Goal: Task Accomplishment & Management: Complete application form

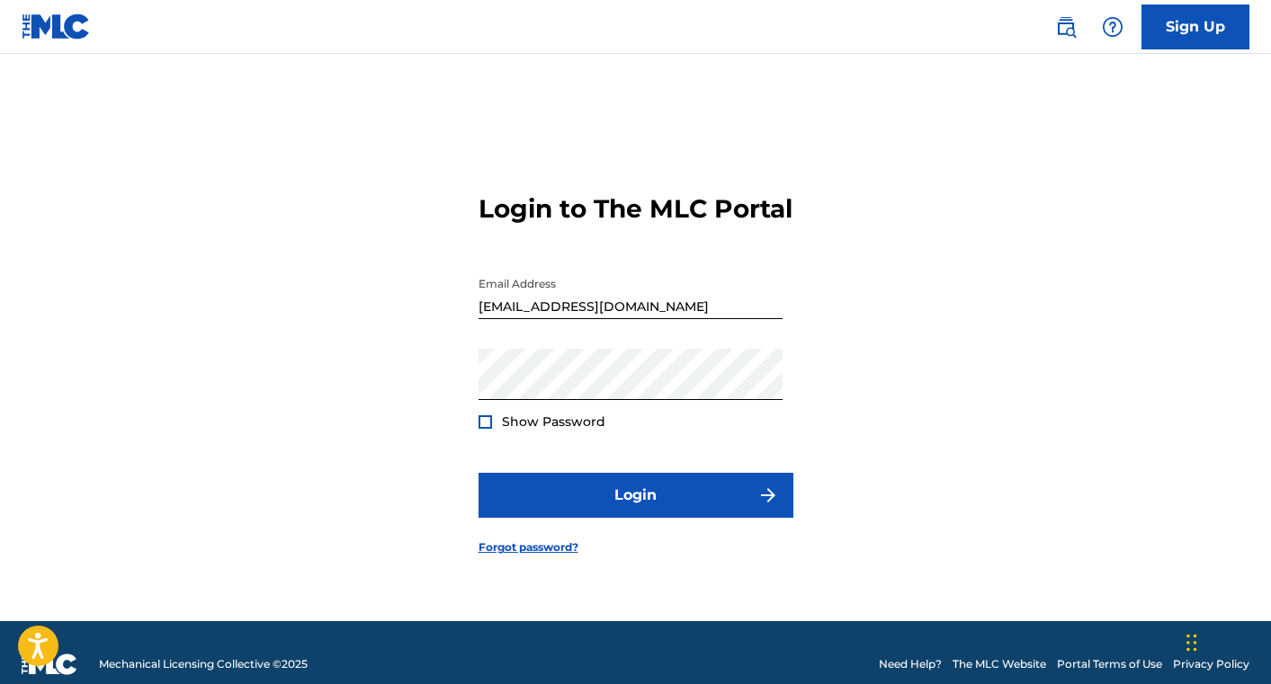
click at [492, 431] on div "Show Password" at bounding box center [541, 422] width 127 height 18
click at [488, 429] on div at bounding box center [484, 422] width 13 height 13
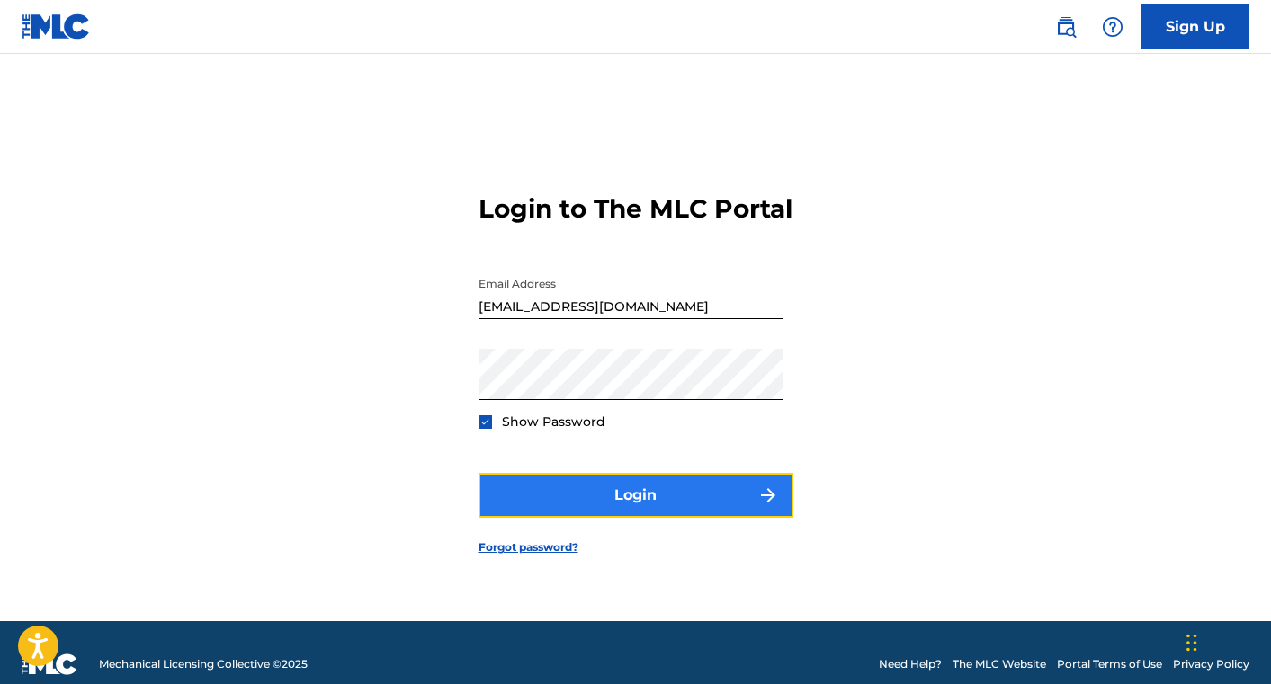
click at [634, 518] on button "Login" at bounding box center [635, 495] width 315 height 45
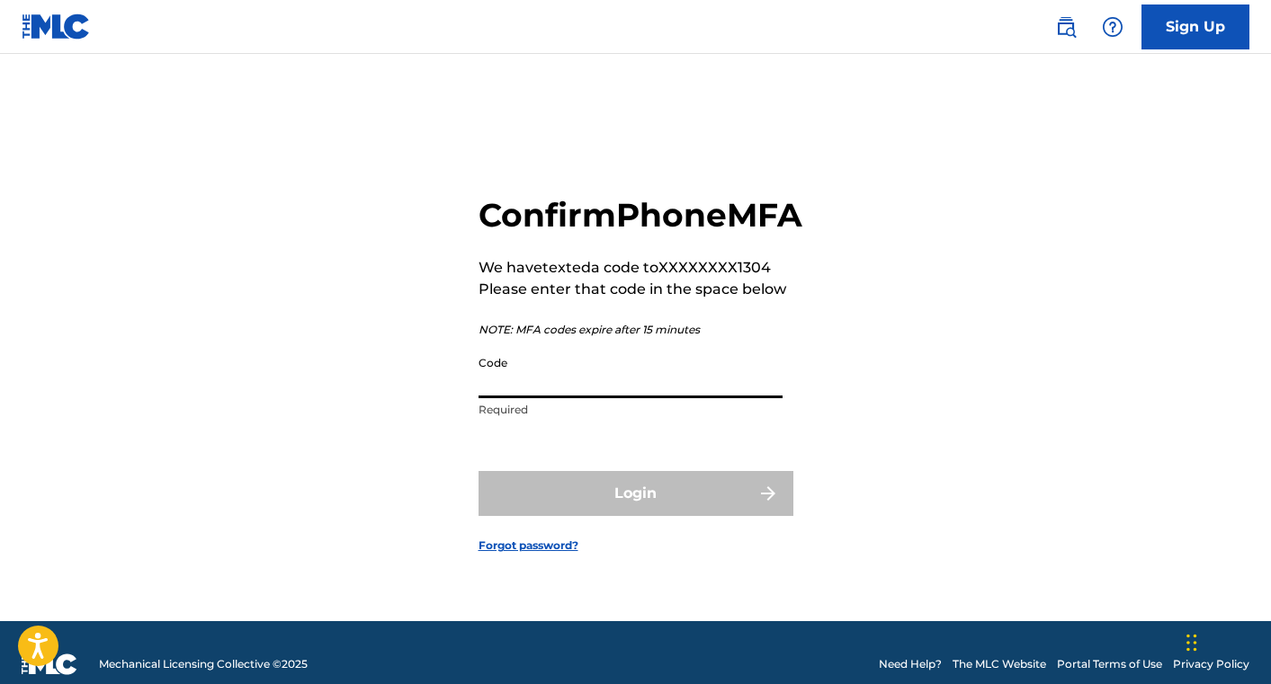
click at [569, 398] on input "Code" at bounding box center [630, 372] width 304 height 51
paste input "735710"
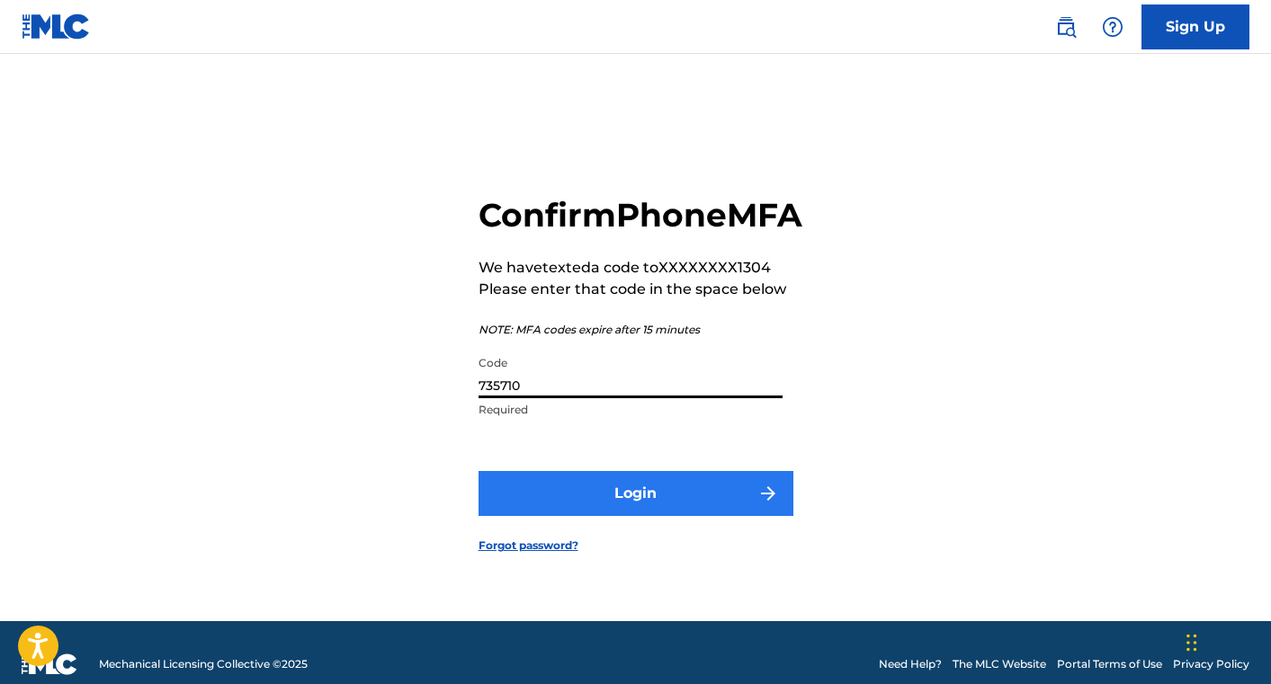
type input "735710"
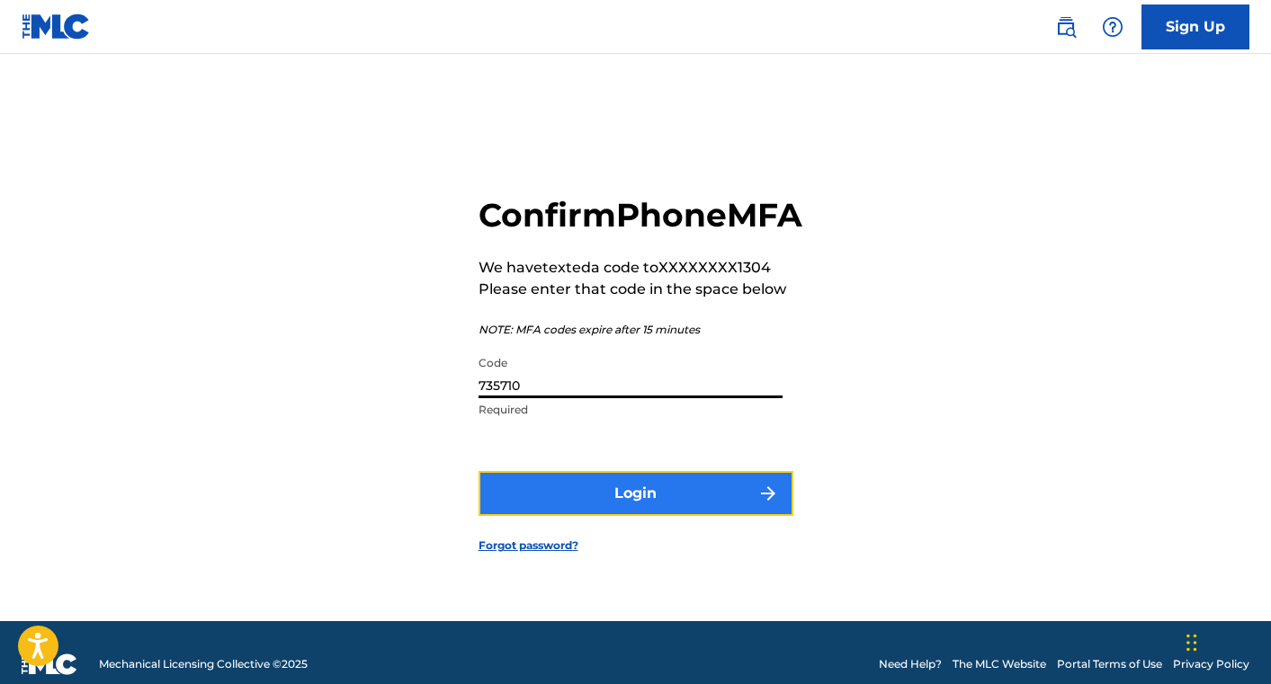
click at [569, 503] on button "Login" at bounding box center [635, 493] width 315 height 45
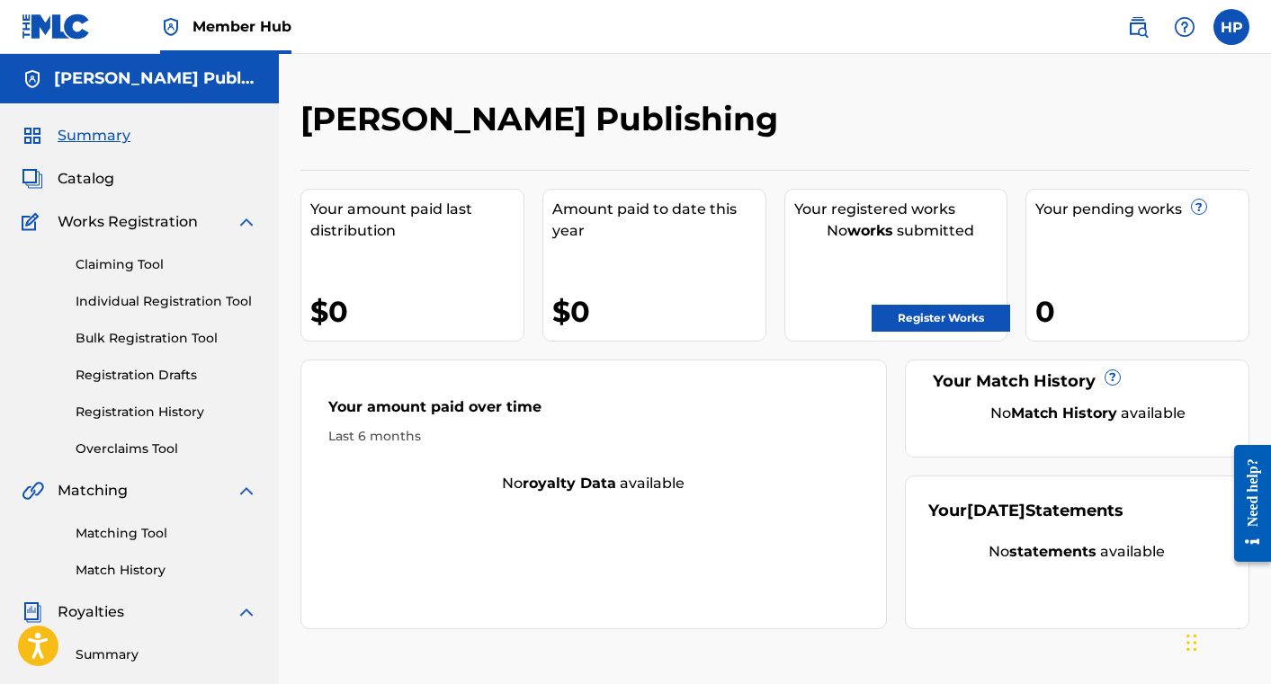
click at [154, 230] on span "Works Registration" at bounding box center [128, 222] width 140 height 22
click at [112, 222] on span "Works Registration" at bounding box center [128, 222] width 140 height 22
click at [110, 175] on span "Catalog" at bounding box center [86, 179] width 57 height 22
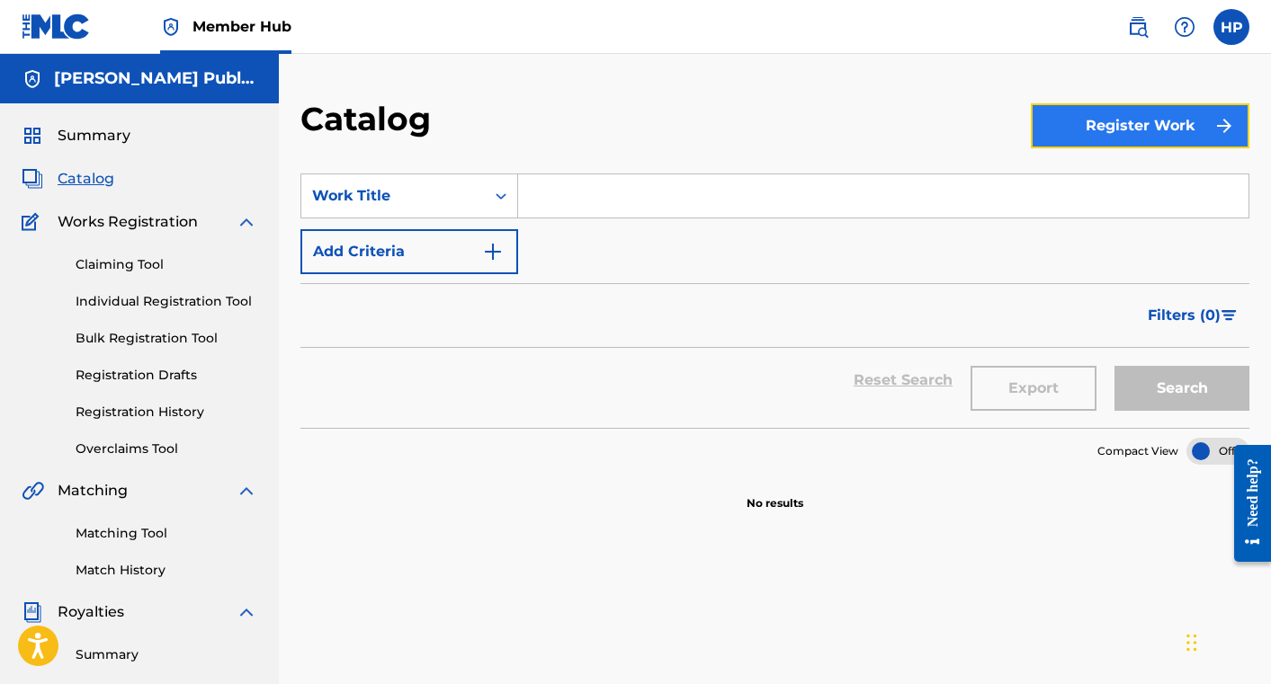
click at [1069, 125] on button "Register Work" at bounding box center [1140, 125] width 219 height 45
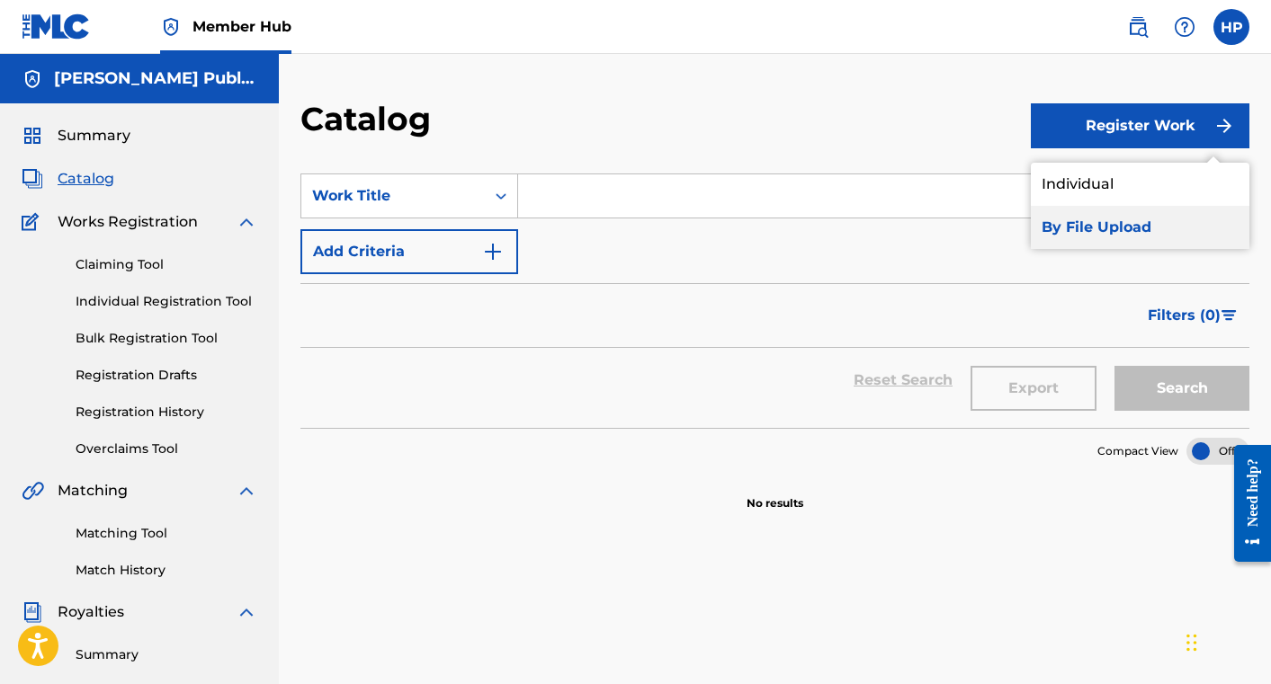
click at [1086, 217] on link "By File Upload" at bounding box center [1140, 227] width 219 height 43
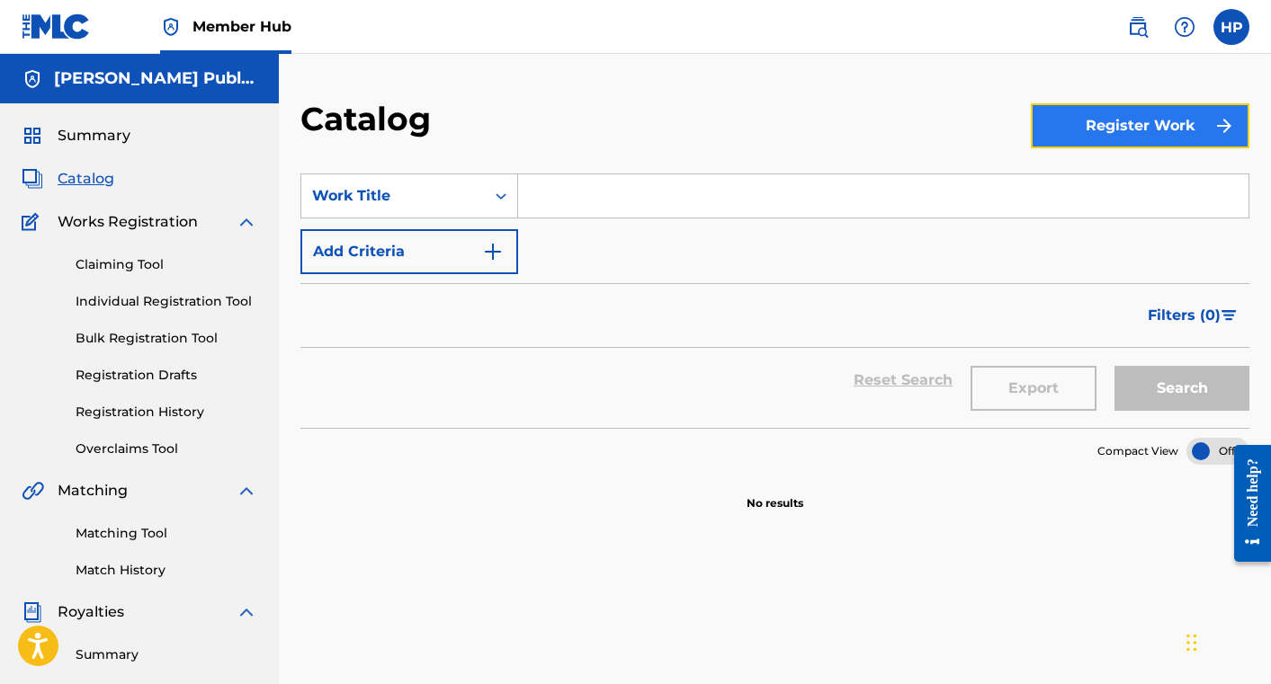
click at [1086, 118] on button "Register Work" at bounding box center [1140, 125] width 219 height 45
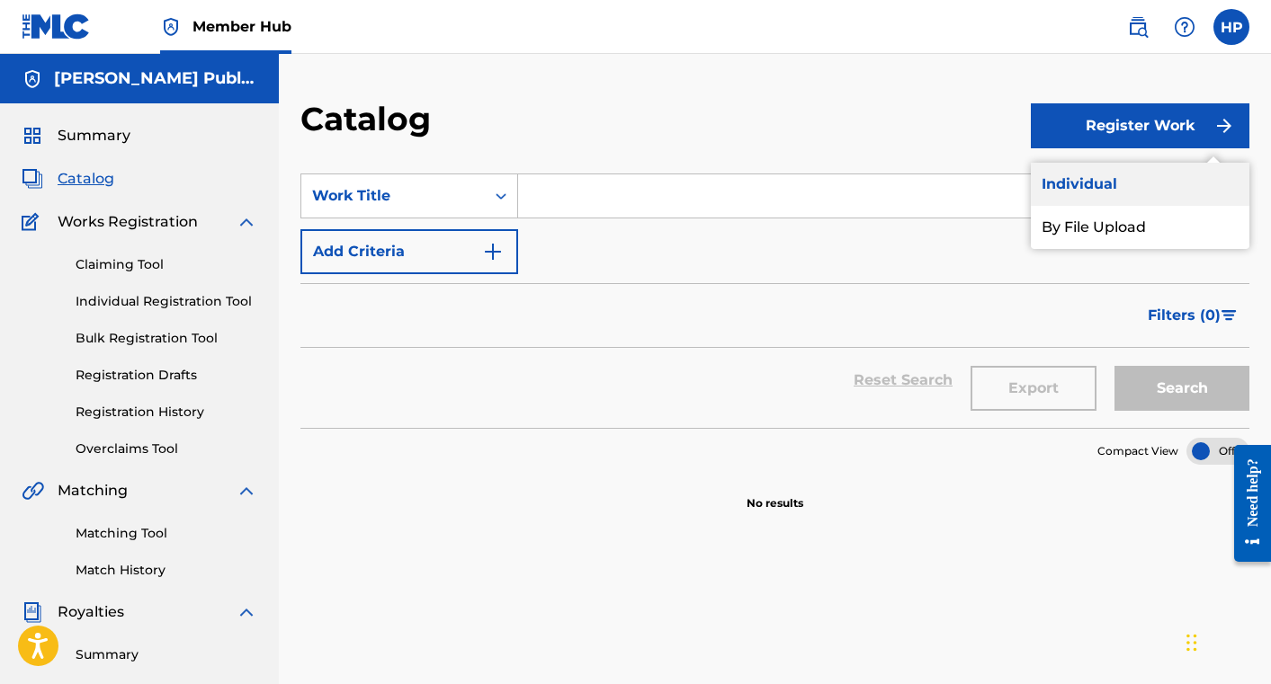
click at [1159, 184] on link "Individual" at bounding box center [1140, 184] width 219 height 43
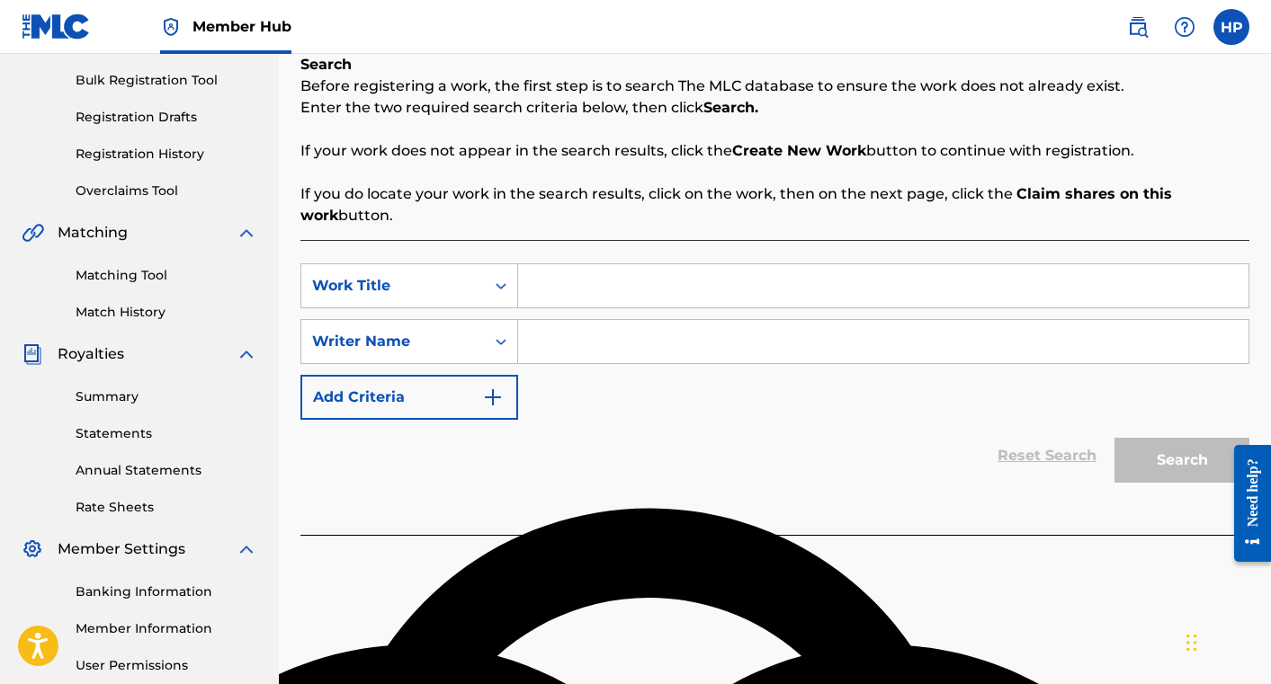
scroll to position [281, 0]
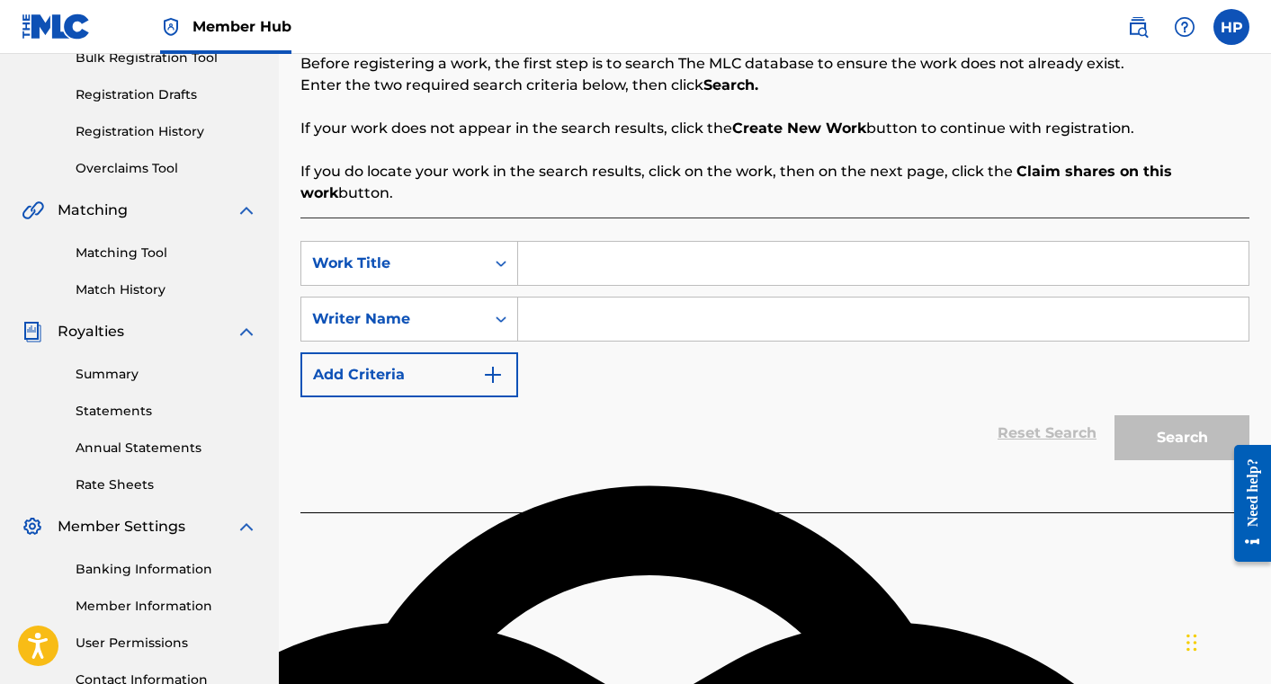
click at [631, 258] on input "Search Form" at bounding box center [883, 263] width 730 height 43
type input "The Joke"
click at [619, 310] on input "Search Form" at bounding box center [883, 319] width 730 height 43
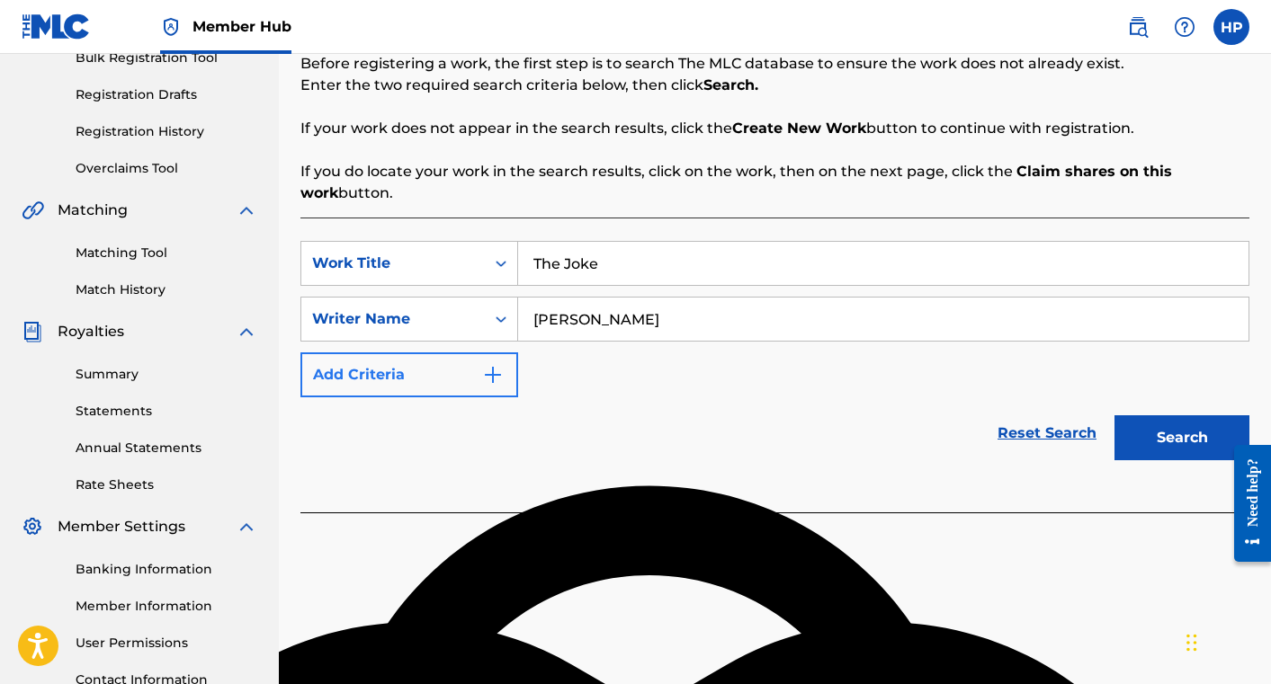
type input "[PERSON_NAME]"
click at [499, 382] on img "Search Form" at bounding box center [493, 375] width 22 height 22
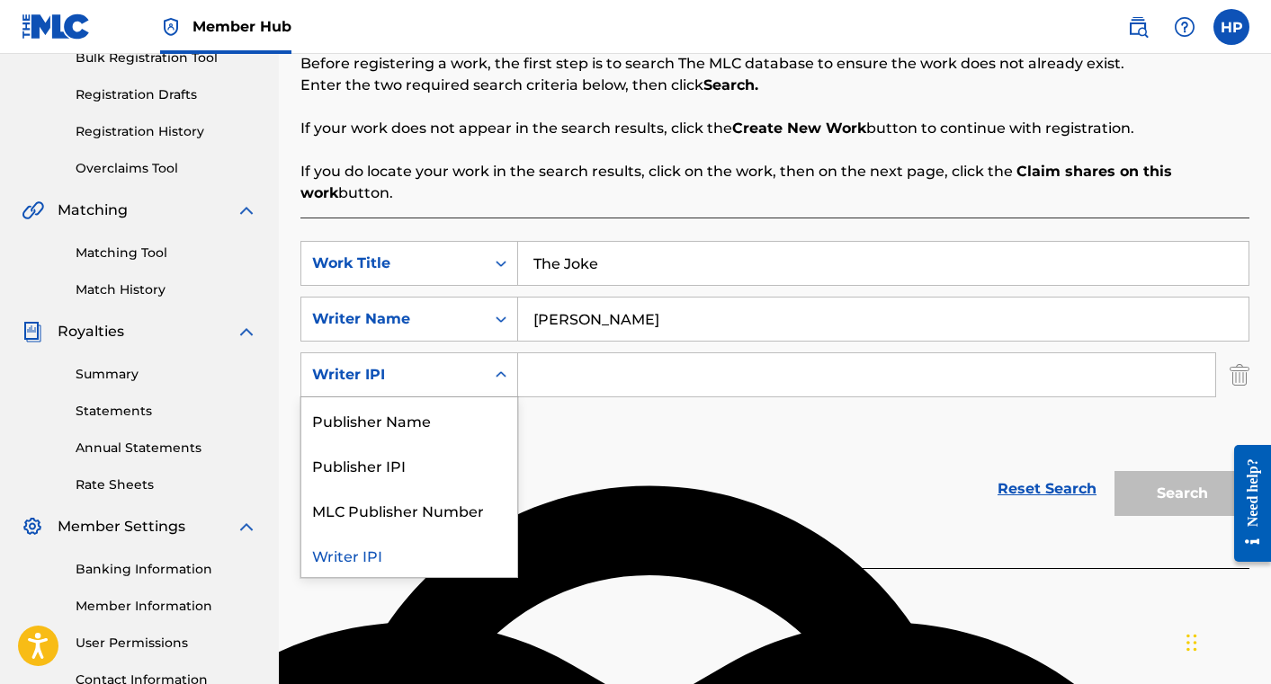
click at [475, 381] on div "Writer IPI" at bounding box center [392, 375] width 183 height 34
click at [545, 377] on input "Search Form" at bounding box center [866, 374] width 697 height 43
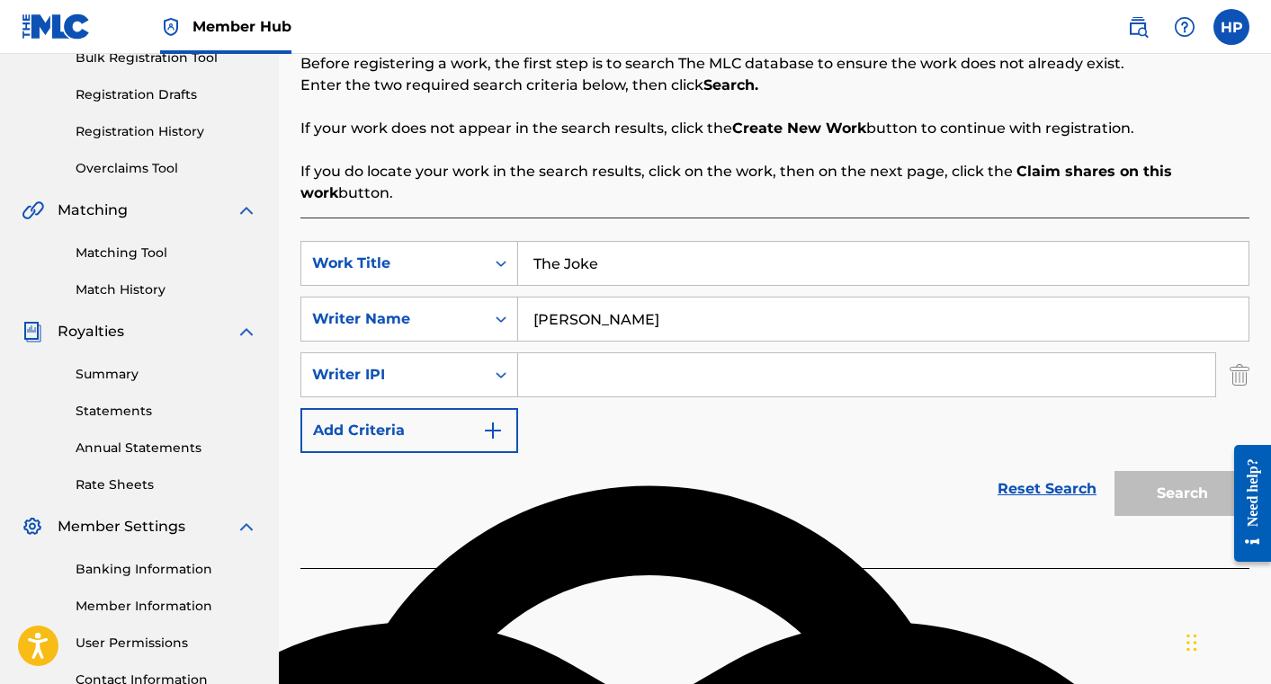
click at [562, 482] on div "Reset Search Search" at bounding box center [774, 489] width 949 height 72
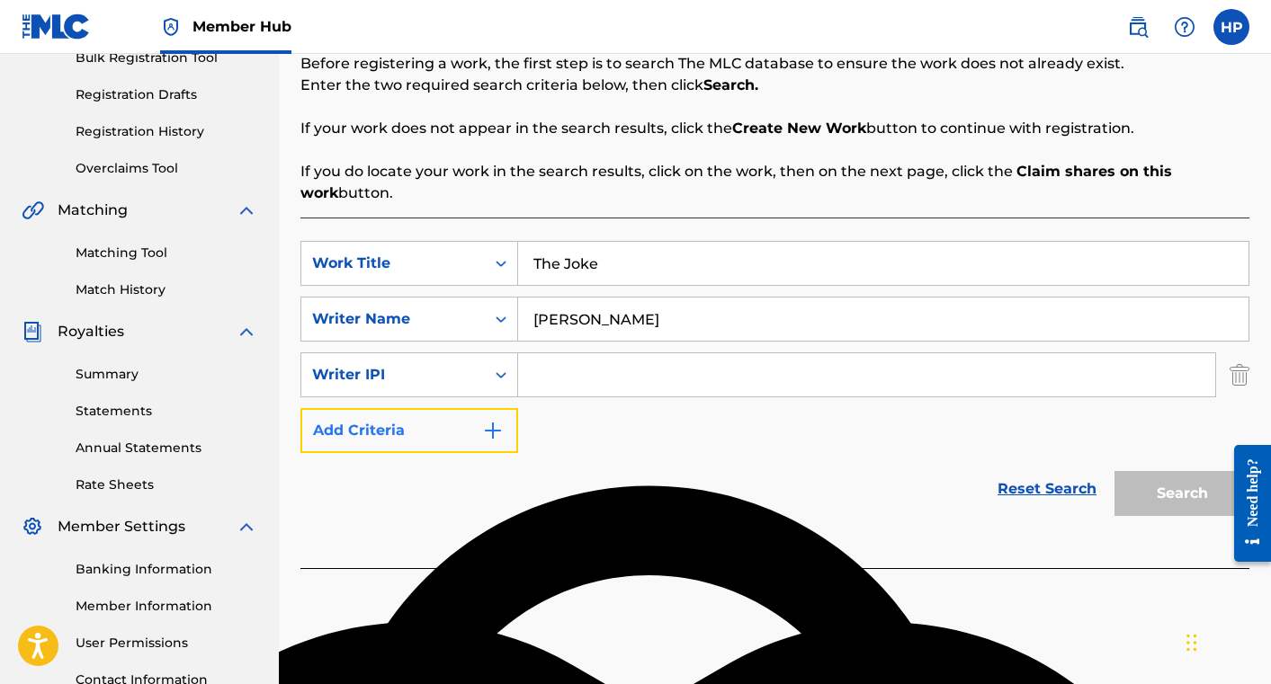
click at [506, 431] on button "Add Criteria" at bounding box center [409, 430] width 218 height 45
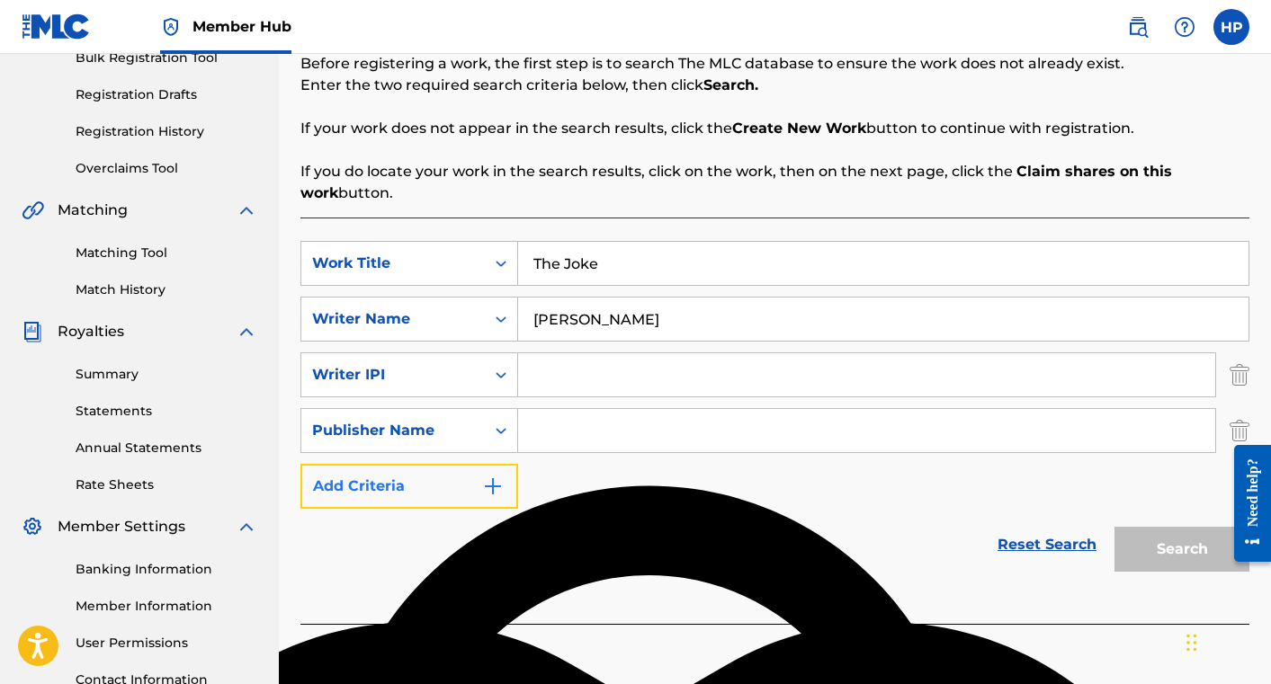
click at [486, 485] on img "Search Form" at bounding box center [493, 487] width 22 height 22
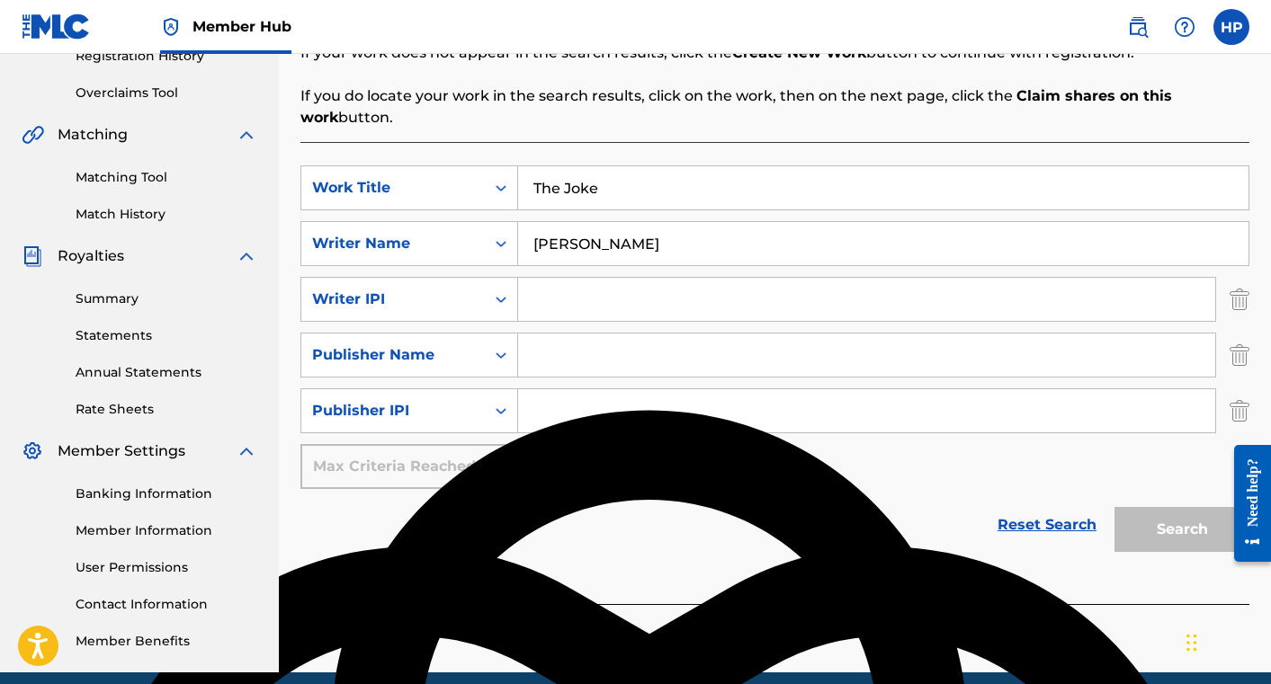
scroll to position [372, 0]
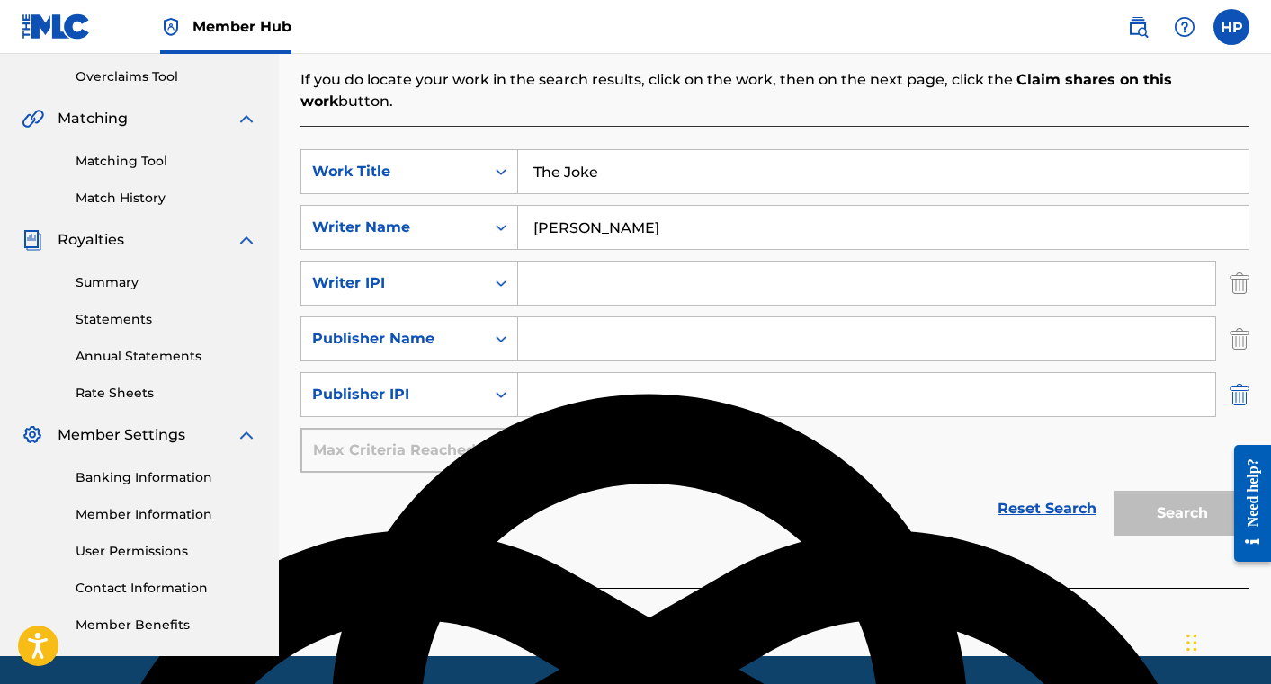
click at [1247, 398] on img "Search Form" at bounding box center [1239, 394] width 20 height 45
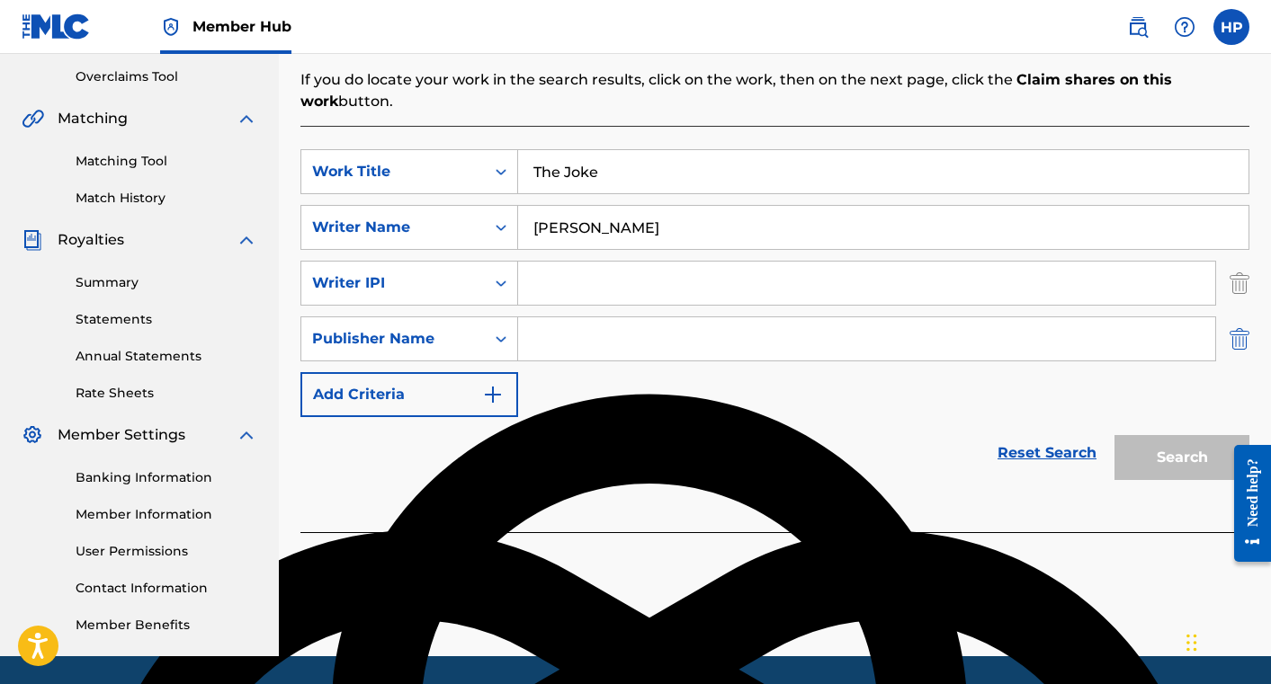
click at [1240, 343] on img "Search Form" at bounding box center [1239, 339] width 20 height 45
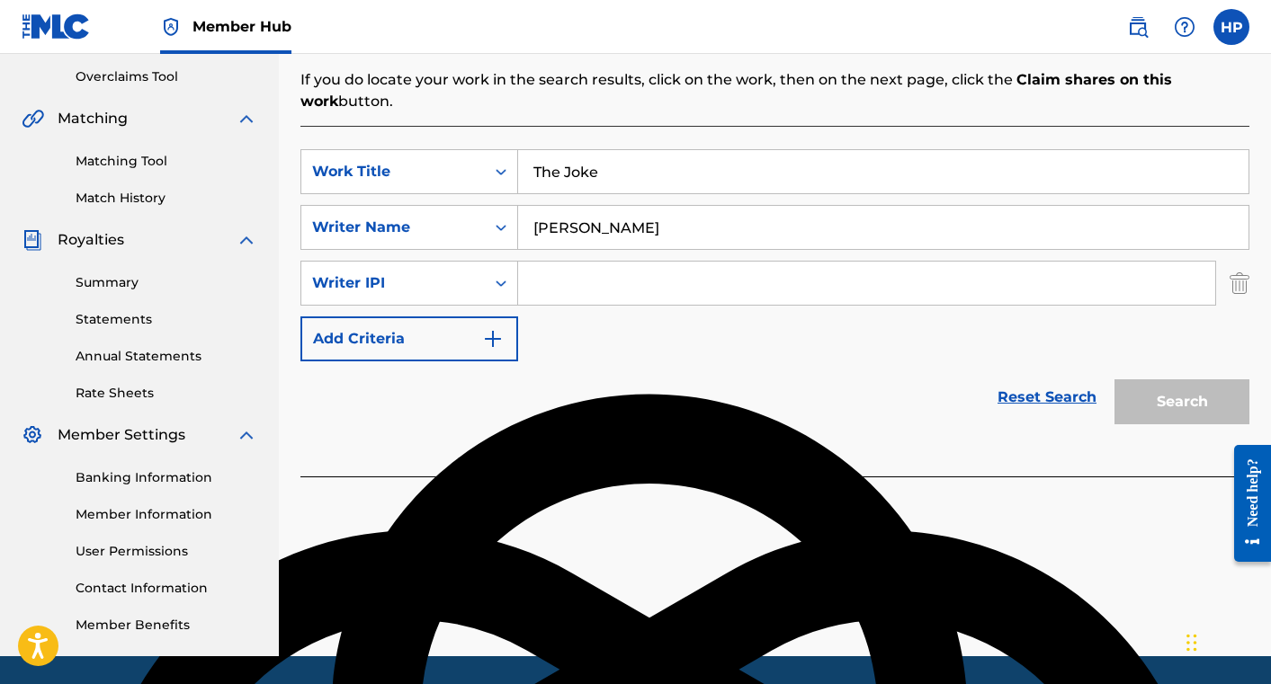
click at [687, 286] on input "Search Form" at bounding box center [866, 283] width 697 height 43
paste input "01228852931"
type input "01228852931"
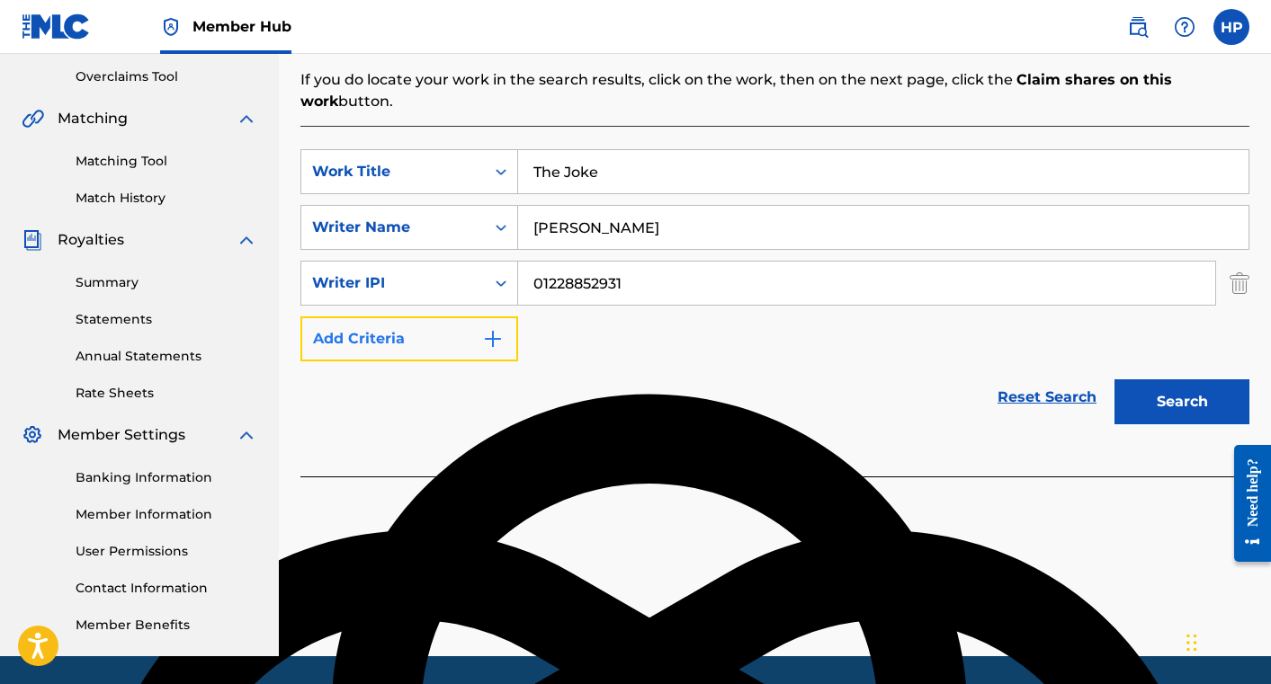
click at [448, 344] on button "Add Criteria" at bounding box center [409, 339] width 218 height 45
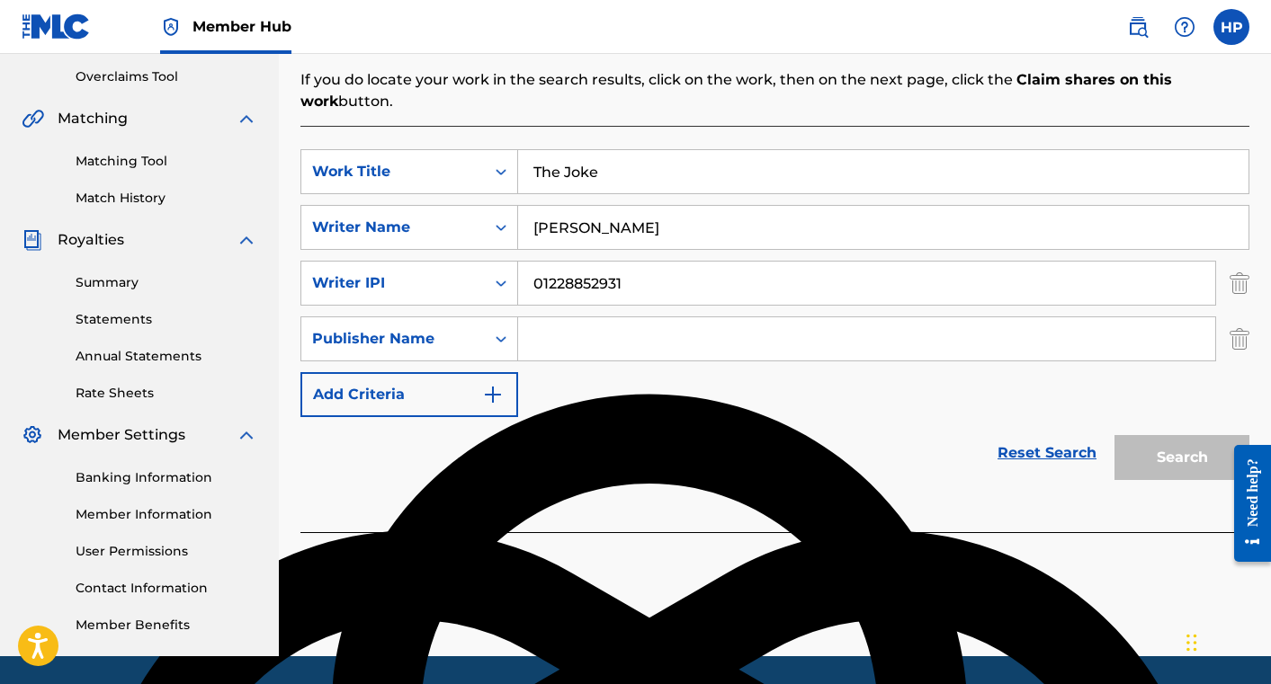
click at [563, 338] on input "Search Form" at bounding box center [866, 338] width 697 height 43
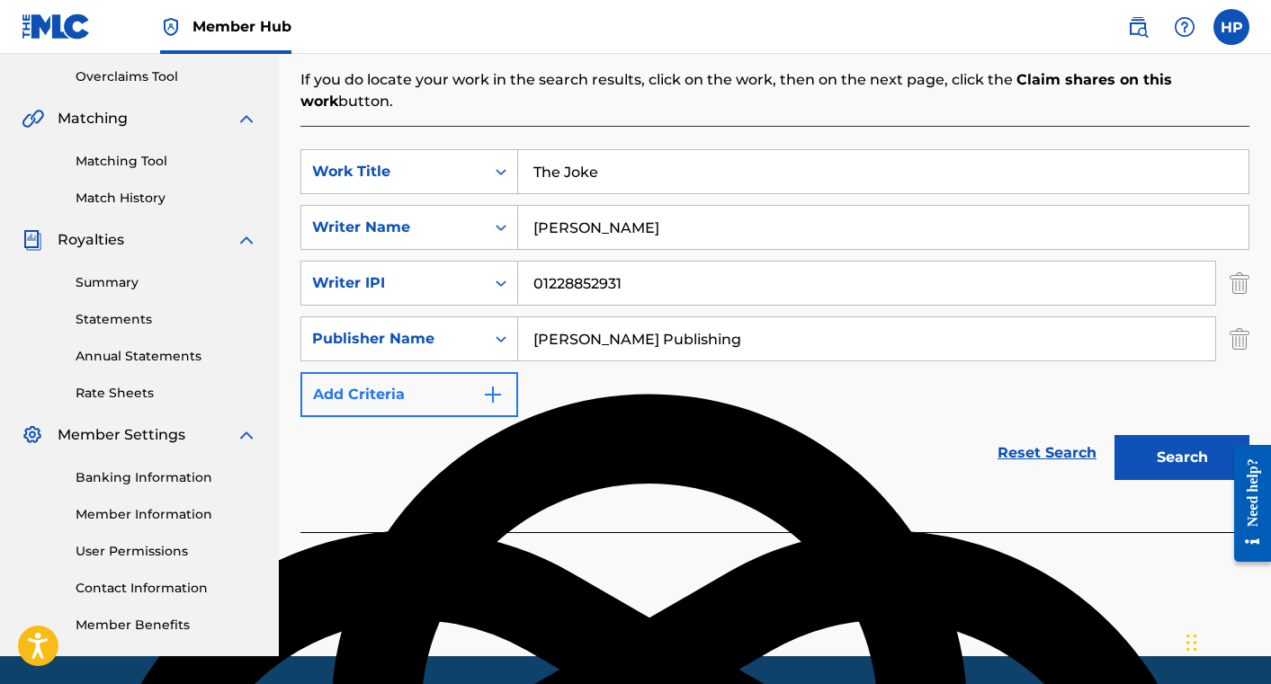
type input "[PERSON_NAME] Publishing"
click at [457, 395] on button "Add Criteria" at bounding box center [409, 394] width 218 height 45
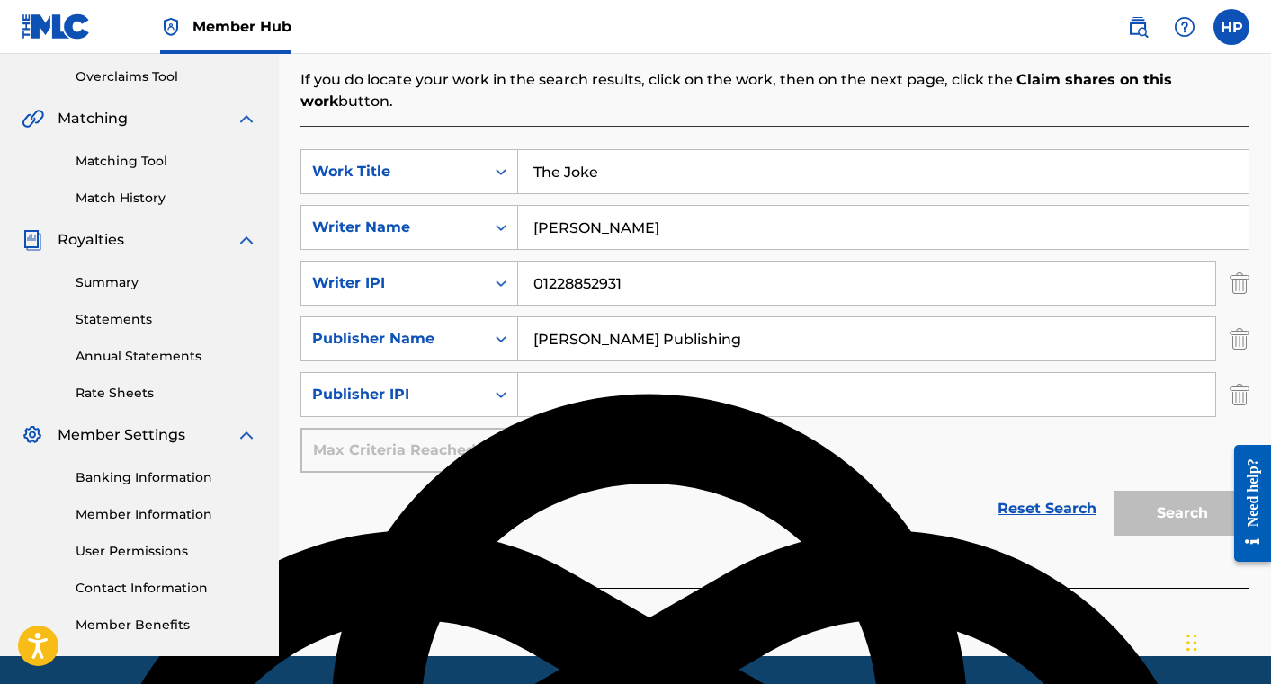
click at [560, 396] on input "Search Form" at bounding box center [866, 394] width 697 height 43
drag, startPoint x: 553, startPoint y: 288, endPoint x: 524, endPoint y: 288, distance: 28.8
click at [524, 288] on input "01228852931" at bounding box center [866, 283] width 697 height 43
type input "01228852931"
click at [592, 393] on input "Search Form" at bounding box center [866, 394] width 697 height 43
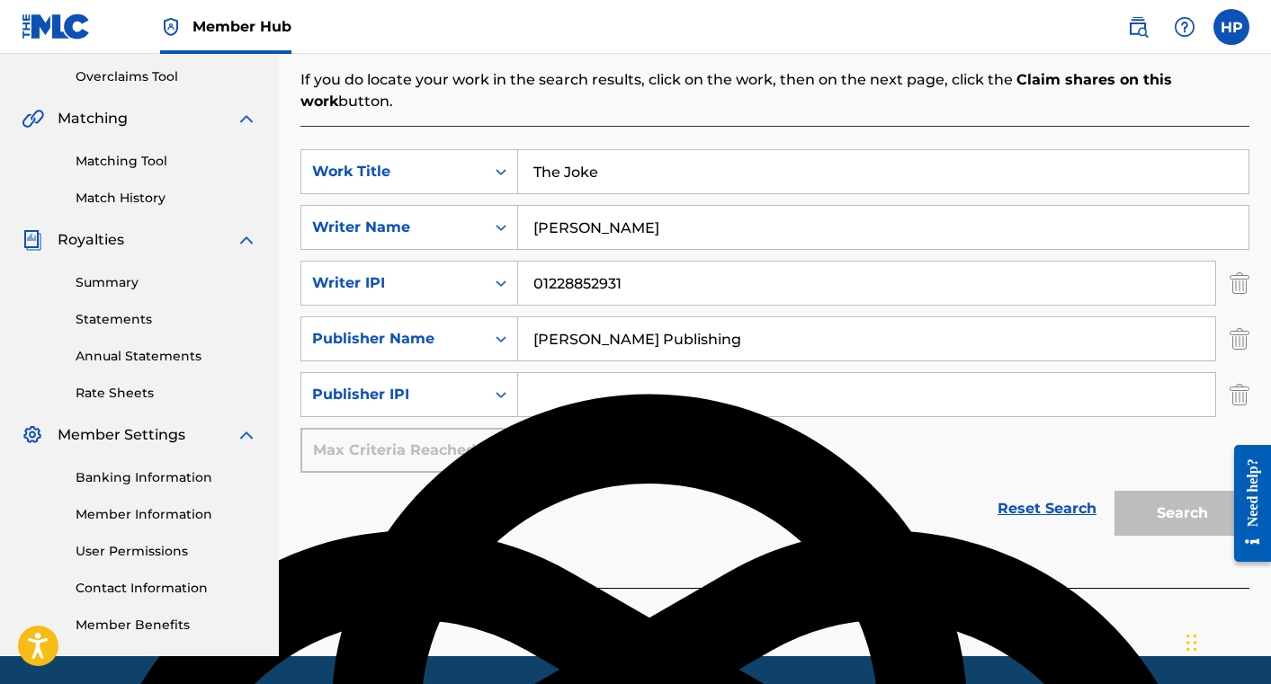
paste input "01230747868"
drag, startPoint x: 552, startPoint y: 395, endPoint x: 505, endPoint y: 395, distance: 47.7
click at [505, 395] on div "SearchWithCriteria8c909d59-9e0b-4bf5-bbd5-59a26325a141 Publisher IPI 01230747868" at bounding box center [774, 394] width 949 height 45
type input "01230747868"
click at [578, 433] on div "SearchWithCriteriaefaac967-de4a-4761-a375-dd2ae1cf830e Work Title The Joke Sear…" at bounding box center [774, 311] width 949 height 324
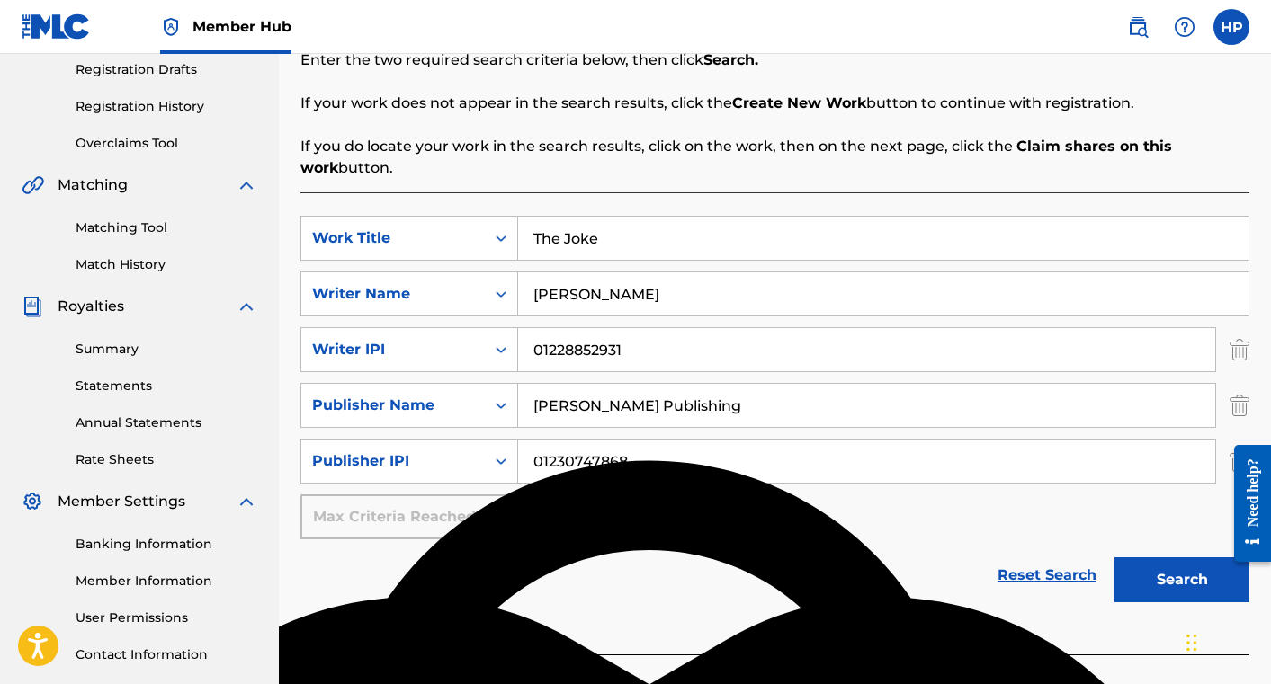
scroll to position [323, 0]
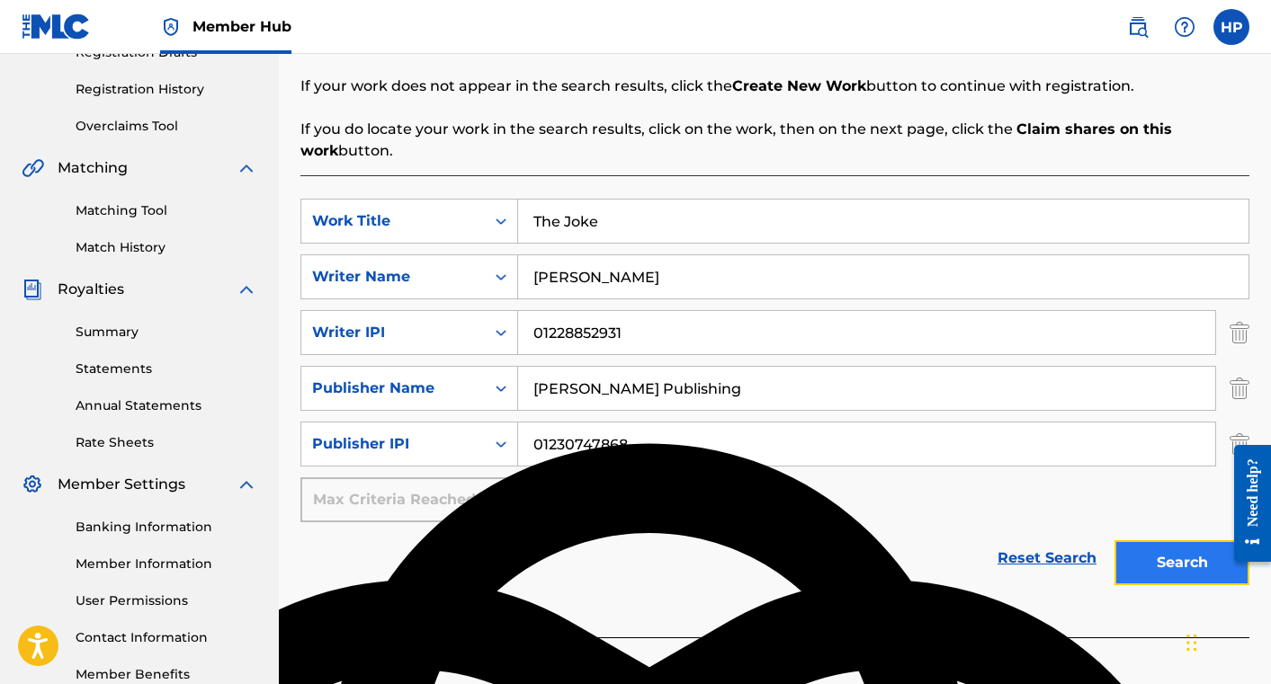
click at [1147, 550] on button "Search" at bounding box center [1181, 563] width 135 height 45
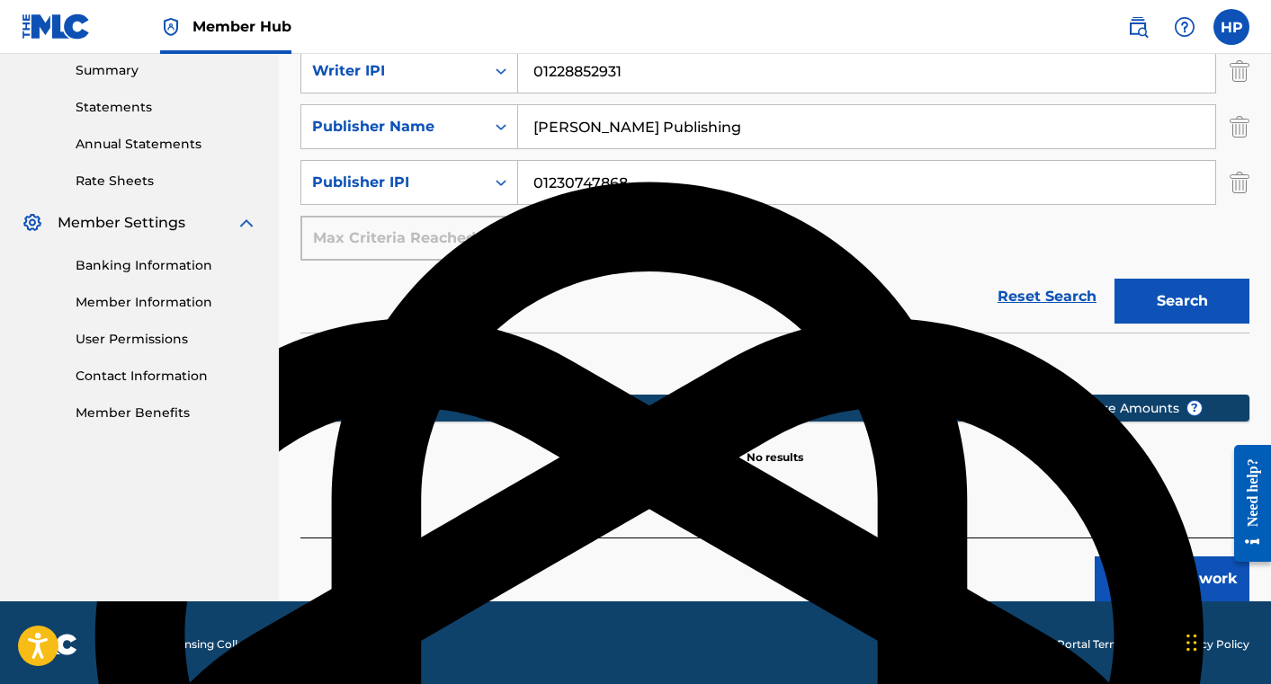
scroll to position [588, 0]
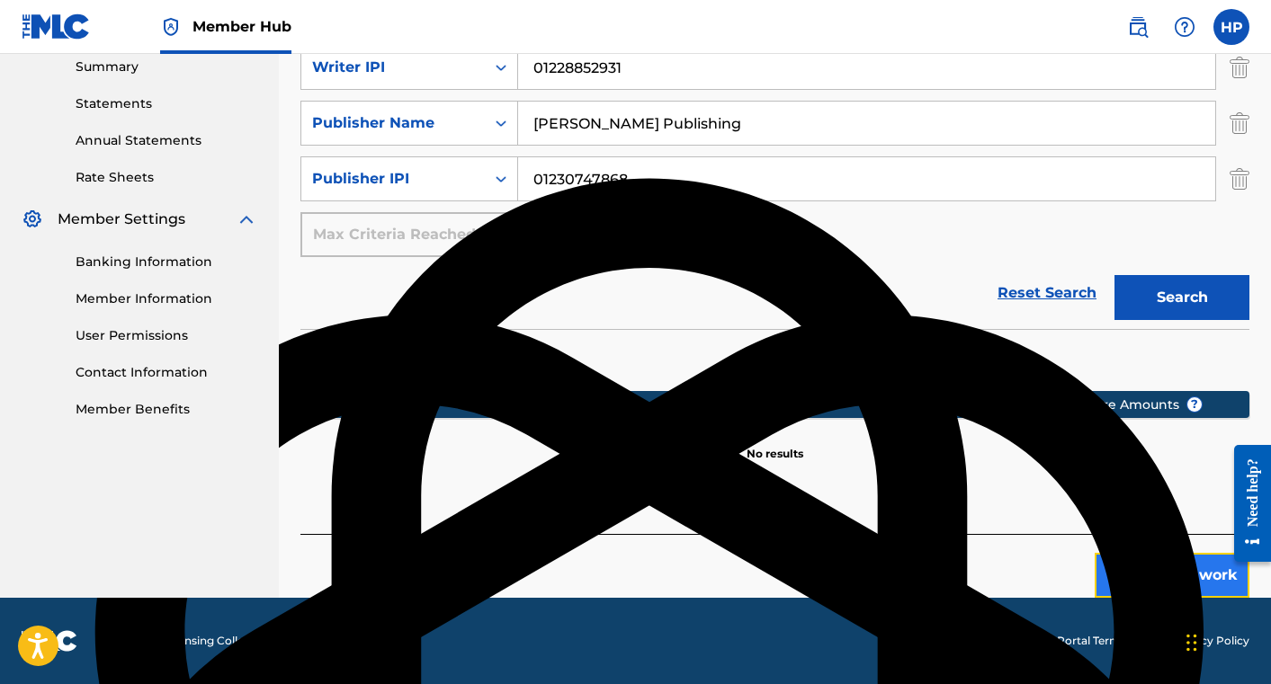
click at [1151, 583] on button "Create new work" at bounding box center [1172, 575] width 155 height 45
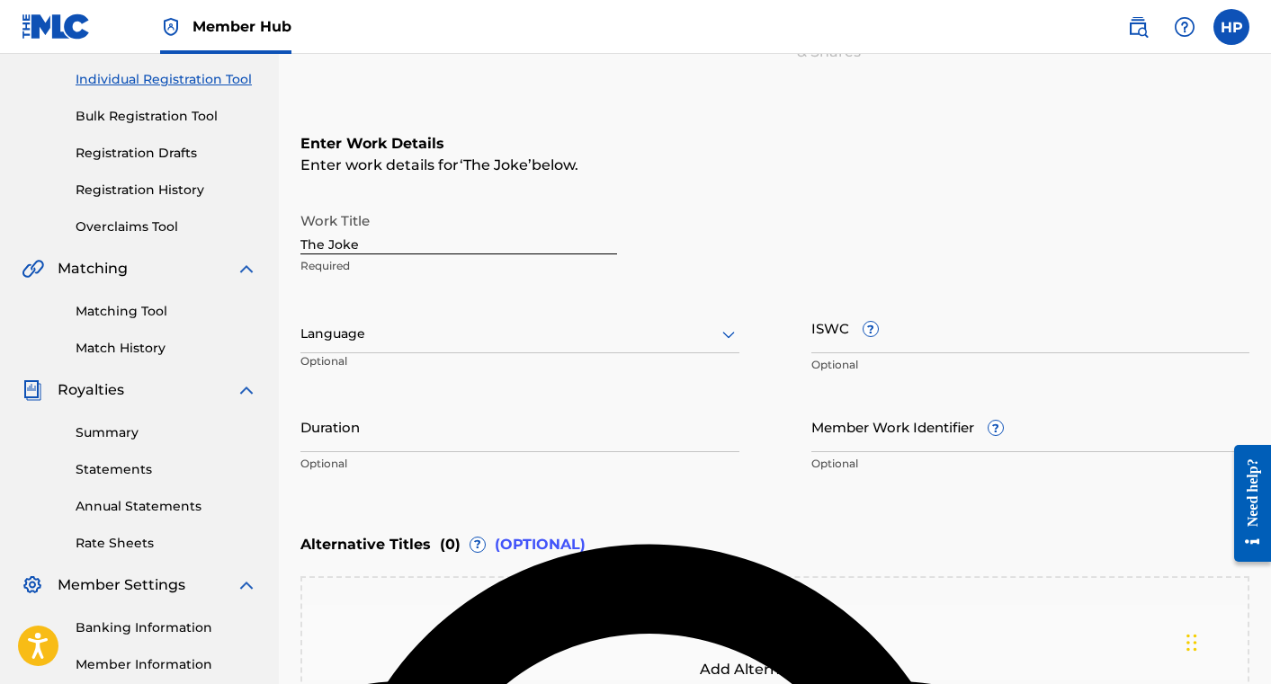
scroll to position [237, 0]
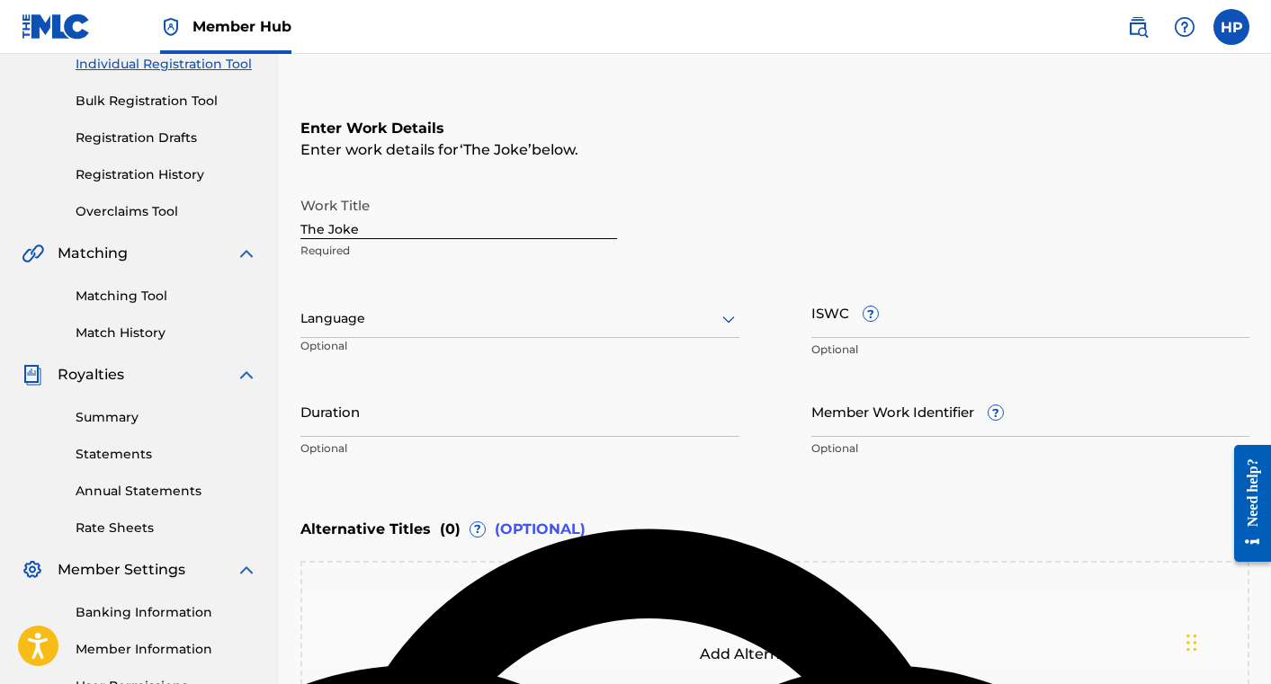
click at [635, 325] on div at bounding box center [519, 319] width 439 height 22
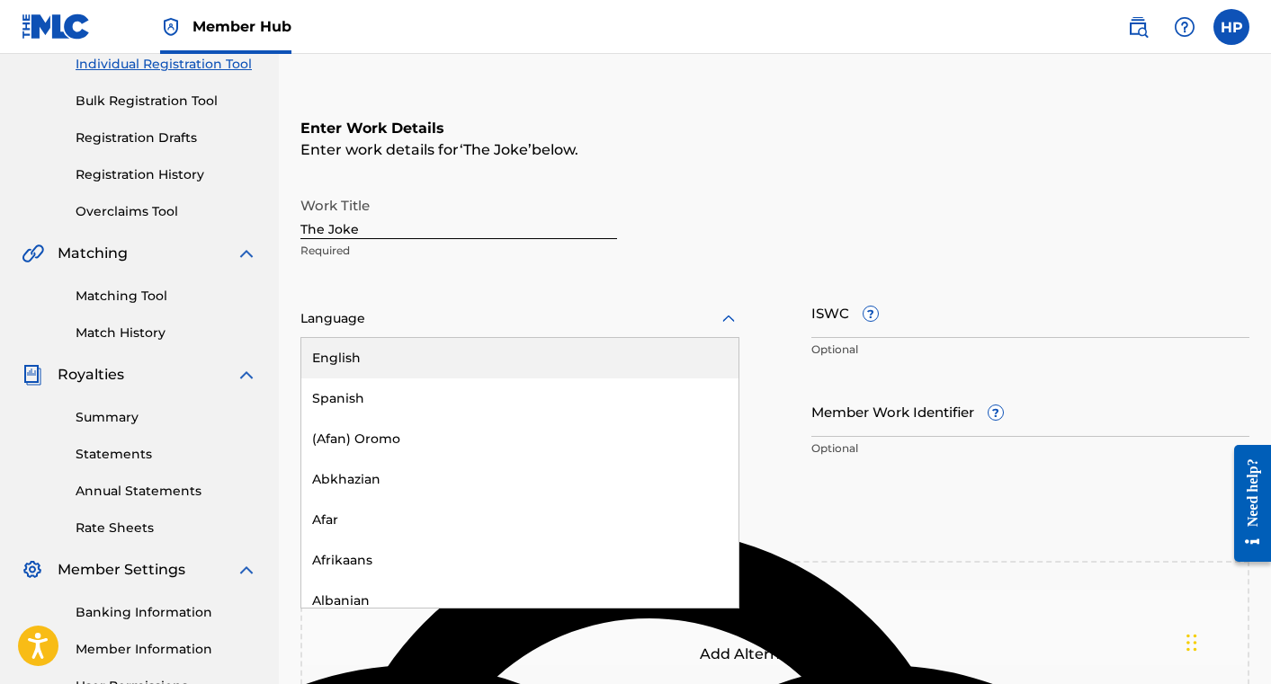
click at [630, 353] on div "English" at bounding box center [519, 358] width 437 height 40
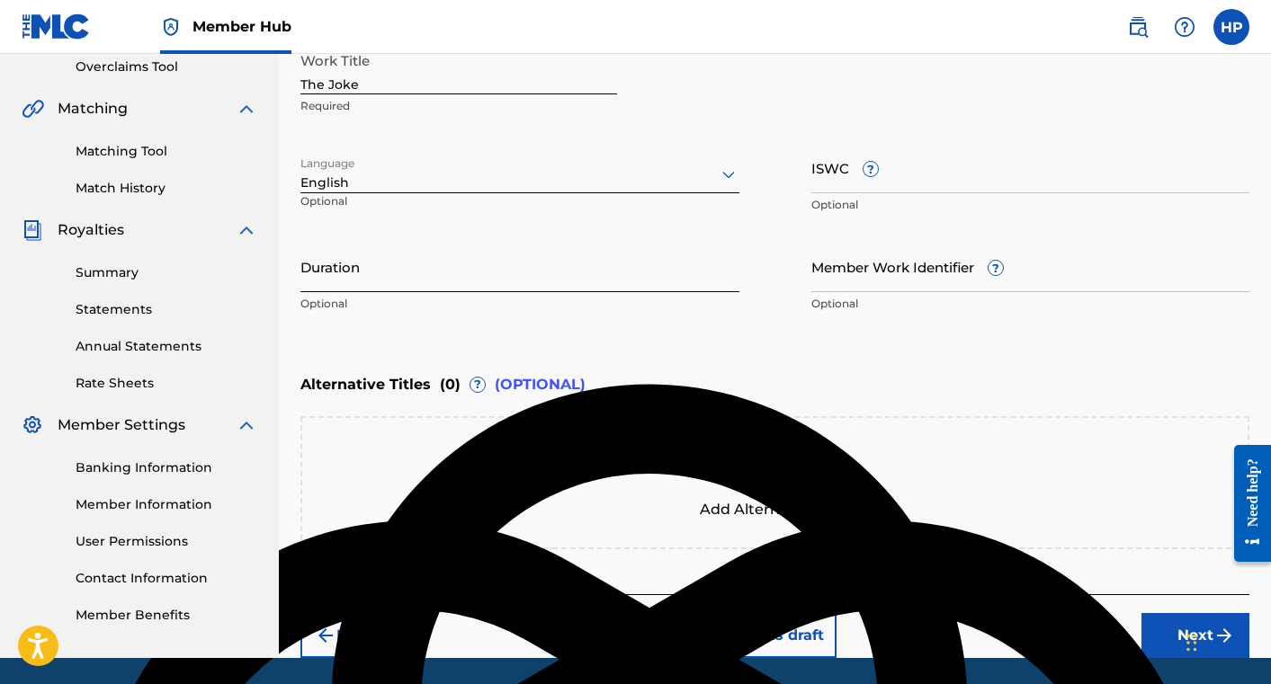
scroll to position [442, 0]
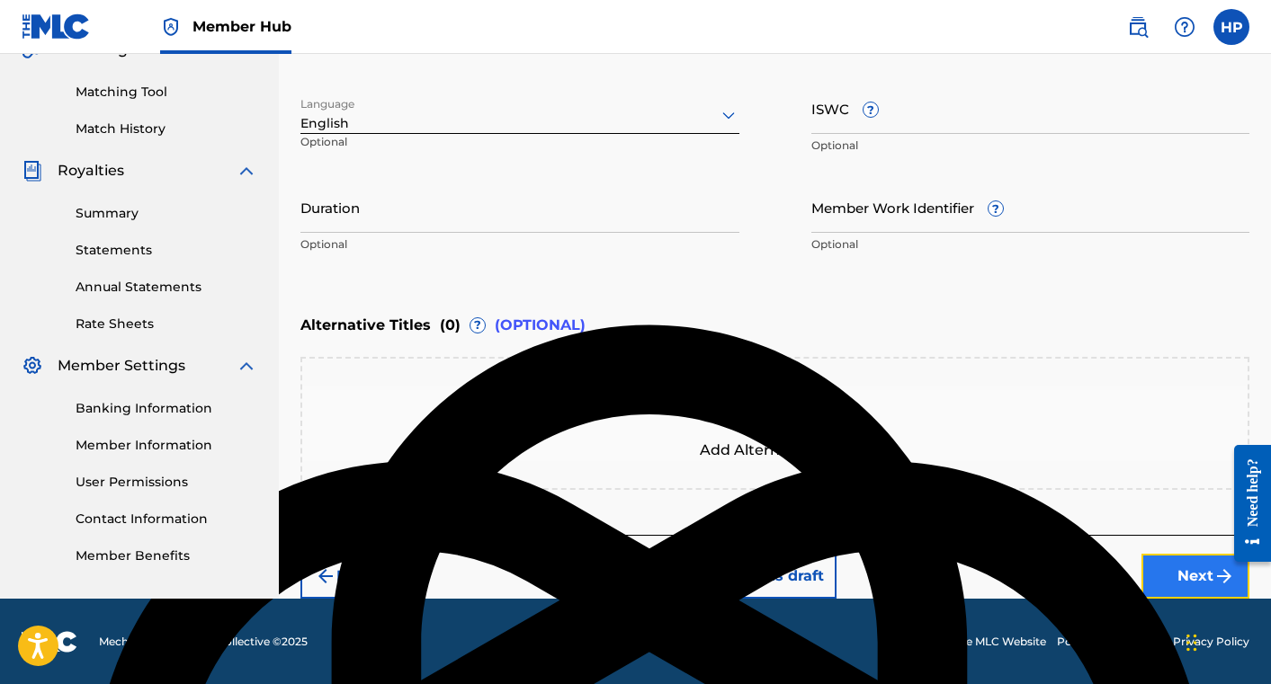
click at [1170, 561] on button "Next" at bounding box center [1195, 576] width 108 height 45
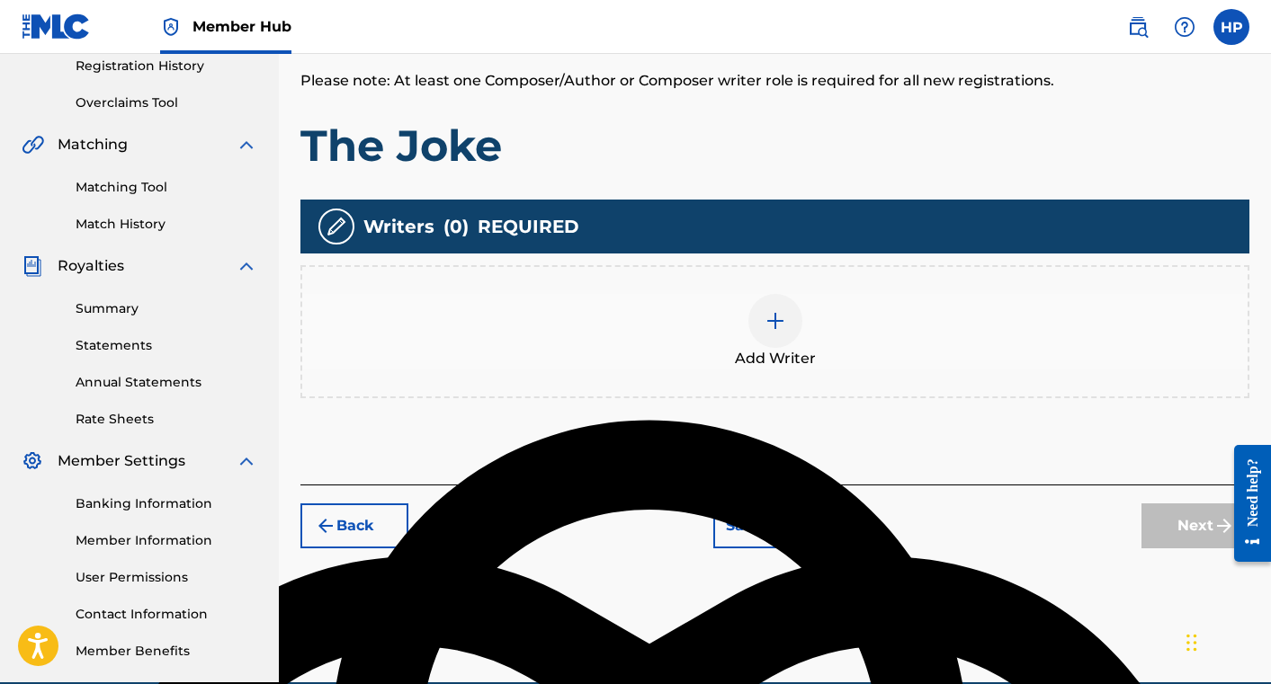
scroll to position [419, 0]
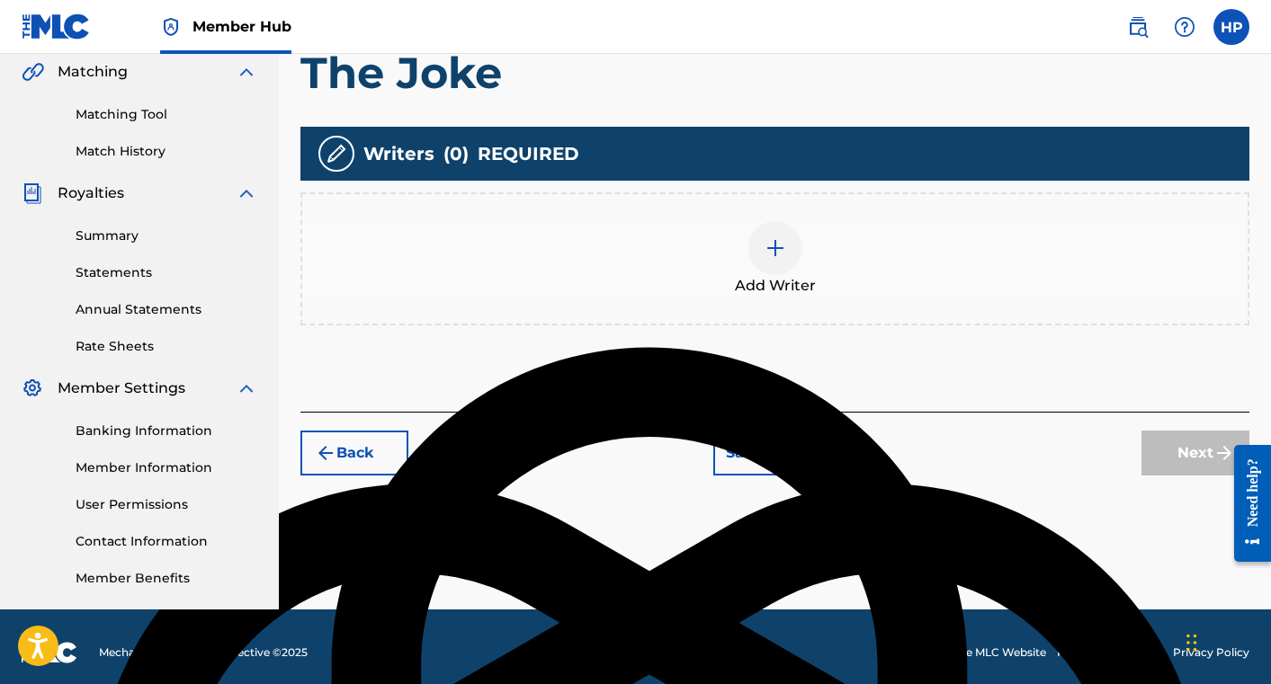
click at [770, 255] on img at bounding box center [775, 248] width 22 height 22
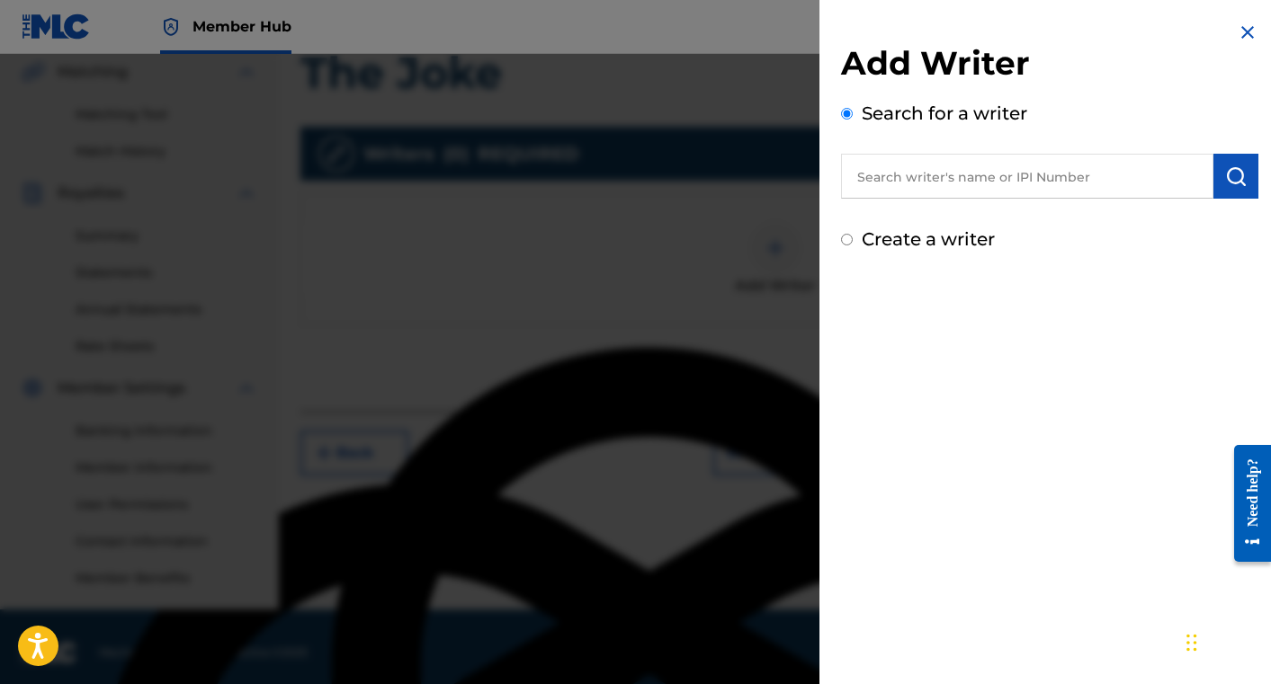
click at [900, 183] on input "text" at bounding box center [1027, 176] width 372 height 45
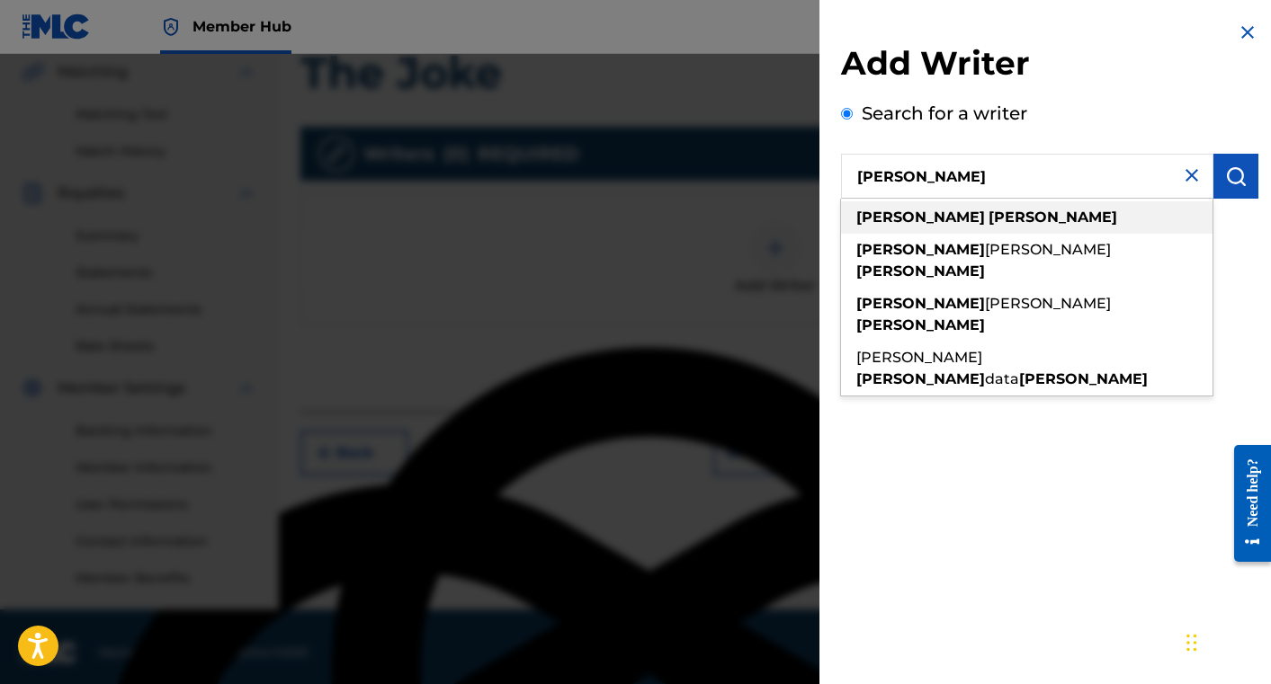
click at [988, 214] on strong "[PERSON_NAME]" at bounding box center [1052, 217] width 129 height 17
type input "[PERSON_NAME]"
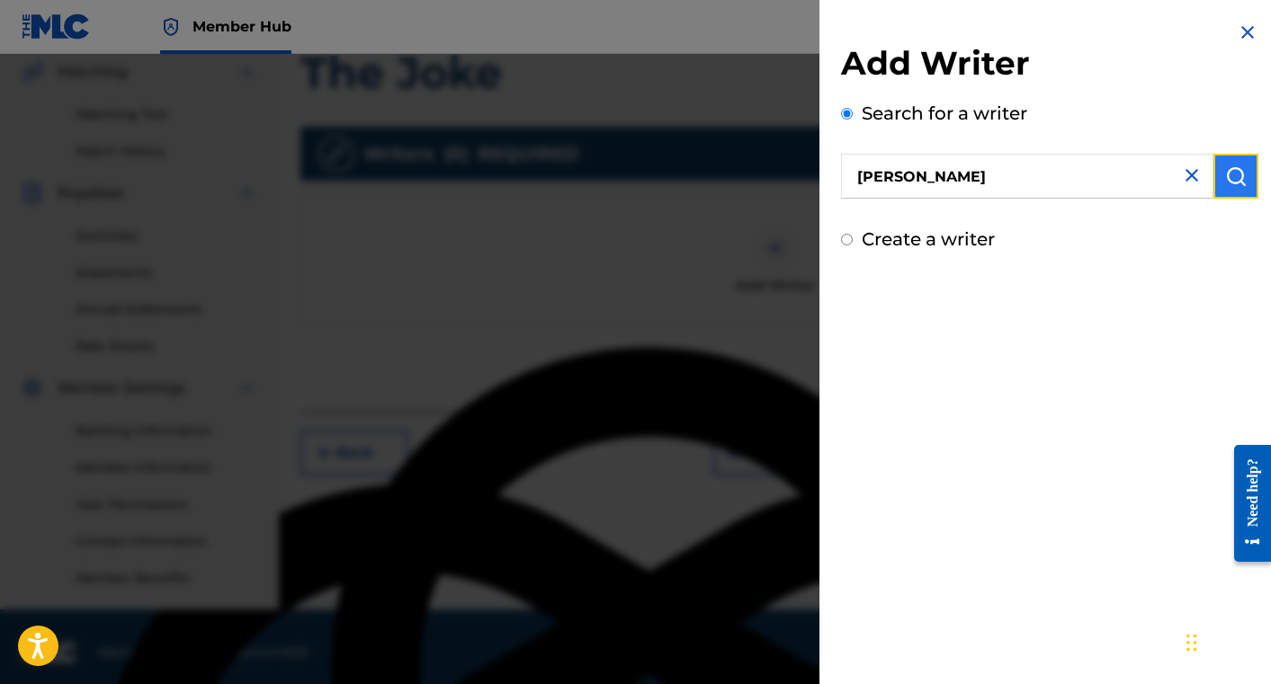
click at [1215, 168] on button "submit" at bounding box center [1235, 176] width 45 height 45
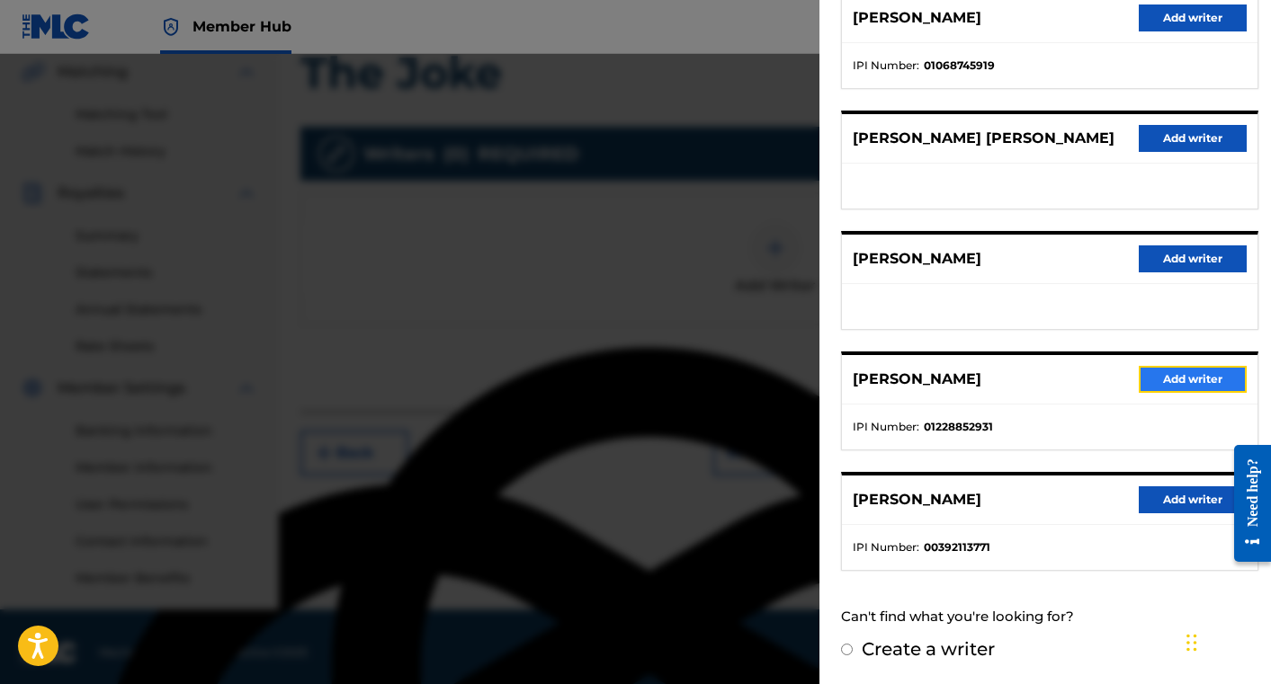
click at [1161, 372] on button "Add writer" at bounding box center [1193, 379] width 108 height 27
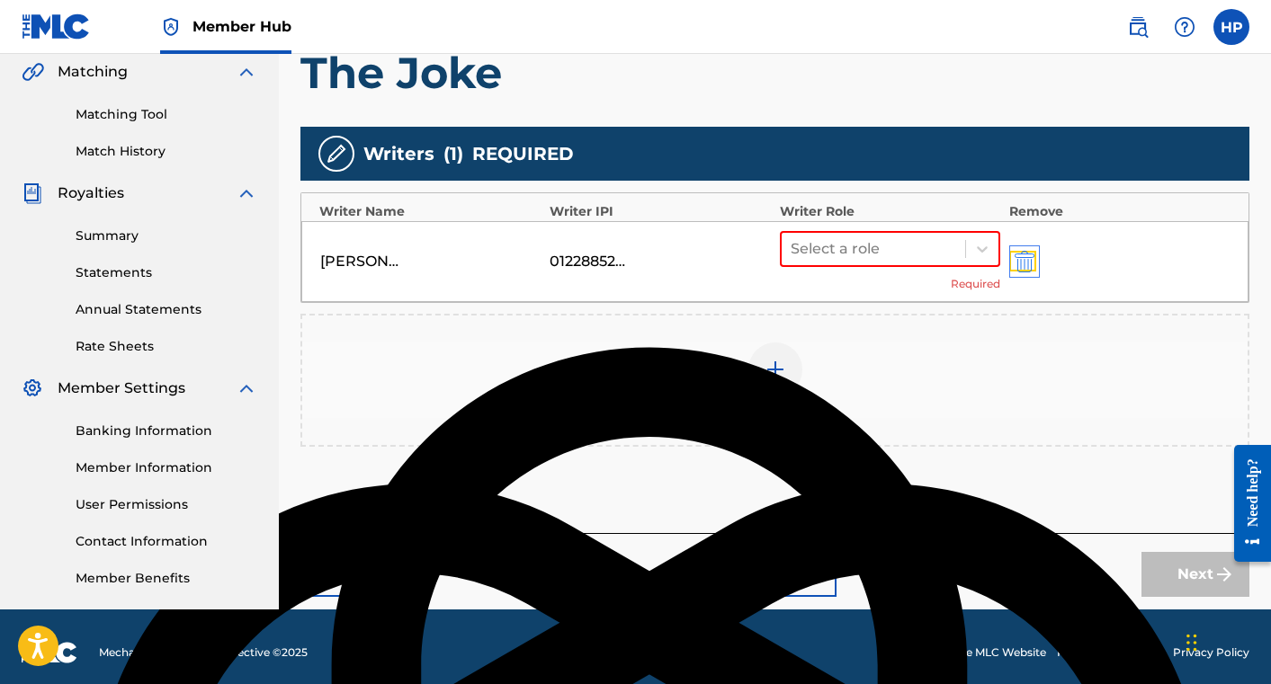
click at [1027, 266] on img "submit" at bounding box center [1025, 262] width 20 height 22
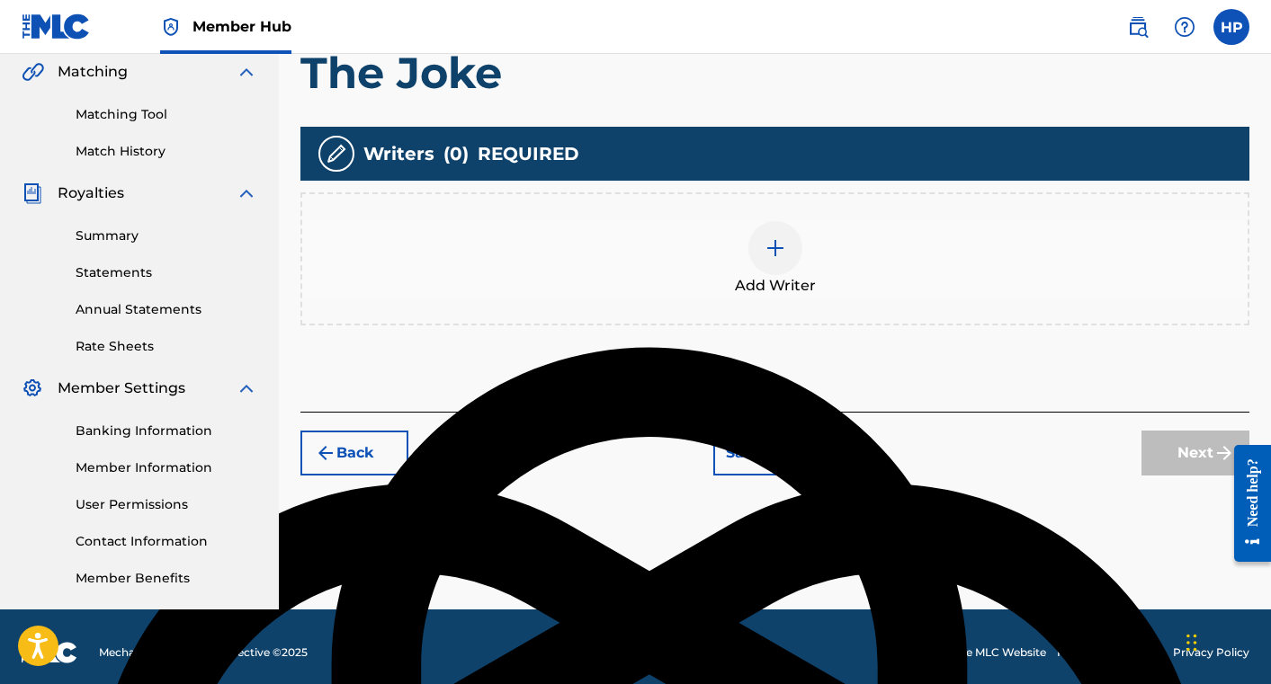
click at [776, 255] on img at bounding box center [775, 248] width 22 height 22
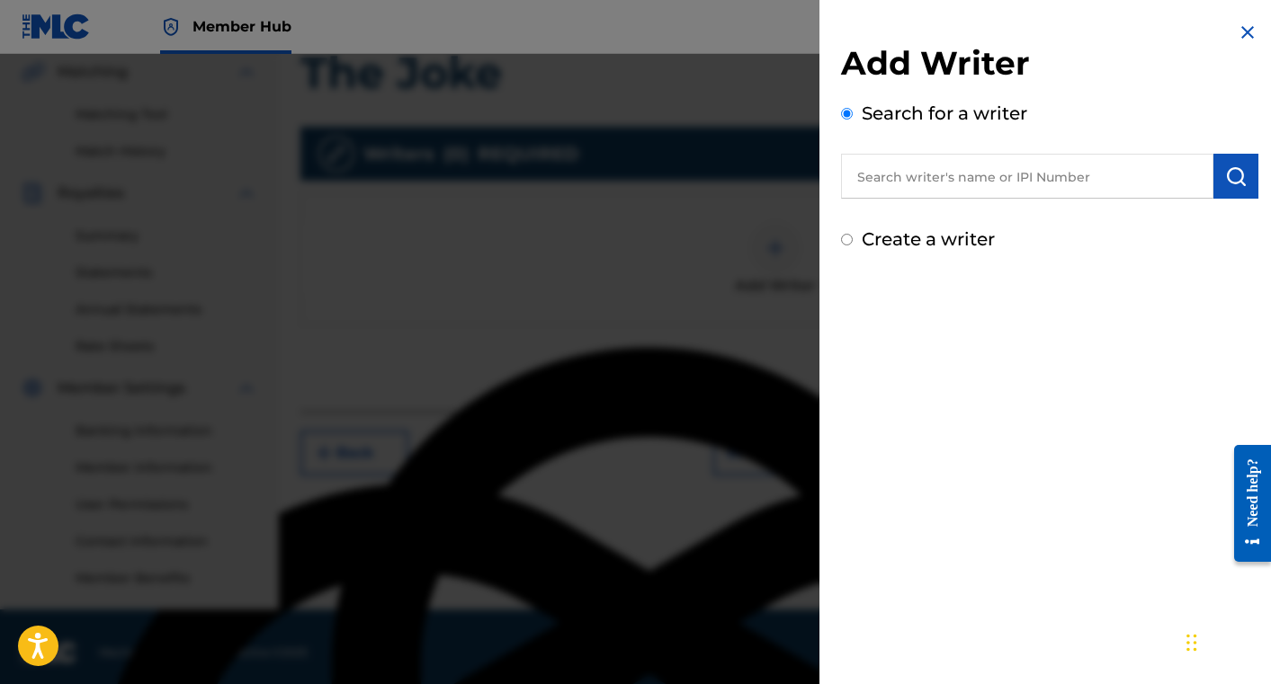
click at [891, 178] on input "text" at bounding box center [1027, 176] width 372 height 45
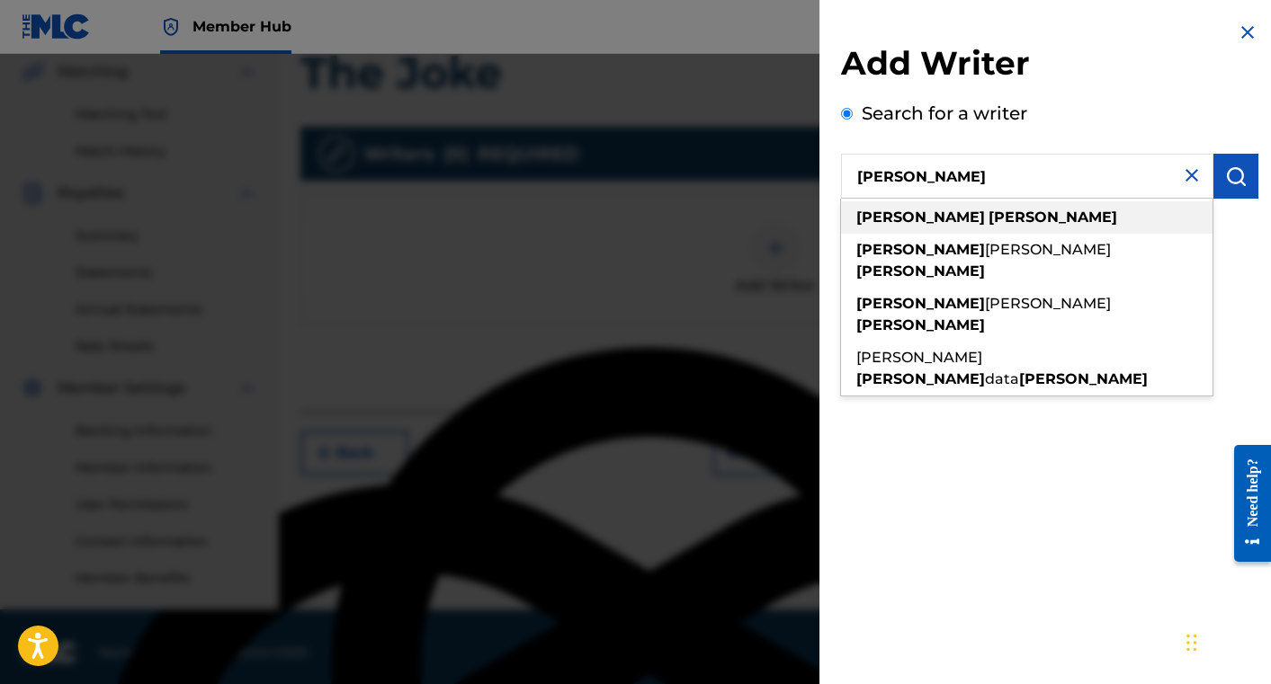
type input "[PERSON_NAME]"
click at [988, 223] on strong "[PERSON_NAME]" at bounding box center [1052, 217] width 129 height 17
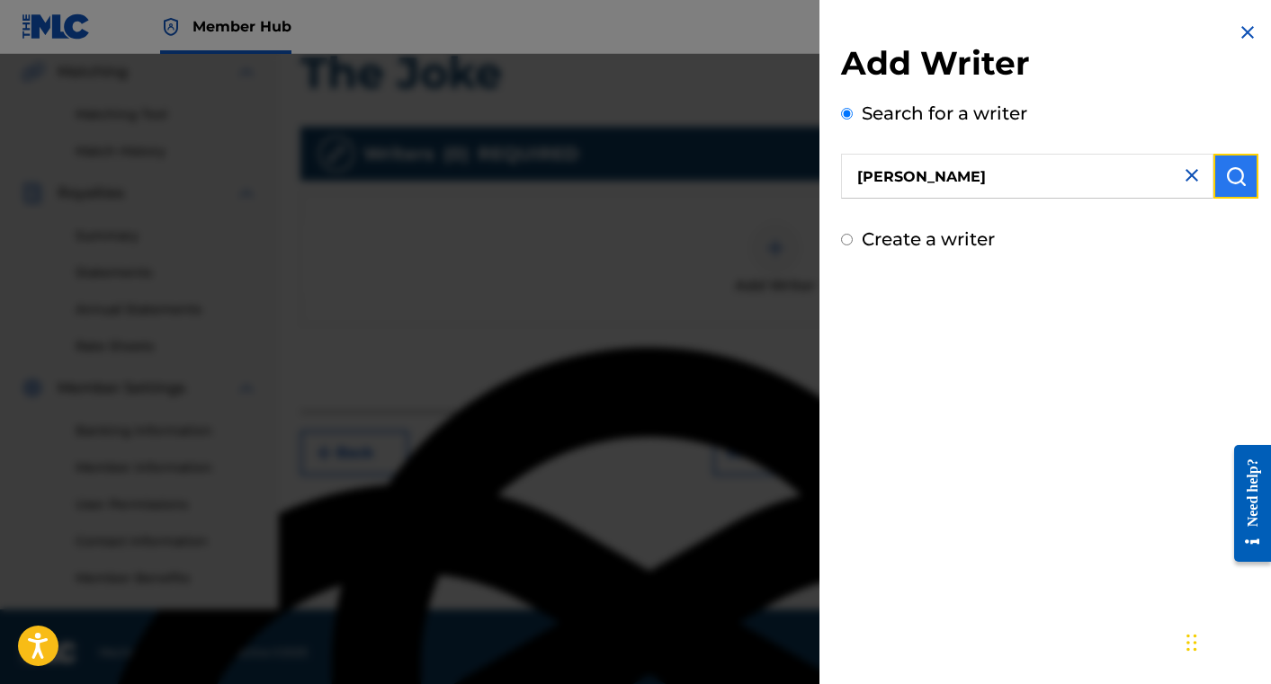
click at [1229, 178] on img "submit" at bounding box center [1236, 176] width 22 height 22
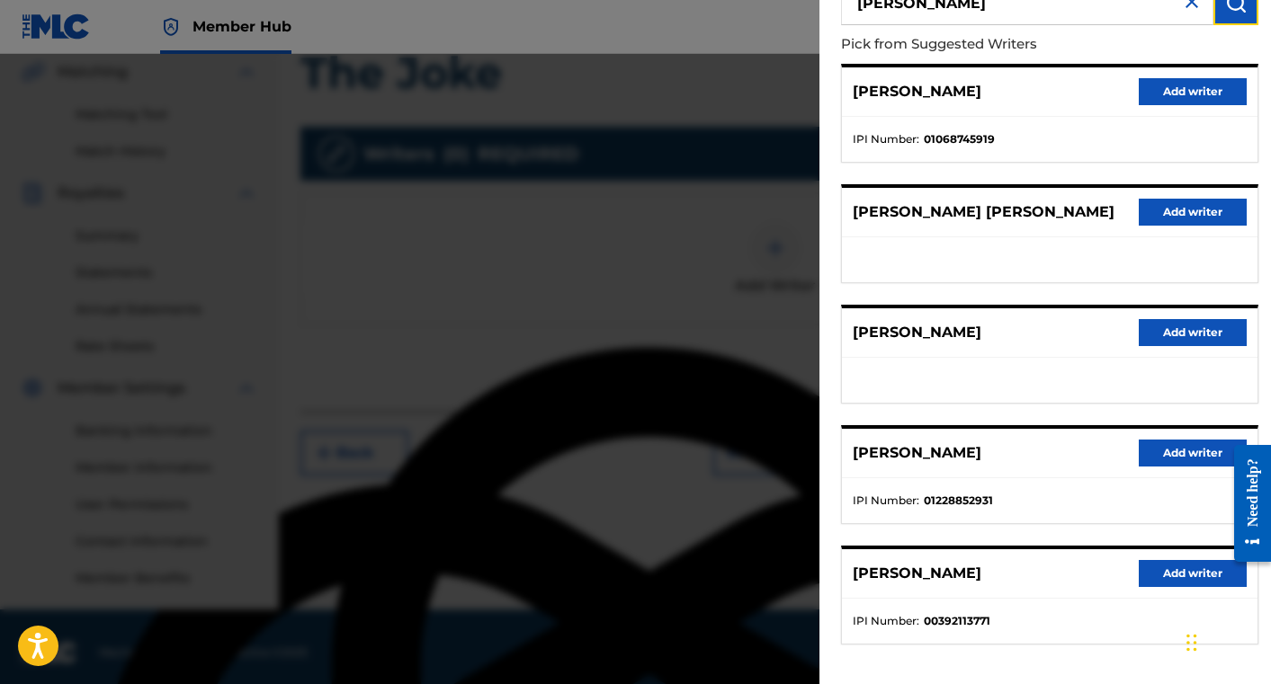
scroll to position [247, 0]
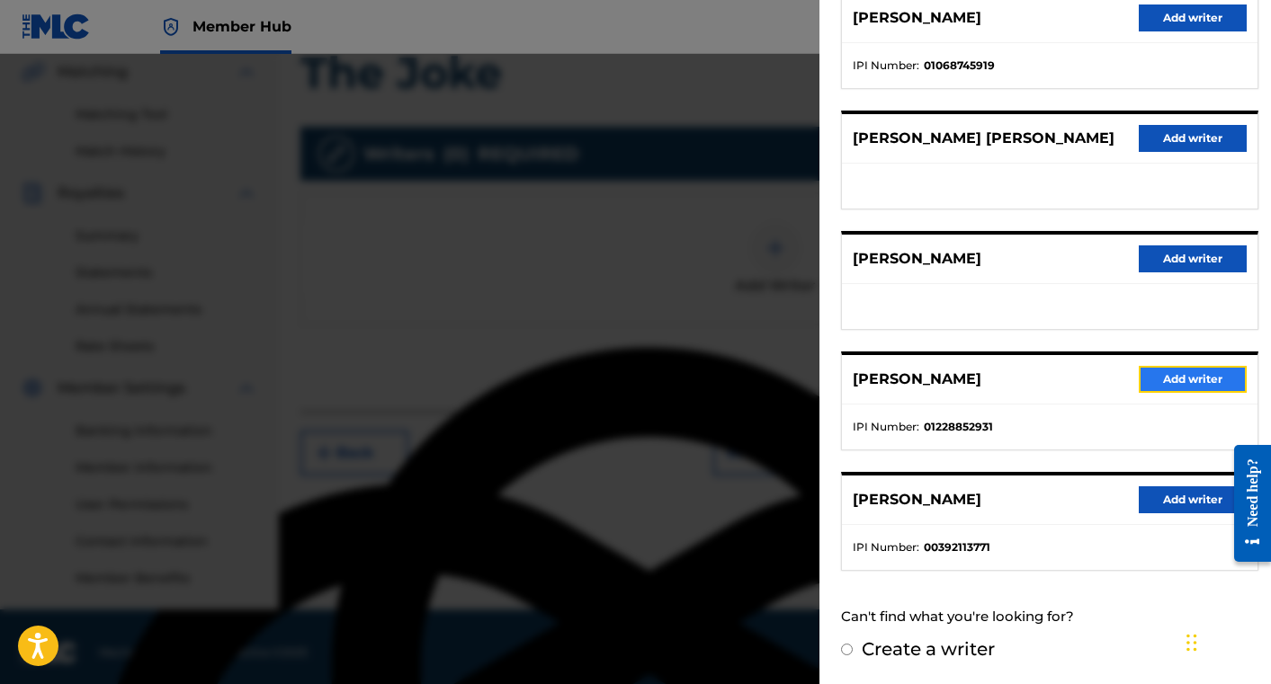
click at [1187, 378] on button "Add writer" at bounding box center [1193, 379] width 108 height 27
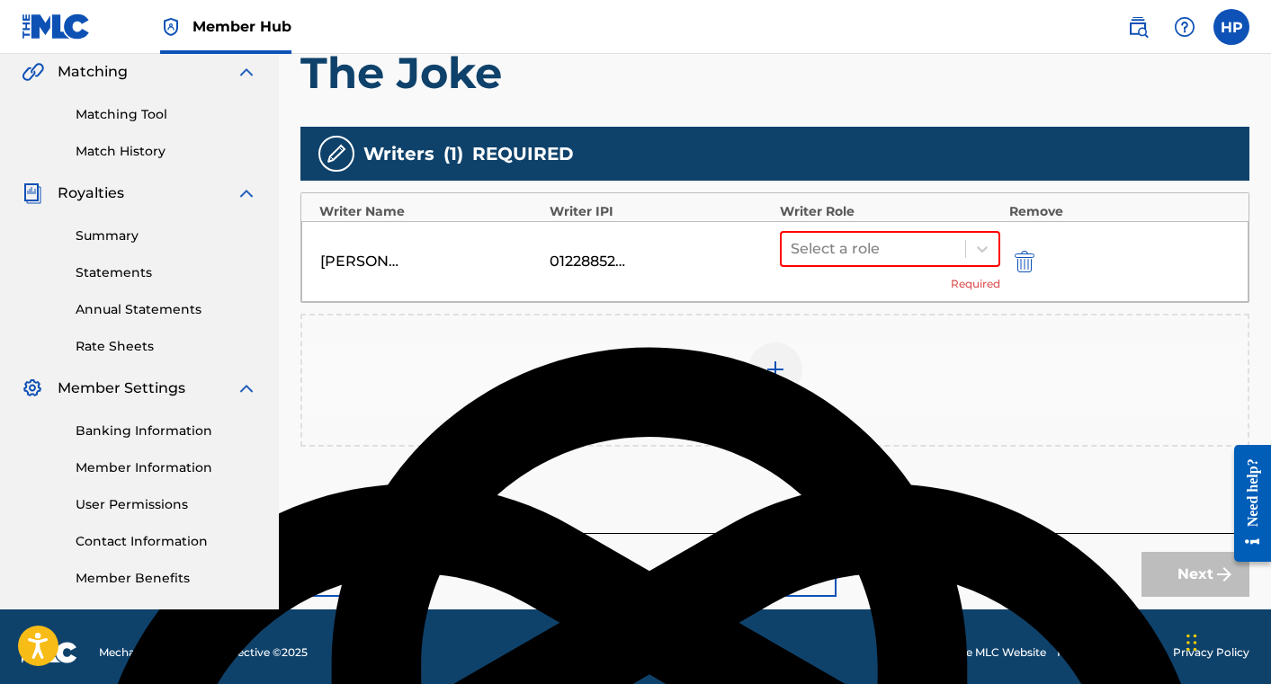
scroll to position [431, 0]
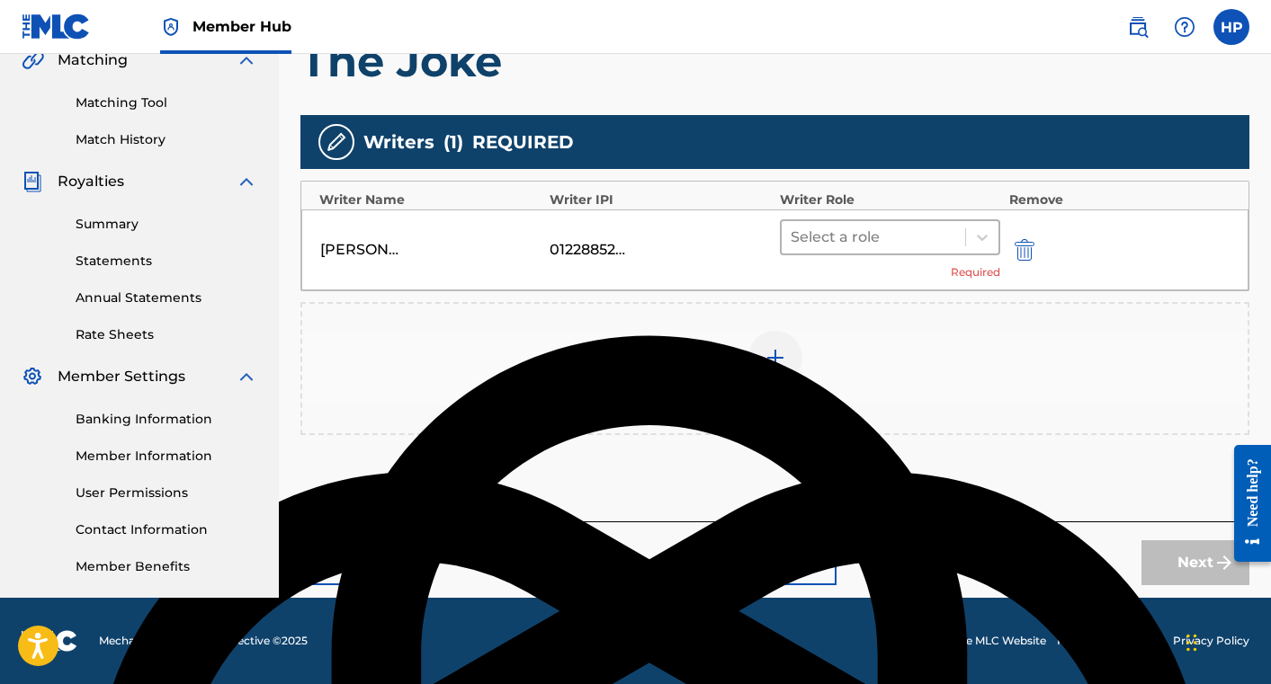
click at [930, 236] on div at bounding box center [873, 237] width 165 height 25
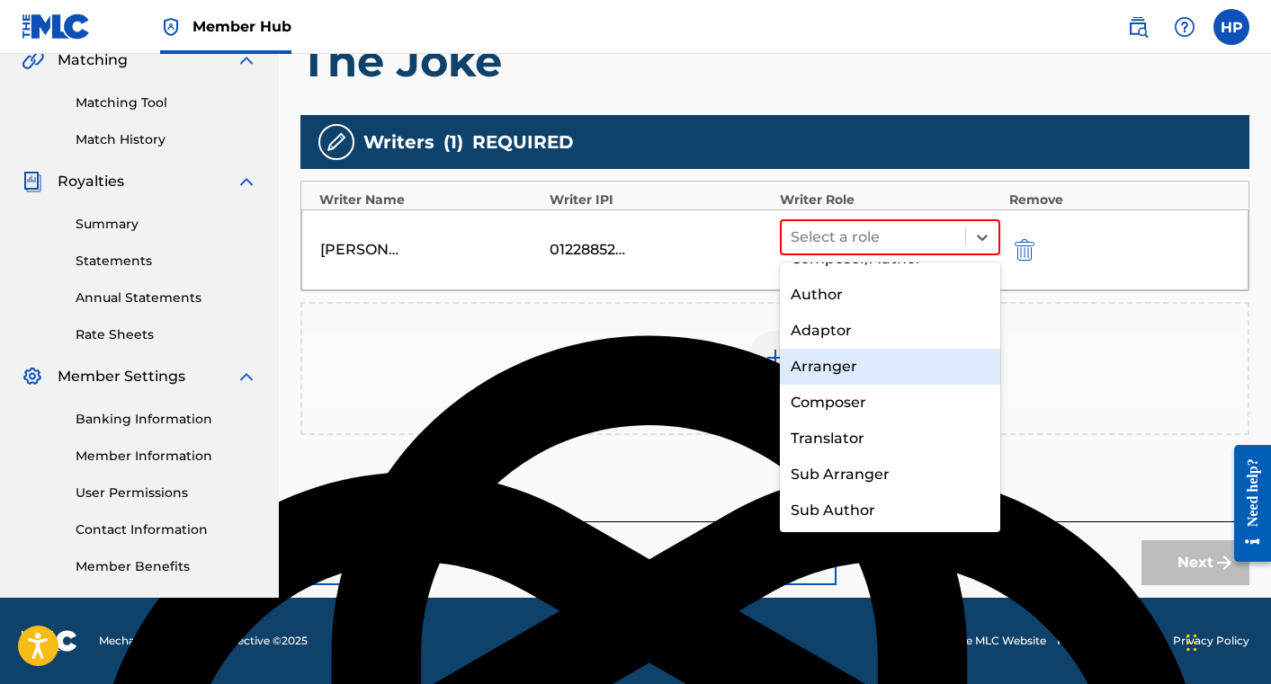
scroll to position [0, 0]
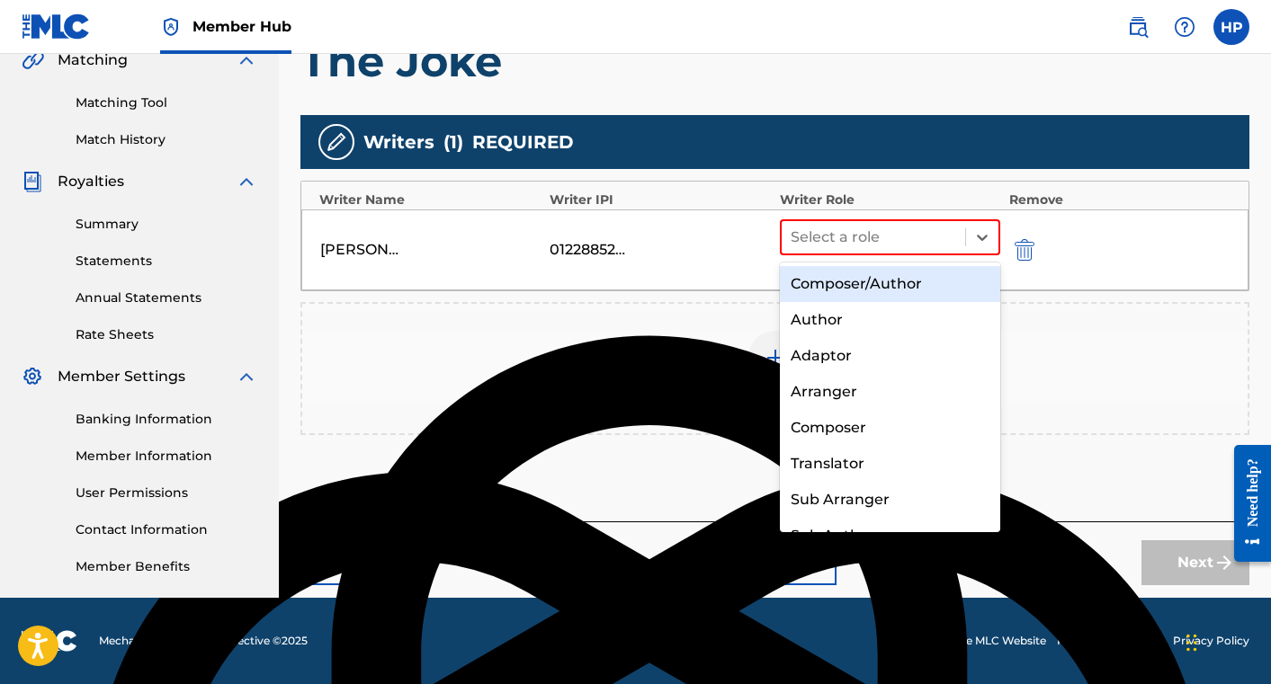
click at [887, 291] on div "Composer/Author" at bounding box center [890, 284] width 220 height 36
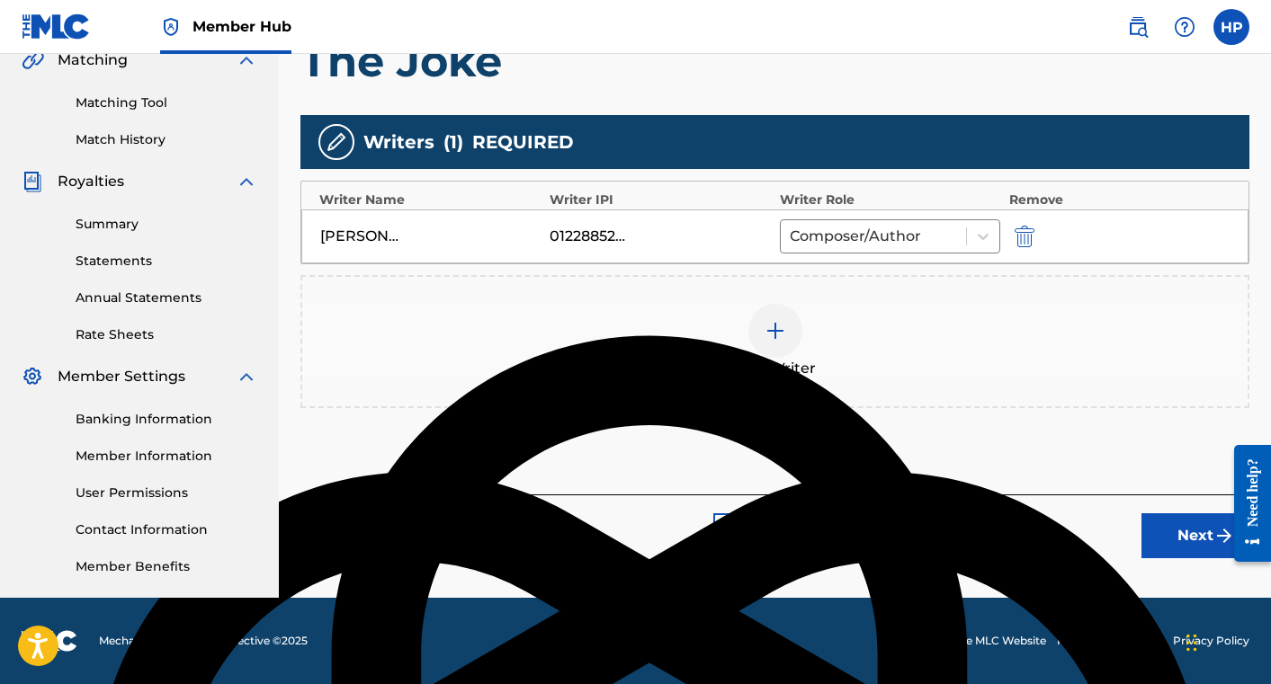
click at [773, 335] on img at bounding box center [775, 331] width 22 height 22
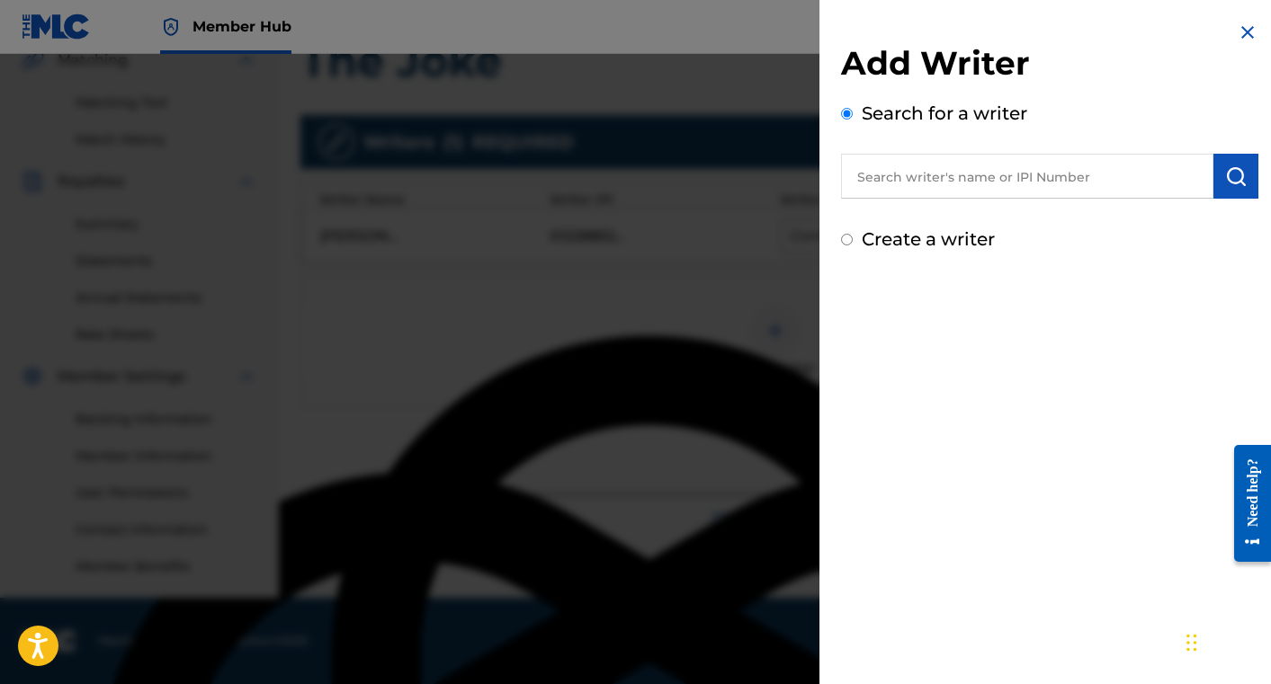
click at [904, 179] on input "text" at bounding box center [1027, 176] width 372 height 45
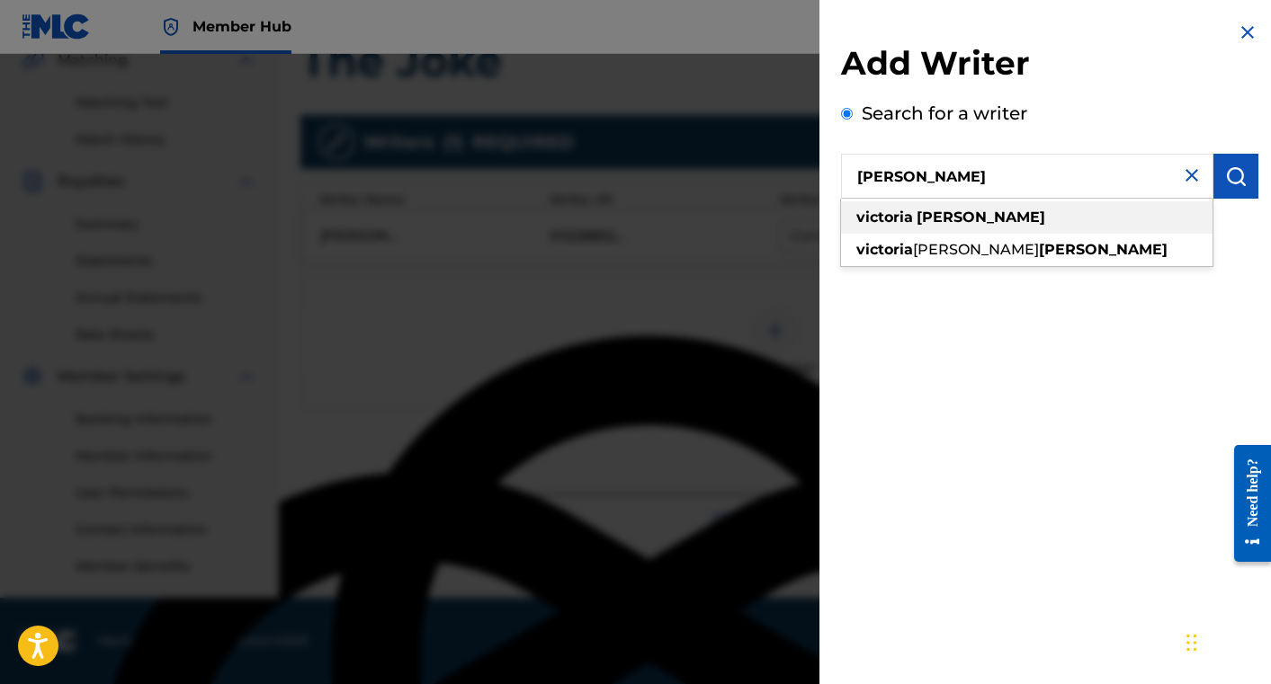
type input "[PERSON_NAME]"
click at [997, 222] on div "[PERSON_NAME]" at bounding box center [1026, 217] width 371 height 32
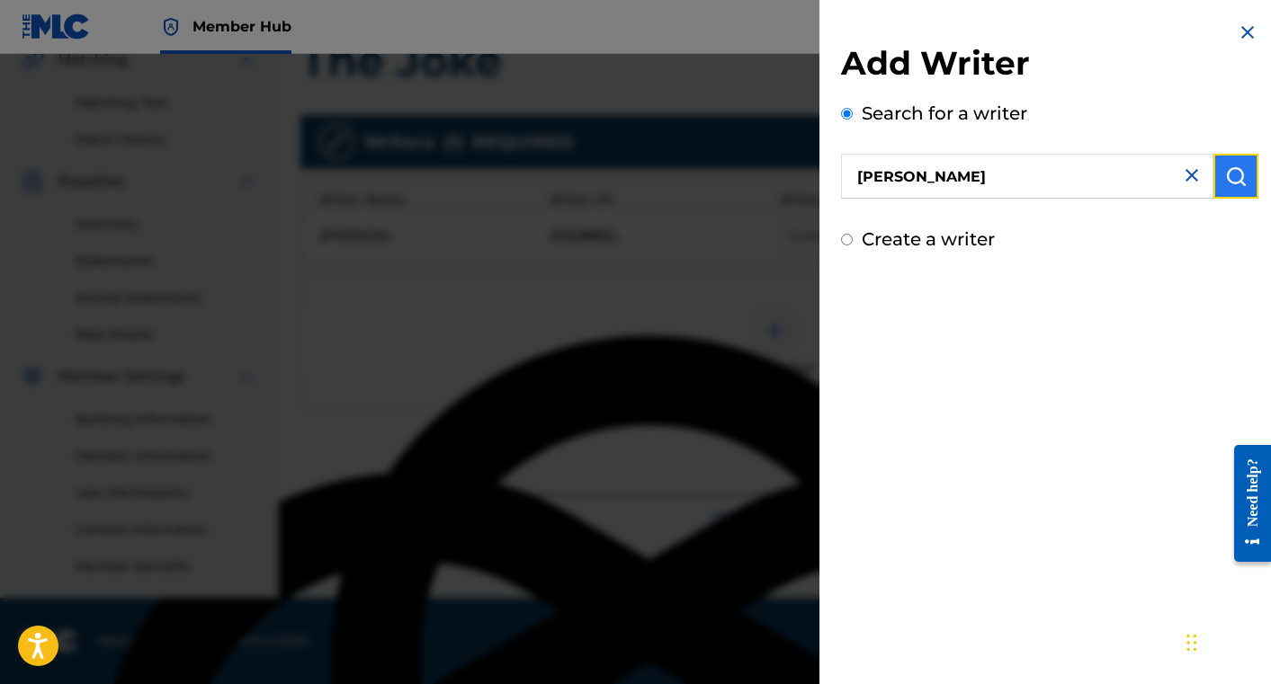
click at [1226, 171] on img "submit" at bounding box center [1236, 176] width 22 height 22
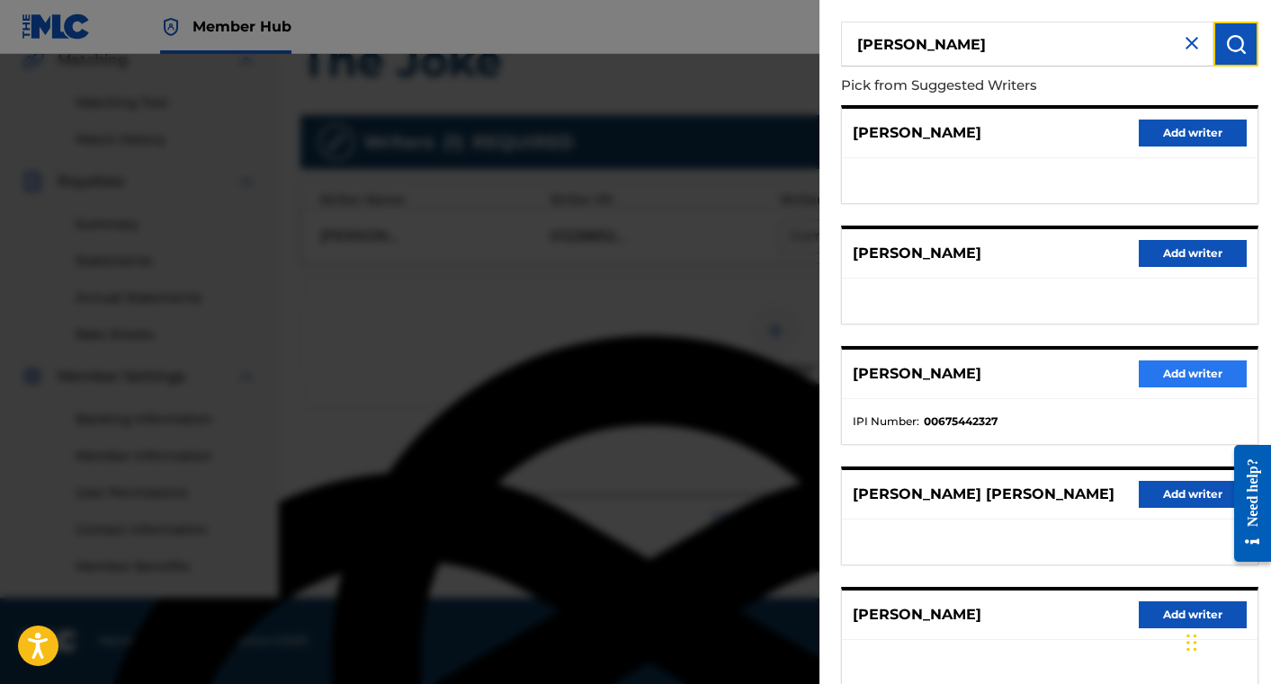
scroll to position [122, 0]
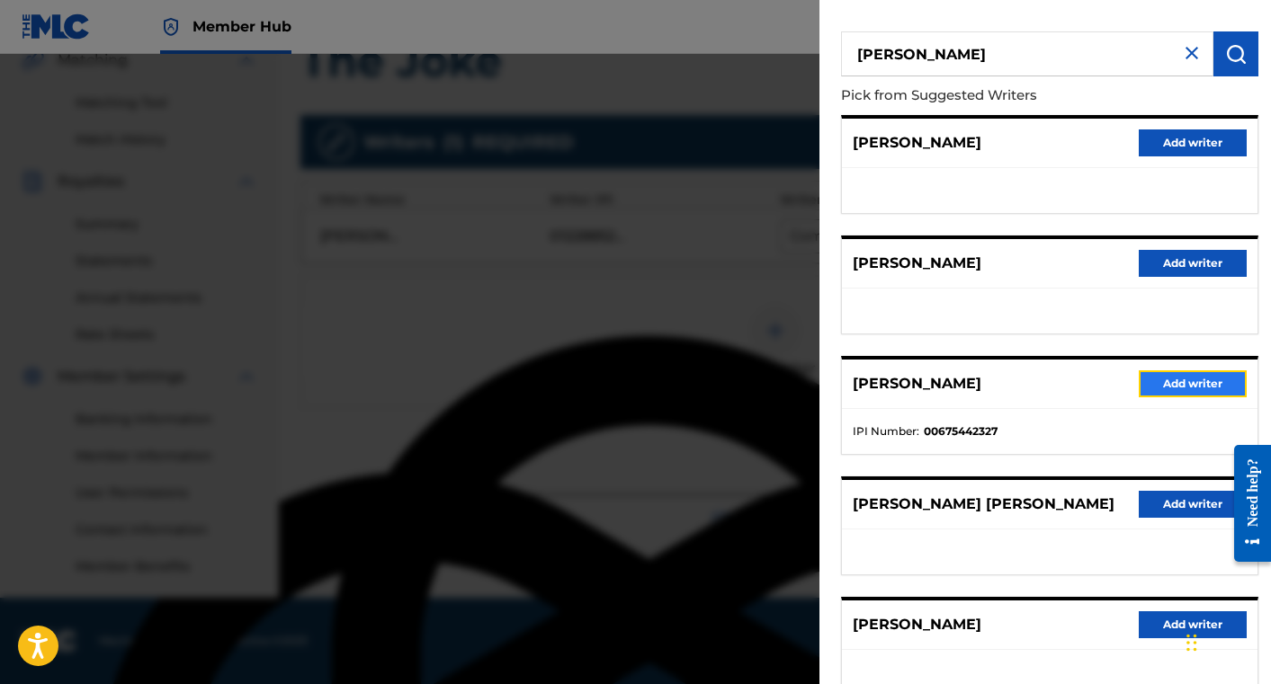
click at [1183, 383] on button "Add writer" at bounding box center [1193, 384] width 108 height 27
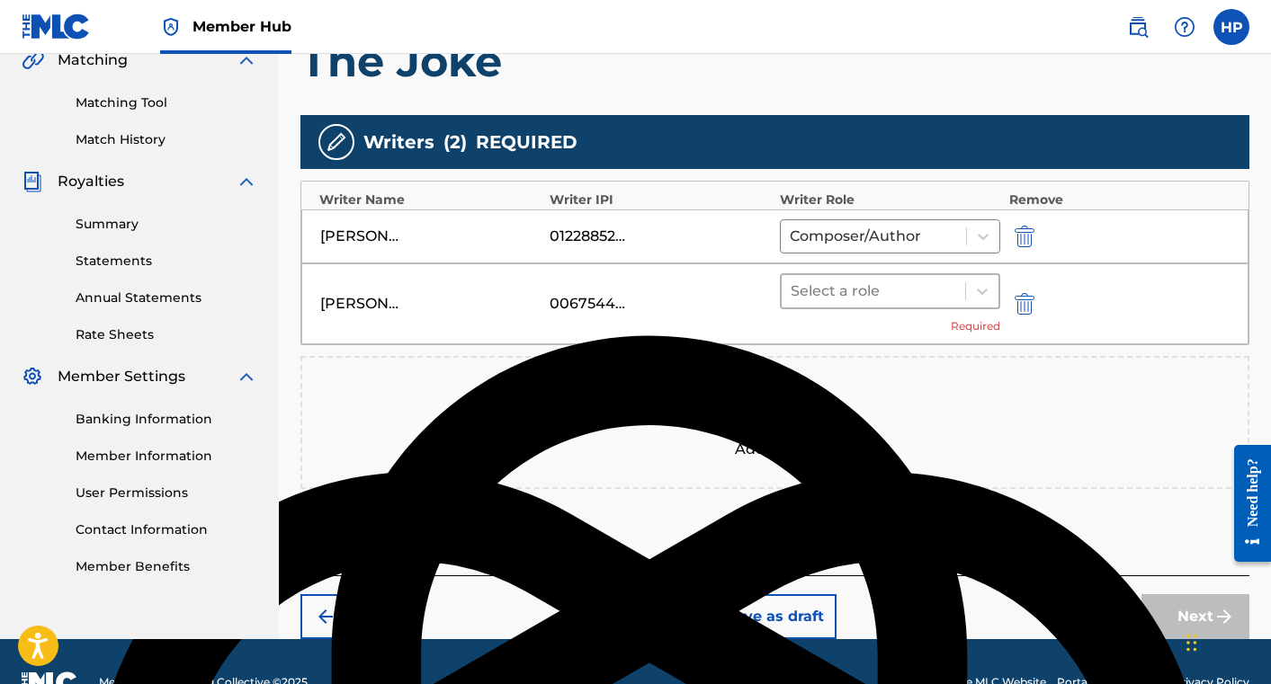
click at [944, 289] on div at bounding box center [873, 291] width 165 height 25
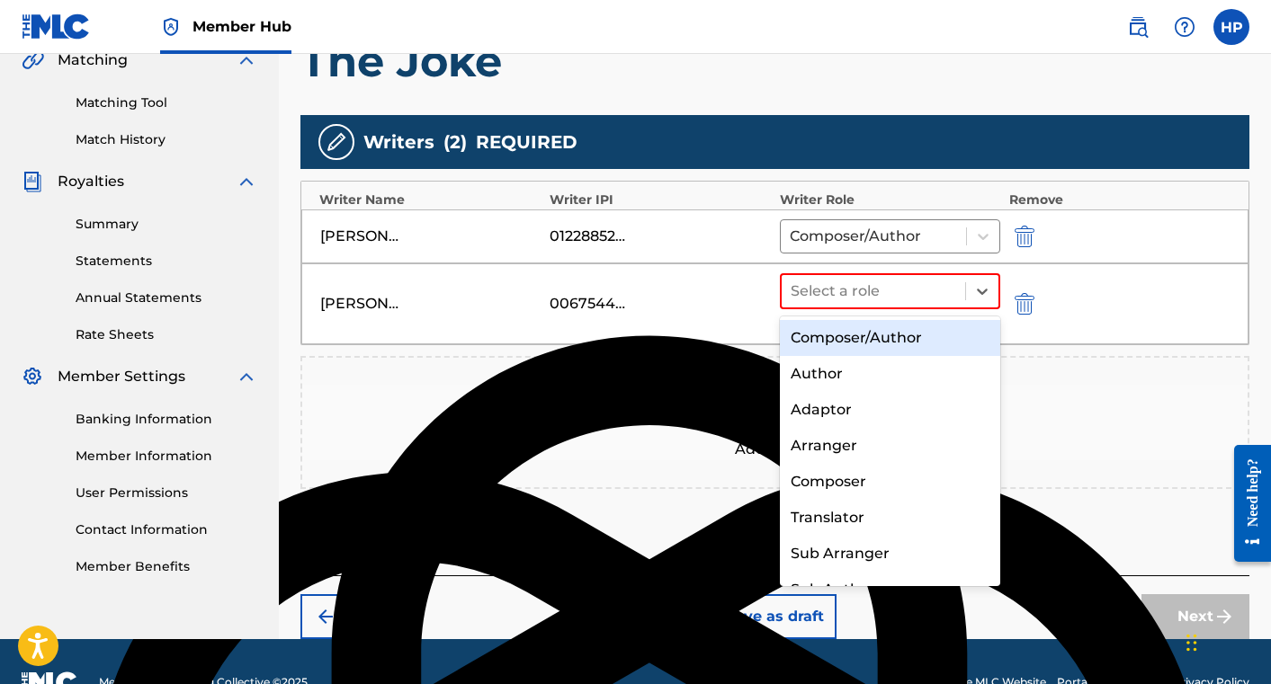
click at [934, 333] on div "Composer/Author" at bounding box center [890, 338] width 220 height 36
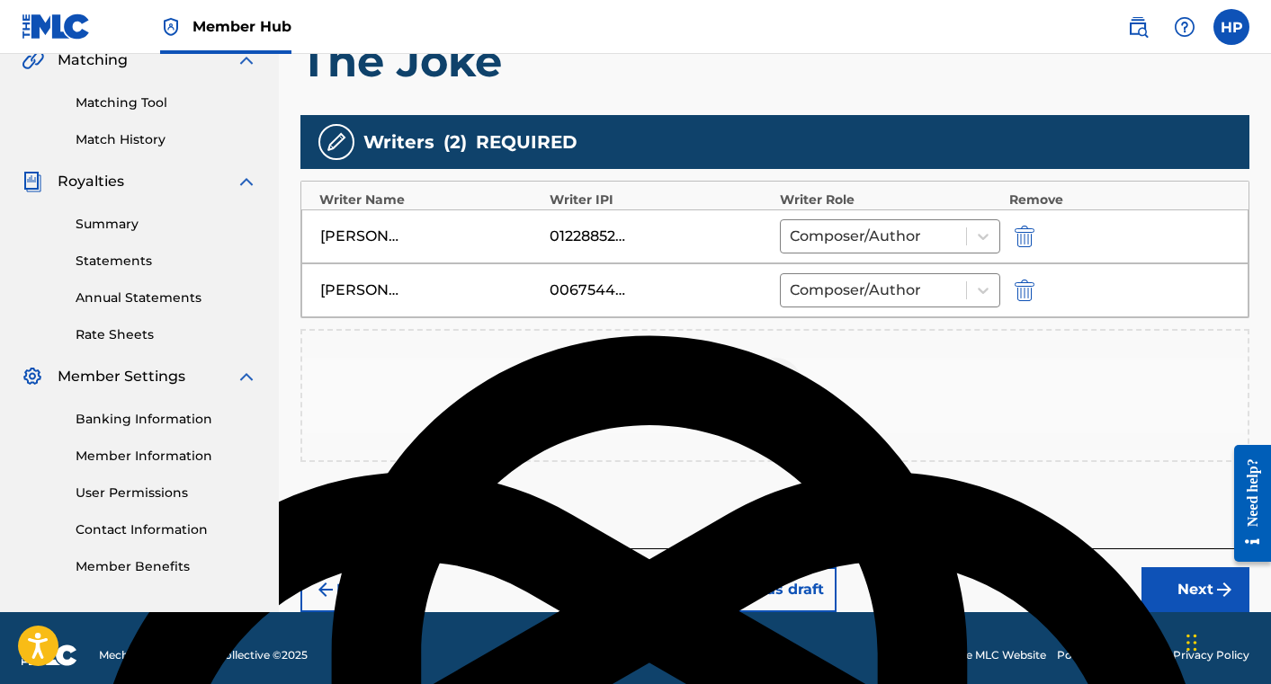
click at [764, 374] on img at bounding box center [775, 385] width 22 height 22
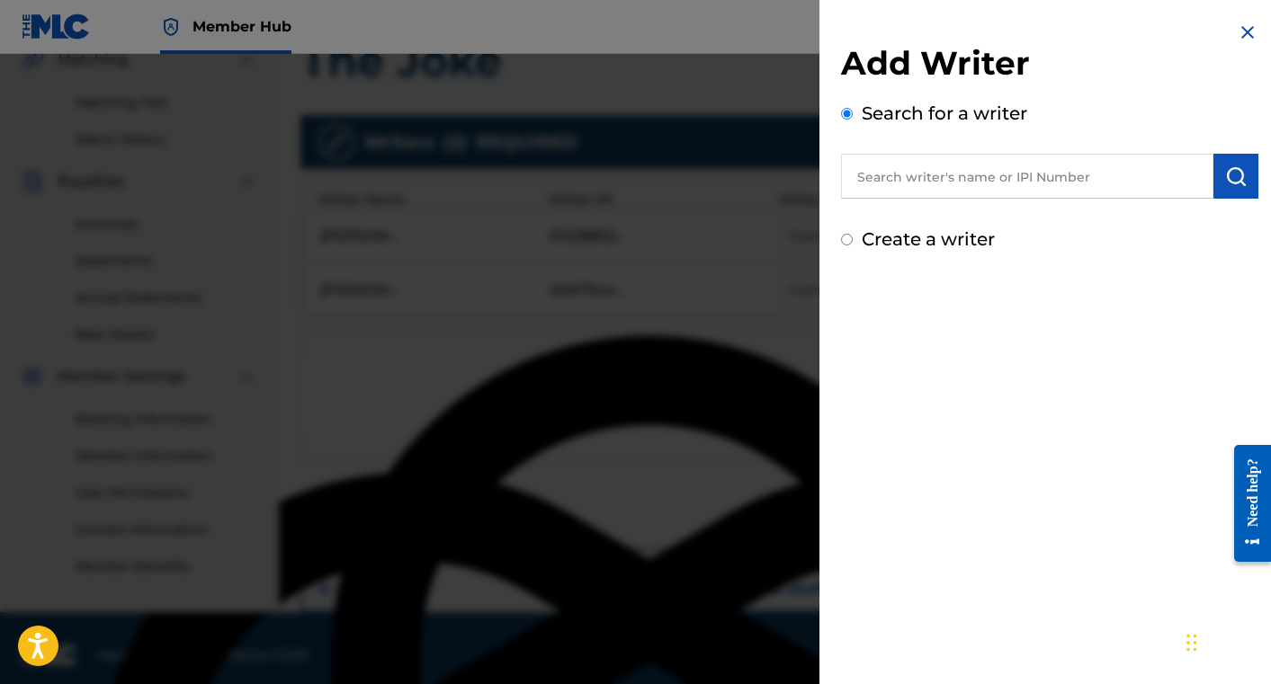
click at [902, 172] on input "text" at bounding box center [1027, 176] width 372 height 45
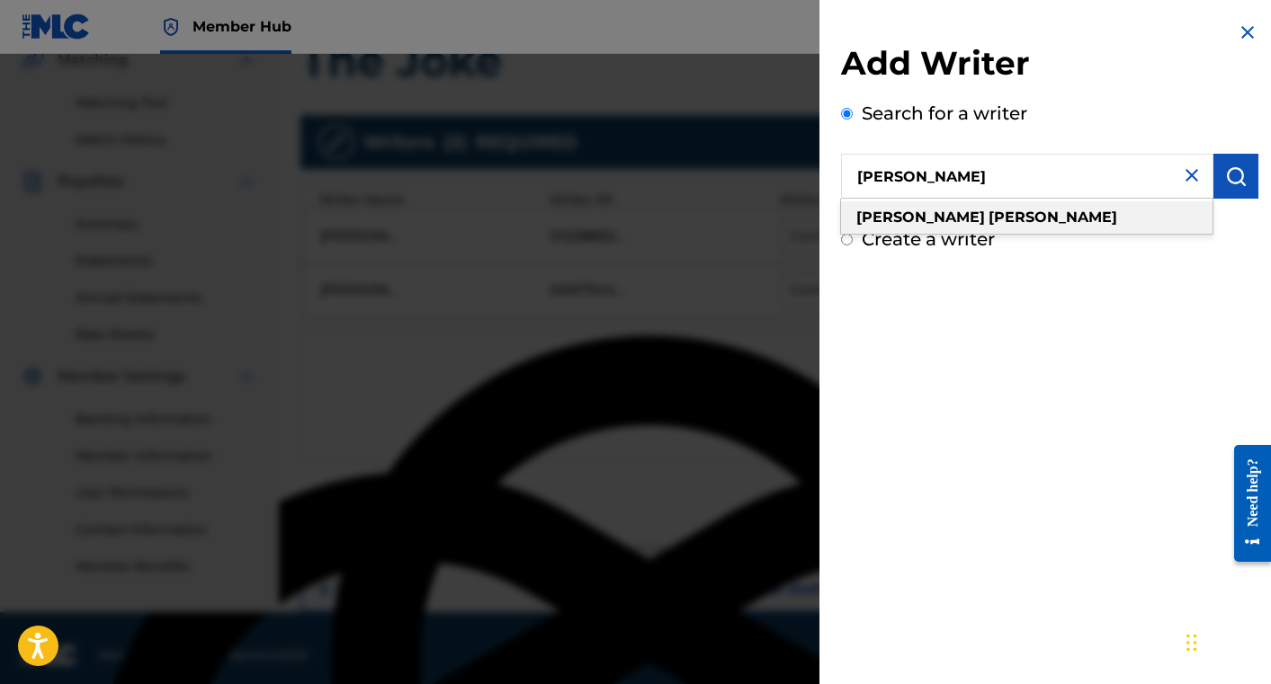
click at [988, 209] on strong "[PERSON_NAME]" at bounding box center [1052, 217] width 129 height 17
type input "[PERSON_NAME]"
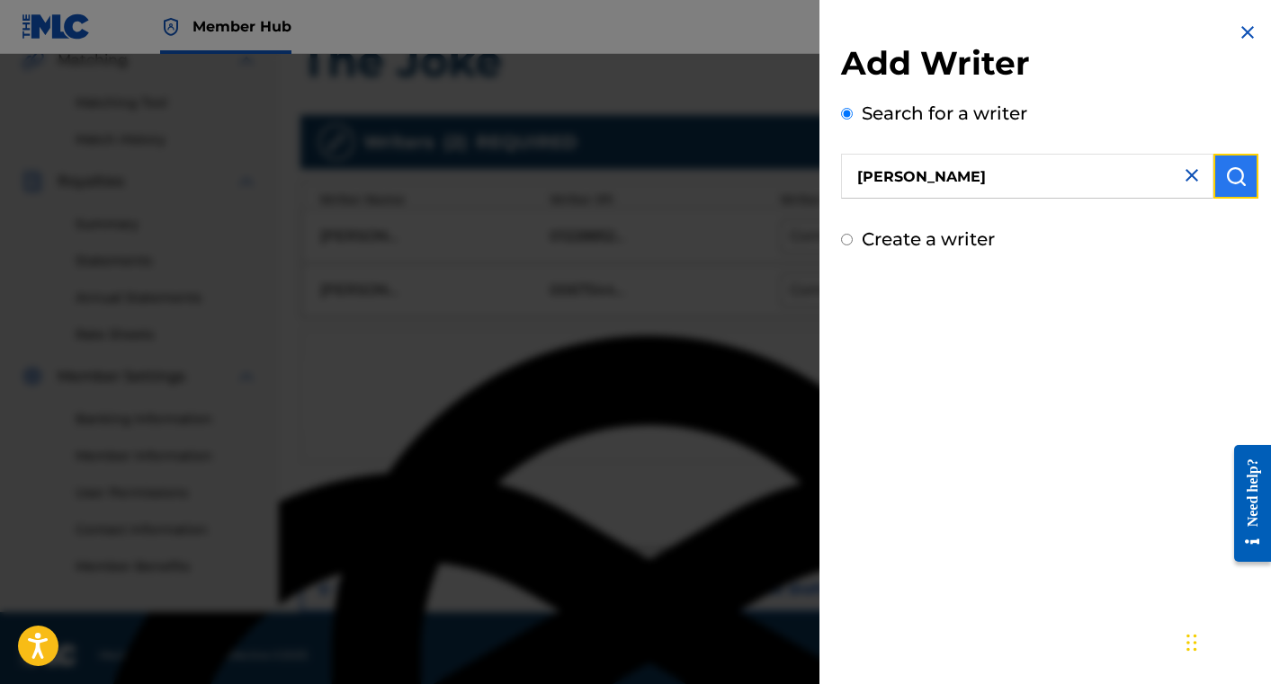
click at [1231, 172] on img "submit" at bounding box center [1236, 176] width 22 height 22
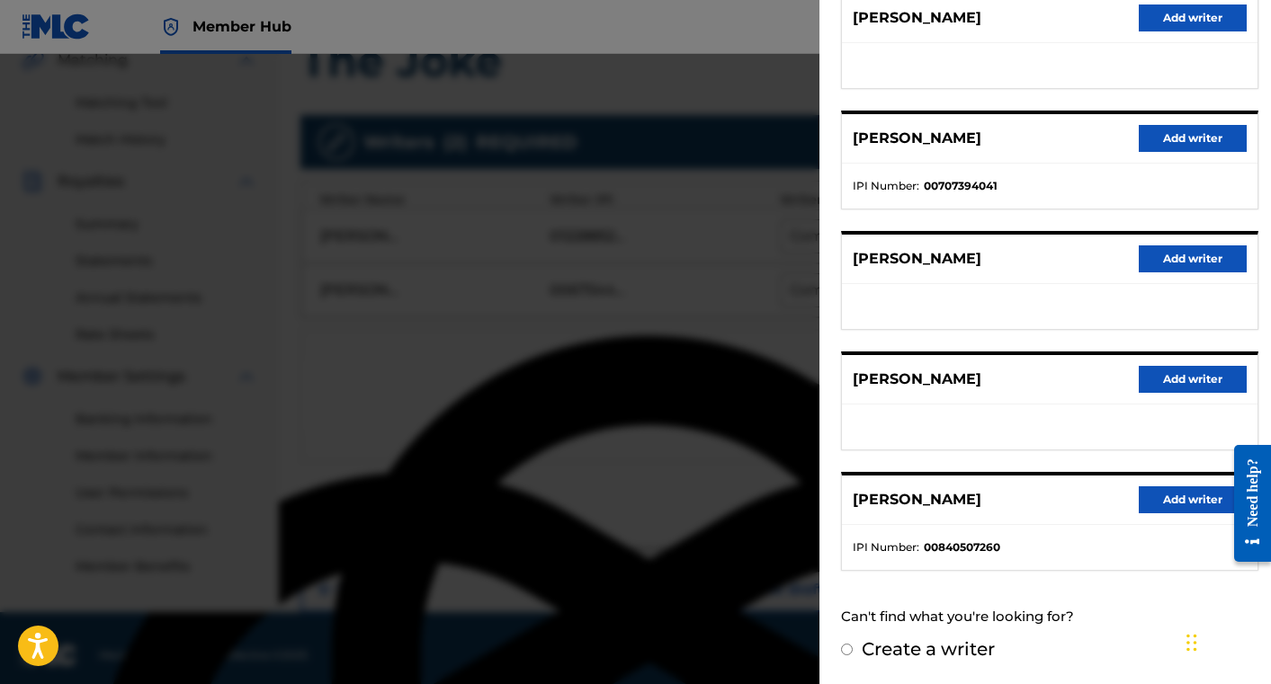
scroll to position [445, 0]
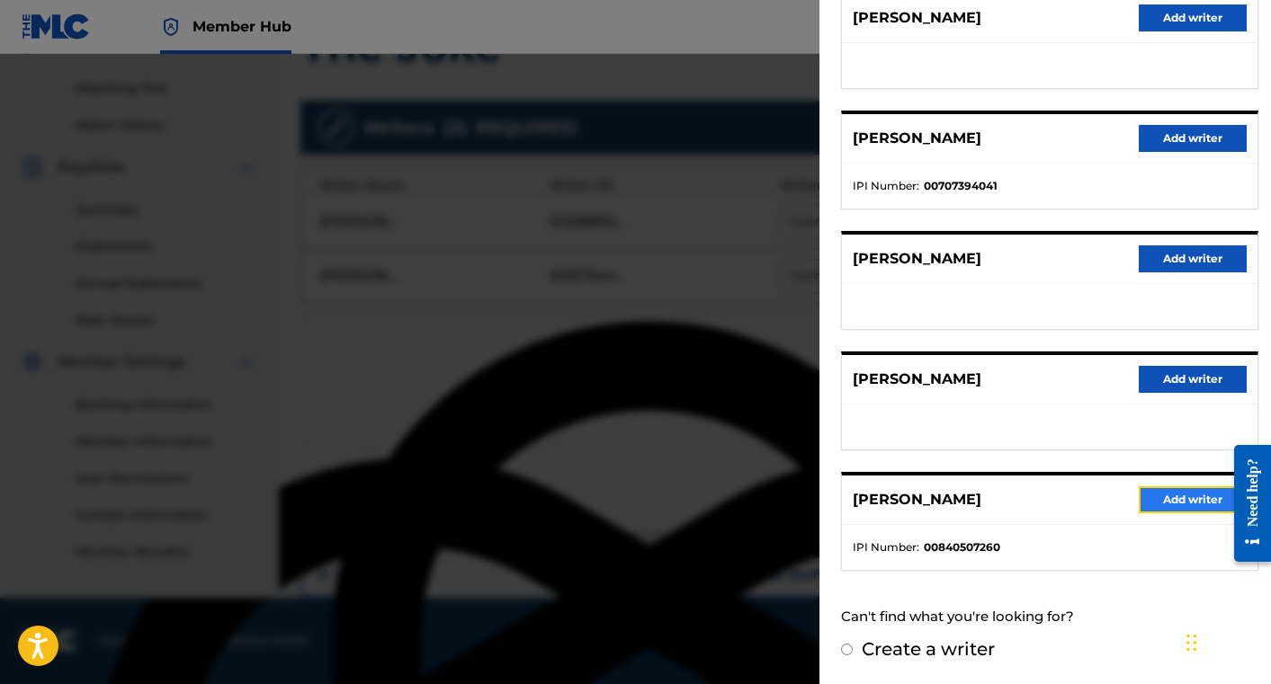
click at [1174, 490] on button "Add writer" at bounding box center [1193, 500] width 108 height 27
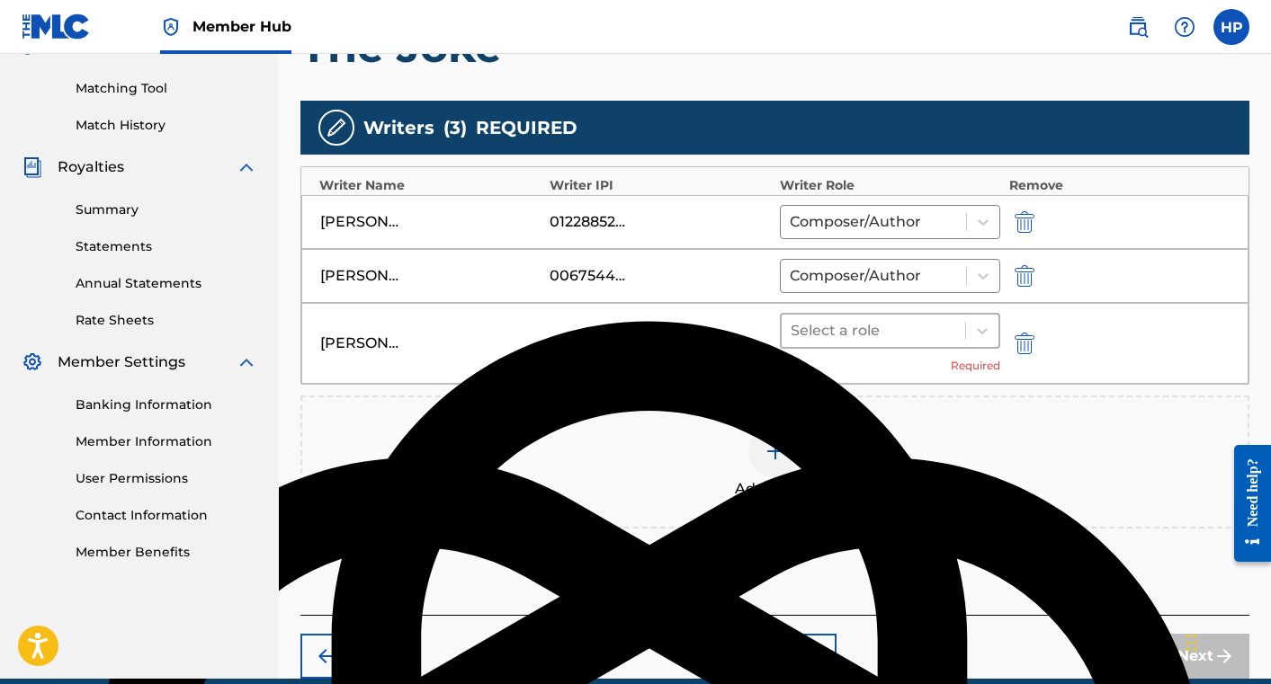
click at [926, 336] on div at bounding box center [873, 330] width 165 height 25
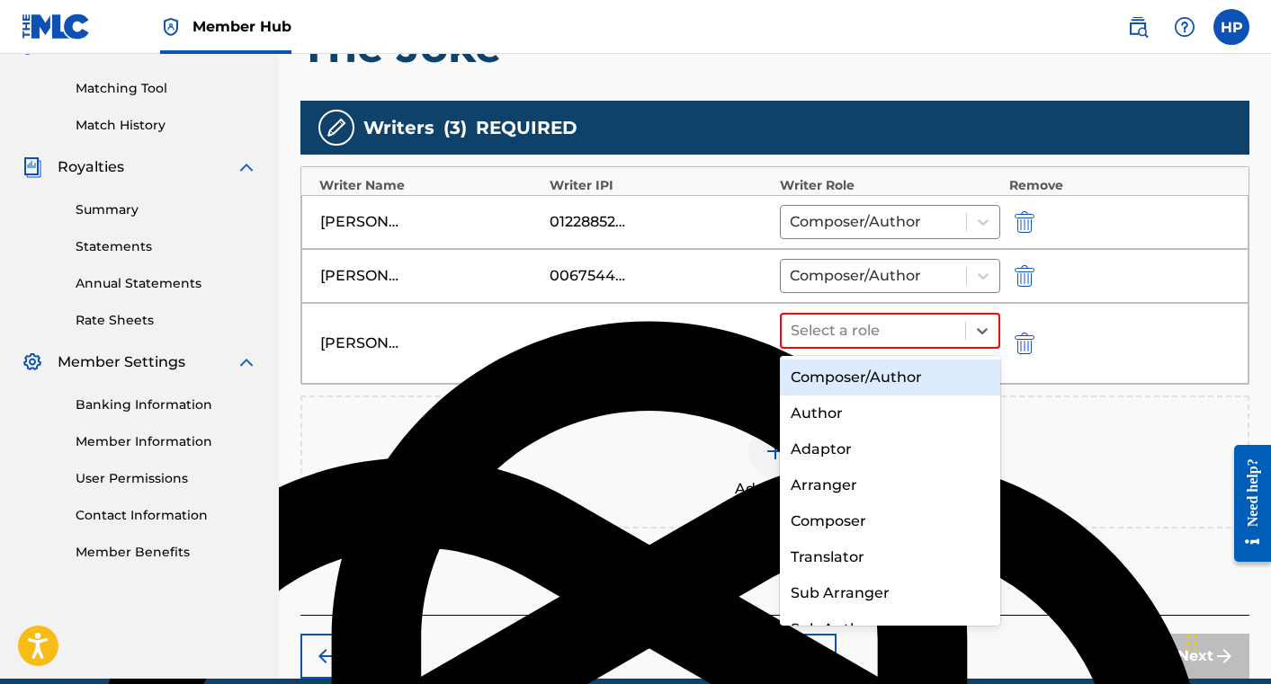
click at [916, 378] on div "Composer/Author" at bounding box center [890, 378] width 220 height 36
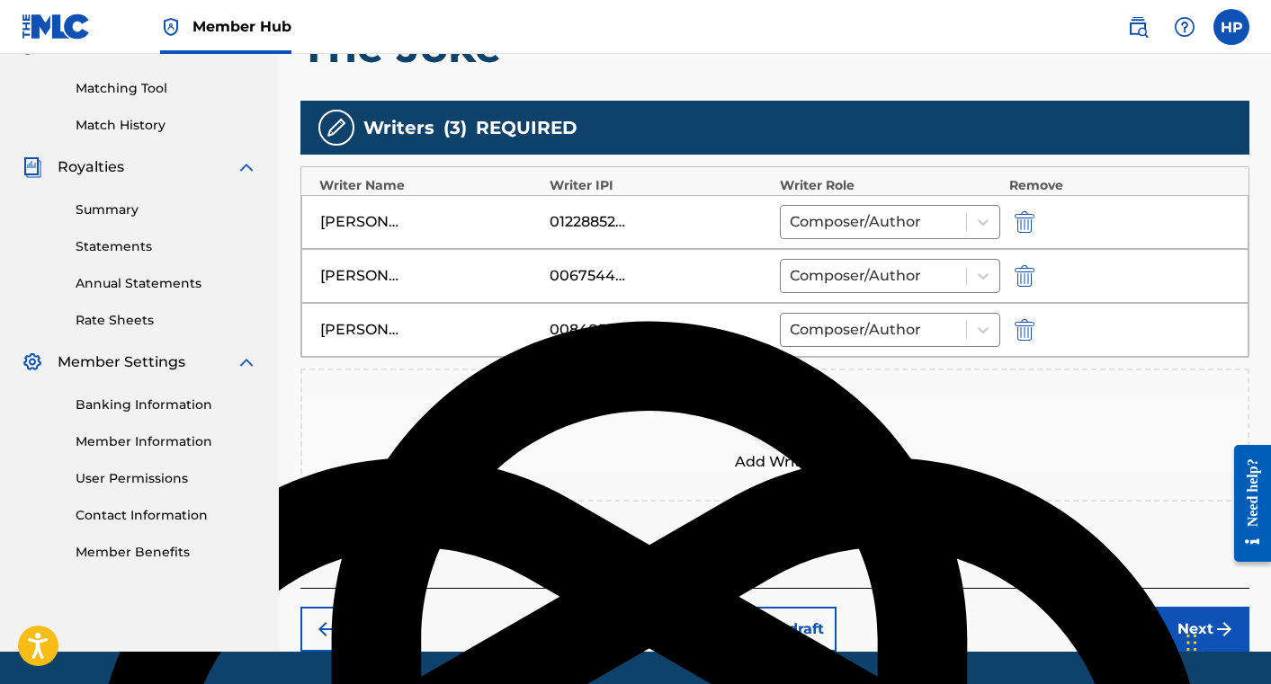
scroll to position [499, 0]
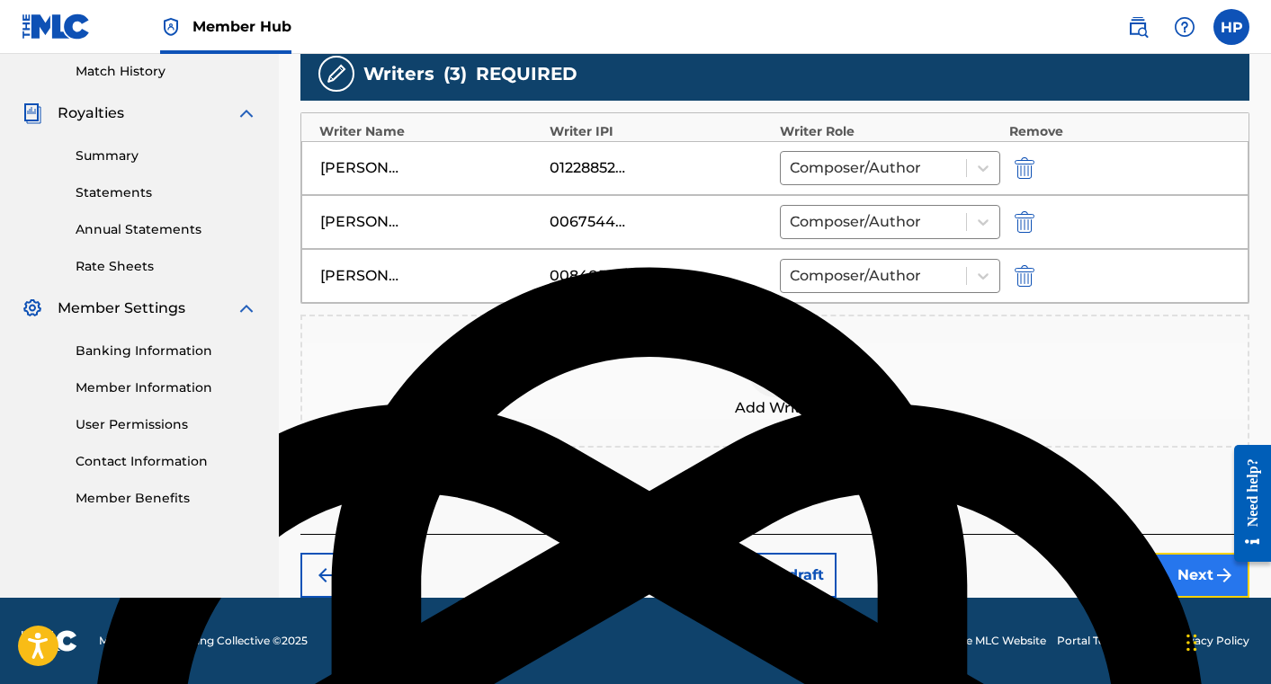
click at [1166, 562] on button "Next" at bounding box center [1195, 575] width 108 height 45
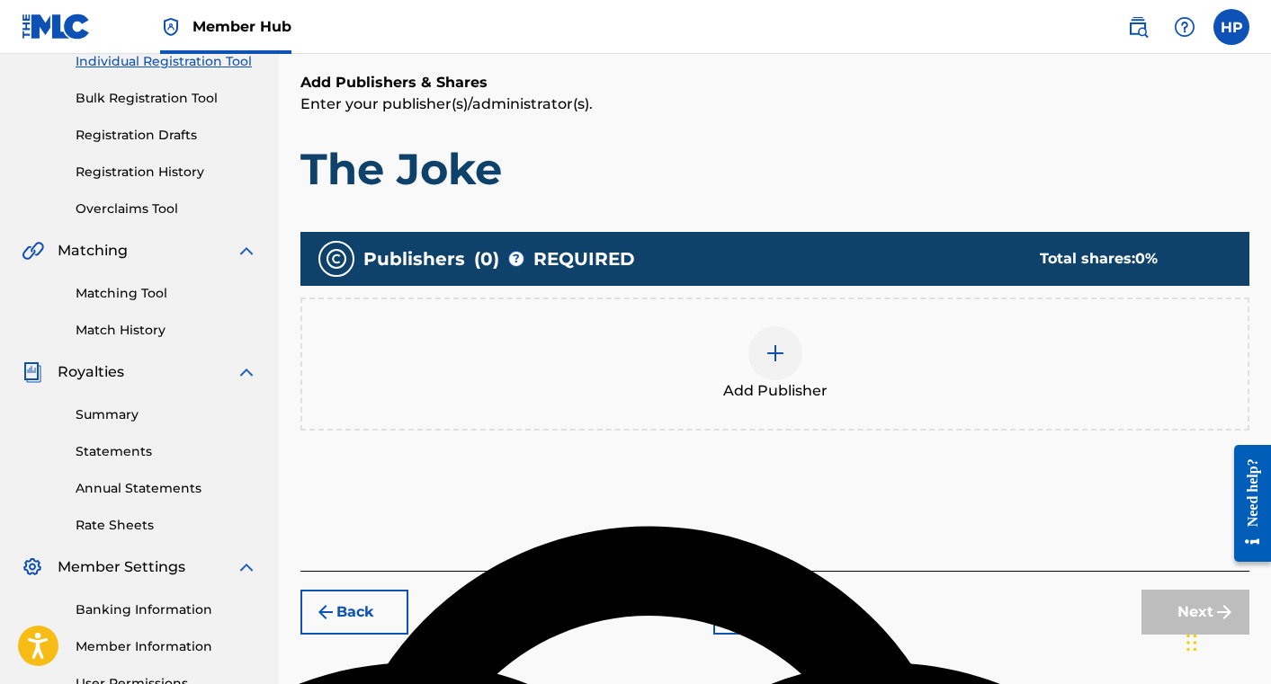
scroll to position [247, 0]
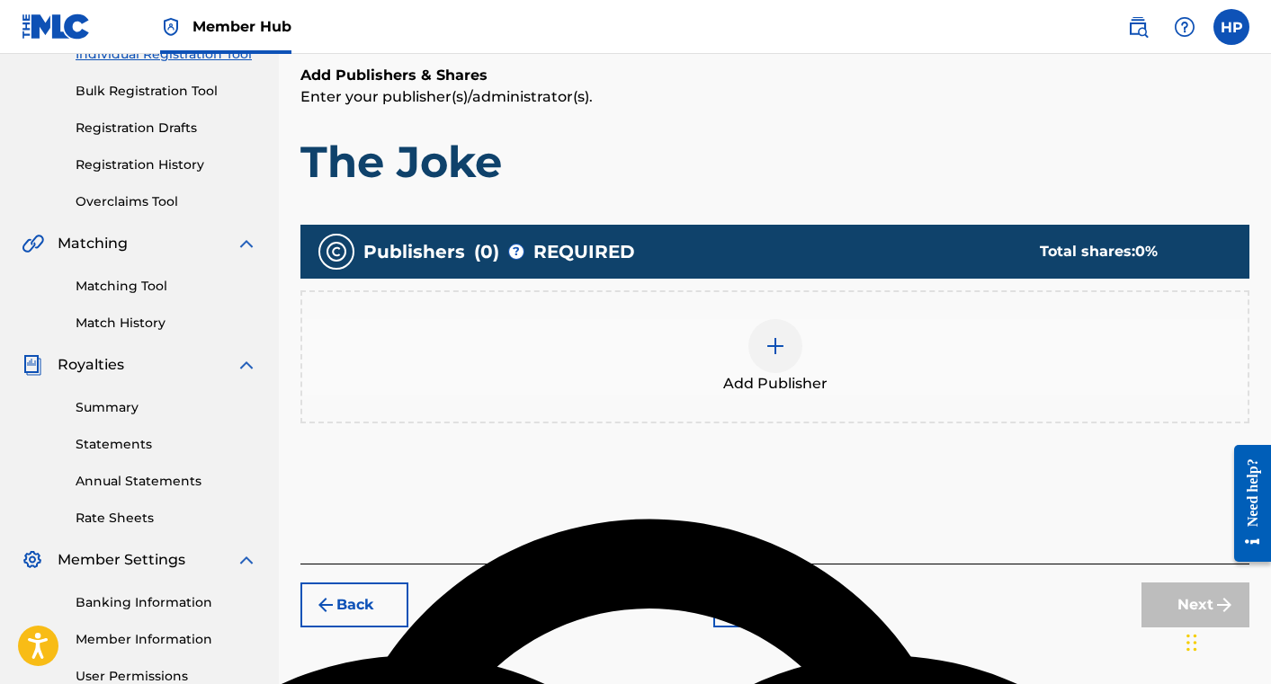
click at [777, 345] on img at bounding box center [775, 346] width 22 height 22
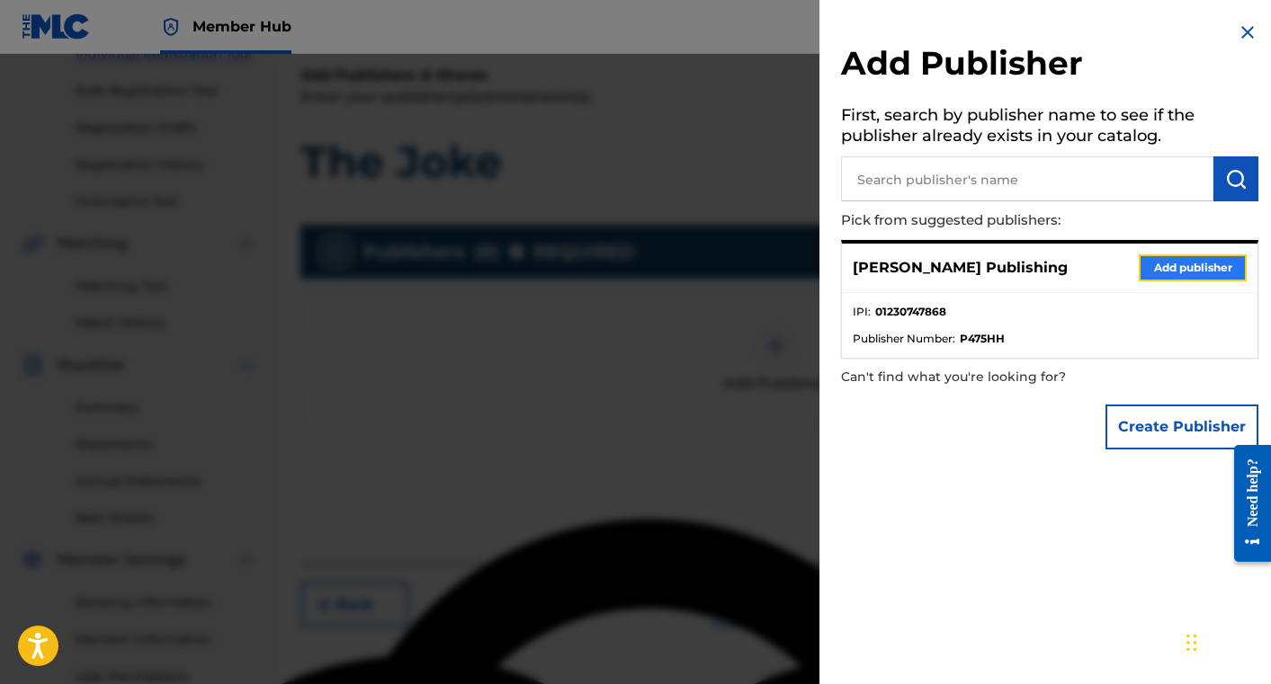
click at [1190, 265] on button "Add publisher" at bounding box center [1193, 268] width 108 height 27
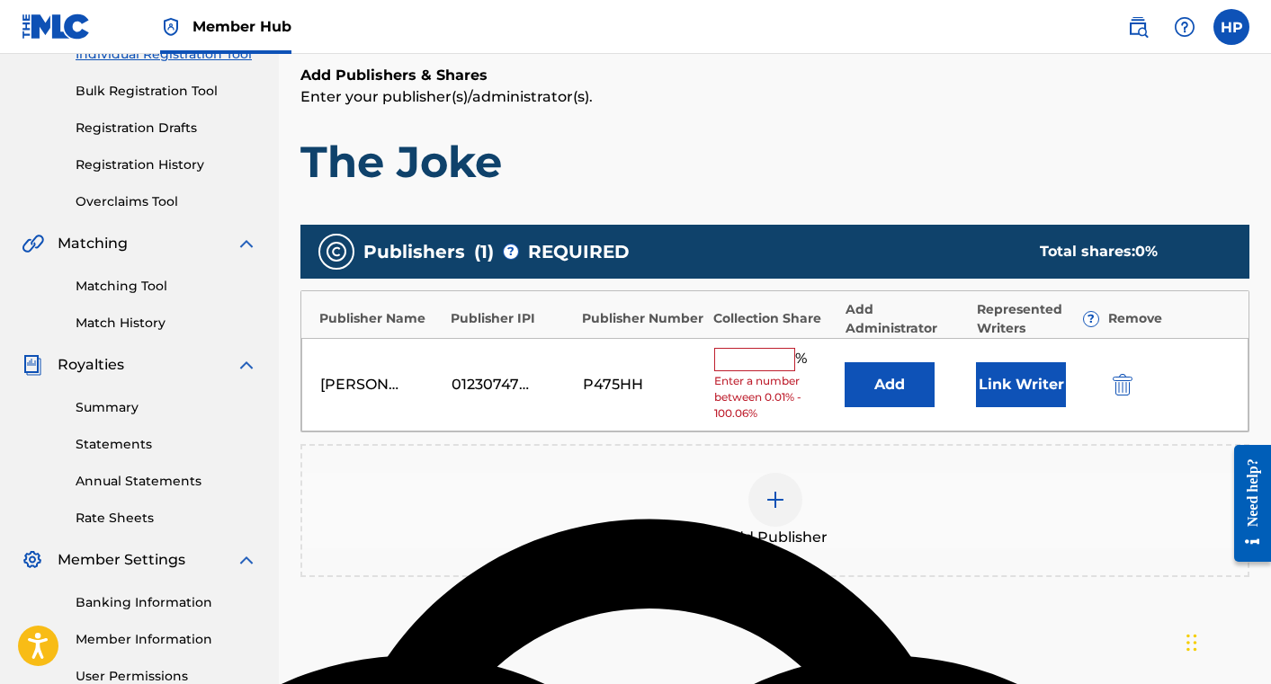
click at [765, 361] on input "text" at bounding box center [754, 359] width 81 height 23
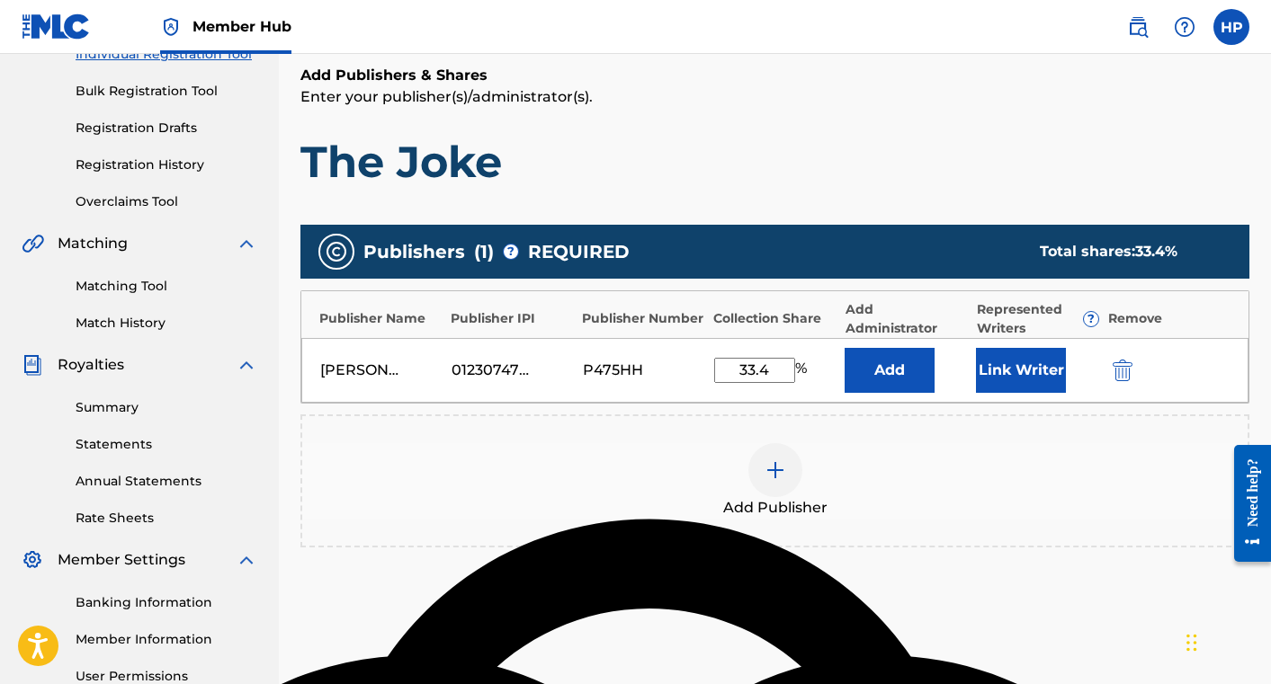
type input "33.4"
click at [780, 473] on img at bounding box center [775, 471] width 22 height 22
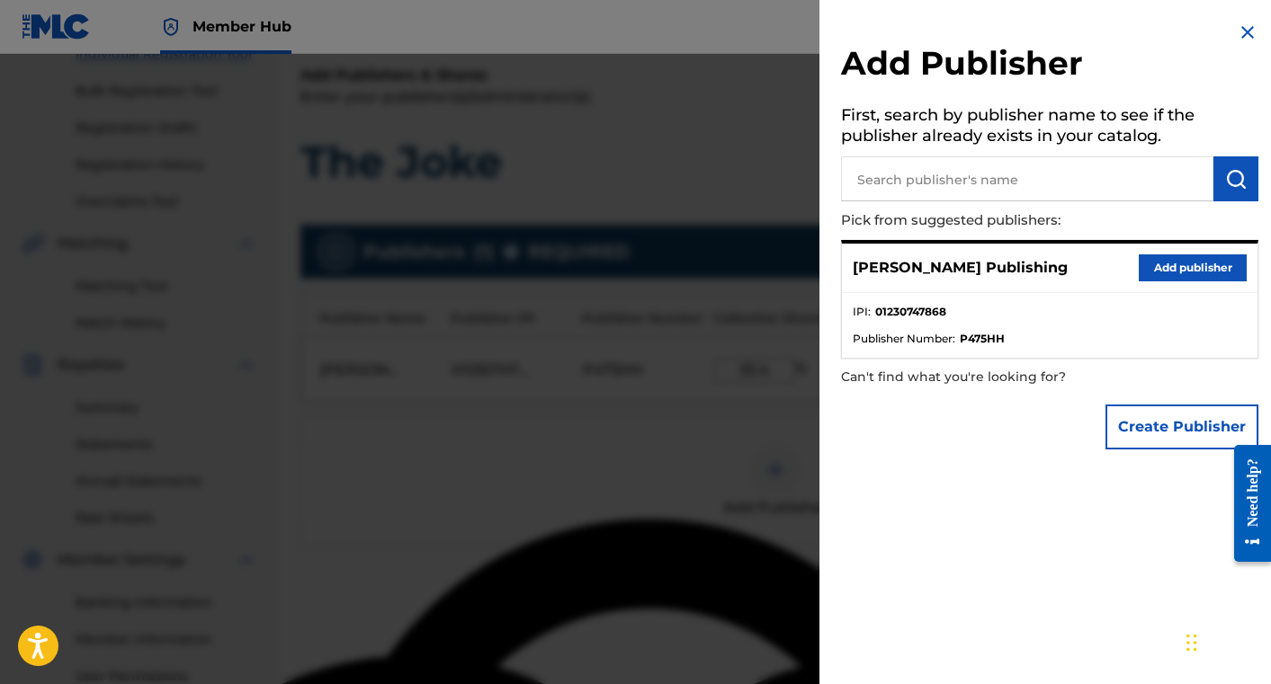
click at [937, 186] on input "text" at bounding box center [1027, 178] width 372 height 45
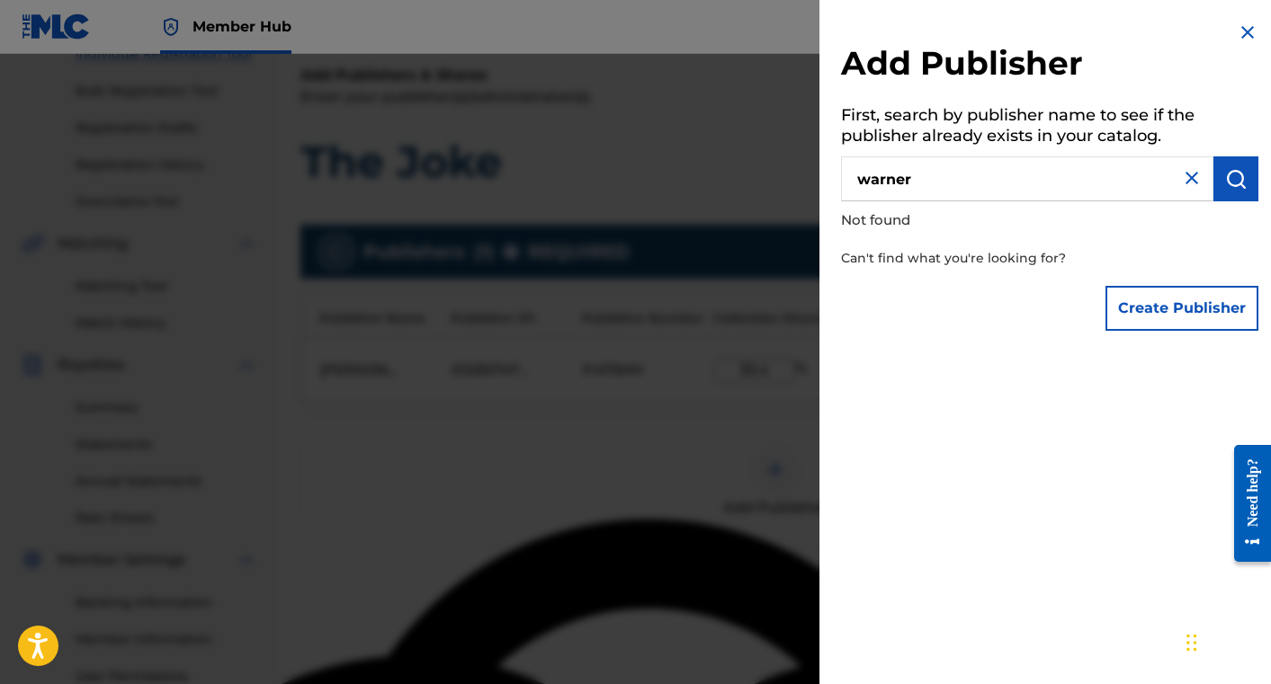
type input "warner"
click at [1192, 174] on img at bounding box center [1192, 178] width 22 height 22
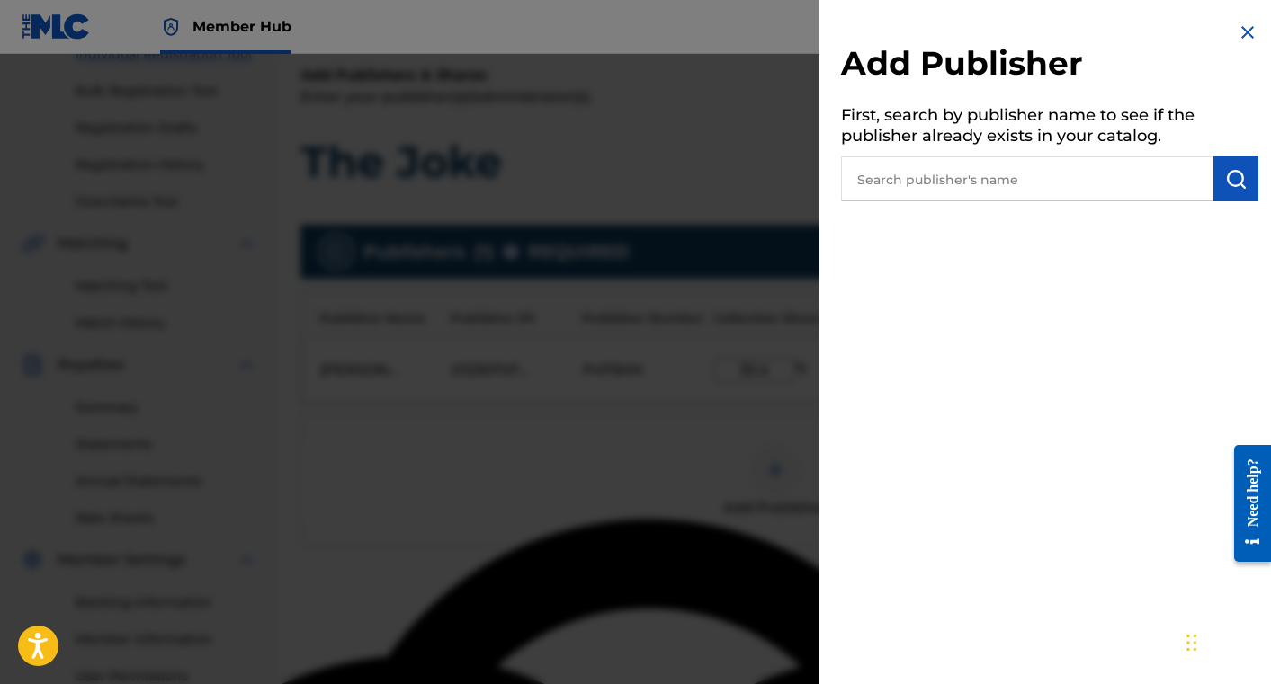
click at [1243, 36] on img at bounding box center [1248, 33] width 22 height 22
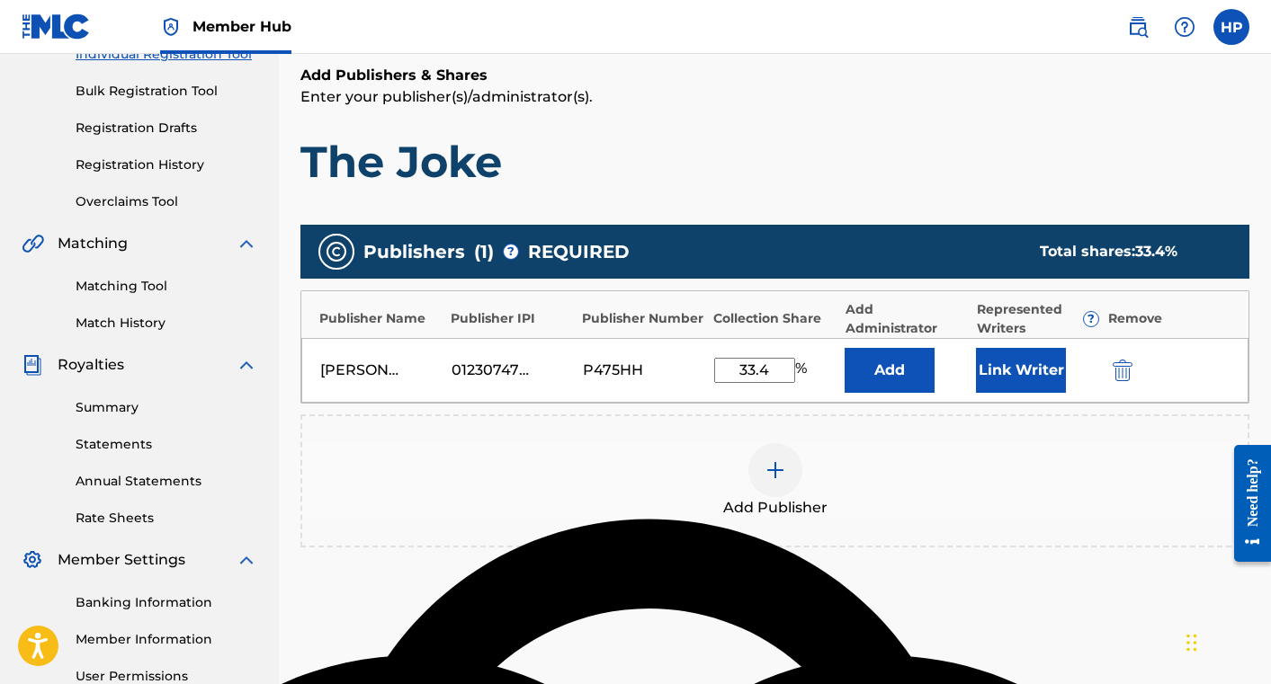
click at [761, 483] on div at bounding box center [775, 470] width 54 height 54
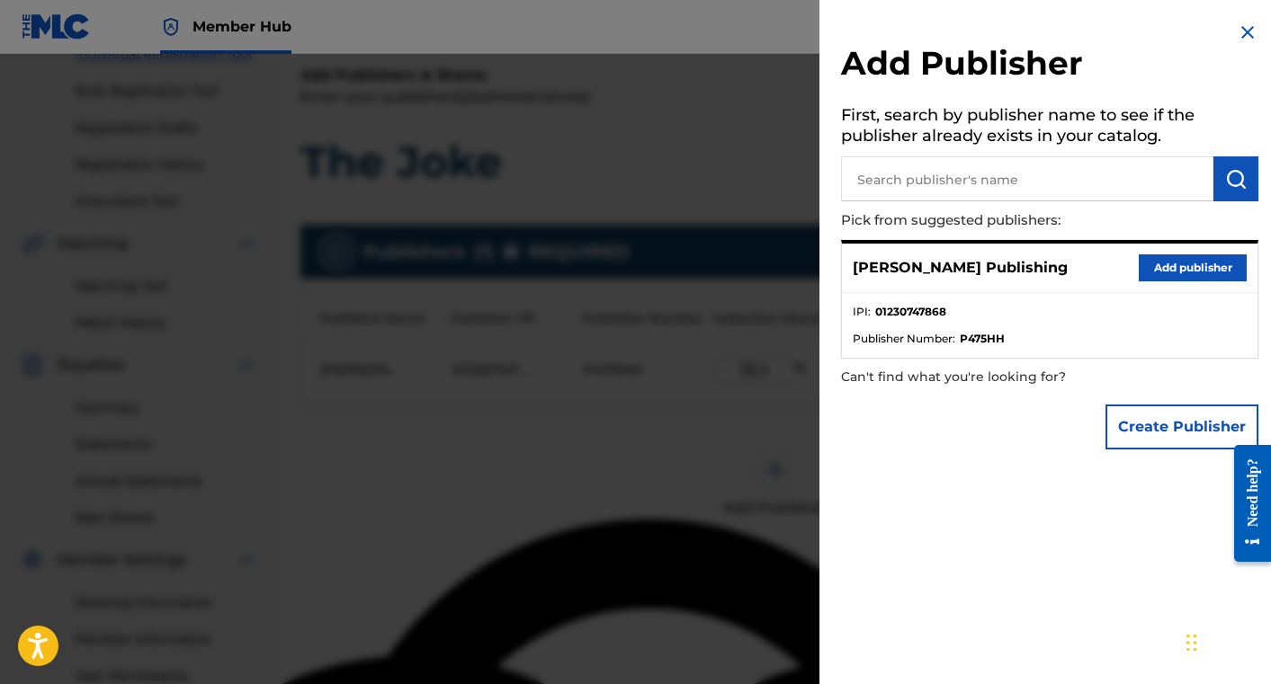
click at [961, 183] on input "text" at bounding box center [1027, 178] width 372 height 45
type input "warner"
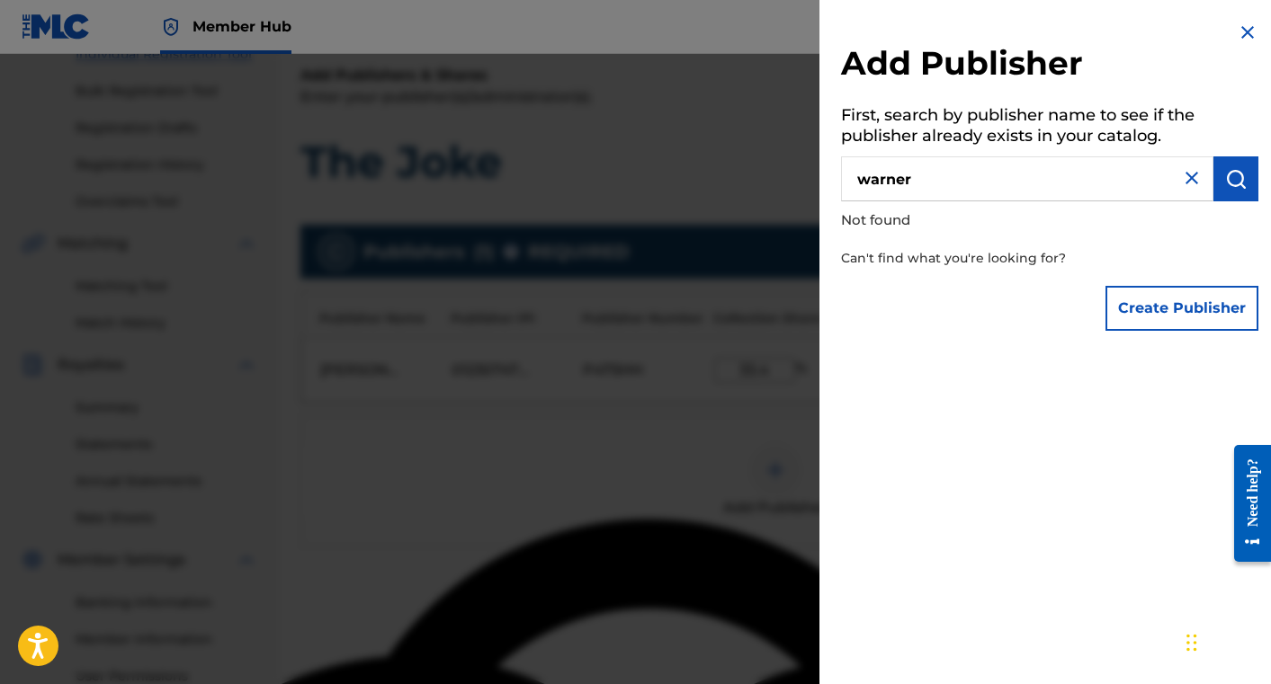
type textarea "r"
drag, startPoint x: 970, startPoint y: 179, endPoint x: 782, endPoint y: 182, distance: 188.9
click at [781, 182] on div "Add Publisher First, search by publisher name to see if the publisher already e…" at bounding box center [635, 369] width 1271 height 630
click at [1244, 26] on img at bounding box center [1248, 33] width 22 height 22
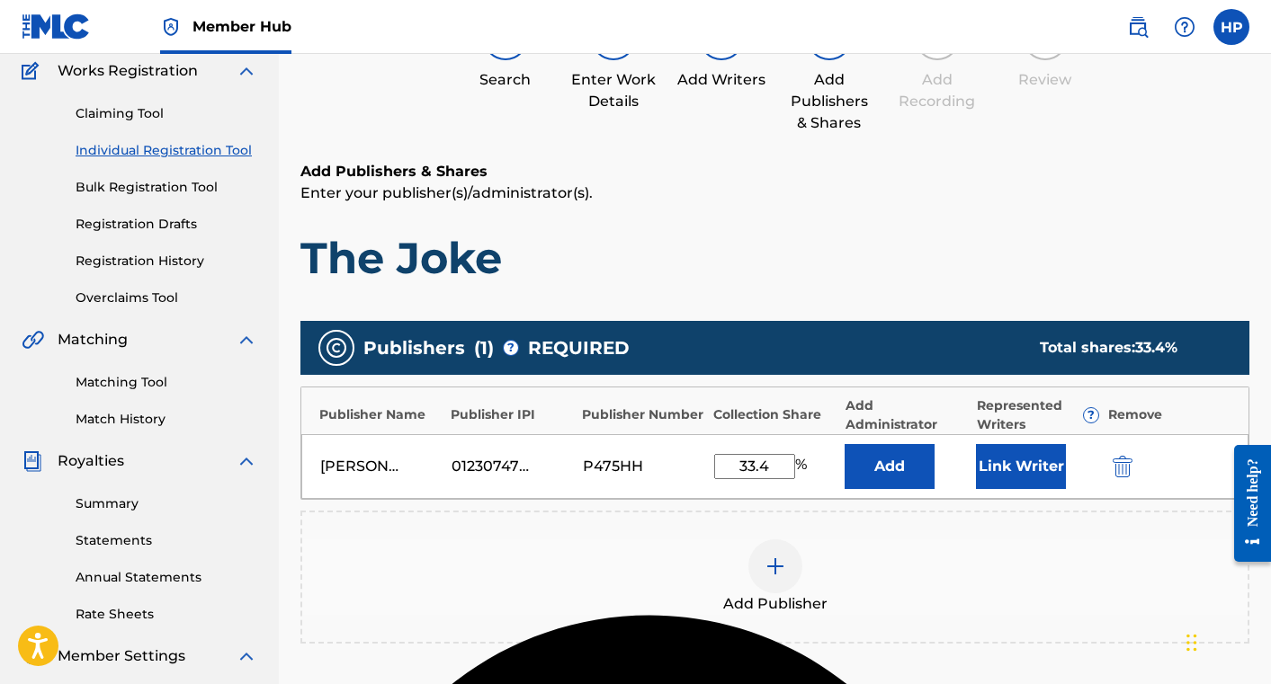
scroll to position [174, 0]
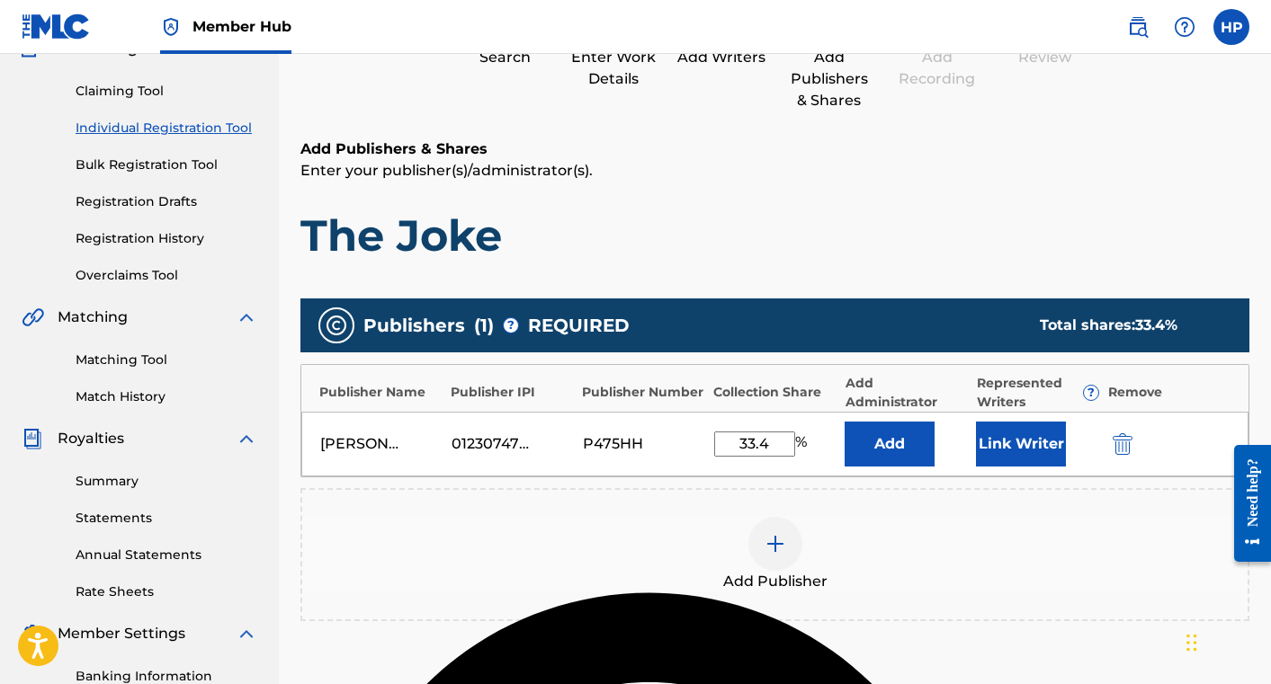
click at [790, 531] on div at bounding box center [775, 544] width 54 height 54
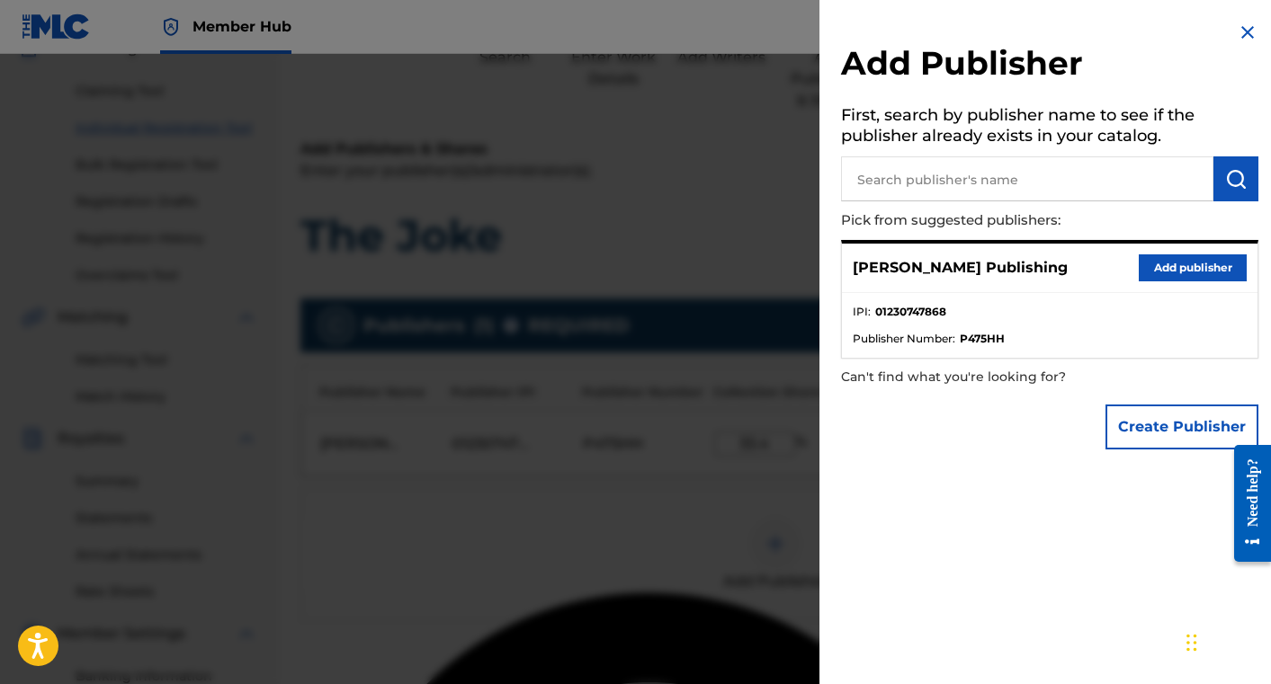
click at [950, 168] on input "text" at bounding box center [1027, 178] width 372 height 45
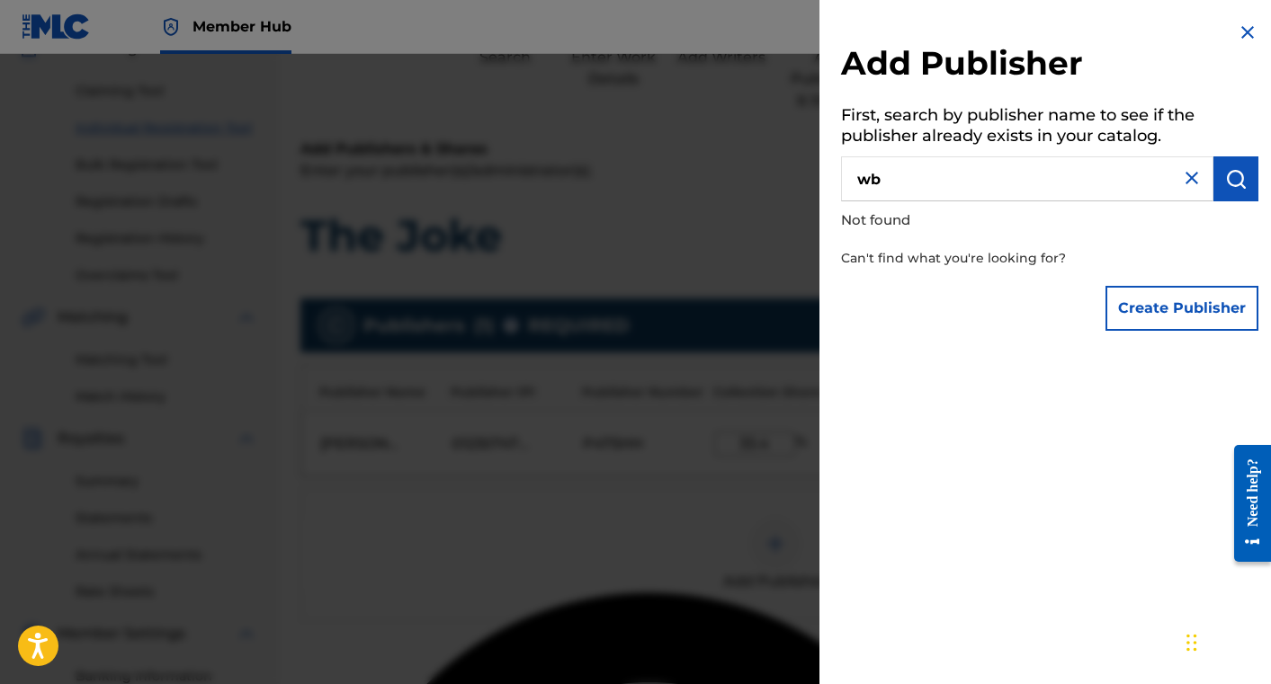
type input "wb"
click at [1156, 300] on button "Create Publisher" at bounding box center [1181, 308] width 153 height 45
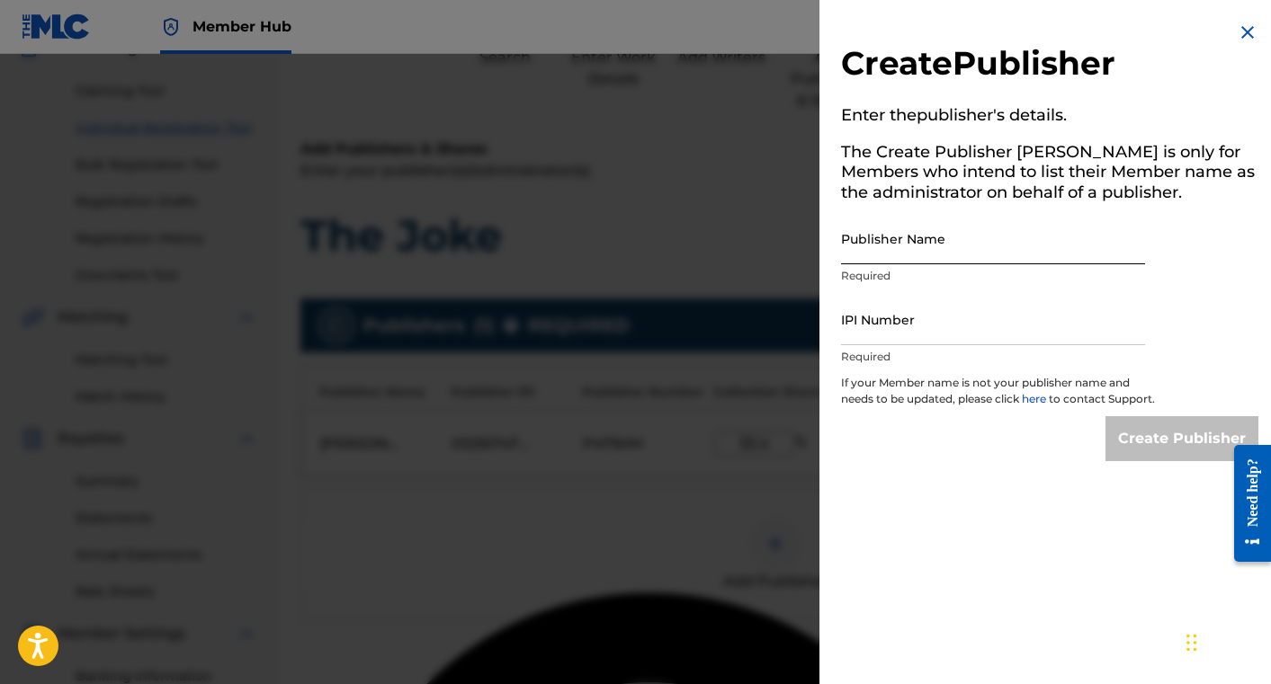
click at [1002, 256] on input "Publisher Name" at bounding box center [993, 238] width 304 height 51
paste input "[PERSON_NAME]-[PERSON_NAME] PUBLISHING CORP"
type input "WARNER-[PERSON_NAME] PUBLISHING CORP"
click at [921, 339] on input "IPI Number" at bounding box center [993, 319] width 304 height 51
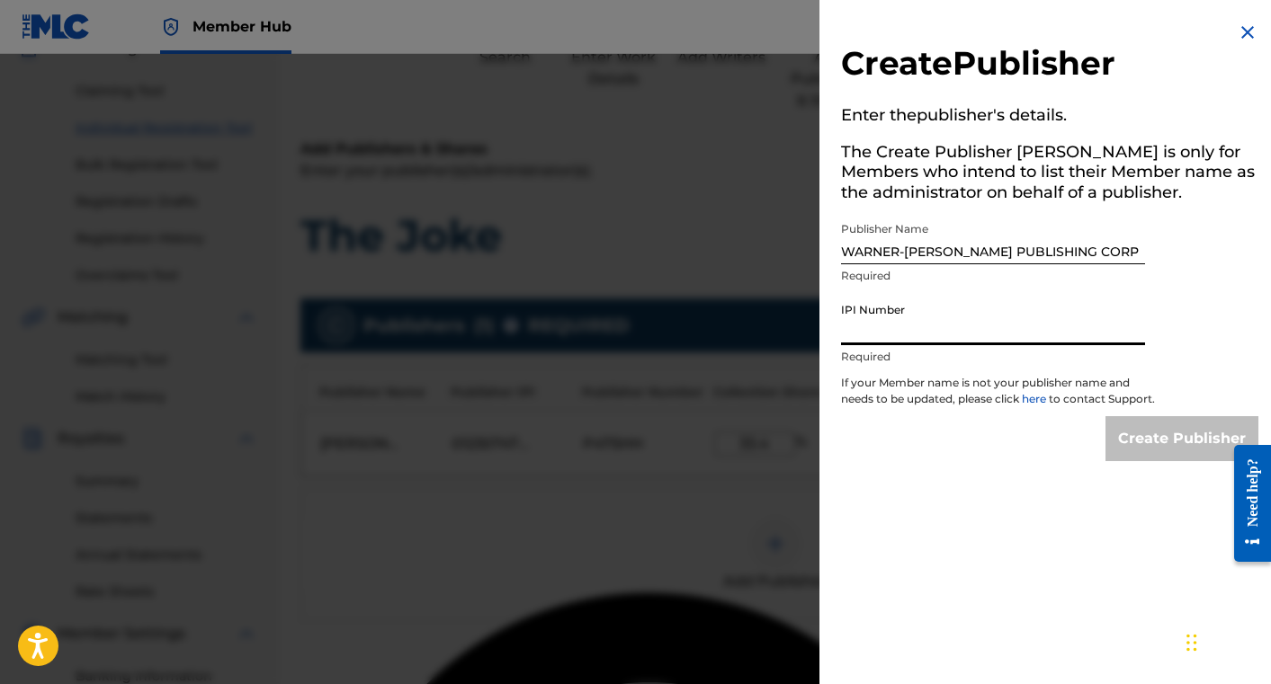
paste input "00185314175"
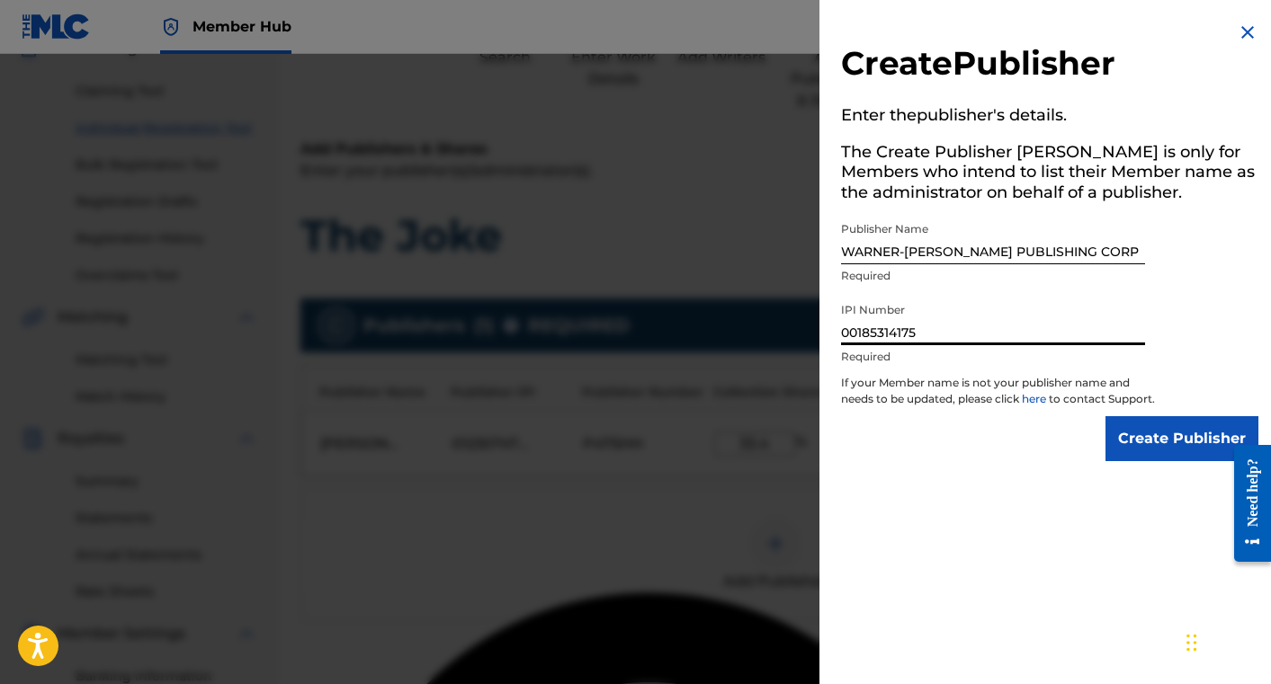
type input "00185314175"
click at [982, 416] on p "If your Member name is not your publisher name and needs to be updated, please …" at bounding box center [998, 395] width 315 height 41
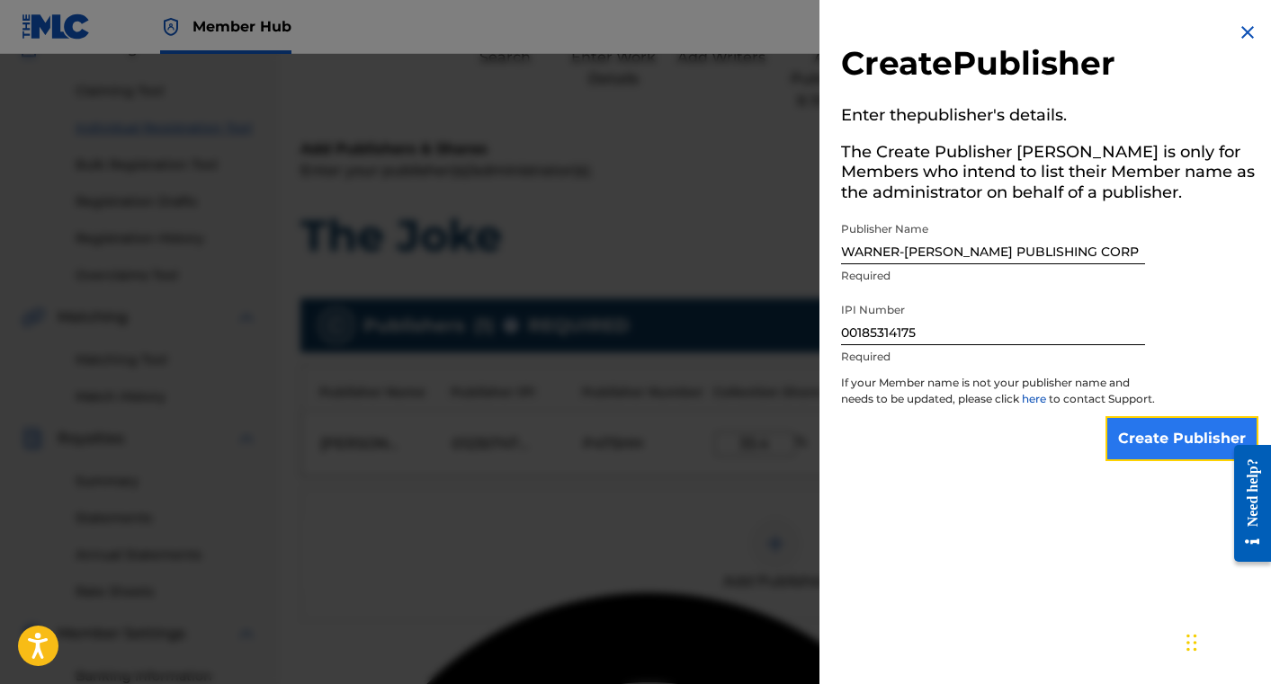
click at [1150, 449] on input "Create Publisher" at bounding box center [1181, 438] width 153 height 45
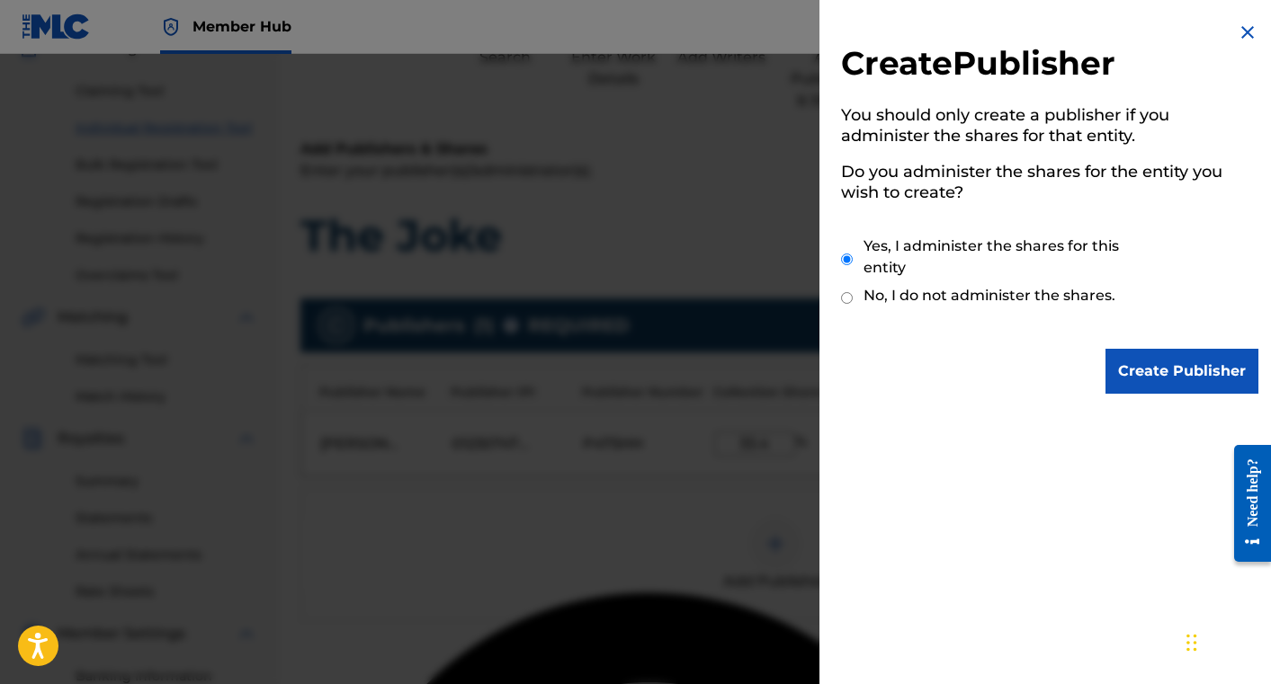
click at [1247, 34] on img at bounding box center [1248, 33] width 22 height 22
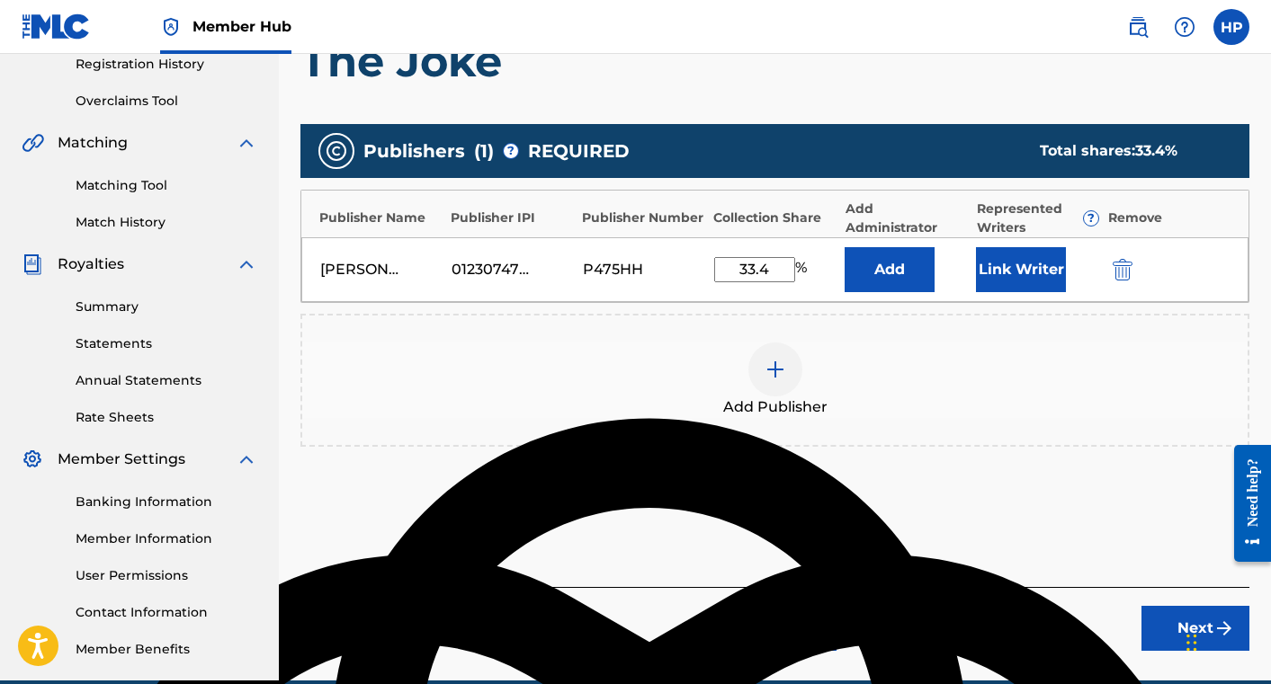
scroll to position [431, 0]
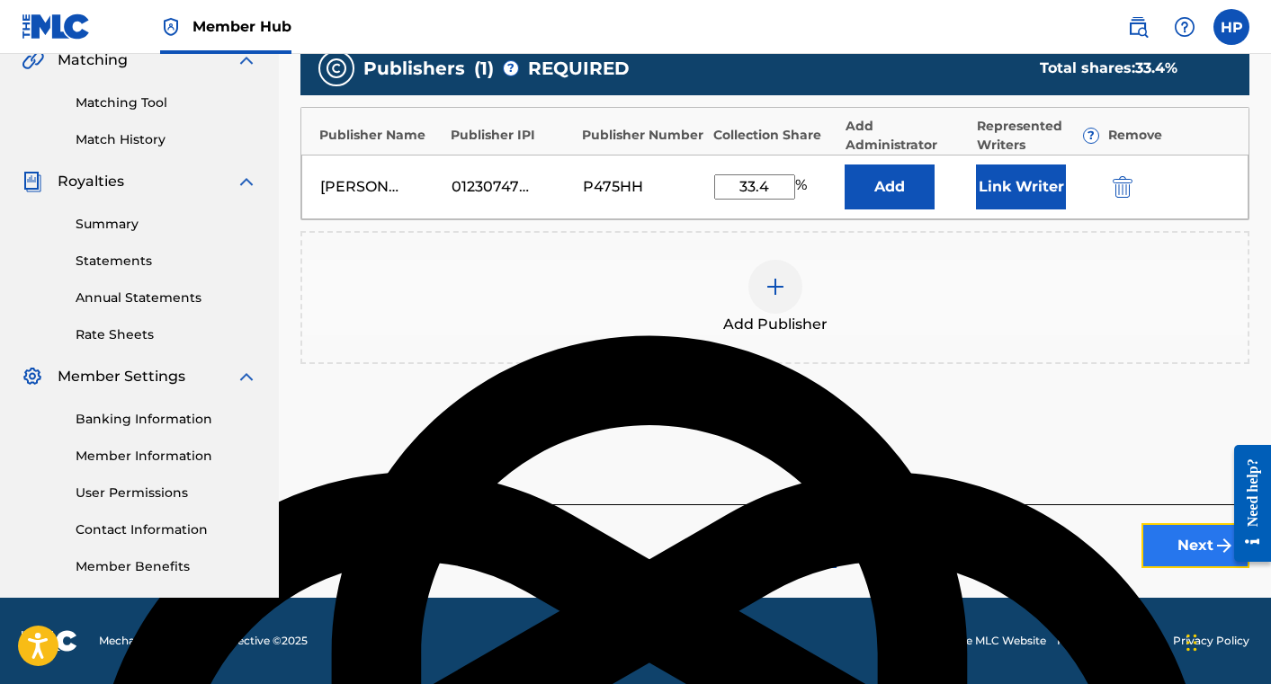
click at [1163, 542] on button "Next" at bounding box center [1195, 545] width 108 height 45
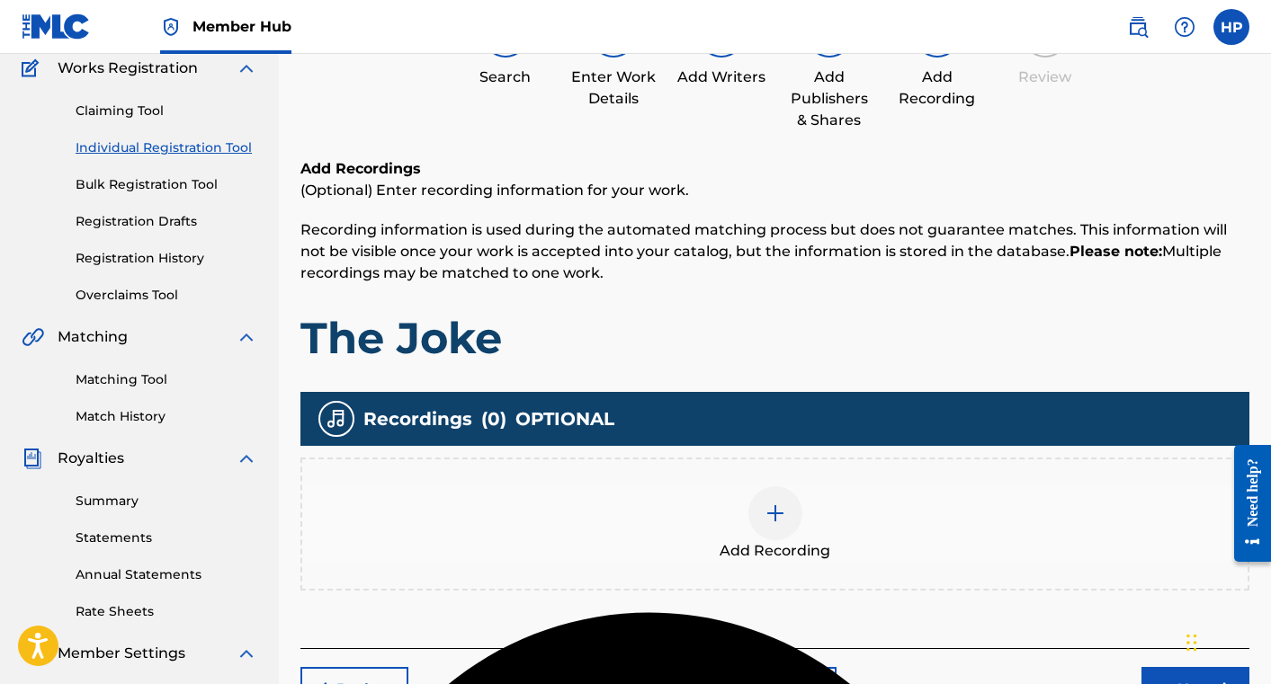
scroll to position [170, 0]
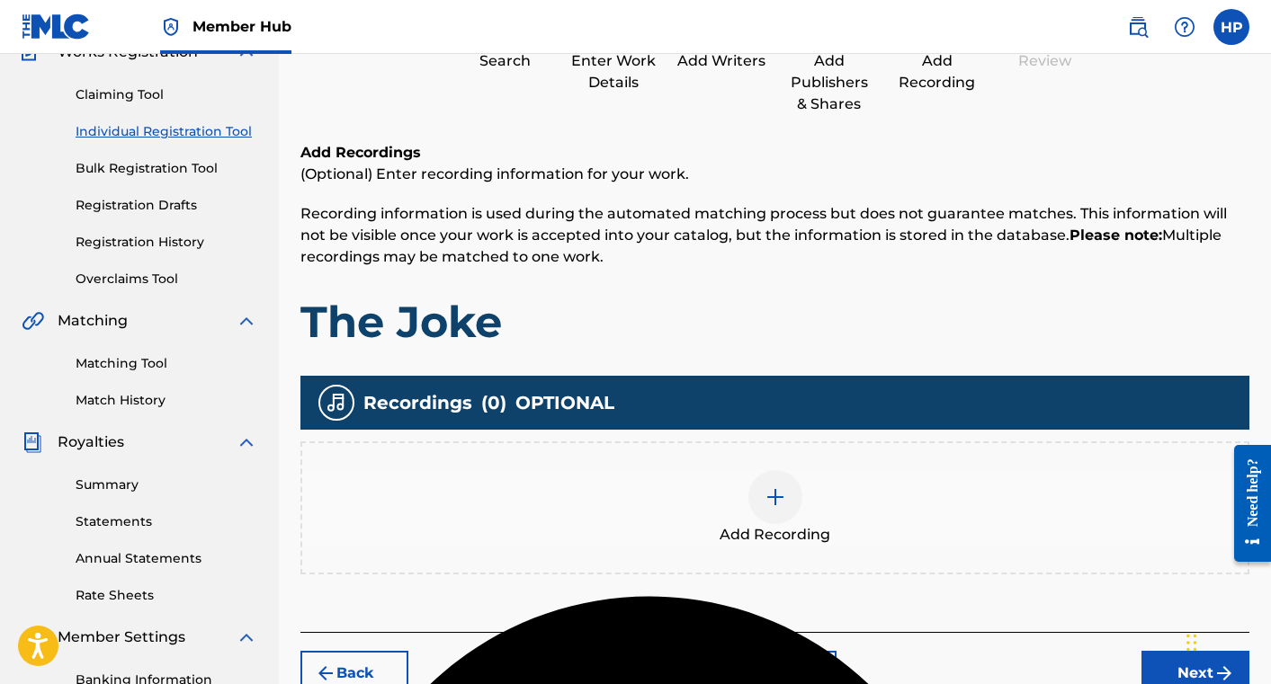
click at [776, 487] on img at bounding box center [775, 498] width 22 height 22
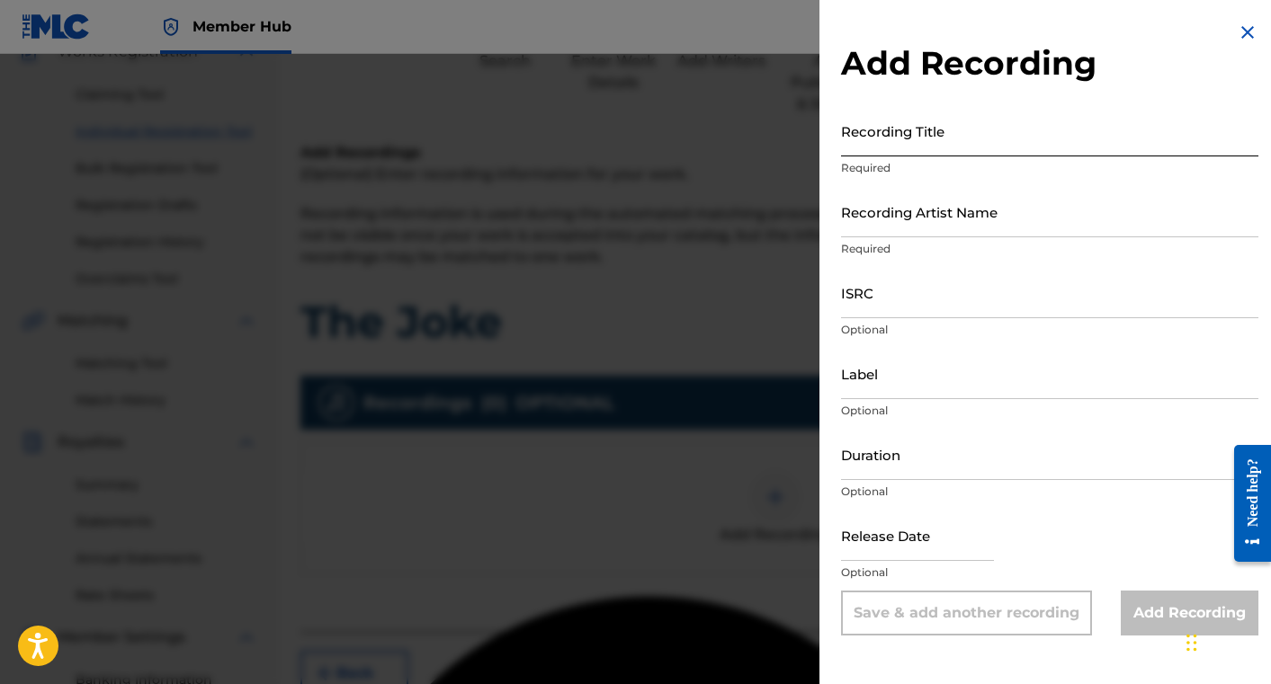
click at [900, 145] on input "Recording Title" at bounding box center [1049, 130] width 417 height 51
type input "The Joke"
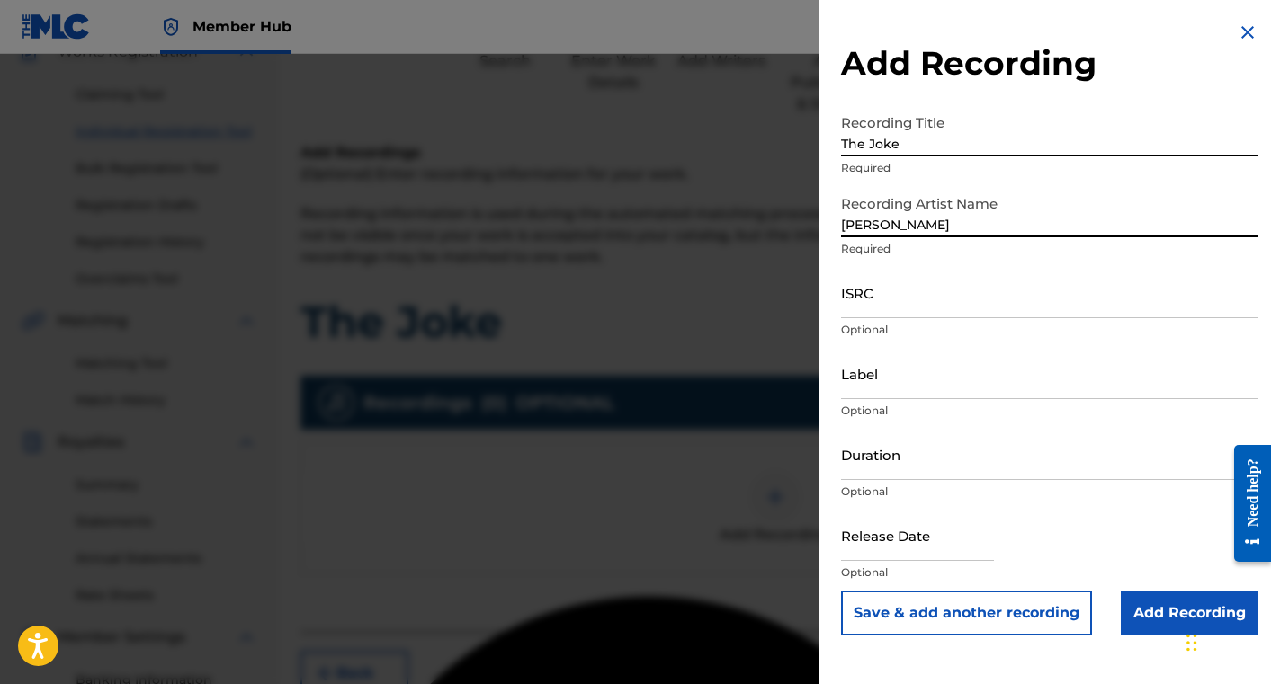
type input "[PERSON_NAME]"
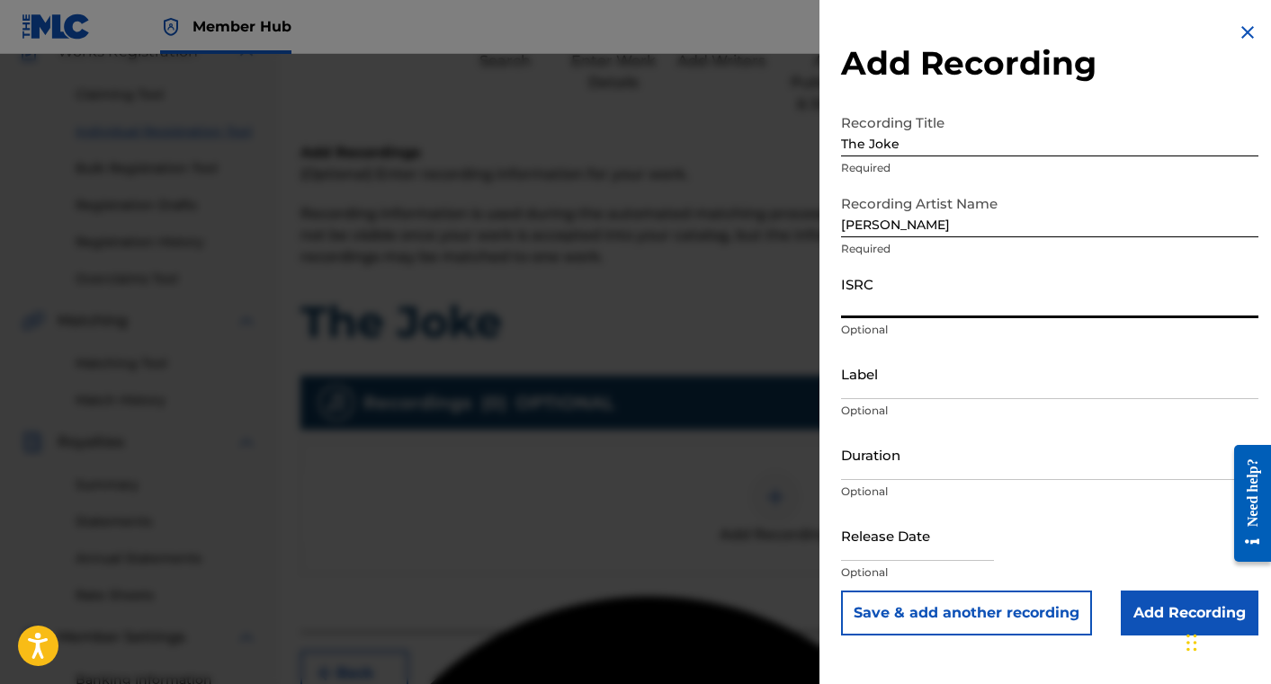
paste input "NL8RL2334429"
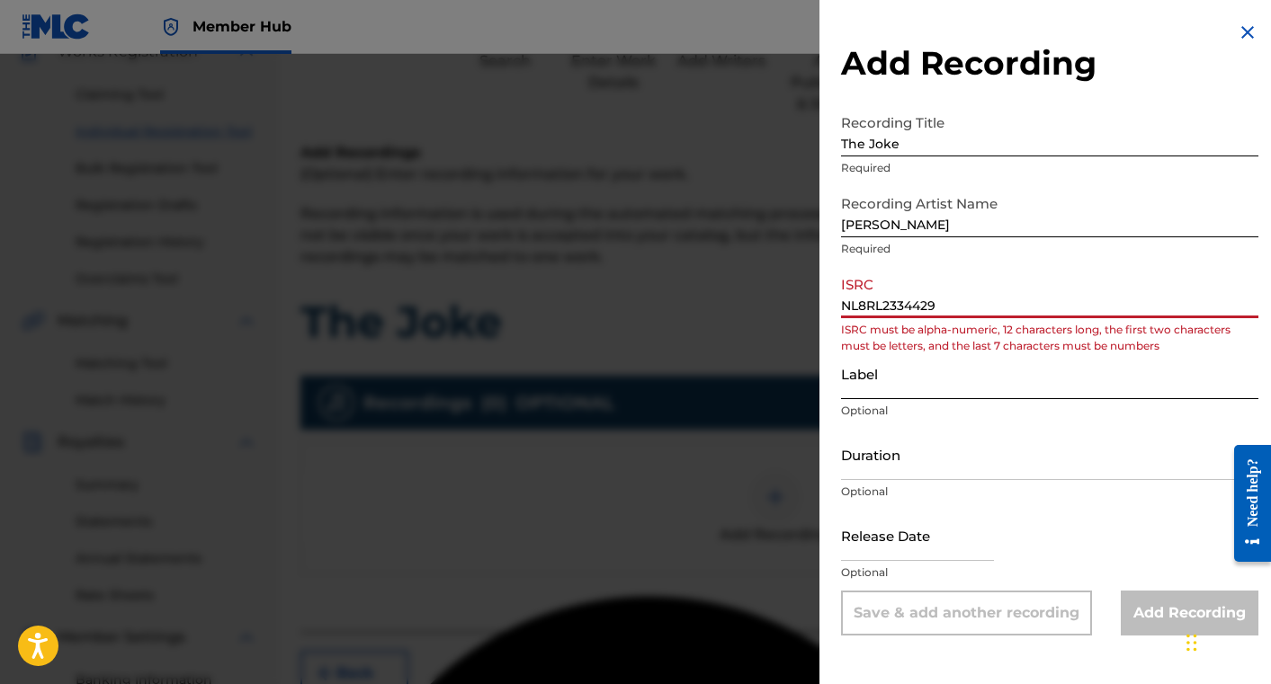
click at [910, 380] on input "Label" at bounding box center [1049, 373] width 417 height 51
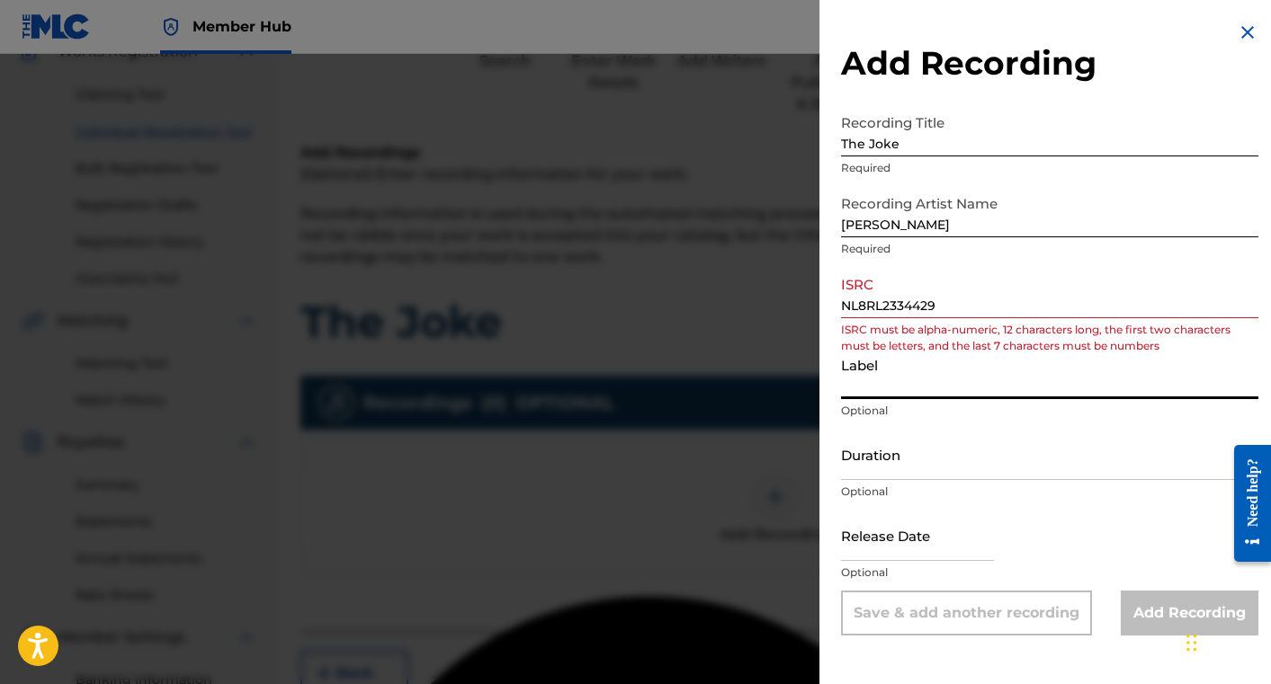
click at [847, 304] on input "NL8RL2334429" at bounding box center [1049, 292] width 417 height 51
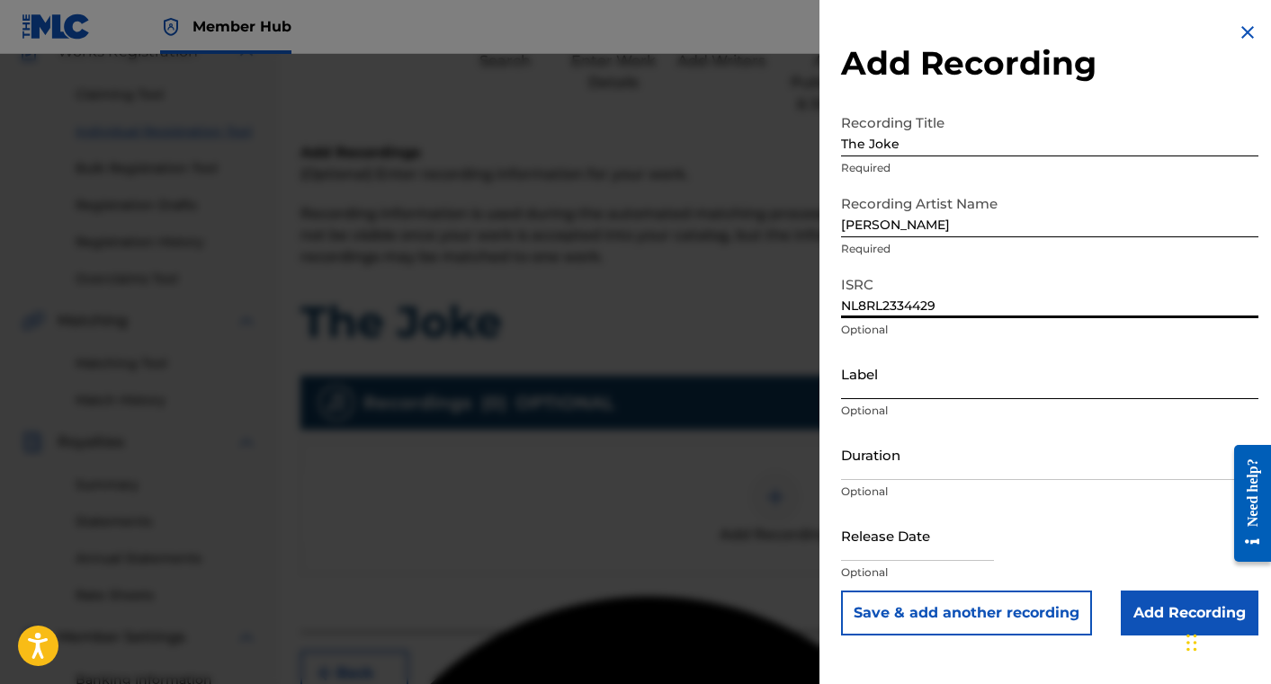
type input "NL8RL2334429"
click at [872, 384] on input "Label" at bounding box center [1049, 373] width 417 height 51
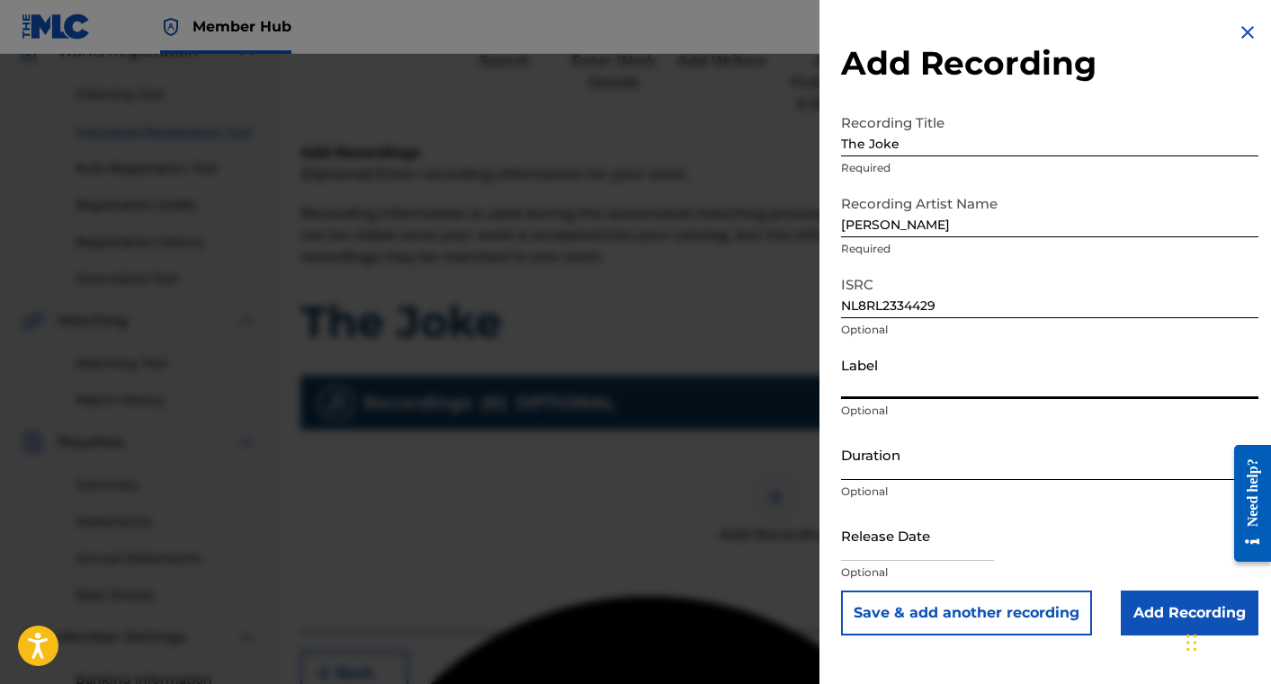
click at [872, 455] on input "Duration" at bounding box center [1049, 454] width 417 height 51
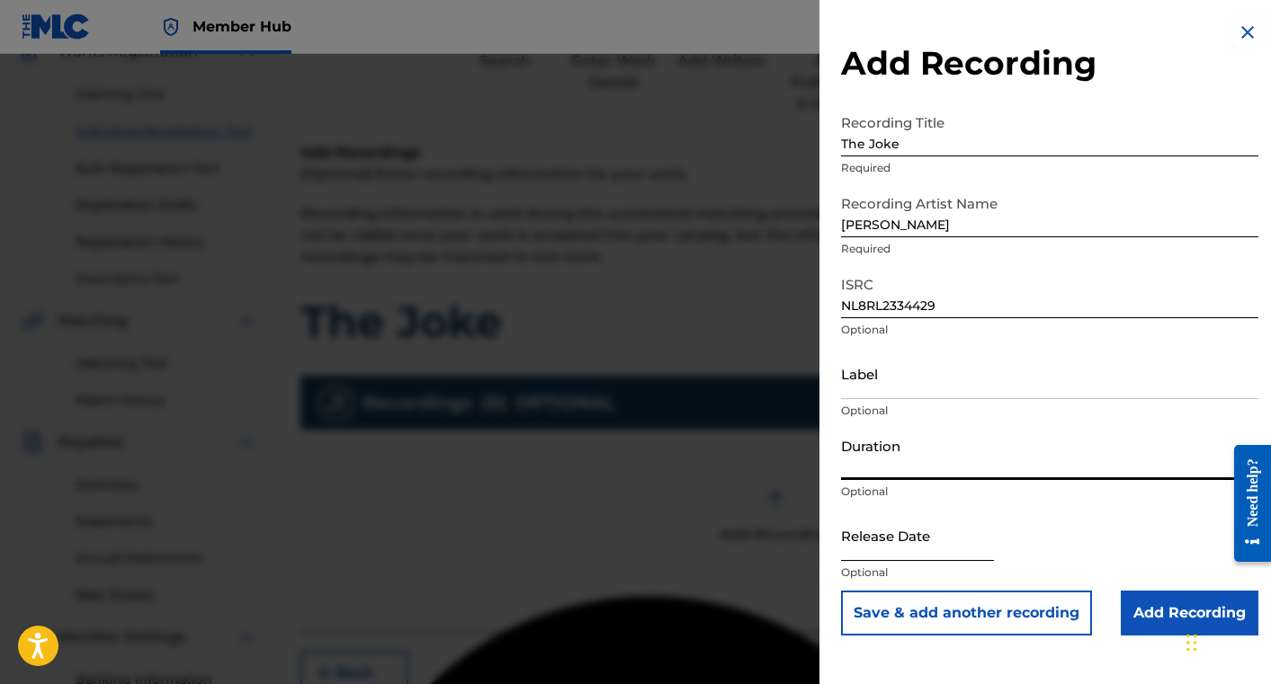
click at [859, 510] on input "text" at bounding box center [917, 535] width 153 height 51
select select "8"
select select "2025"
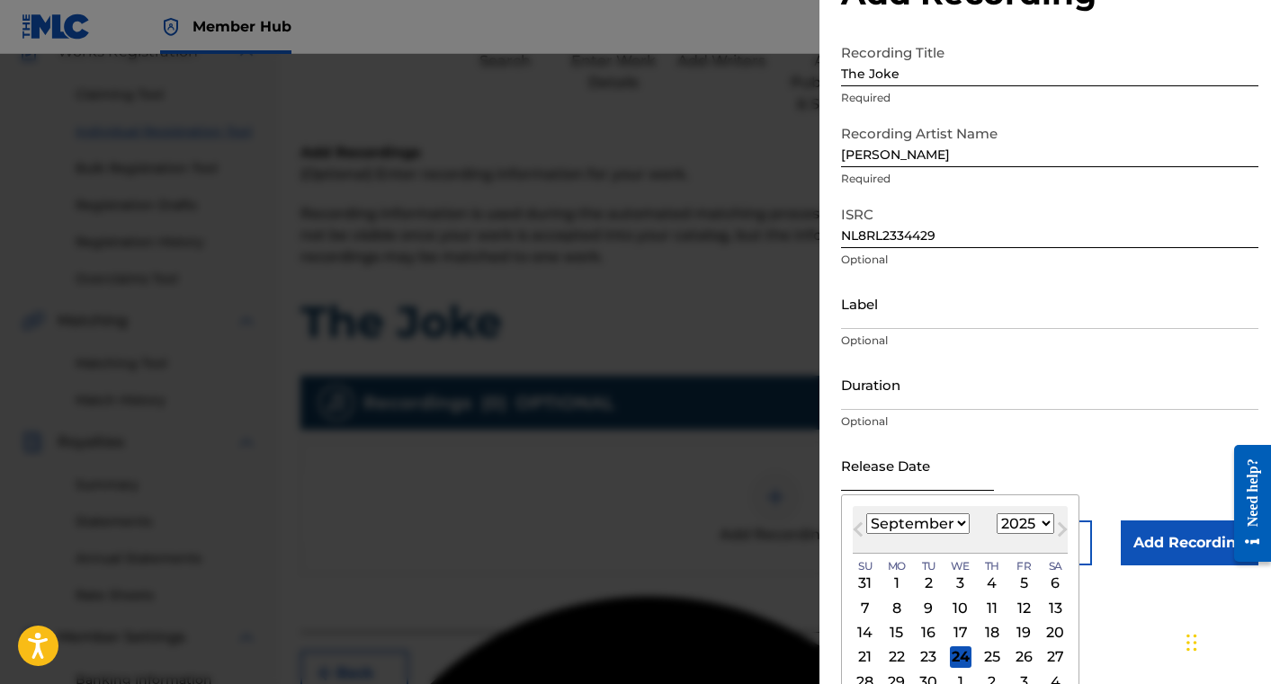
scroll to position [97, 0]
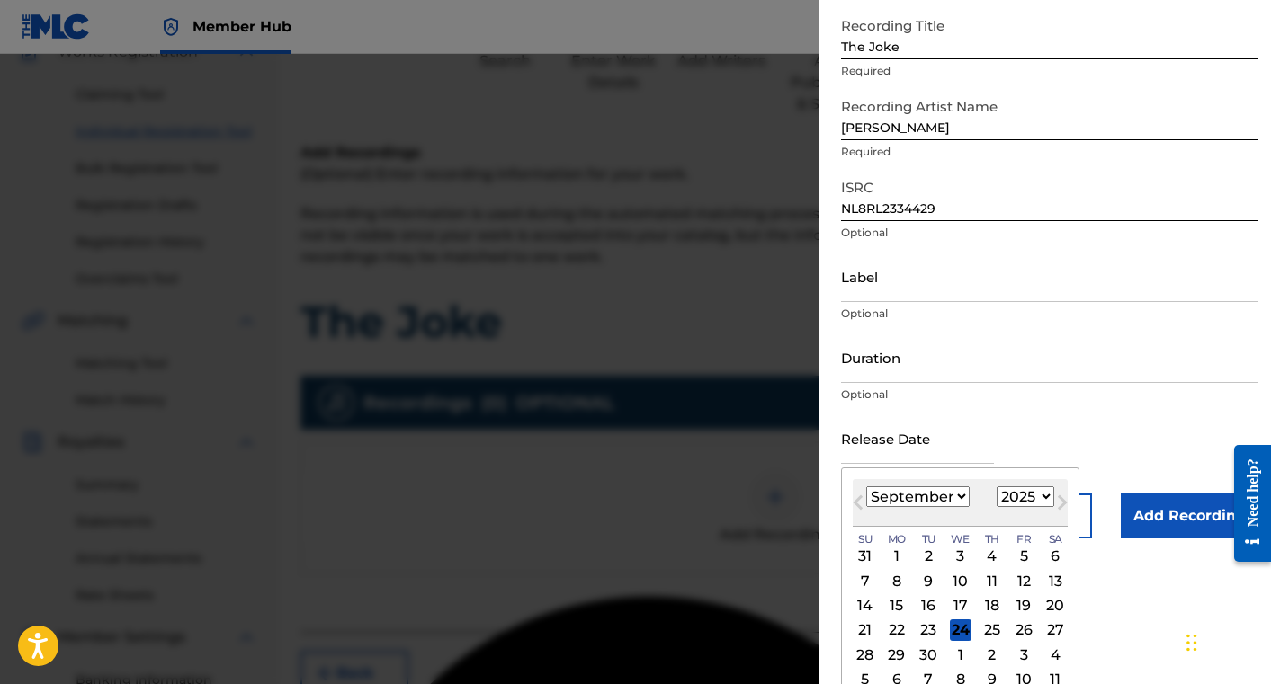
click at [1013, 427] on form "Recording Title The Joke Required Recording Artist Name [PERSON_NAME] Required …" at bounding box center [1049, 273] width 417 height 531
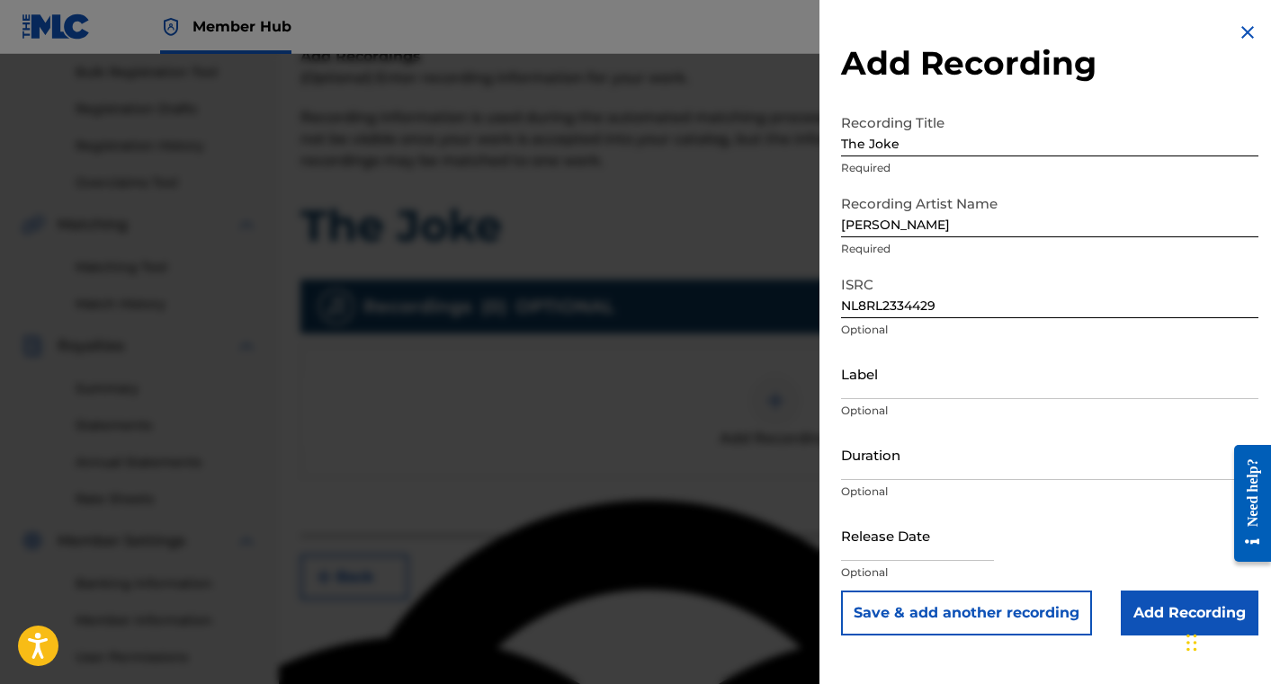
scroll to position [273, 0]
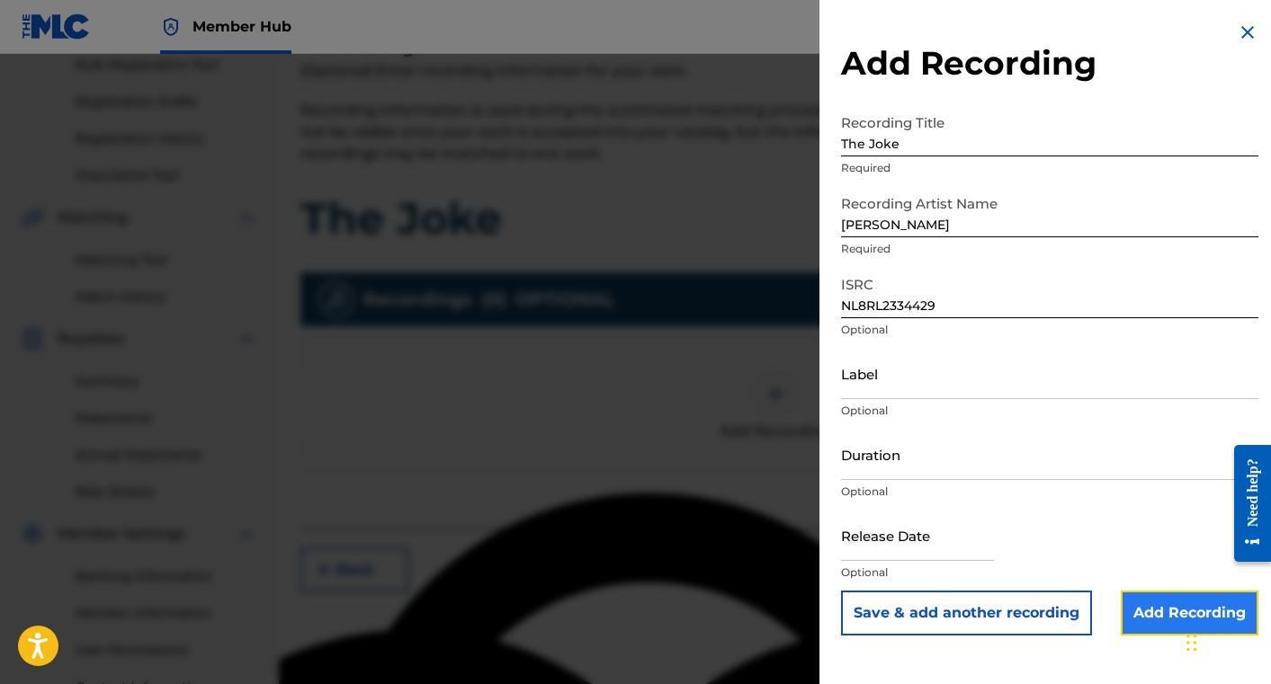
click at [1153, 605] on input "Add Recording" at bounding box center [1190, 613] width 138 height 45
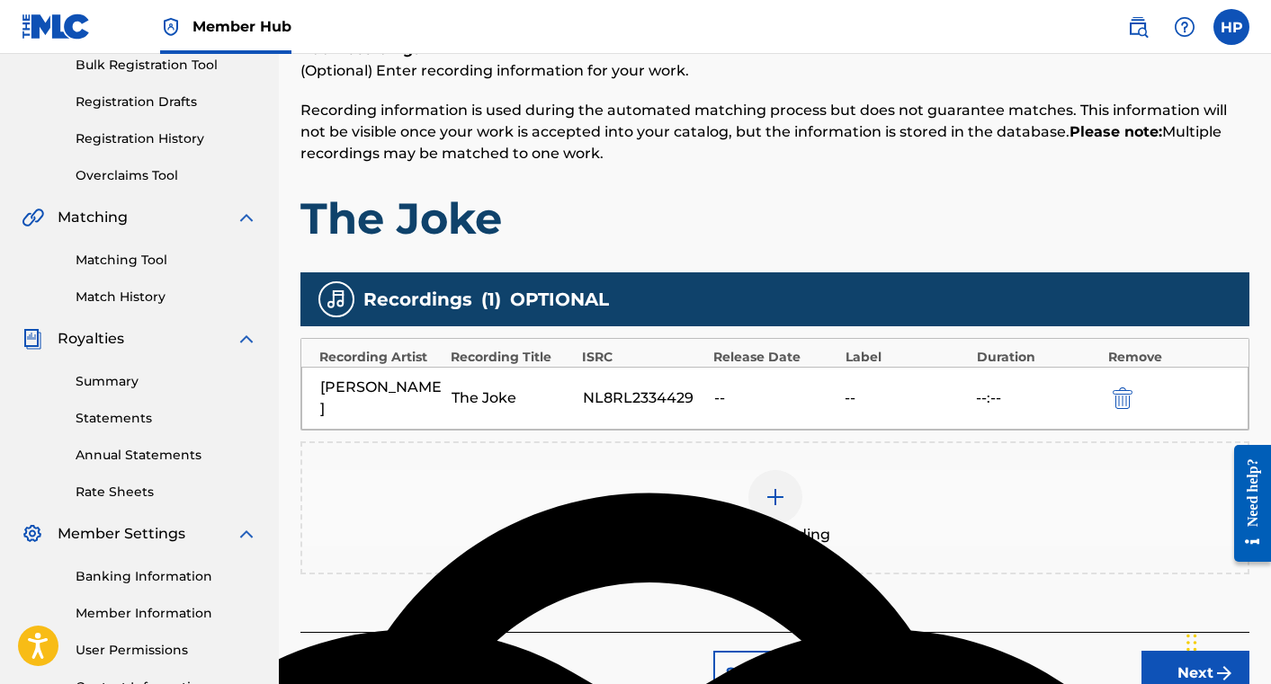
scroll to position [311, 0]
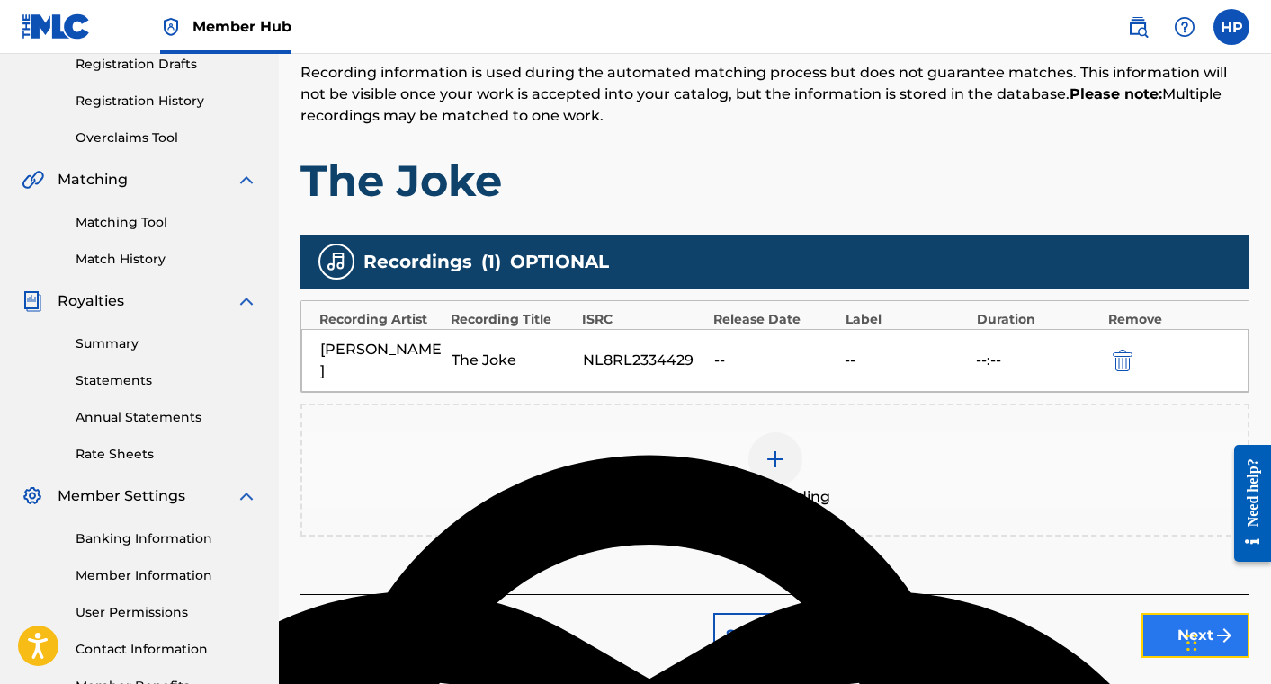
click at [1168, 613] on button "Next" at bounding box center [1195, 635] width 108 height 45
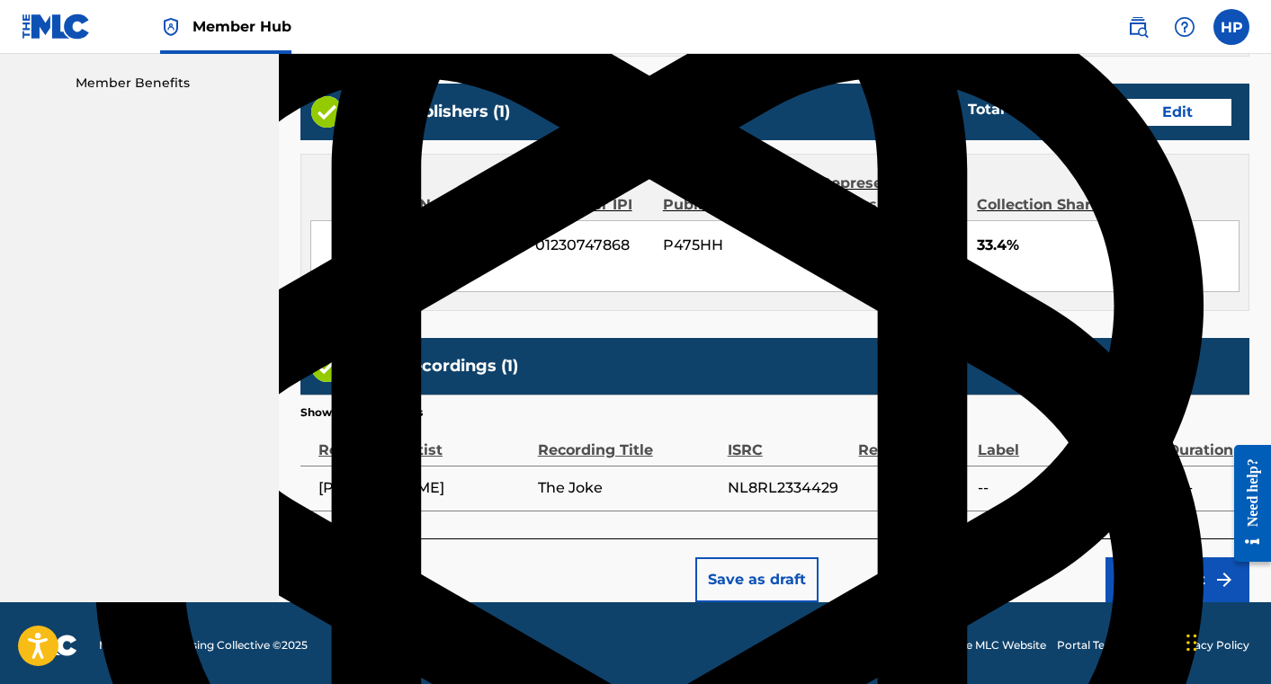
scroll to position [916, 0]
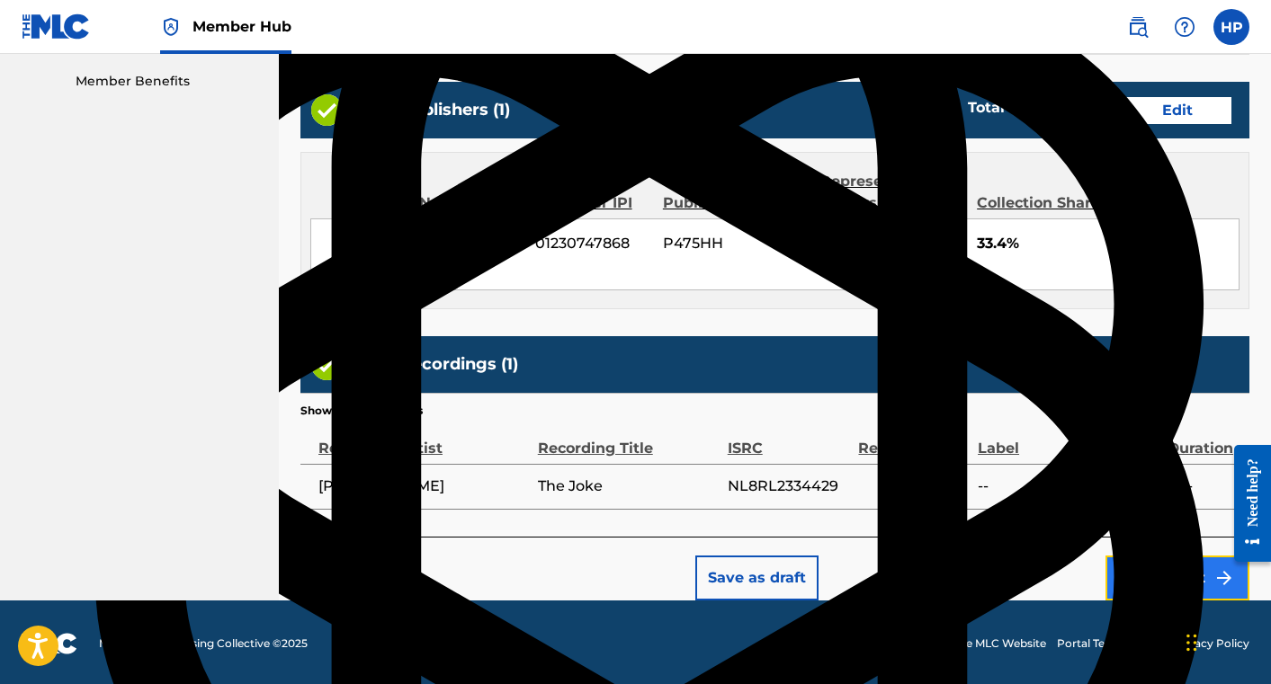
click at [1135, 568] on button "Submit" at bounding box center [1177, 578] width 144 height 45
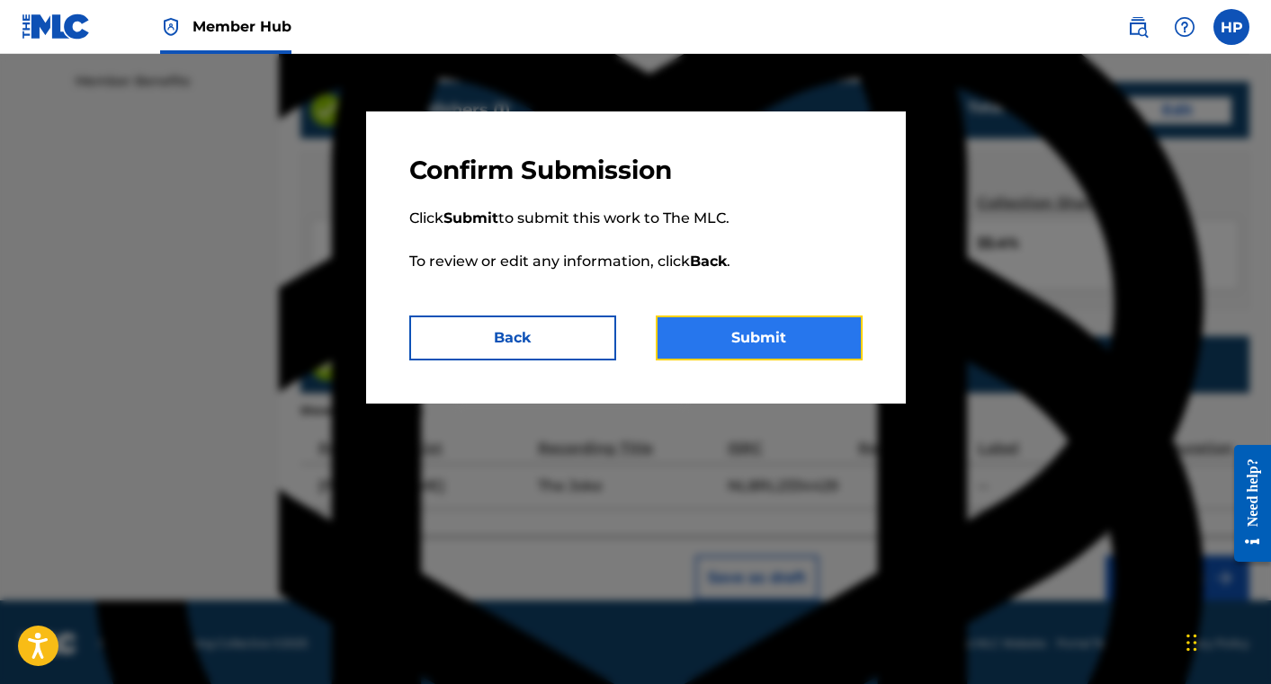
click at [764, 339] on button "Submit" at bounding box center [759, 338] width 207 height 45
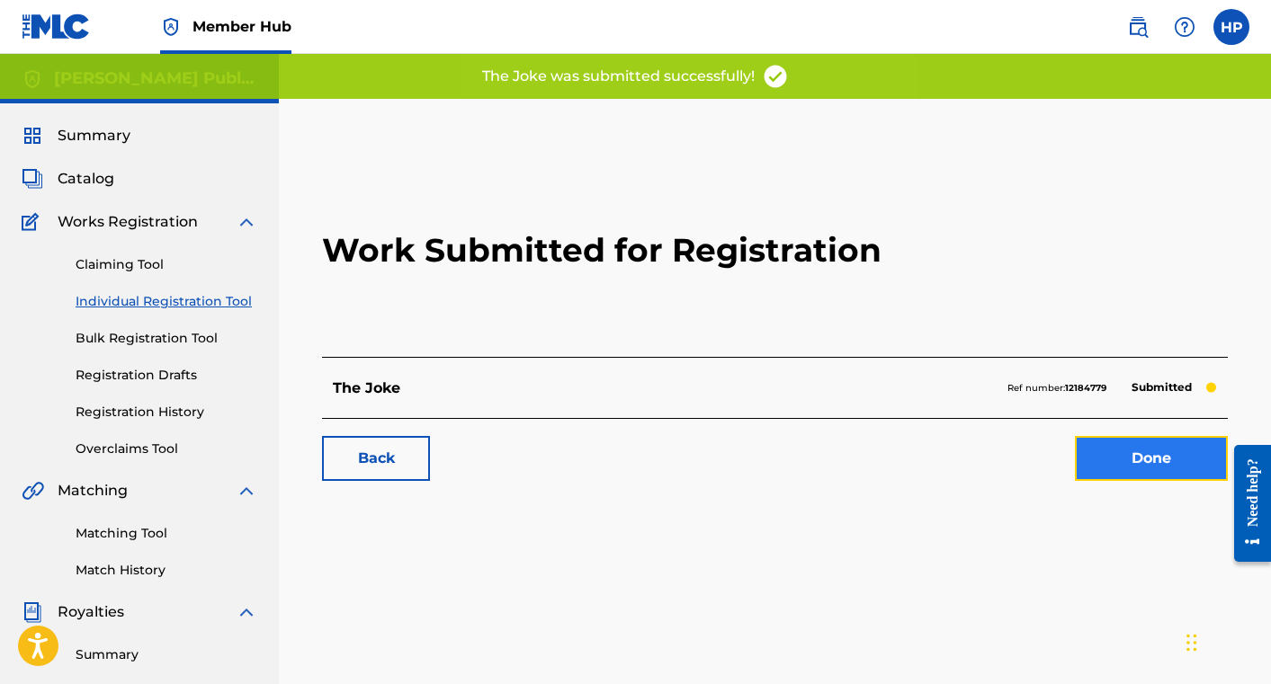
click at [1109, 451] on link "Done" at bounding box center [1151, 458] width 153 height 45
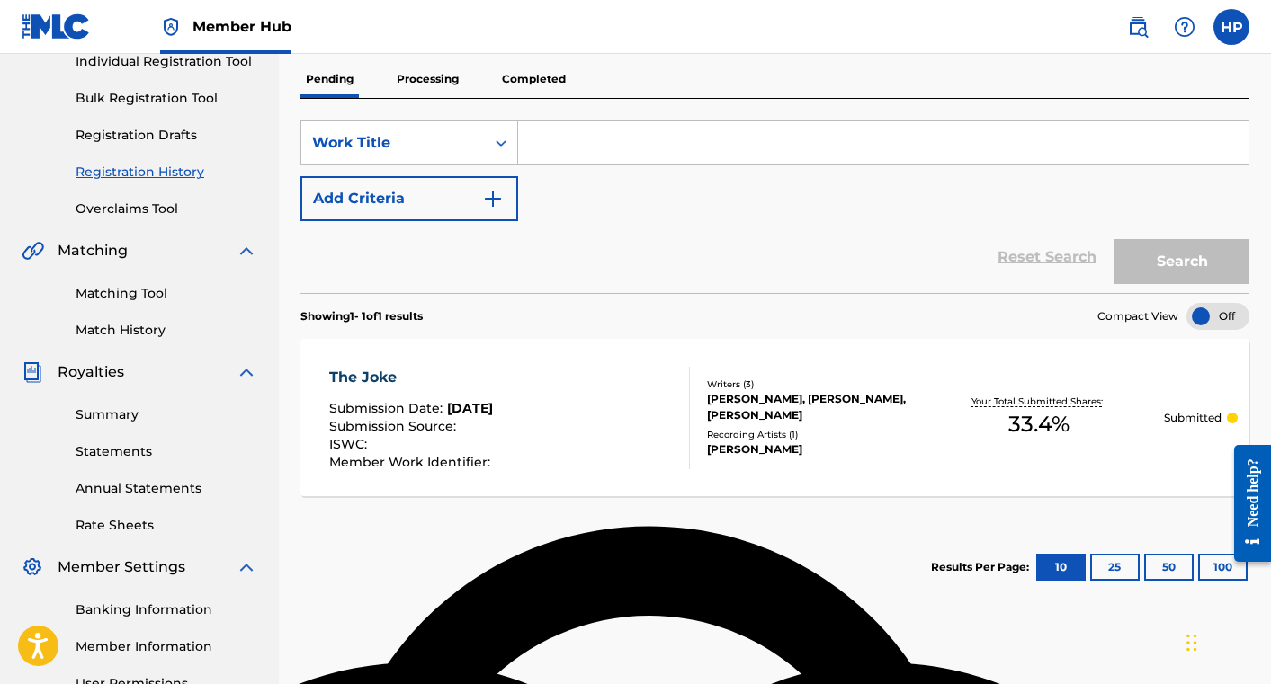
scroll to position [215, 0]
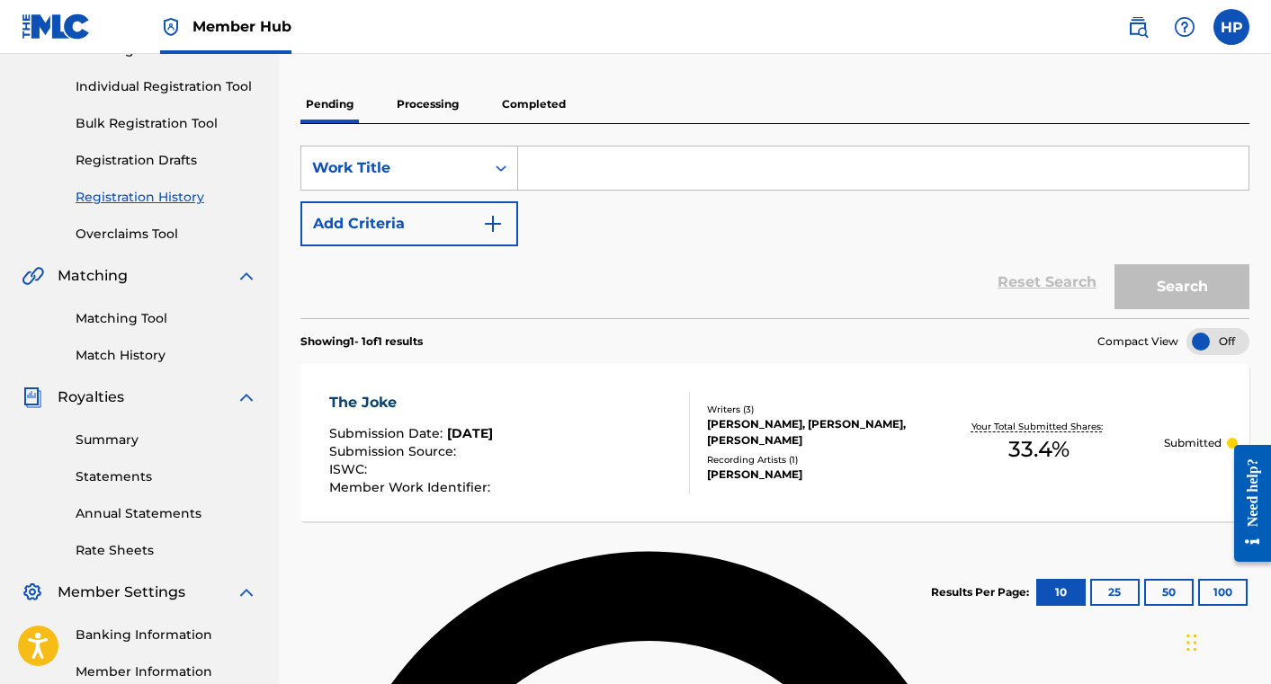
click at [553, 177] on input "Search Form" at bounding box center [883, 168] width 730 height 43
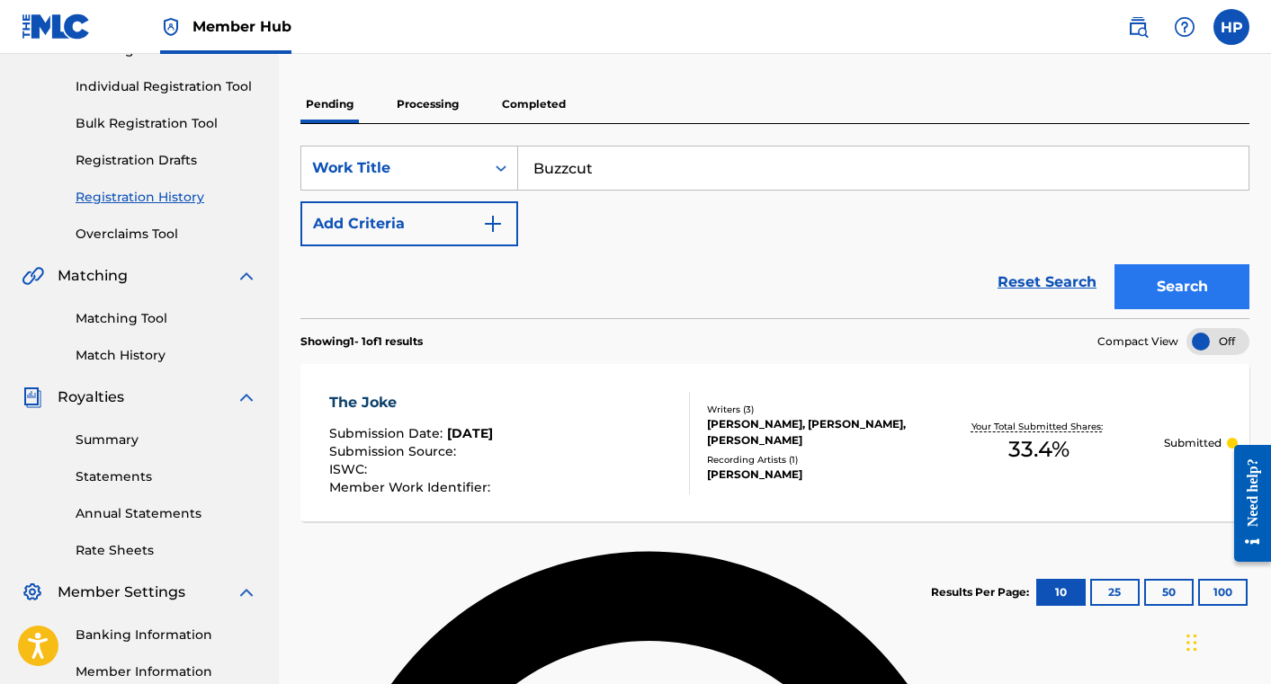
type input "Buzzcut"
click at [1179, 282] on button "Search" at bounding box center [1181, 286] width 135 height 45
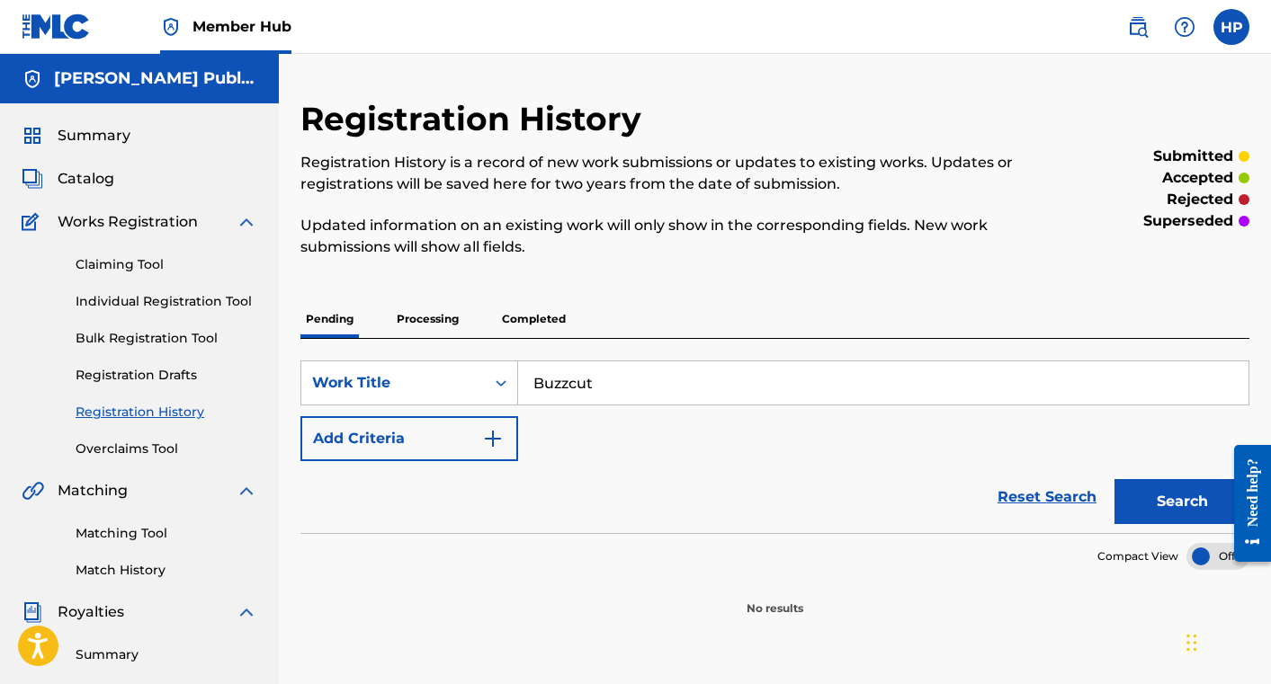
scroll to position [1, 0]
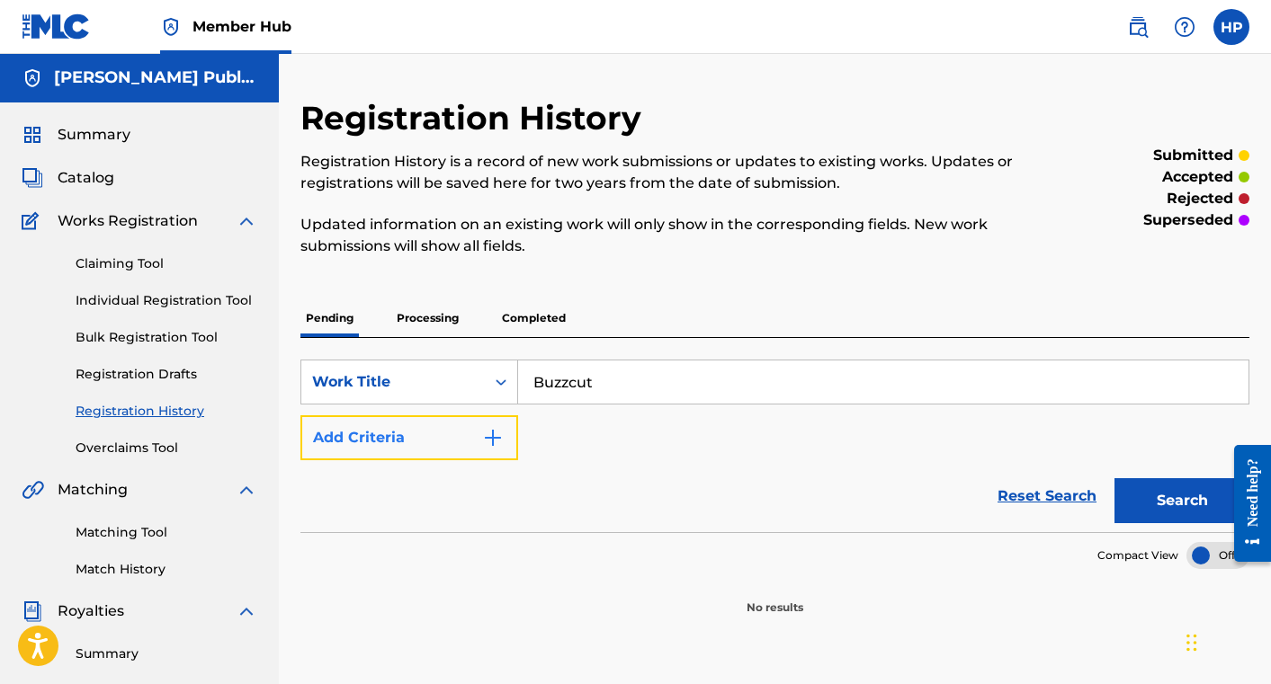
click at [496, 433] on img "Search Form" at bounding box center [493, 438] width 22 height 22
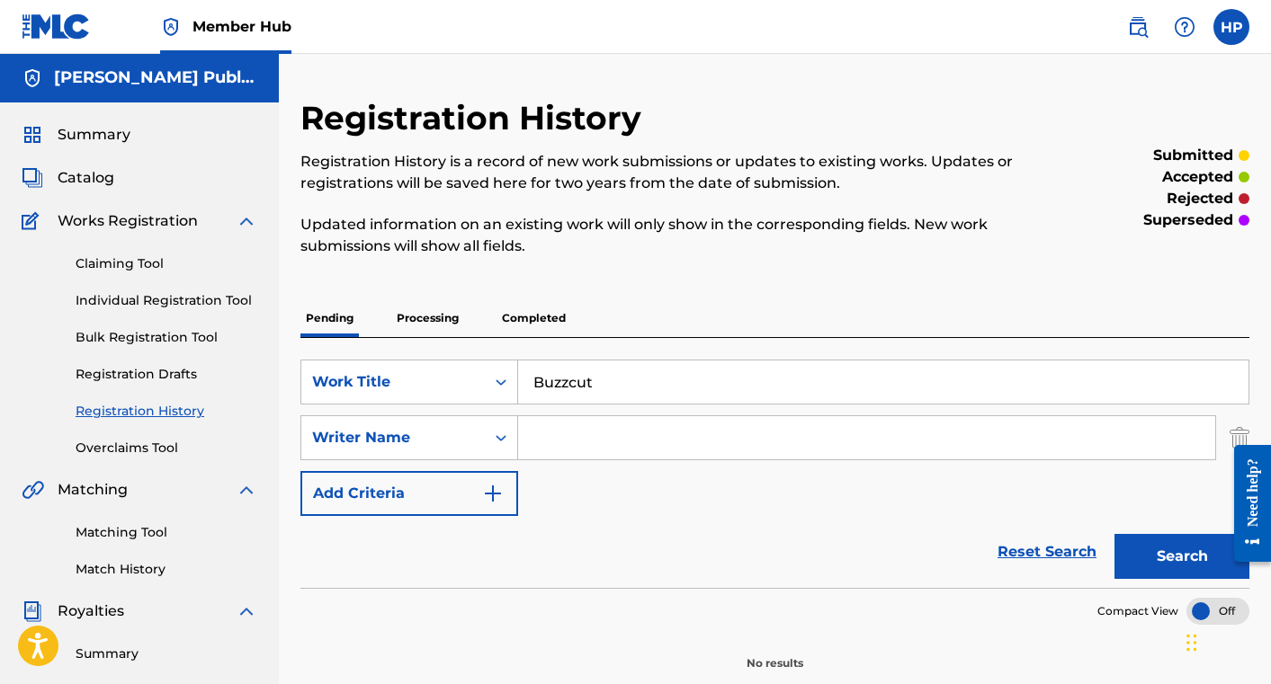
click at [557, 440] on input "Search Form" at bounding box center [866, 437] width 697 height 43
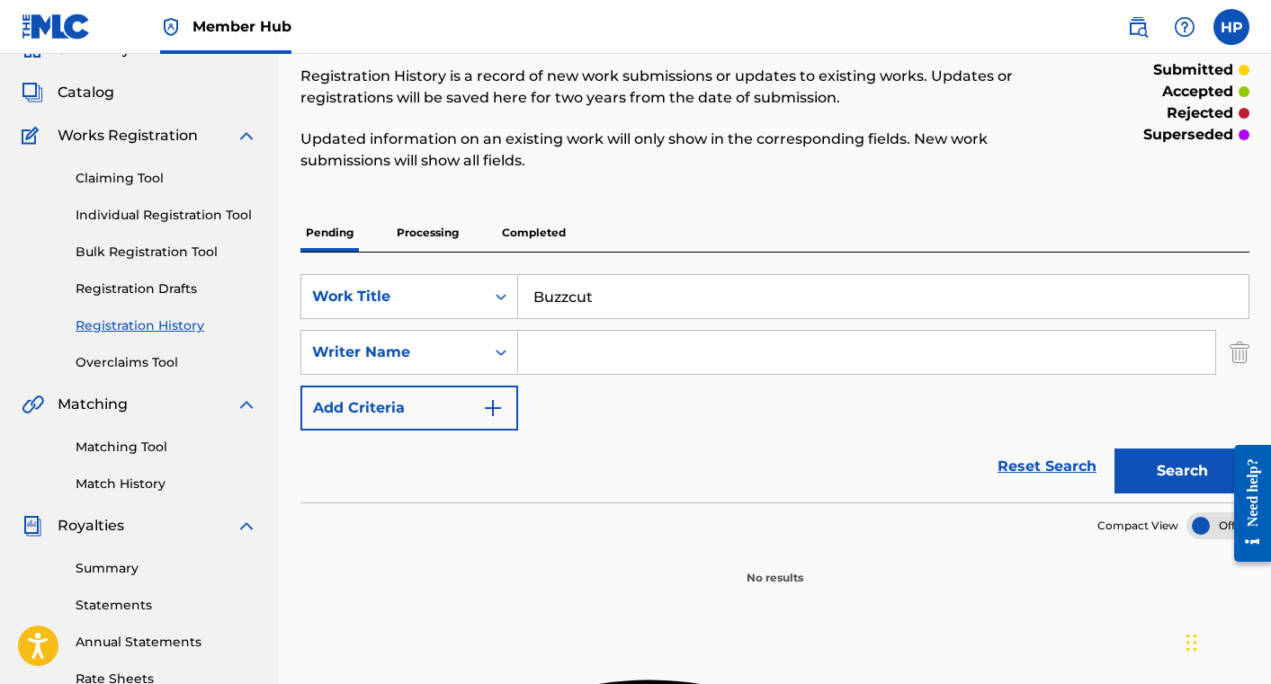
scroll to position [133, 0]
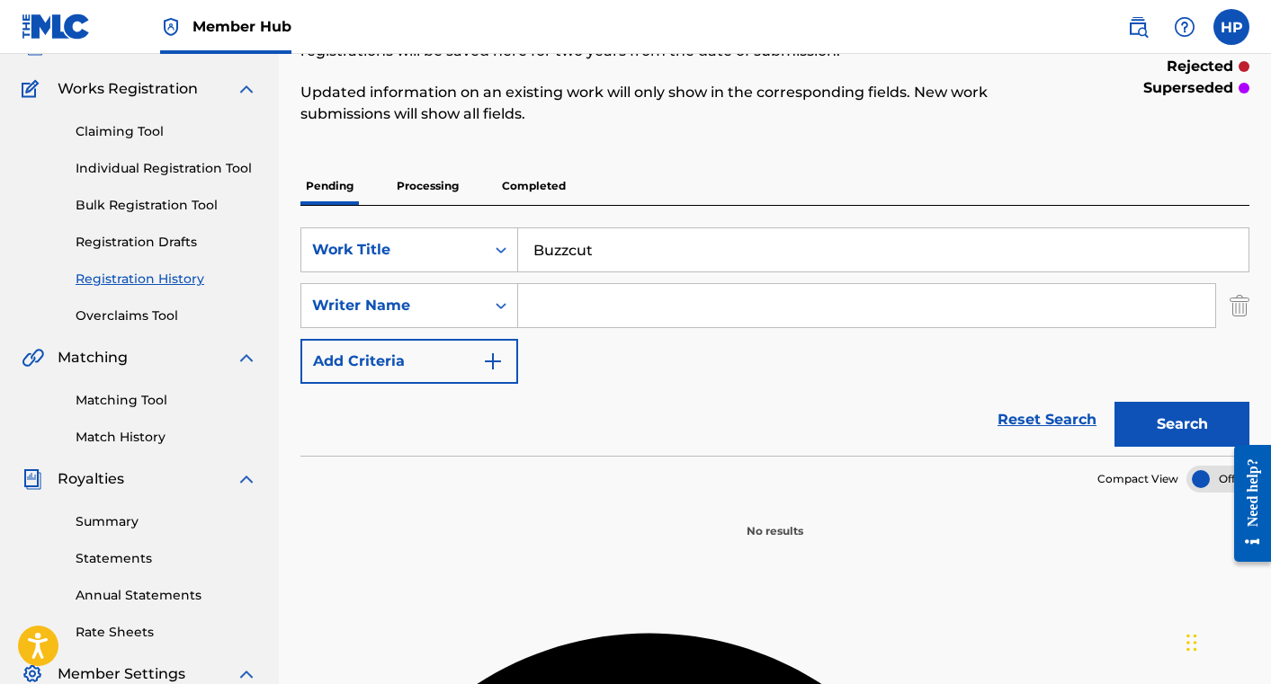
click at [454, 193] on p "Processing" at bounding box center [427, 186] width 73 height 38
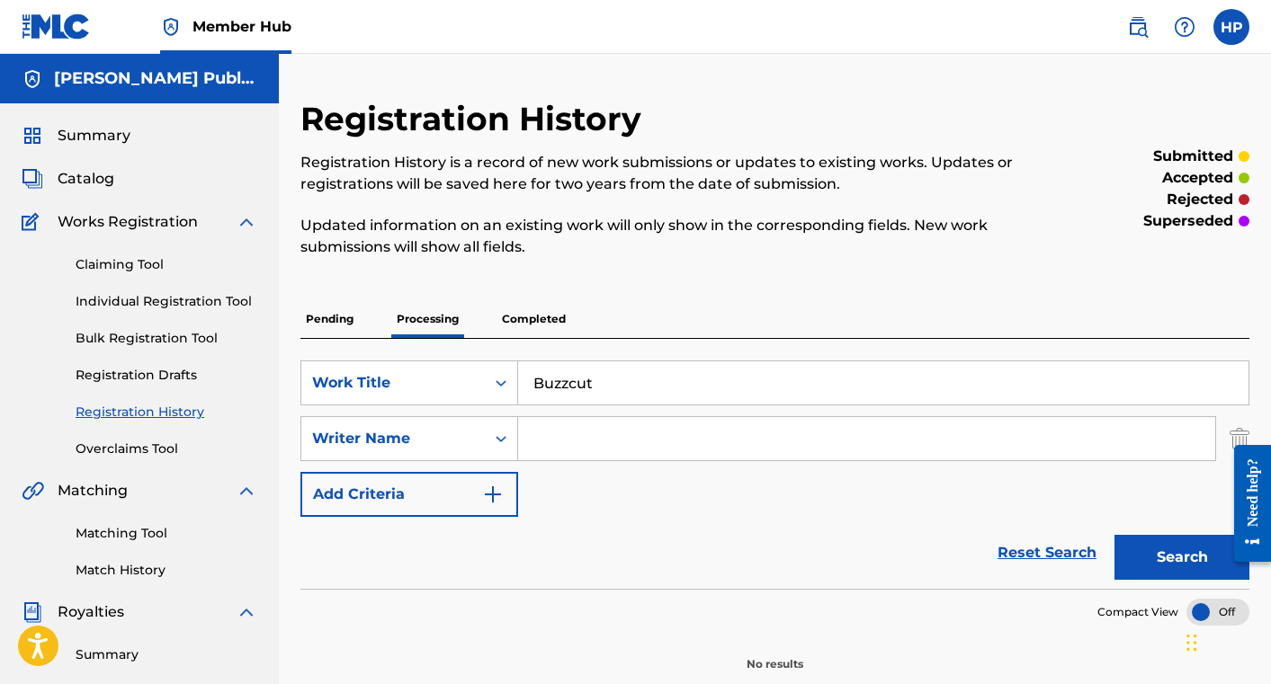
click at [151, 234] on div "Claiming Tool Individual Registration Tool Bulk Registration Tool Registration …" at bounding box center [140, 346] width 236 height 226
click at [150, 258] on link "Claiming Tool" at bounding box center [167, 264] width 182 height 19
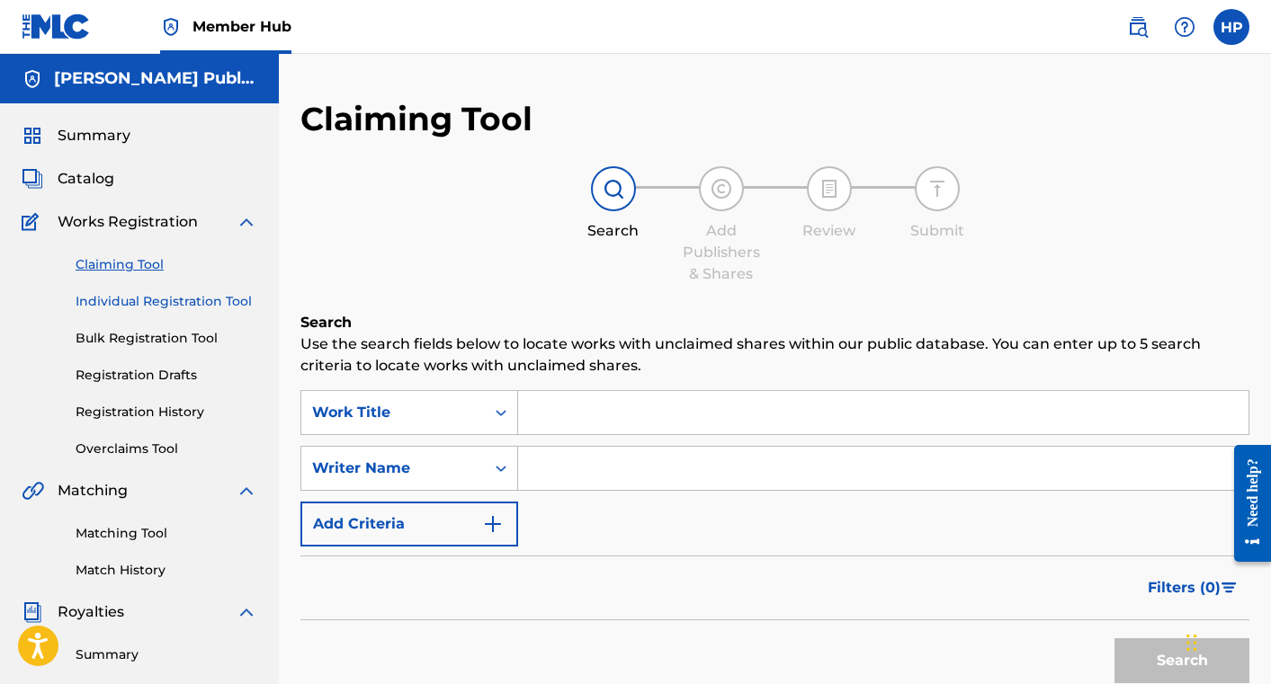
click at [192, 301] on link "Individual Registration Tool" at bounding box center [167, 301] width 182 height 19
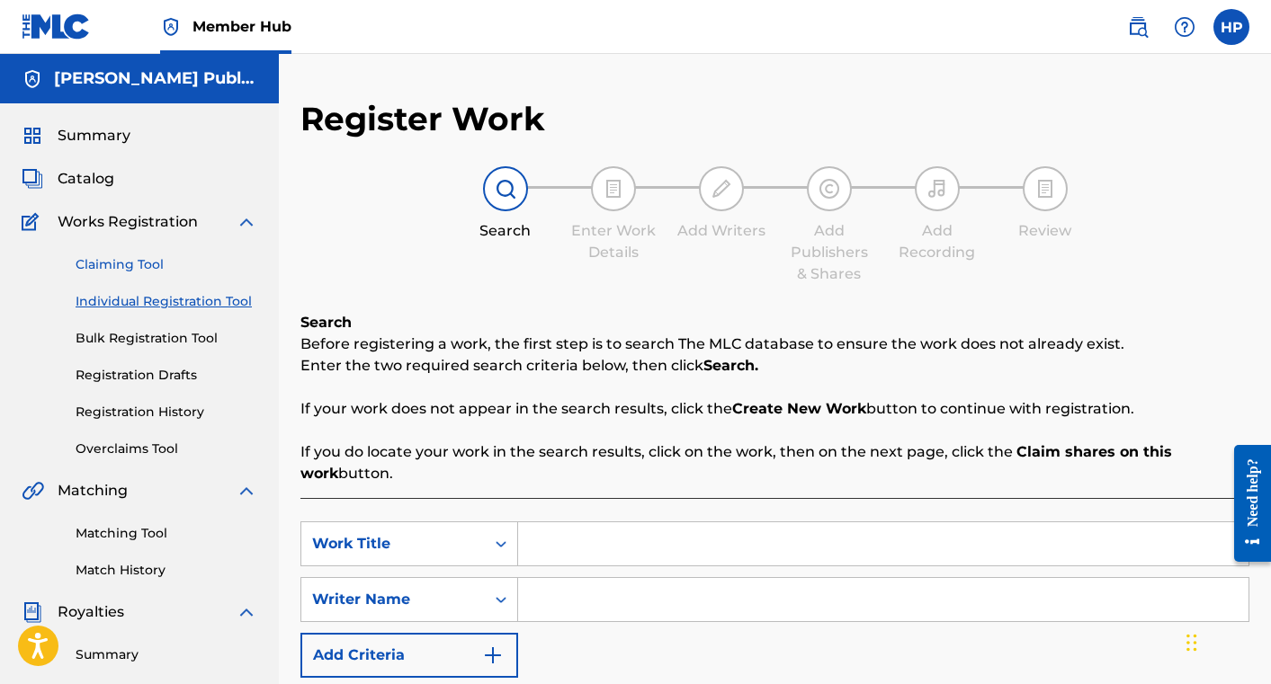
click at [146, 264] on link "Claiming Tool" at bounding box center [167, 264] width 182 height 19
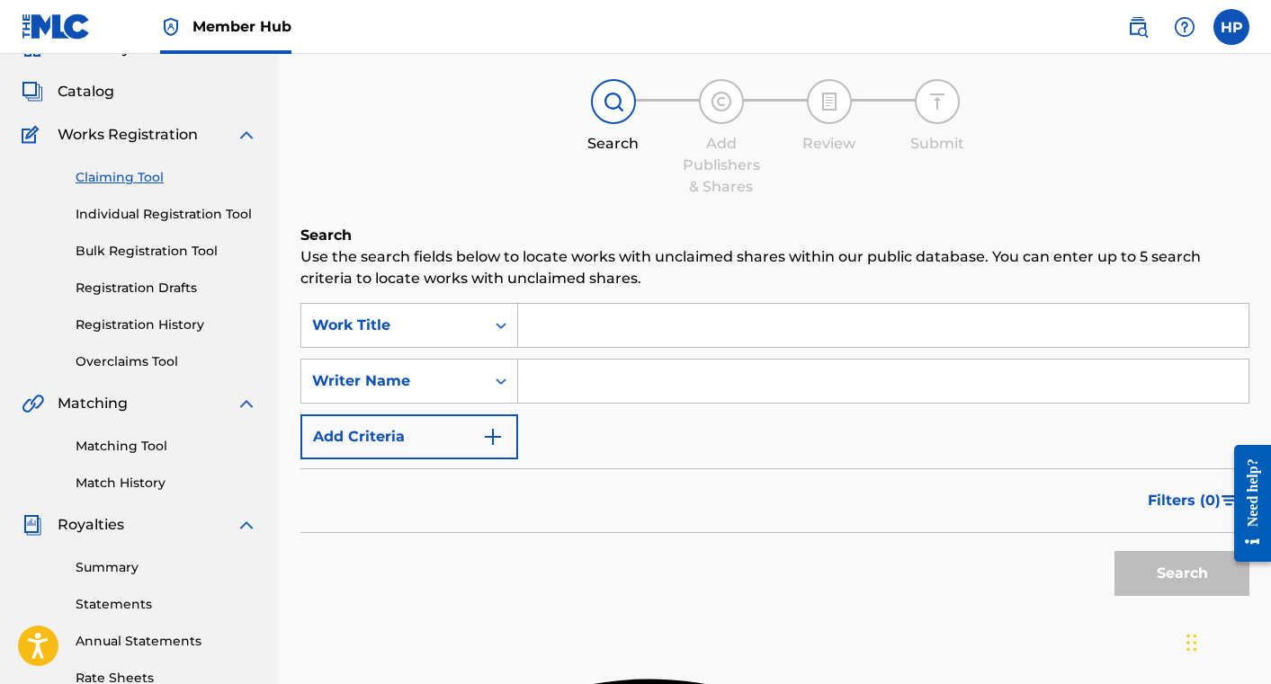
scroll to position [114, 0]
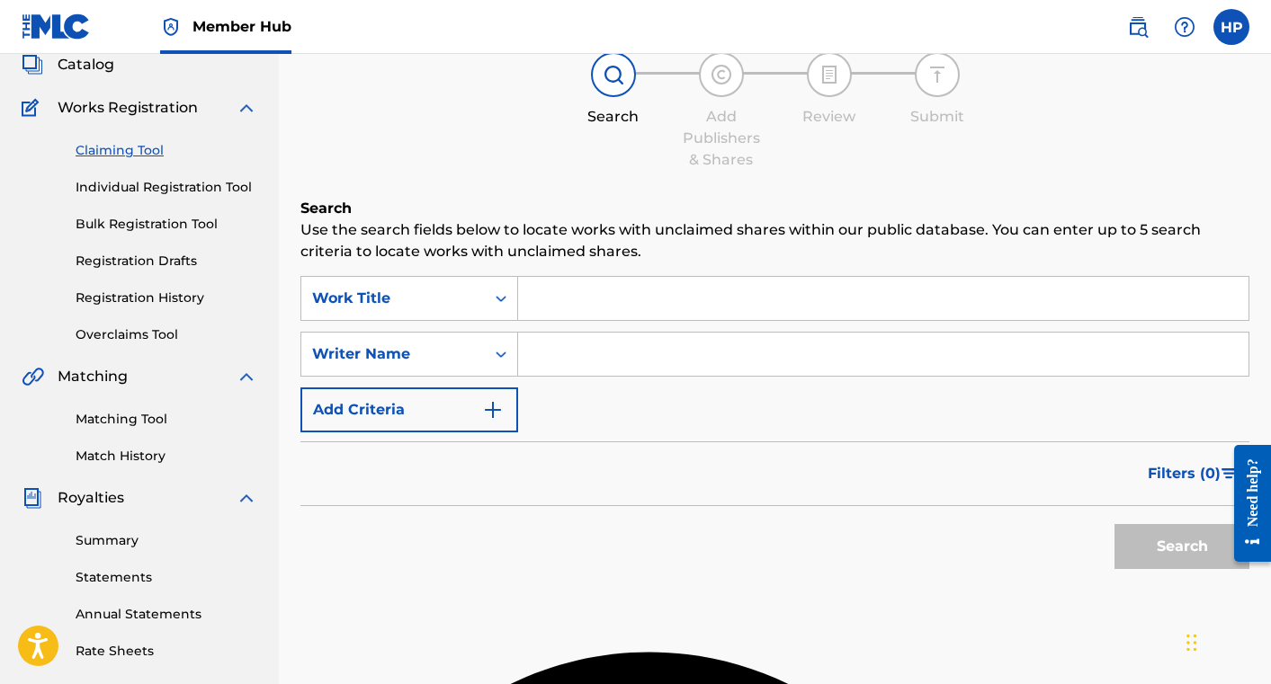
click at [645, 353] on input "Search Form" at bounding box center [883, 354] width 730 height 43
type input "[PERSON_NAME]"
click at [1149, 559] on button "Search" at bounding box center [1181, 546] width 135 height 45
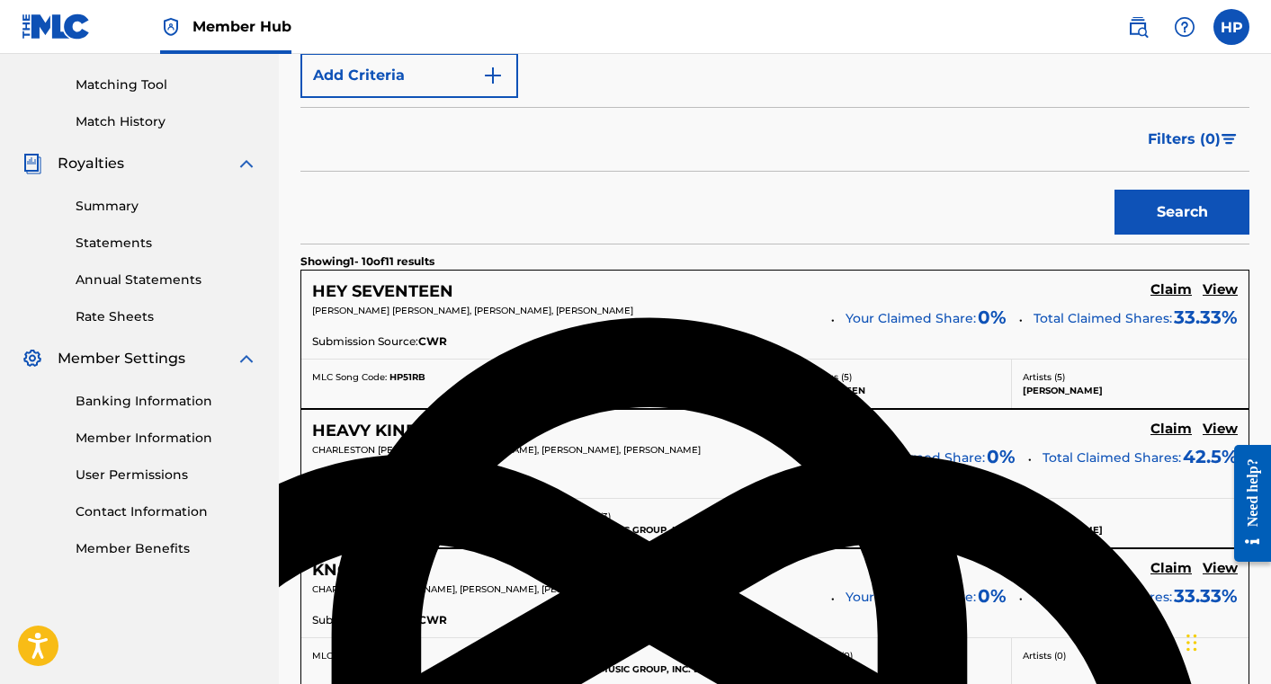
scroll to position [471, 0]
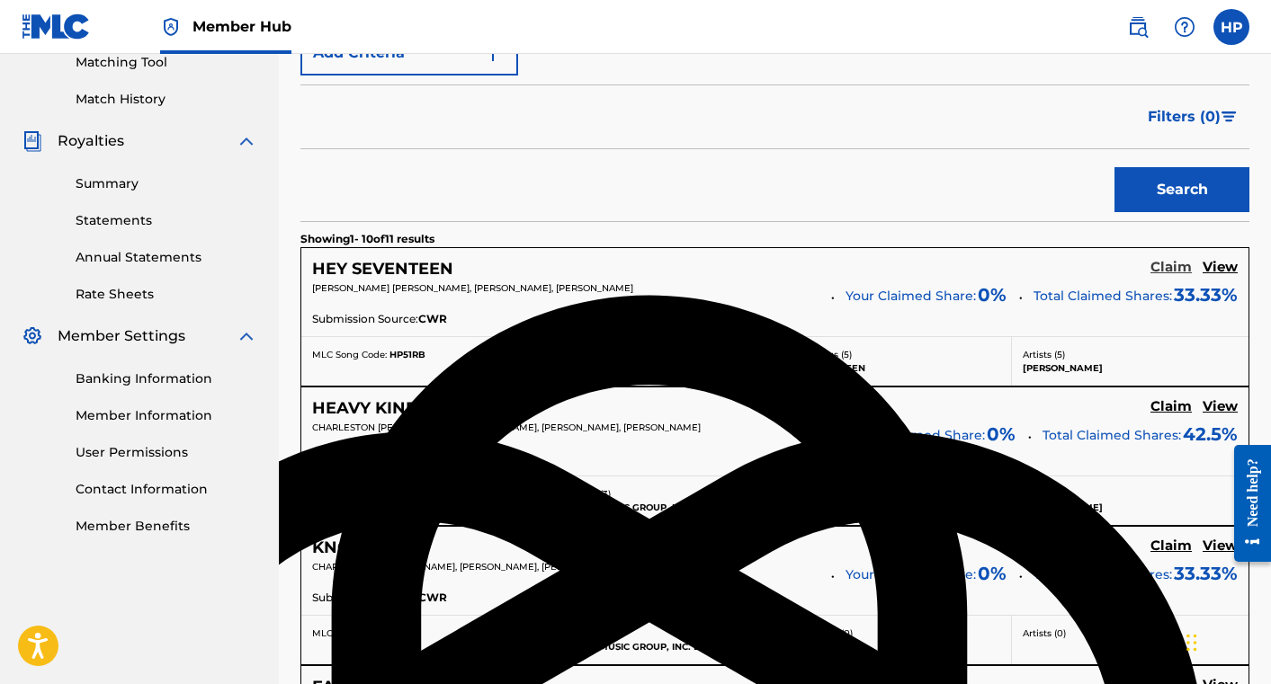
click at [1174, 271] on h5 "Claim" at bounding box center [1170, 267] width 41 height 17
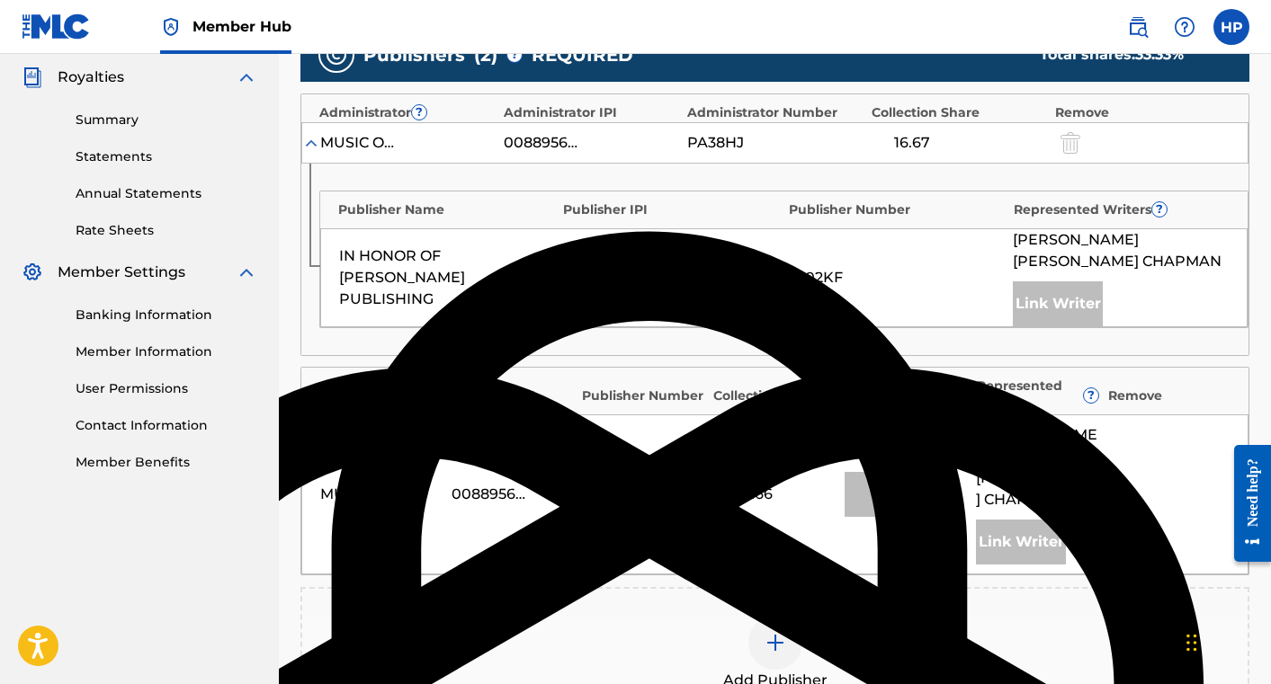
scroll to position [600, 0]
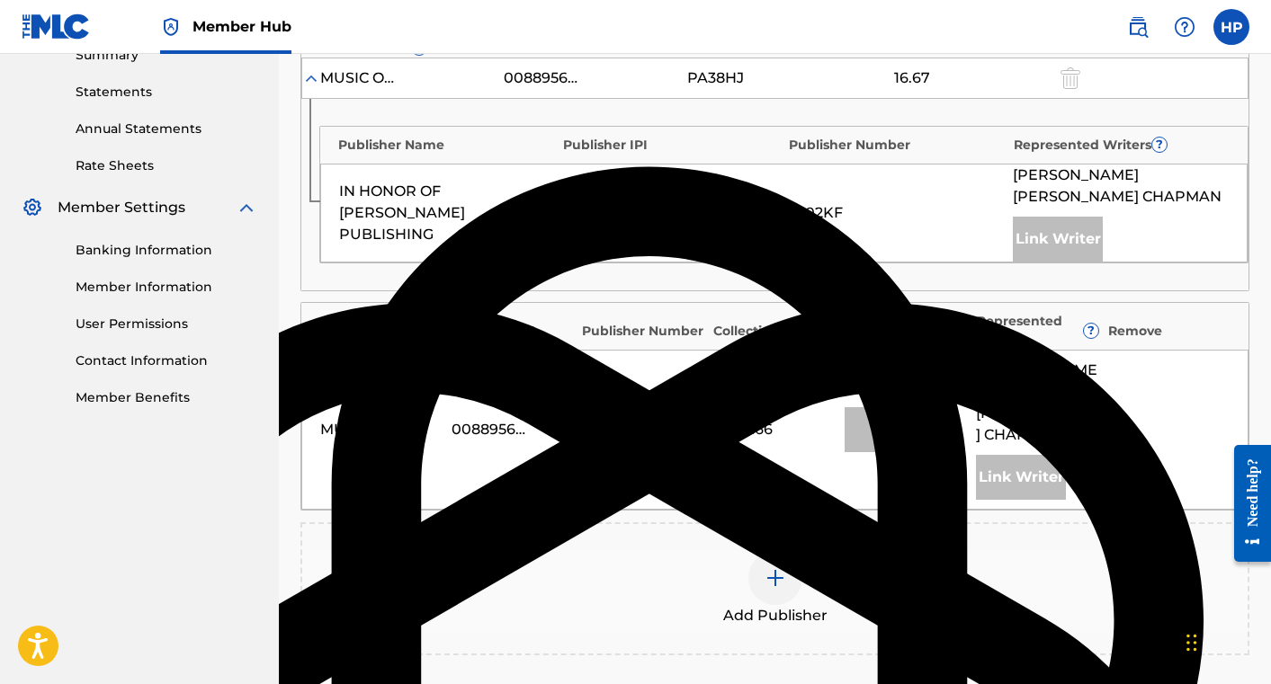
click at [777, 568] on img at bounding box center [775, 579] width 22 height 22
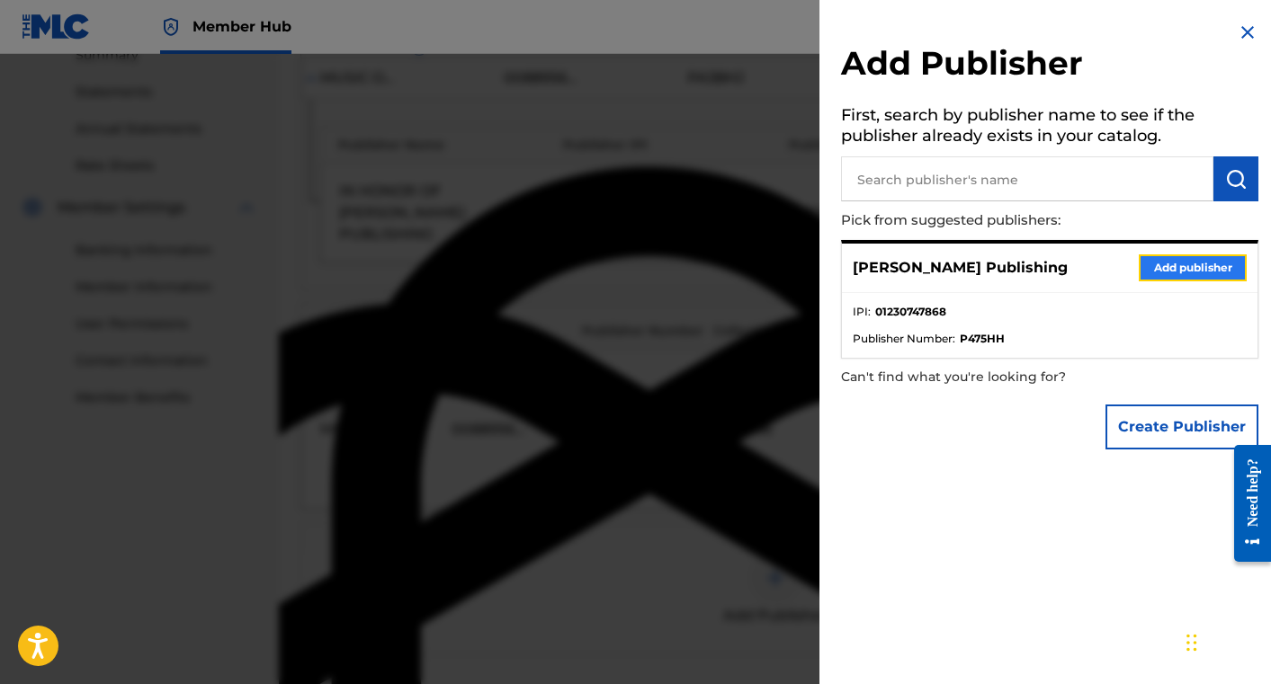
click at [1162, 264] on button "Add publisher" at bounding box center [1193, 268] width 108 height 27
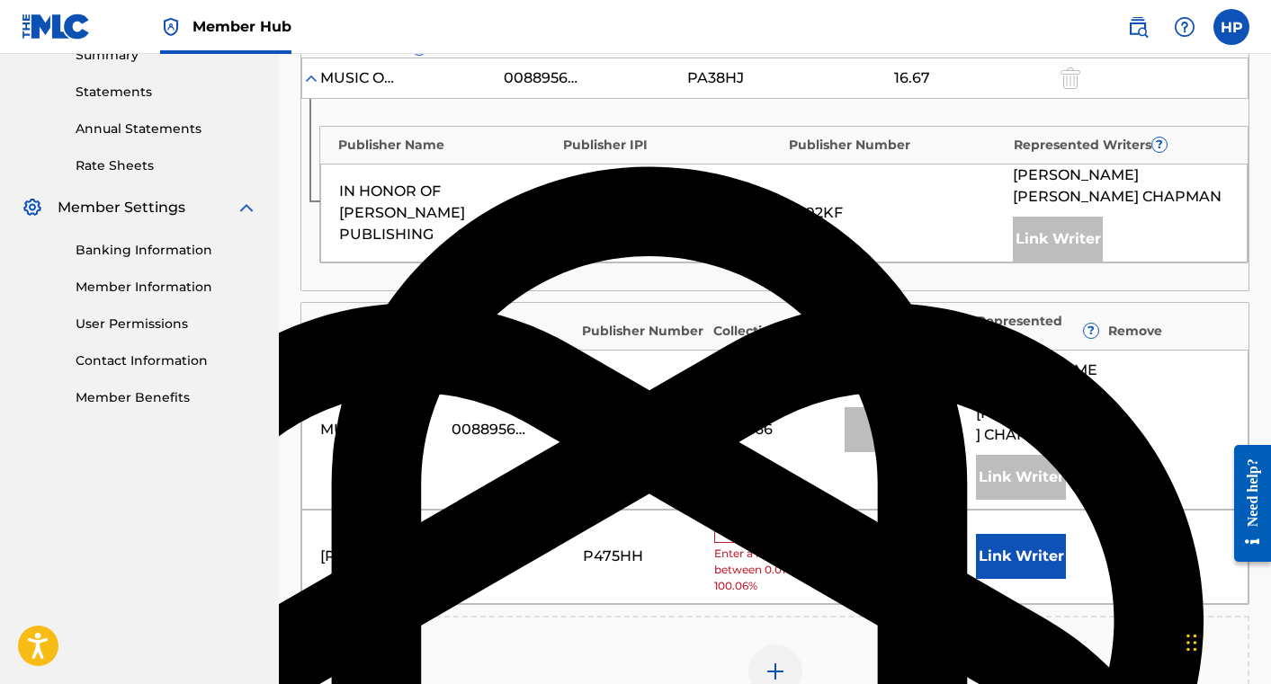
click at [765, 520] on input "text" at bounding box center [754, 531] width 81 height 23
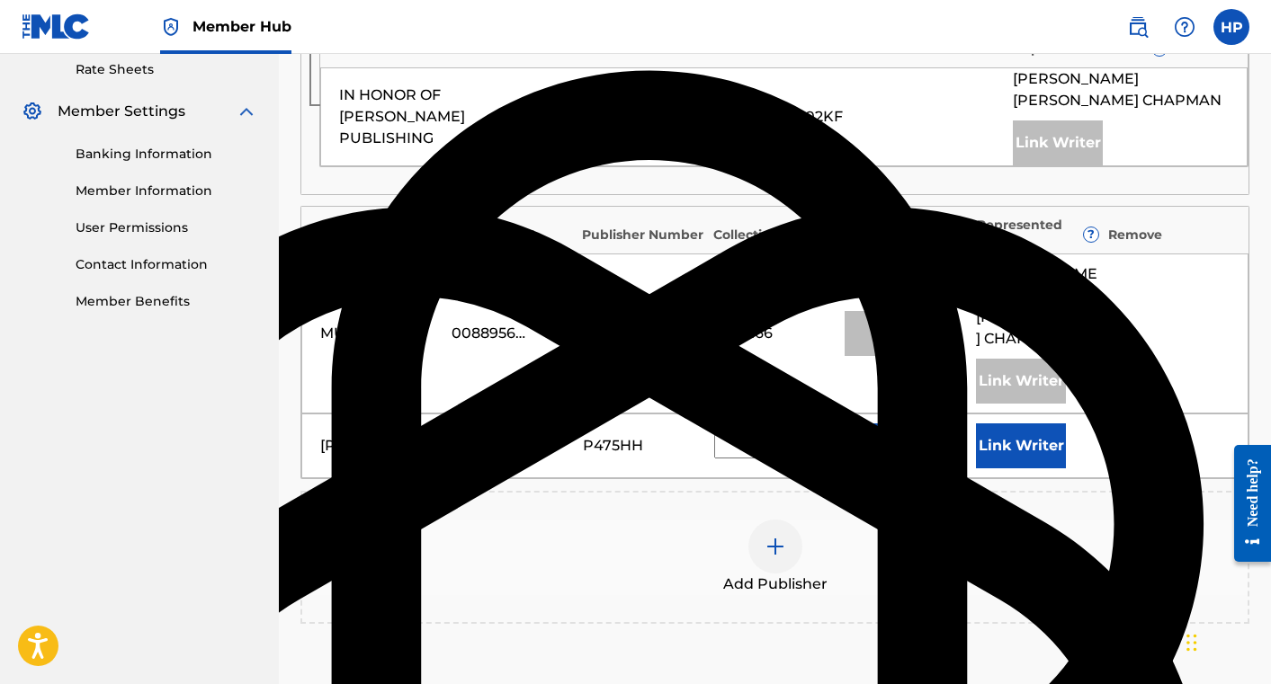
scroll to position [724, 0]
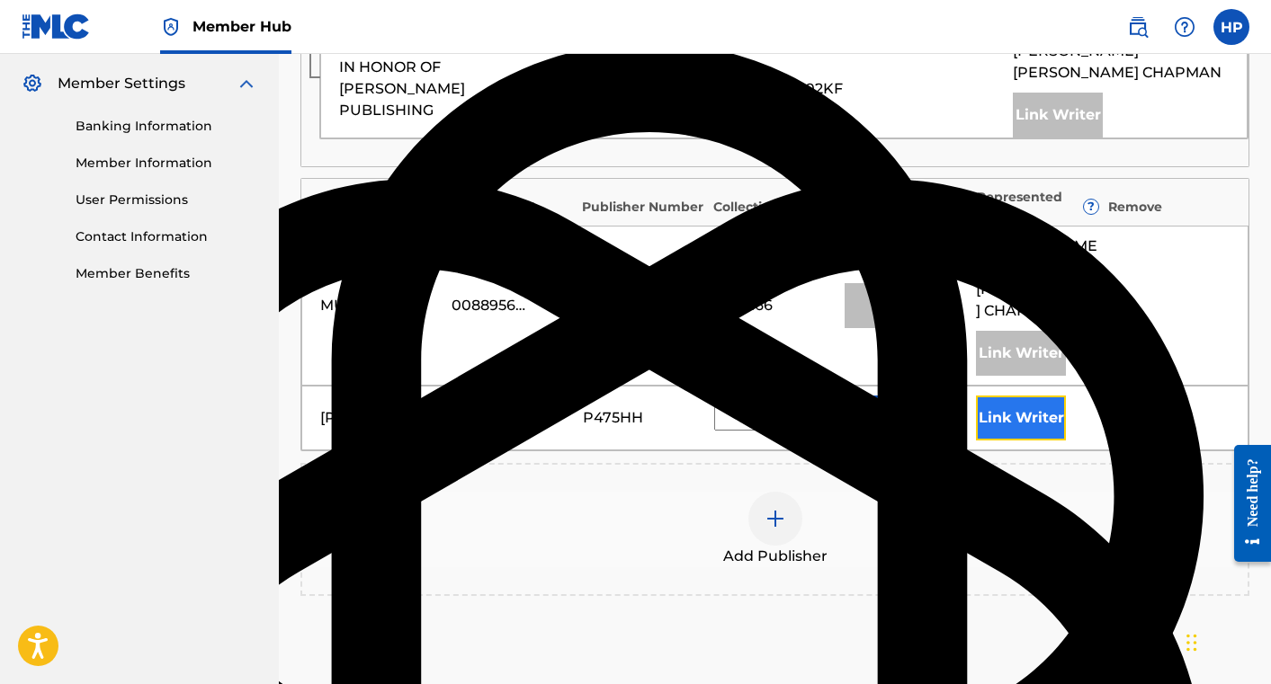
click at [999, 396] on button "Link Writer" at bounding box center [1021, 418] width 90 height 45
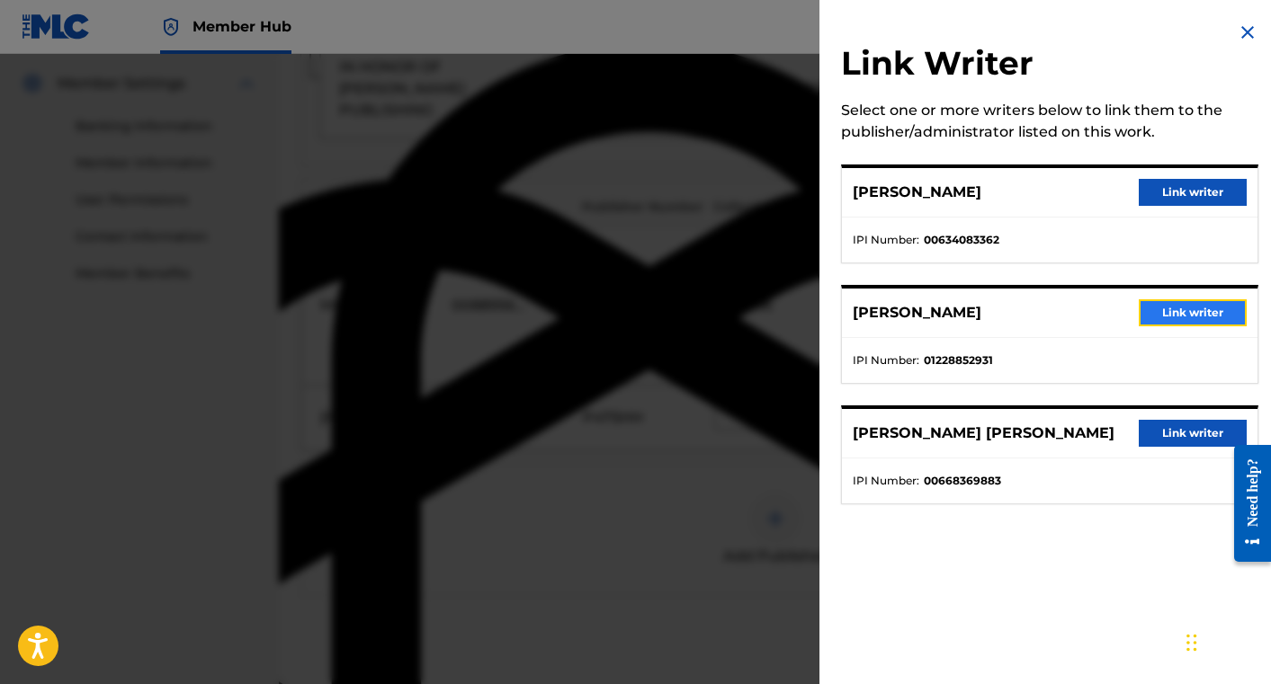
click at [1183, 317] on button "Link writer" at bounding box center [1193, 312] width 108 height 27
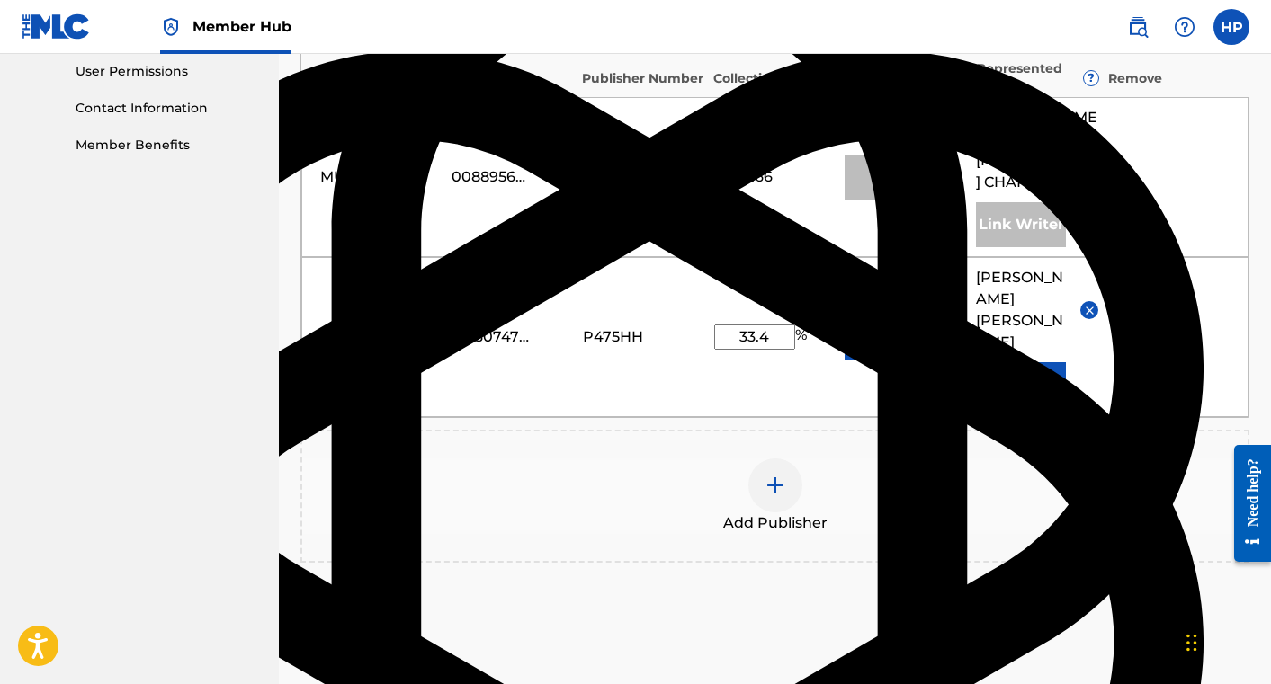
scroll to position [956, 0]
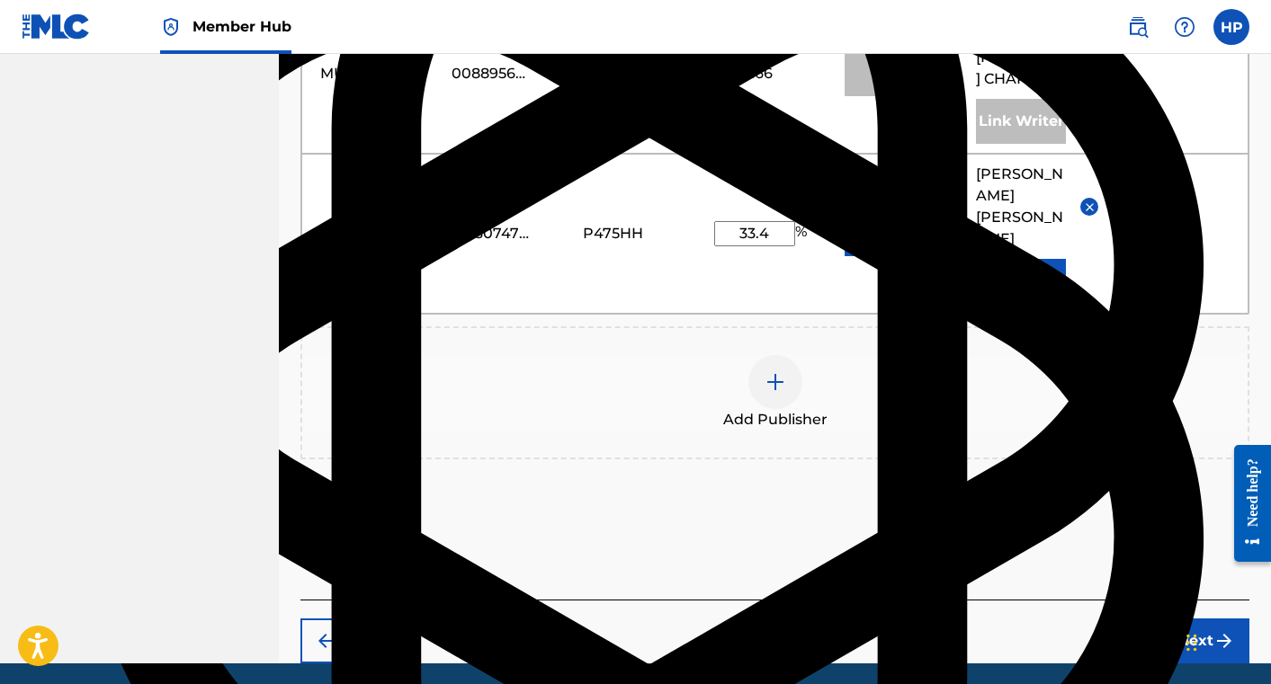
click at [773, 221] on input "33.4" at bounding box center [754, 233] width 81 height 25
type input "33.3"
click at [934, 416] on div "Publishers ( 3 ) ? REQUIRED Total shares: 66.63 % Administrator ? Administrator…" at bounding box center [774, 59] width 949 height 923
click at [1162, 619] on button "Next" at bounding box center [1195, 641] width 108 height 45
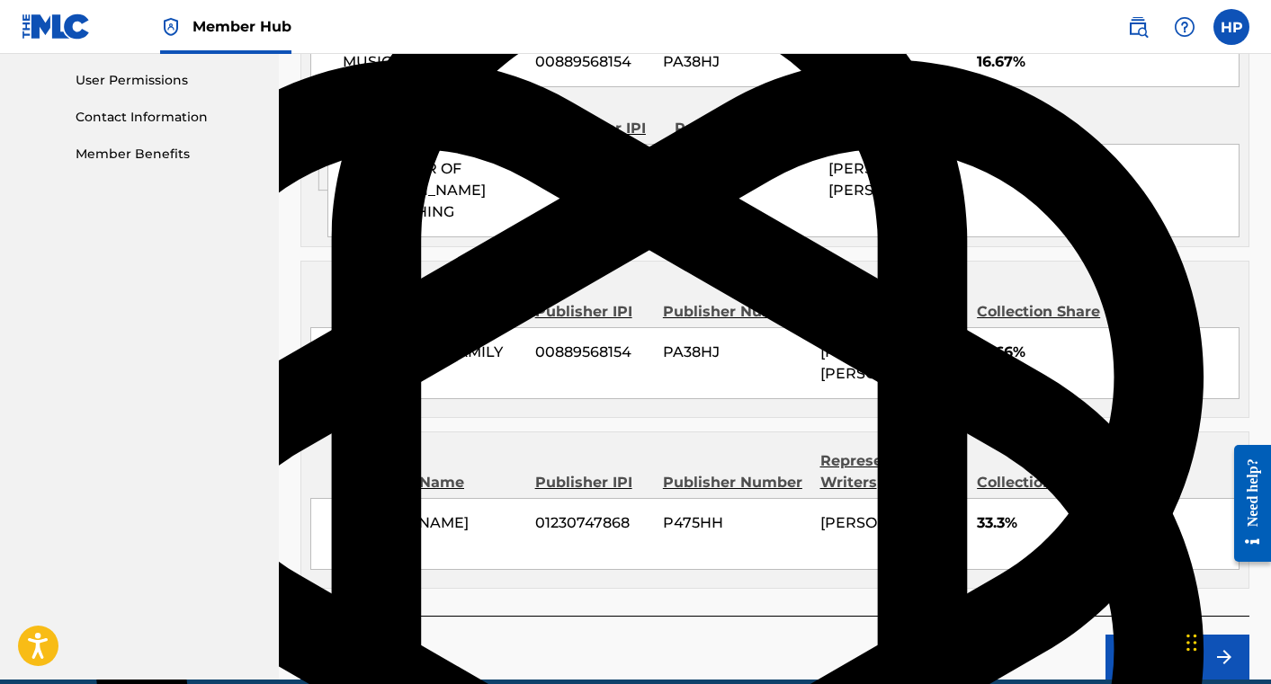
scroll to position [943, 0]
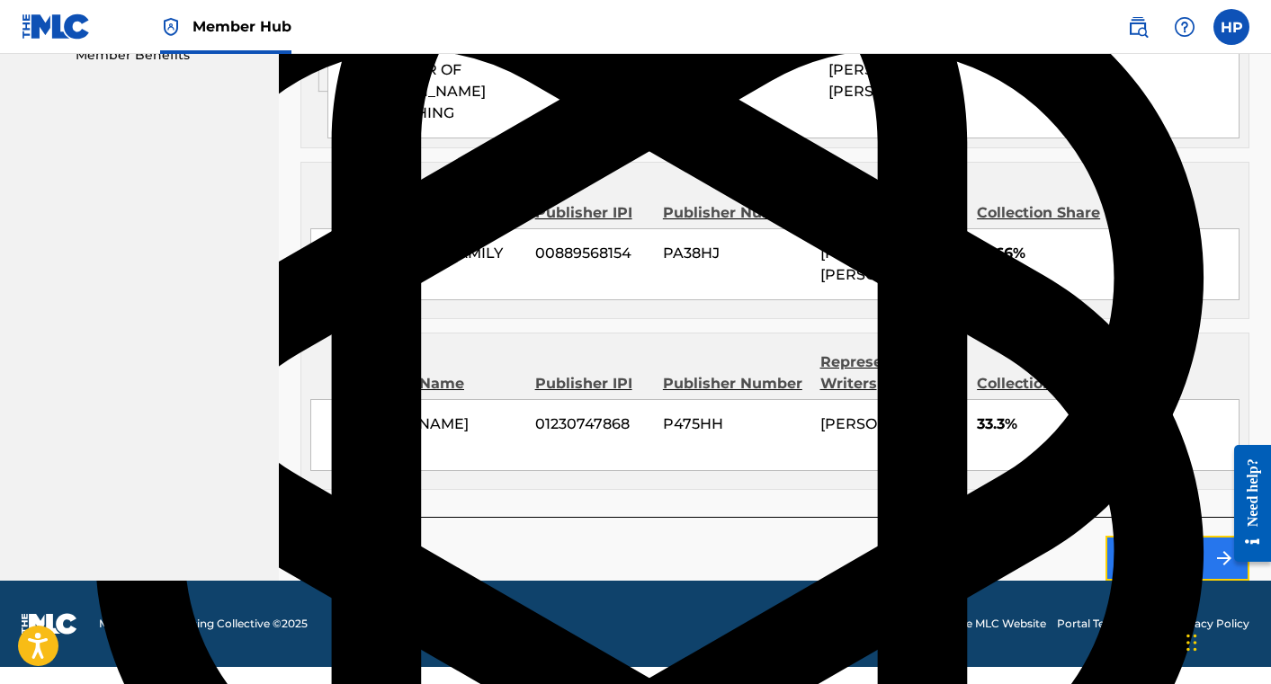
click at [1181, 573] on button "Claim" at bounding box center [1177, 558] width 144 height 45
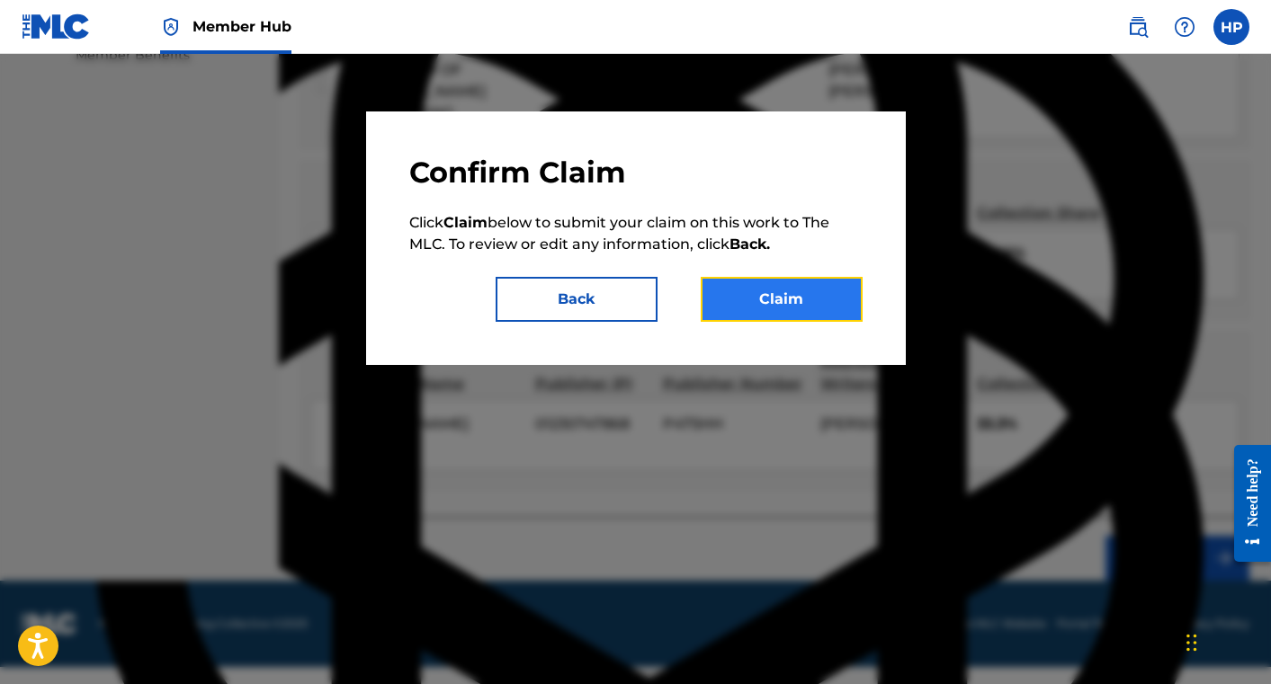
click at [792, 302] on button "Claim" at bounding box center [782, 299] width 162 height 45
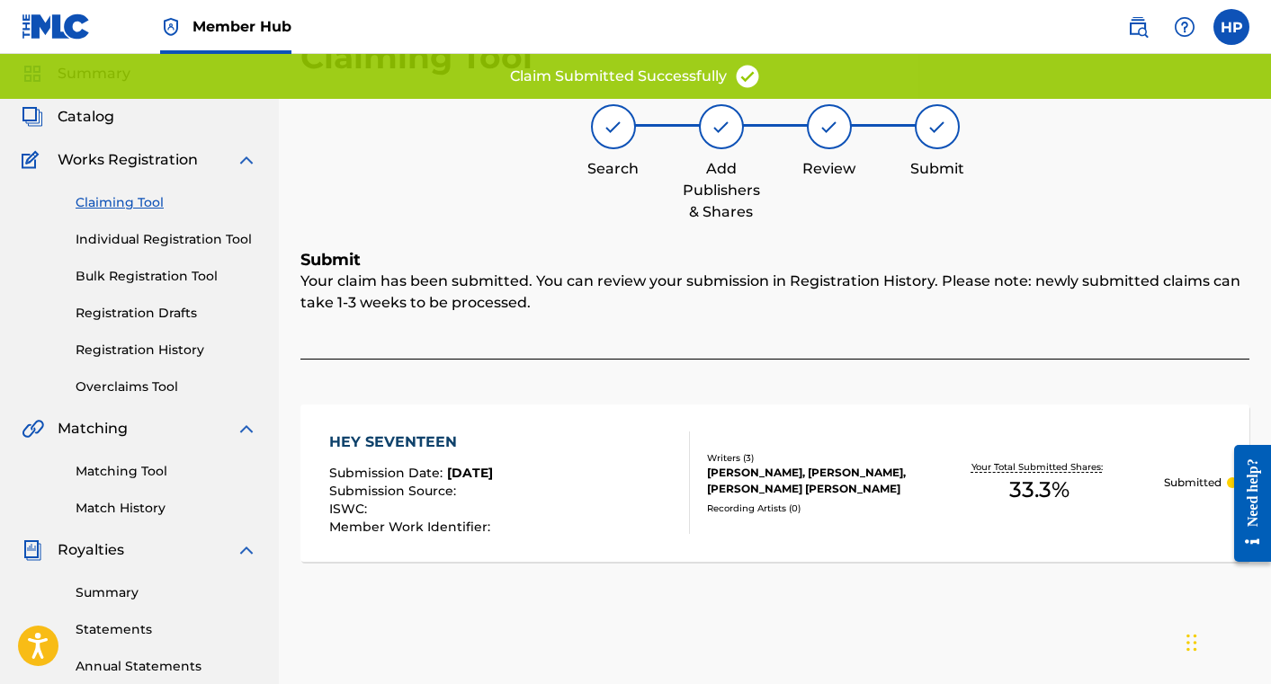
scroll to position [63, 0]
click at [135, 197] on link "Claiming Tool" at bounding box center [167, 201] width 182 height 19
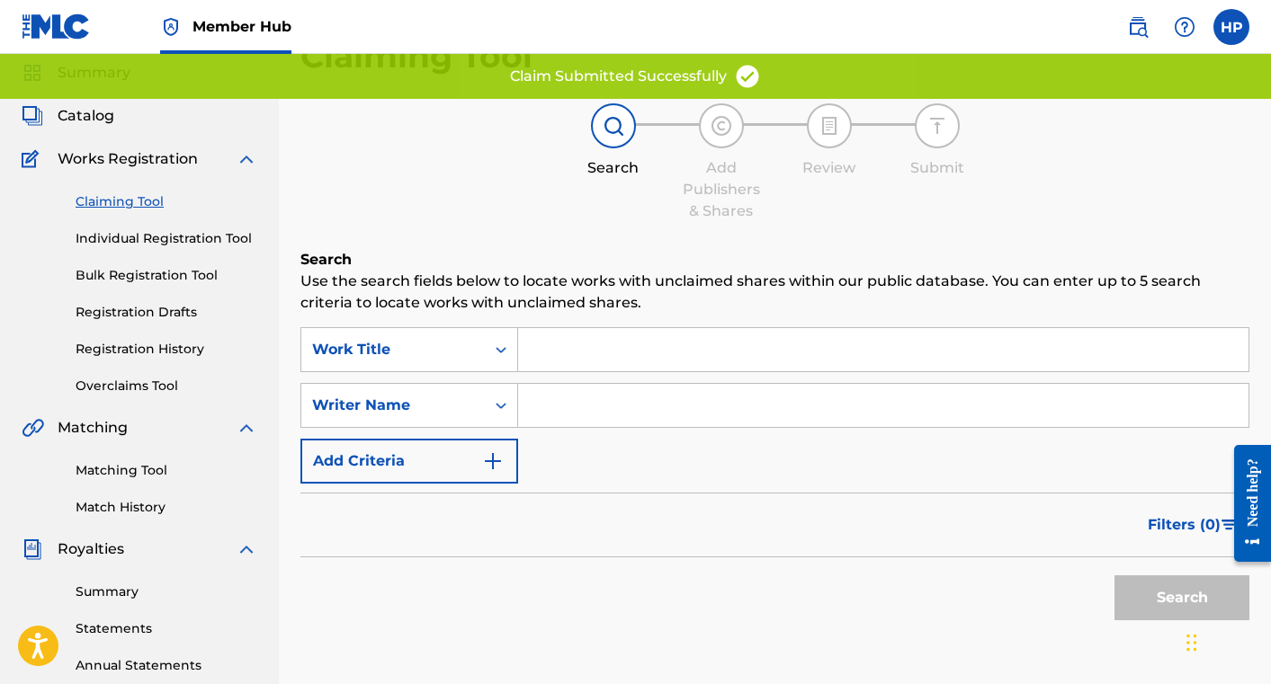
scroll to position [0, 0]
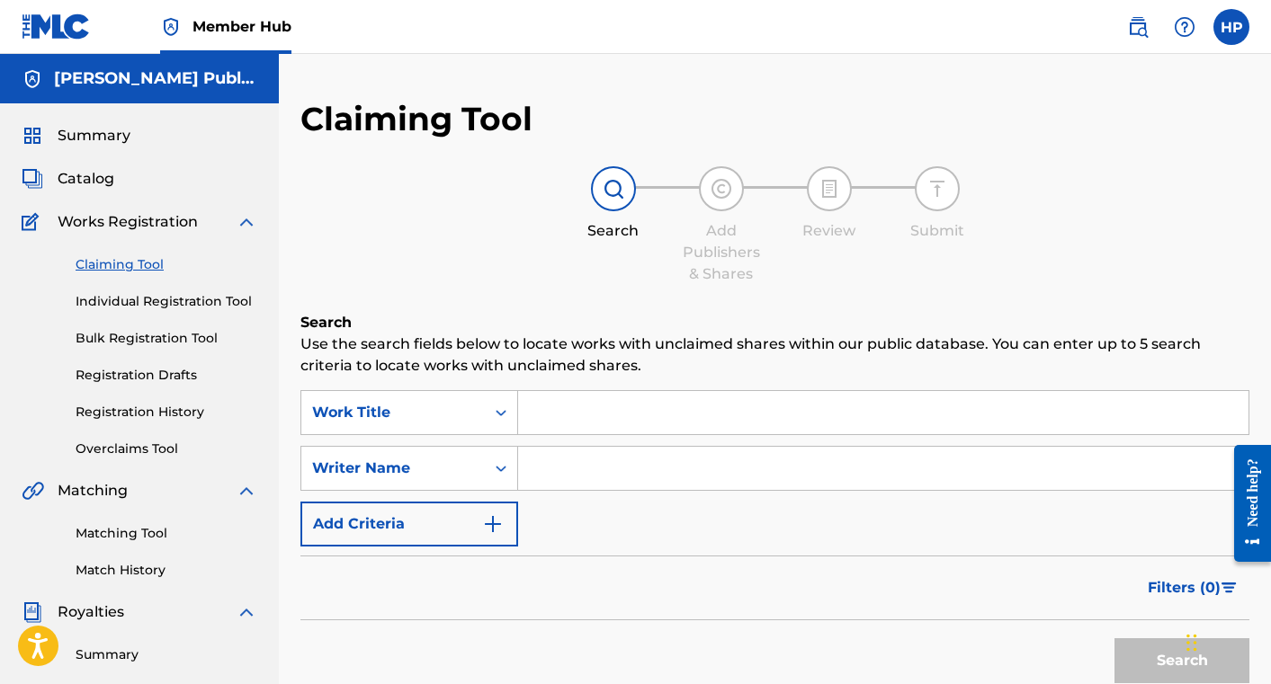
click at [613, 460] on input "Search Form" at bounding box center [883, 468] width 730 height 43
type input "[PERSON_NAME]"
click at [1114, 639] on button "Search" at bounding box center [1181, 661] width 135 height 45
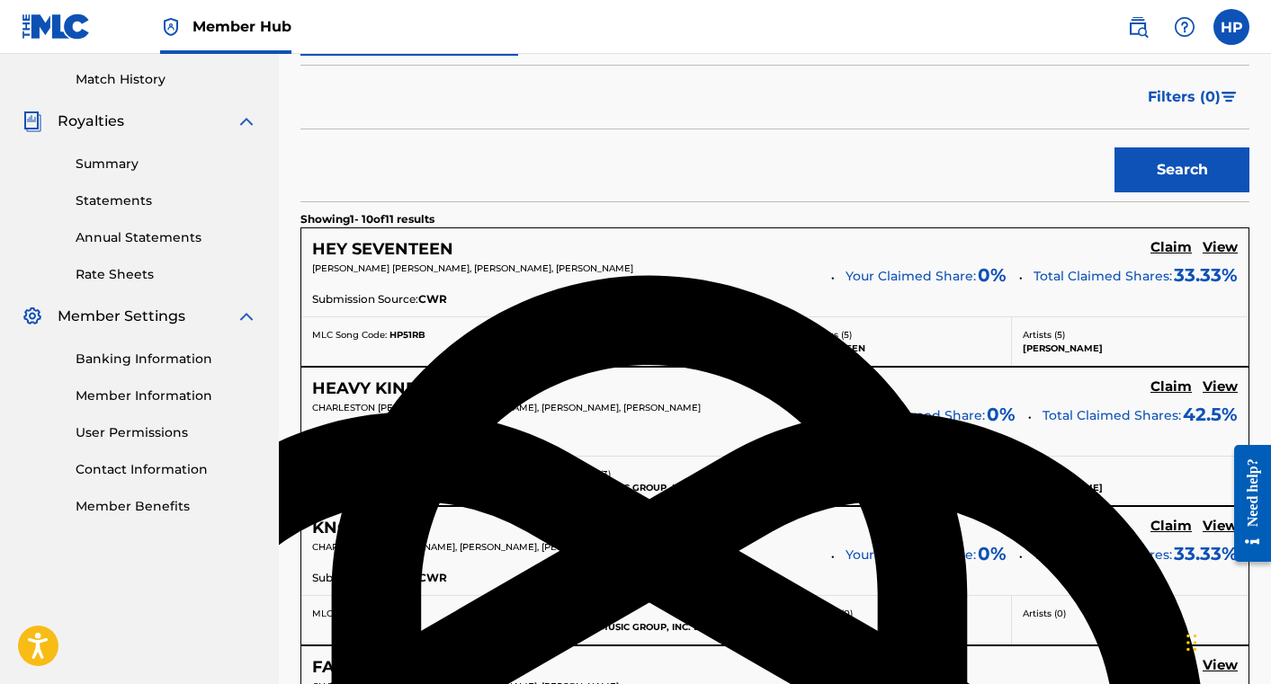
scroll to position [535, 0]
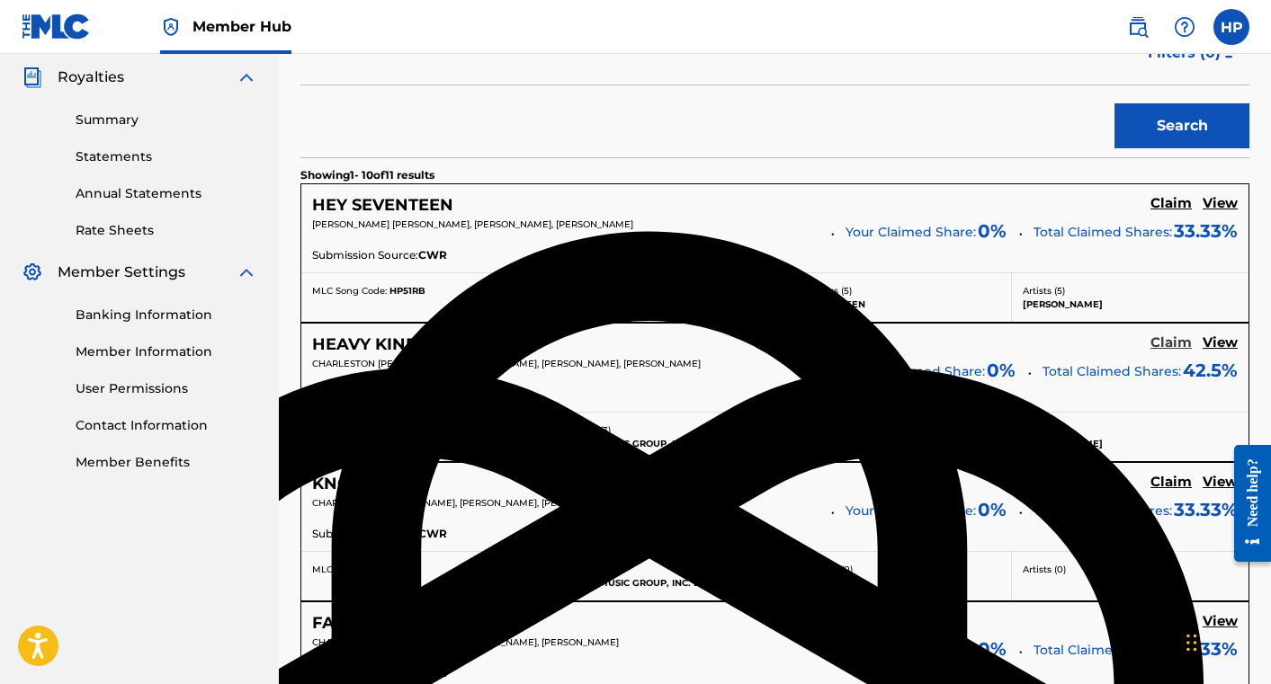
click at [1166, 344] on h5 "Claim" at bounding box center [1170, 343] width 41 height 17
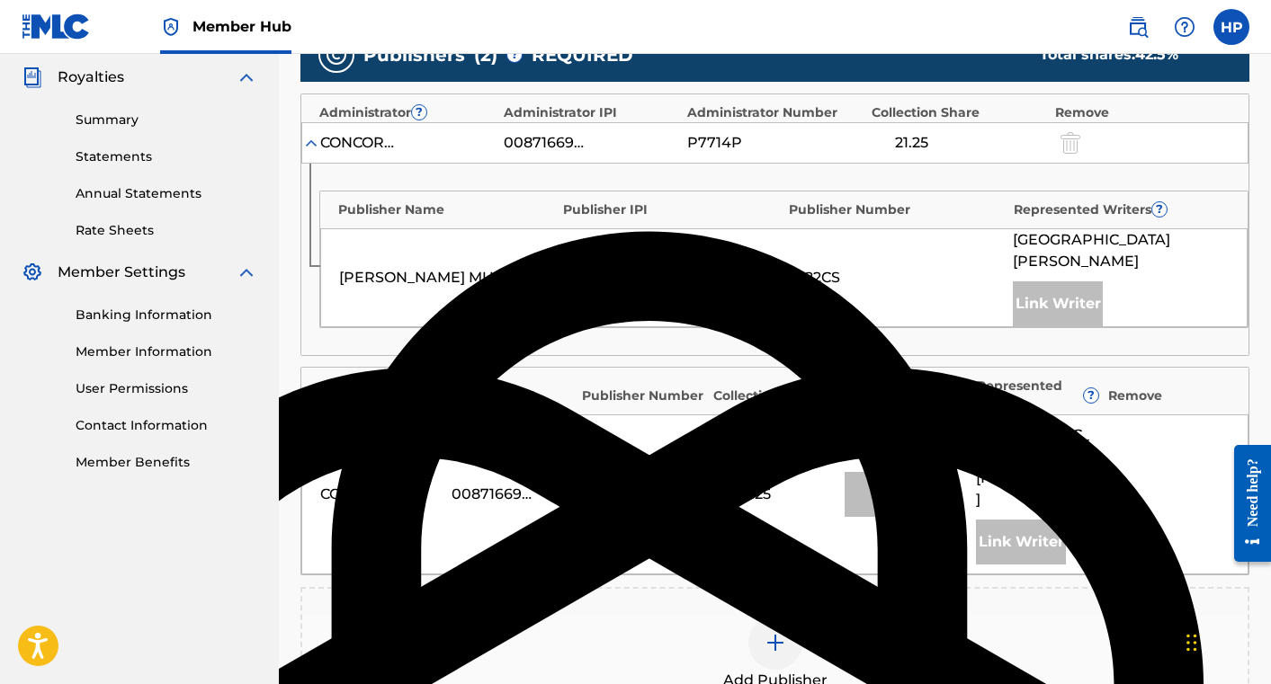
click at [774, 632] on img at bounding box center [775, 643] width 22 height 22
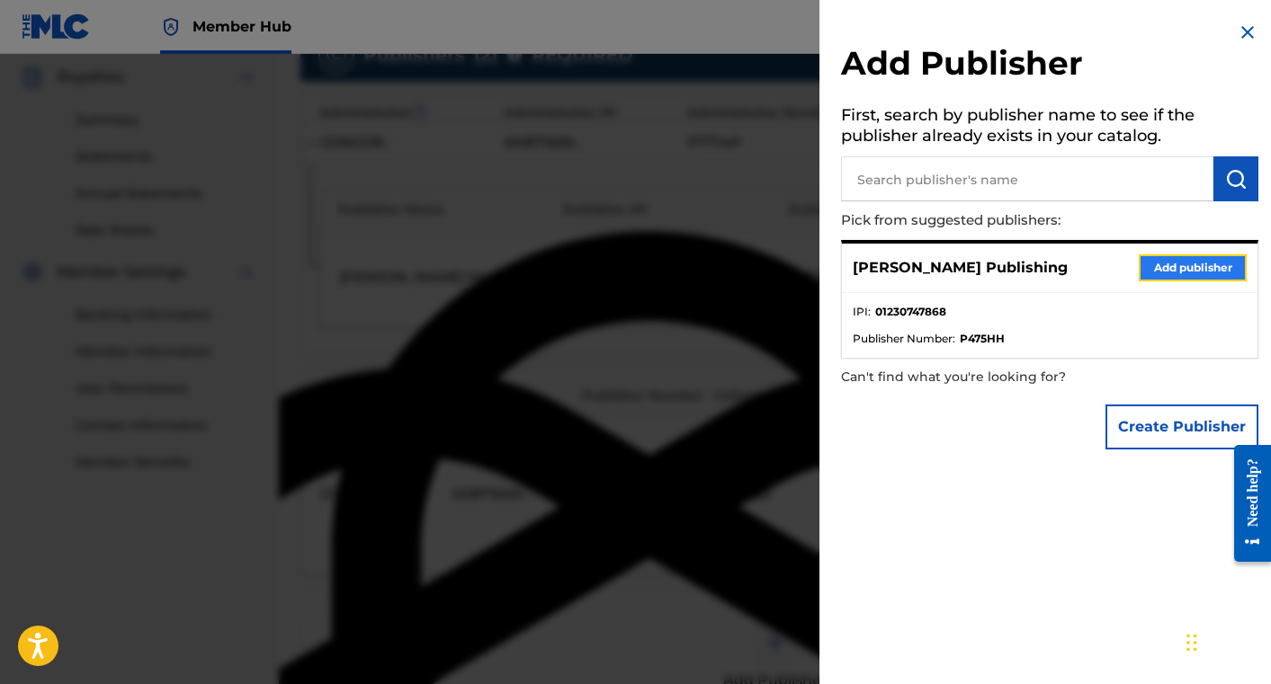
click at [1182, 267] on button "Add publisher" at bounding box center [1193, 268] width 108 height 27
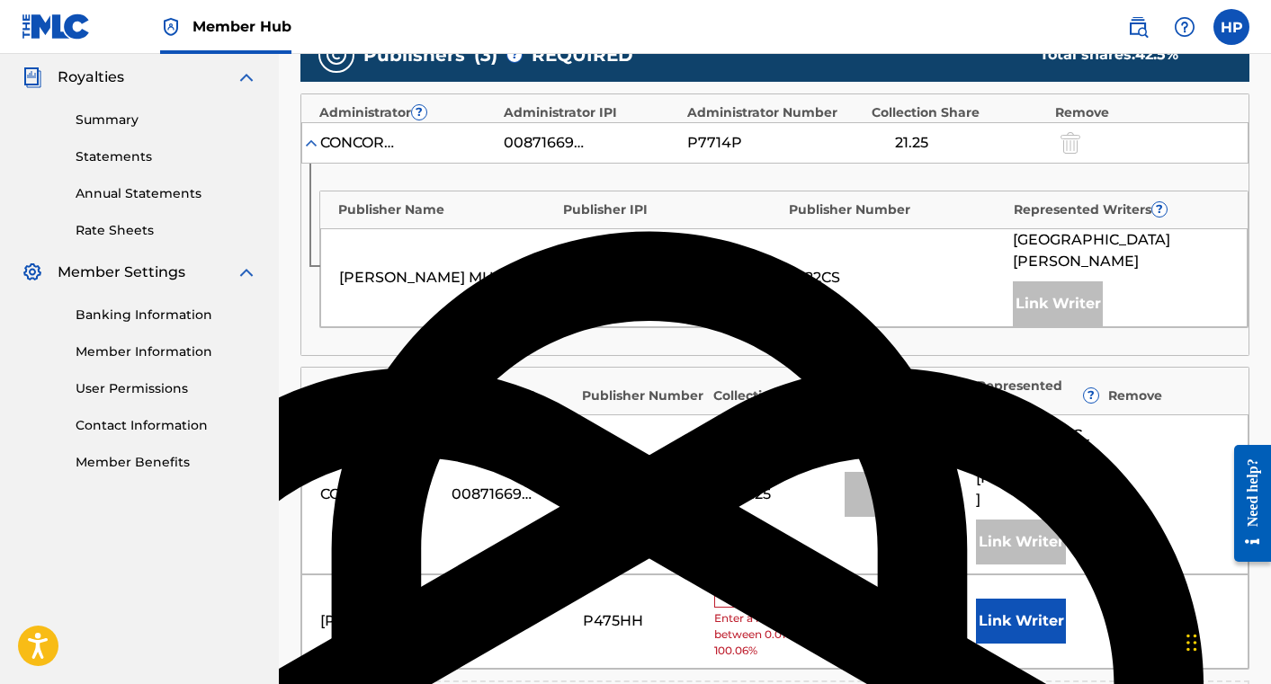
click at [790, 585] on input "text" at bounding box center [754, 596] width 81 height 23
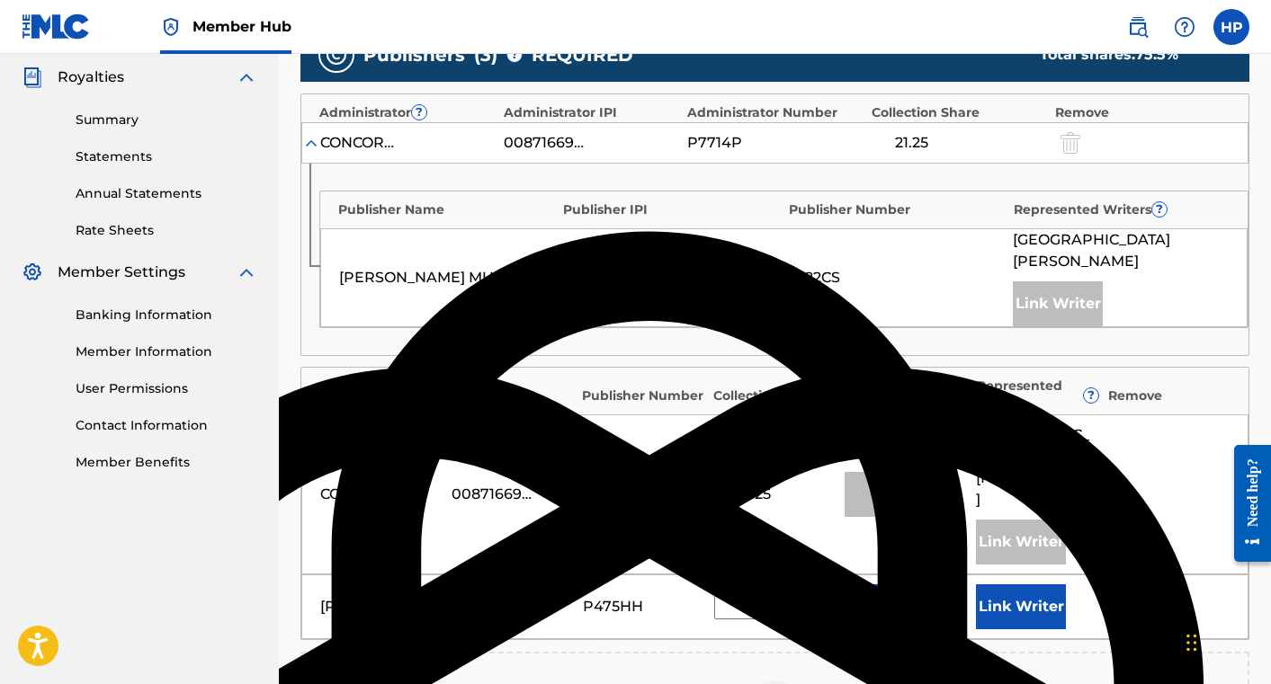
type input "3"
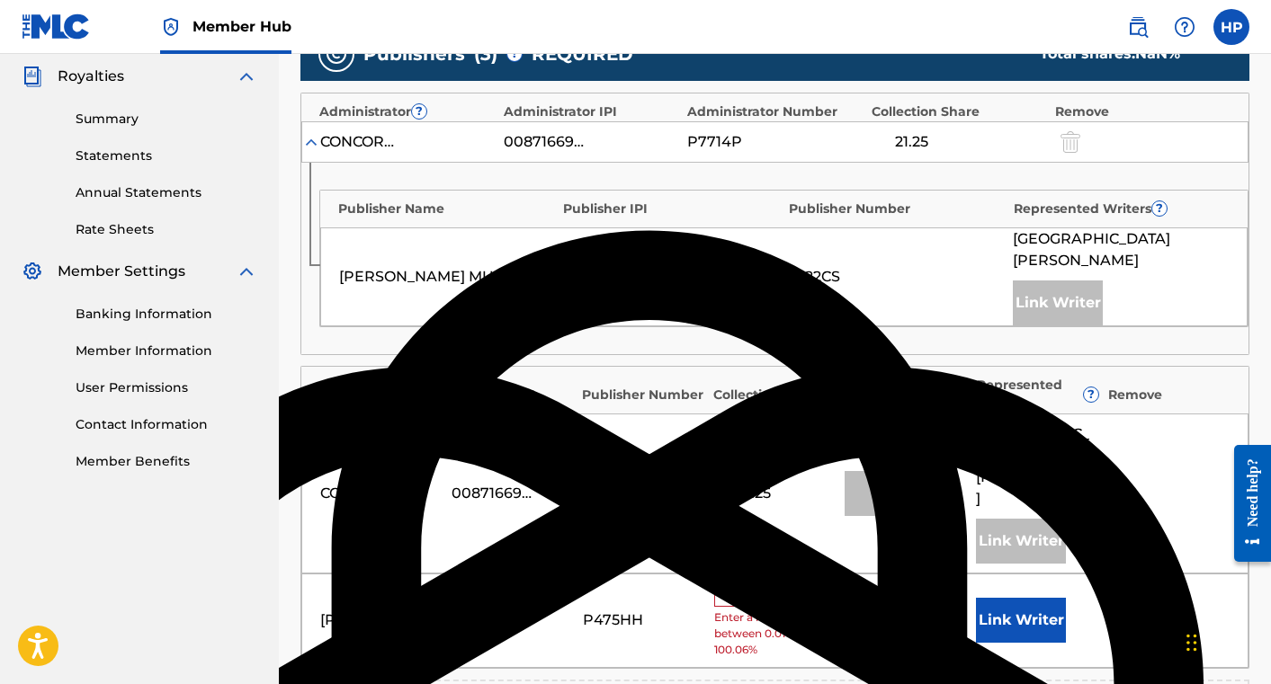
scroll to position [537, 0]
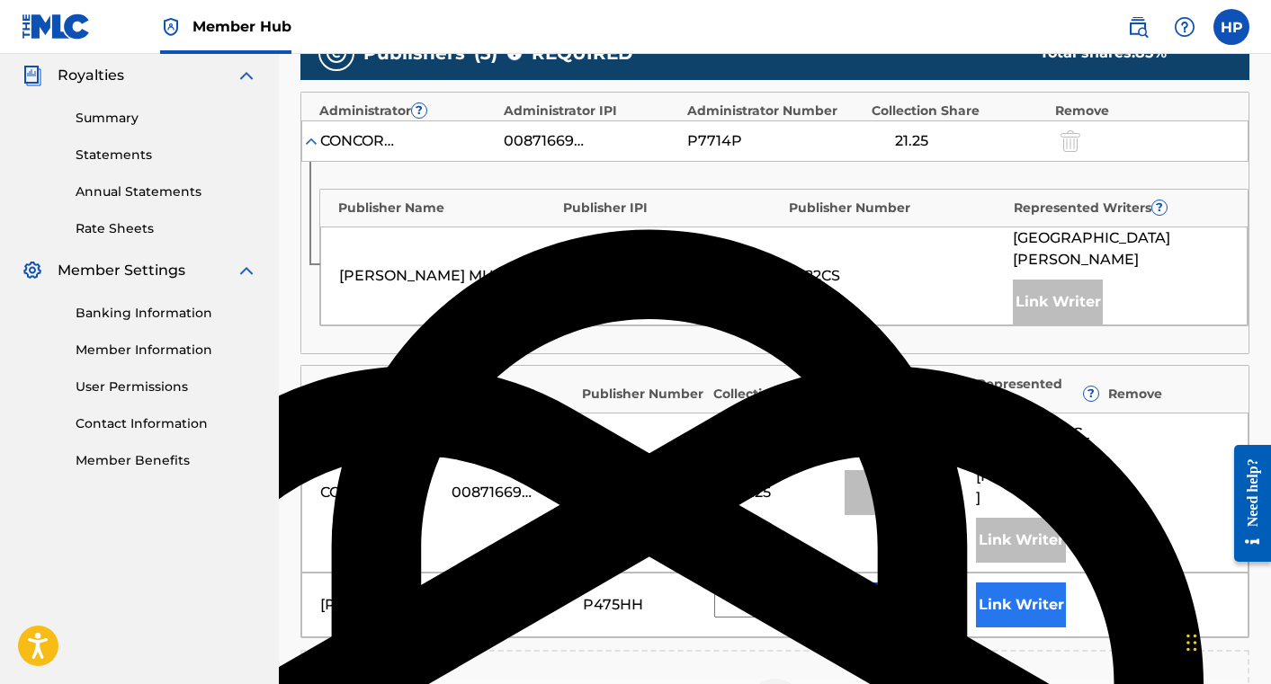
type input "42.5"
click at [984, 583] on button "Link Writer" at bounding box center [1021, 605] width 90 height 45
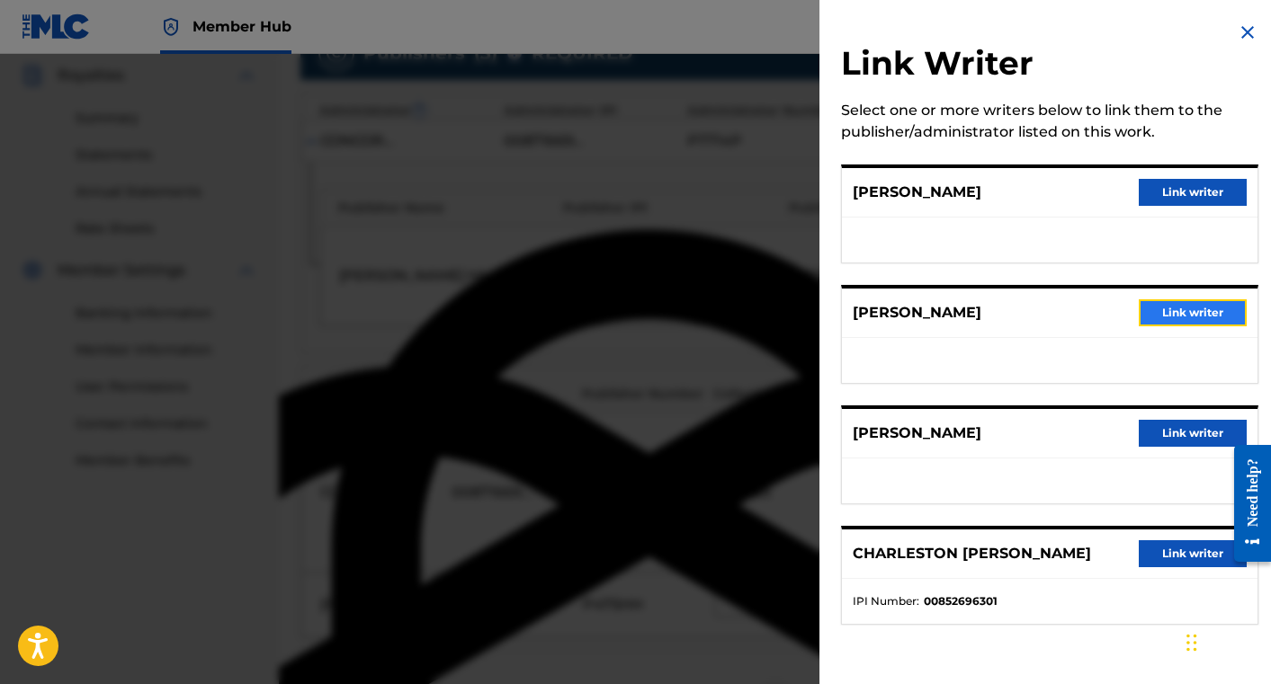
click at [1200, 317] on button "Link writer" at bounding box center [1193, 312] width 108 height 27
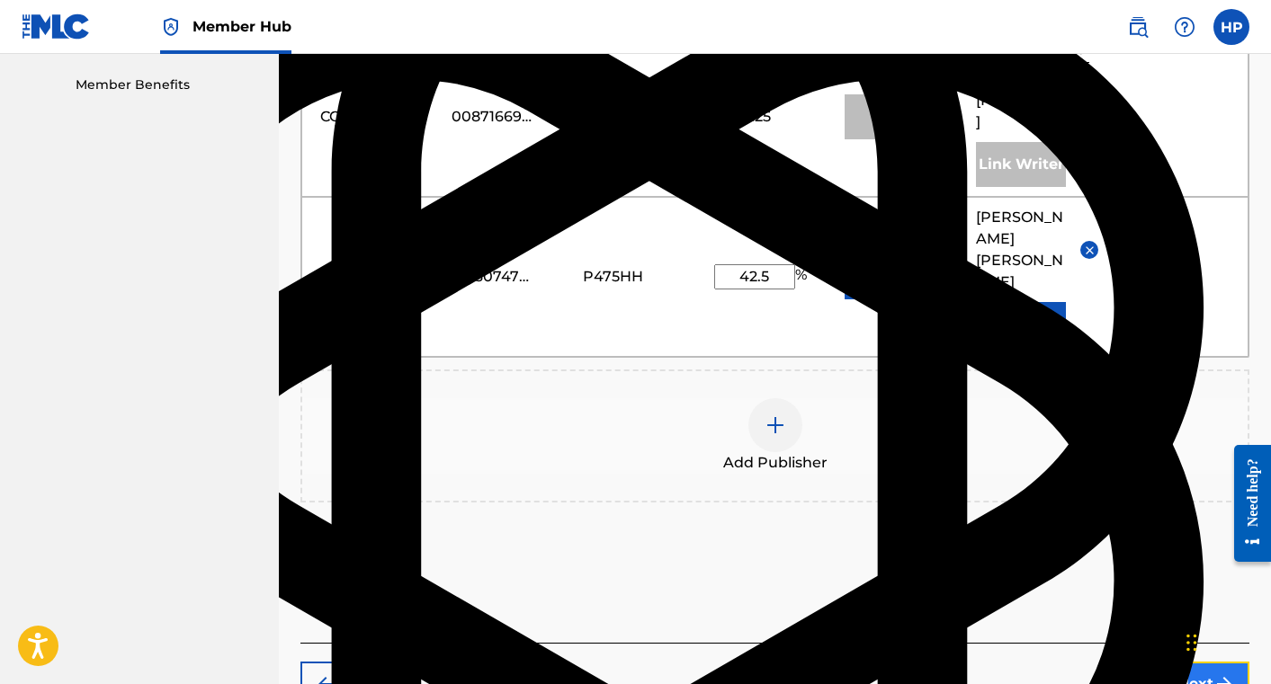
click at [1176, 662] on button "Next" at bounding box center [1195, 684] width 108 height 45
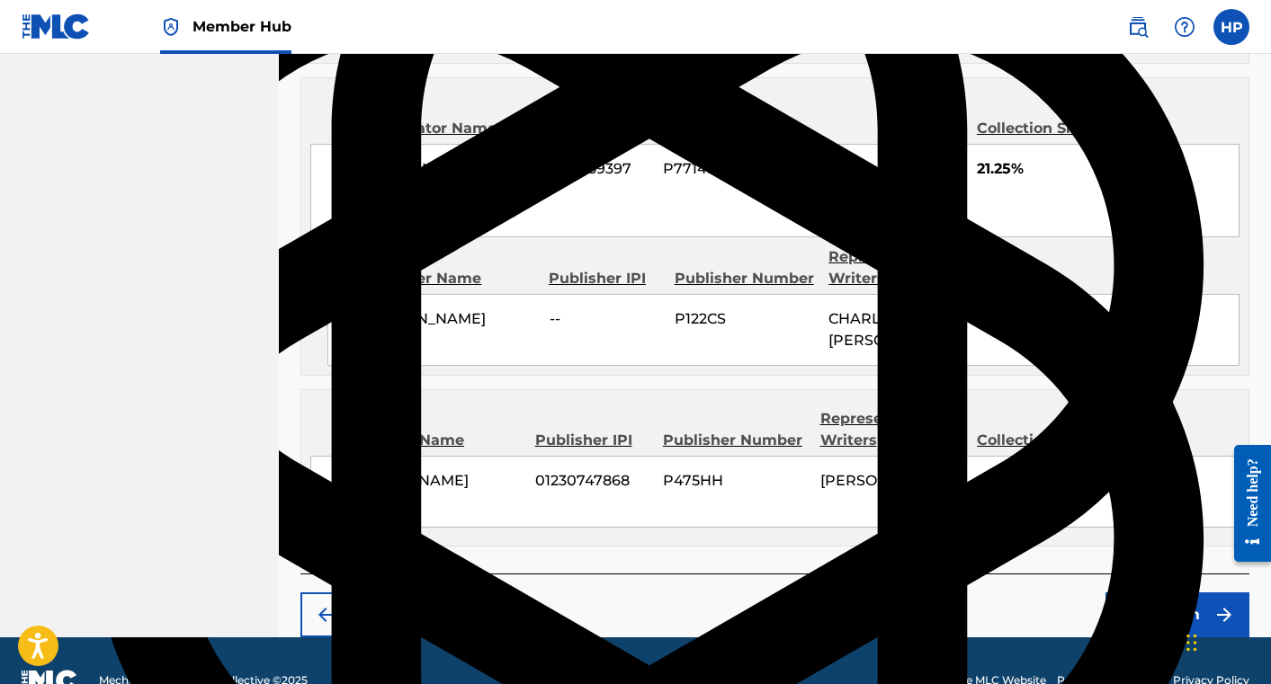
scroll to position [990, 0]
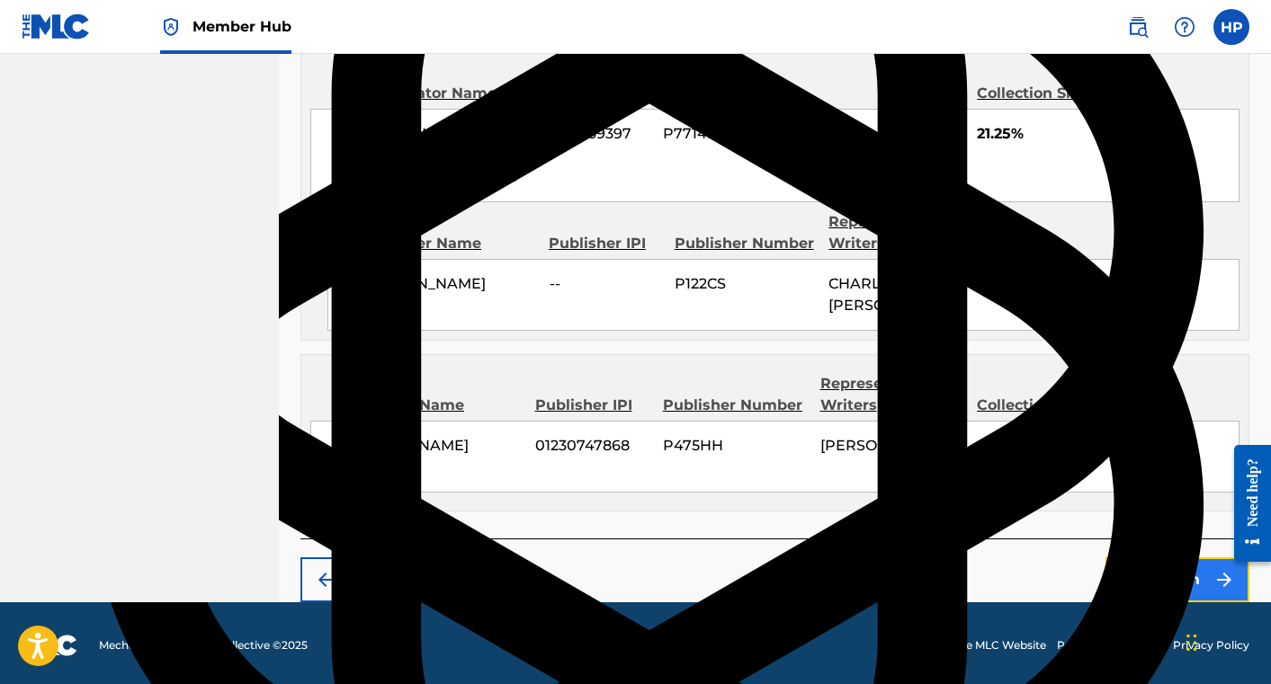
click at [1159, 568] on button "Claim" at bounding box center [1177, 580] width 144 height 45
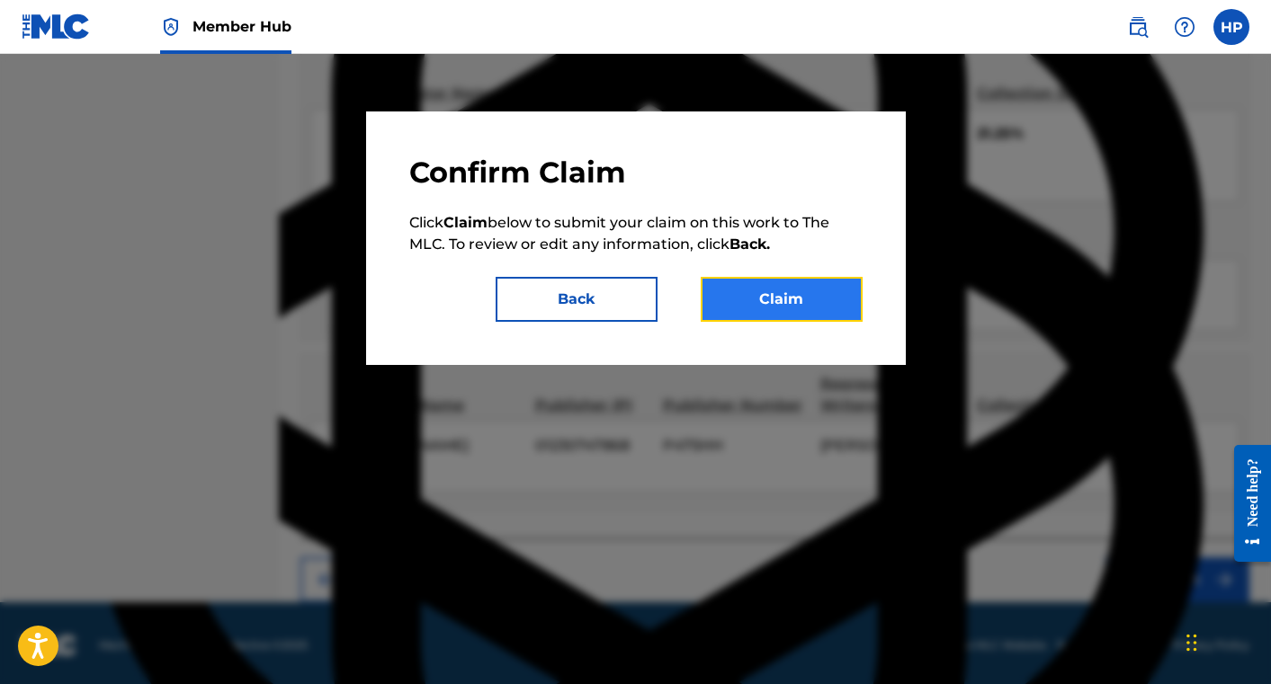
click at [791, 304] on button "Claim" at bounding box center [782, 299] width 162 height 45
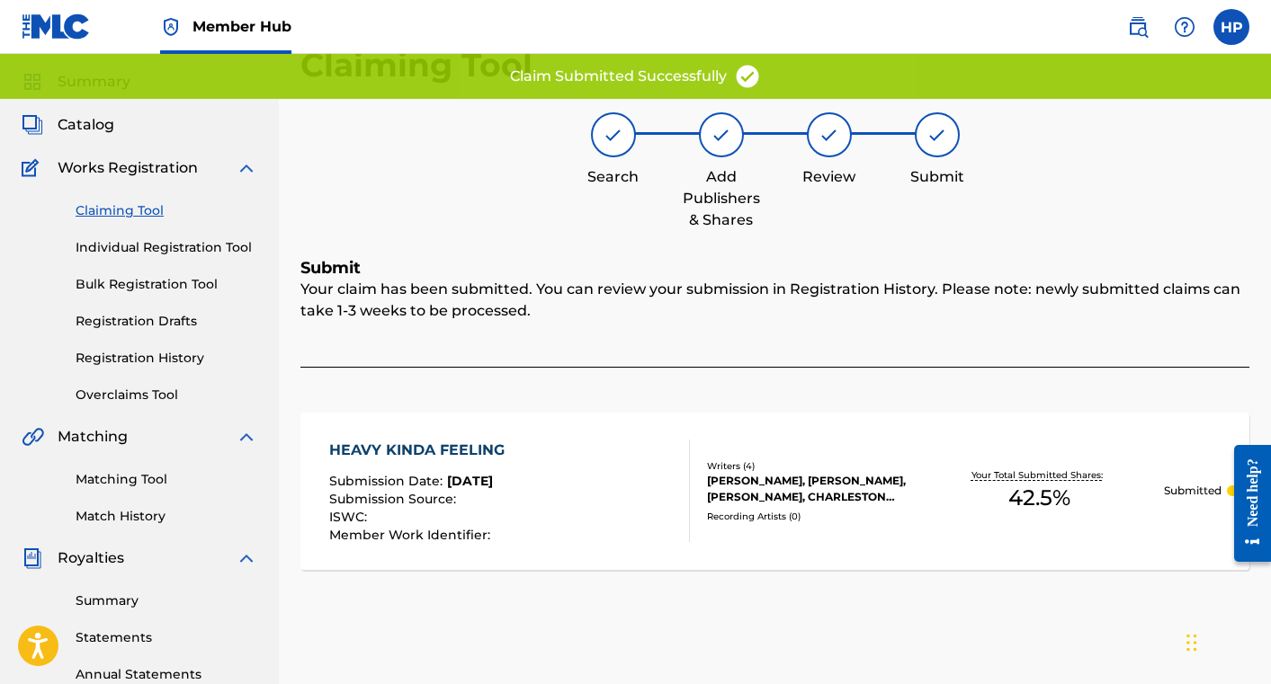
scroll to position [50, 0]
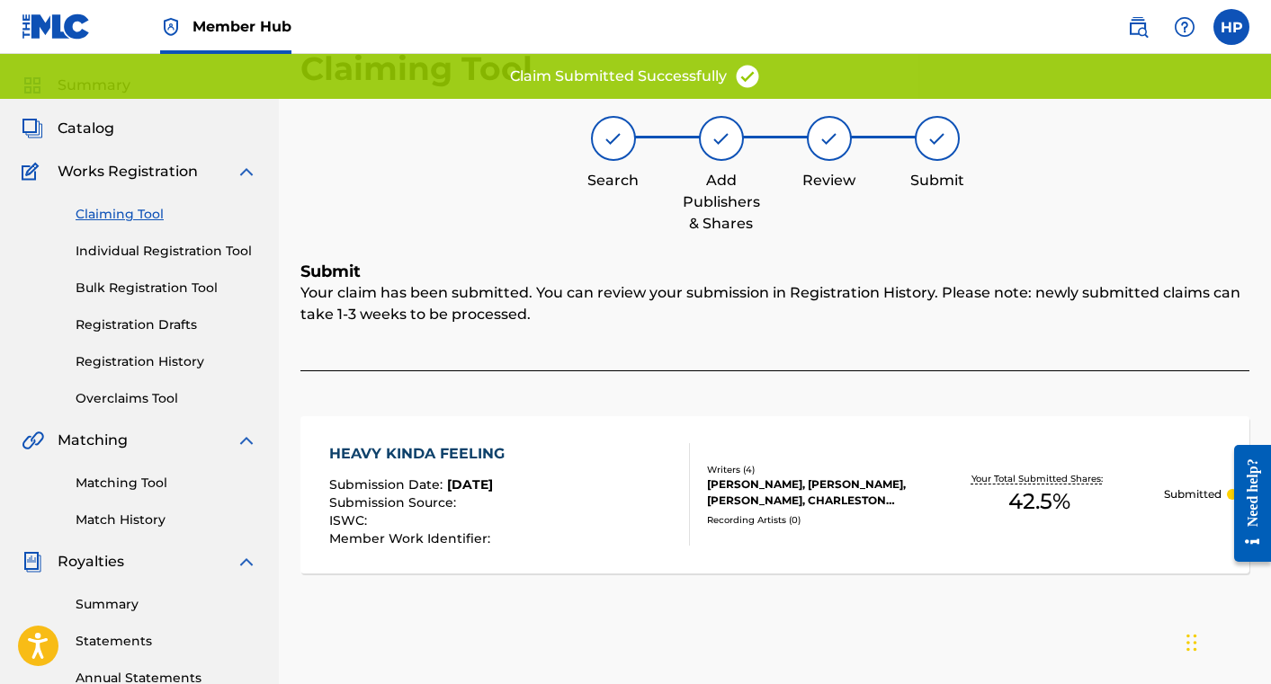
click at [160, 215] on link "Claiming Tool" at bounding box center [167, 214] width 182 height 19
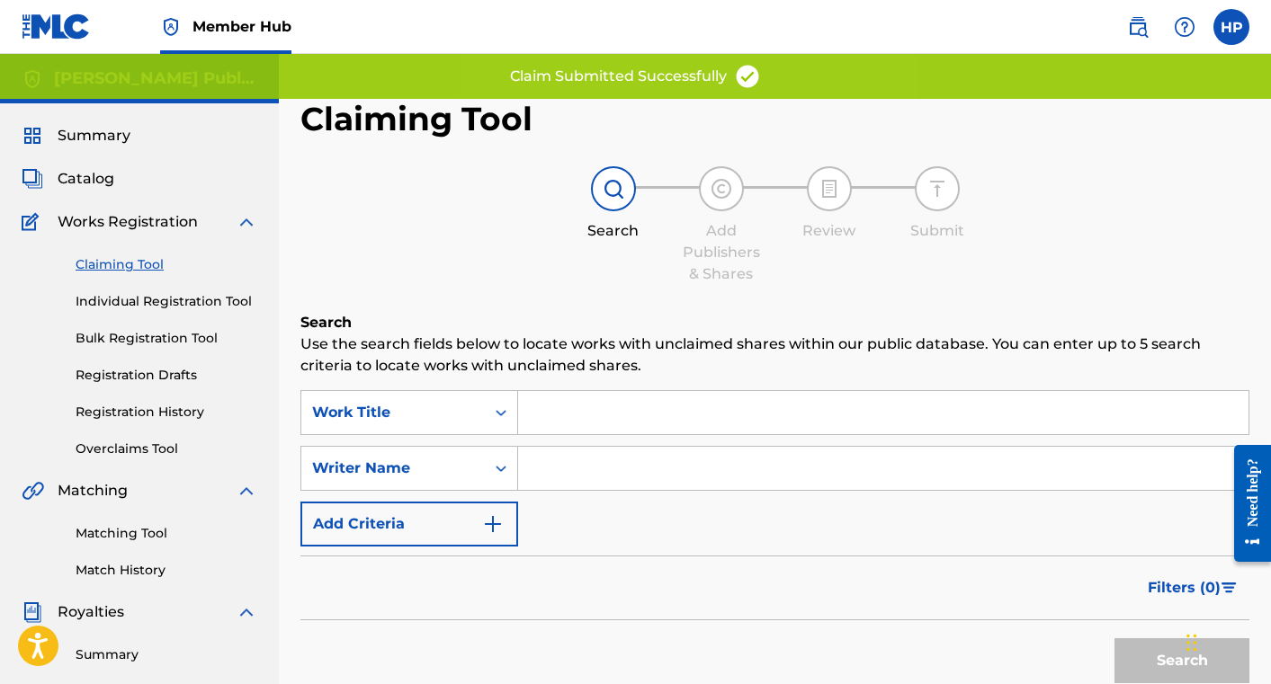
click at [637, 468] on input "Search Form" at bounding box center [883, 468] width 730 height 43
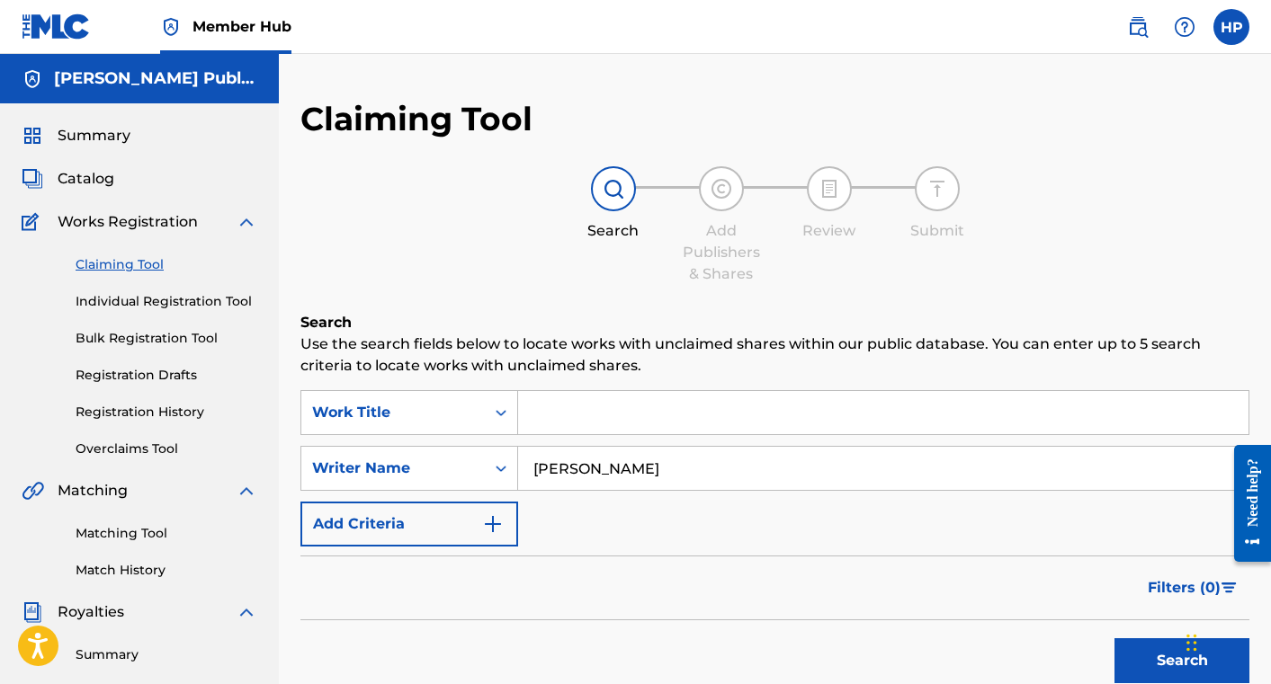
type input "[PERSON_NAME]"
click at [1114, 639] on button "Search" at bounding box center [1181, 661] width 135 height 45
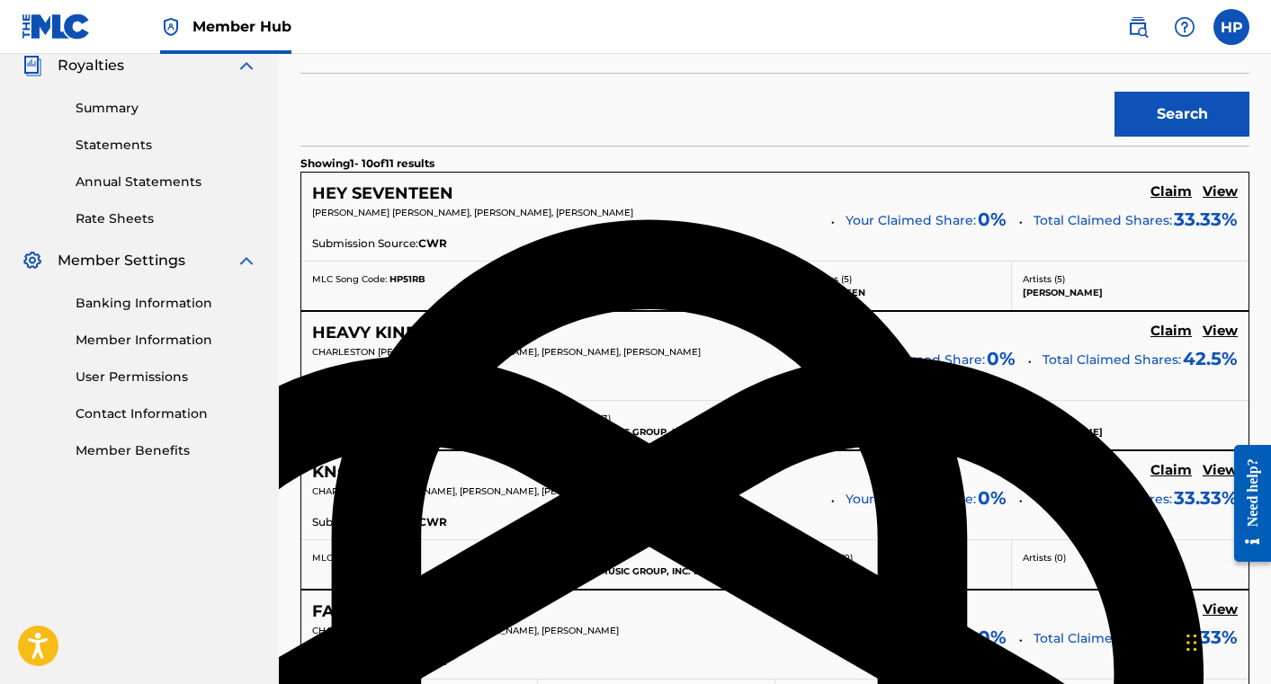
scroll to position [554, 0]
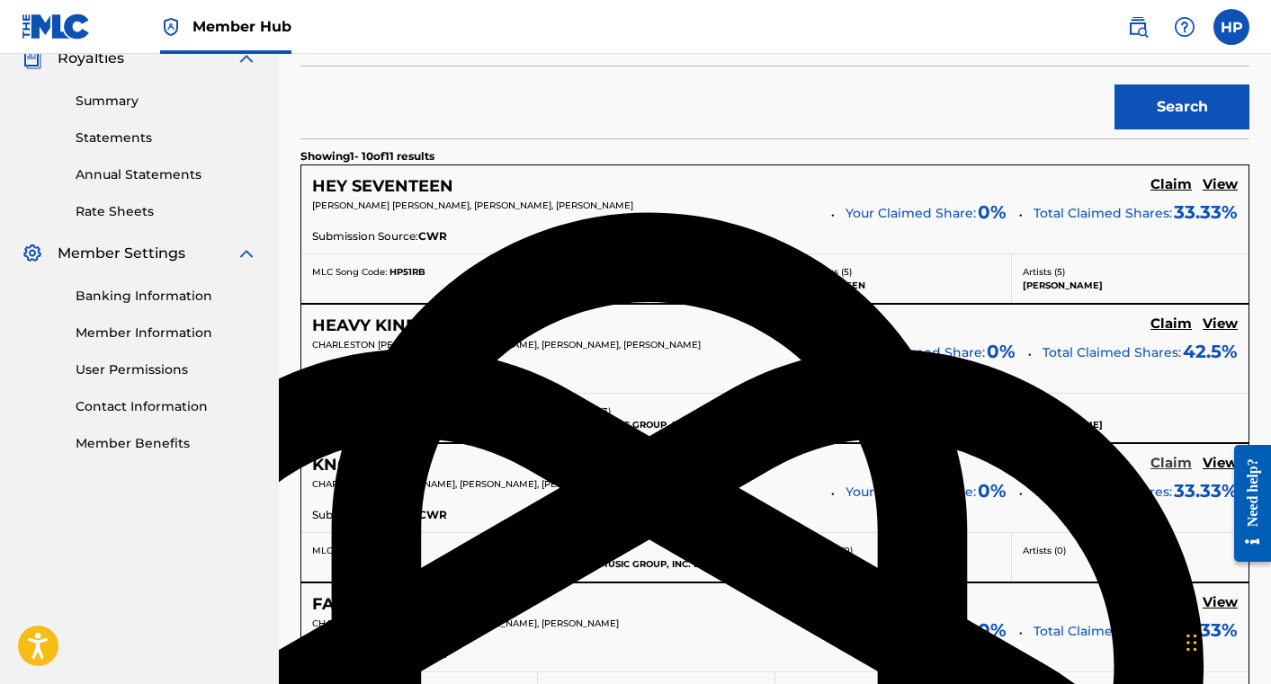
click at [1161, 461] on h5 "Claim" at bounding box center [1170, 463] width 41 height 17
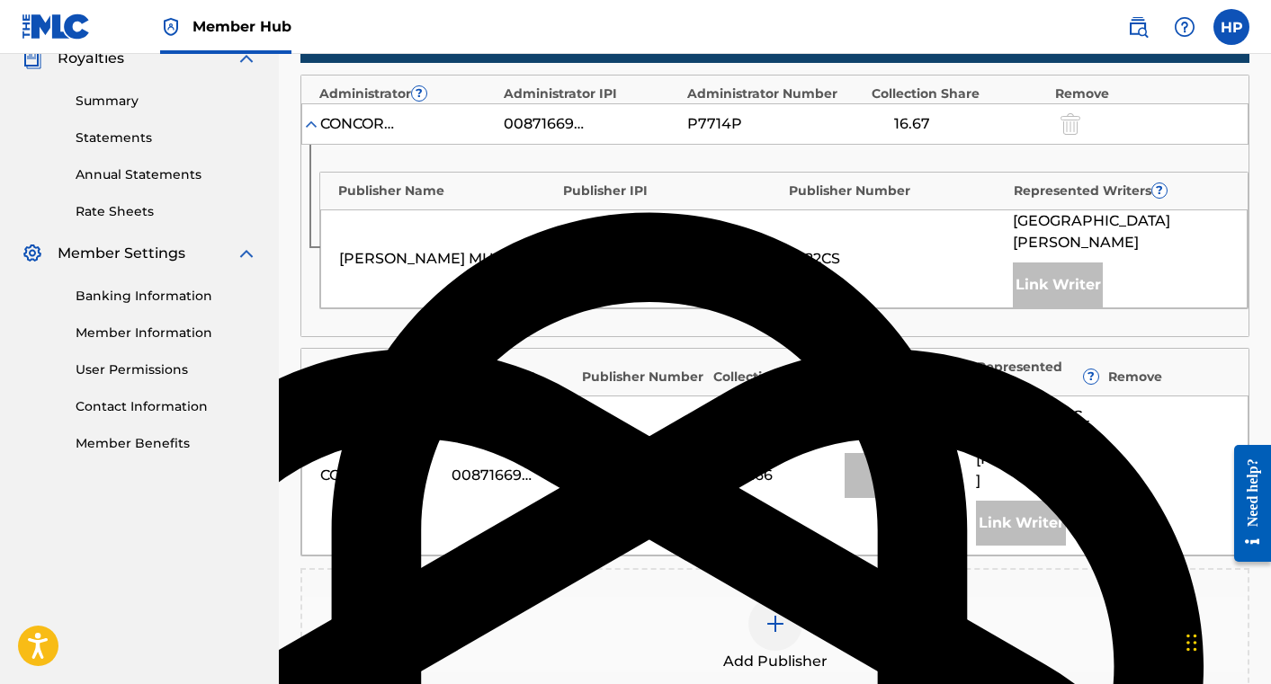
click at [774, 613] on img at bounding box center [775, 624] width 22 height 22
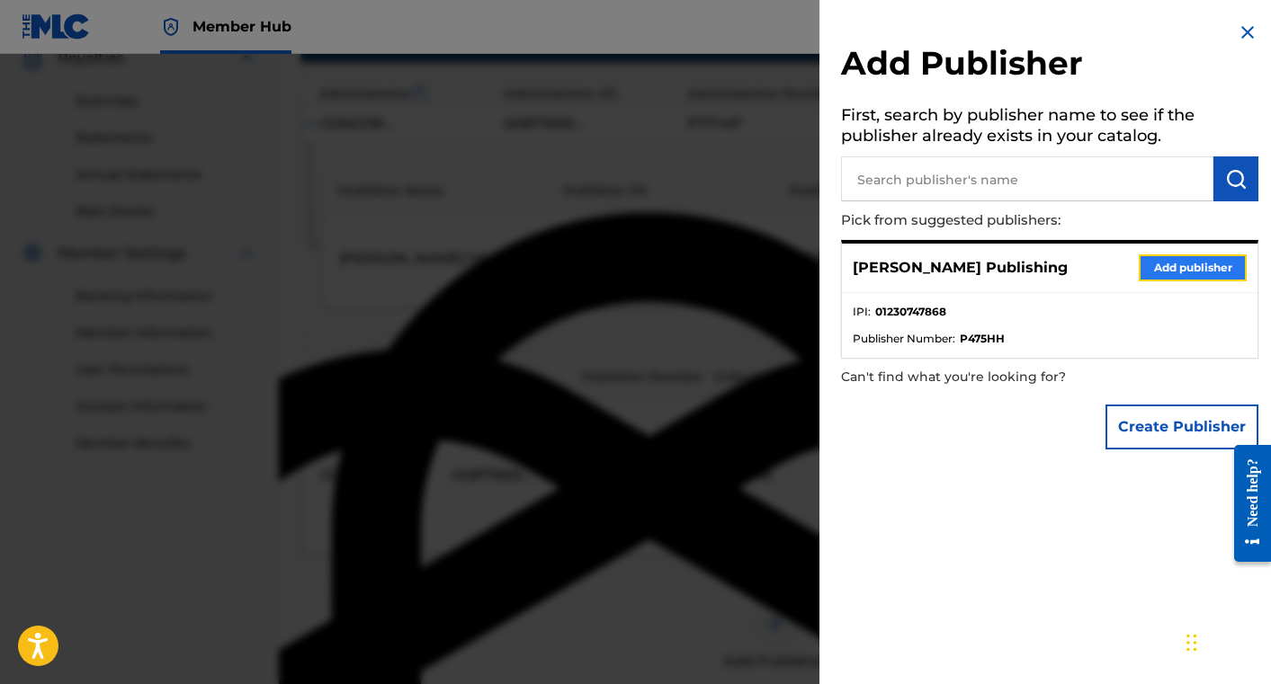
click at [1143, 267] on button "Add publisher" at bounding box center [1193, 268] width 108 height 27
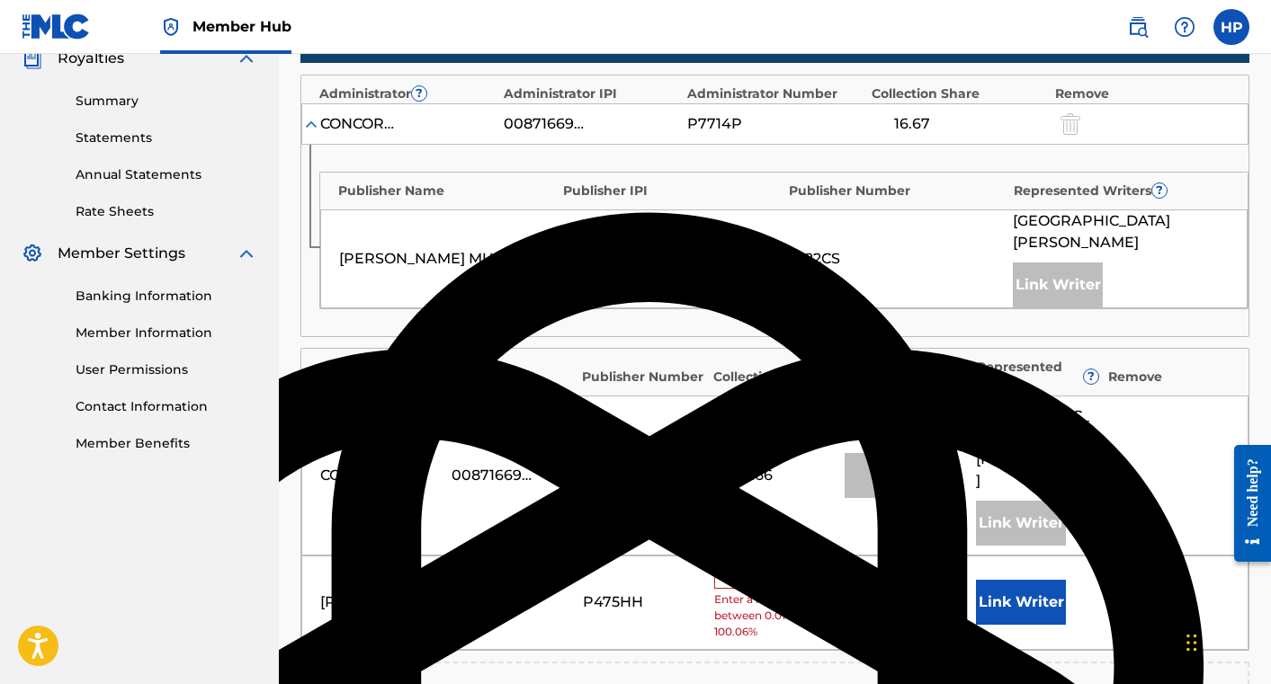
click at [758, 566] on input "text" at bounding box center [754, 577] width 81 height 23
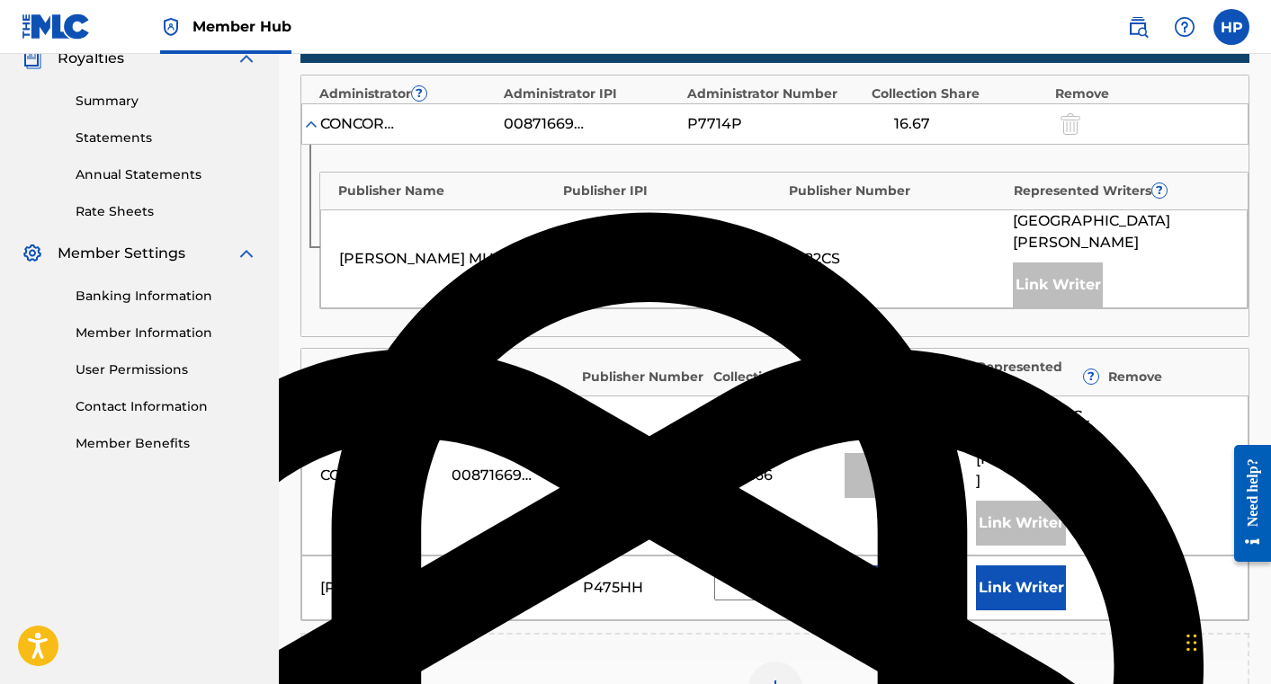
type input "33.4"
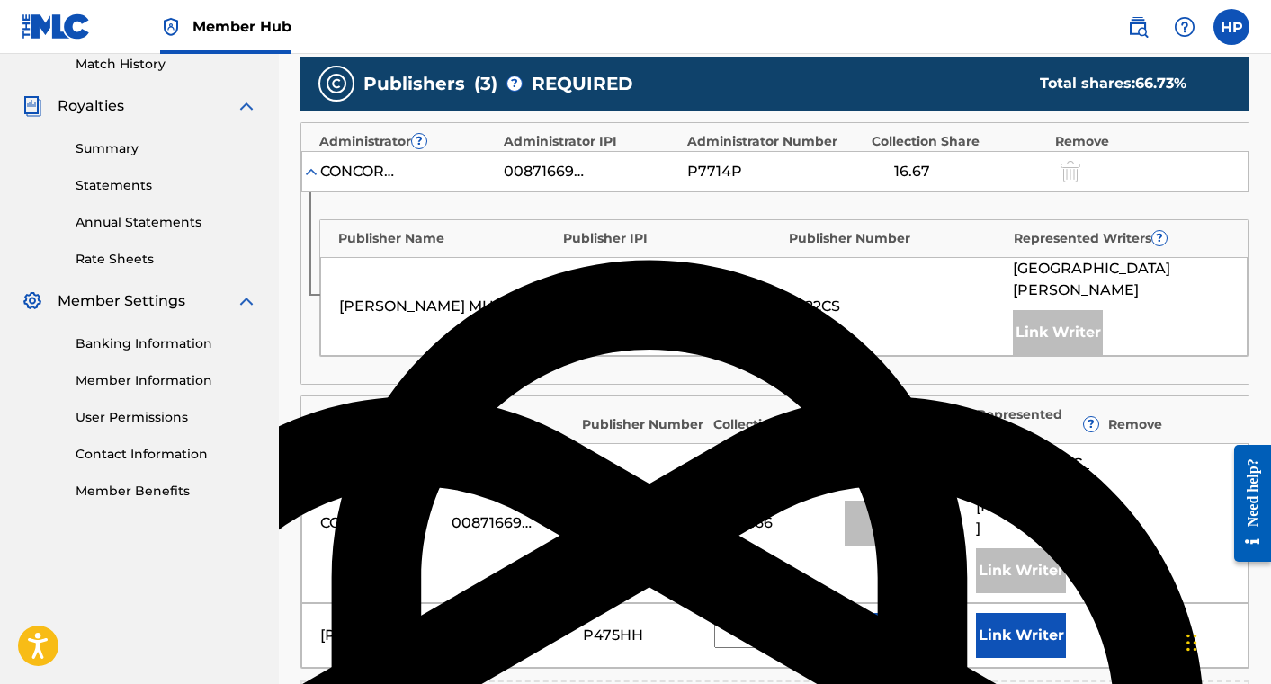
scroll to position [702, 0]
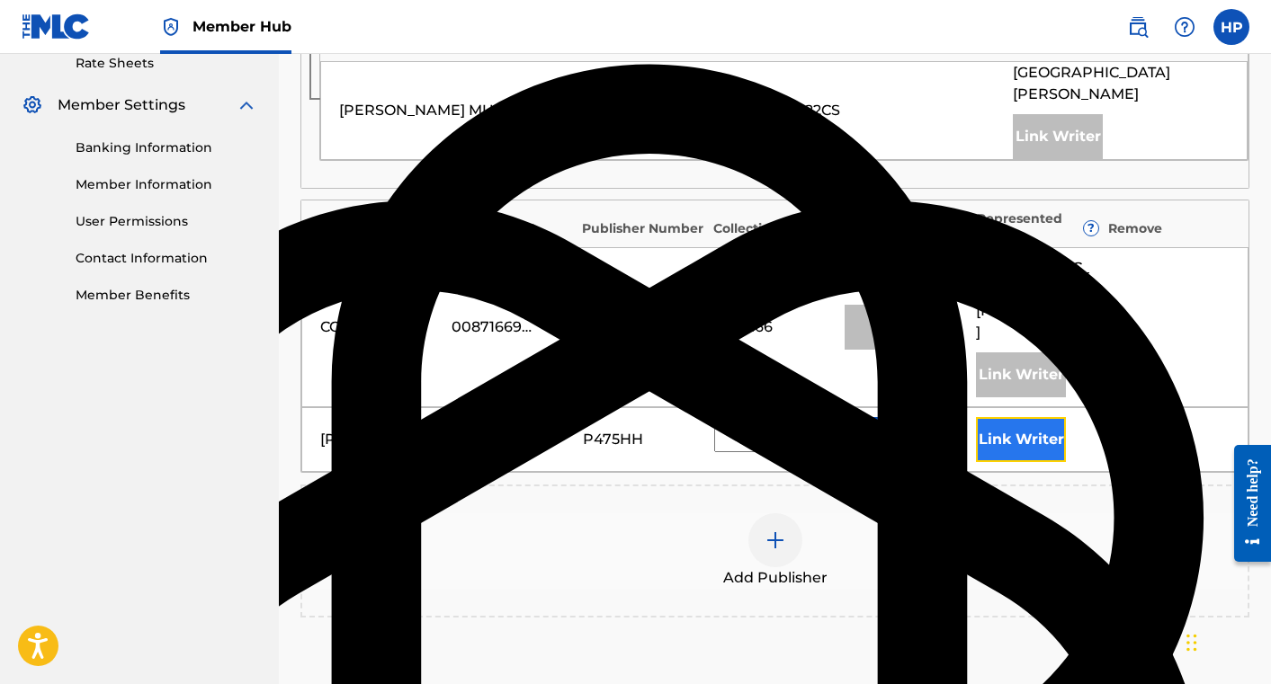
click at [1033, 417] on button "Link Writer" at bounding box center [1021, 439] width 90 height 45
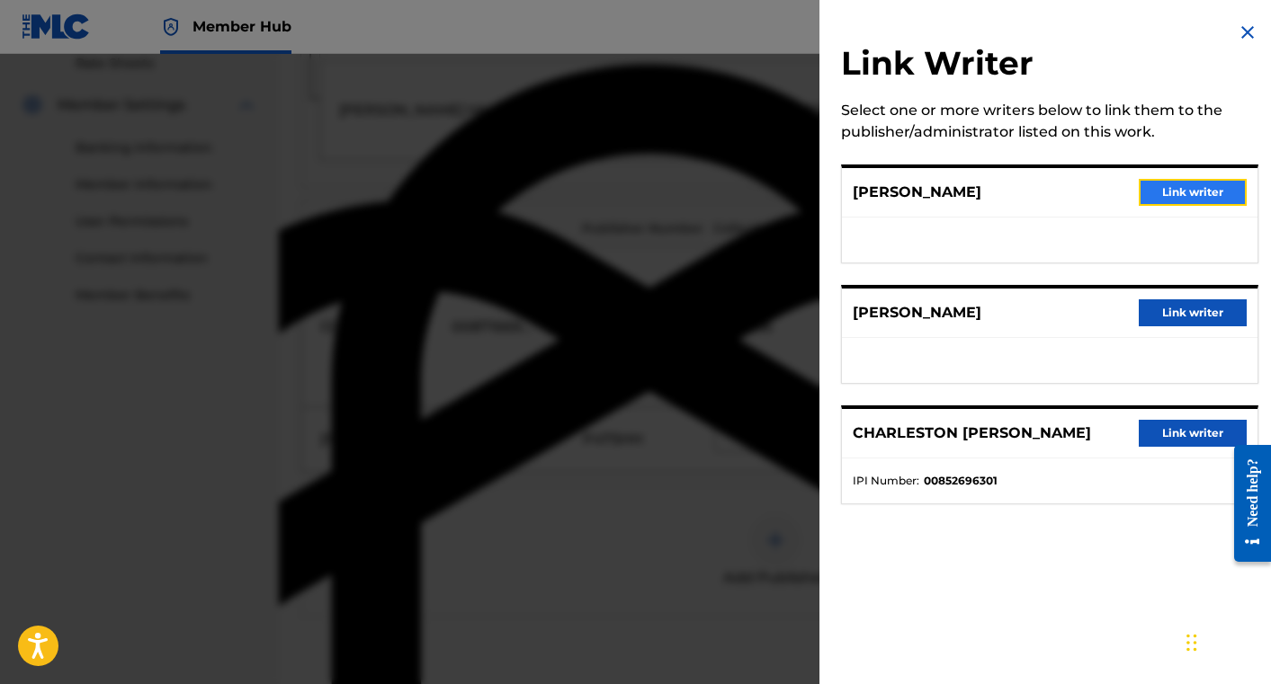
click at [1198, 197] on button "Link writer" at bounding box center [1193, 192] width 108 height 27
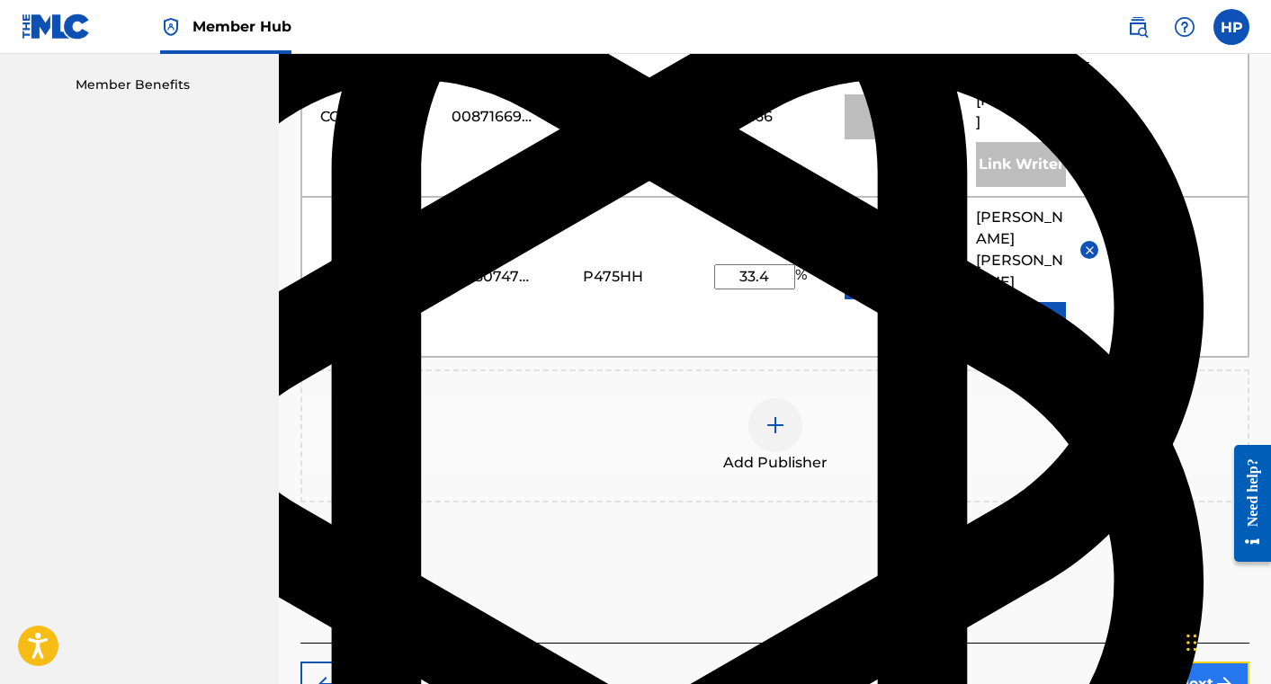
click at [1189, 662] on button "Next" at bounding box center [1195, 684] width 108 height 45
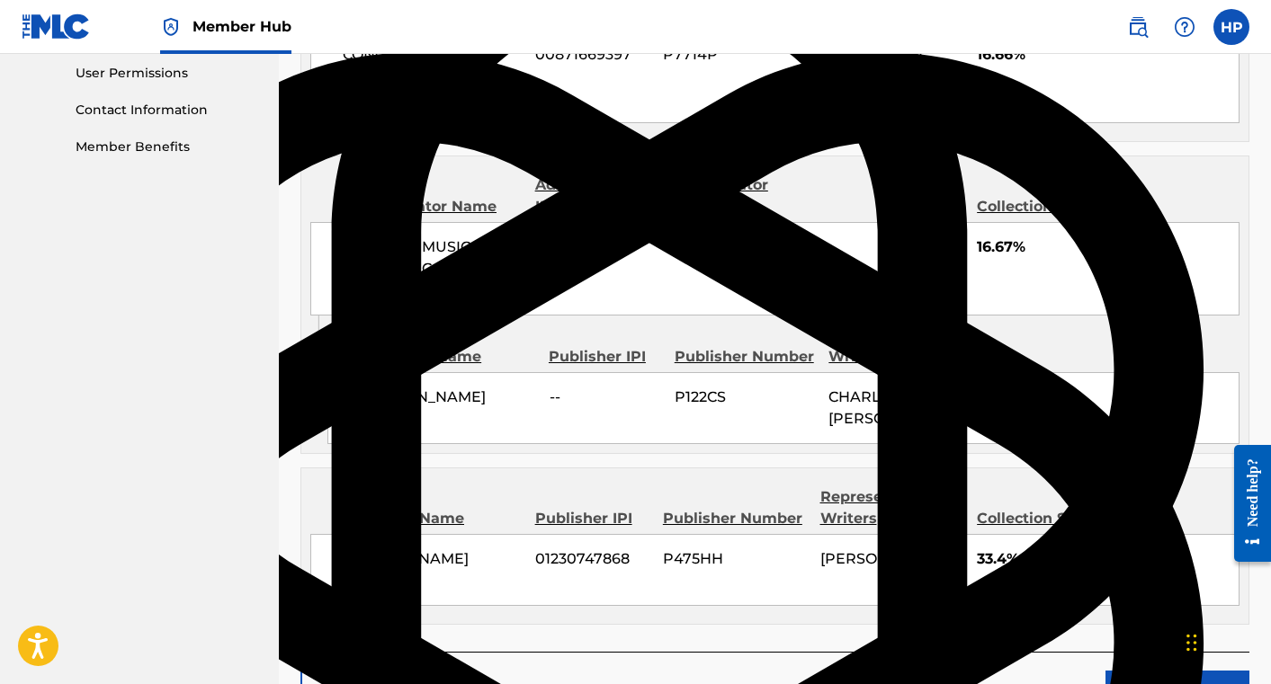
scroll to position [964, 0]
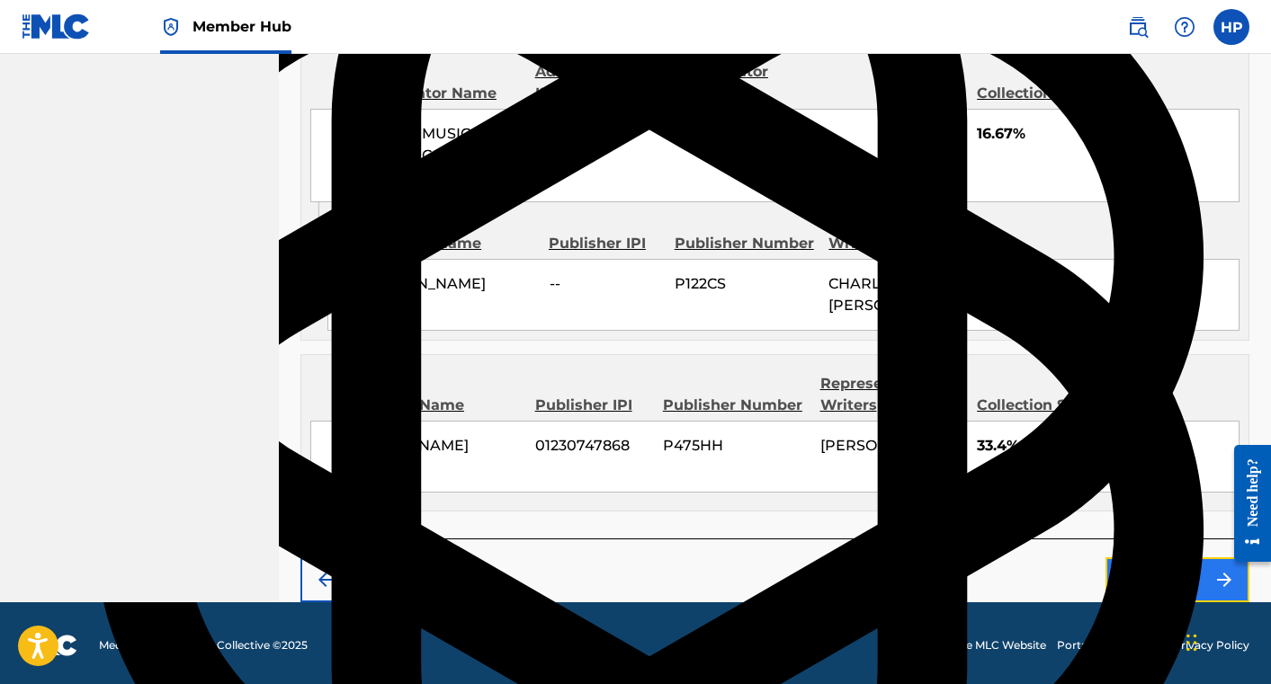
click at [1174, 579] on button "Claim" at bounding box center [1177, 580] width 144 height 45
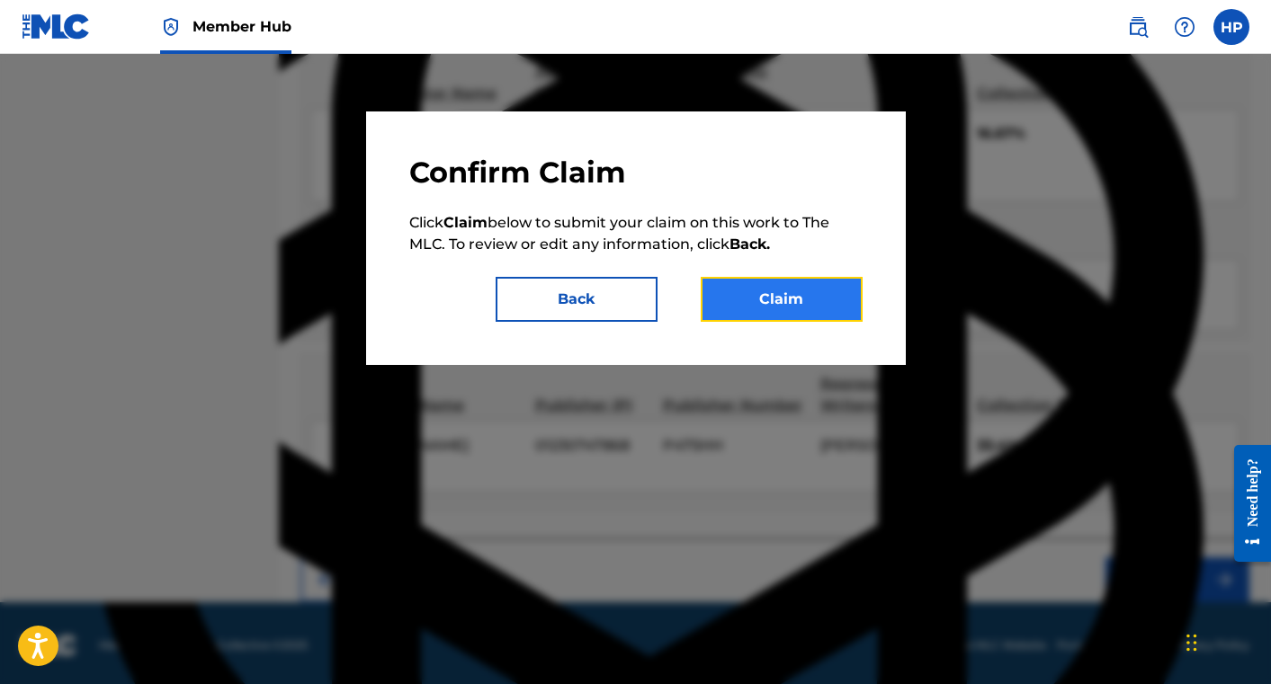
click at [755, 303] on button "Claim" at bounding box center [782, 299] width 162 height 45
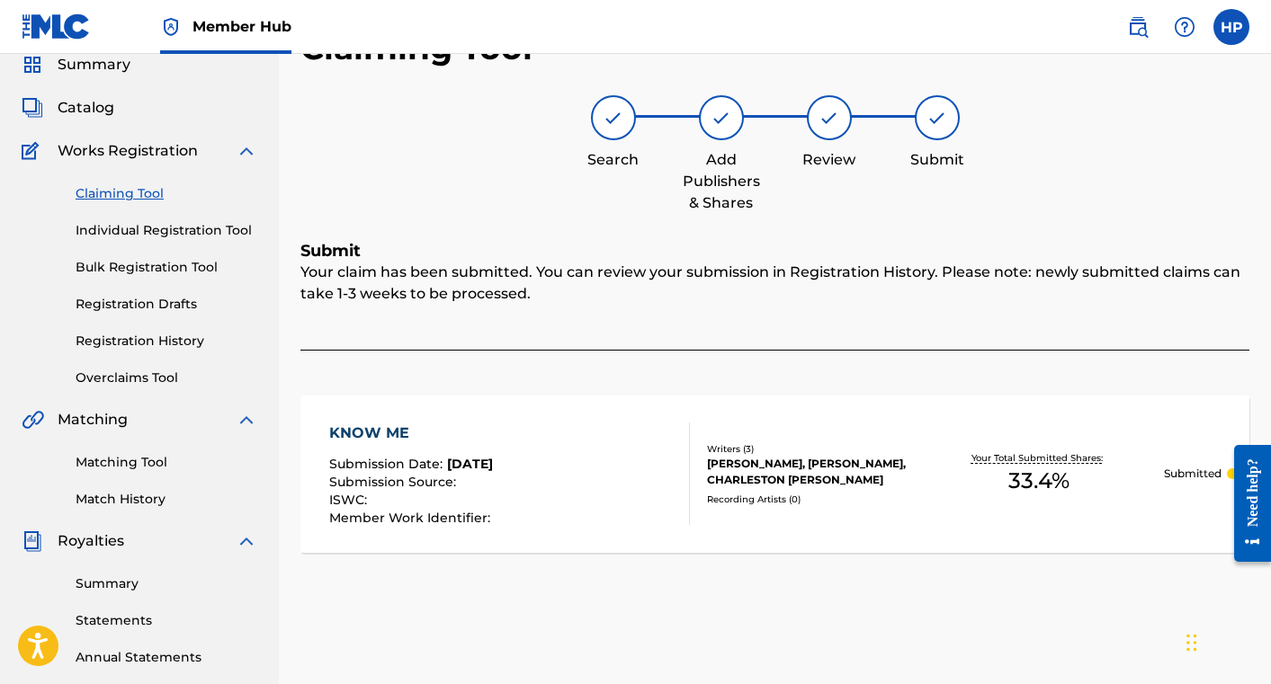
scroll to position [64, 0]
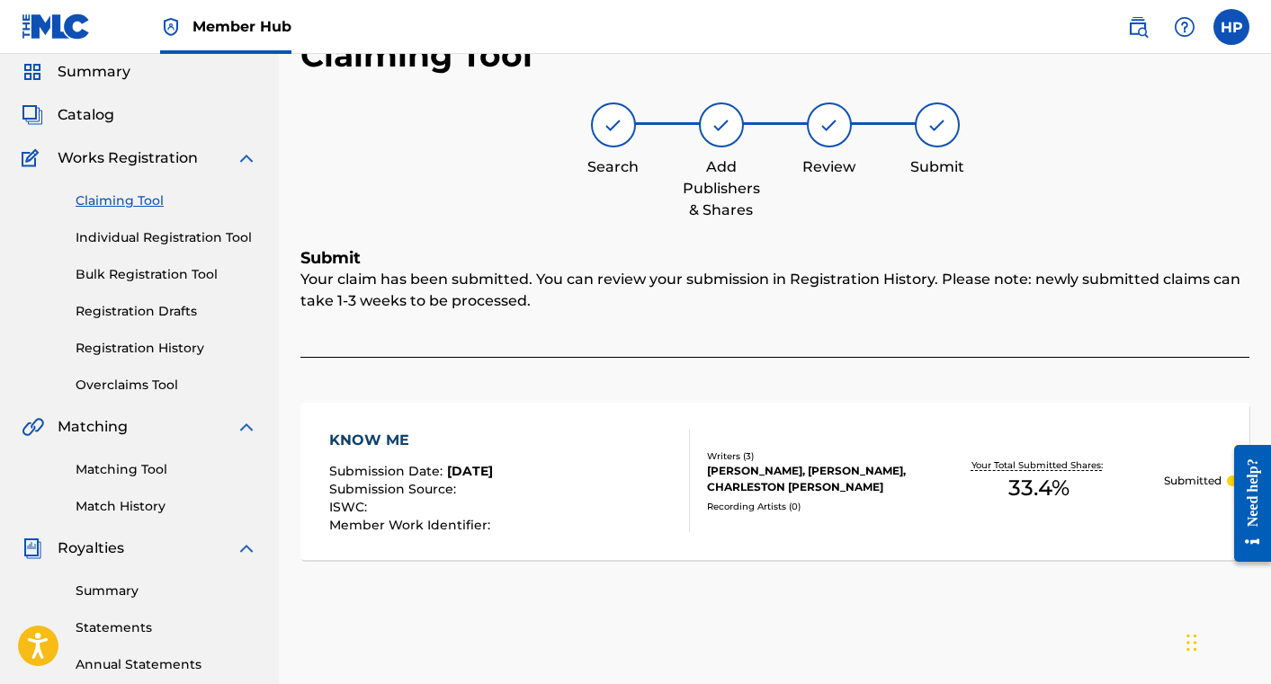
click at [141, 197] on link "Claiming Tool" at bounding box center [167, 201] width 182 height 19
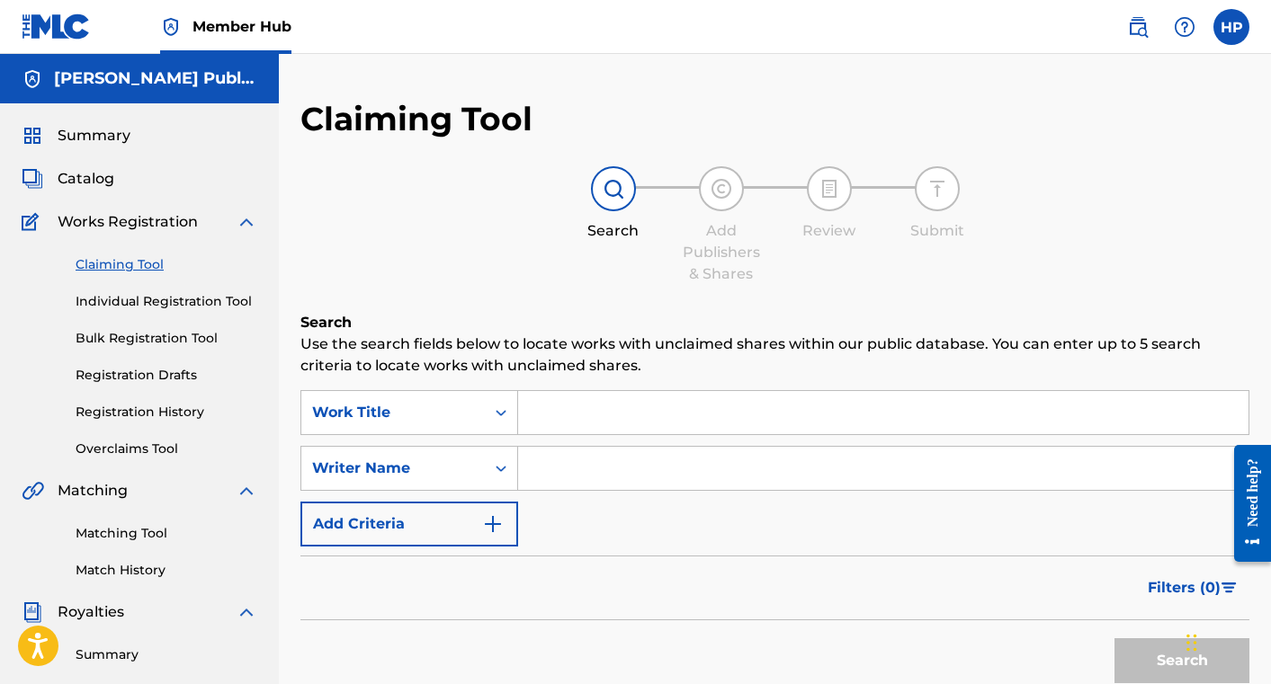
click at [675, 456] on input "Search Form" at bounding box center [883, 468] width 730 height 43
type input "[PERSON_NAME]"
click at [1114, 639] on button "Search" at bounding box center [1181, 661] width 135 height 45
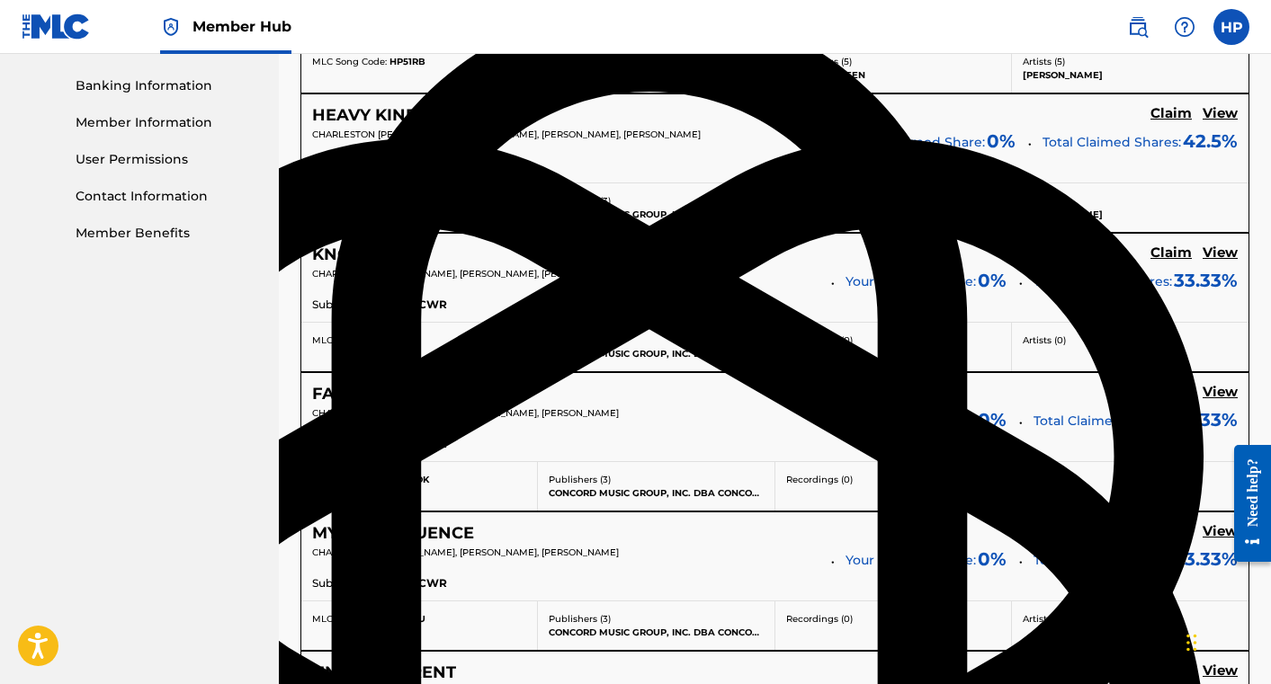
scroll to position [777, 0]
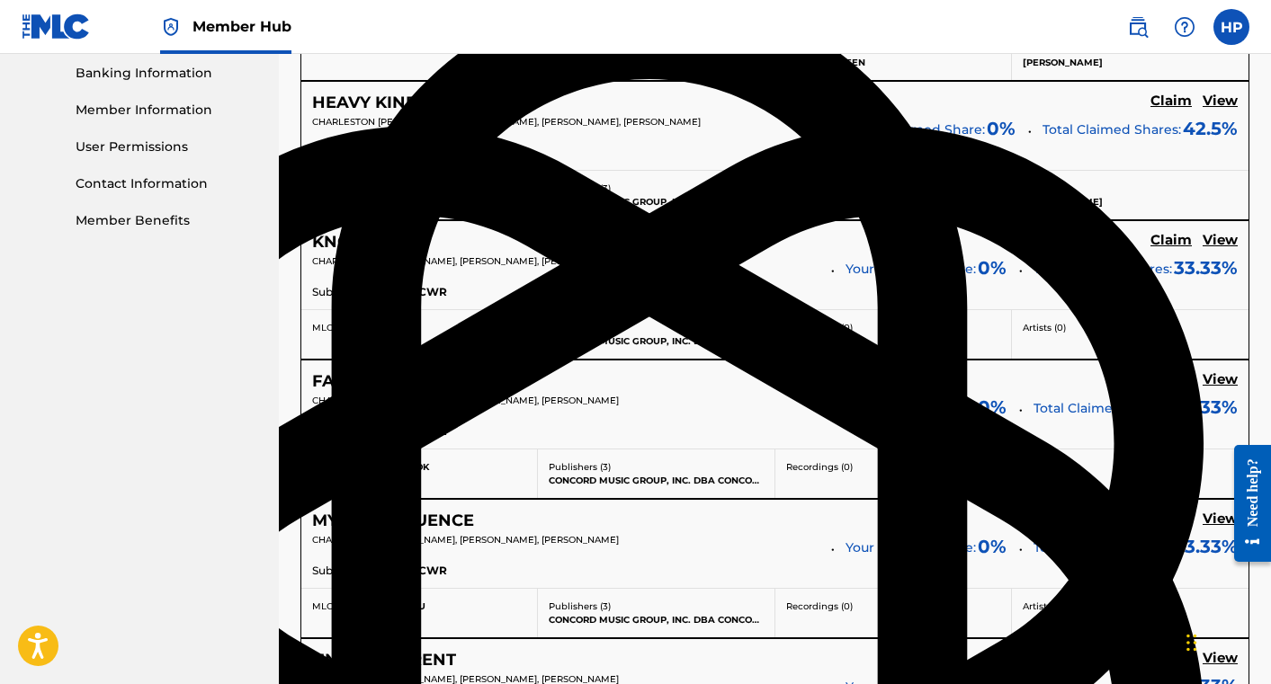
click at [1170, 379] on h5 "Claim" at bounding box center [1170, 379] width 41 height 17
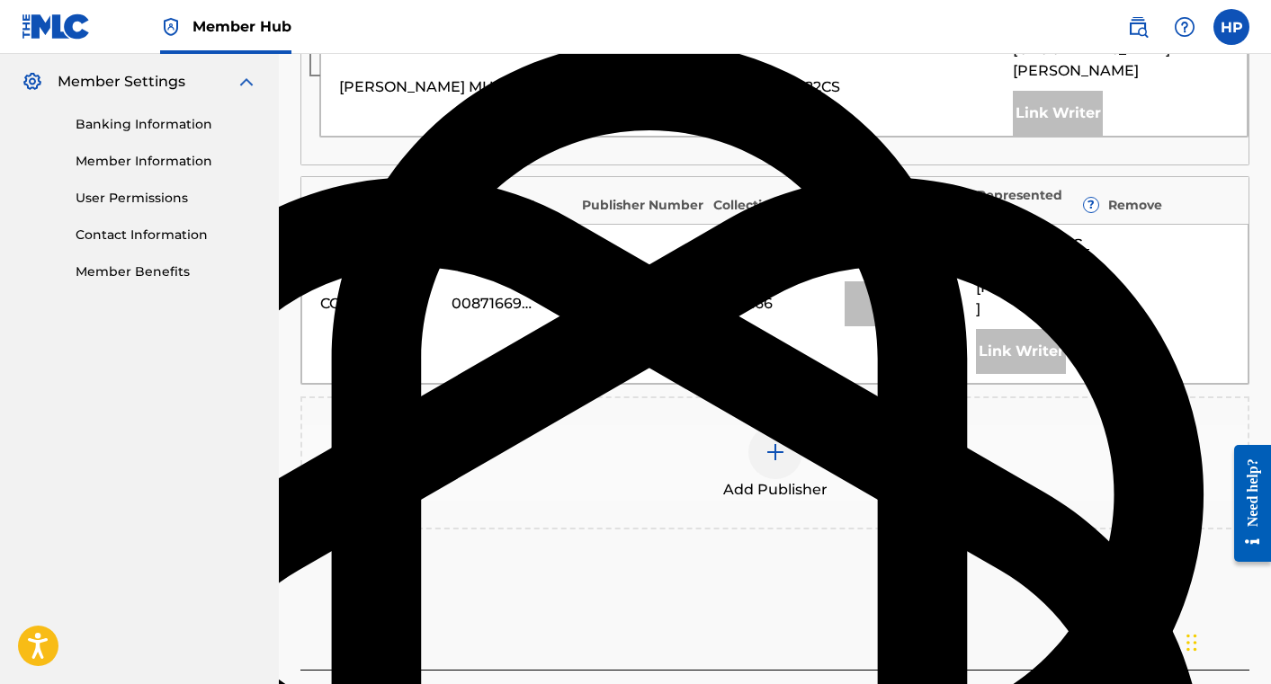
scroll to position [727, 0]
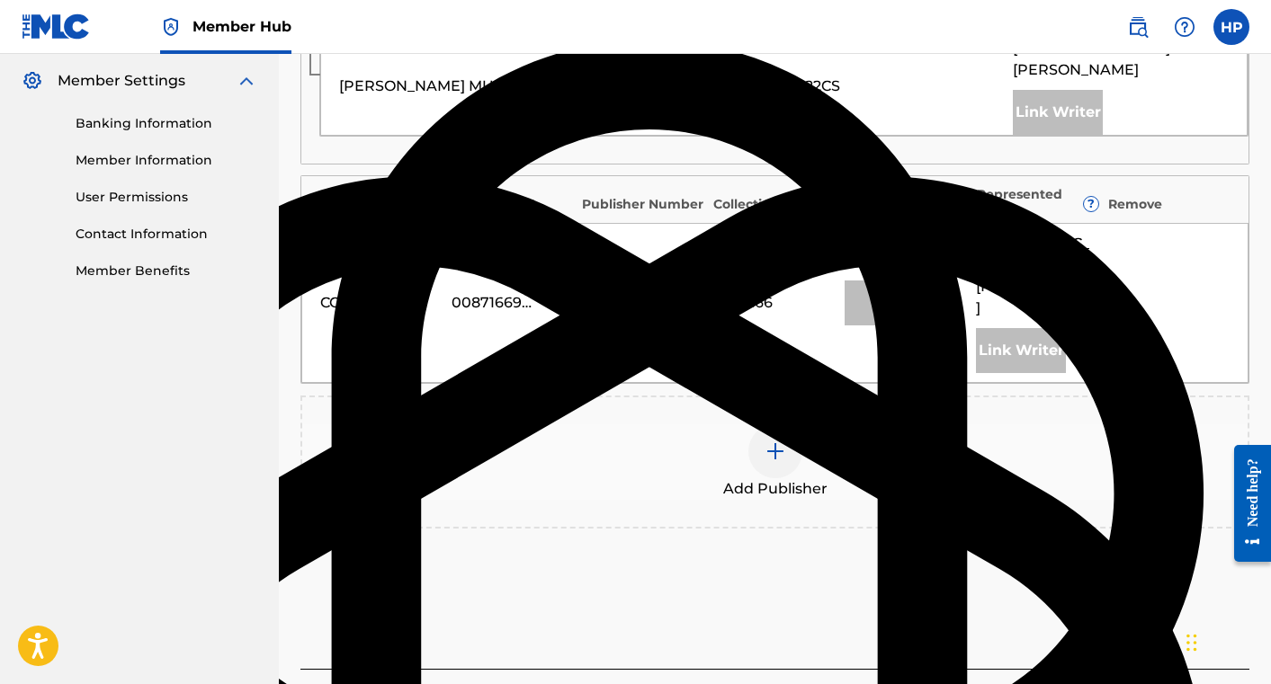
click at [782, 441] on img at bounding box center [775, 452] width 22 height 22
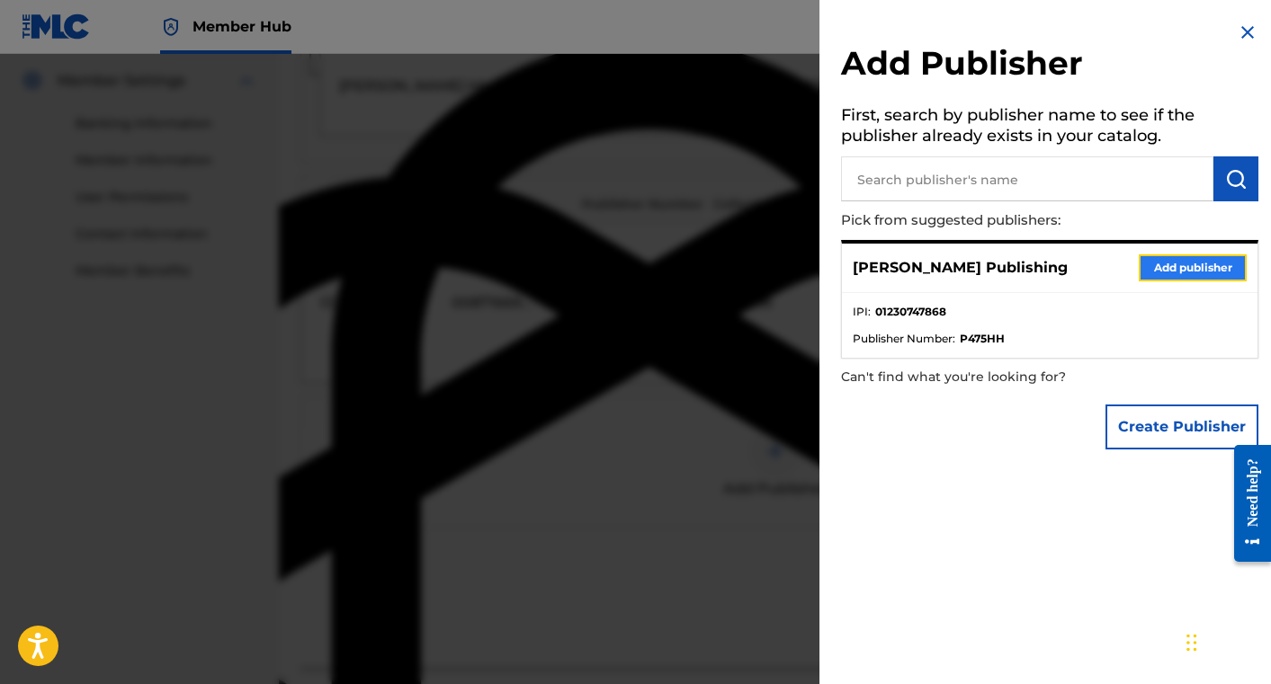
click at [1140, 261] on button "Add publisher" at bounding box center [1193, 268] width 108 height 27
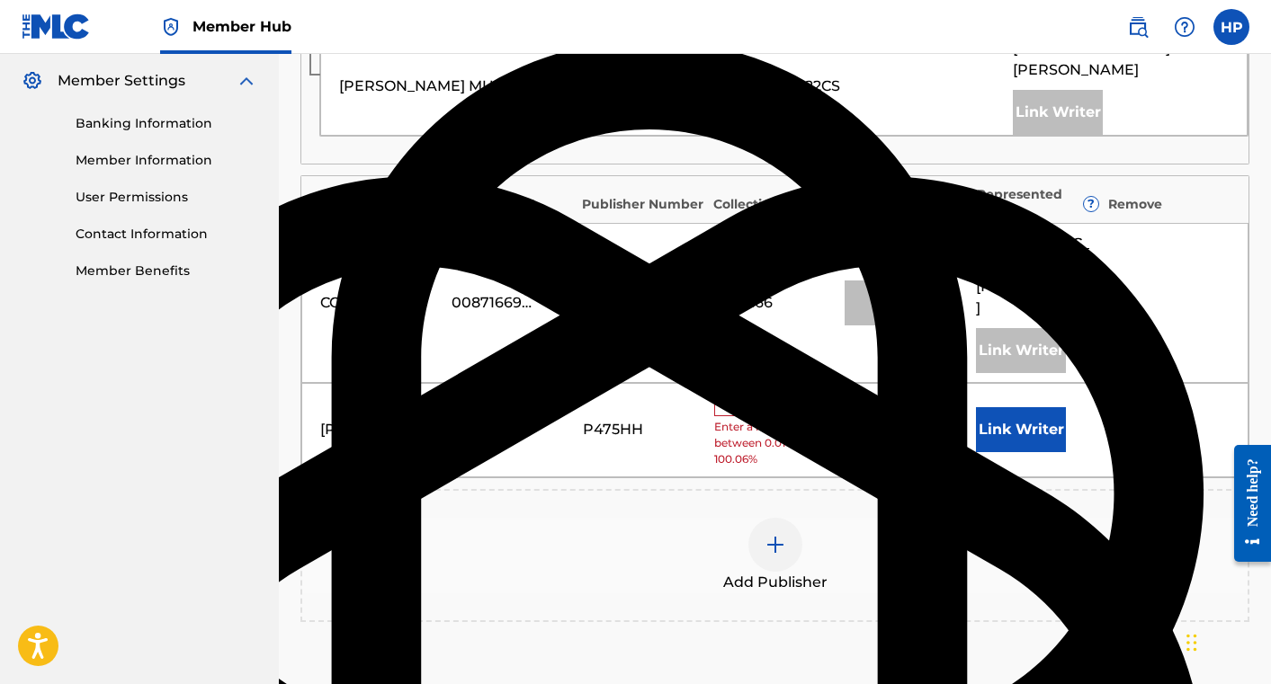
click at [754, 393] on input "text" at bounding box center [754, 404] width 81 height 23
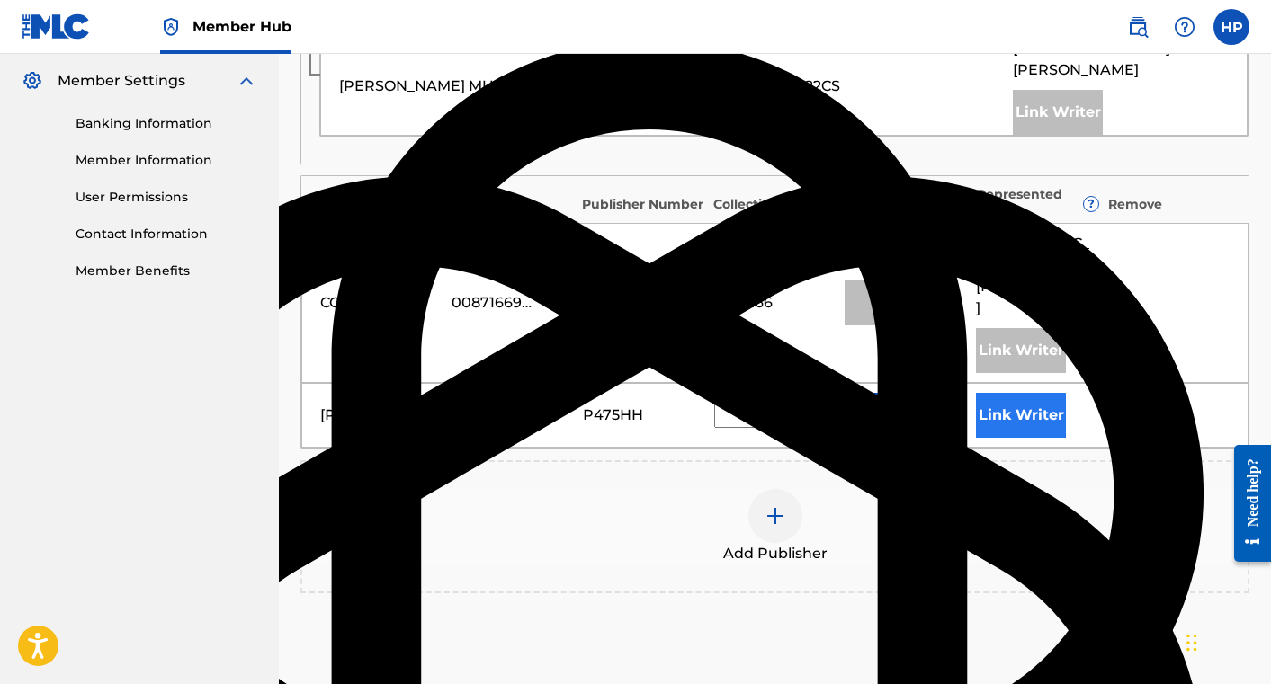
type input "33.4"
click at [988, 393] on button "Link Writer" at bounding box center [1021, 415] width 90 height 45
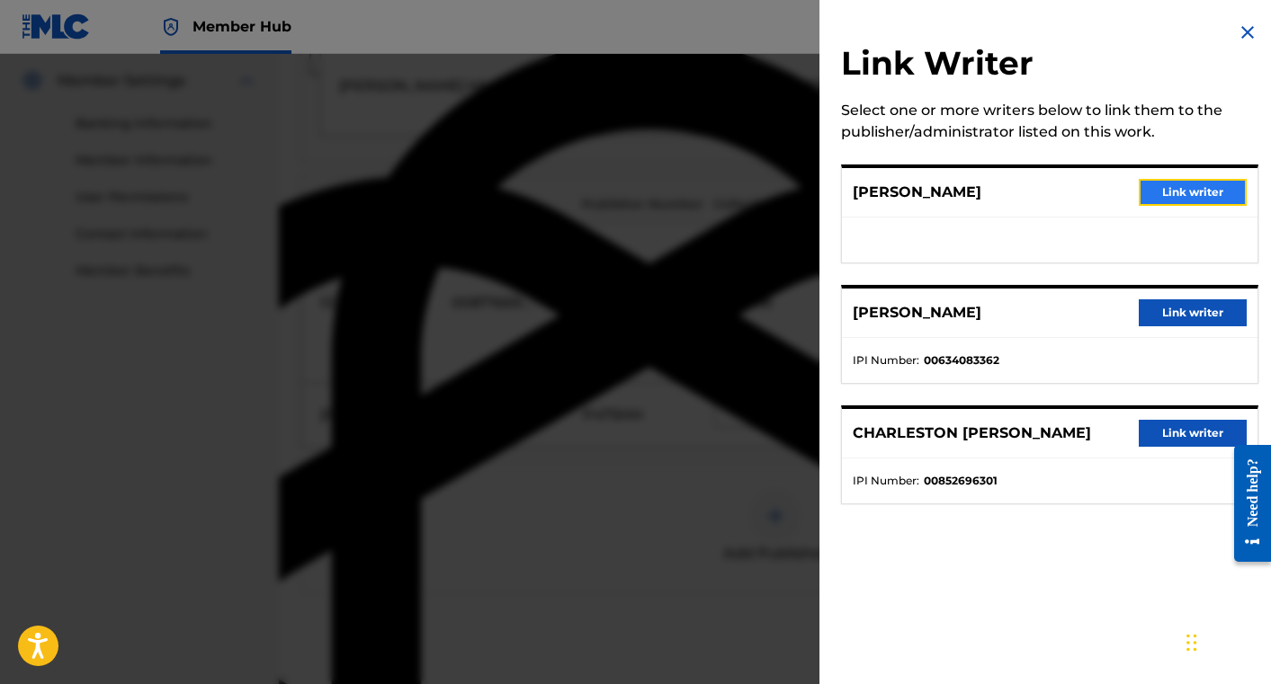
click at [1179, 189] on button "Link writer" at bounding box center [1193, 192] width 108 height 27
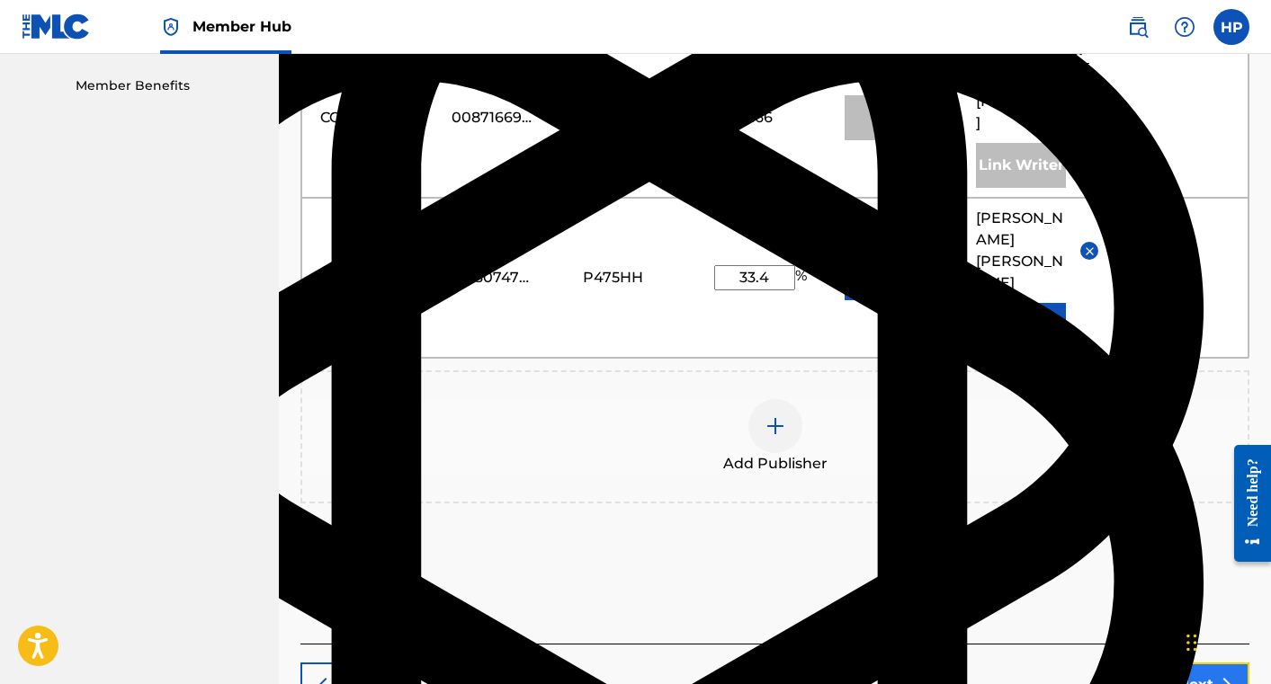
click at [1199, 663] on button "Next" at bounding box center [1195, 685] width 108 height 45
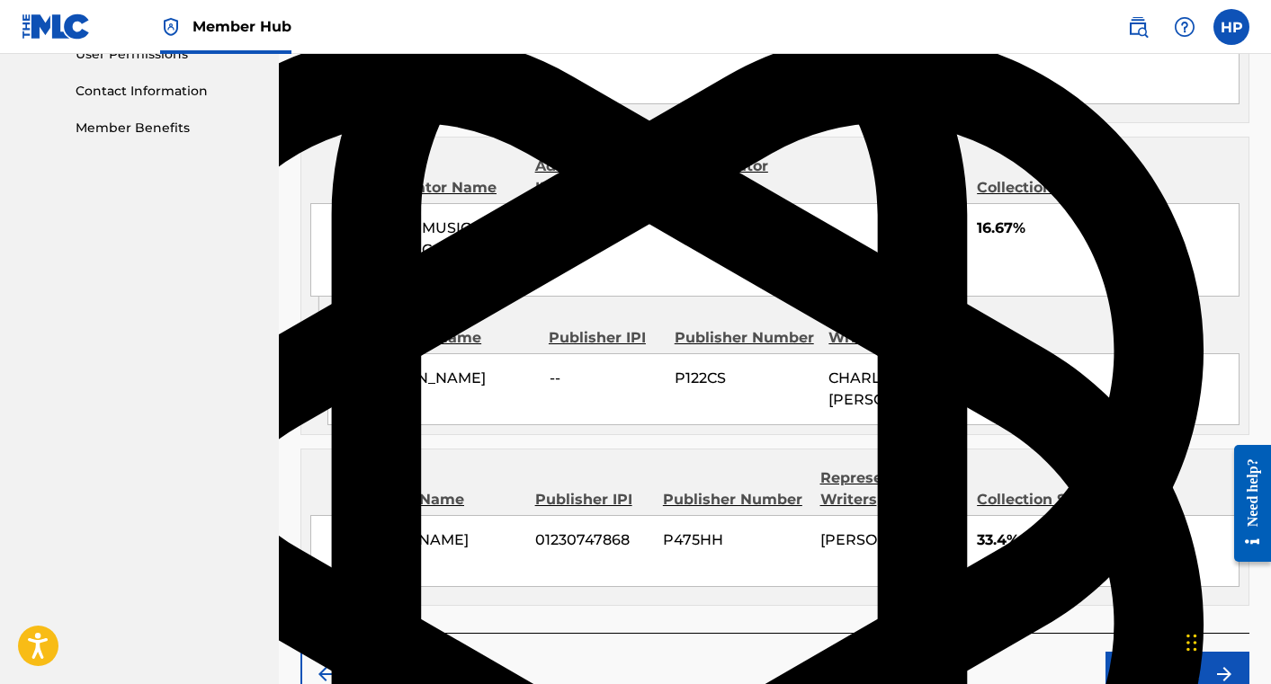
scroll to position [964, 0]
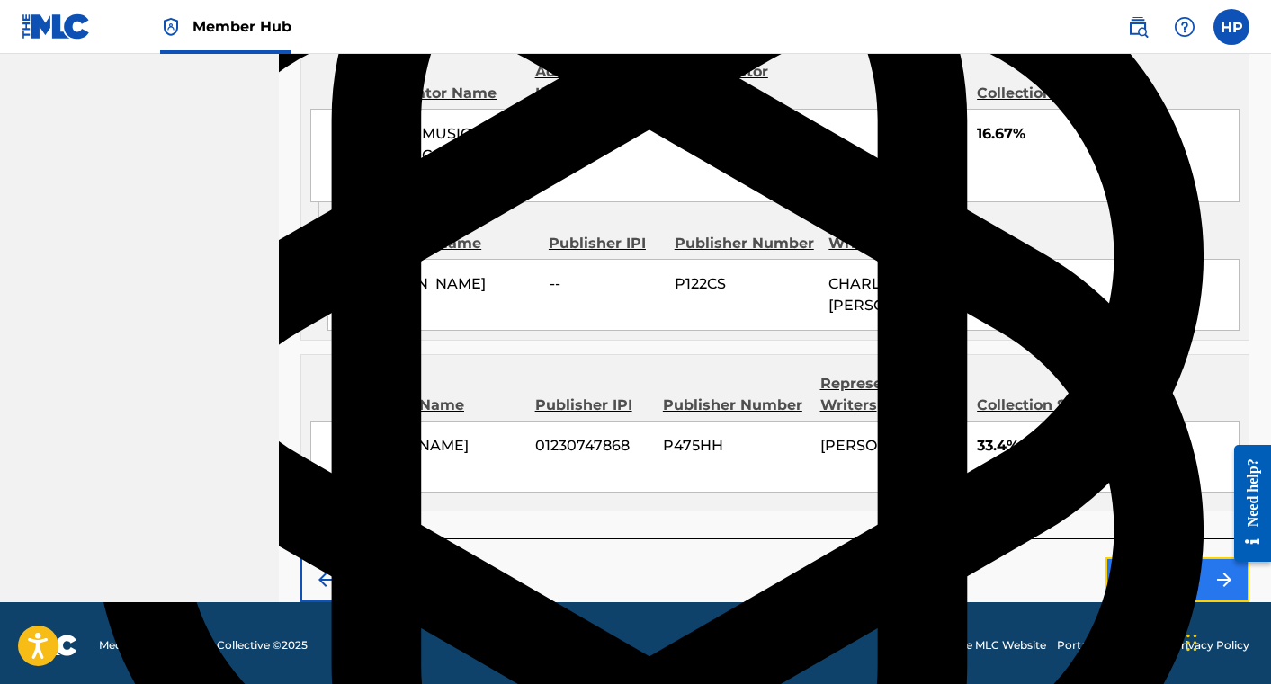
click at [1161, 568] on button "Claim" at bounding box center [1177, 580] width 144 height 45
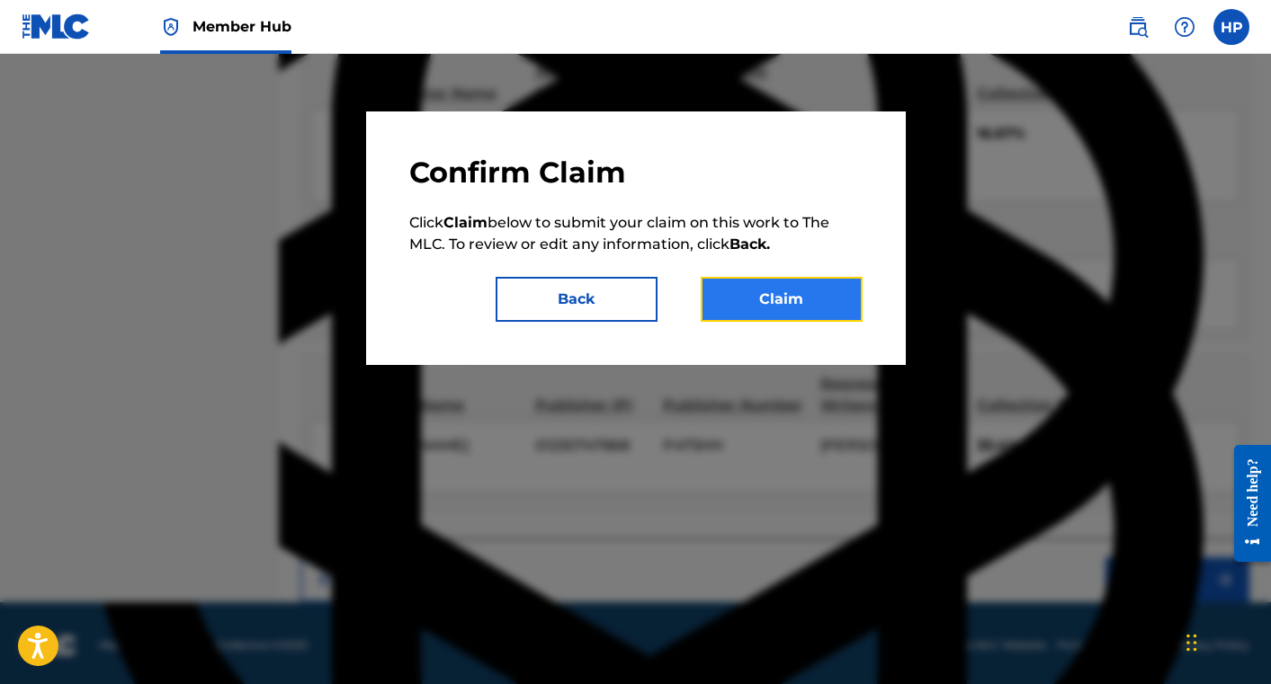
click at [771, 296] on button "Claim" at bounding box center [782, 299] width 162 height 45
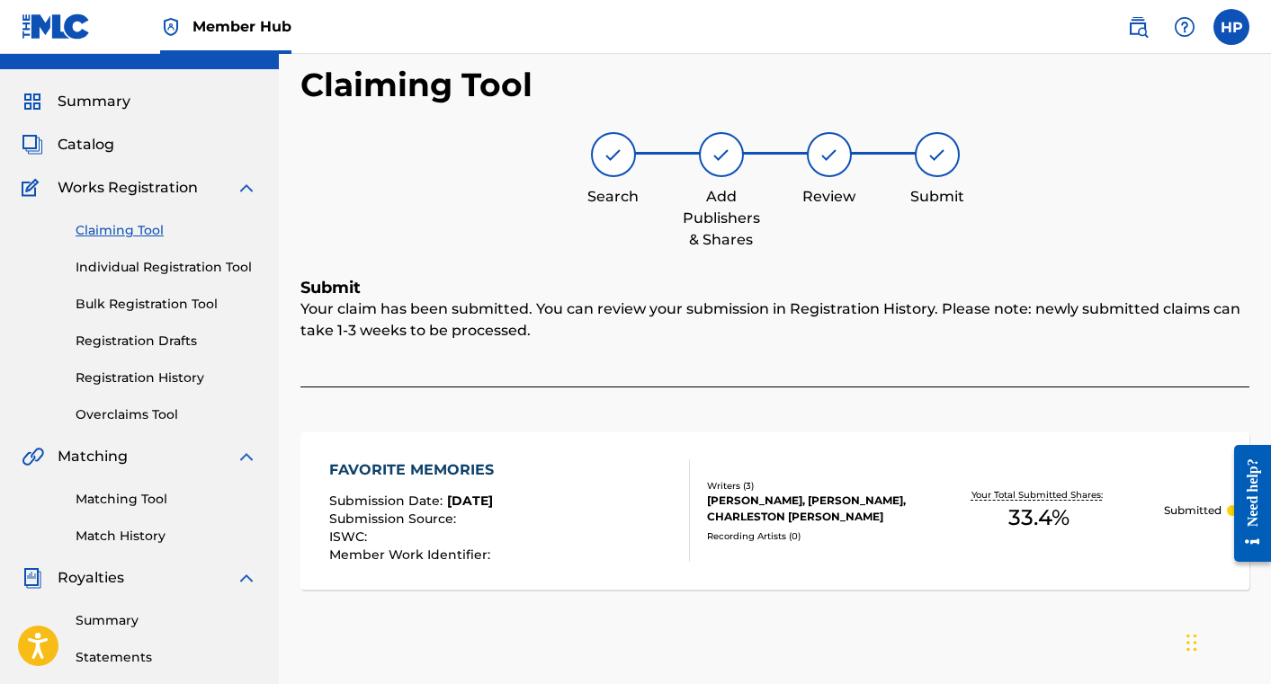
scroll to position [0, 0]
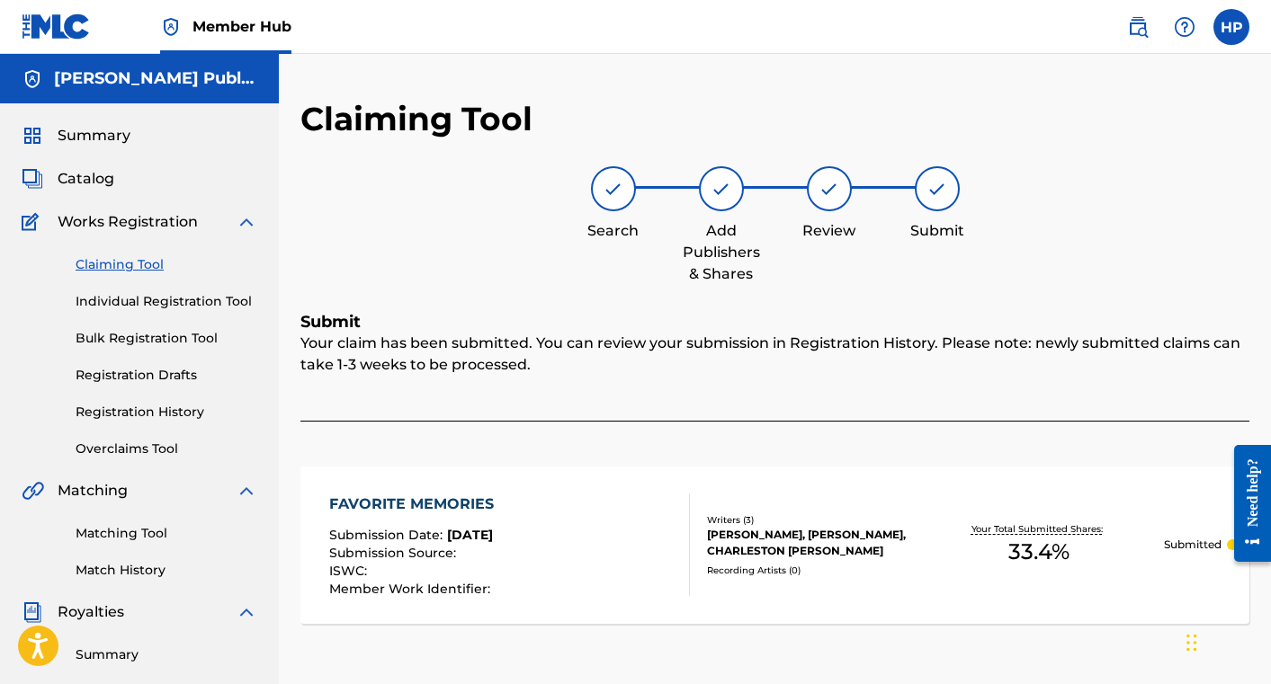
click at [124, 264] on link "Claiming Tool" at bounding box center [167, 264] width 182 height 19
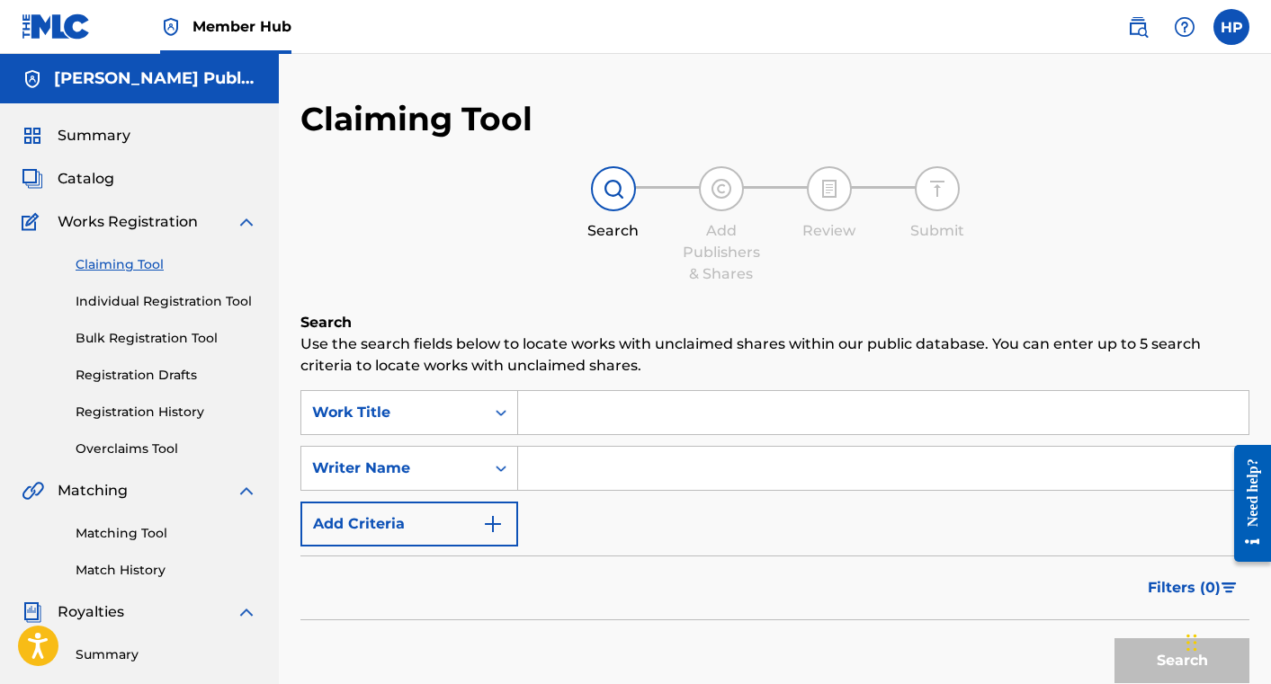
click at [654, 460] on input "Search Form" at bounding box center [883, 468] width 730 height 43
type input "[PERSON_NAME]"
click at [1114, 639] on button "Search" at bounding box center [1181, 661] width 135 height 45
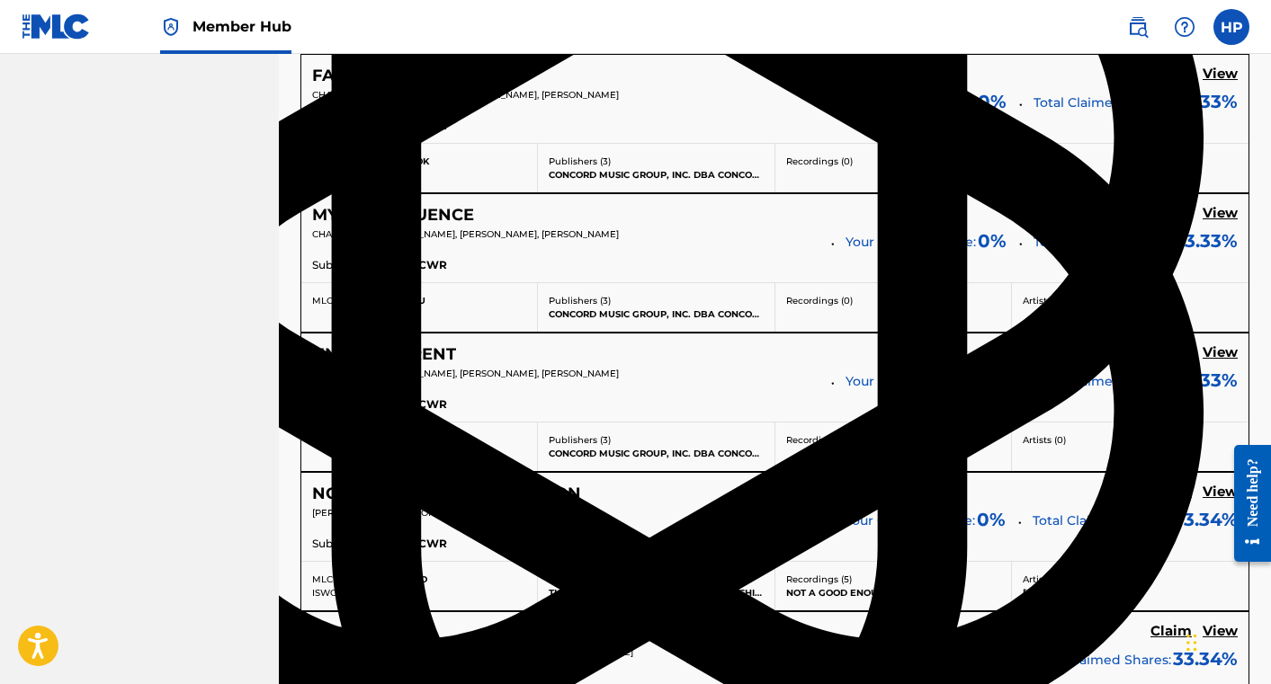
scroll to position [1088, 0]
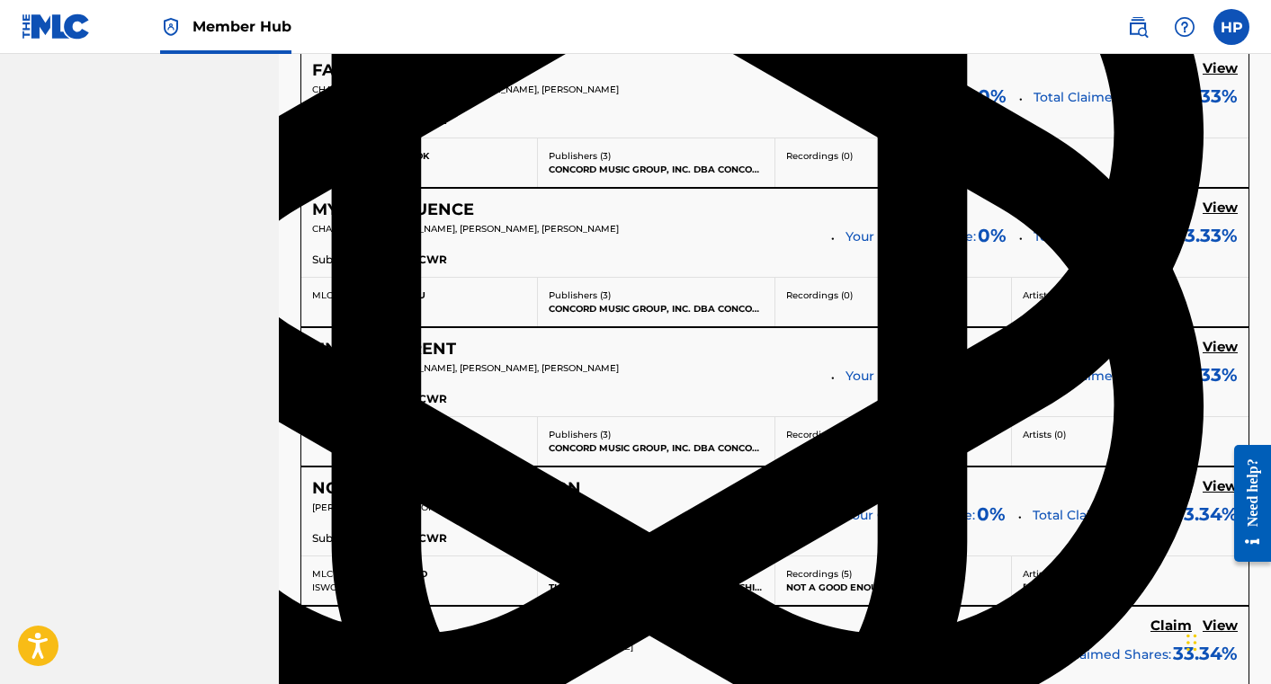
click at [1176, 352] on h5 "Claim" at bounding box center [1170, 347] width 41 height 17
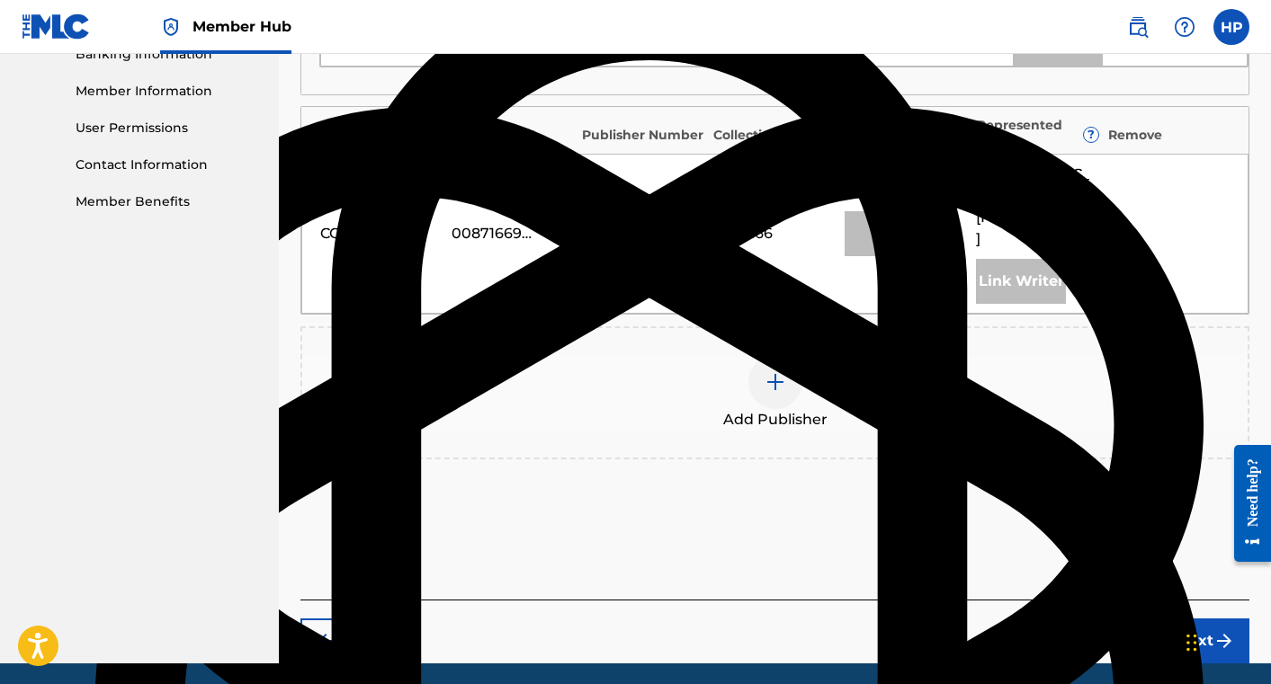
scroll to position [729, 0]
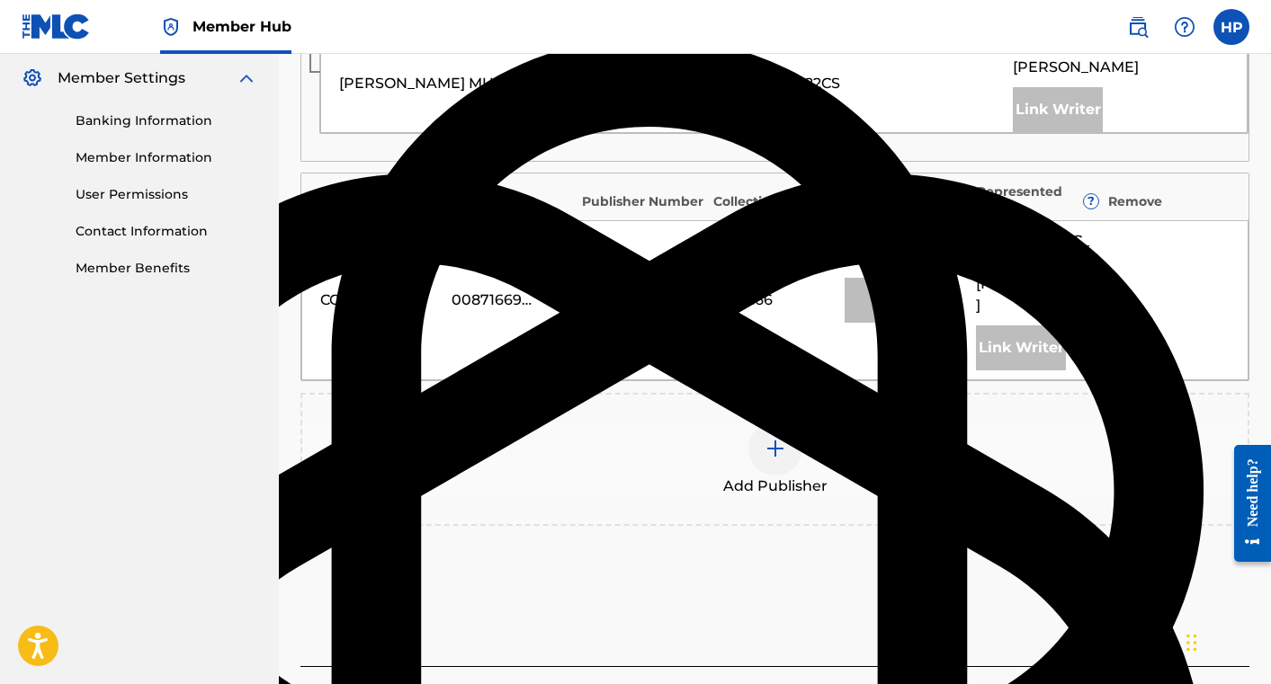
click at [778, 438] on img at bounding box center [775, 449] width 22 height 22
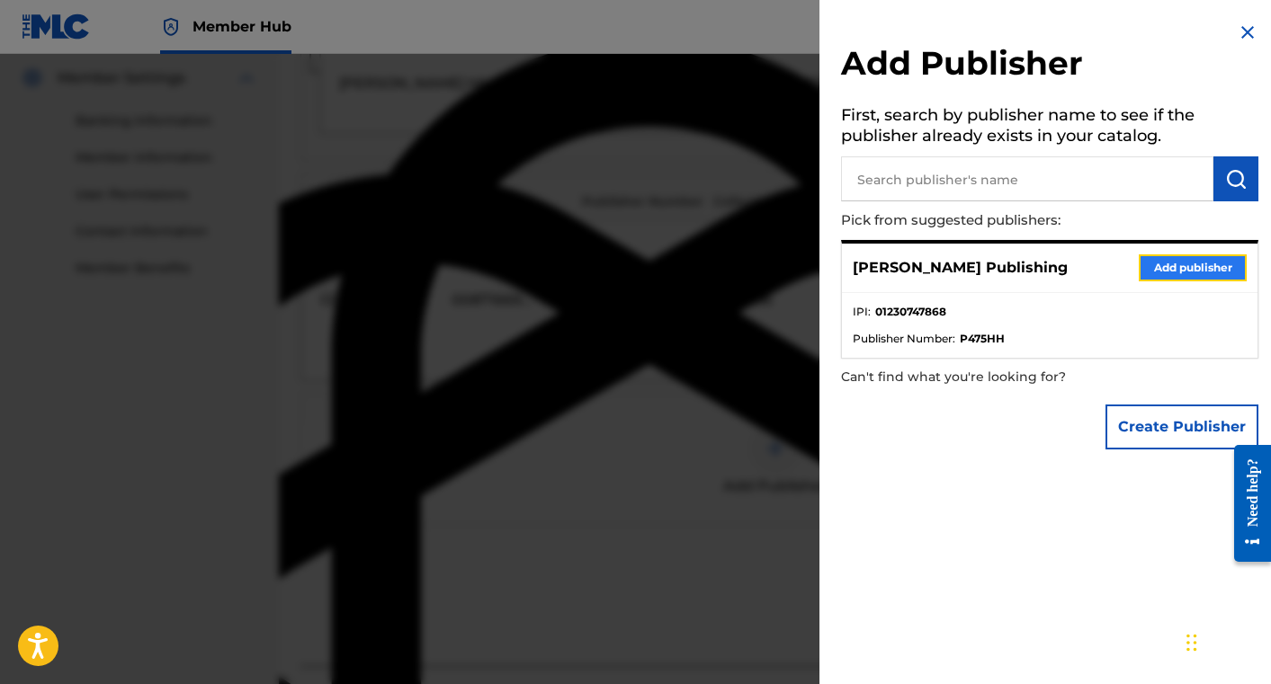
click at [1146, 261] on button "Add publisher" at bounding box center [1193, 268] width 108 height 27
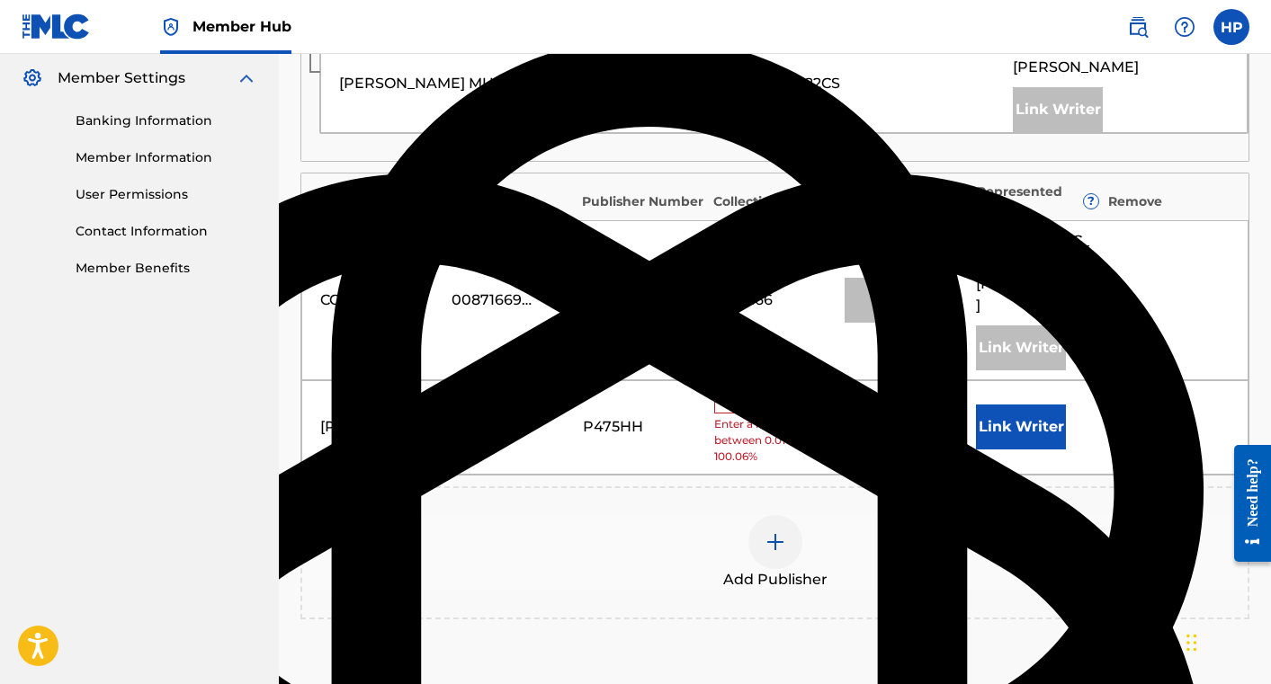
click at [734, 390] on input "text" at bounding box center [754, 401] width 81 height 23
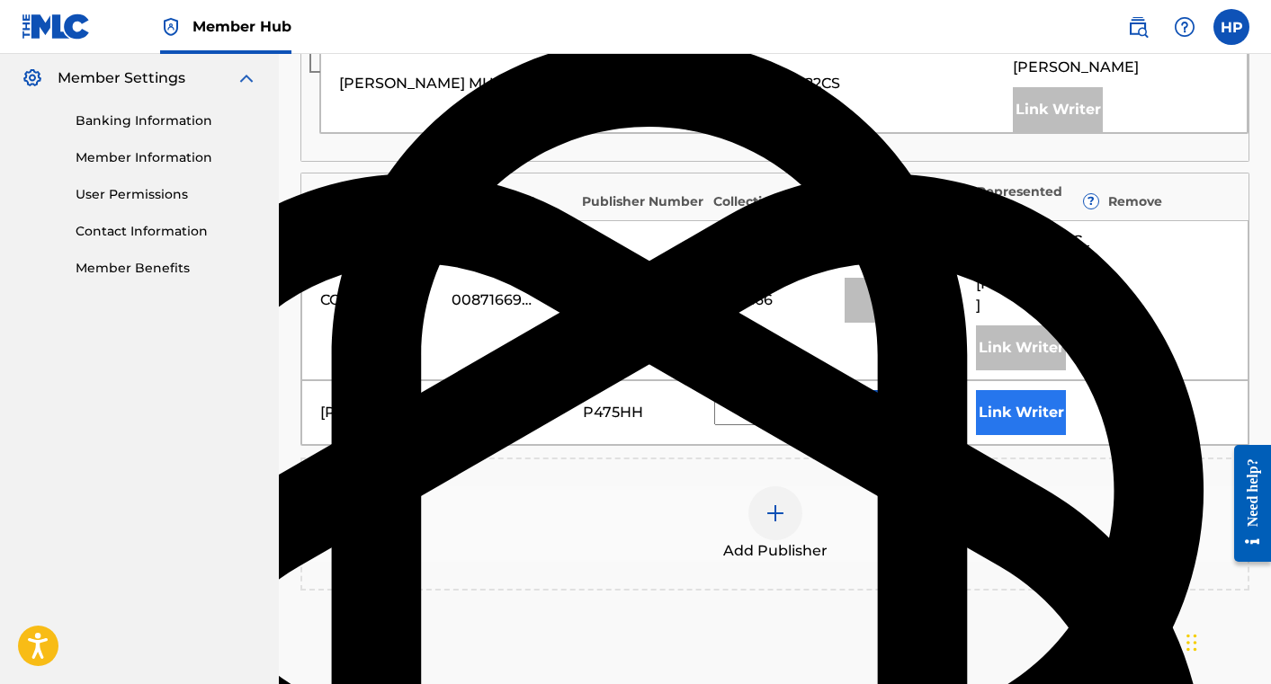
type input "33.4"
click at [1023, 390] on button "Link Writer" at bounding box center [1021, 412] width 90 height 45
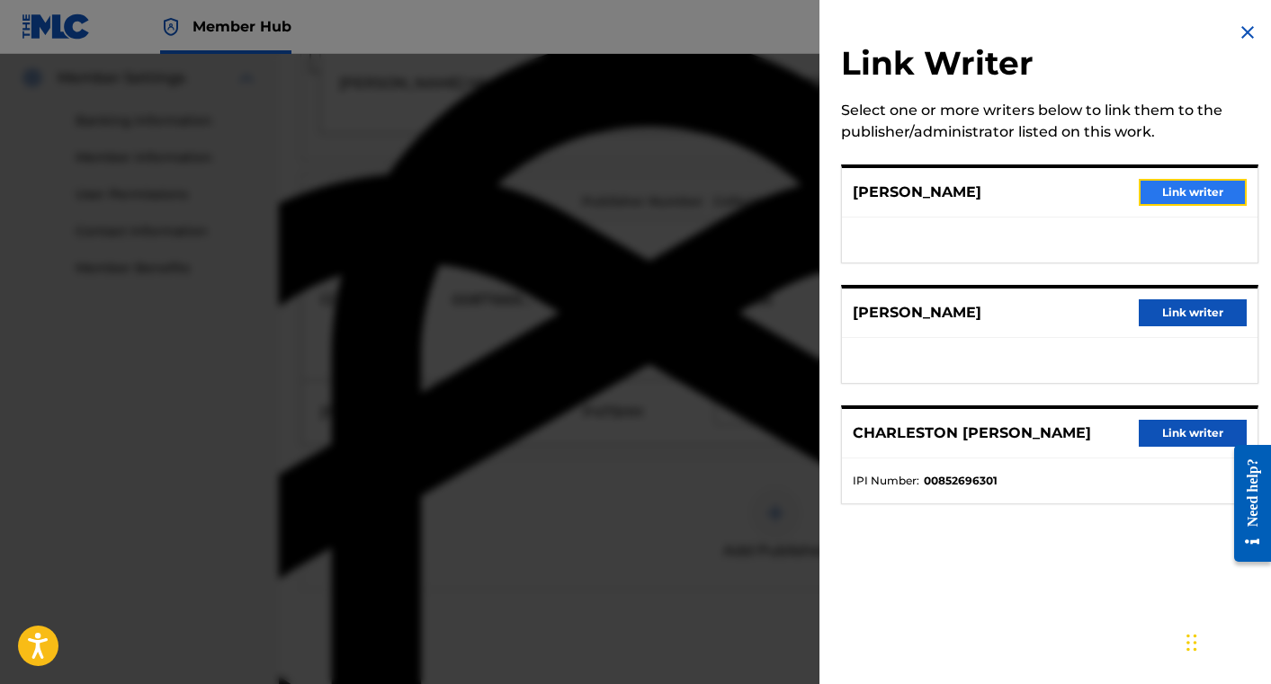
click at [1202, 197] on button "Link writer" at bounding box center [1193, 192] width 108 height 27
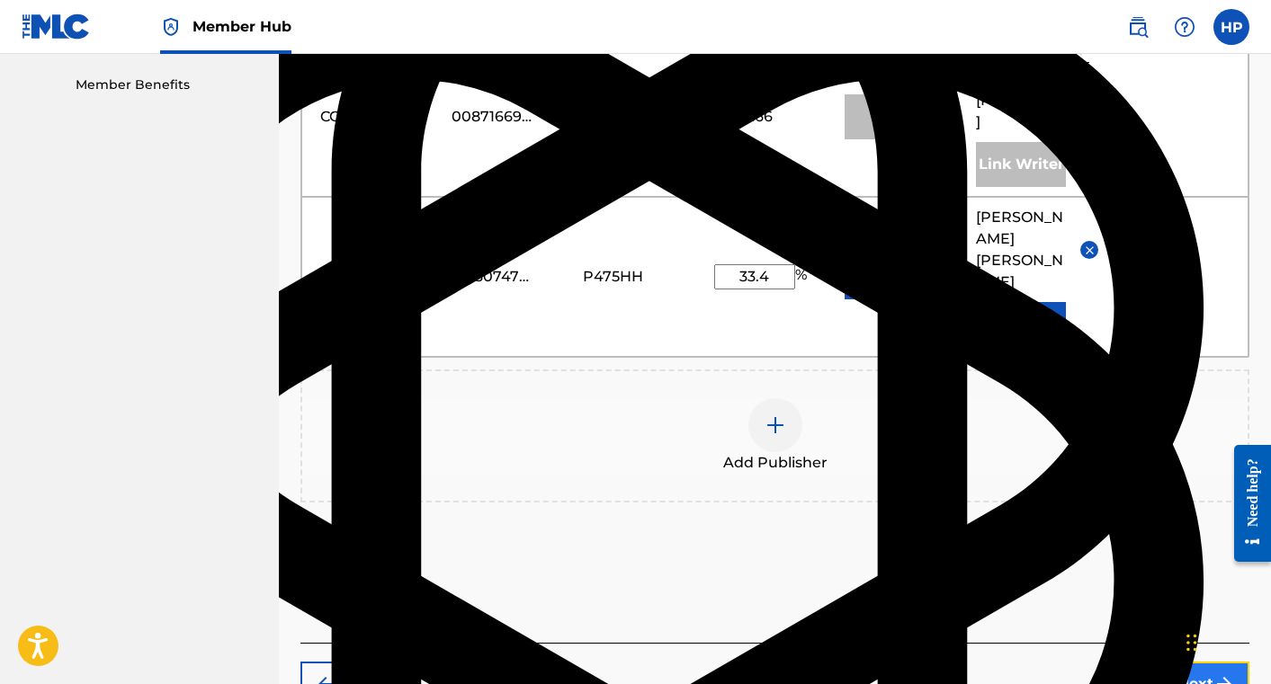
click at [1175, 662] on button "Next" at bounding box center [1195, 684] width 108 height 45
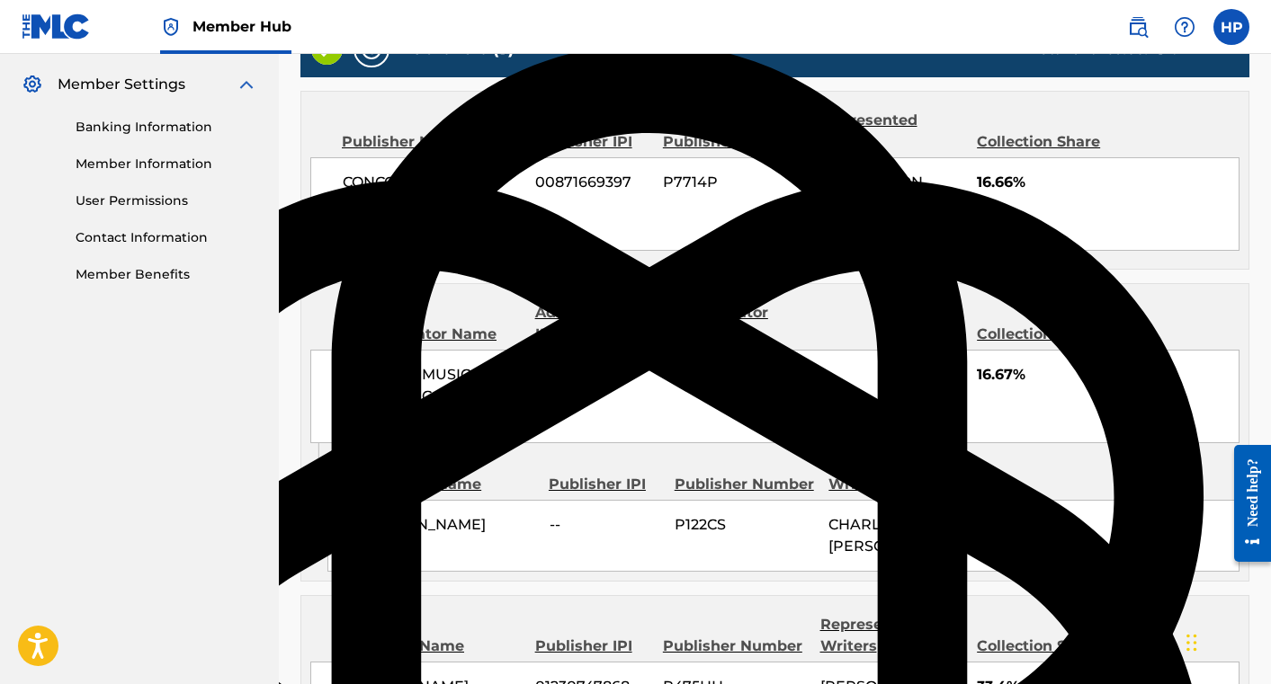
scroll to position [964, 0]
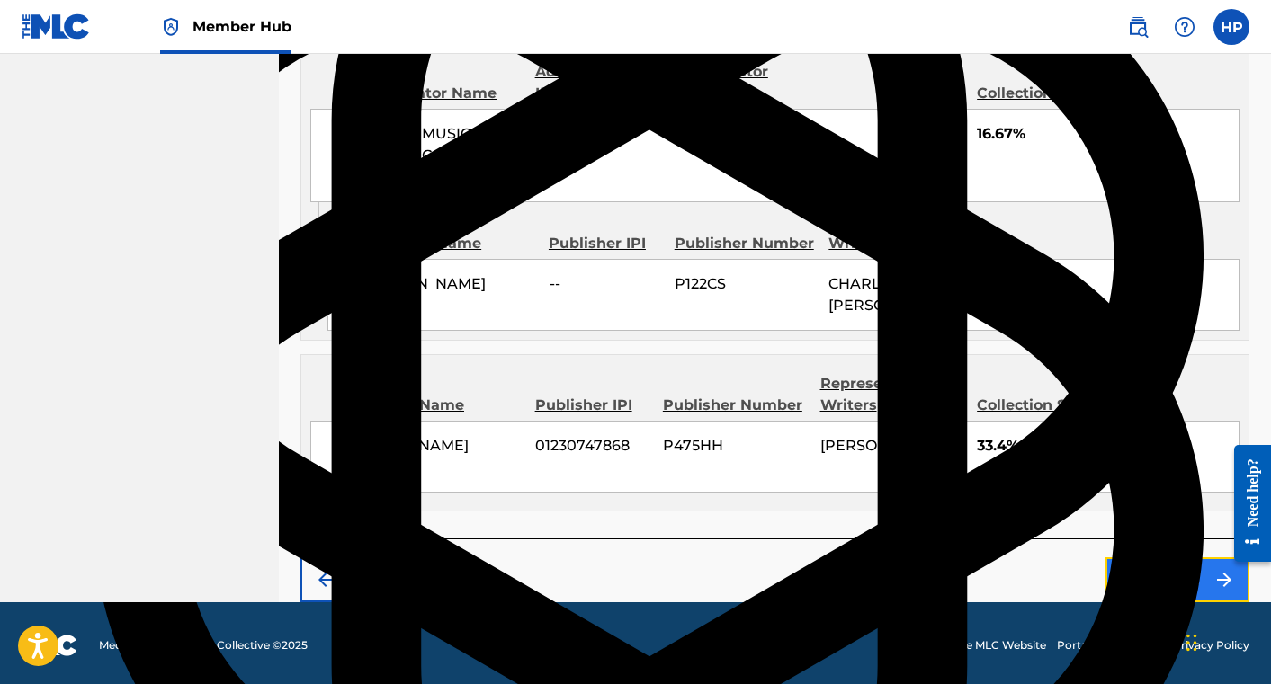
click at [1162, 577] on button "Claim" at bounding box center [1177, 580] width 144 height 45
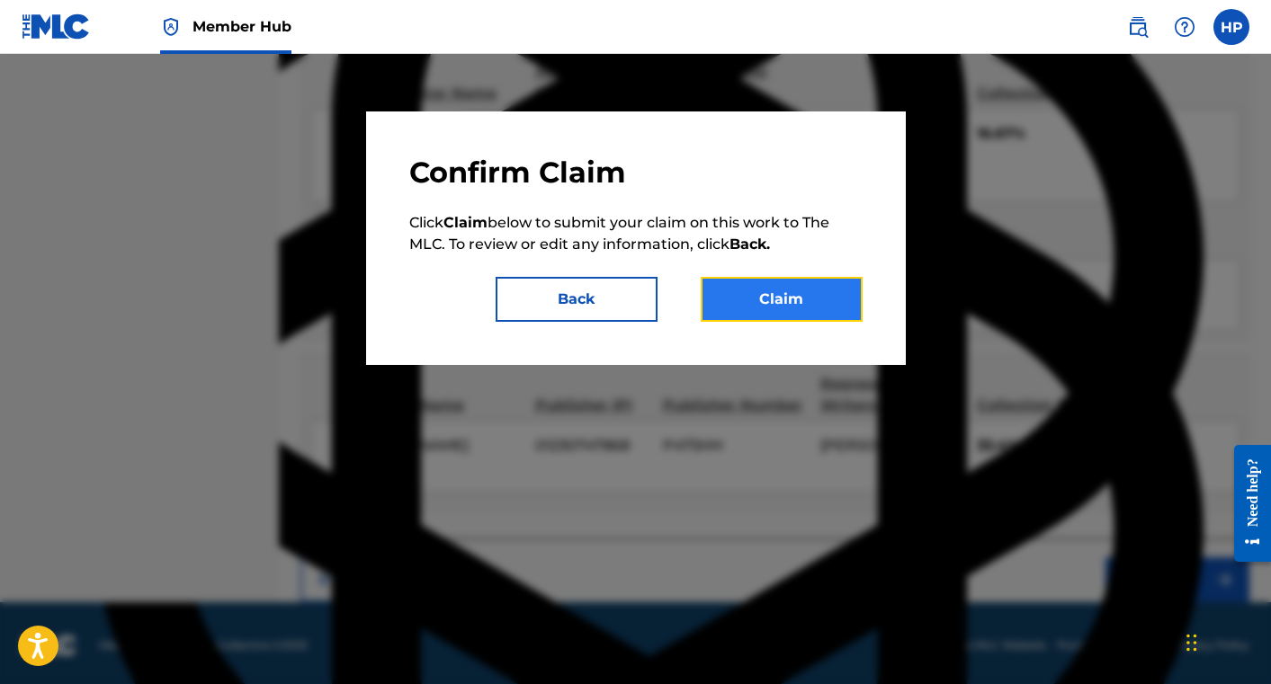
click at [809, 297] on button "Claim" at bounding box center [782, 299] width 162 height 45
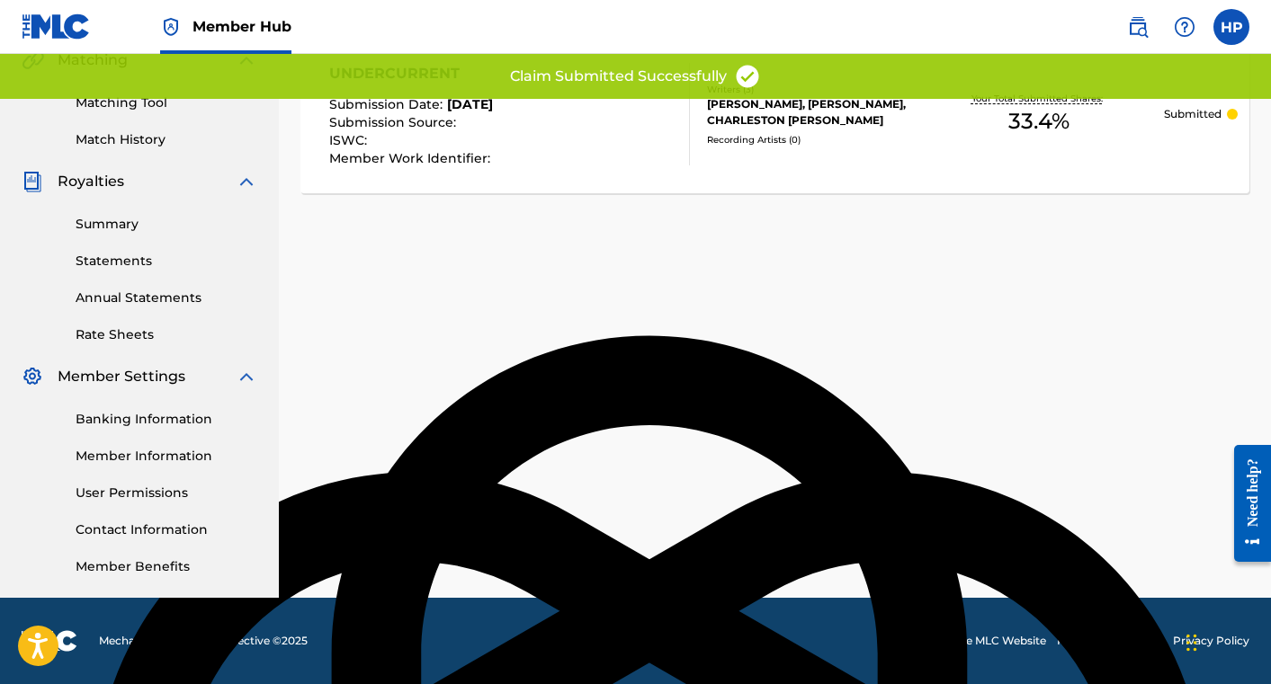
scroll to position [0, 0]
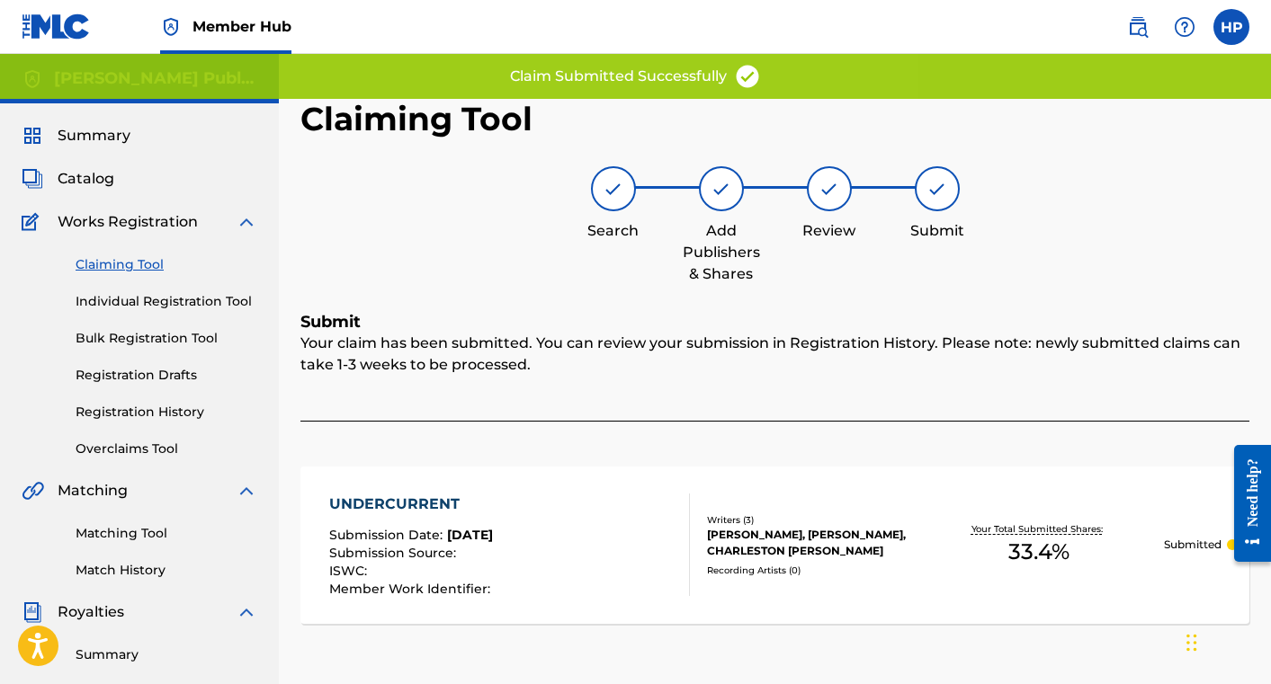
click at [144, 255] on link "Claiming Tool" at bounding box center [167, 264] width 182 height 19
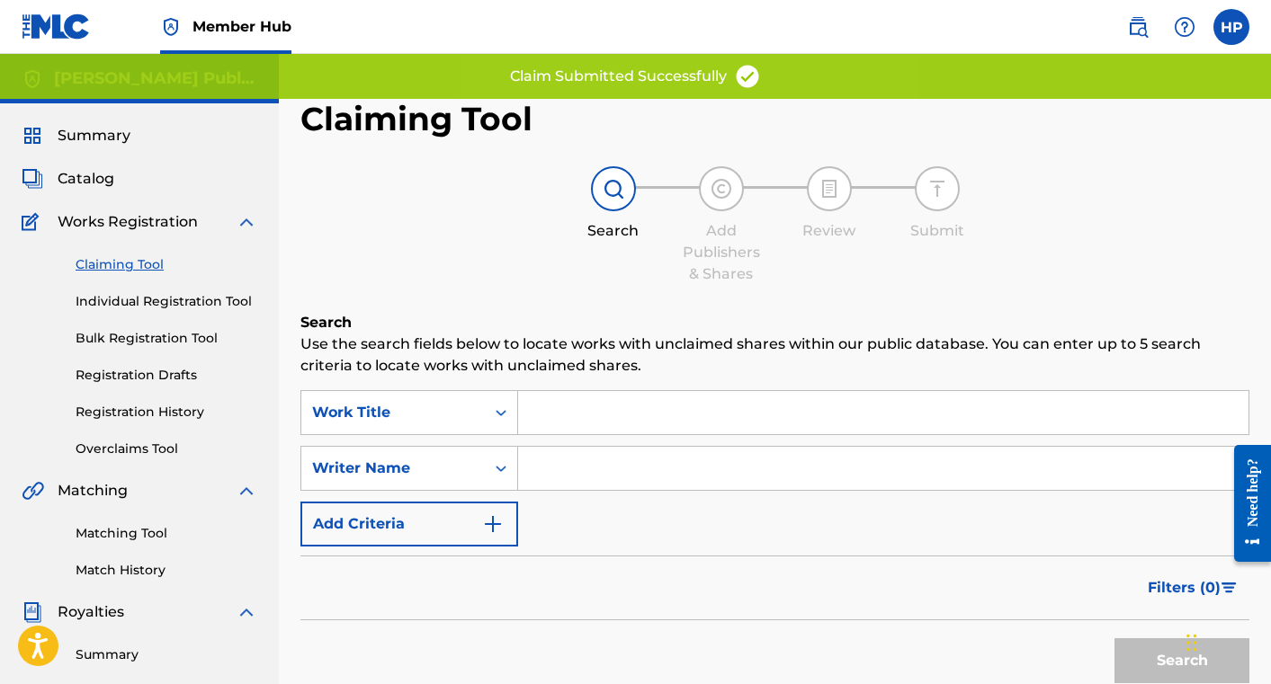
click at [624, 476] on input "Search Form" at bounding box center [883, 468] width 730 height 43
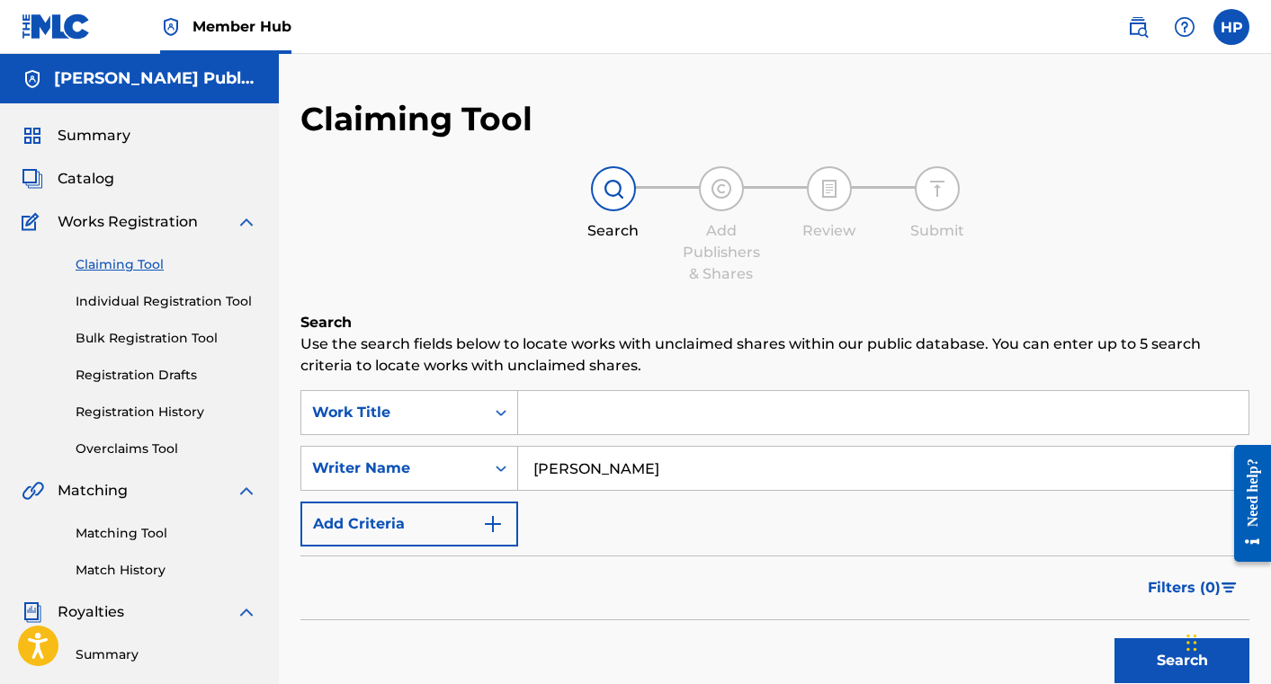
type input "[PERSON_NAME]"
click at [1114, 639] on button "Search" at bounding box center [1181, 661] width 135 height 45
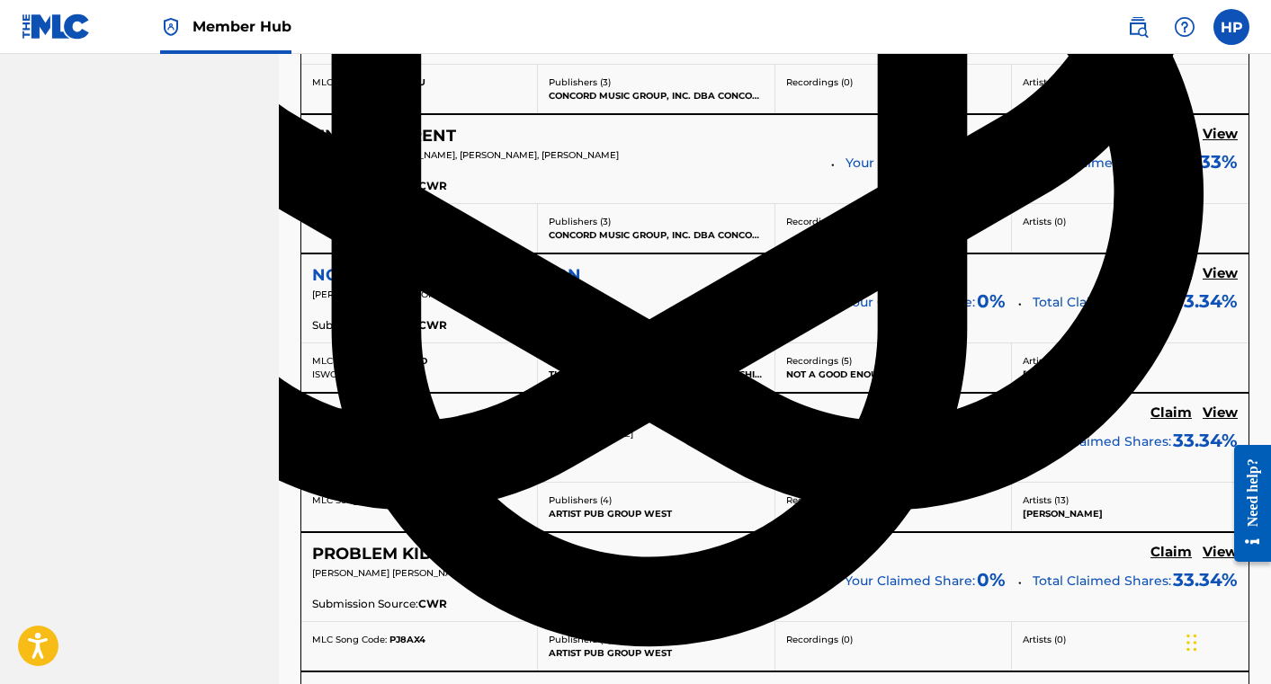
scroll to position [1311, 0]
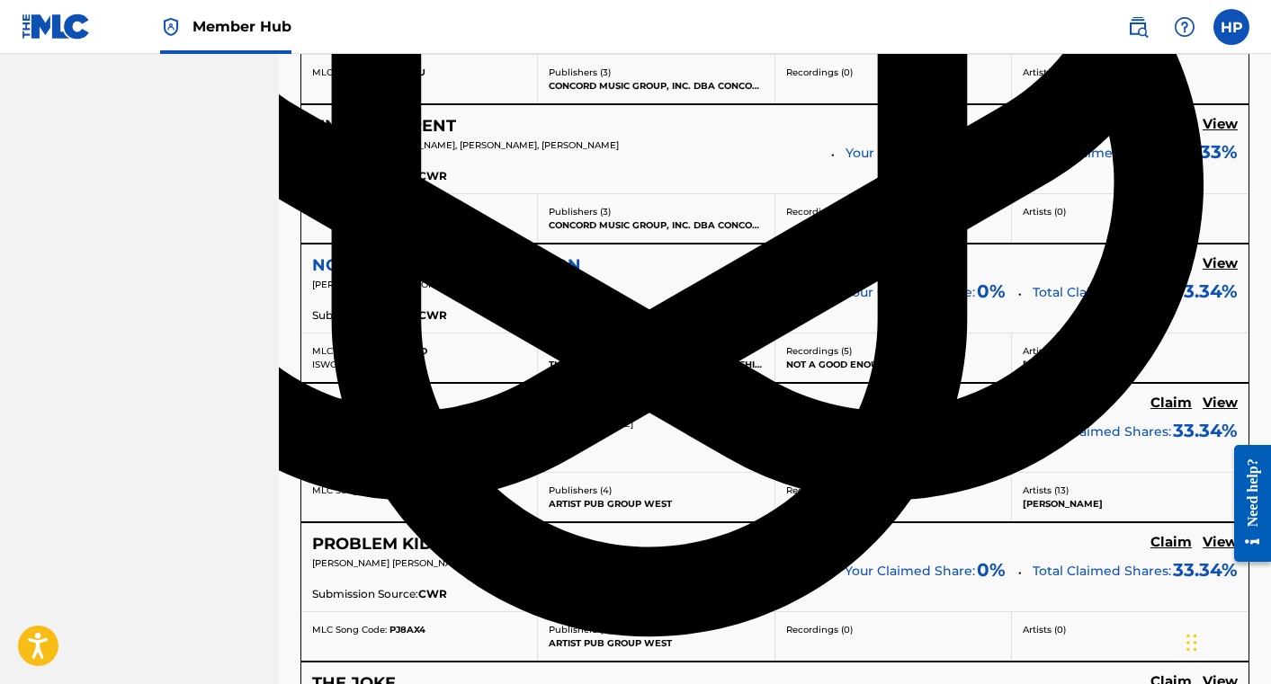
click at [554, 260] on h5 "NOT A GOOD ENOUGH REASON" at bounding box center [446, 265] width 269 height 21
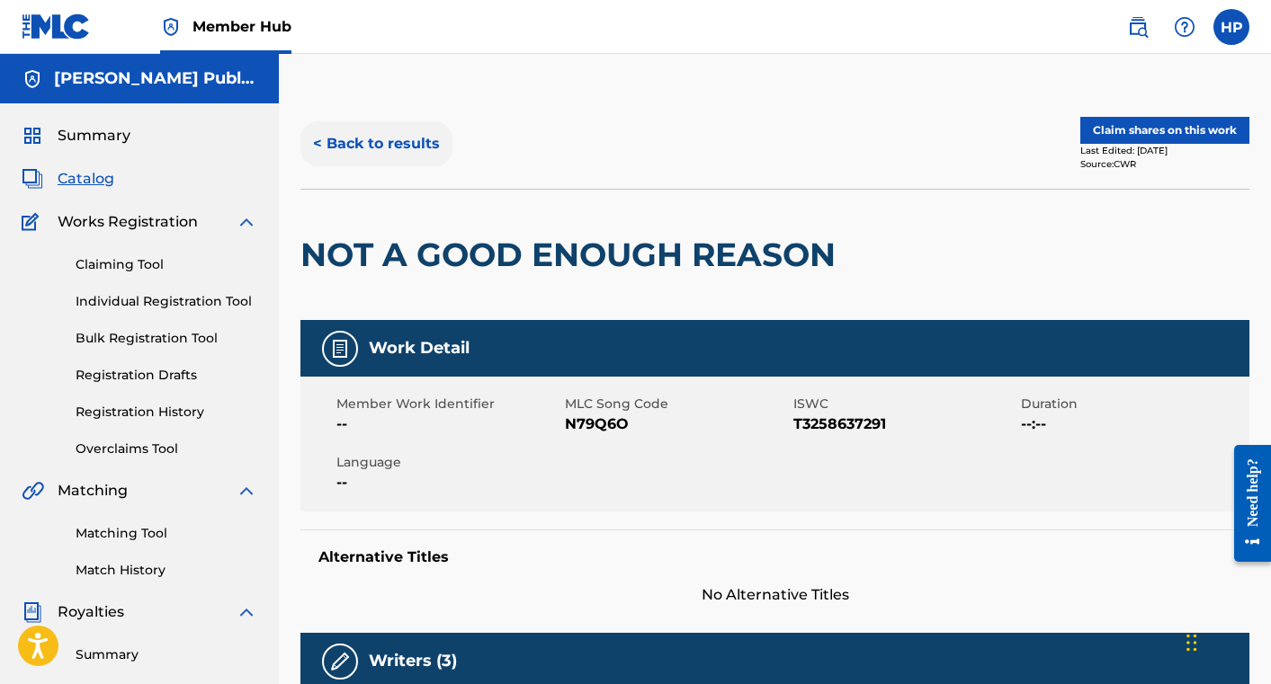
click at [353, 138] on button "< Back to results" at bounding box center [376, 143] width 152 height 45
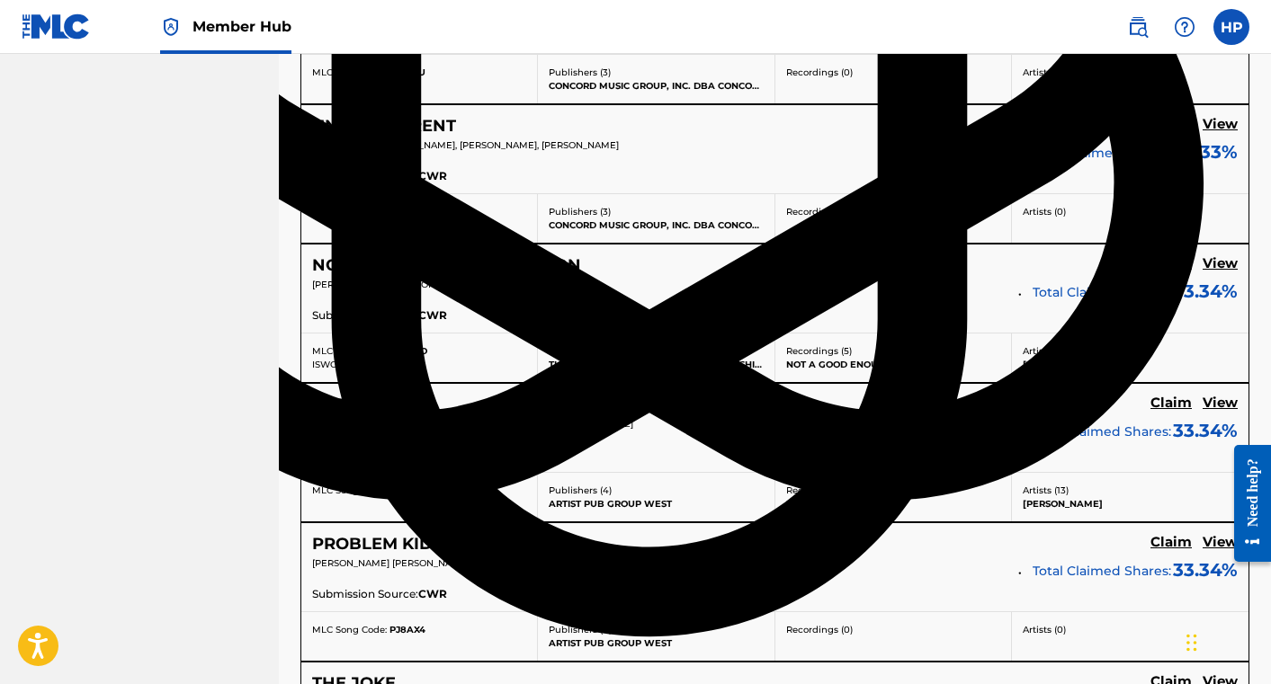
click at [1162, 261] on h5 "Claim" at bounding box center [1170, 263] width 41 height 17
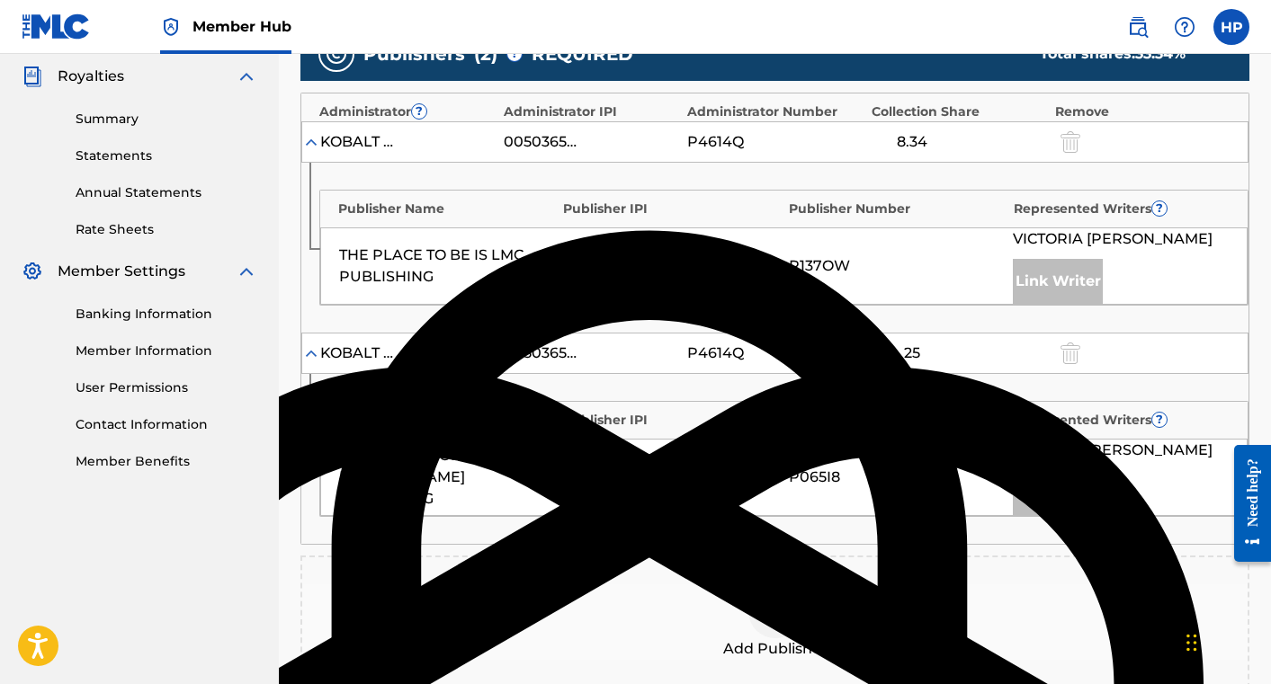
scroll to position [627, 0]
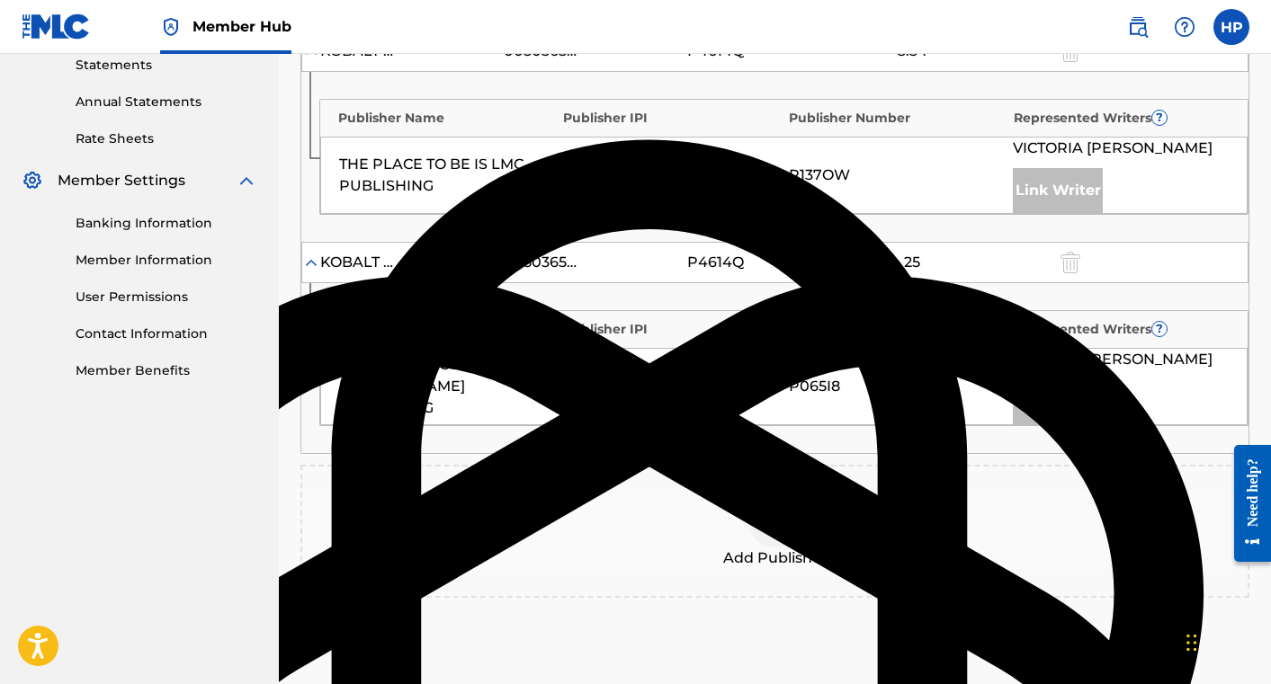
click at [770, 506] on div at bounding box center [775, 521] width 54 height 54
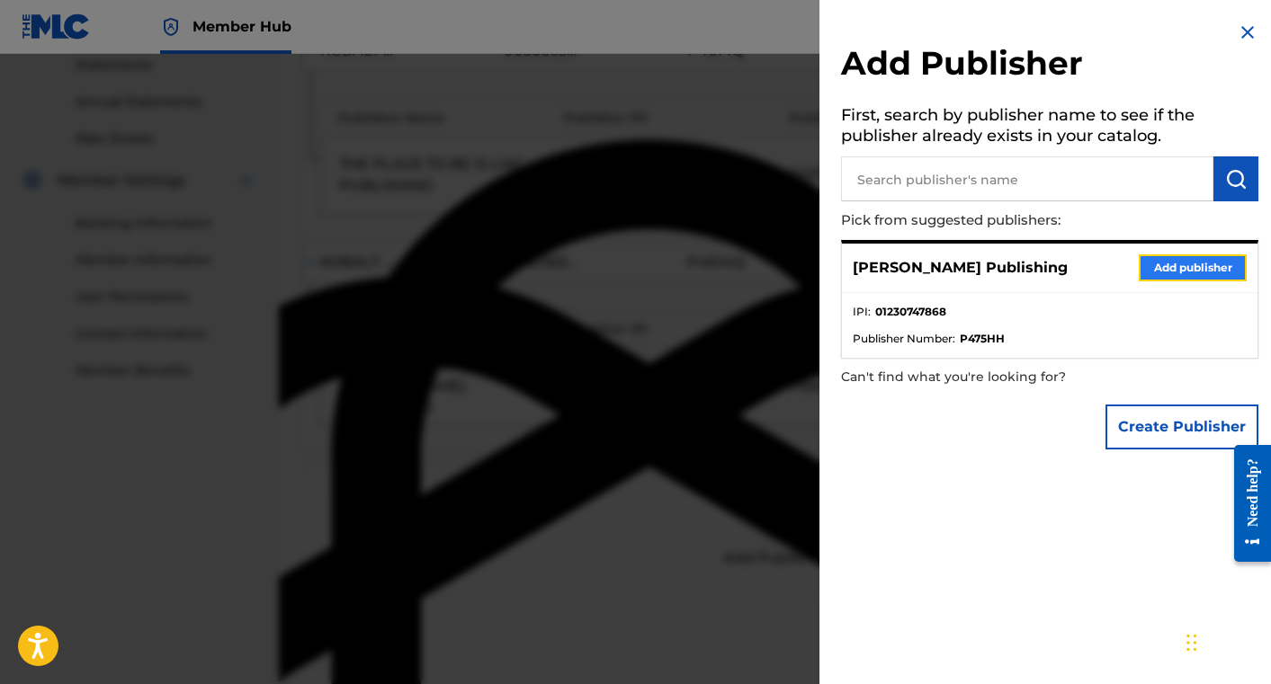
click at [1181, 259] on button "Add publisher" at bounding box center [1193, 268] width 108 height 27
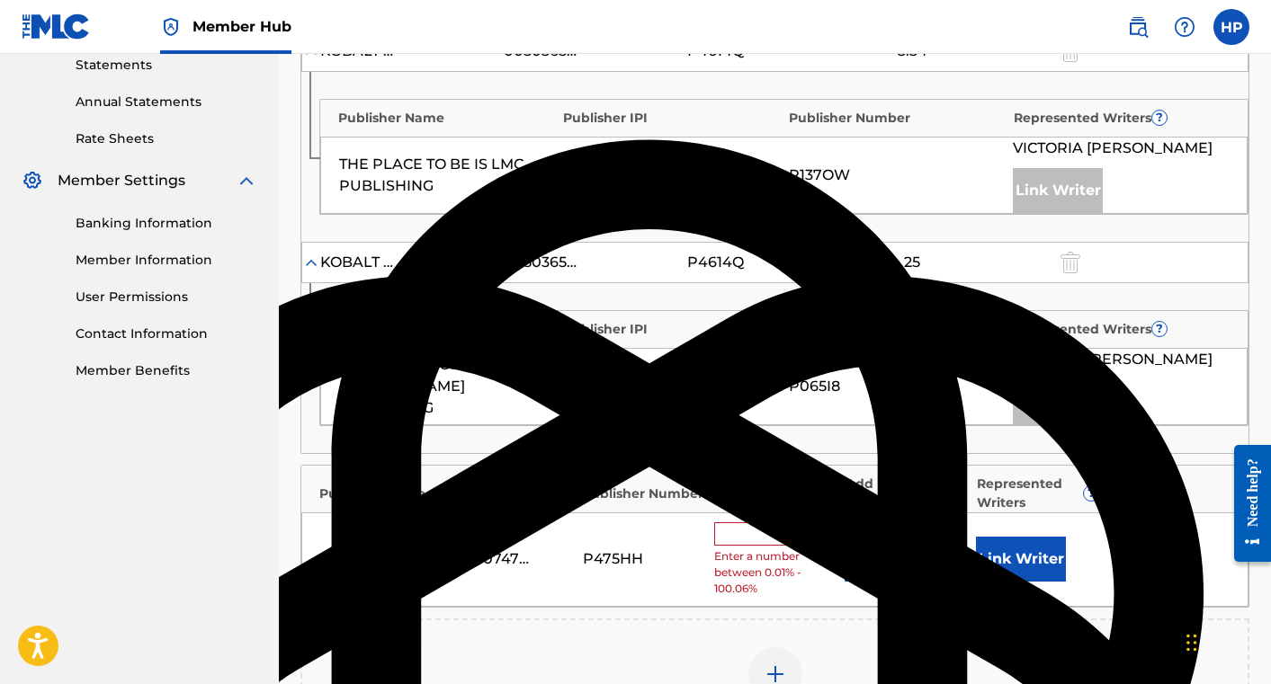
click at [742, 532] on input "text" at bounding box center [754, 534] width 81 height 23
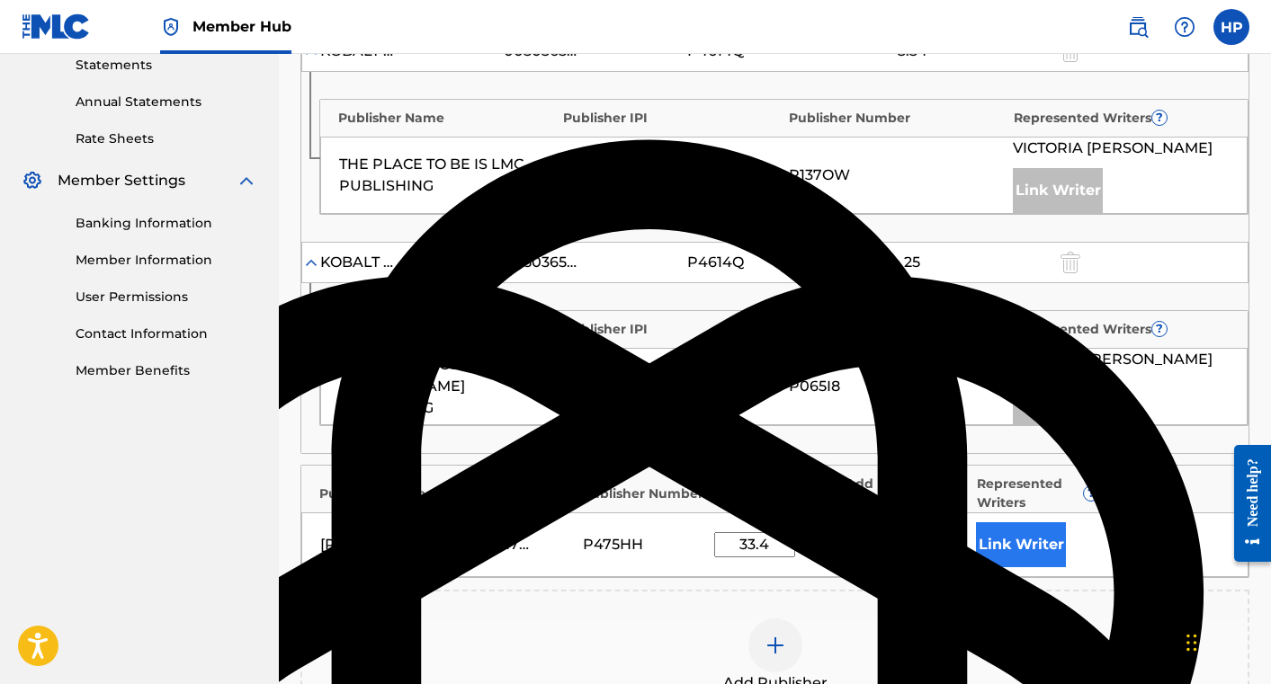
type input "33.4"
click at [1014, 548] on button "Link Writer" at bounding box center [1021, 545] width 90 height 45
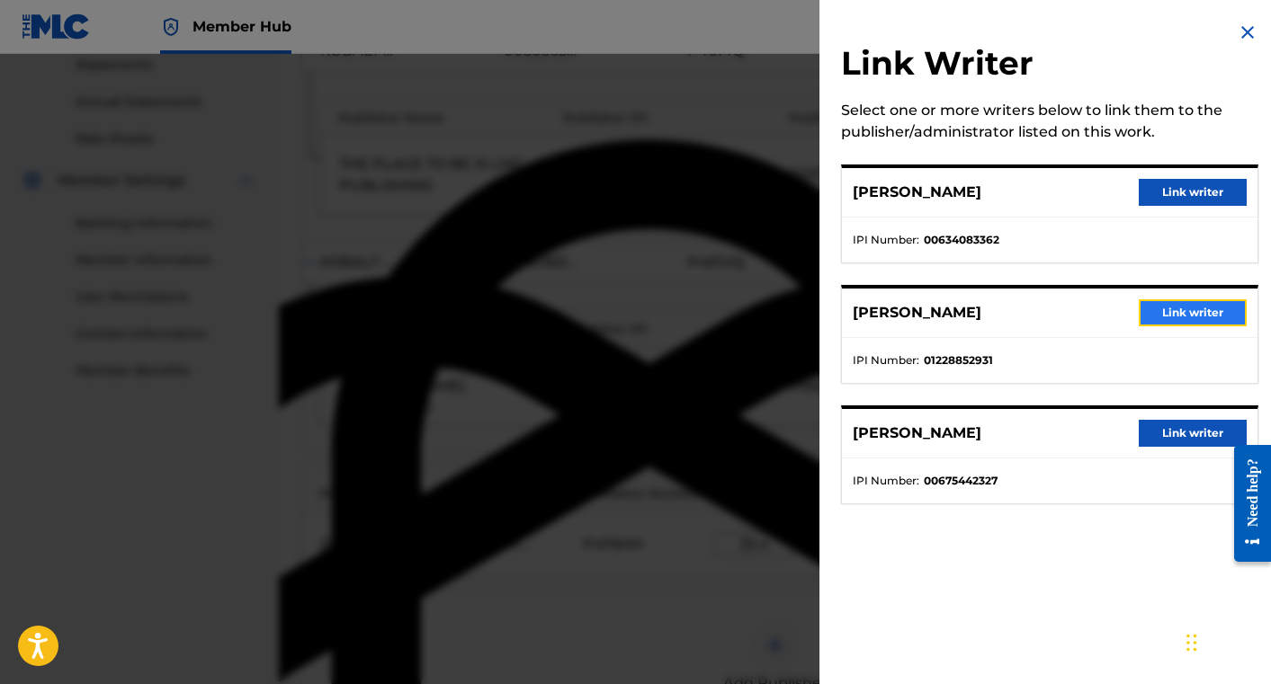
click at [1196, 307] on button "Link writer" at bounding box center [1193, 312] width 108 height 27
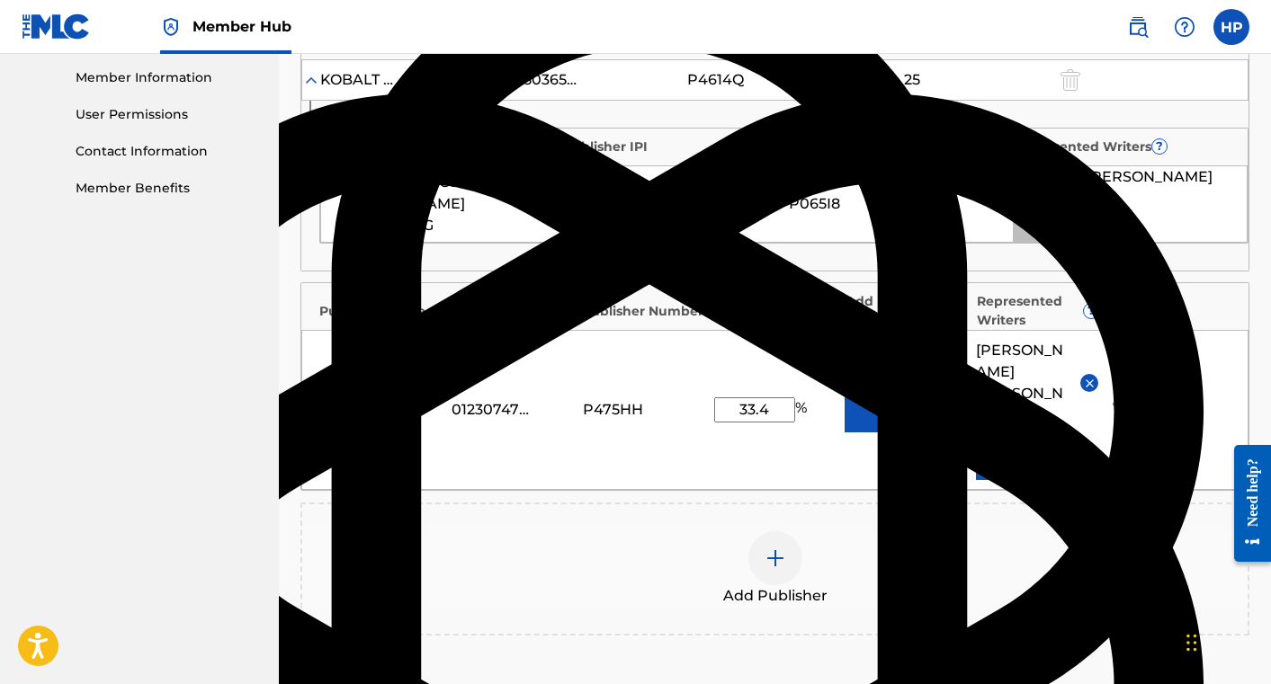
scroll to position [815, 0]
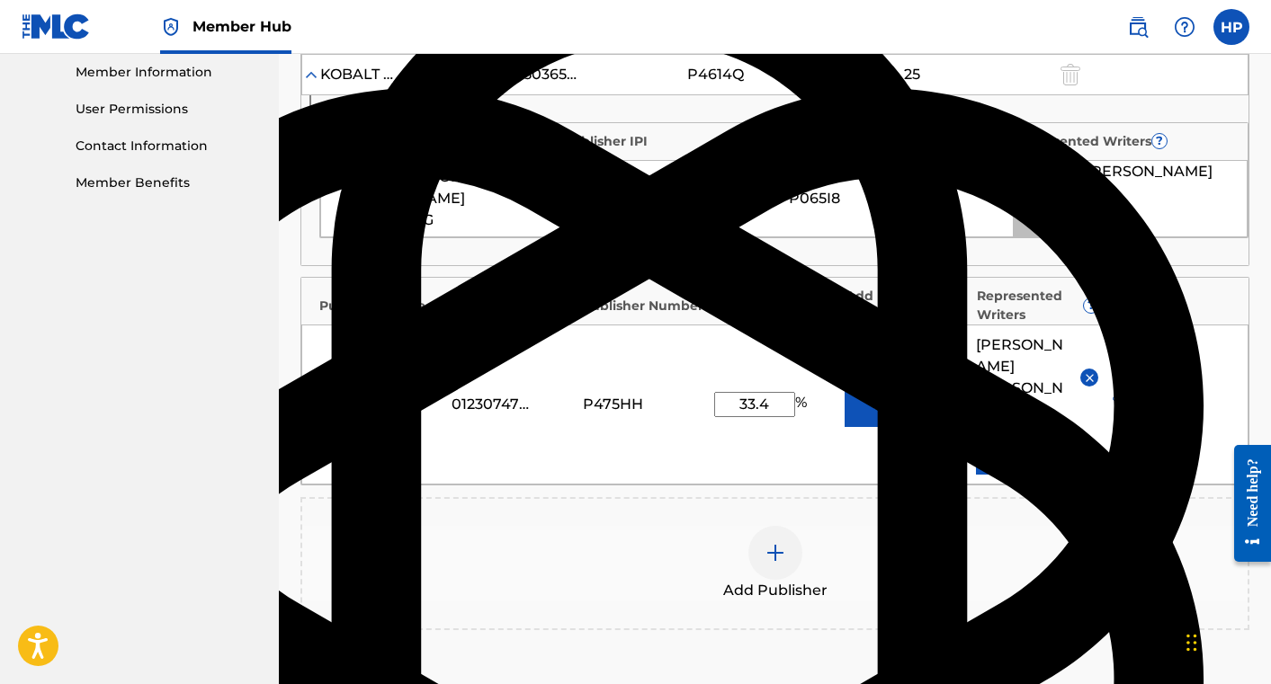
click at [776, 542] on img at bounding box center [775, 553] width 22 height 22
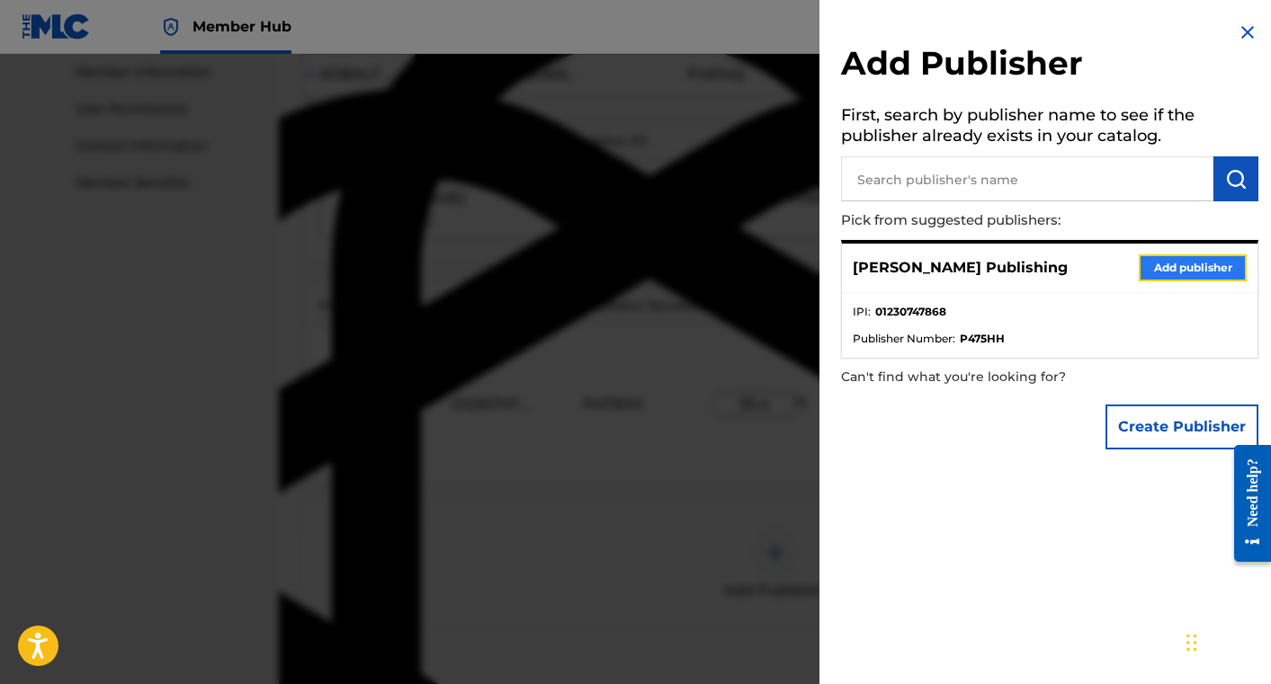
click at [1167, 264] on button "Add publisher" at bounding box center [1193, 268] width 108 height 27
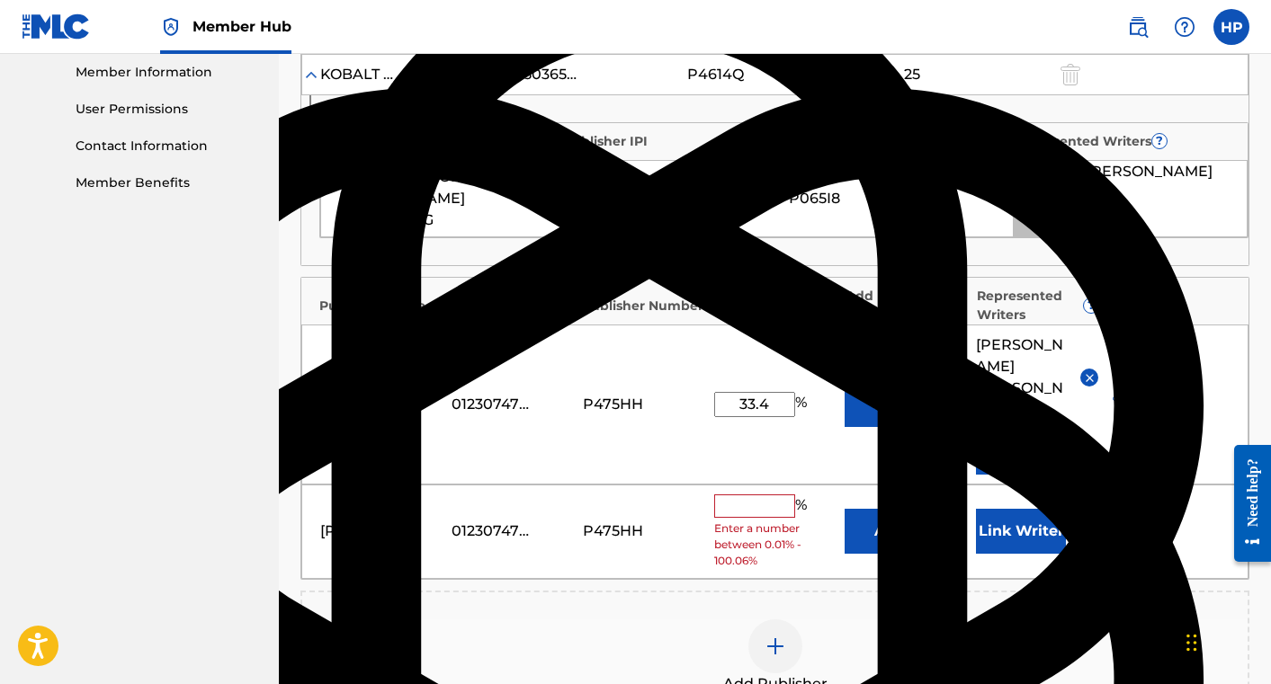
click at [1117, 521] on img "submit" at bounding box center [1123, 532] width 20 height 22
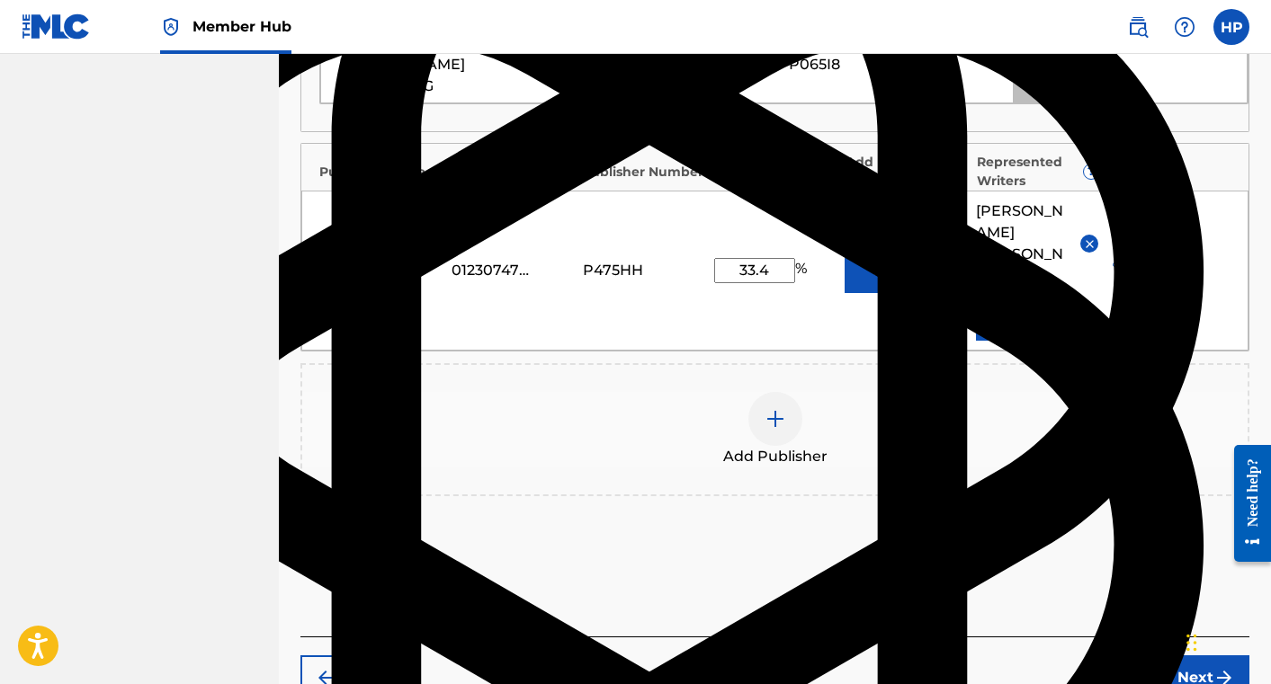
scroll to position [1007, 0]
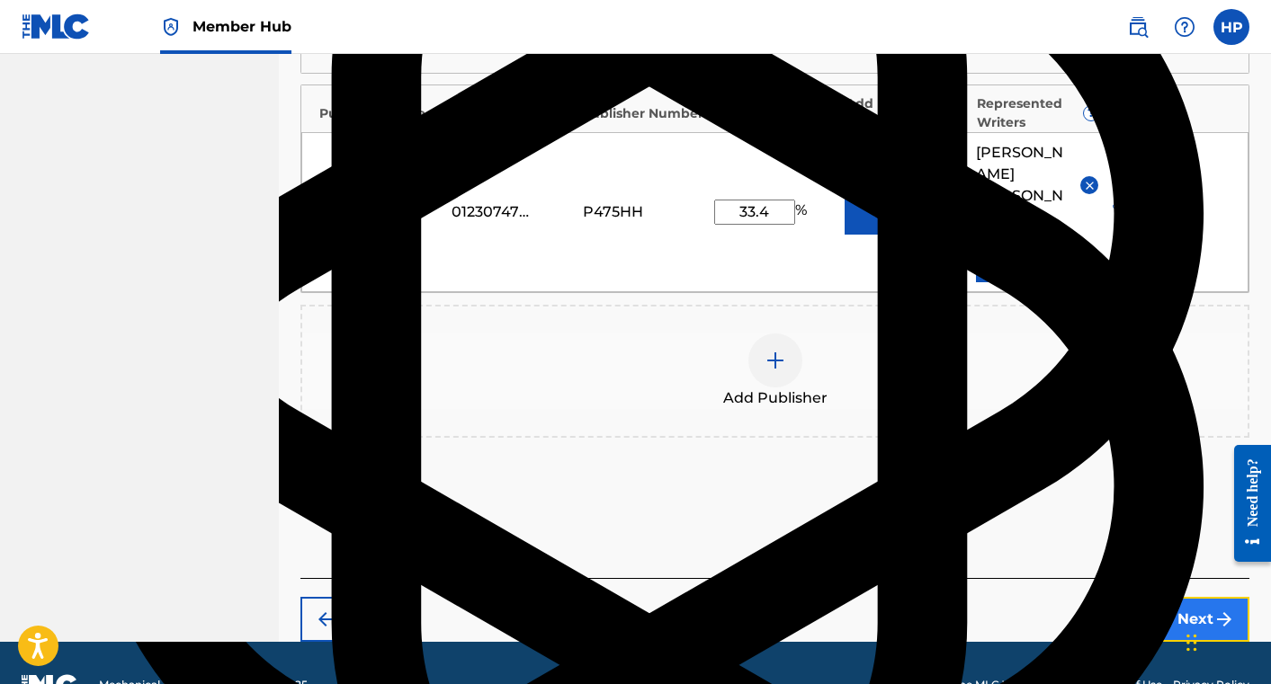
click at [1164, 597] on button "Next" at bounding box center [1195, 619] width 108 height 45
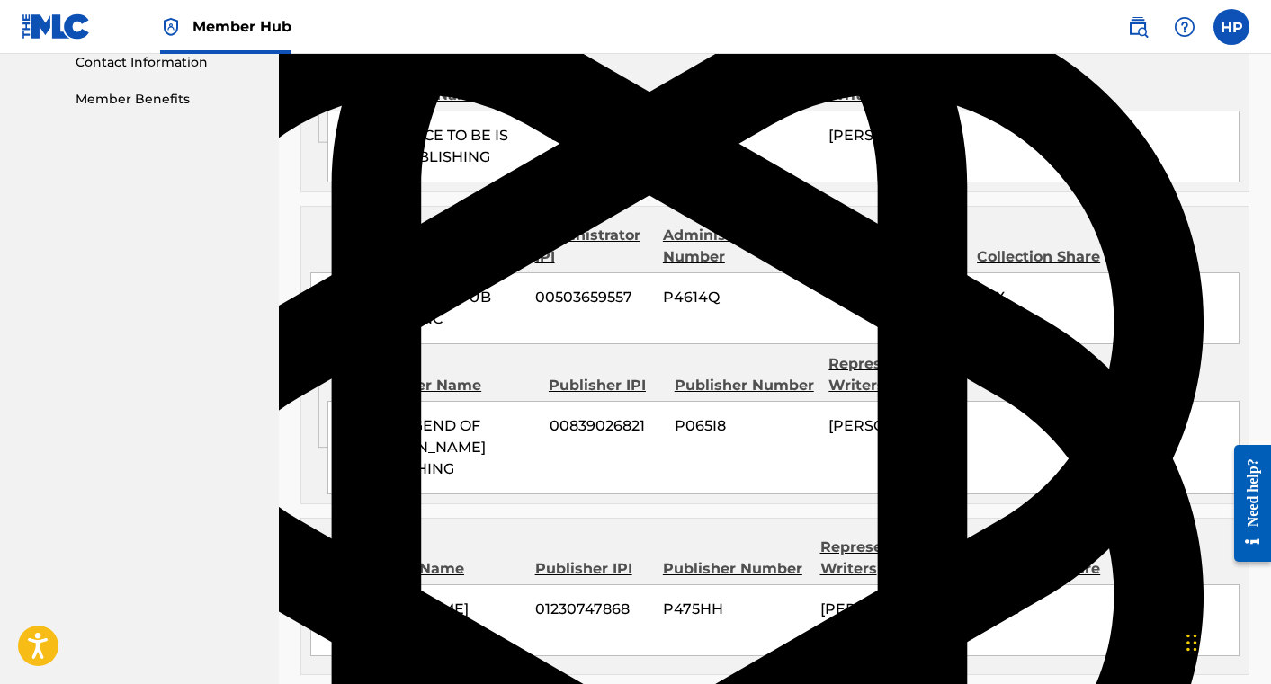
scroll to position [1040, 0]
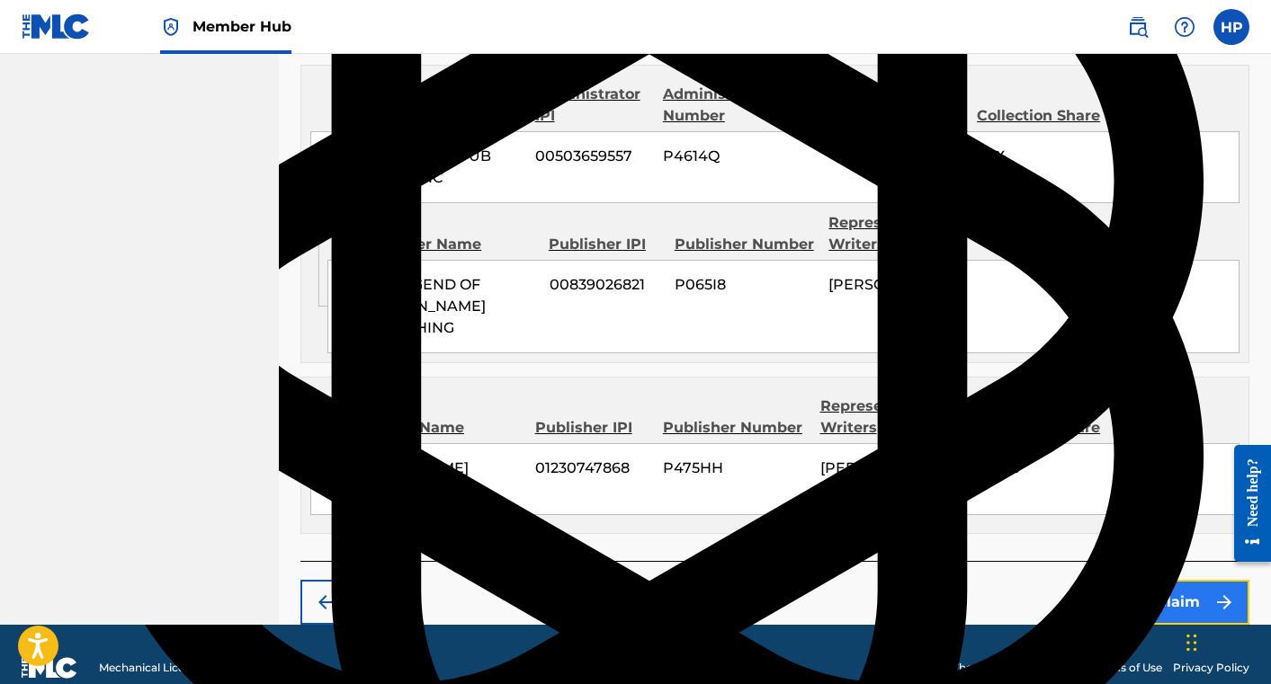
click at [1155, 580] on button "Claim" at bounding box center [1177, 602] width 144 height 45
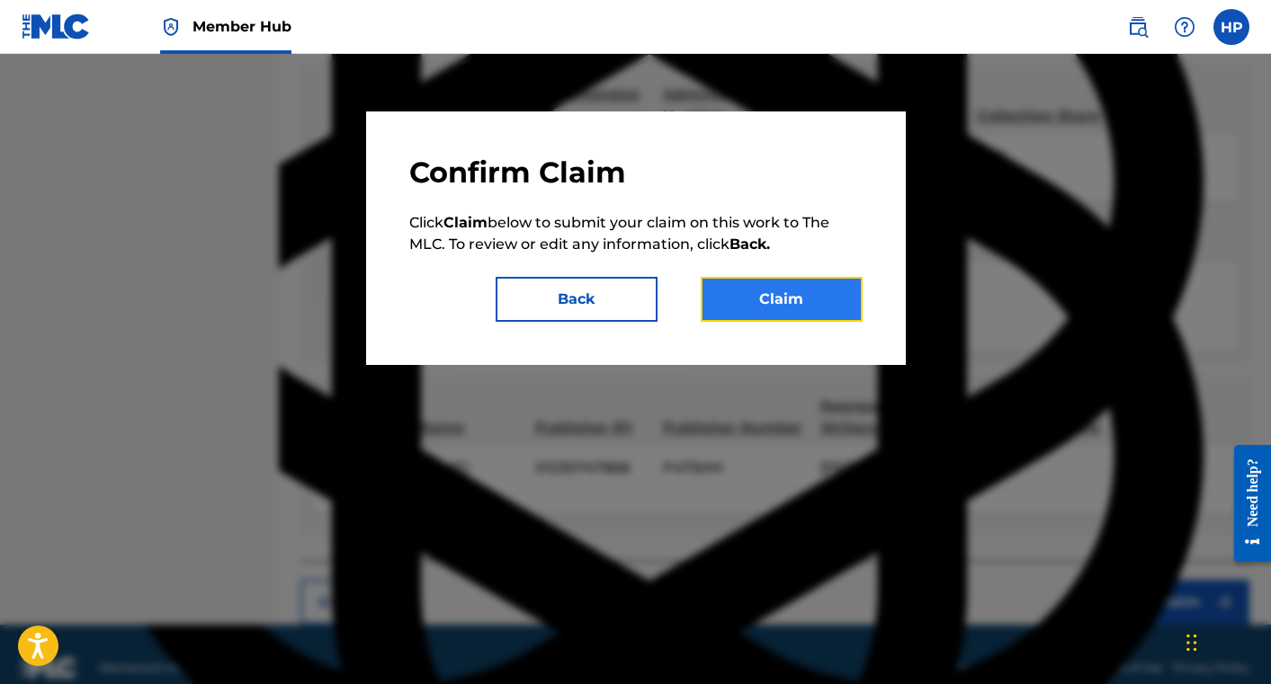
click at [824, 302] on button "Claim" at bounding box center [782, 299] width 162 height 45
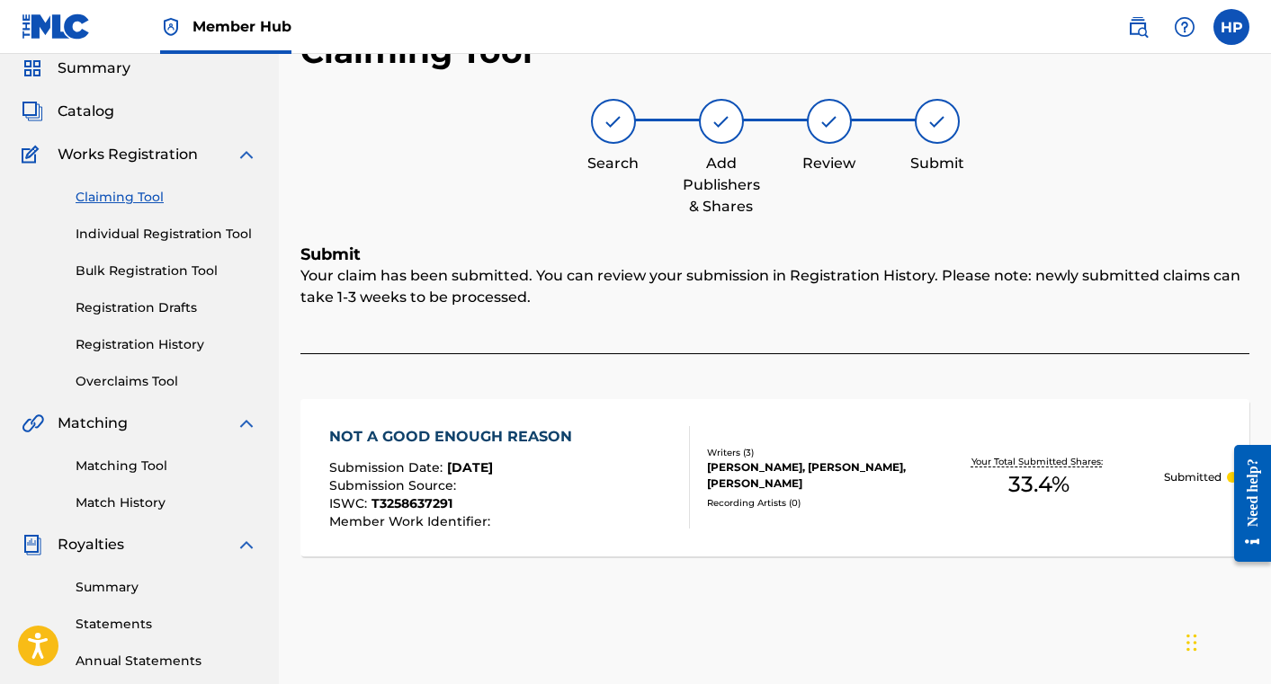
scroll to position [22, 0]
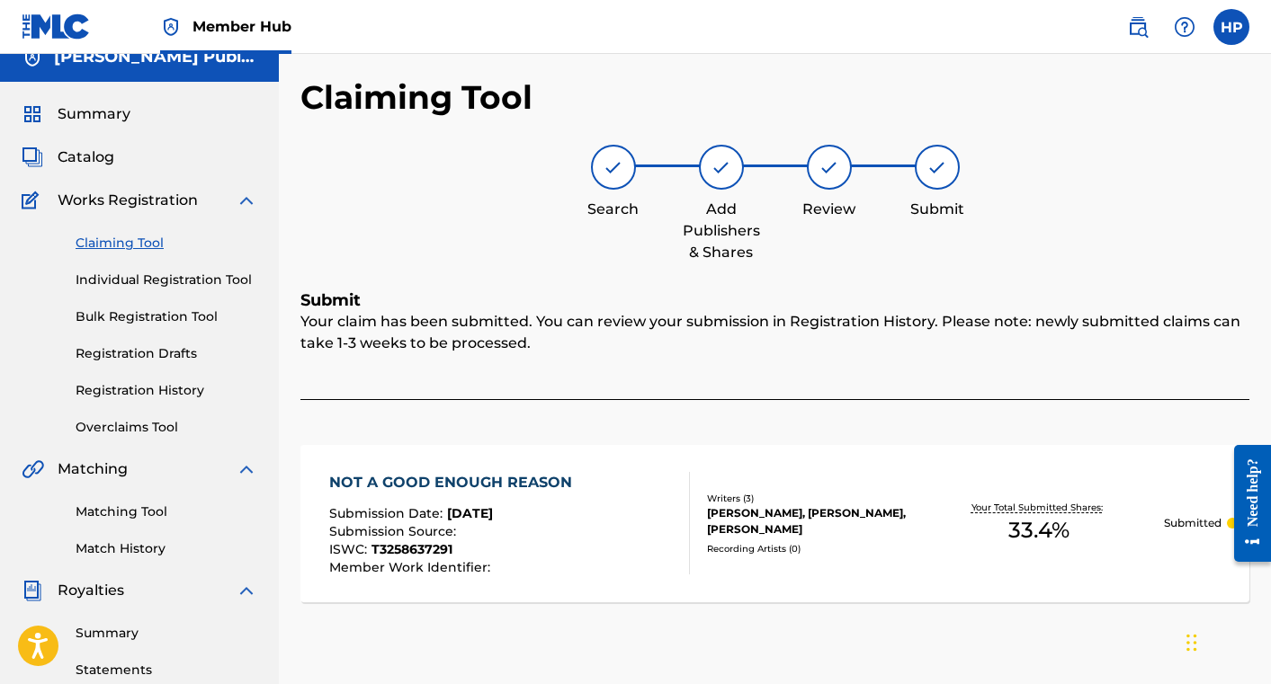
click at [139, 239] on link "Claiming Tool" at bounding box center [167, 243] width 182 height 19
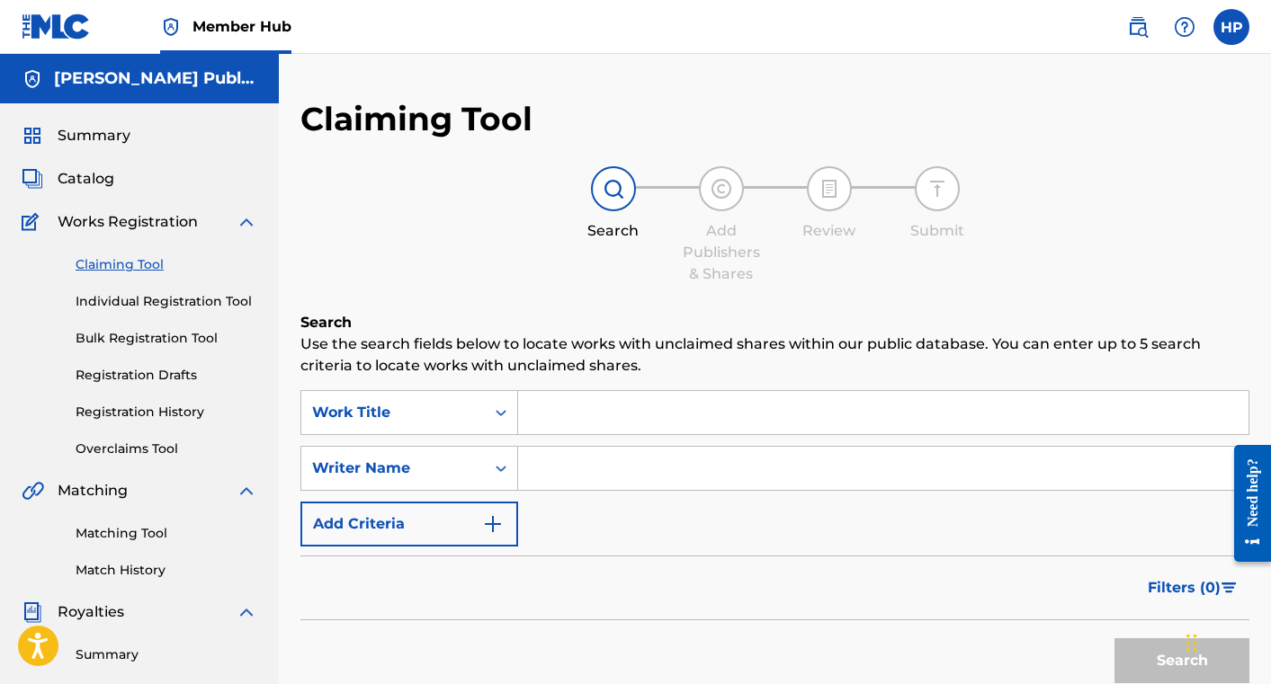
click at [576, 463] on input "Search Form" at bounding box center [883, 468] width 730 height 43
type input "[PERSON_NAME]"
click at [1114, 639] on button "Search" at bounding box center [1181, 661] width 135 height 45
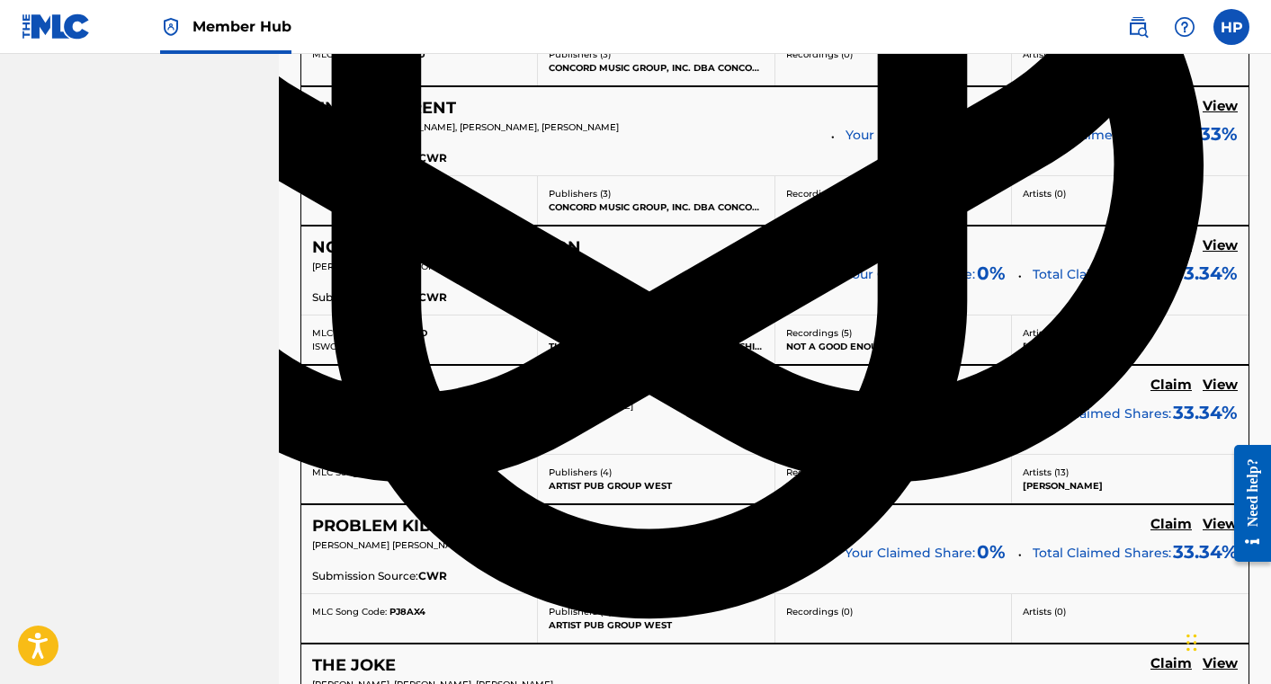
scroll to position [1339, 0]
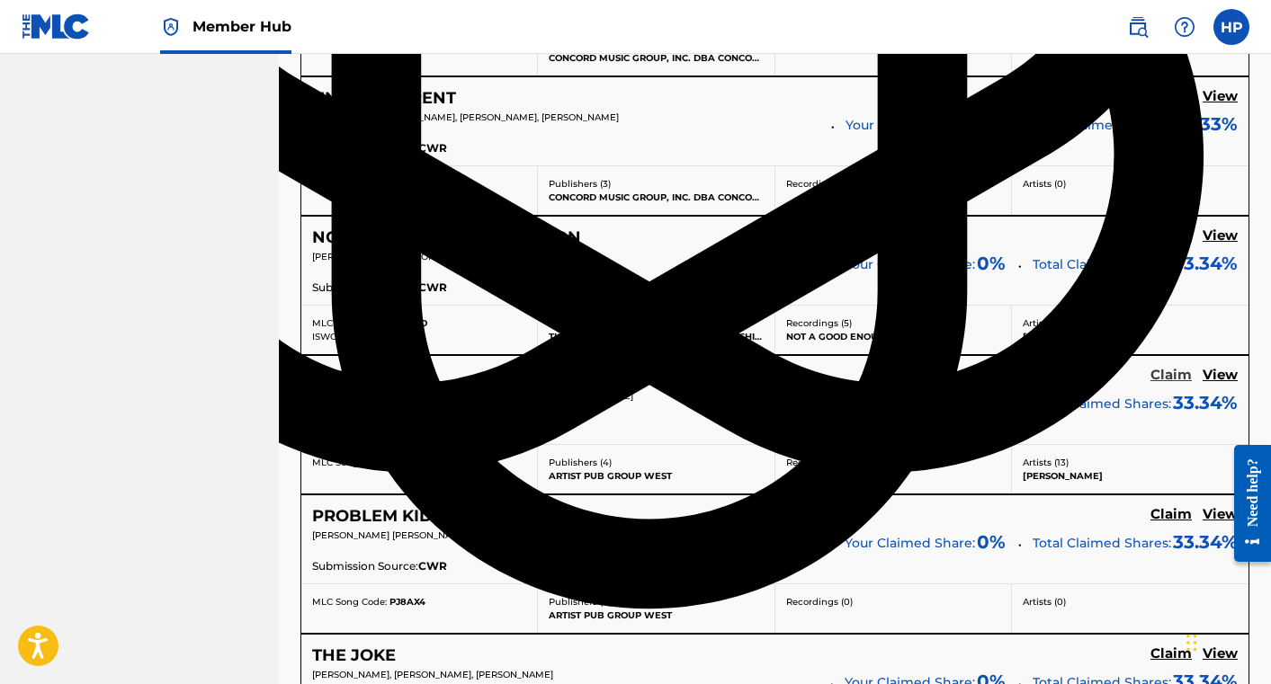
click at [1156, 371] on h5 "Claim" at bounding box center [1170, 375] width 41 height 17
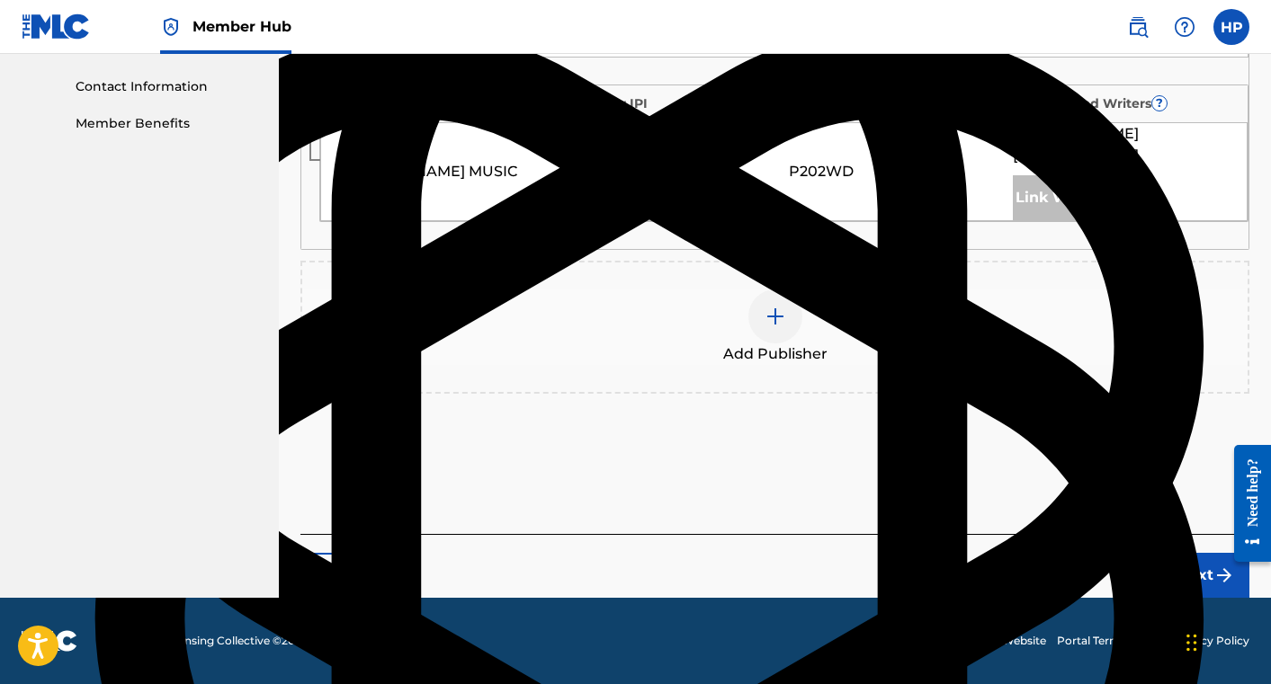
click at [784, 314] on img at bounding box center [775, 317] width 22 height 22
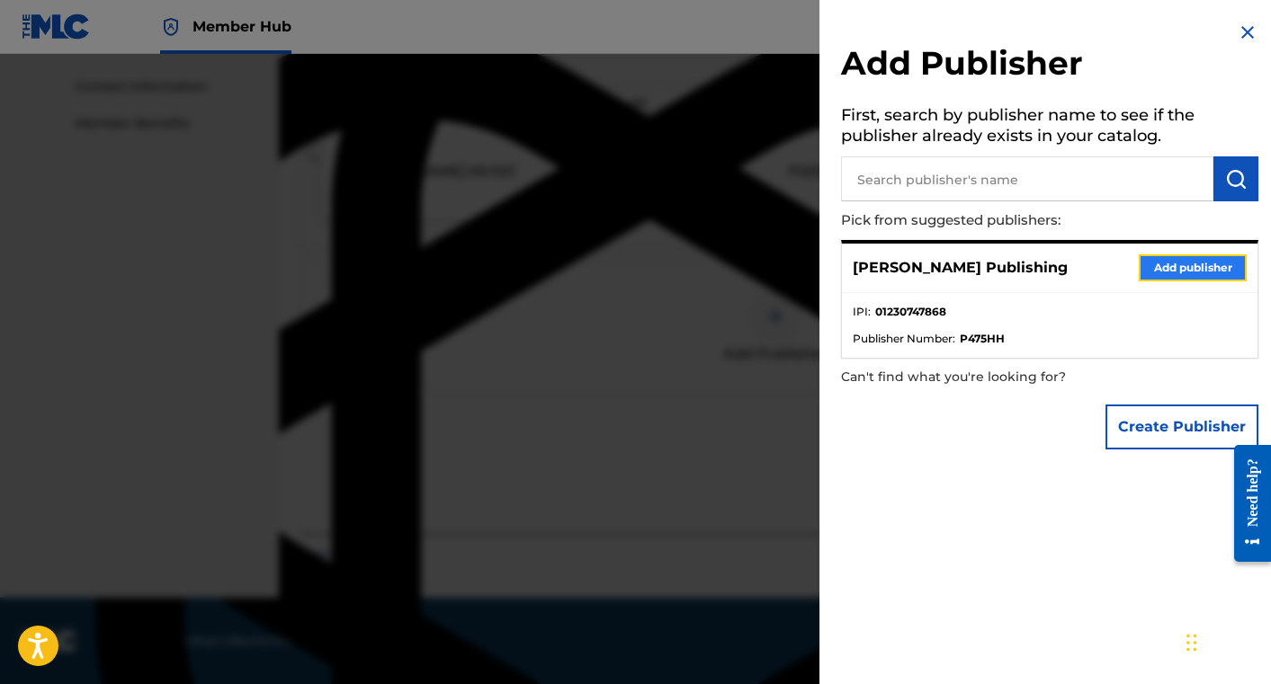
click at [1150, 273] on button "Add publisher" at bounding box center [1193, 268] width 108 height 27
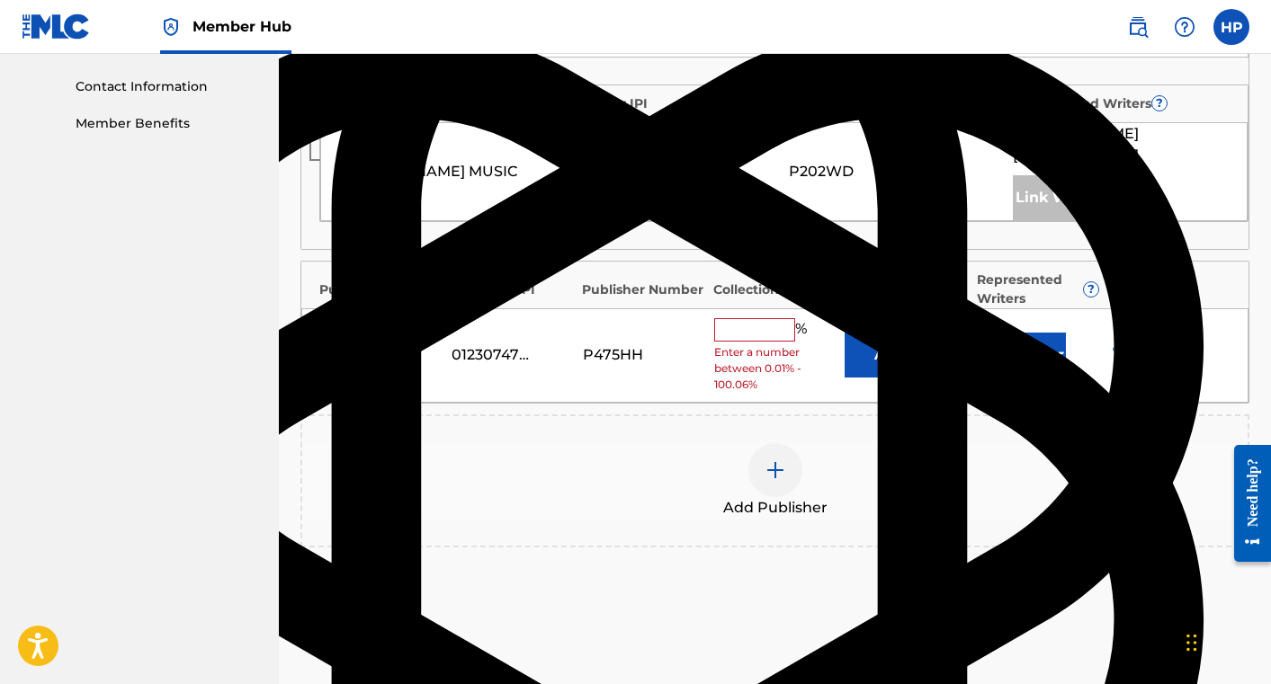
click at [754, 330] on input "text" at bounding box center [754, 329] width 81 height 23
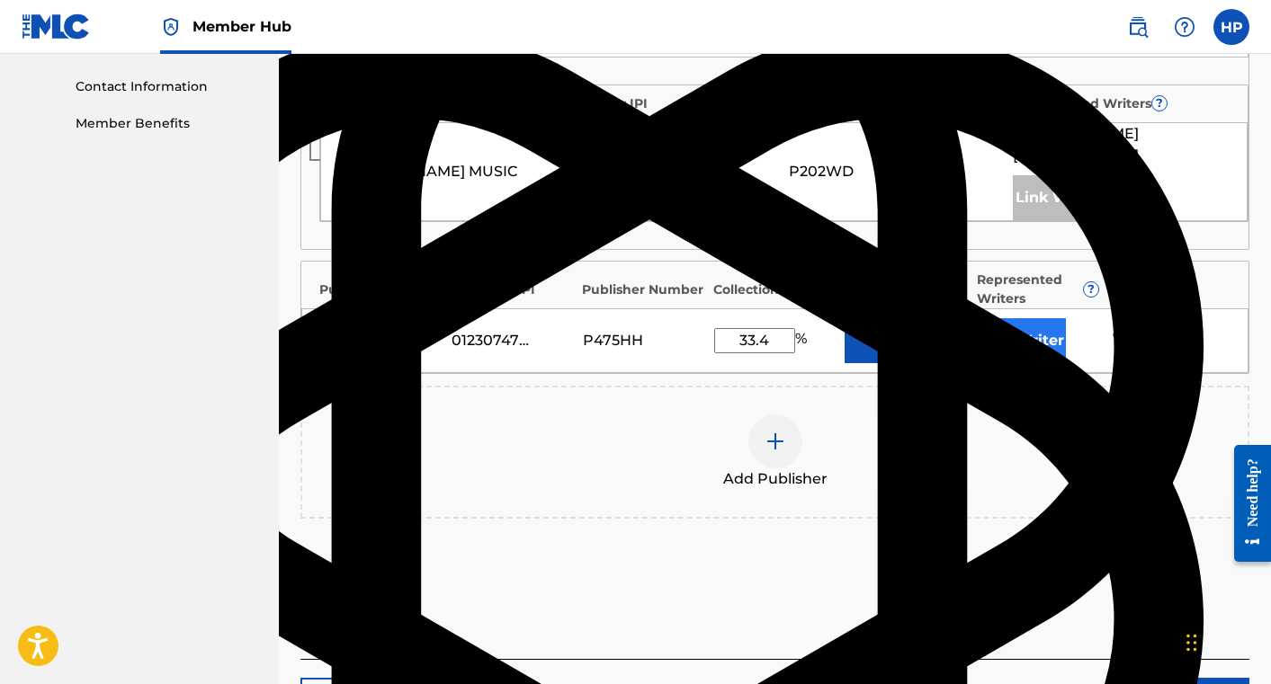
type input "33.4"
click at [1041, 344] on button "Link Writer" at bounding box center [1021, 340] width 90 height 45
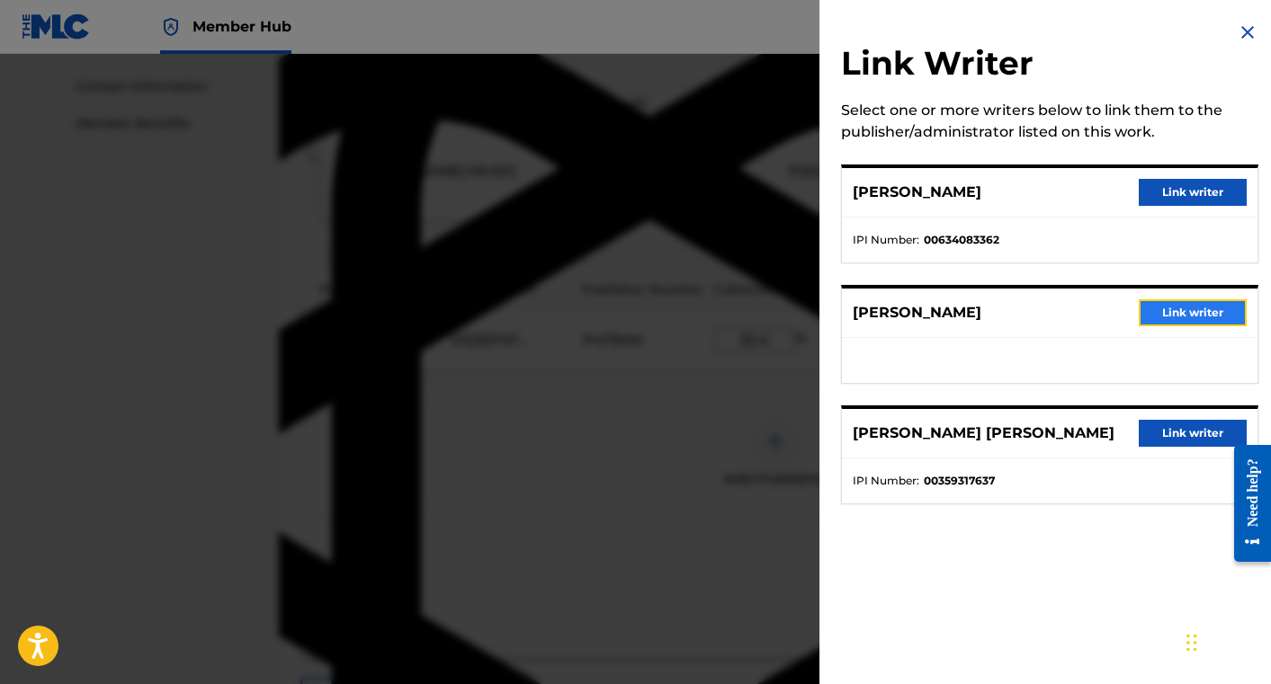
click at [1164, 303] on button "Link writer" at bounding box center [1193, 312] width 108 height 27
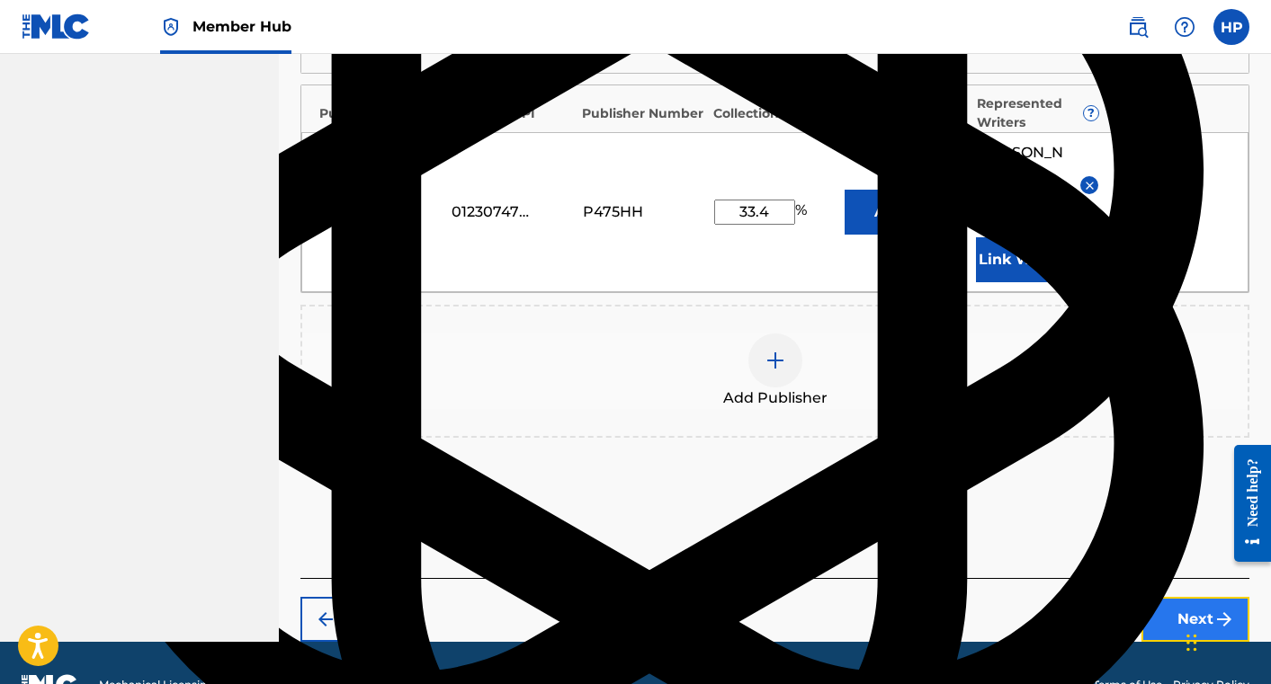
click at [1183, 597] on button "Next" at bounding box center [1195, 619] width 108 height 45
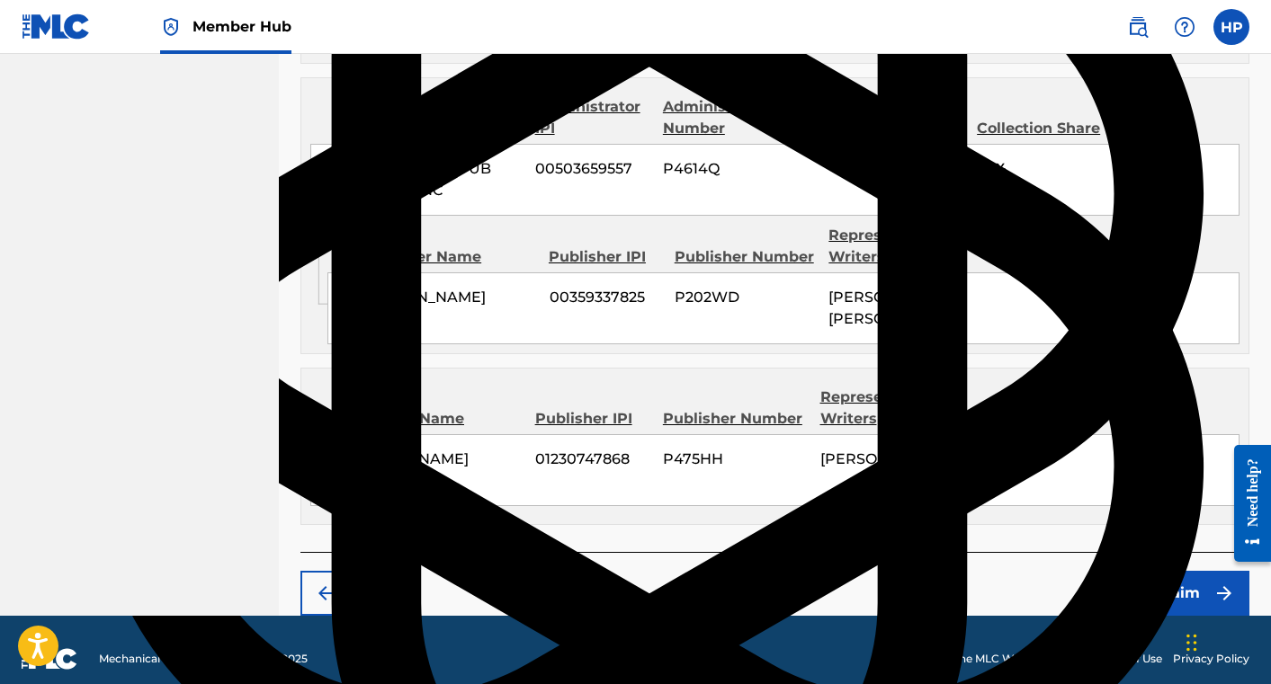
scroll to position [1040, 0]
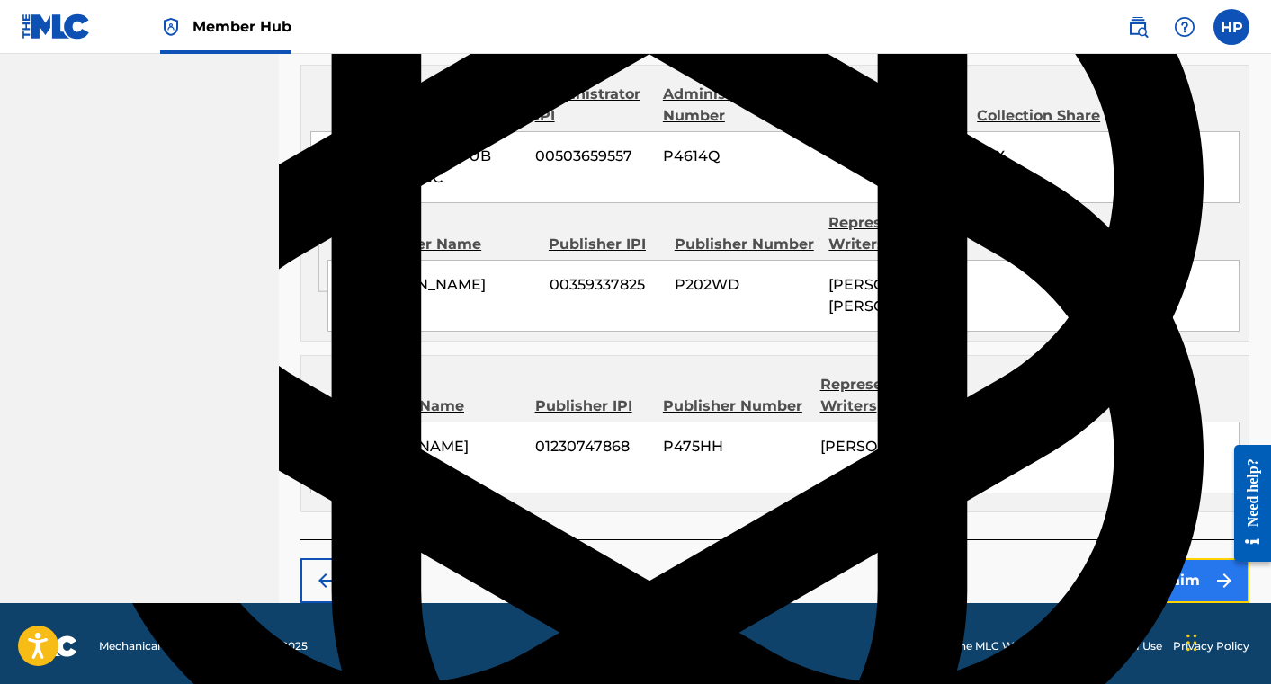
click at [1152, 576] on button "Claim" at bounding box center [1177, 581] width 144 height 45
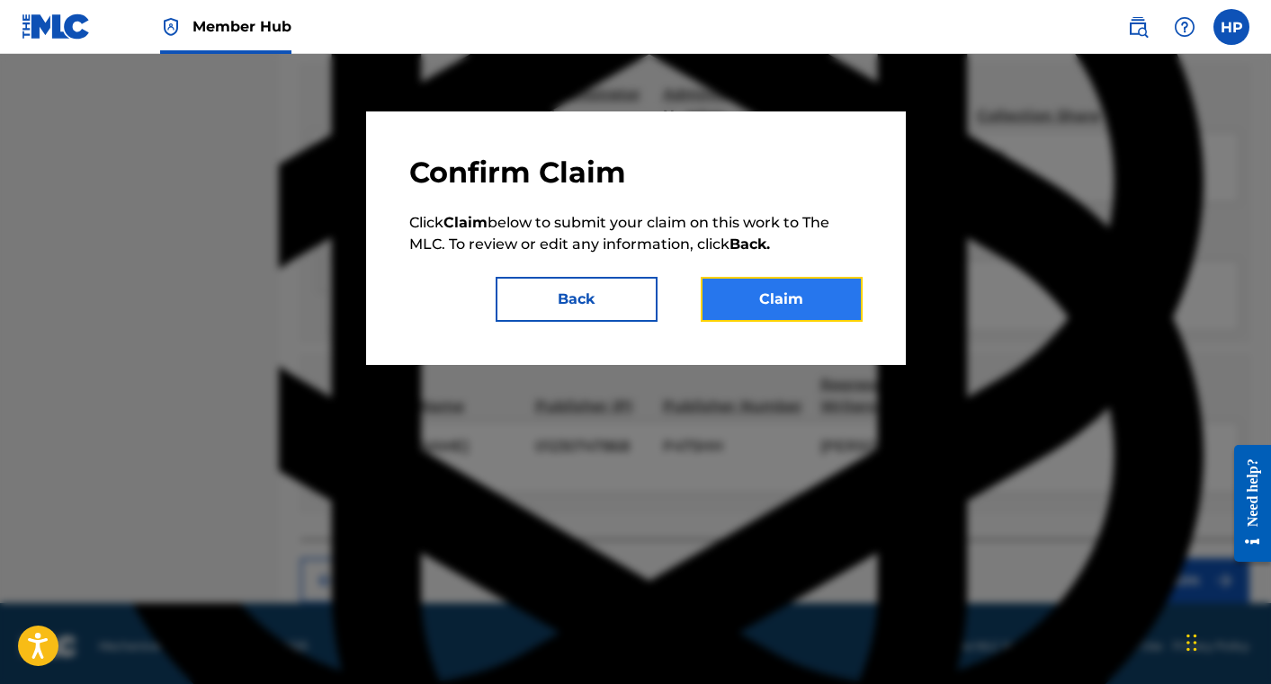
click at [824, 303] on button "Claim" at bounding box center [782, 299] width 162 height 45
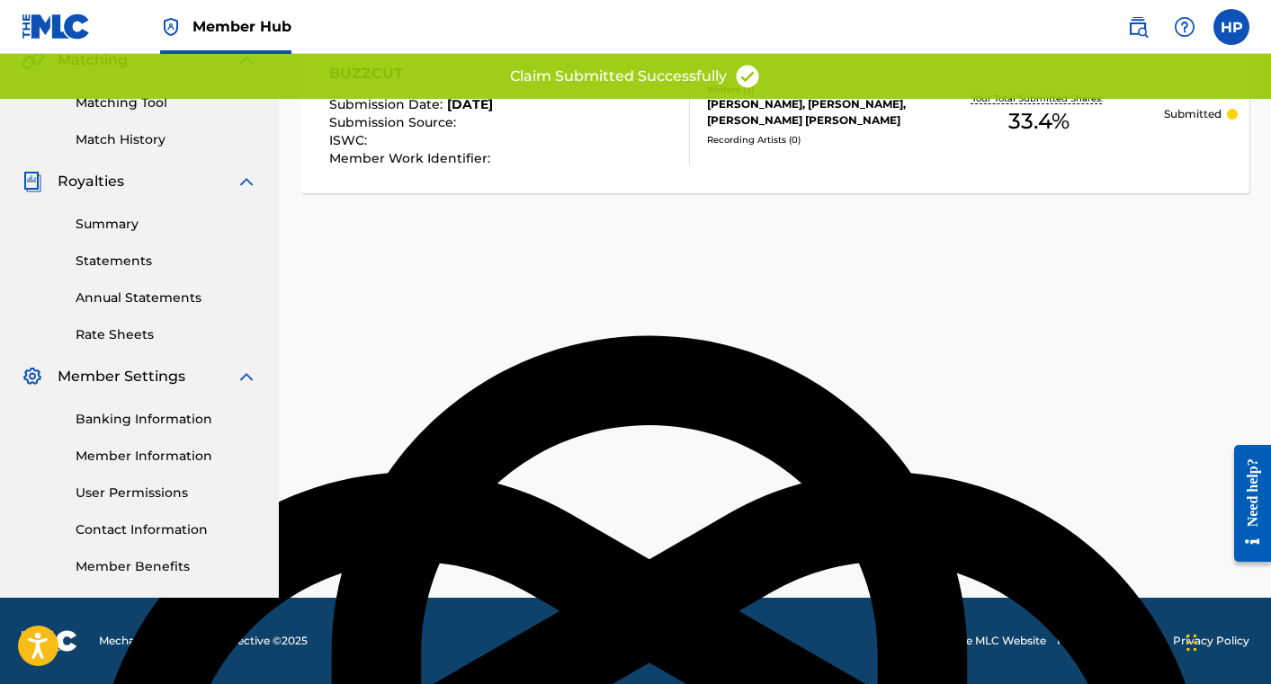
scroll to position [0, 0]
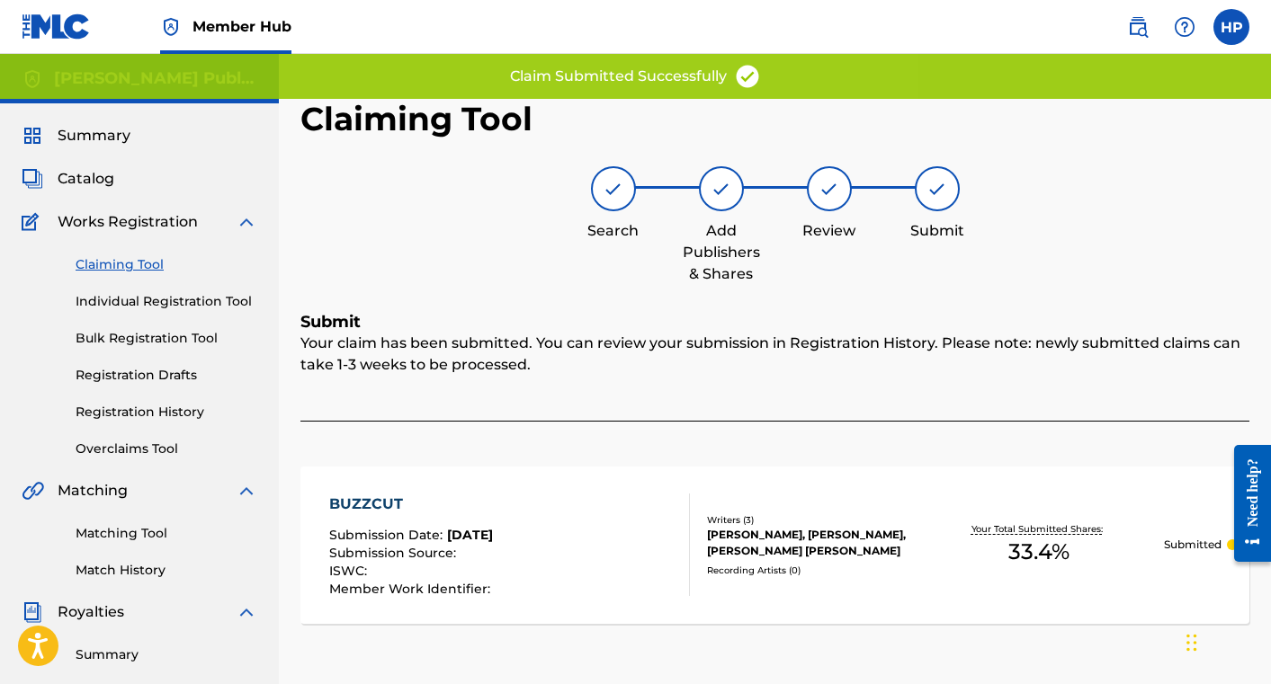
click at [120, 266] on link "Claiming Tool" at bounding box center [167, 264] width 182 height 19
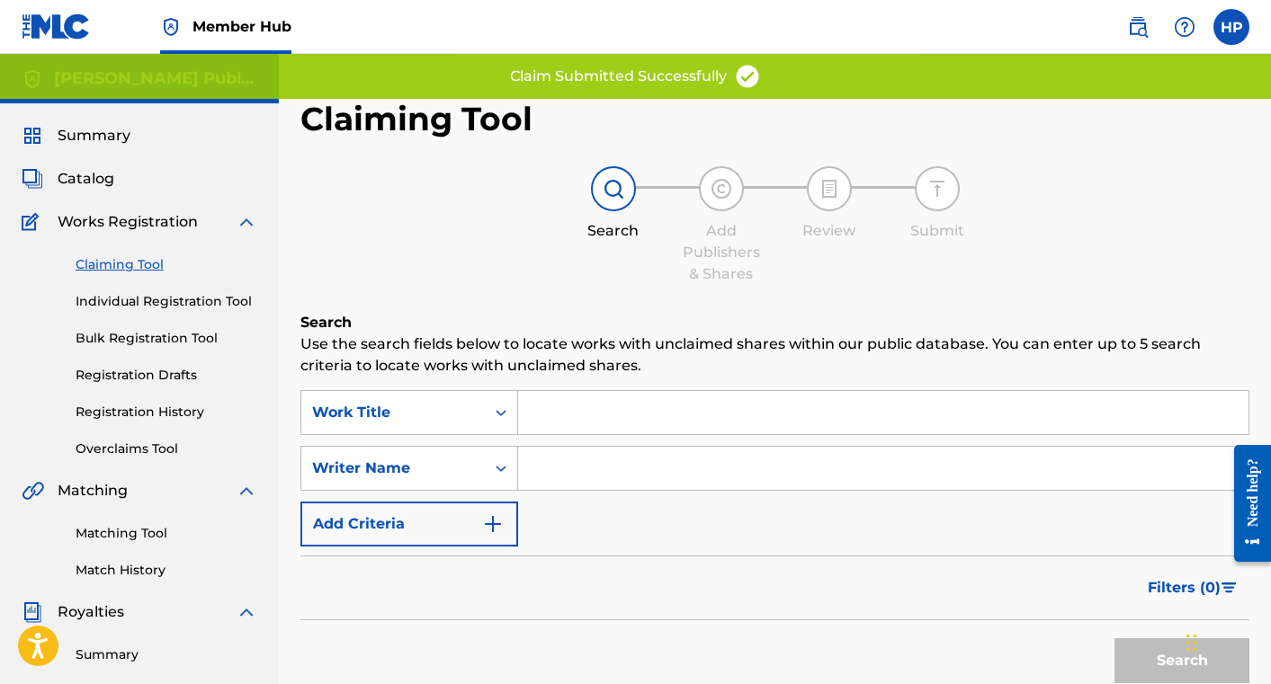
click at [573, 466] on input "Search Form" at bounding box center [883, 468] width 730 height 43
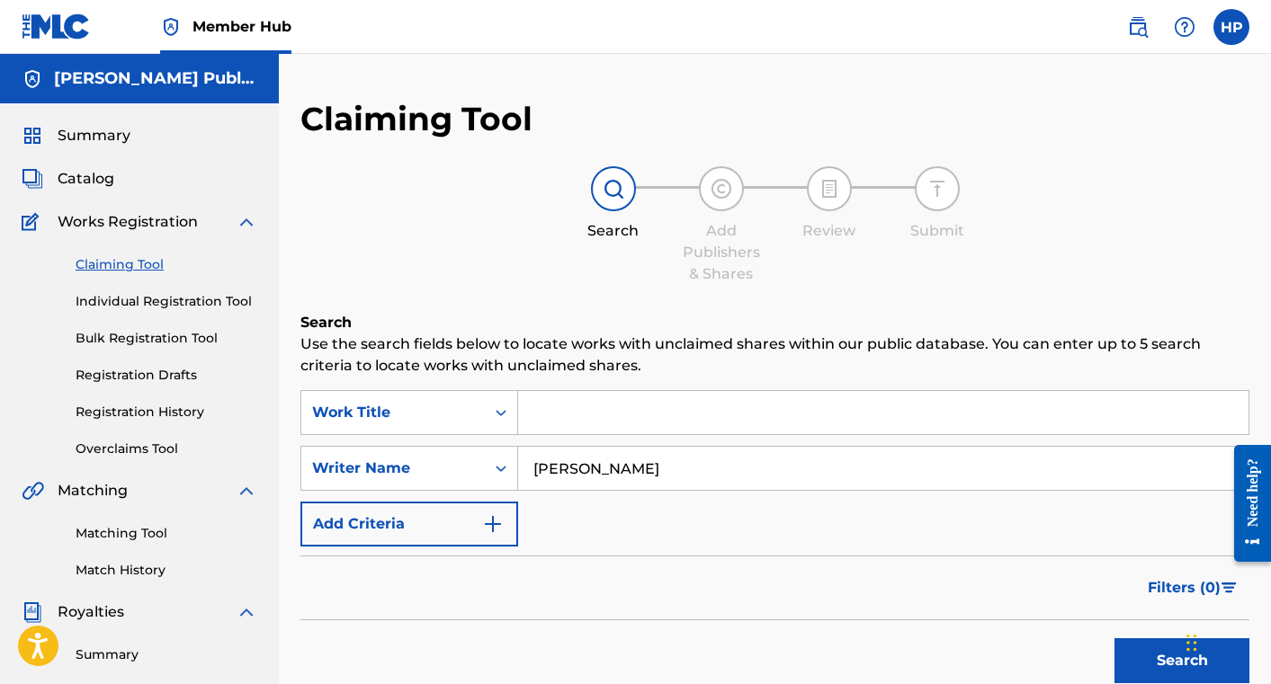
type input "[PERSON_NAME]"
click at [1114, 639] on button "Search" at bounding box center [1181, 661] width 135 height 45
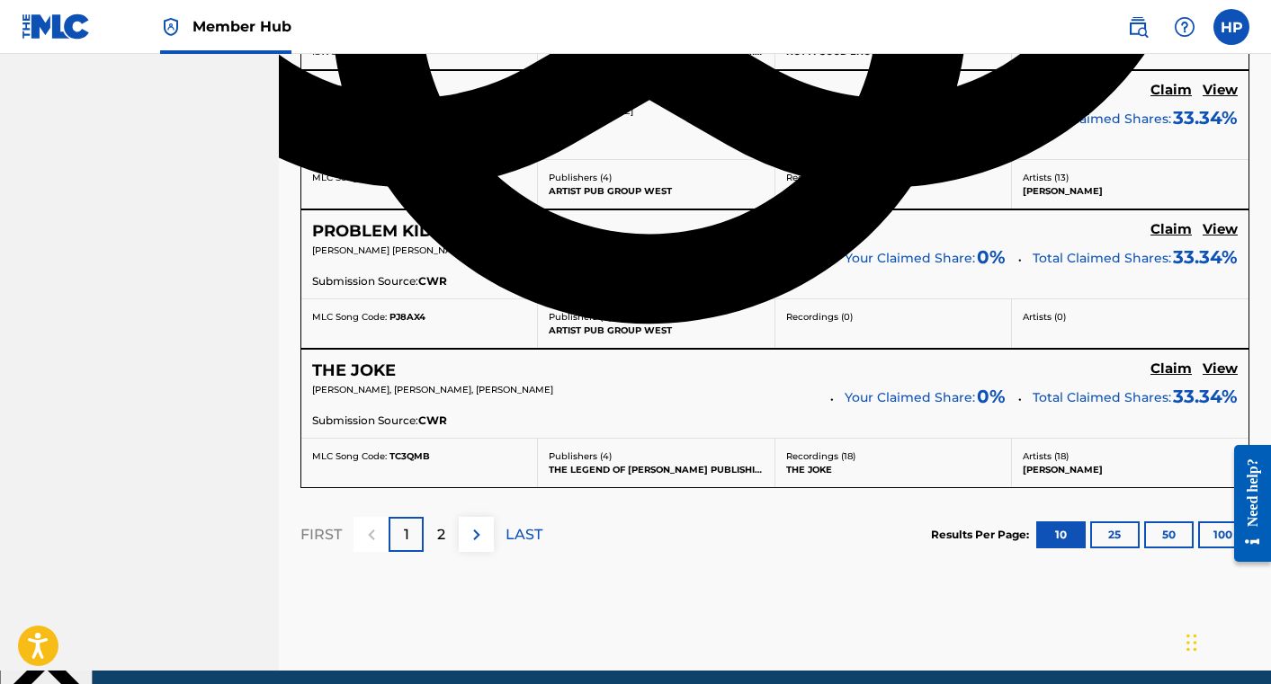
scroll to position [1626, 0]
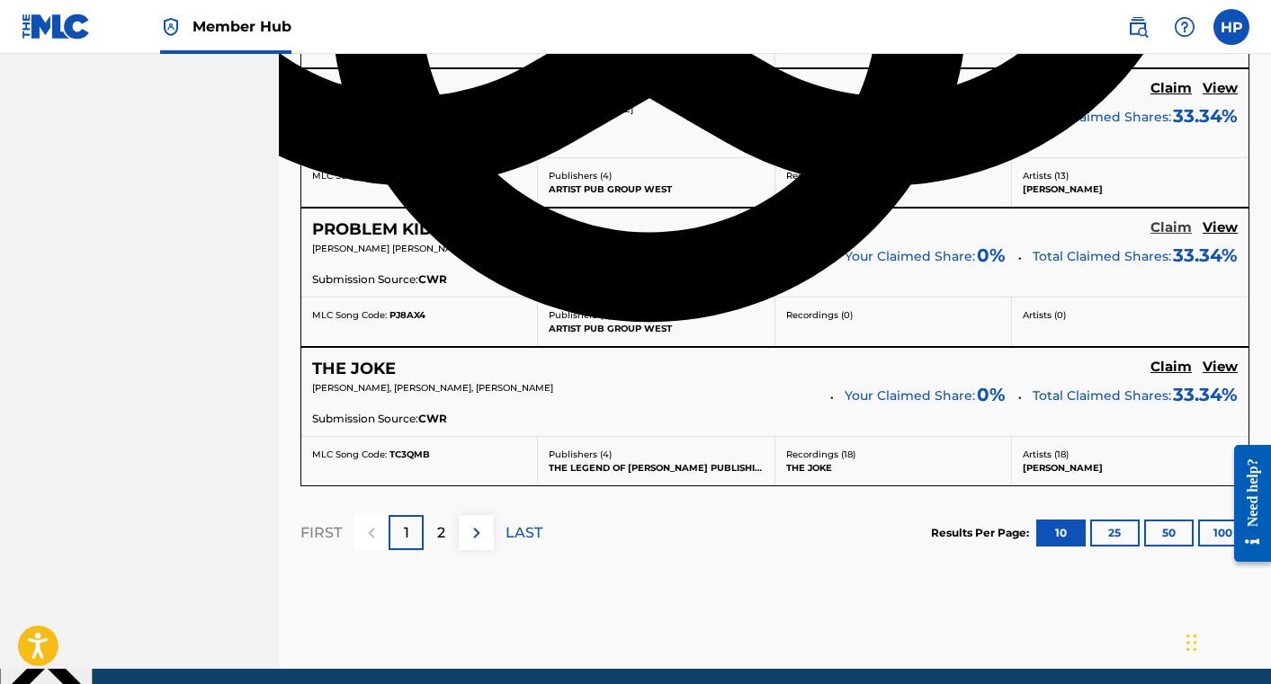
click at [1163, 226] on h5 "Claim" at bounding box center [1170, 227] width 41 height 17
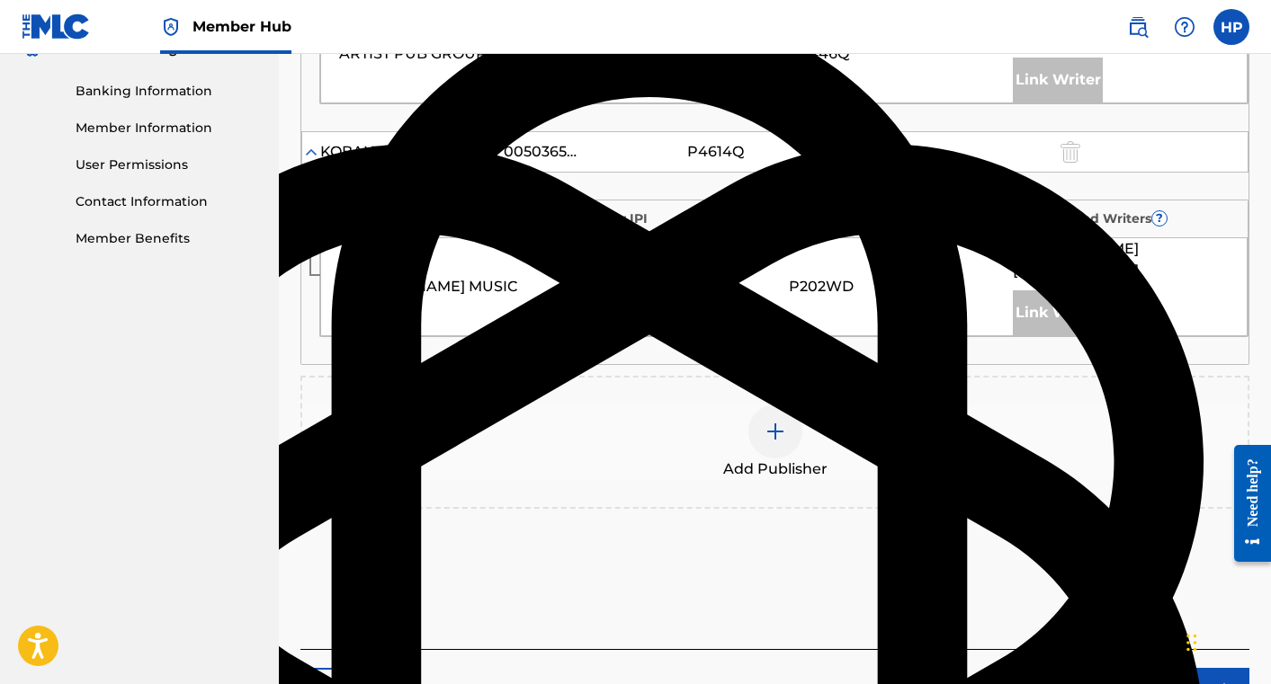
scroll to position [756, 0]
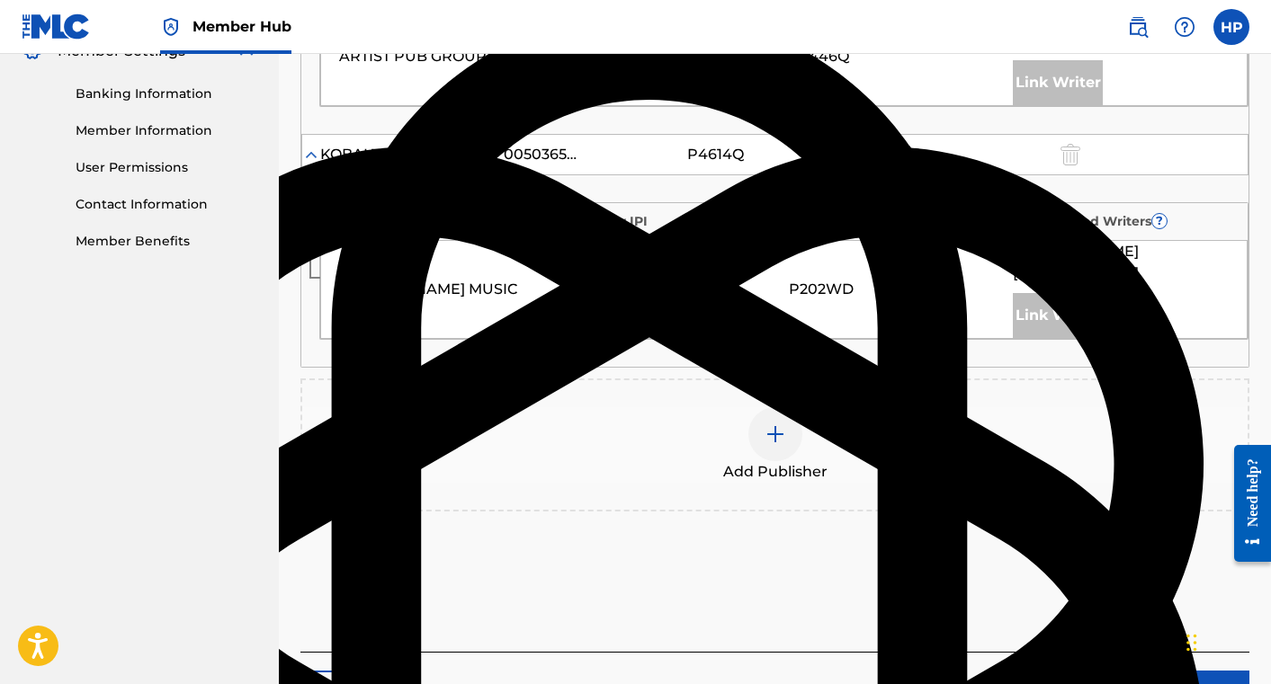
click at [768, 442] on img at bounding box center [775, 435] width 22 height 22
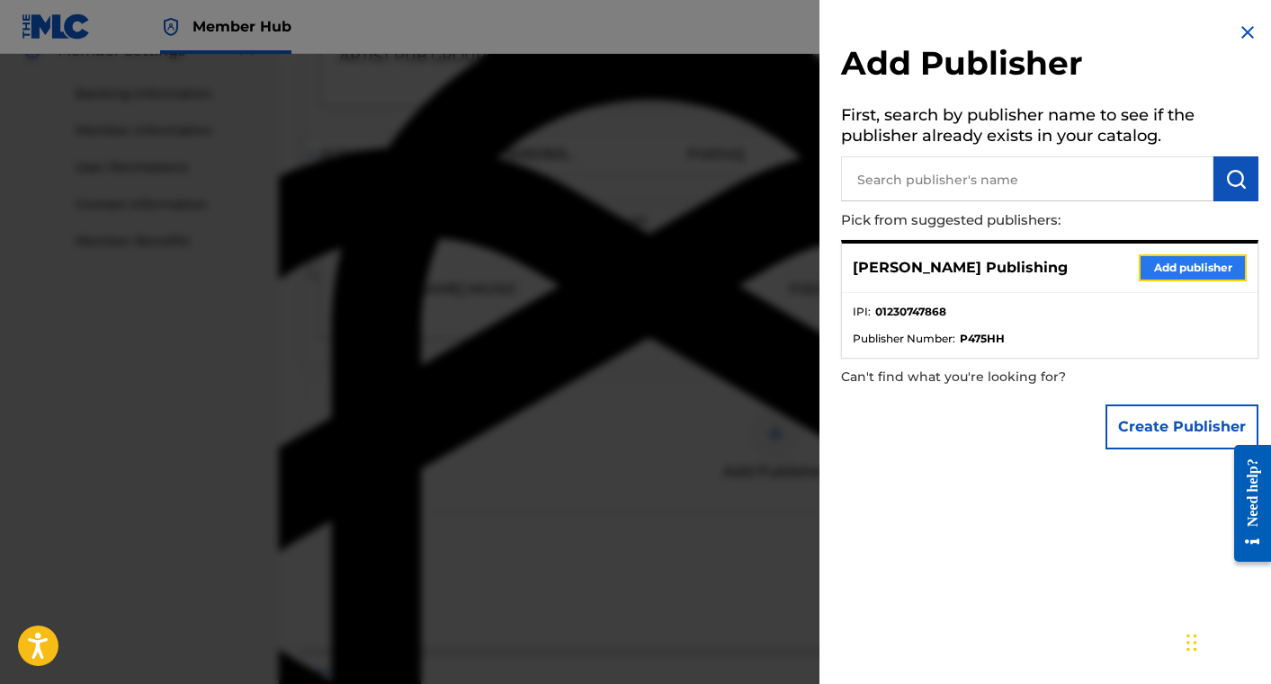
click at [1158, 263] on button "Add publisher" at bounding box center [1193, 268] width 108 height 27
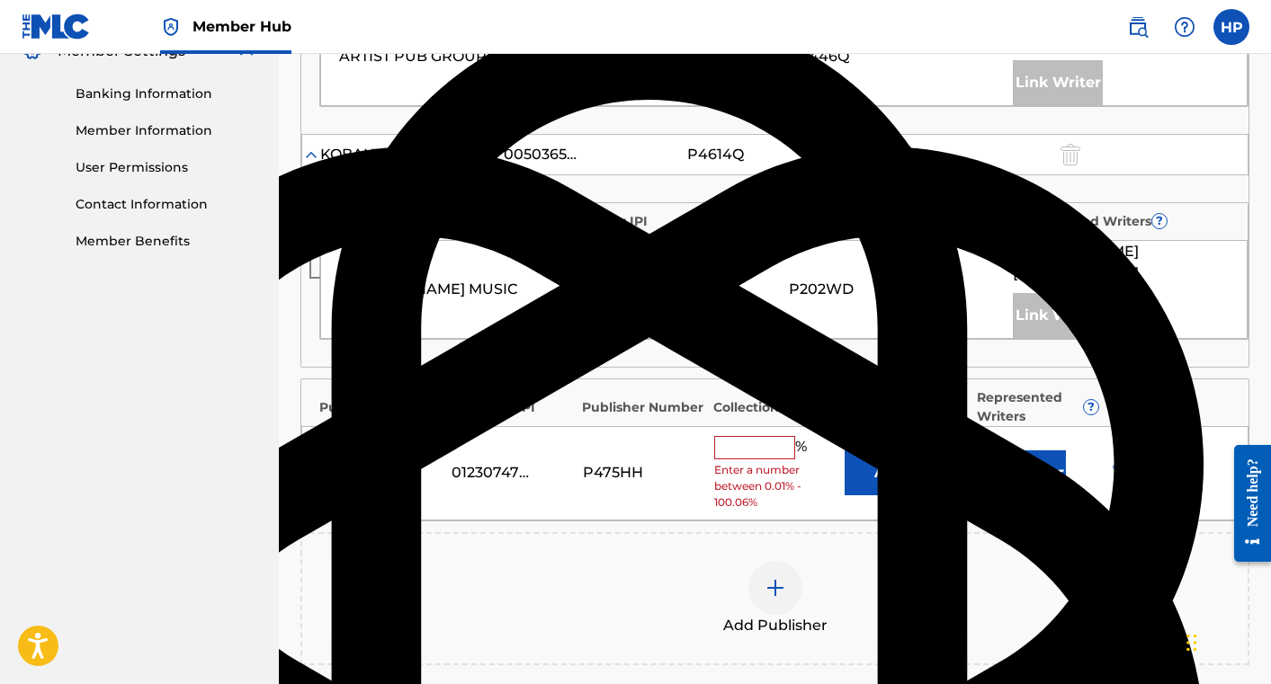
click at [781, 448] on input "text" at bounding box center [754, 447] width 81 height 23
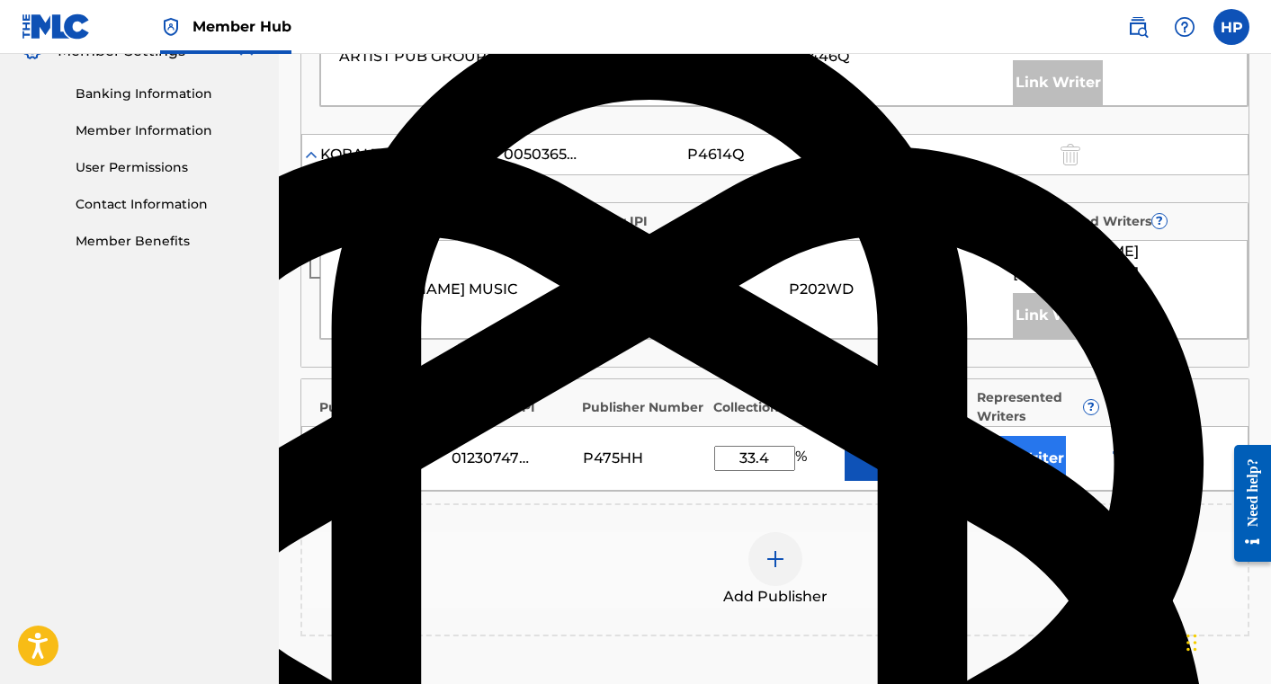
type input "33.4"
click at [1002, 444] on button "Link Writer" at bounding box center [1021, 458] width 90 height 45
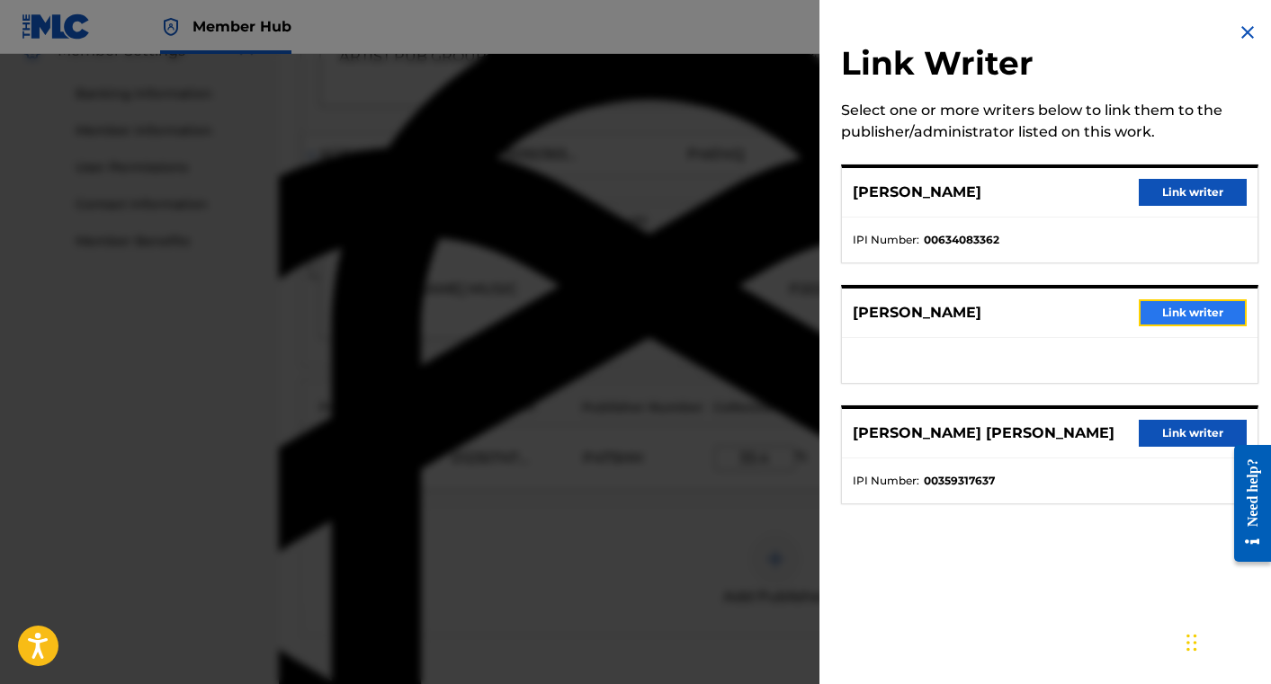
click at [1158, 308] on button "Link writer" at bounding box center [1193, 312] width 108 height 27
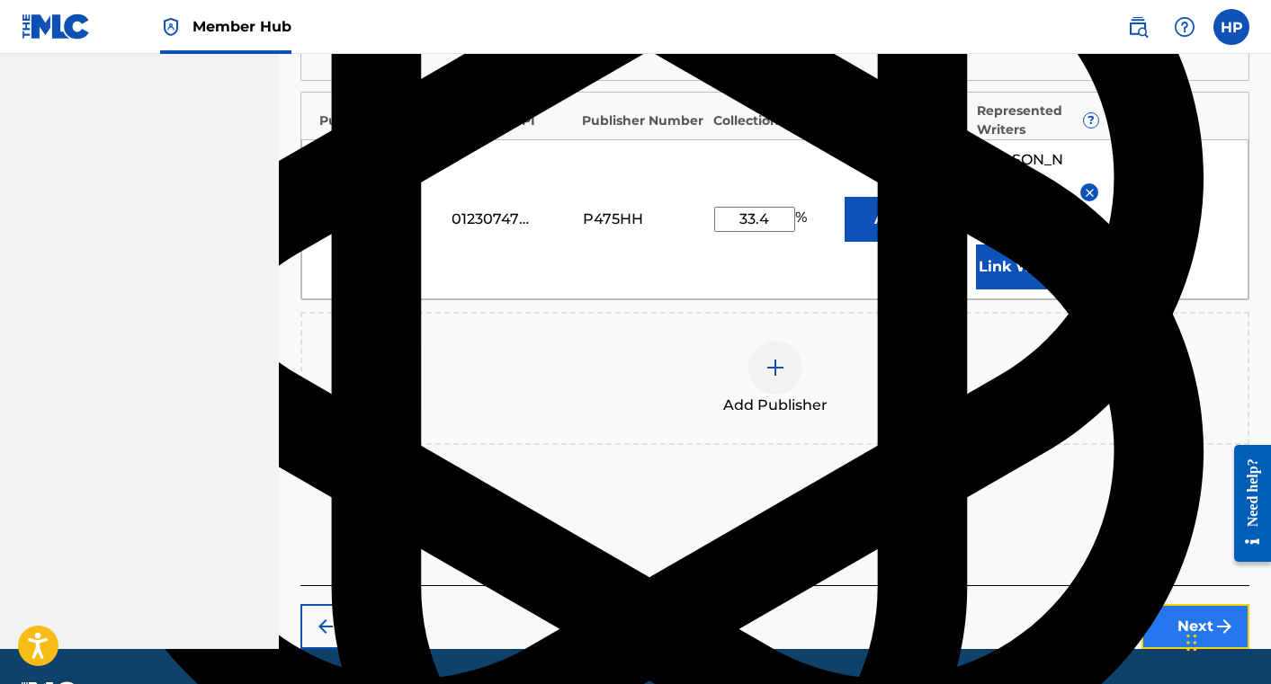
click at [1202, 604] on button "Next" at bounding box center [1195, 626] width 108 height 45
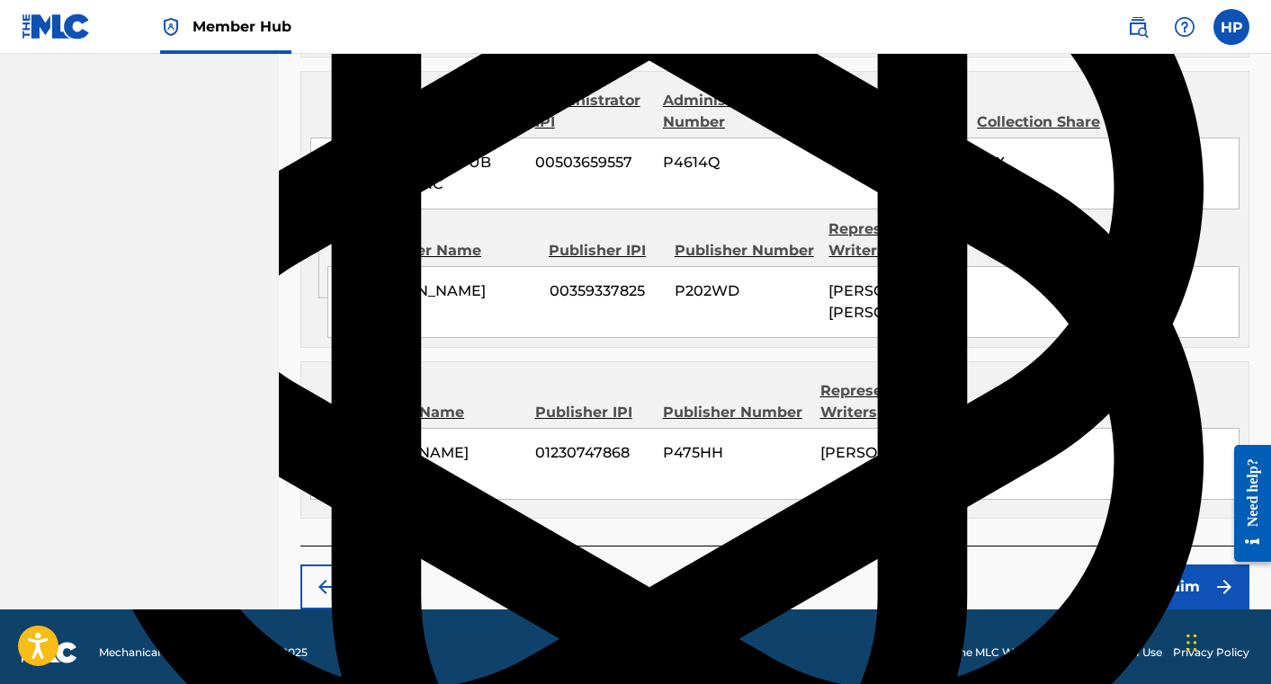
scroll to position [1040, 0]
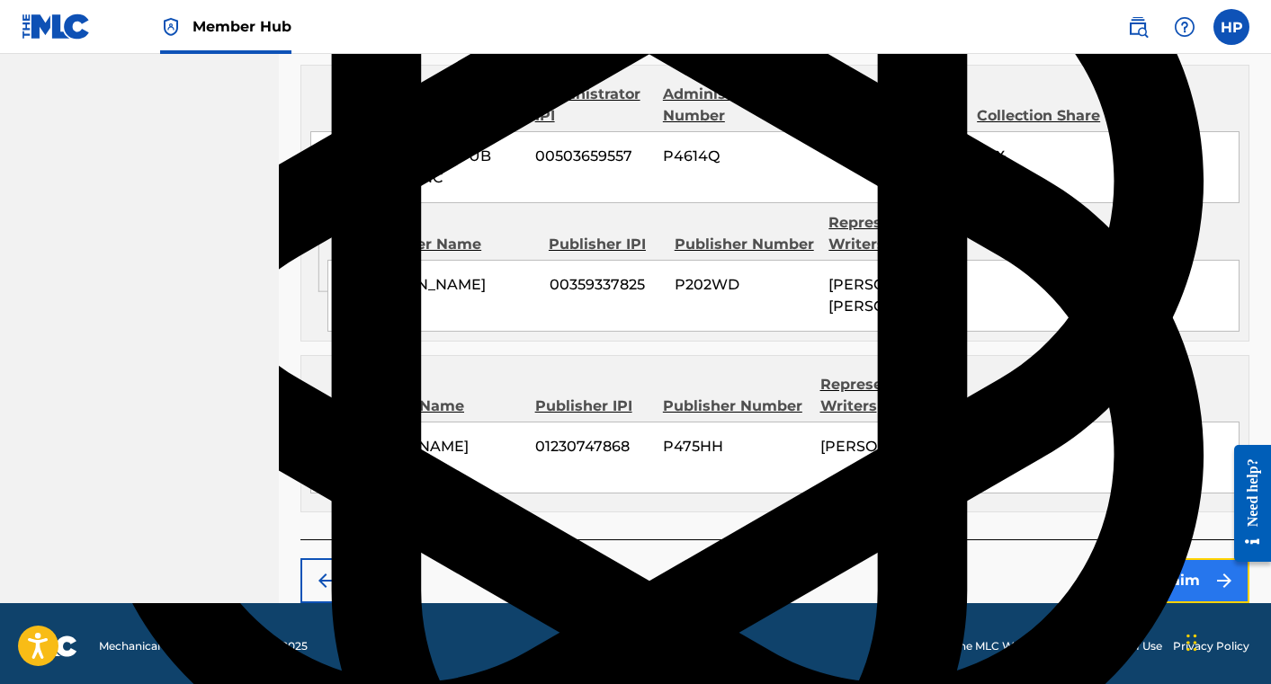
click at [1167, 573] on button "Claim" at bounding box center [1177, 581] width 144 height 45
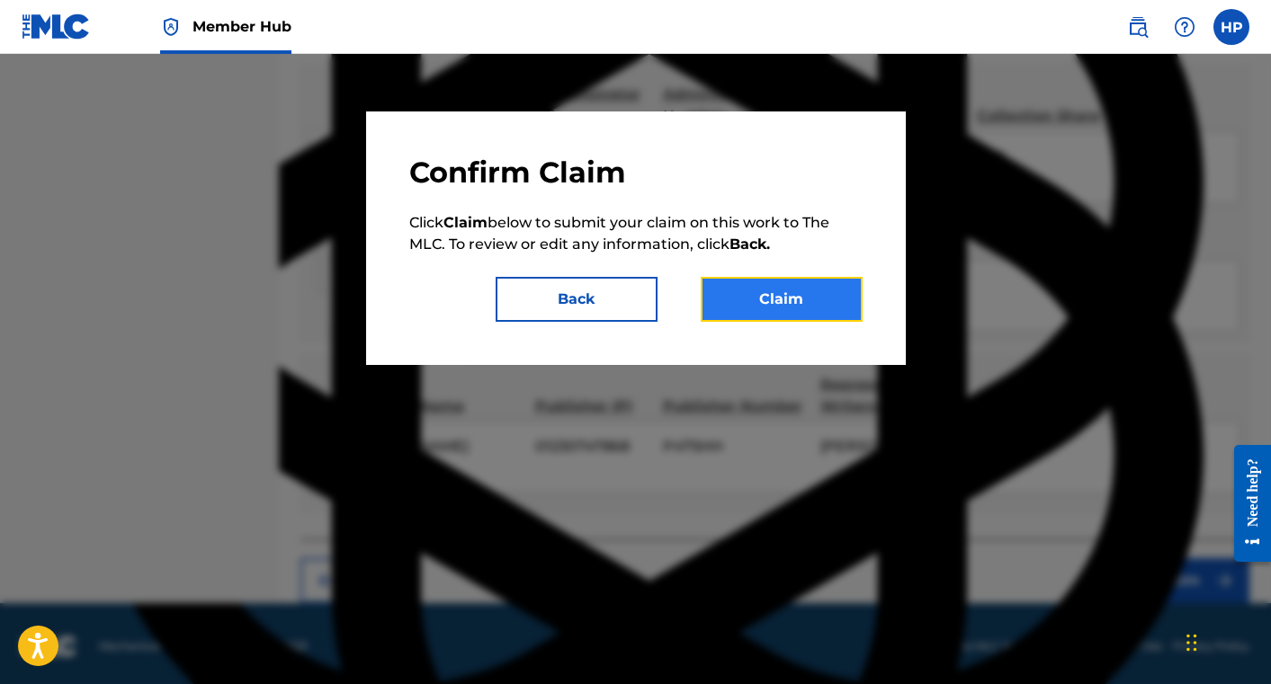
click at [767, 300] on button "Claim" at bounding box center [782, 299] width 162 height 45
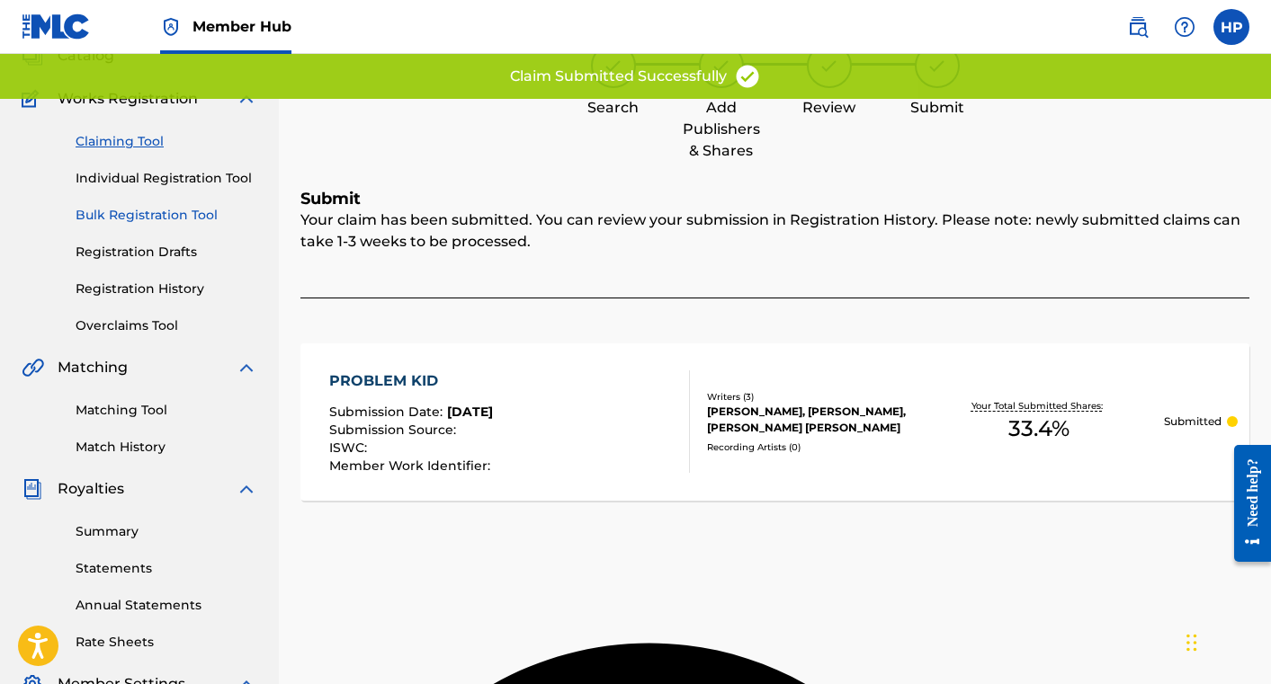
scroll to position [67, 0]
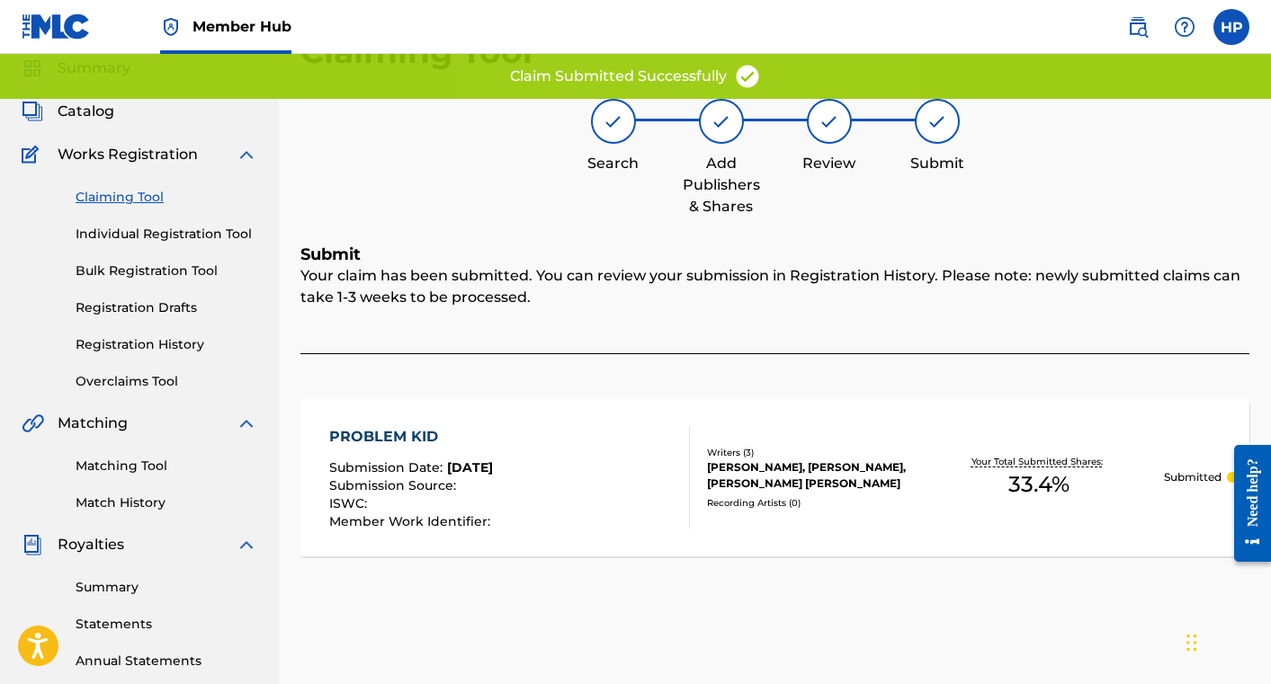
click at [129, 198] on link "Claiming Tool" at bounding box center [167, 197] width 182 height 19
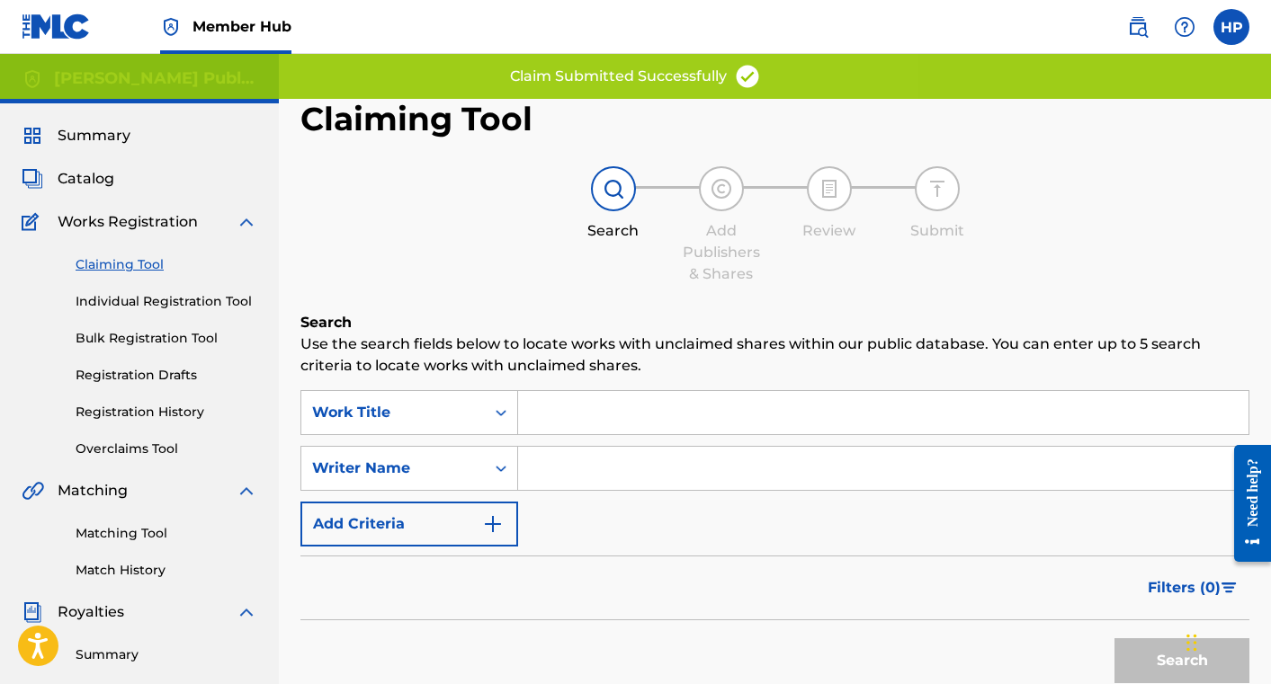
click at [635, 455] on input "Search Form" at bounding box center [883, 468] width 730 height 43
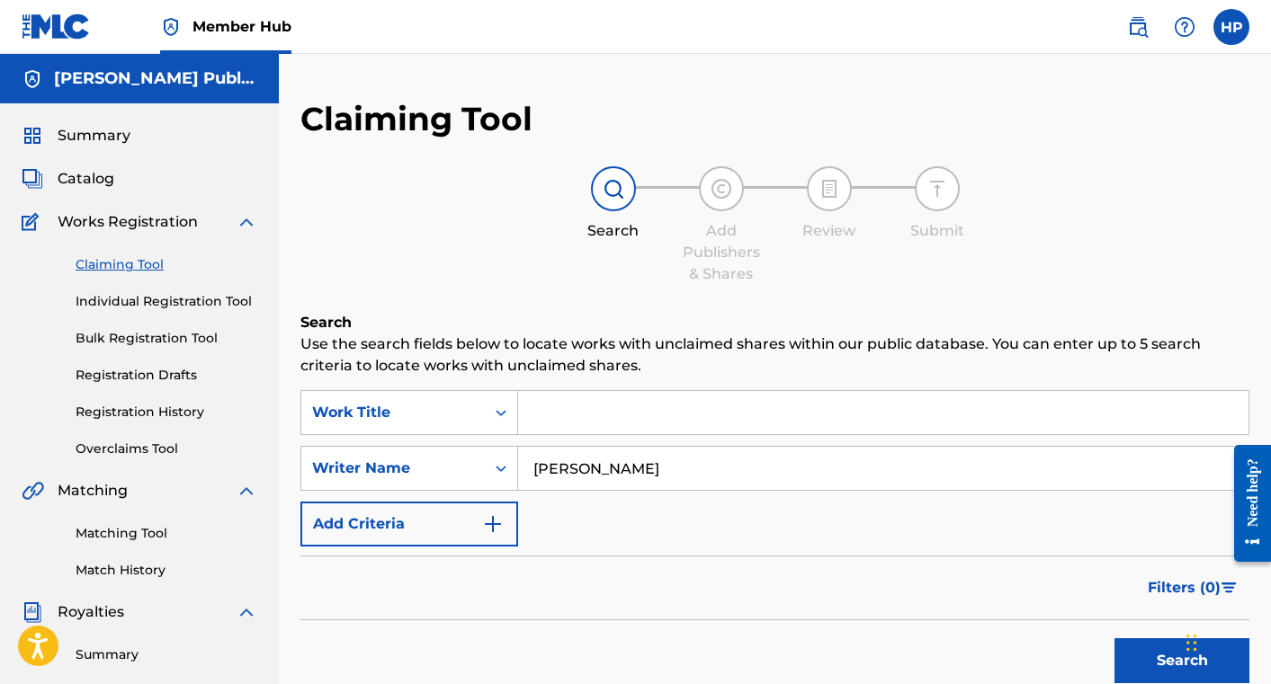
type input "[PERSON_NAME]"
click at [1114, 639] on button "Search" at bounding box center [1181, 661] width 135 height 45
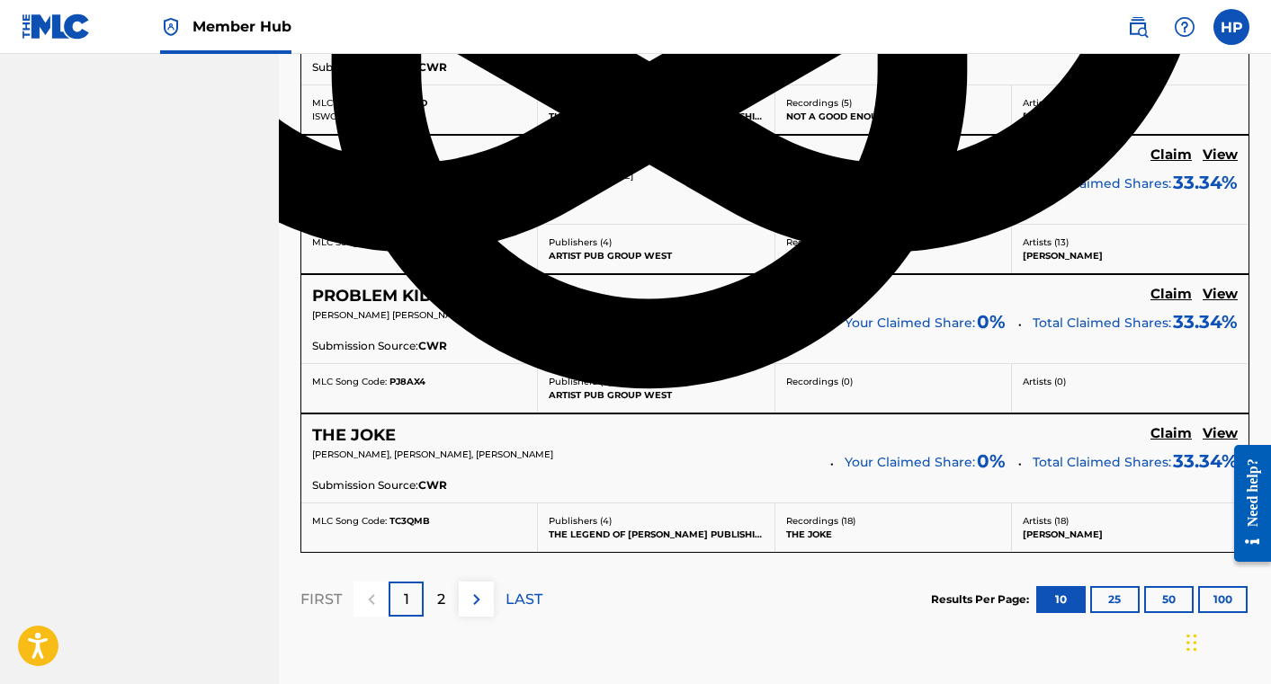
scroll to position [1560, 0]
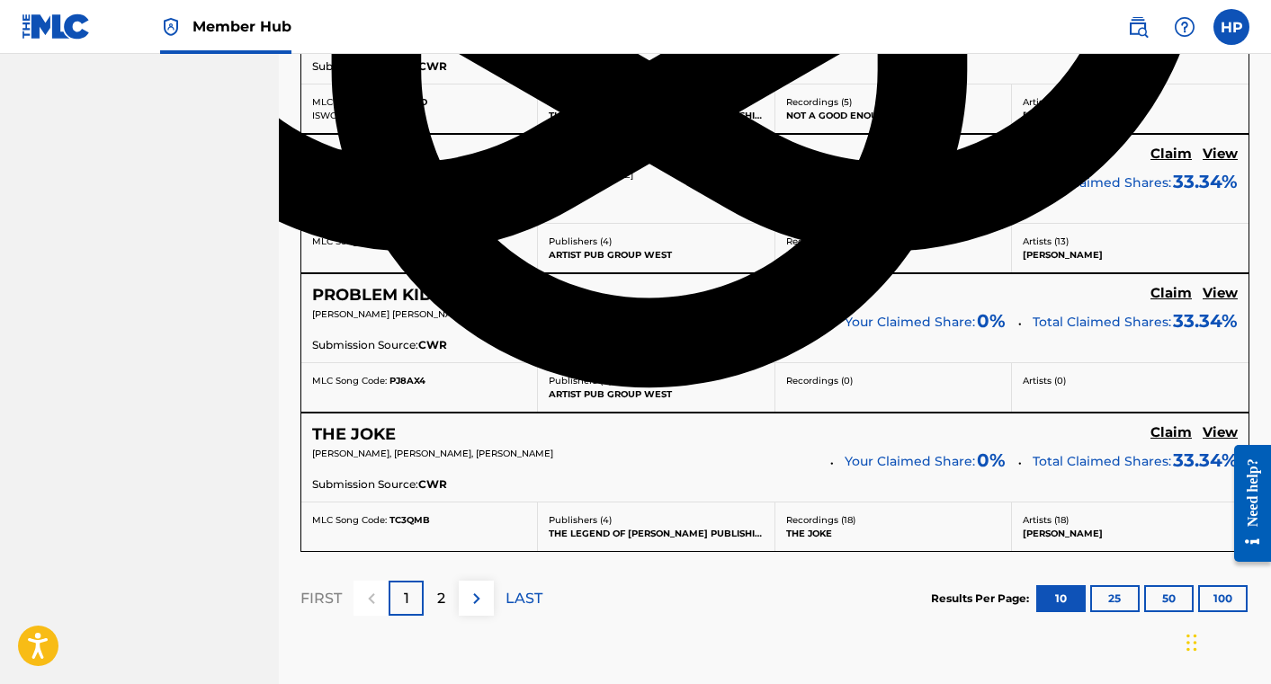
click at [1050, 432] on div "THE JOKE Claim View" at bounding box center [774, 435] width 925 height 21
click at [367, 434] on h5 "THE JOKE" at bounding box center [354, 435] width 84 height 21
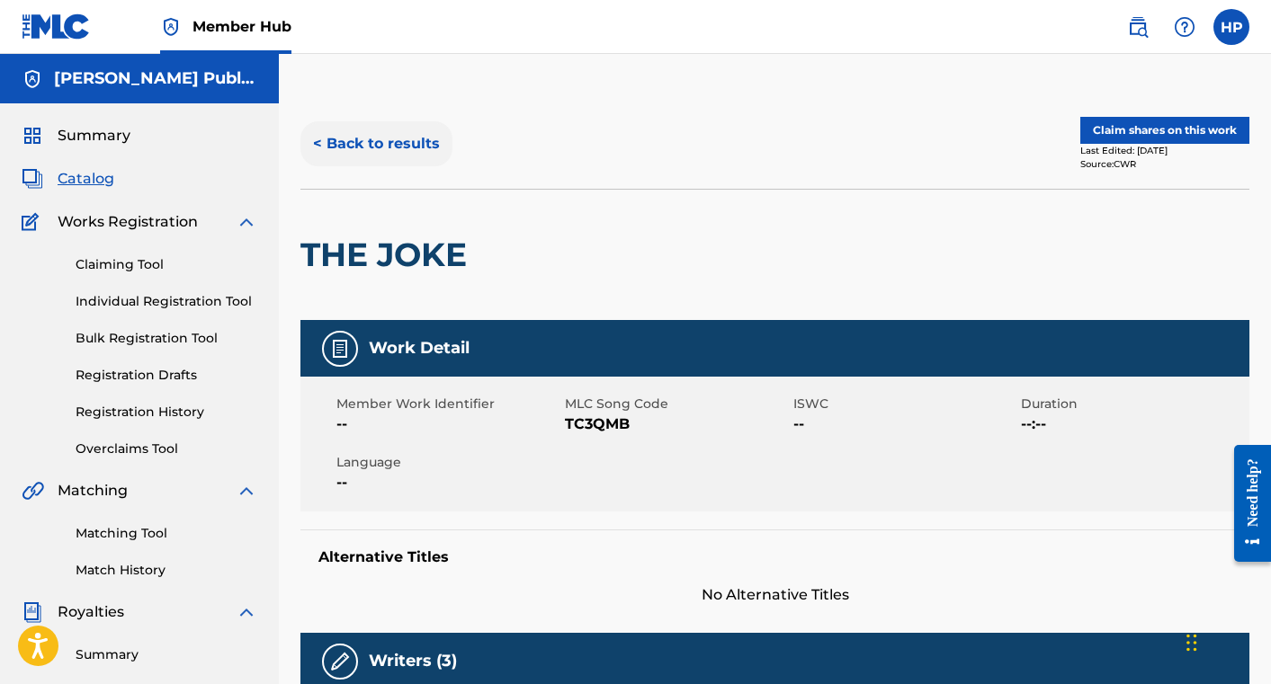
click at [355, 149] on button "< Back to results" at bounding box center [376, 143] width 152 height 45
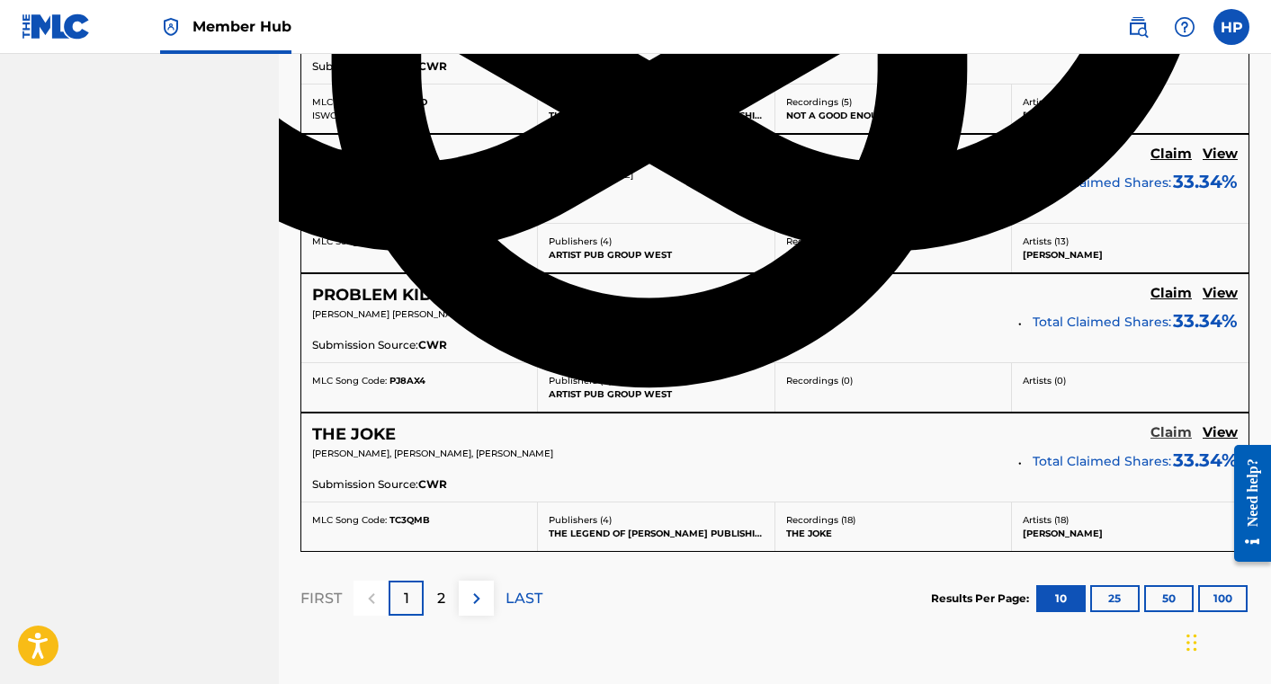
click at [1176, 434] on h5 "Claim" at bounding box center [1170, 433] width 41 height 17
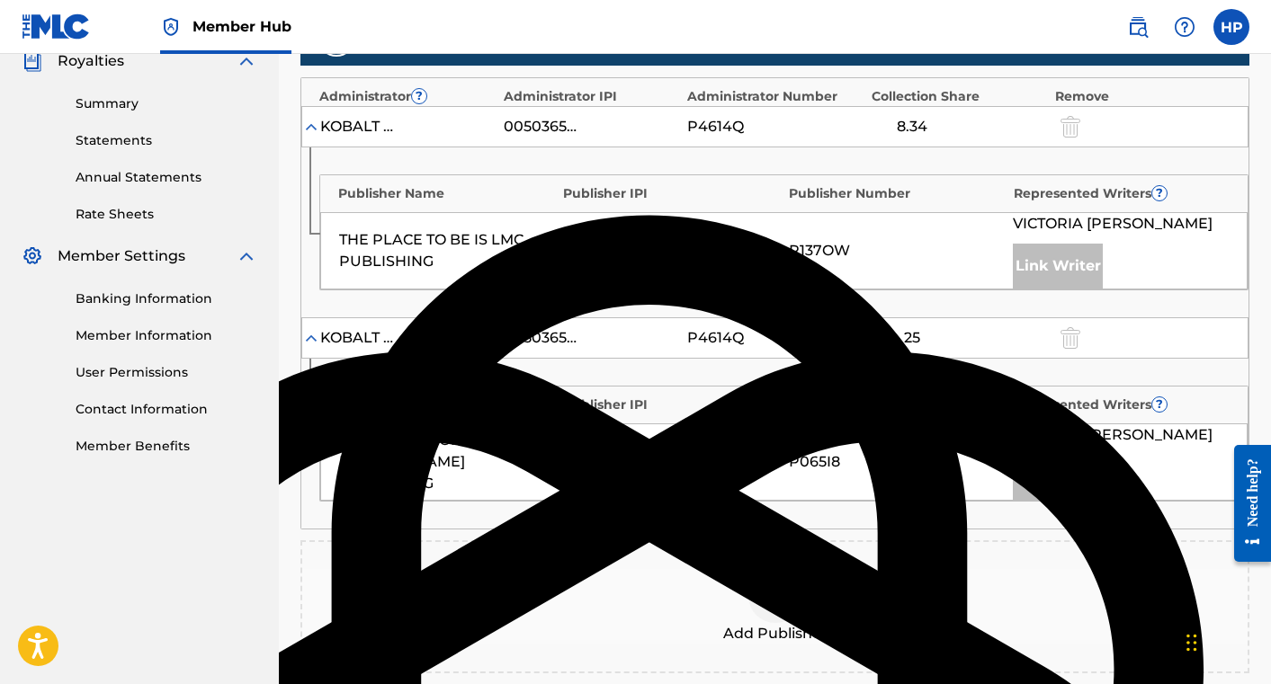
scroll to position [553, 0]
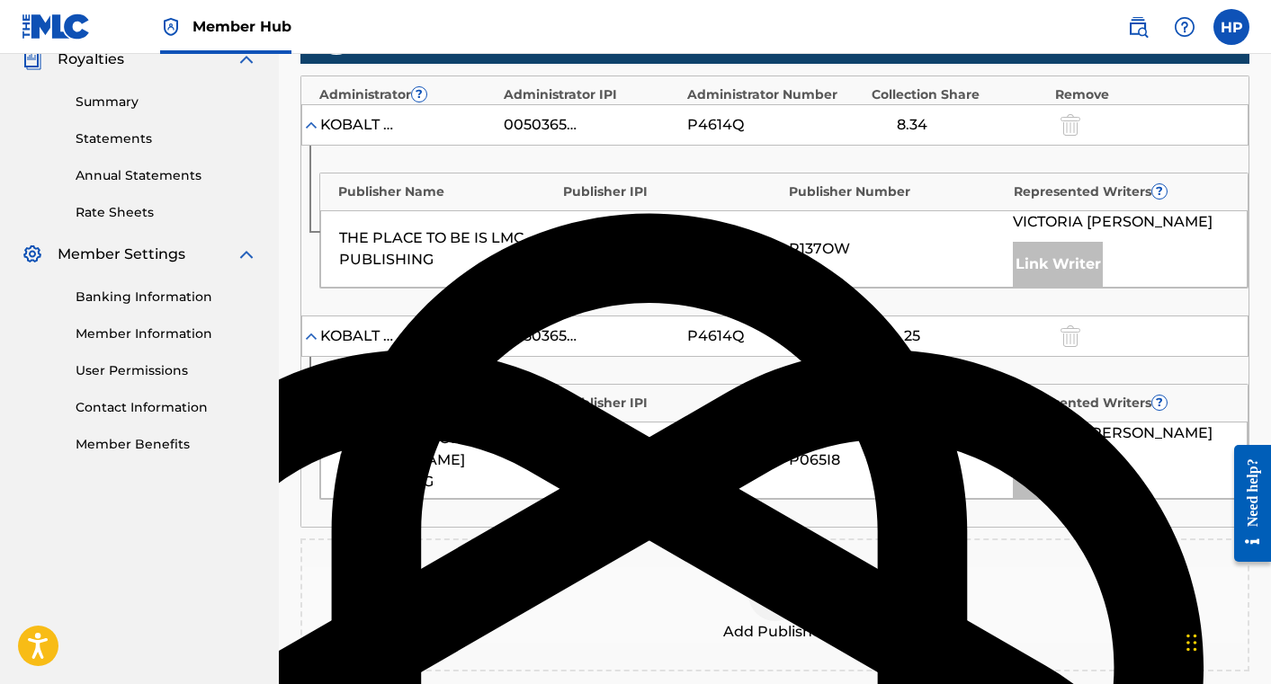
click at [767, 587] on img at bounding box center [775, 595] width 22 height 22
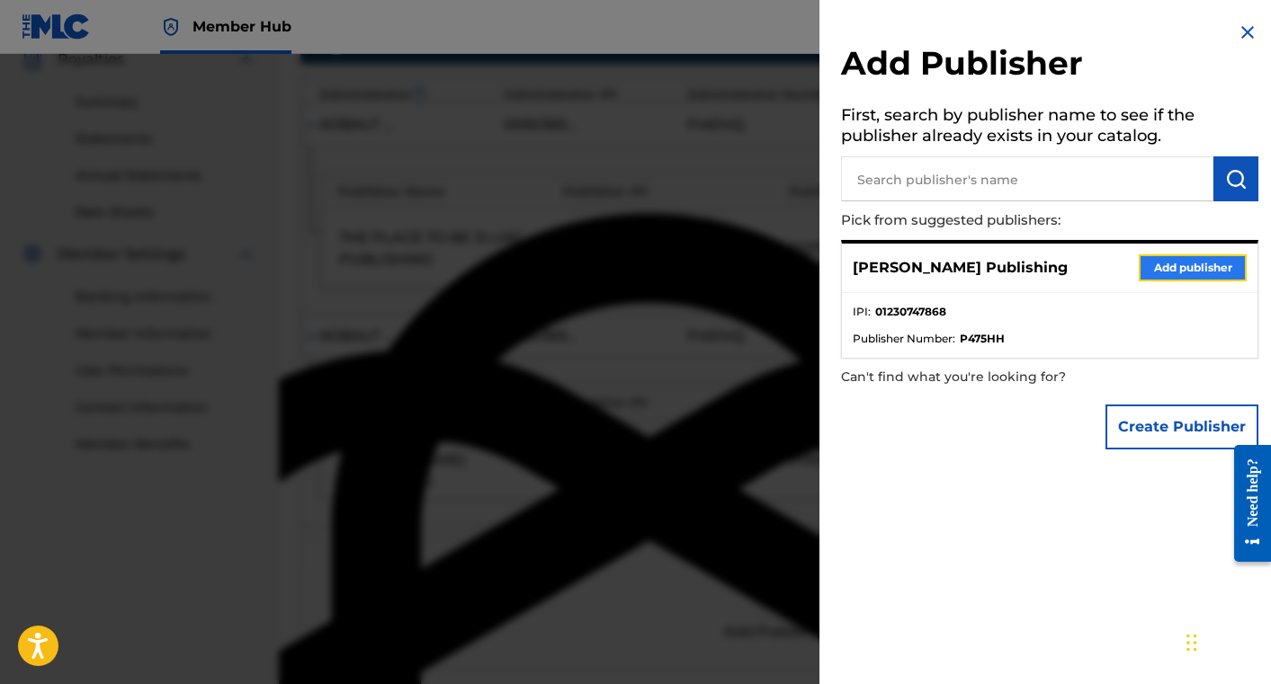
click at [1156, 264] on button "Add publisher" at bounding box center [1193, 268] width 108 height 27
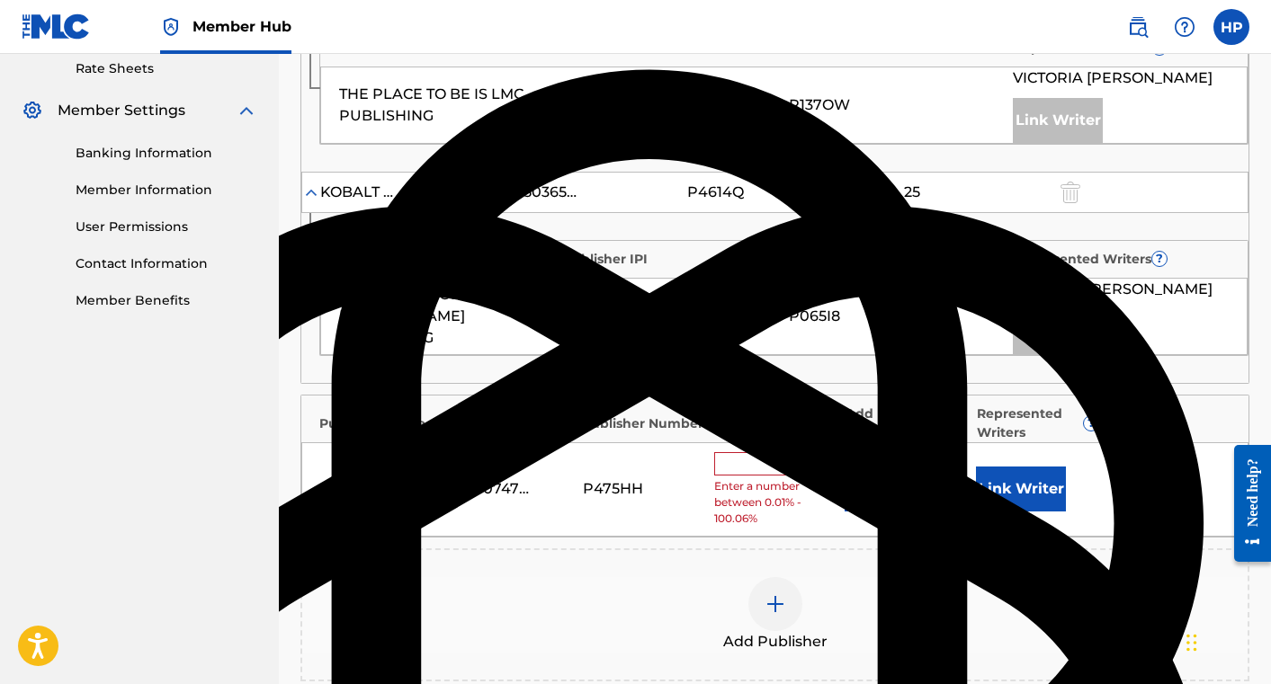
scroll to position [703, 0]
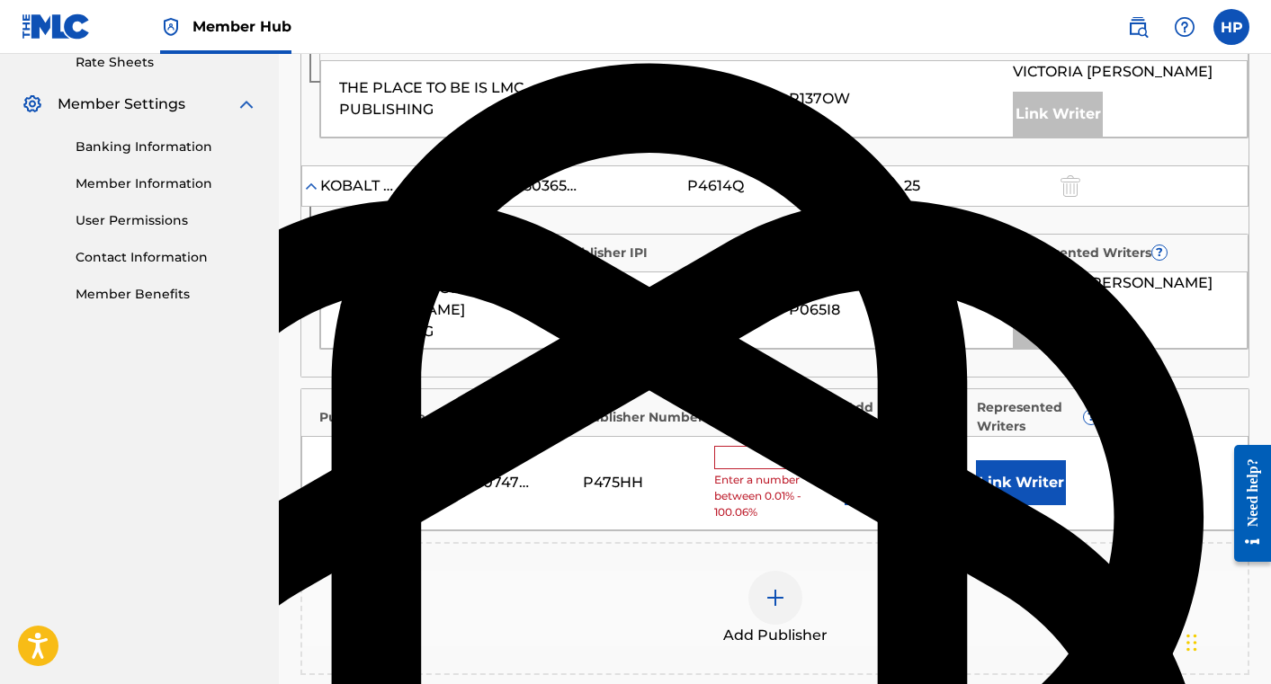
click at [734, 465] on input "text" at bounding box center [754, 457] width 81 height 23
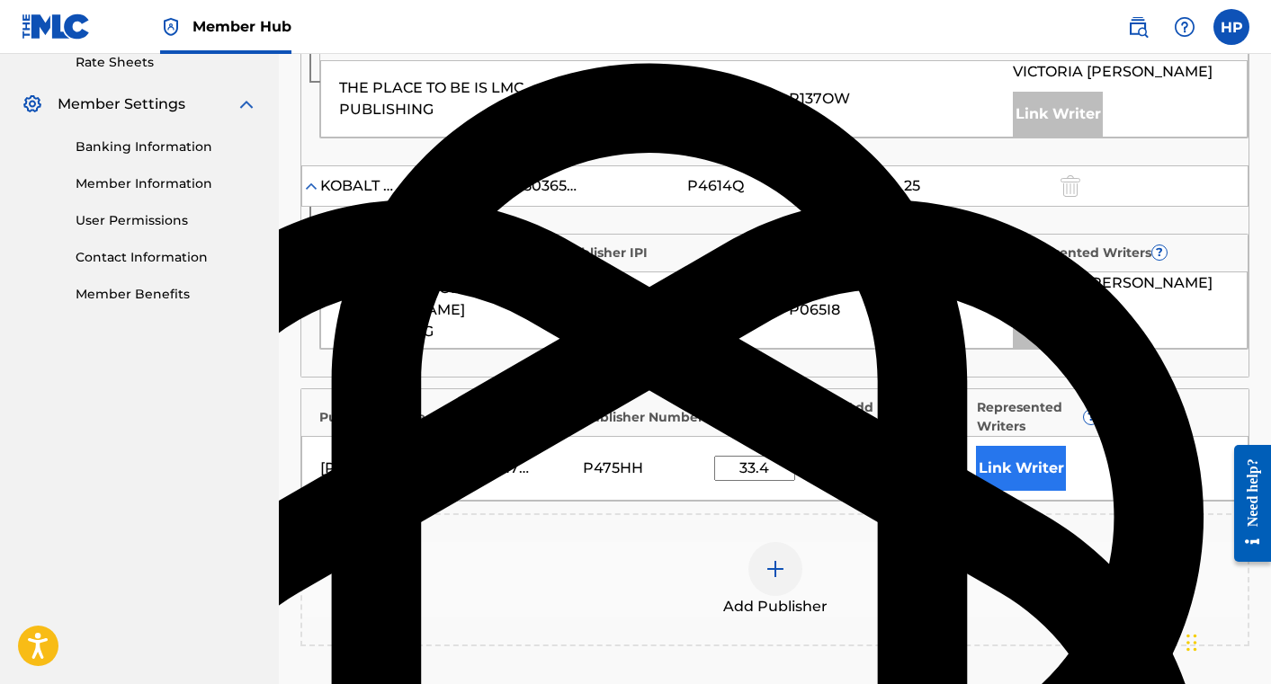
type input "33.4"
click at [1008, 461] on button "Link Writer" at bounding box center [1021, 468] width 90 height 45
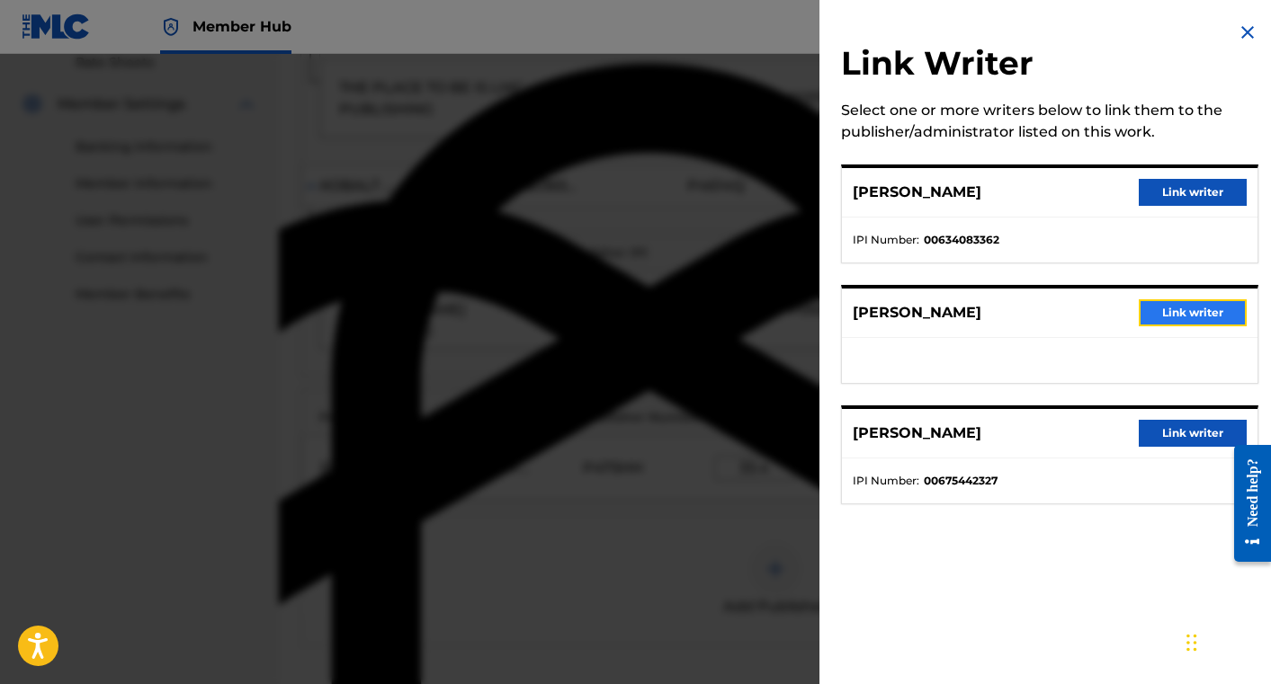
click at [1185, 309] on button "Link writer" at bounding box center [1193, 312] width 108 height 27
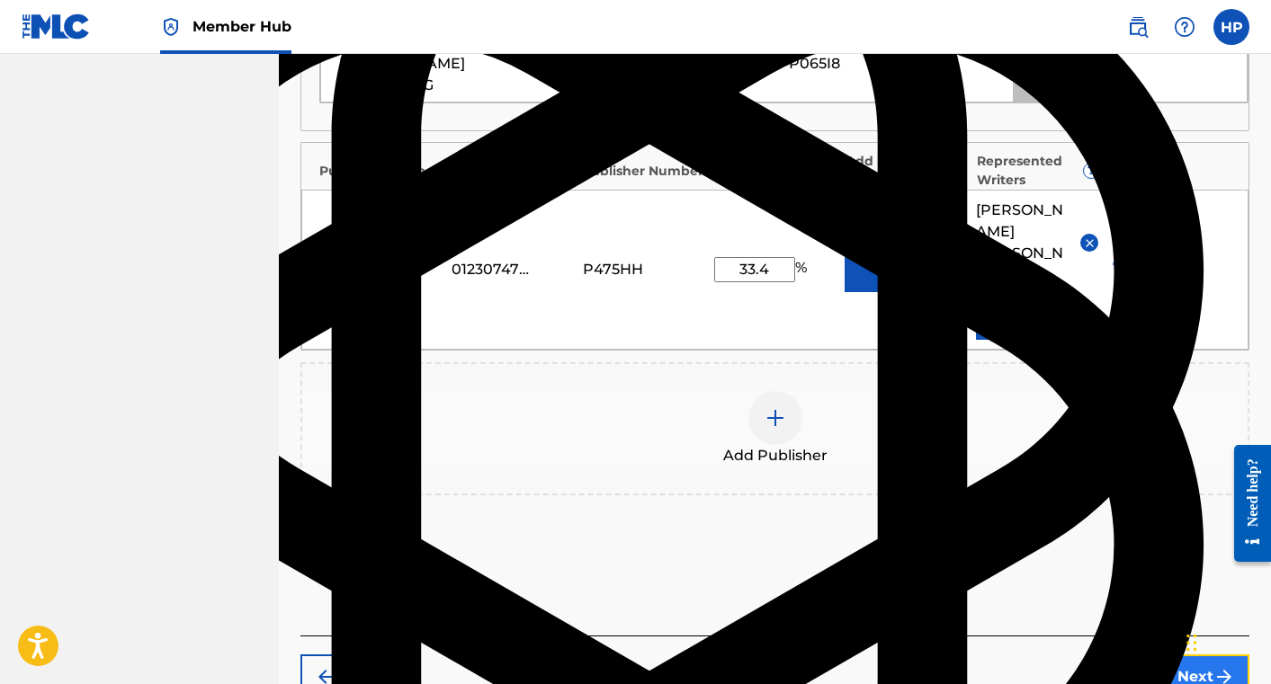
click at [1166, 655] on button "Next" at bounding box center [1195, 677] width 108 height 45
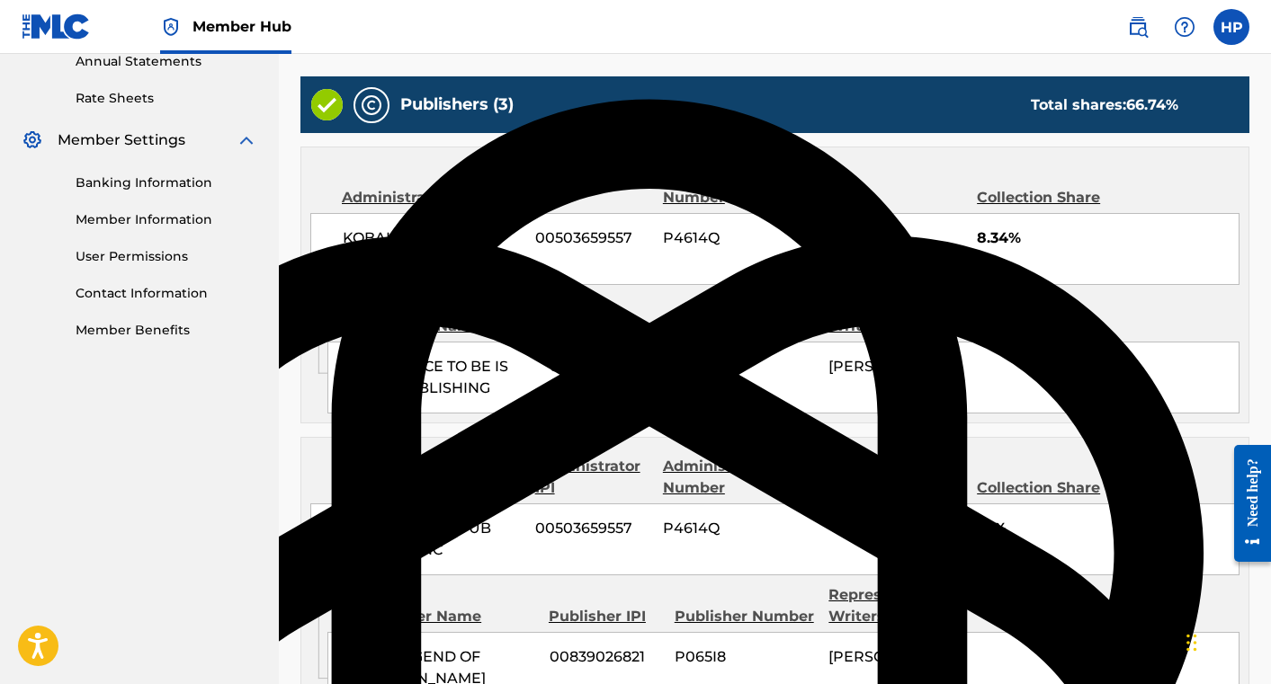
scroll to position [1040, 0]
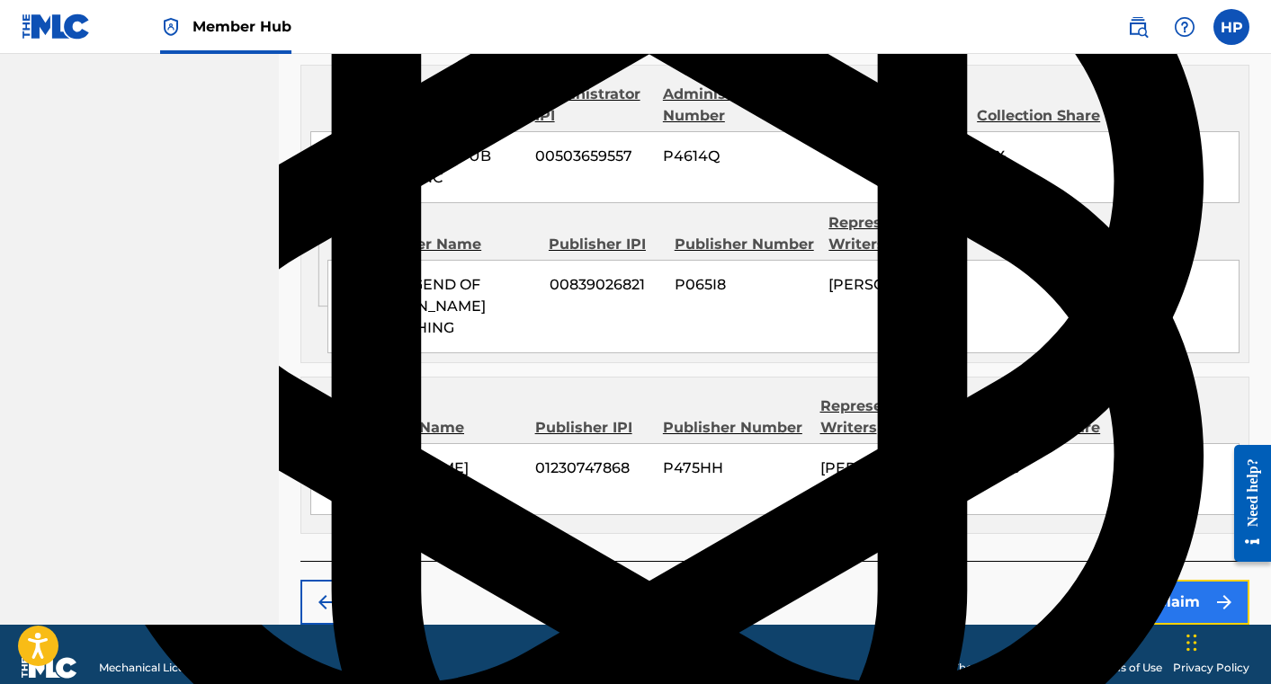
click at [1143, 580] on button "Claim" at bounding box center [1177, 602] width 144 height 45
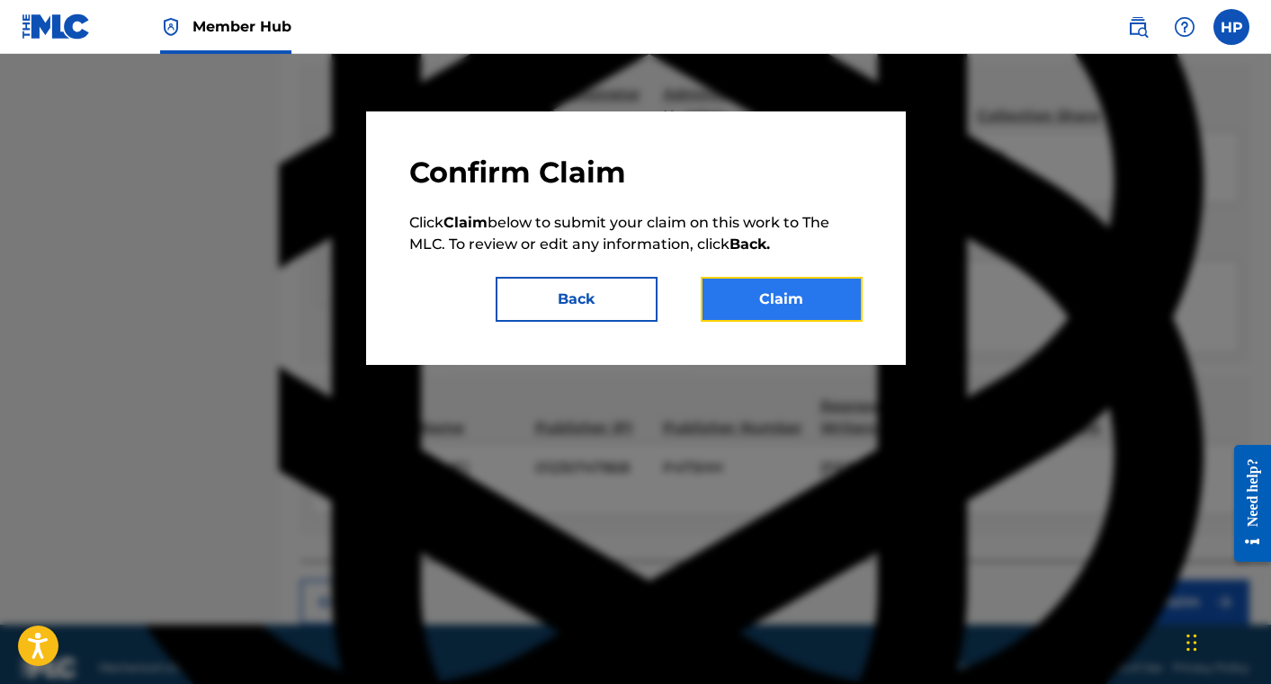
click at [795, 307] on button "Claim" at bounding box center [782, 299] width 162 height 45
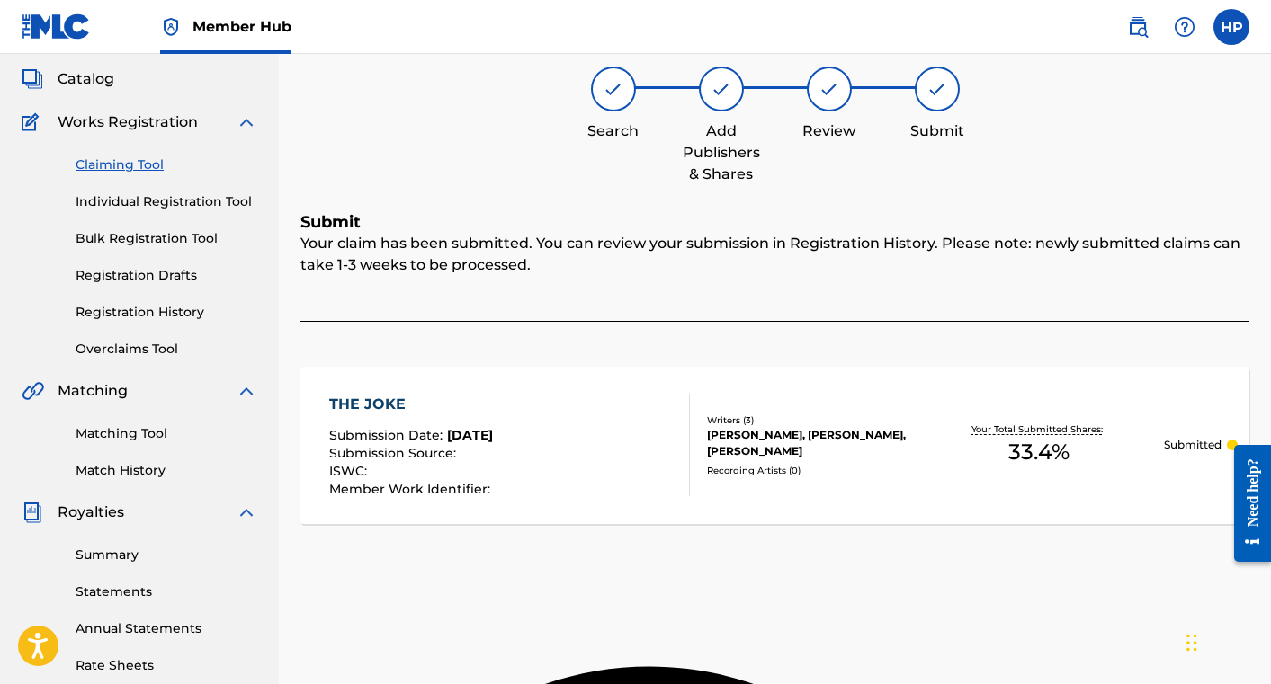
scroll to position [0, 0]
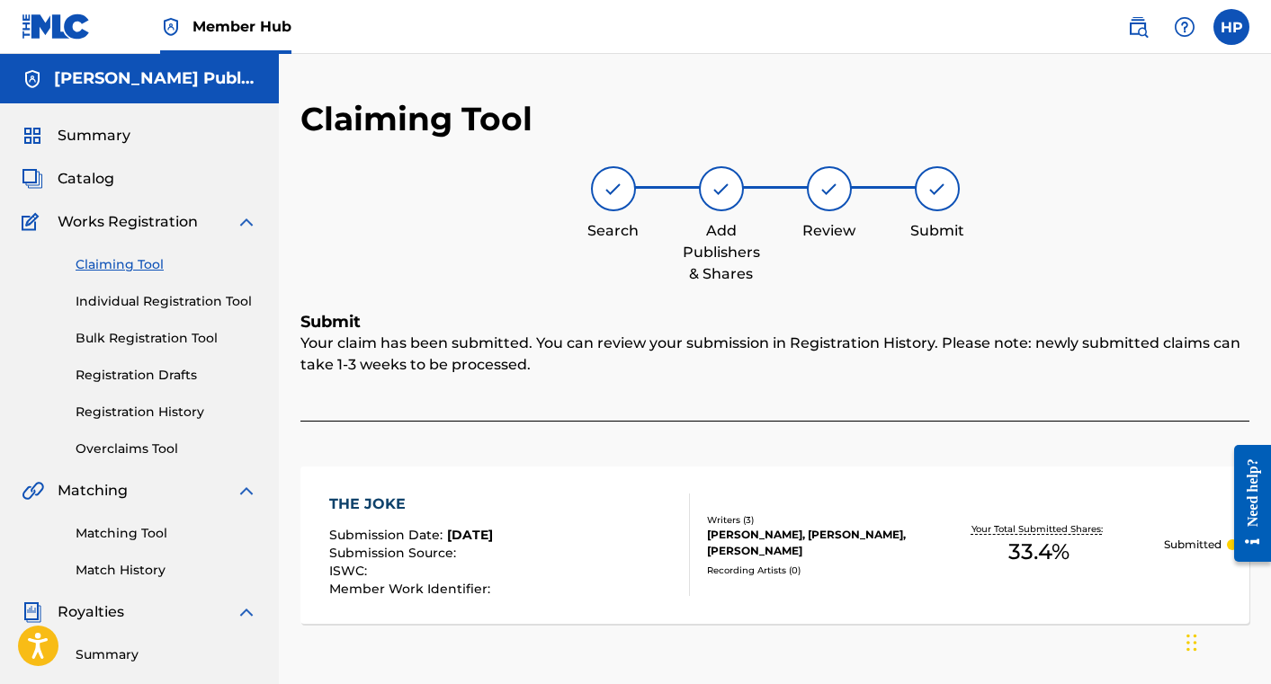
click at [112, 264] on link "Claiming Tool" at bounding box center [167, 264] width 182 height 19
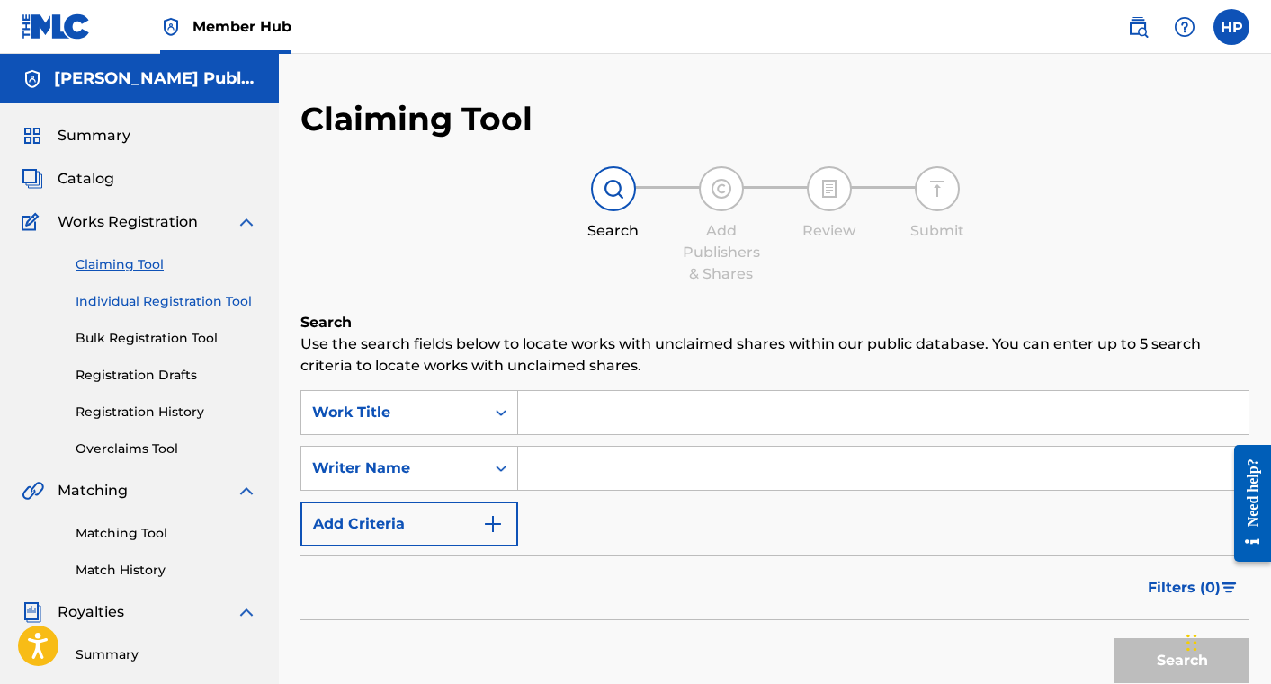
click at [150, 305] on link "Individual Registration Tool" at bounding box center [167, 301] width 182 height 19
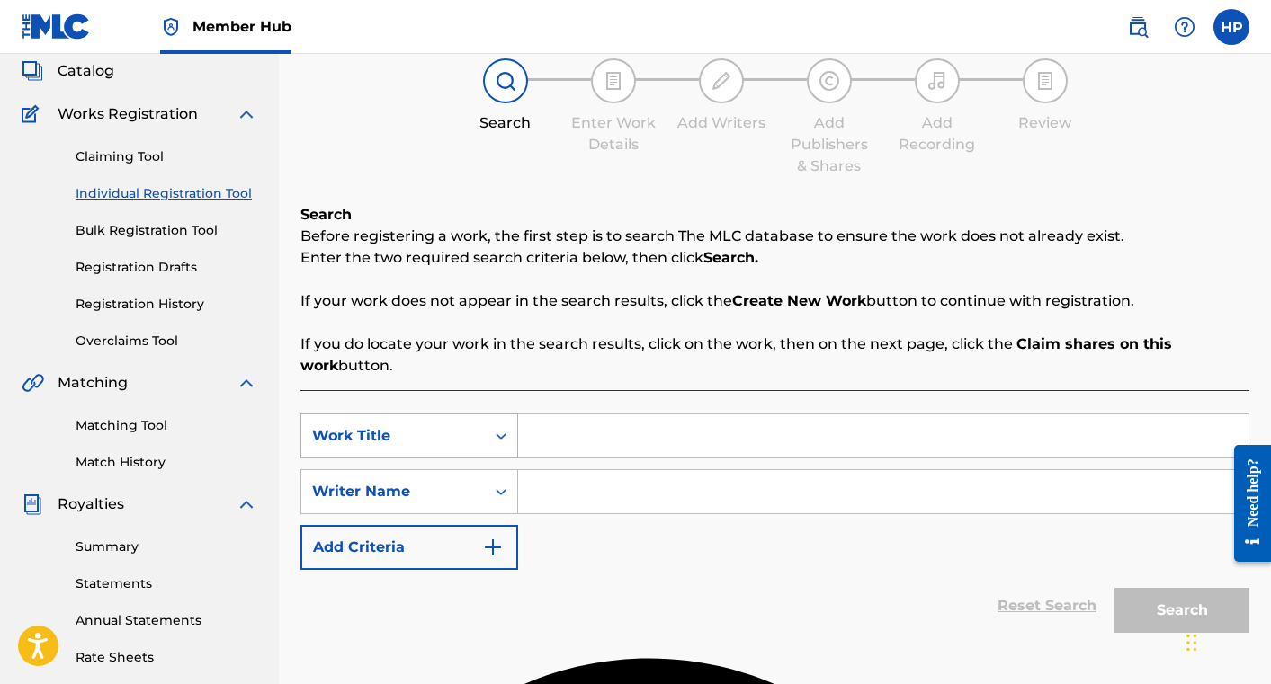
scroll to position [143, 0]
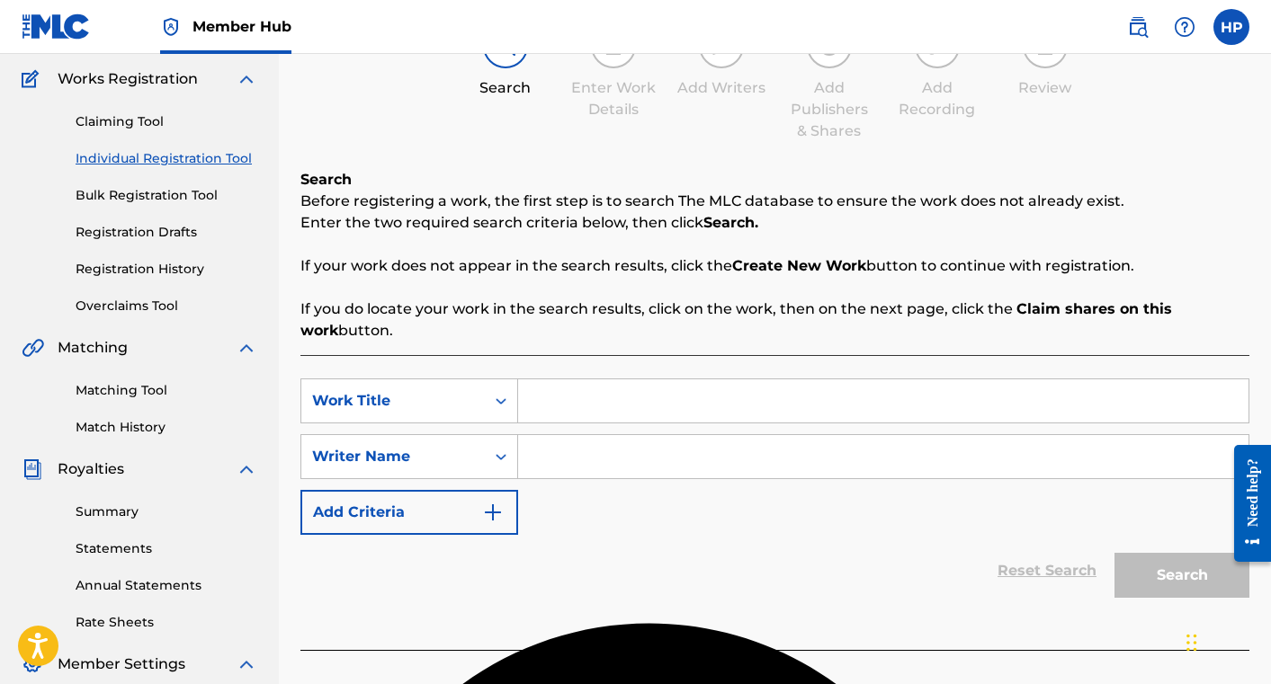
click at [568, 407] on input "Search Form" at bounding box center [883, 401] width 730 height 43
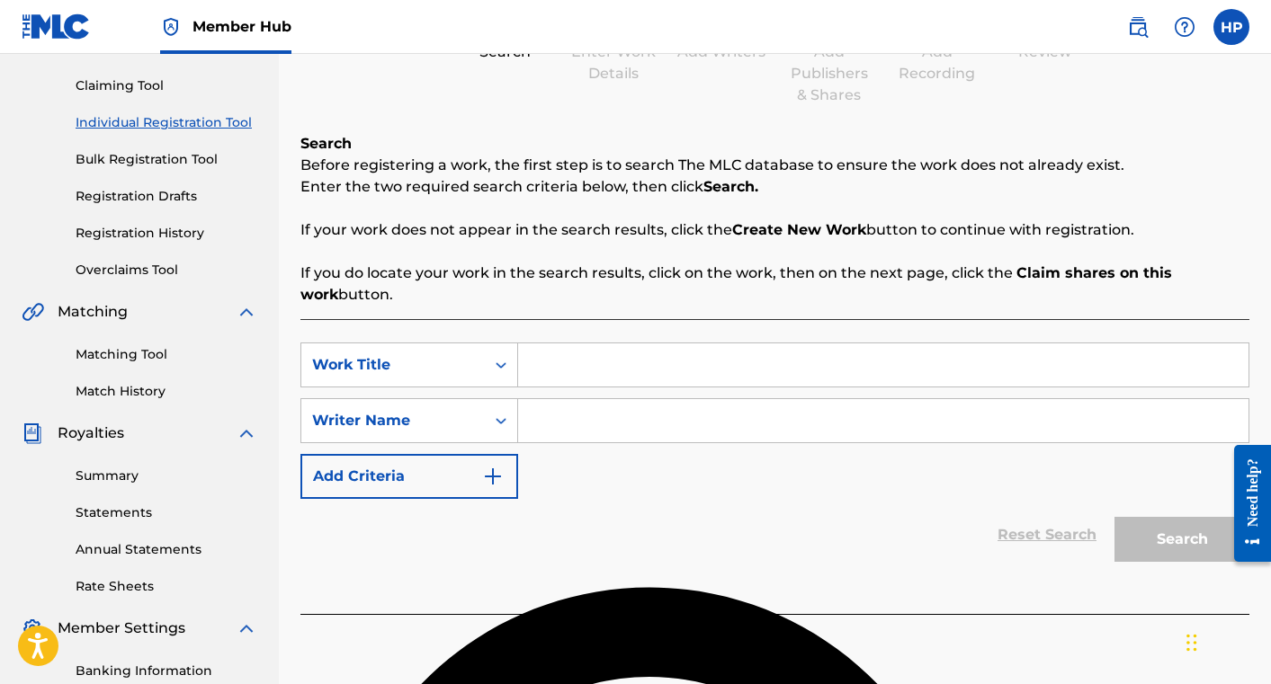
scroll to position [207, 0]
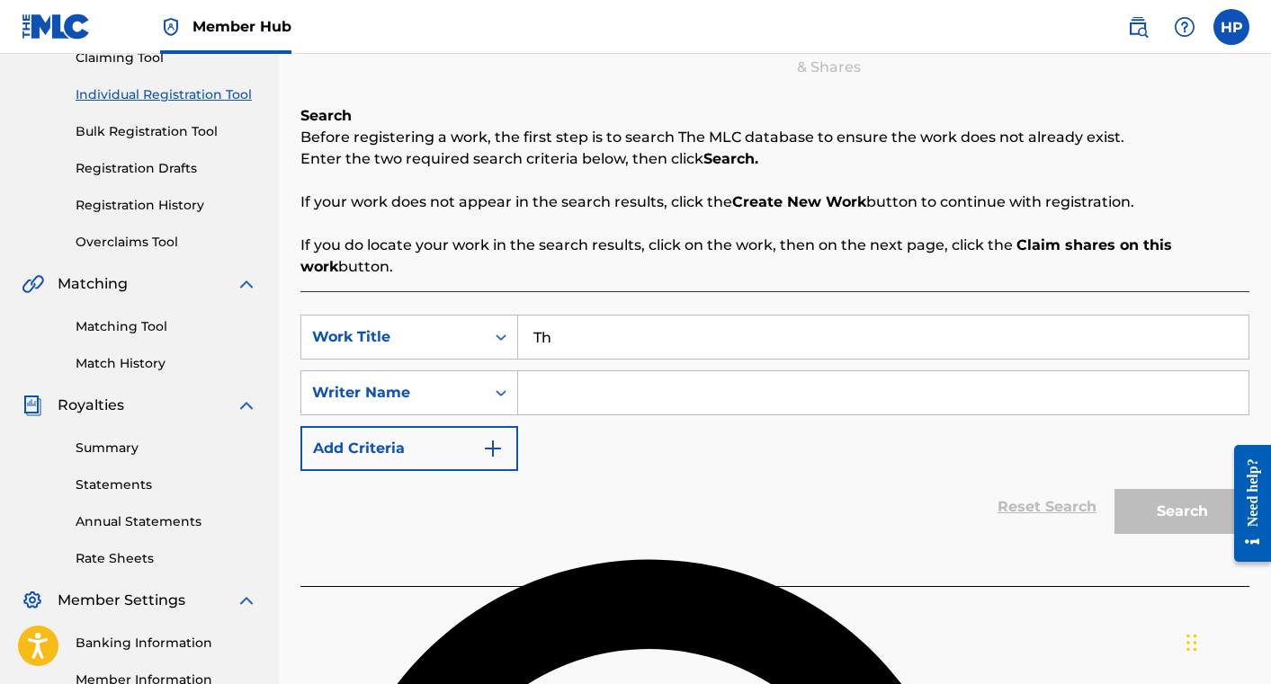
type input "T"
type input "I Dare You"
click at [595, 407] on input "Search Form" at bounding box center [883, 392] width 730 height 43
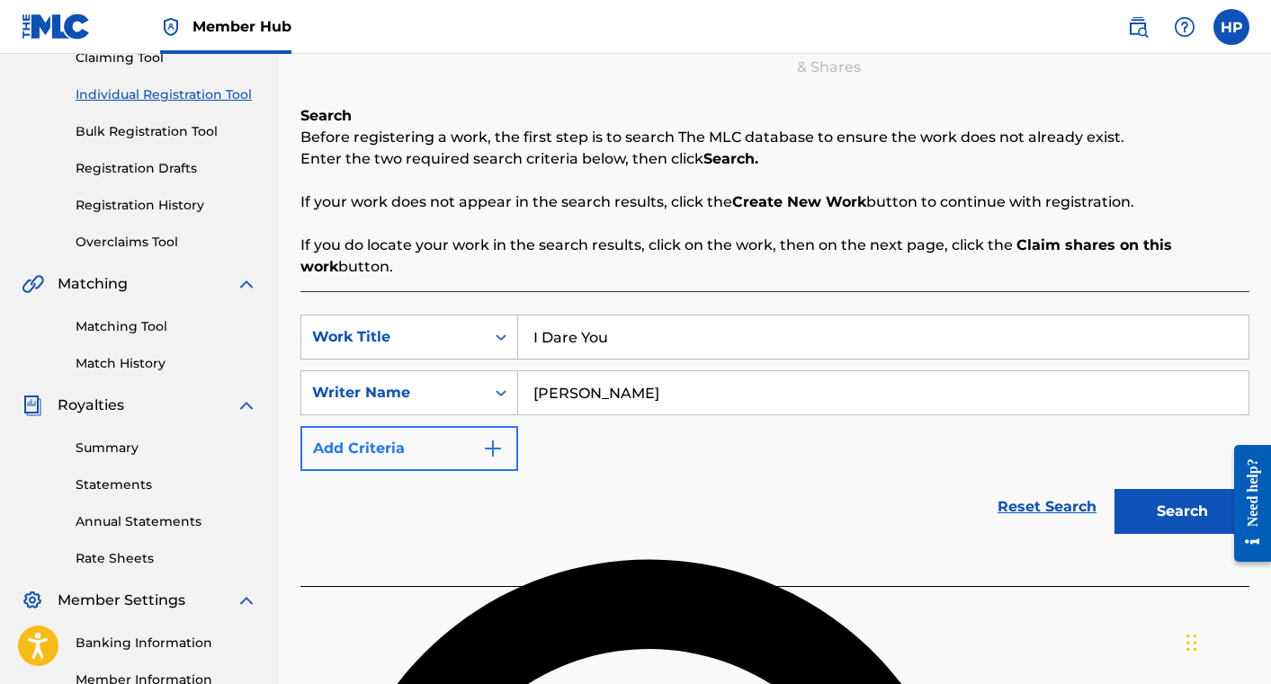
type input "[PERSON_NAME]"
click at [466, 444] on button "Add Criteria" at bounding box center [409, 448] width 218 height 45
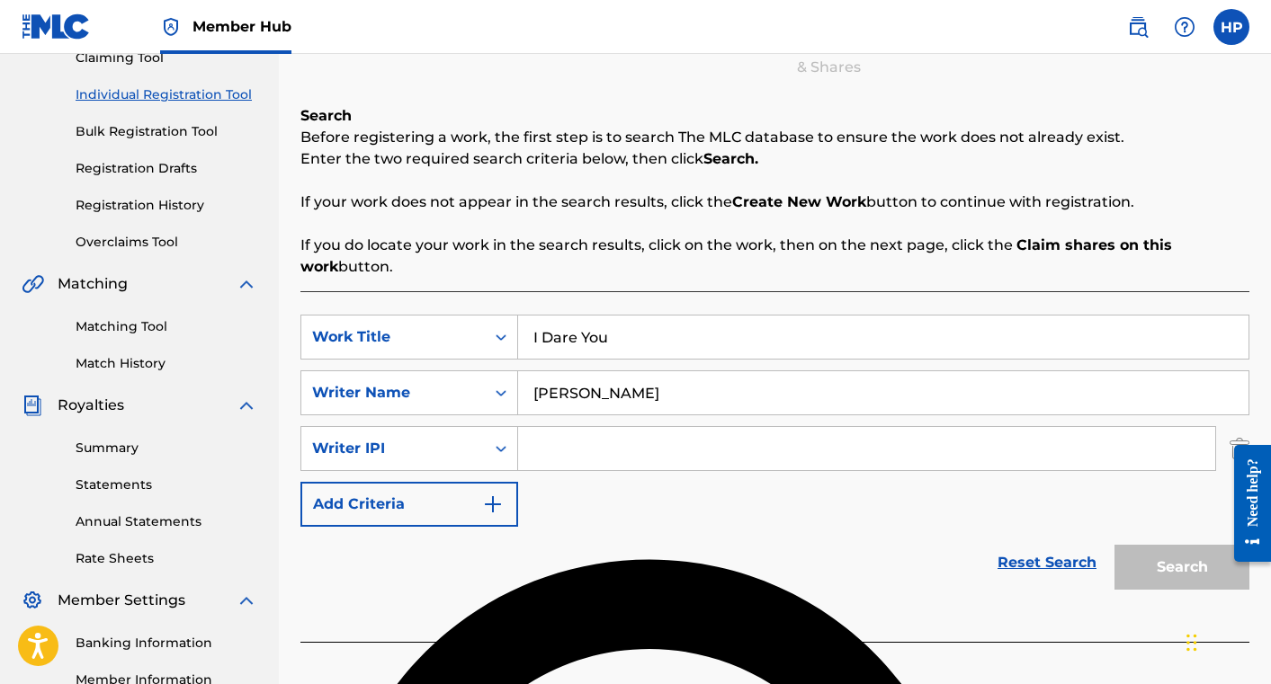
click at [564, 447] on input "Search Form" at bounding box center [866, 448] width 697 height 43
paste input "01228852931"
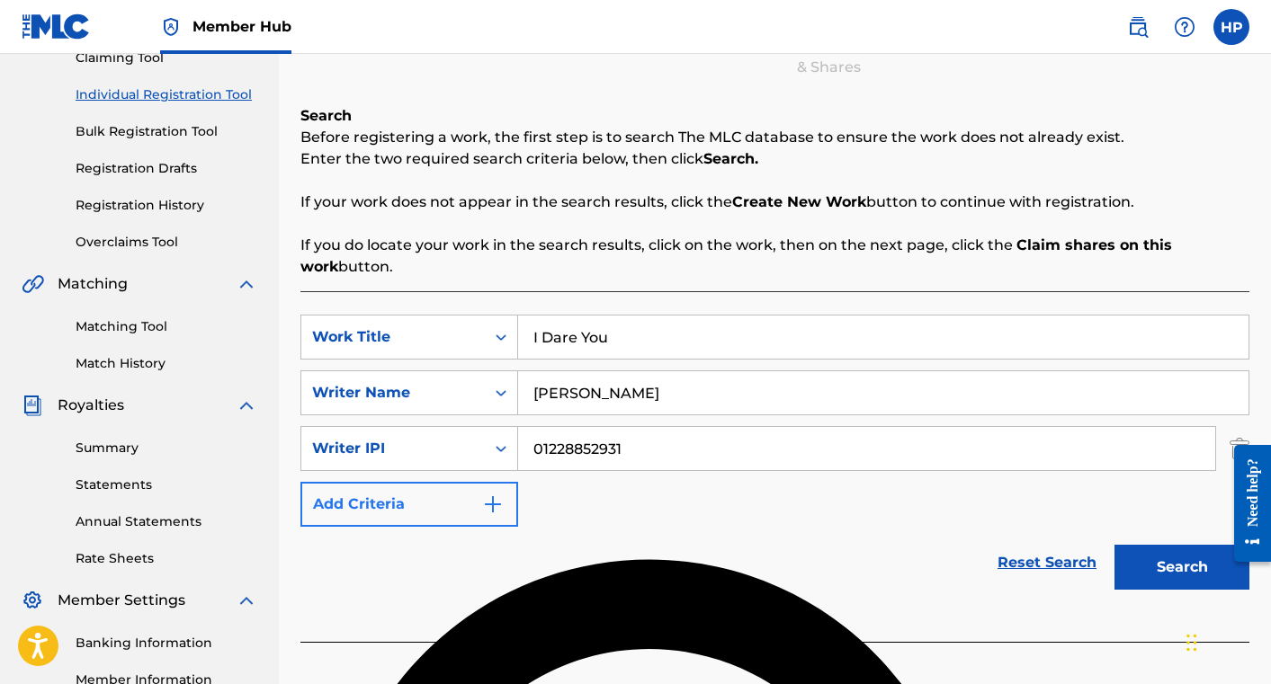
type input "01228852931"
click at [476, 505] on button "Add Criteria" at bounding box center [409, 504] width 218 height 45
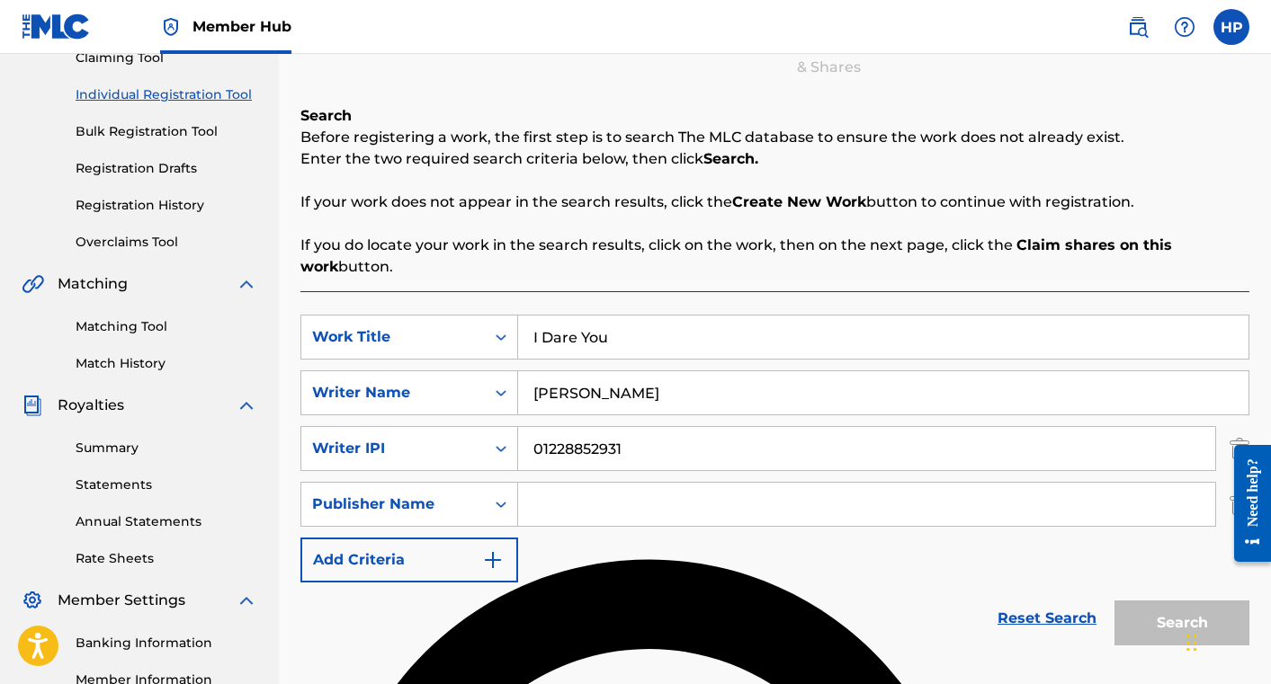
click at [600, 506] on input "Search Form" at bounding box center [866, 504] width 697 height 43
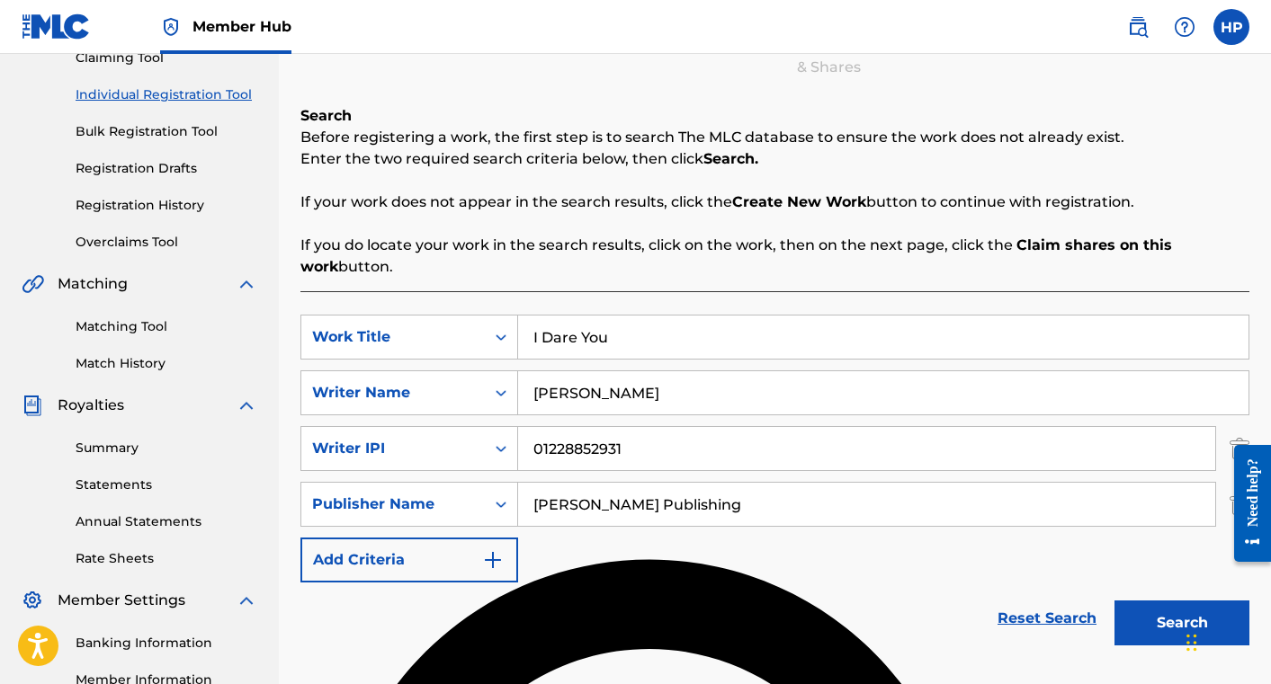
type input "[PERSON_NAME] Publishing"
drag, startPoint x: 550, startPoint y: 455, endPoint x: 521, endPoint y: 455, distance: 29.7
click at [521, 455] on input "01228852931" at bounding box center [866, 448] width 697 height 43
type input "01228852931"
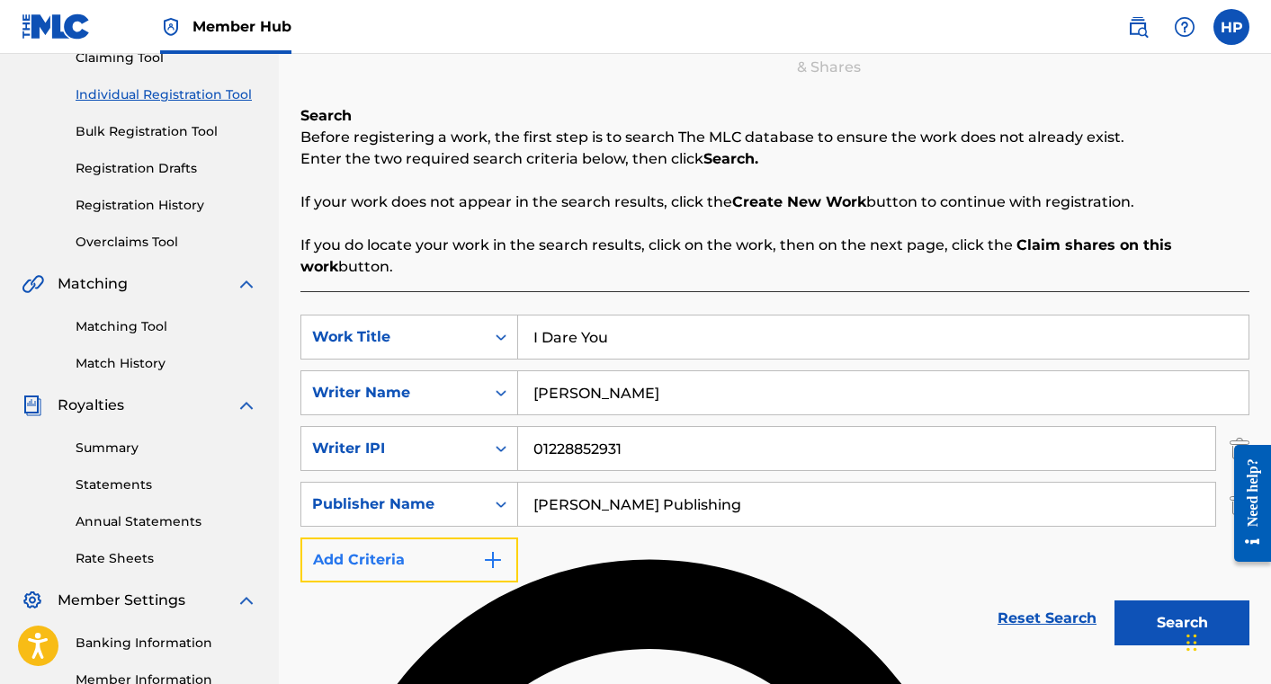
click at [467, 562] on button "Add Criteria" at bounding box center [409, 560] width 218 height 45
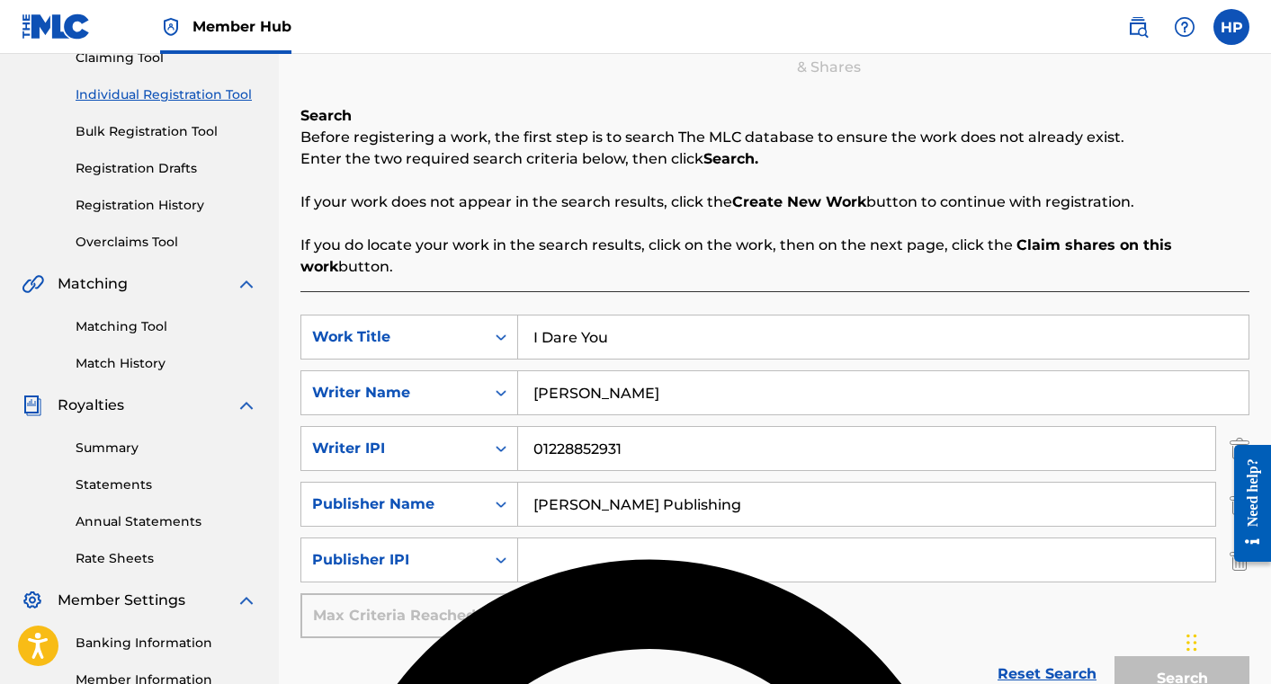
click at [555, 563] on input "Search Form" at bounding box center [866, 560] width 697 height 43
paste input "01230747868"
drag, startPoint x: 550, startPoint y: 560, endPoint x: 511, endPoint y: 560, distance: 38.7
click at [512, 560] on div "SearchWithCriteria8c909d59-9e0b-4bf5-bbd5-59a26325a141 Publisher IPI 01230747868" at bounding box center [774, 560] width 949 height 45
type input "01230747868"
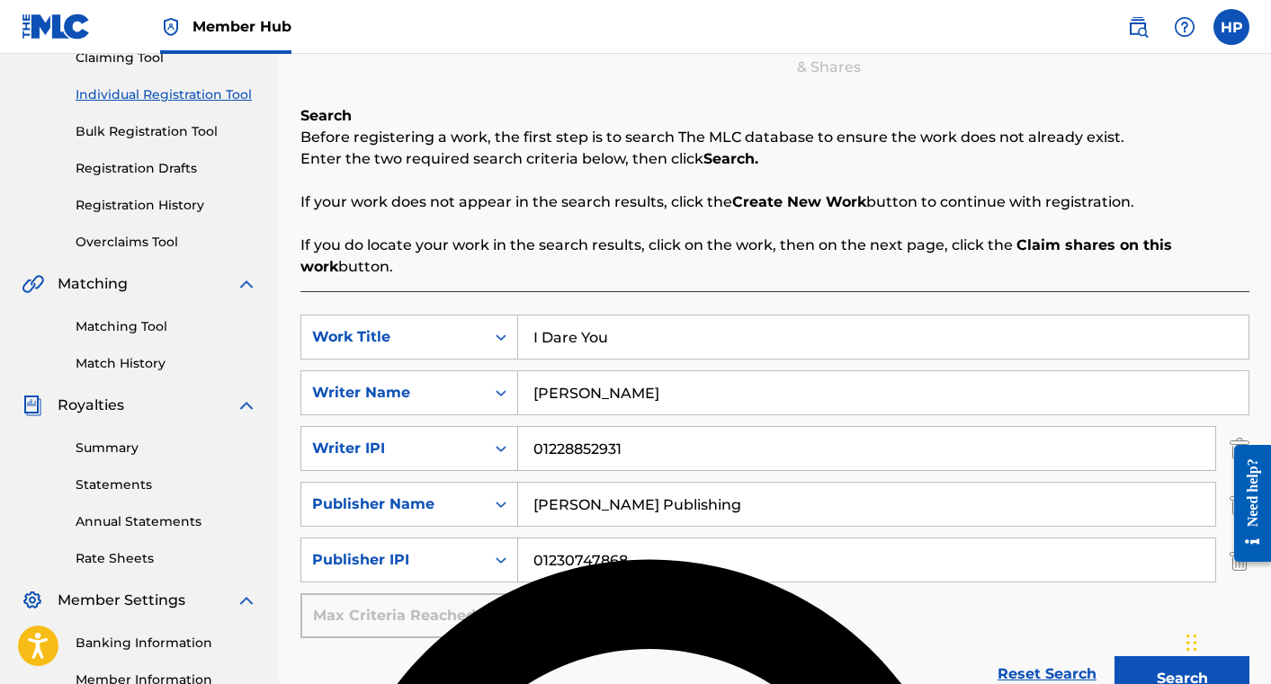
click at [779, 630] on div "SearchWithCriteriaefaac967-de4a-4761-a375-dd2ae1cf830e Work Title I Dare You Se…" at bounding box center [774, 477] width 949 height 324
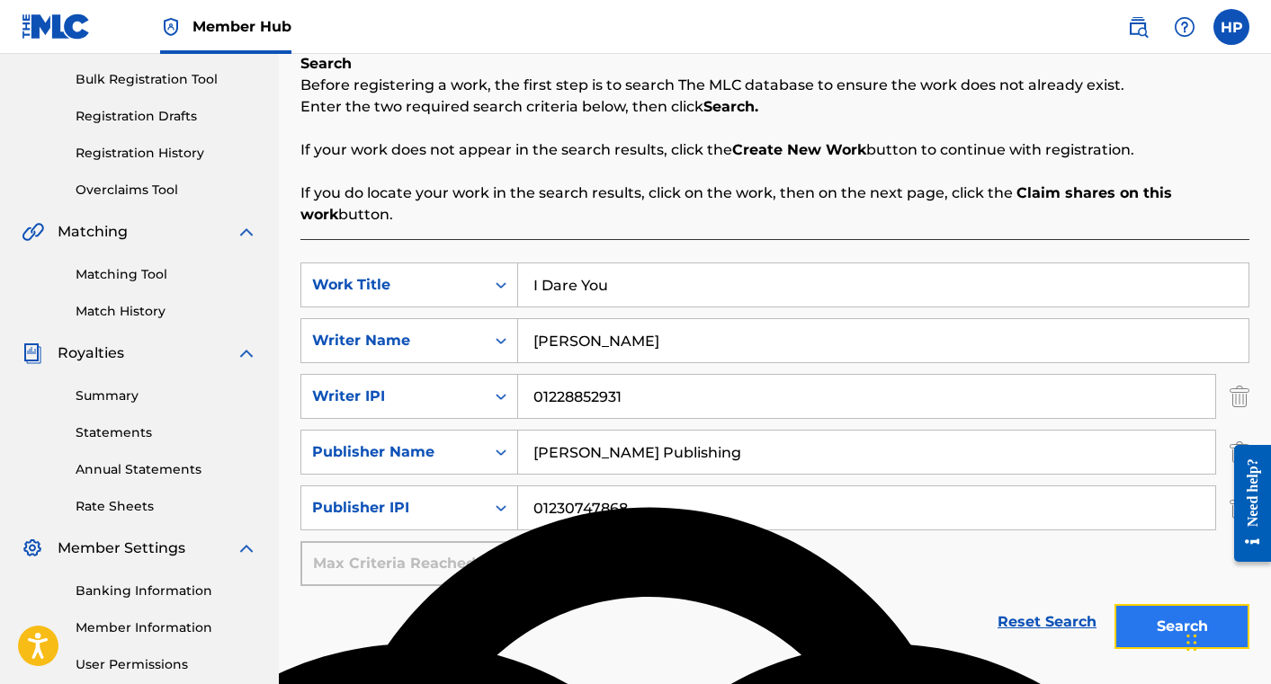
click at [1141, 631] on button "Search" at bounding box center [1181, 626] width 135 height 45
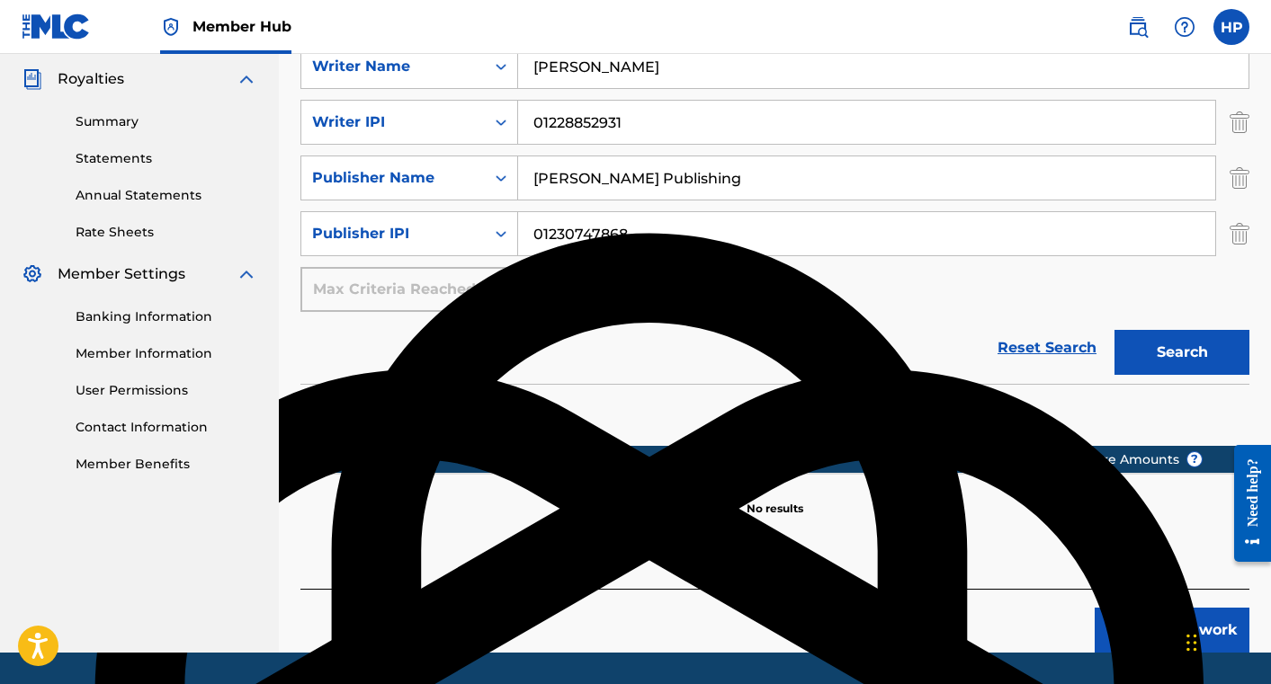
scroll to position [568, 0]
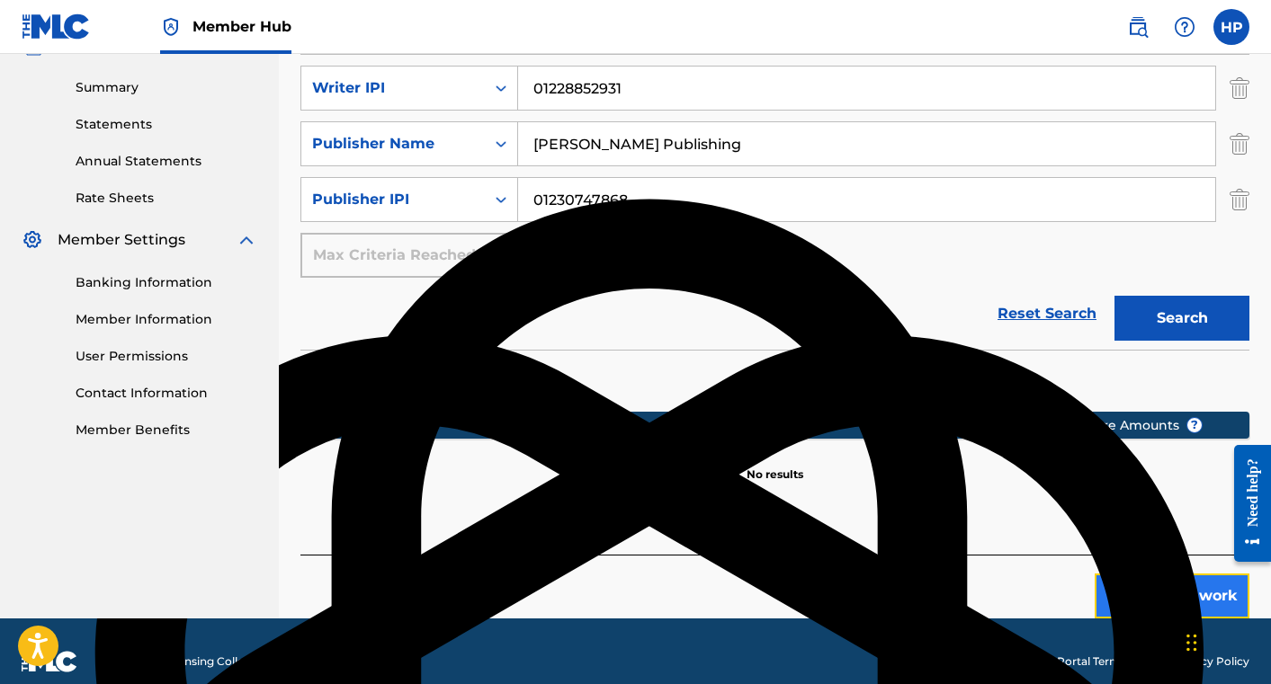
click at [1125, 593] on button "Create new work" at bounding box center [1172, 596] width 155 height 45
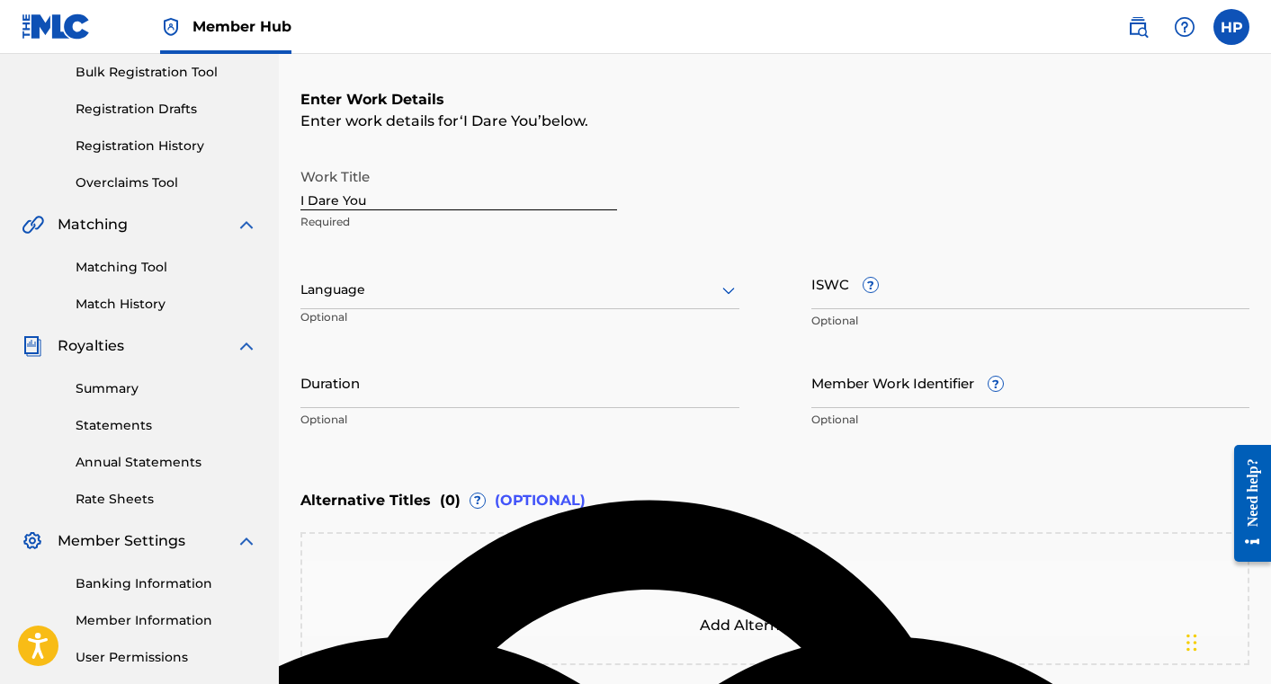
scroll to position [184, 0]
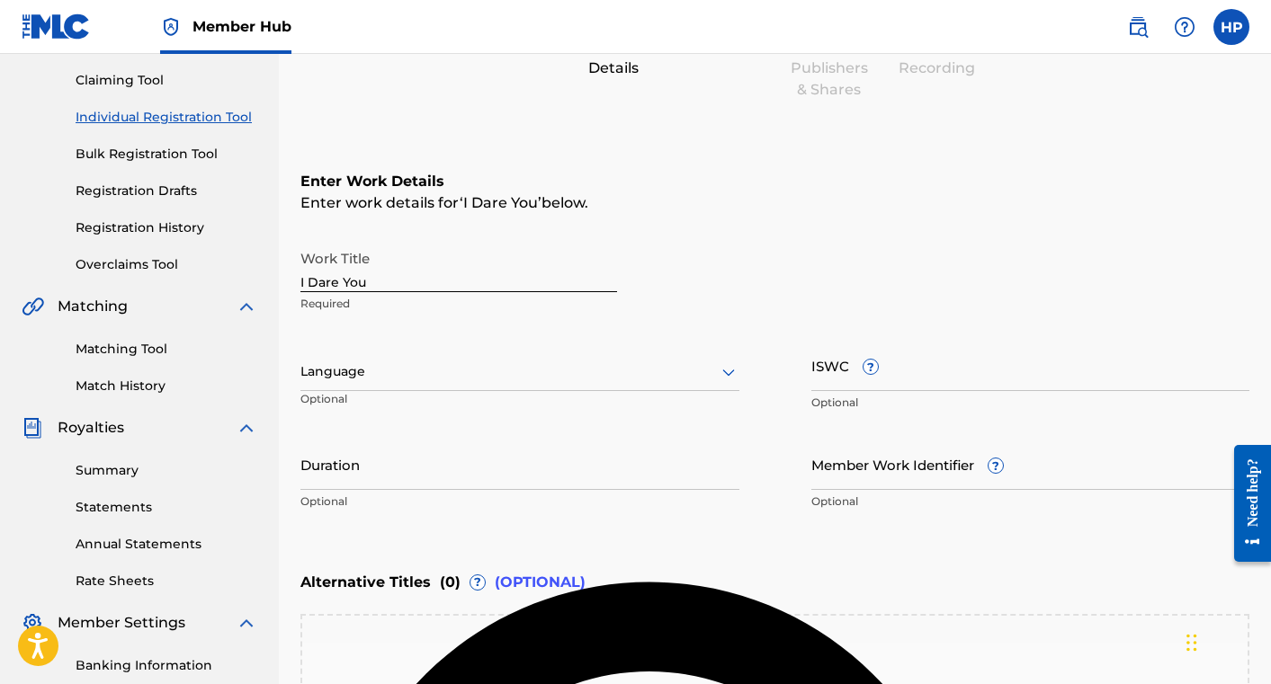
click at [609, 373] on div at bounding box center [519, 372] width 439 height 22
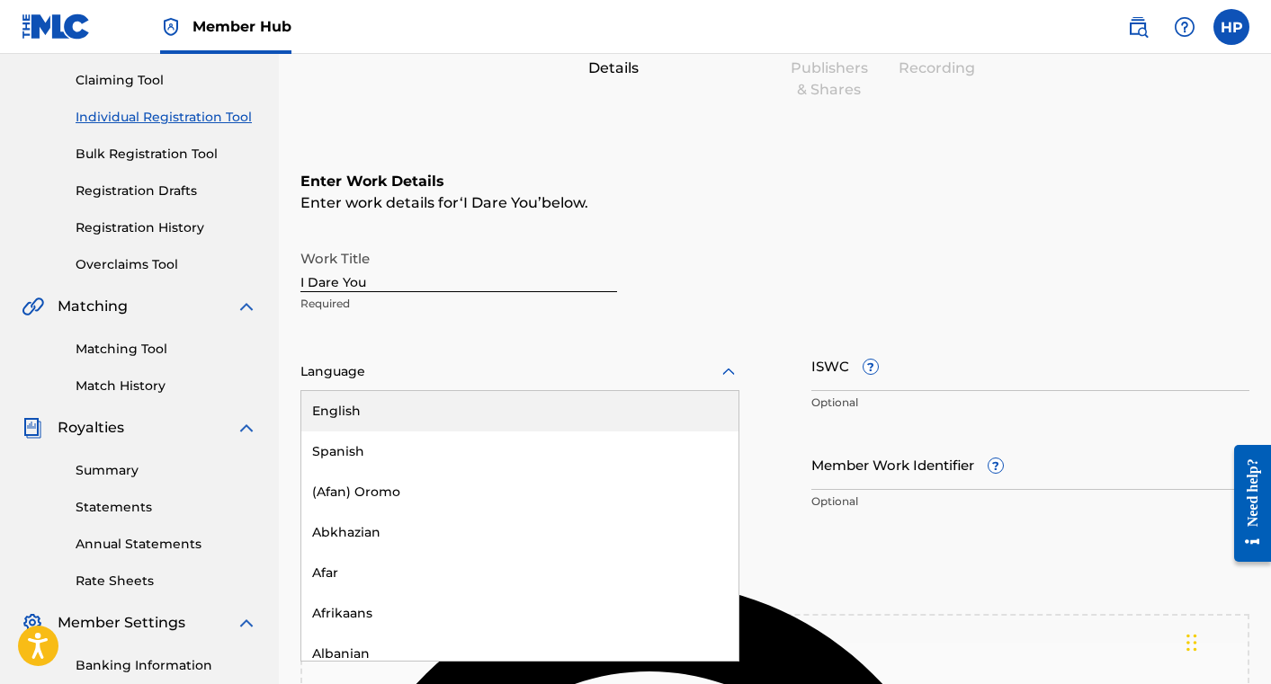
click at [575, 416] on div "English" at bounding box center [519, 411] width 437 height 40
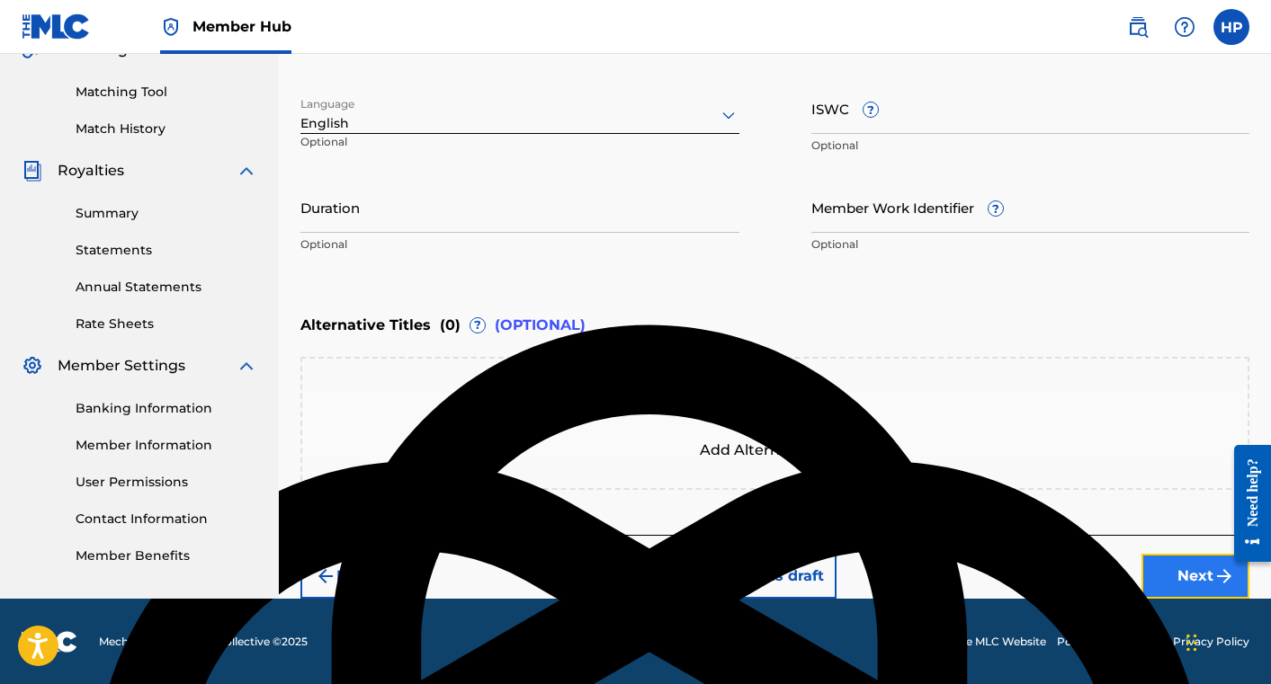
click at [1167, 559] on button "Next" at bounding box center [1195, 576] width 108 height 45
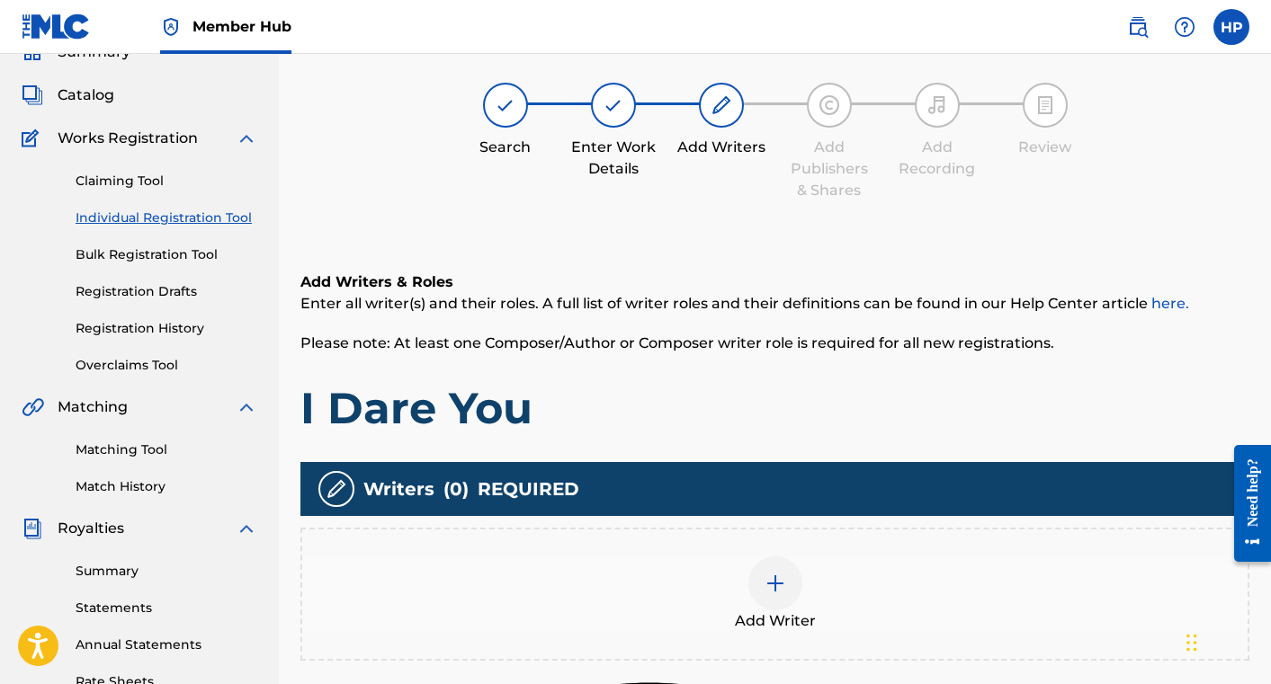
scroll to position [81, 0]
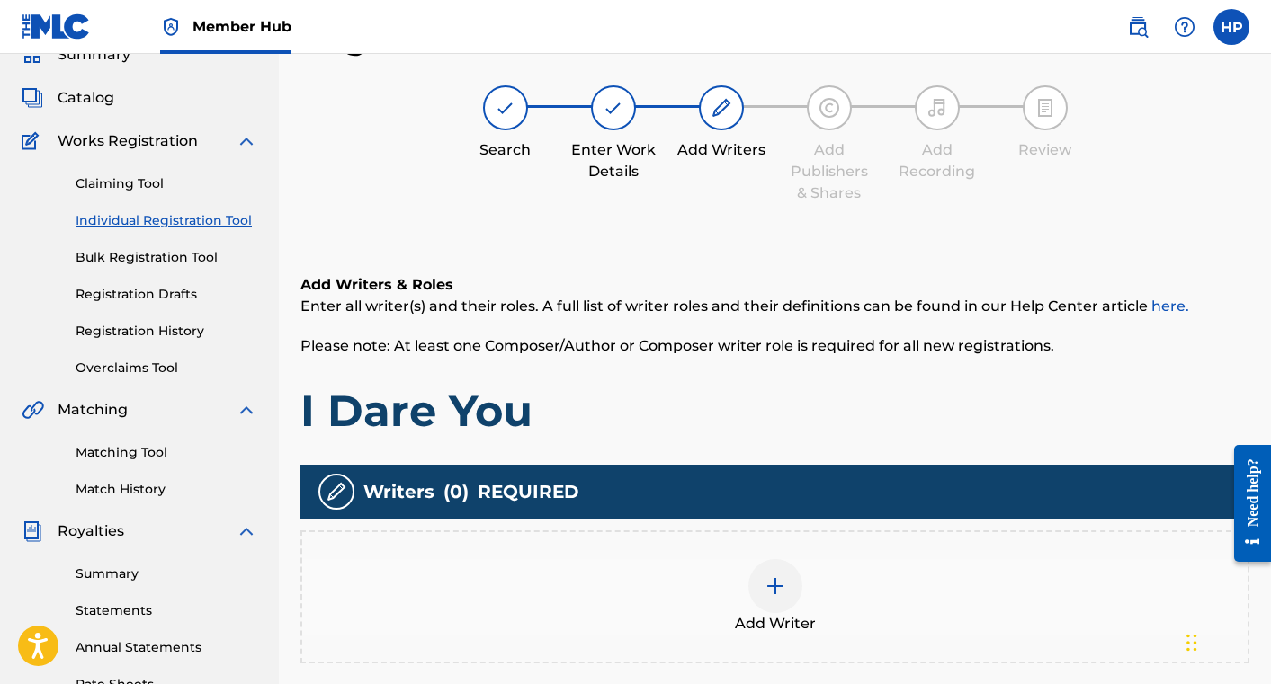
click at [763, 586] on div at bounding box center [775, 586] width 54 height 54
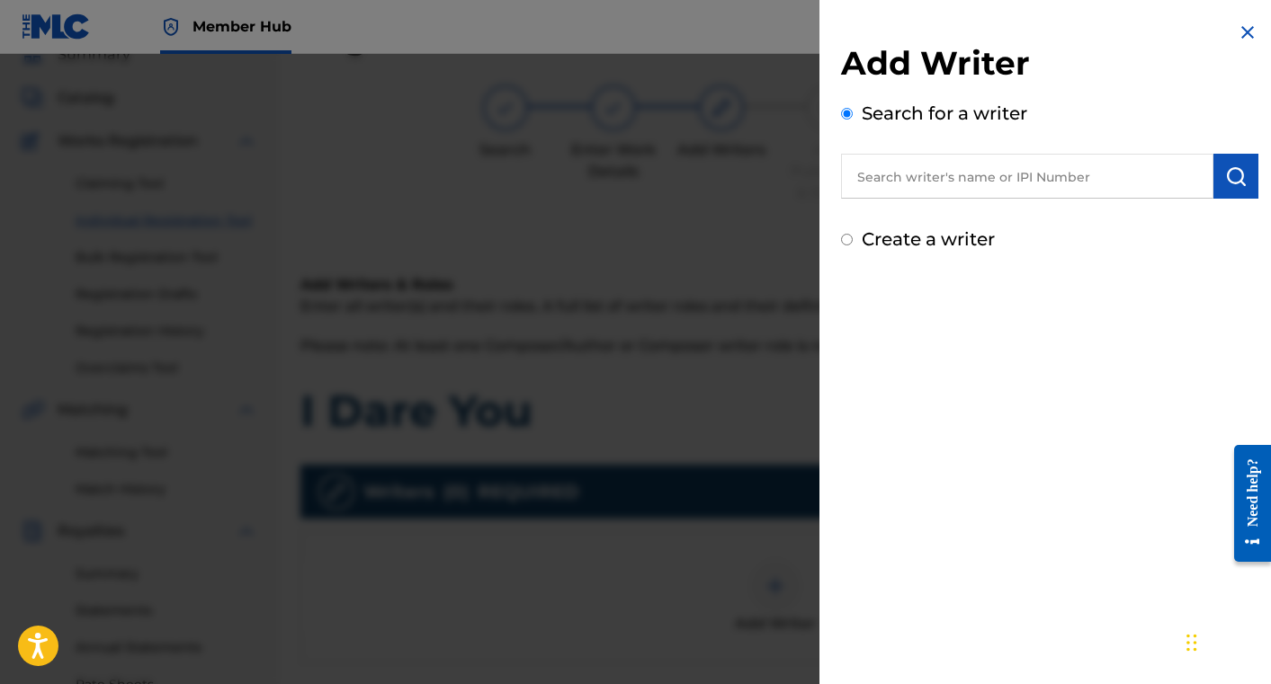
click at [893, 182] on input "text" at bounding box center [1027, 176] width 372 height 45
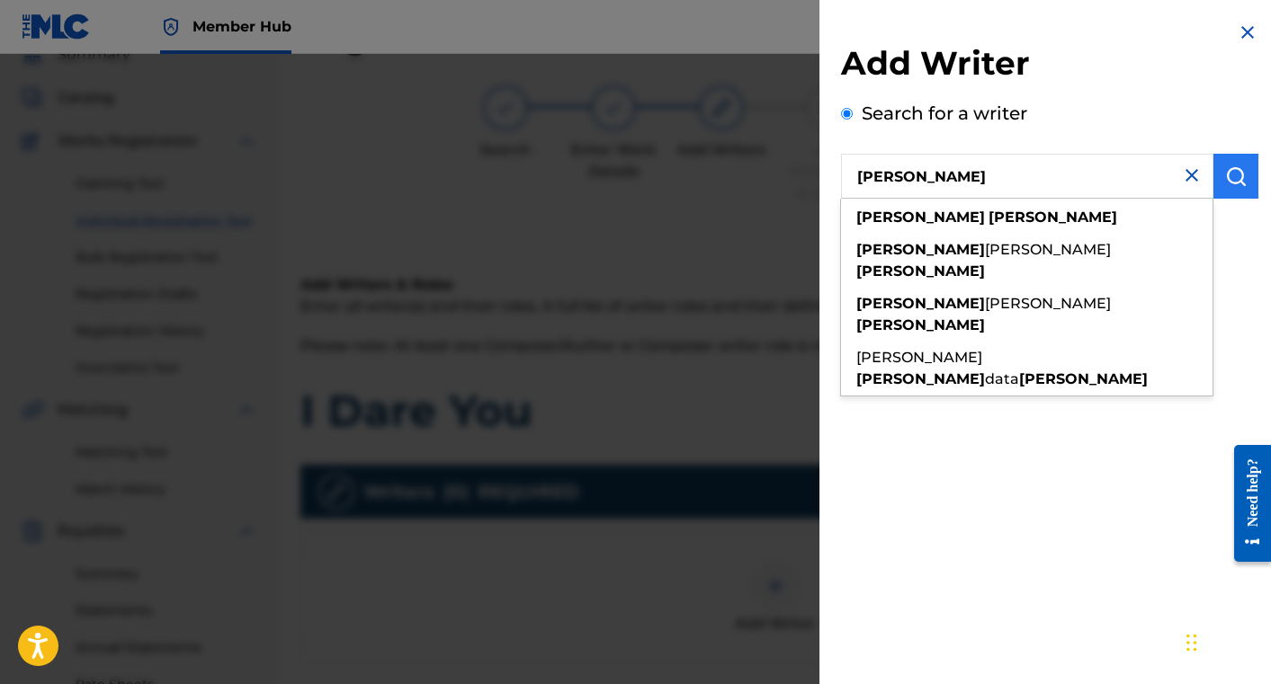
type input "[PERSON_NAME]"
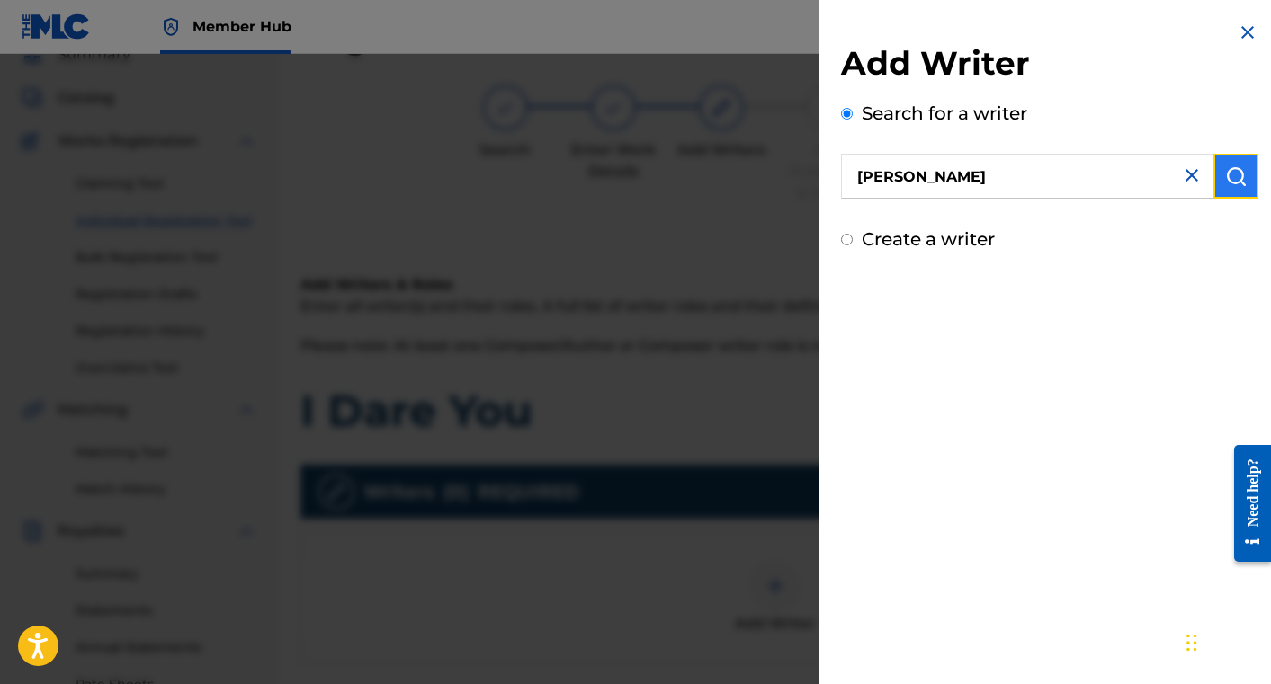
click at [1218, 162] on button "submit" at bounding box center [1235, 176] width 45 height 45
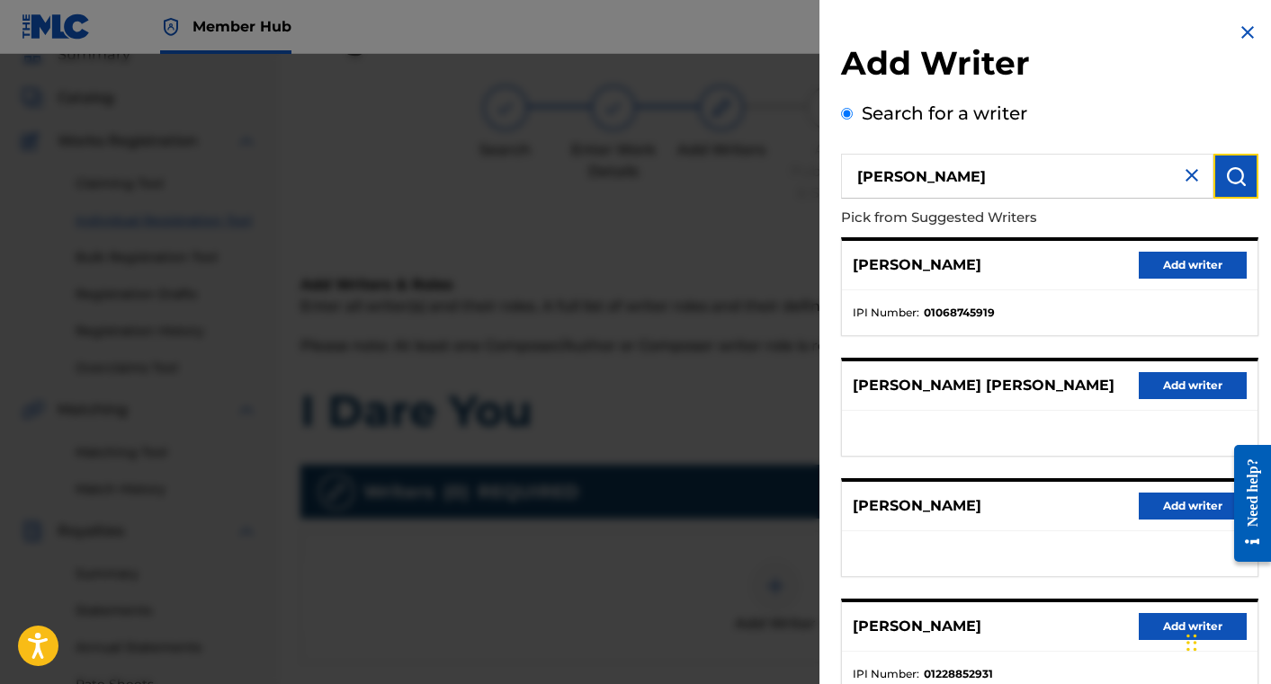
scroll to position [247, 0]
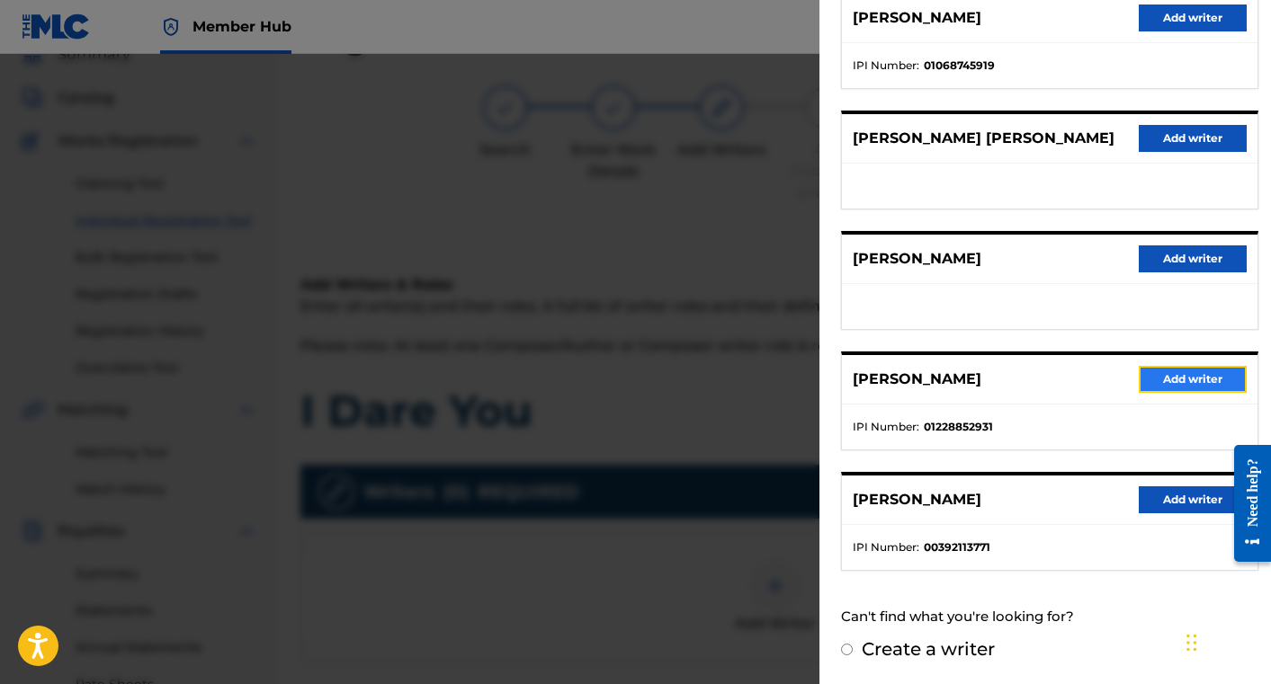
click at [1201, 376] on button "Add writer" at bounding box center [1193, 379] width 108 height 27
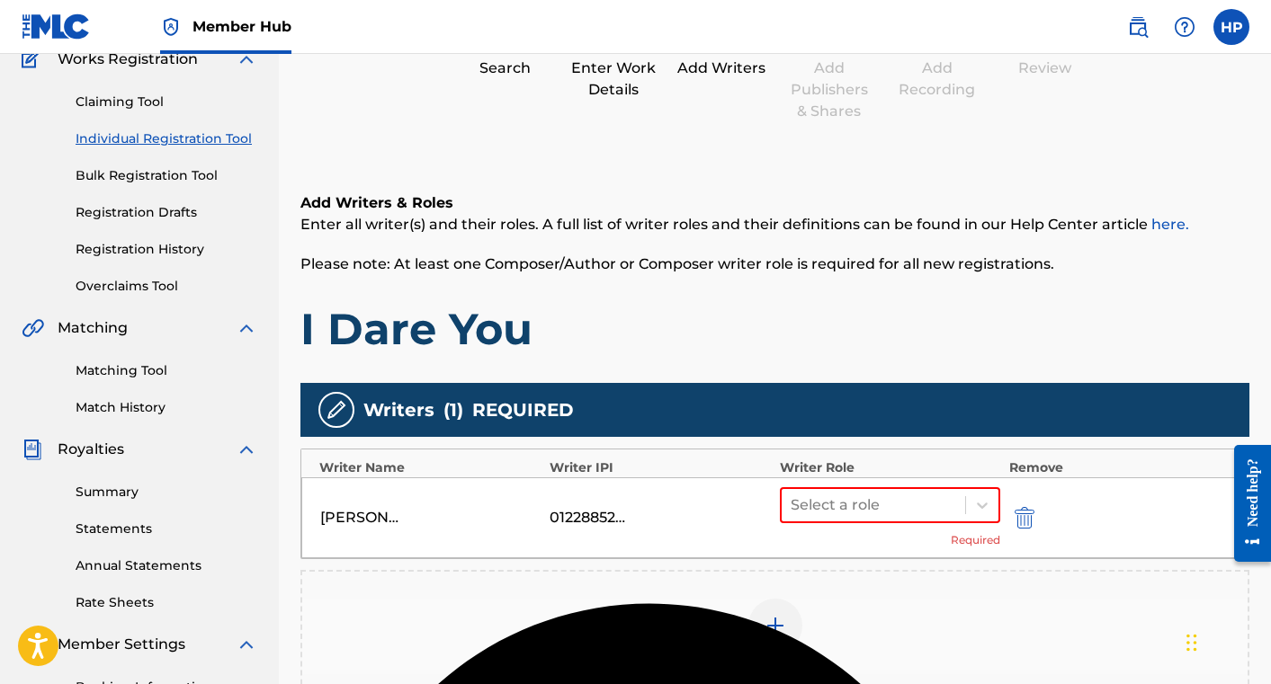
scroll to position [216, 0]
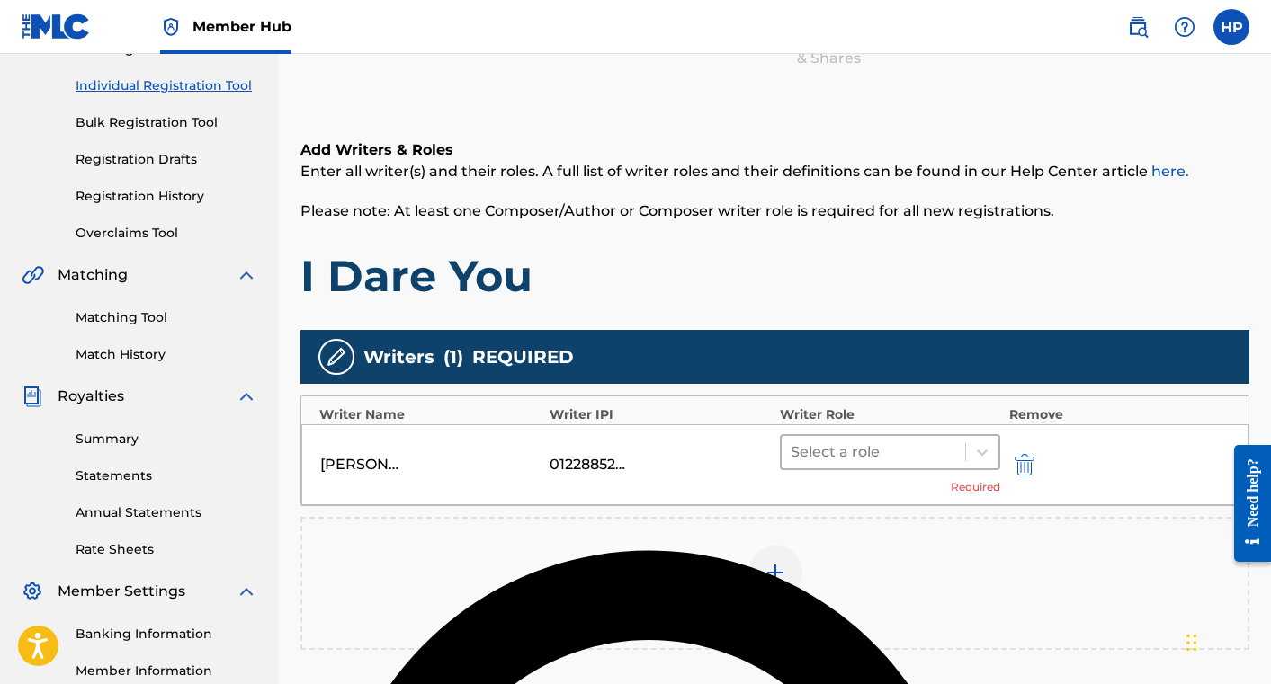
click at [887, 458] on div at bounding box center [873, 452] width 165 height 25
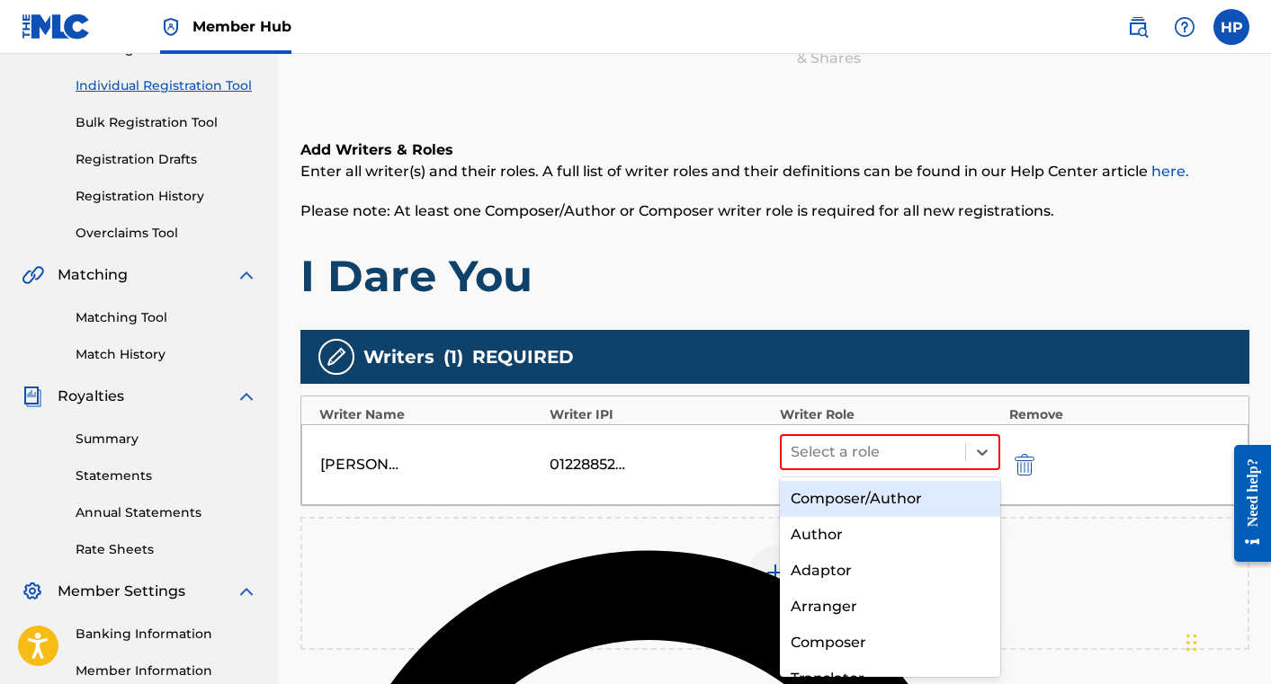
click at [881, 500] on div "Composer/Author" at bounding box center [890, 499] width 220 height 36
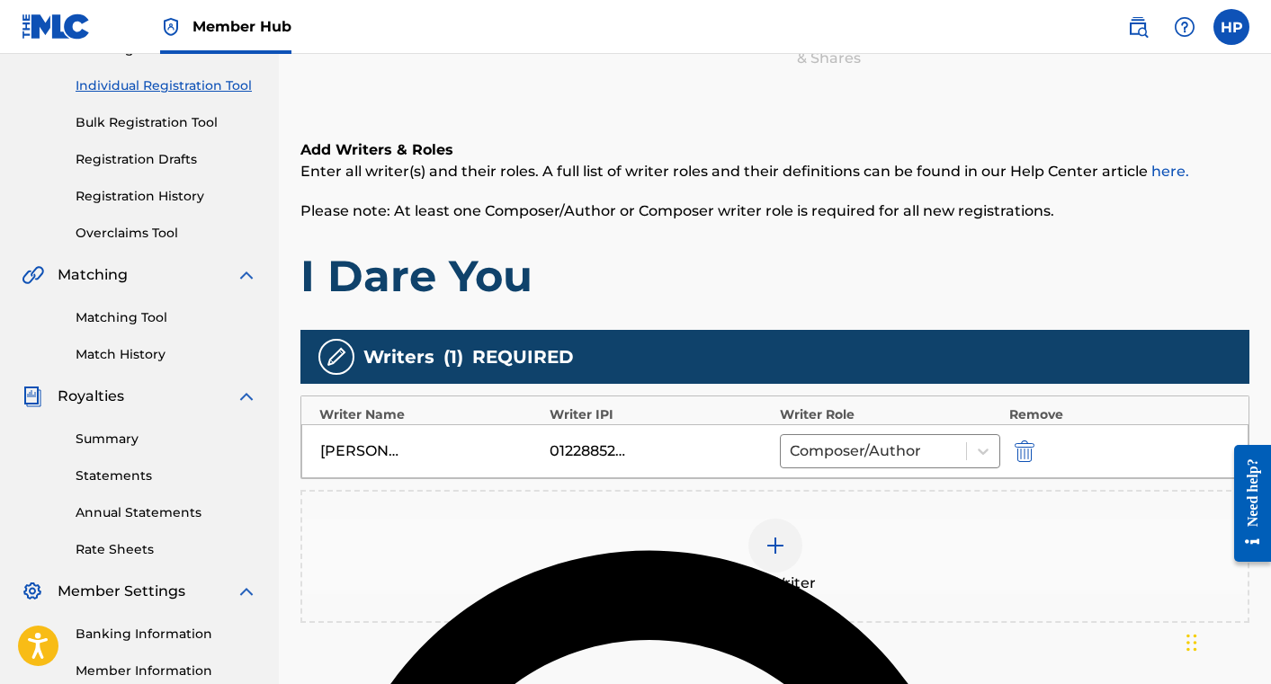
click at [771, 543] on img at bounding box center [775, 546] width 22 height 22
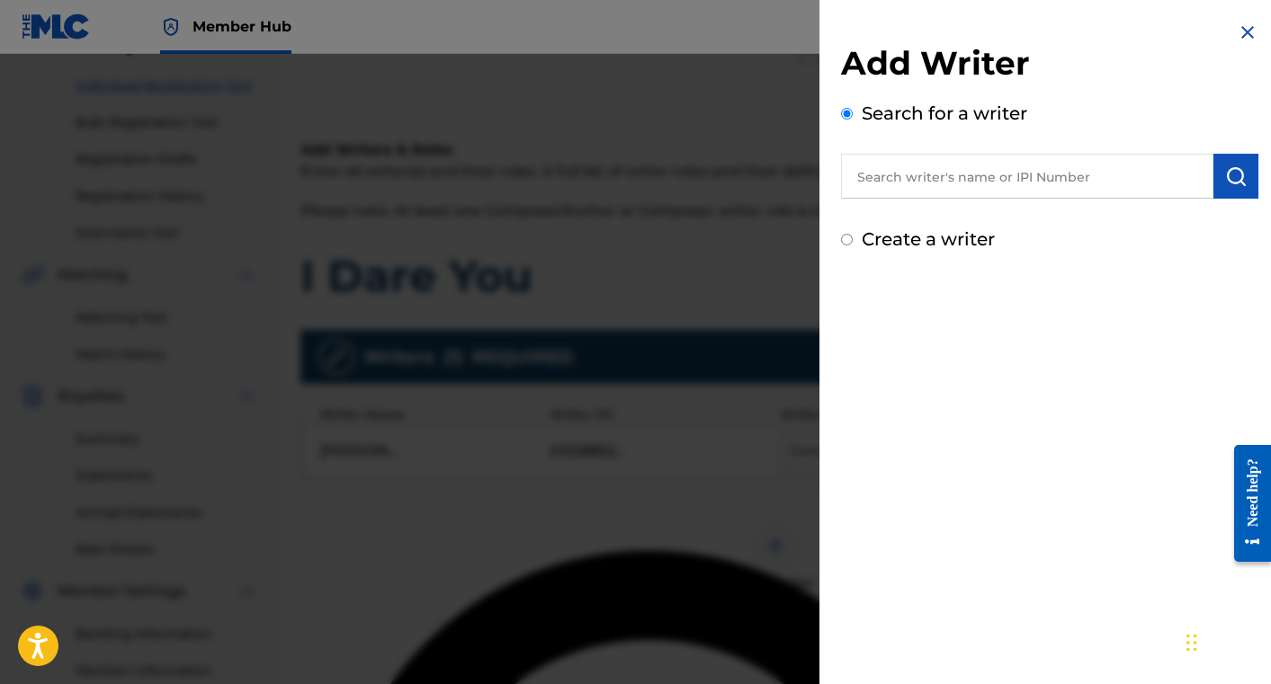
click at [905, 189] on input "text" at bounding box center [1027, 176] width 372 height 45
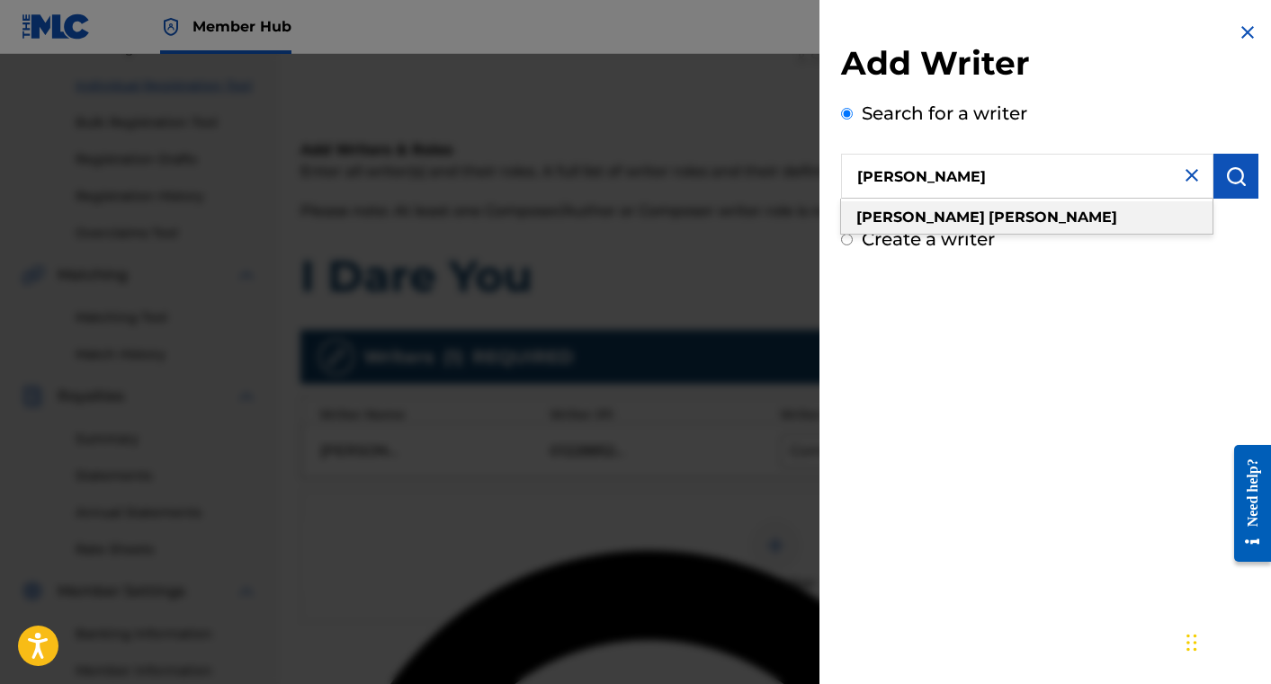
click at [951, 221] on div "[PERSON_NAME]" at bounding box center [1026, 217] width 371 height 32
type input "[PERSON_NAME]"
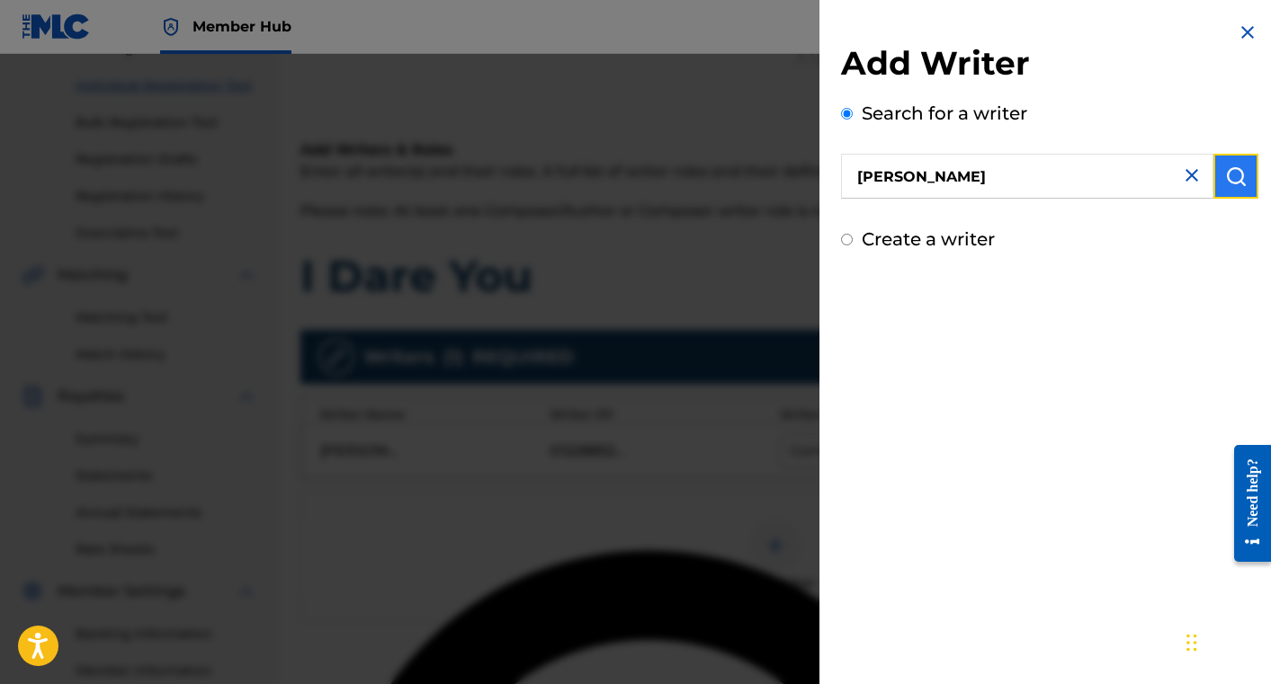
click at [1225, 173] on img "submit" at bounding box center [1236, 176] width 22 height 22
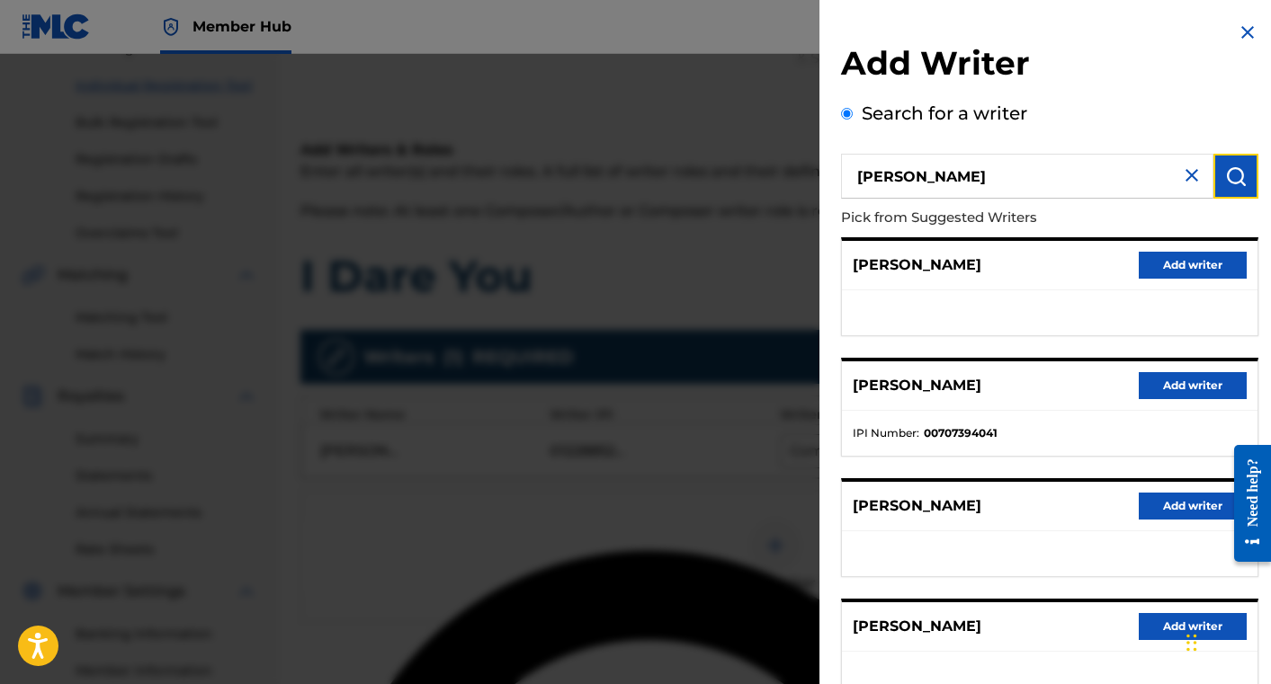
scroll to position [247, 0]
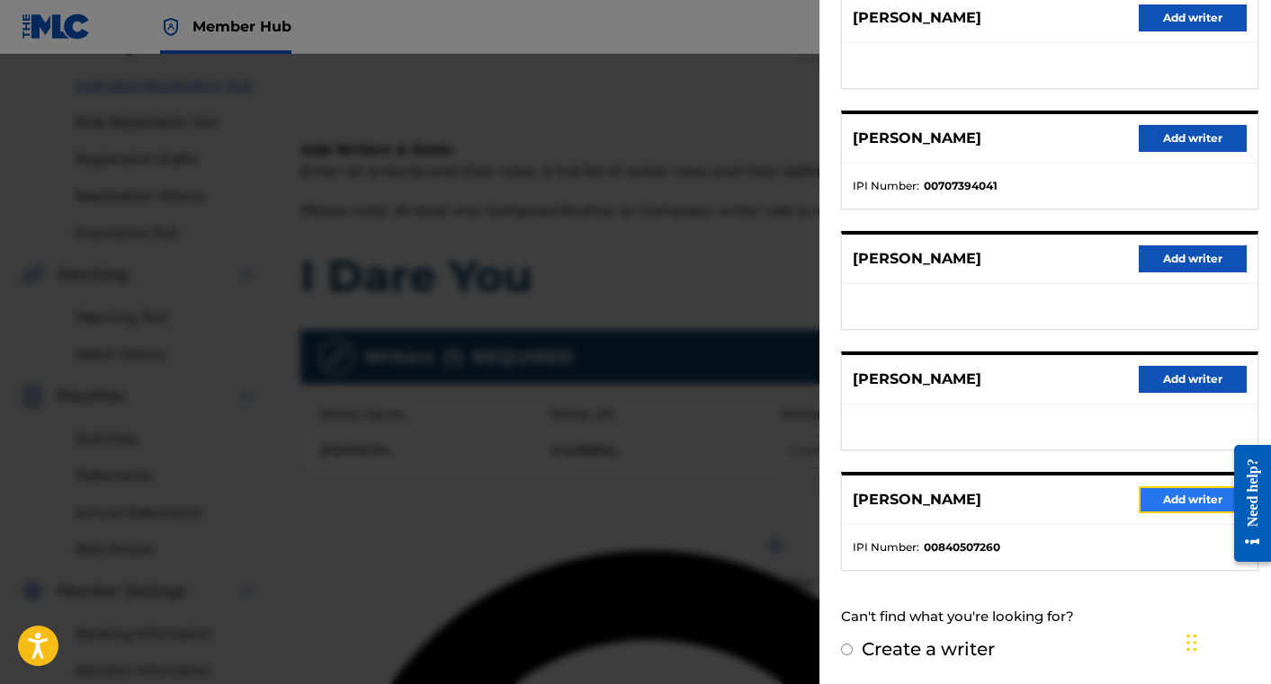
click at [1173, 500] on button "Add writer" at bounding box center [1193, 500] width 108 height 27
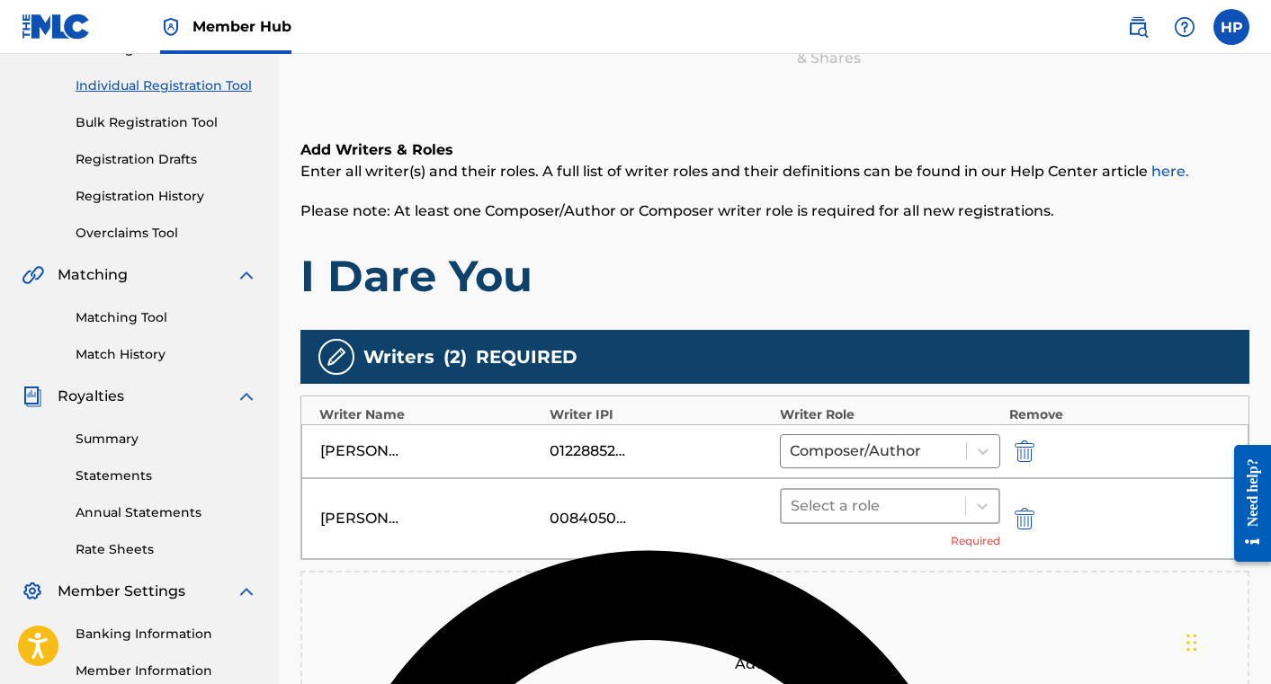
click at [936, 508] on div at bounding box center [873, 506] width 165 height 25
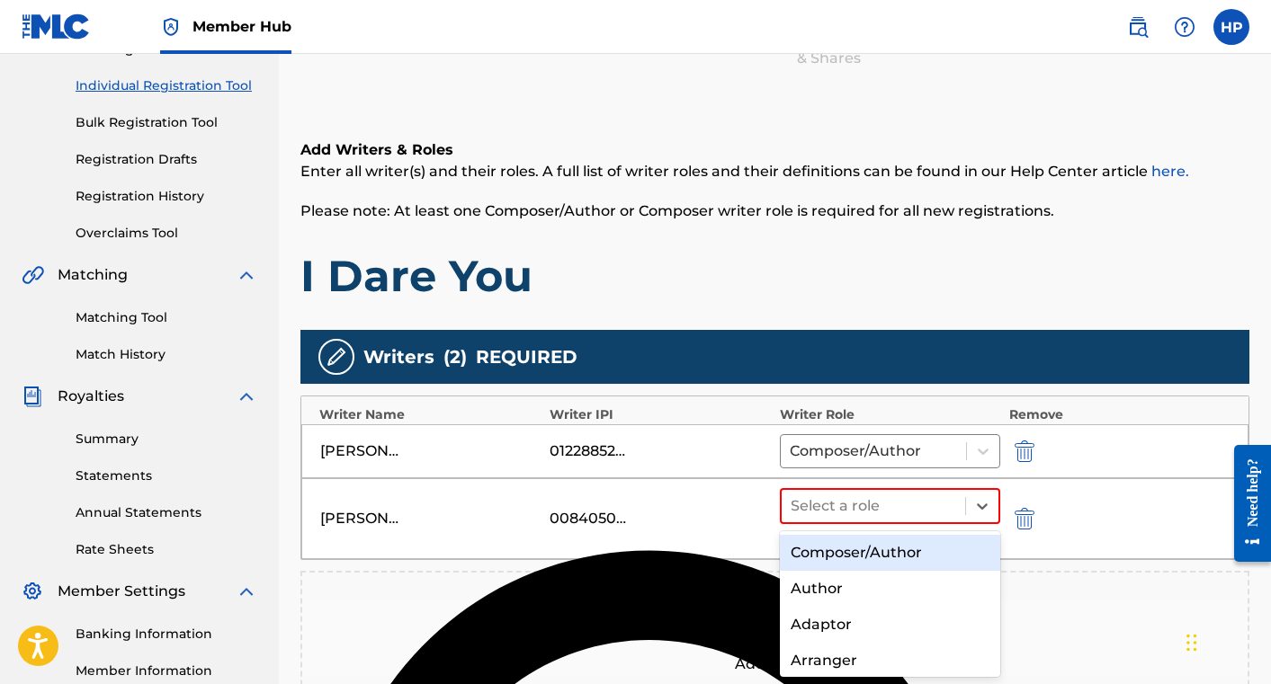
click at [930, 533] on div "Composer/Author Author Adaptor Arranger Composer Translator Sub Arranger Sub Au…" at bounding box center [890, 605] width 220 height 147
click at [926, 543] on div "Composer/Author" at bounding box center [890, 553] width 220 height 36
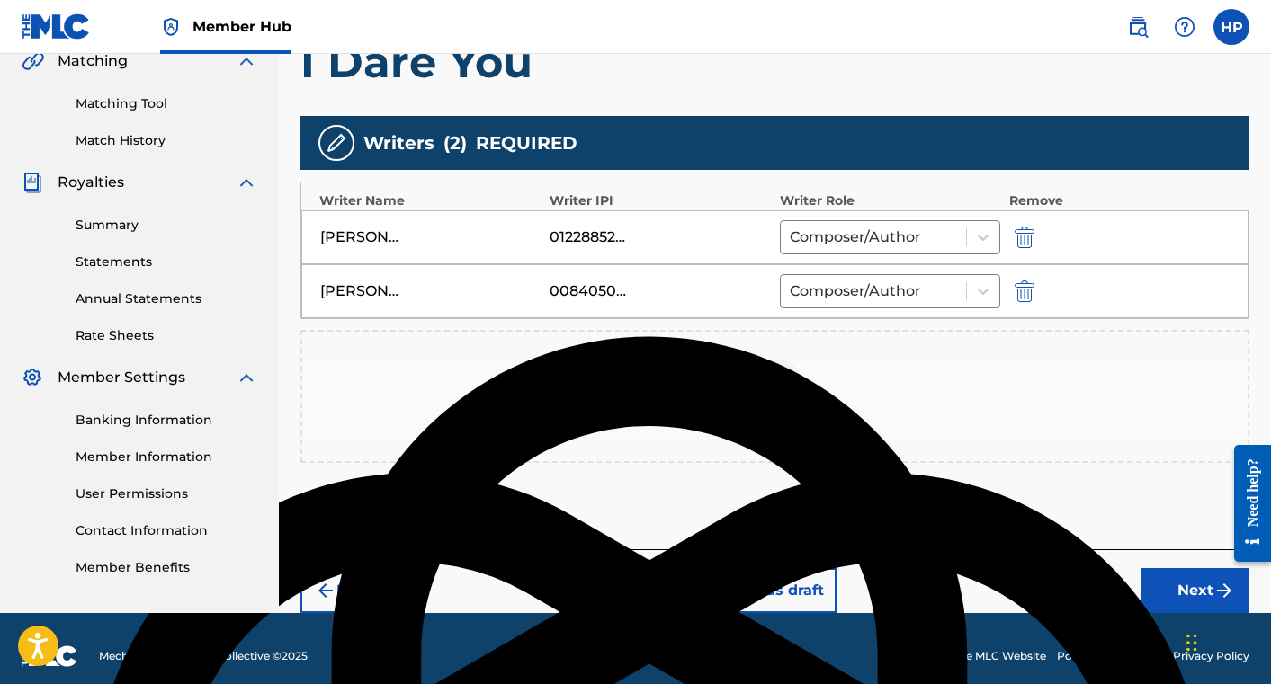
scroll to position [445, 0]
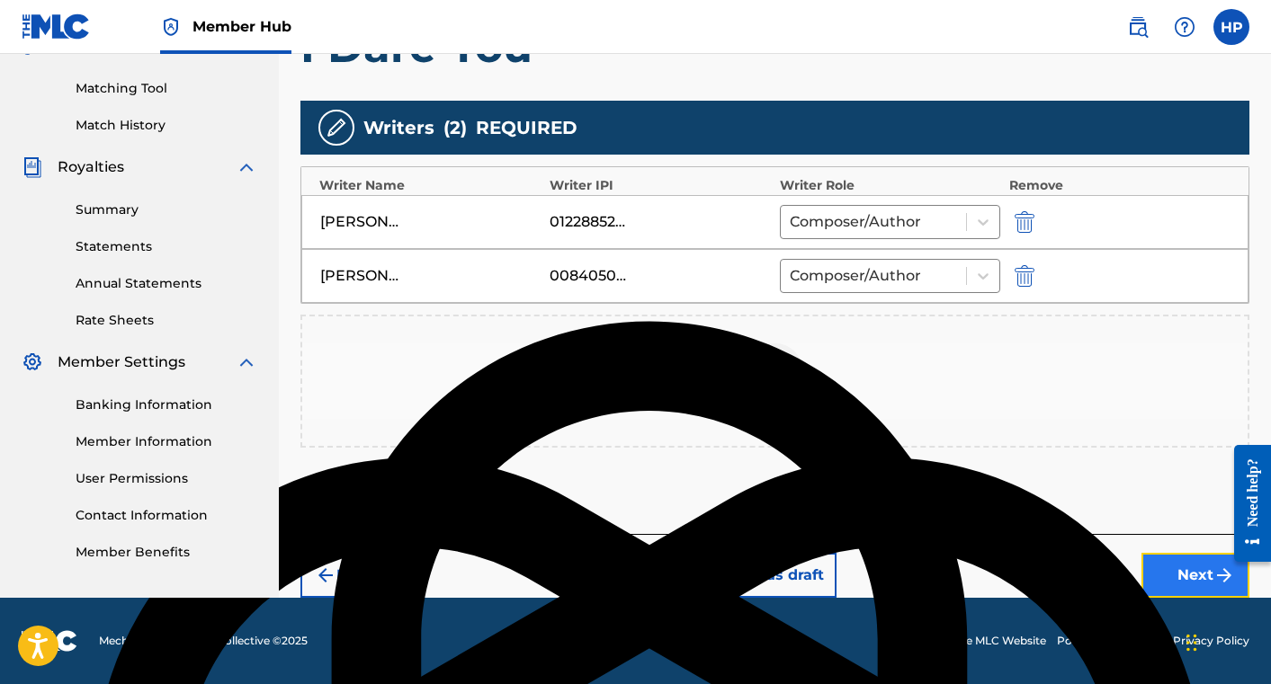
click at [1179, 566] on button "Next" at bounding box center [1195, 575] width 108 height 45
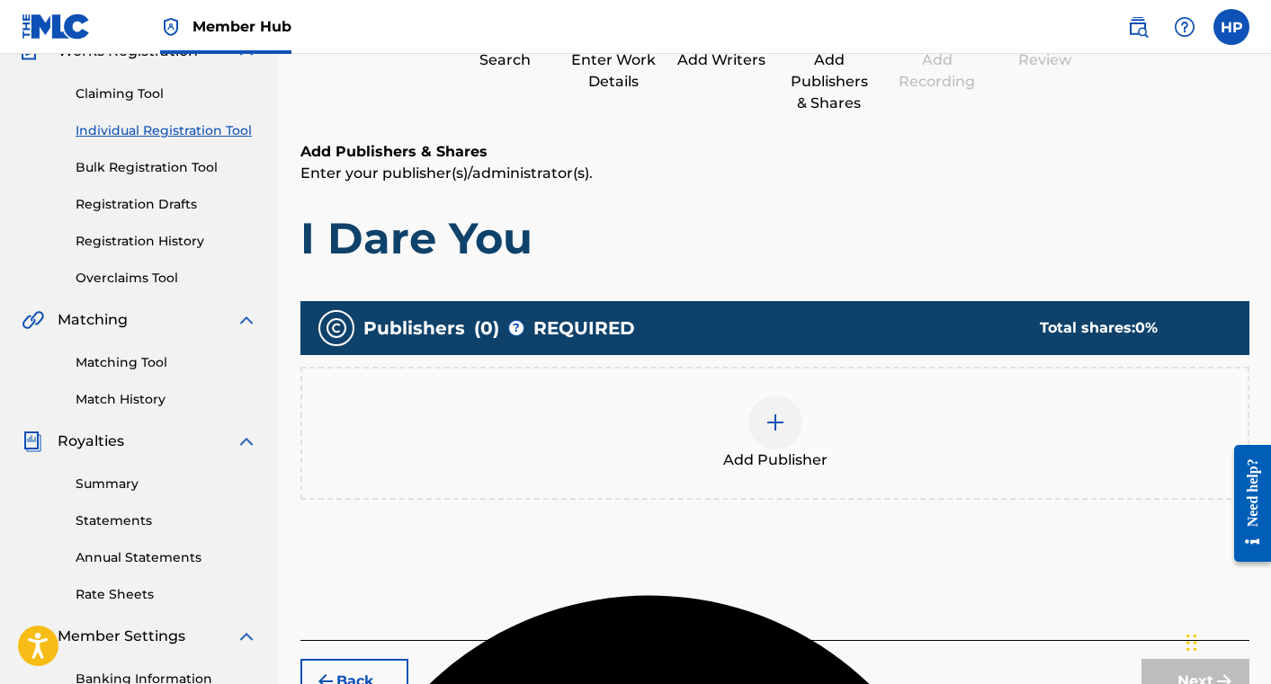
scroll to position [203, 0]
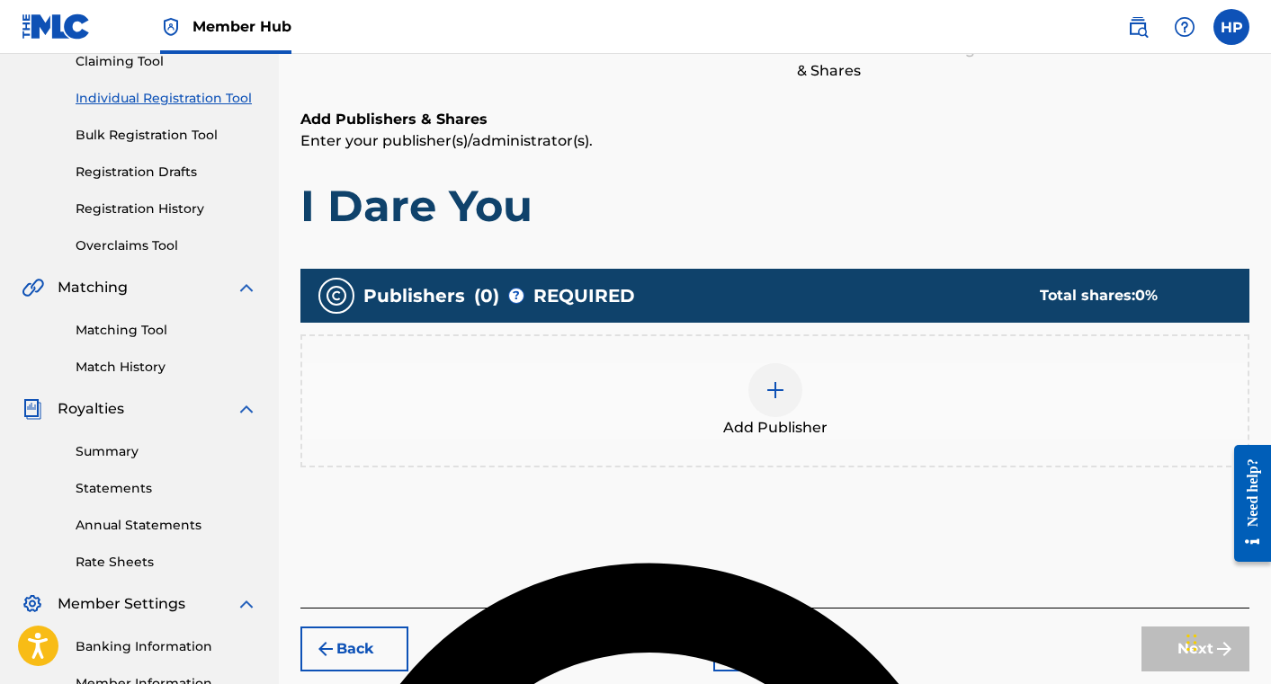
click at [777, 378] on div at bounding box center [775, 390] width 54 height 54
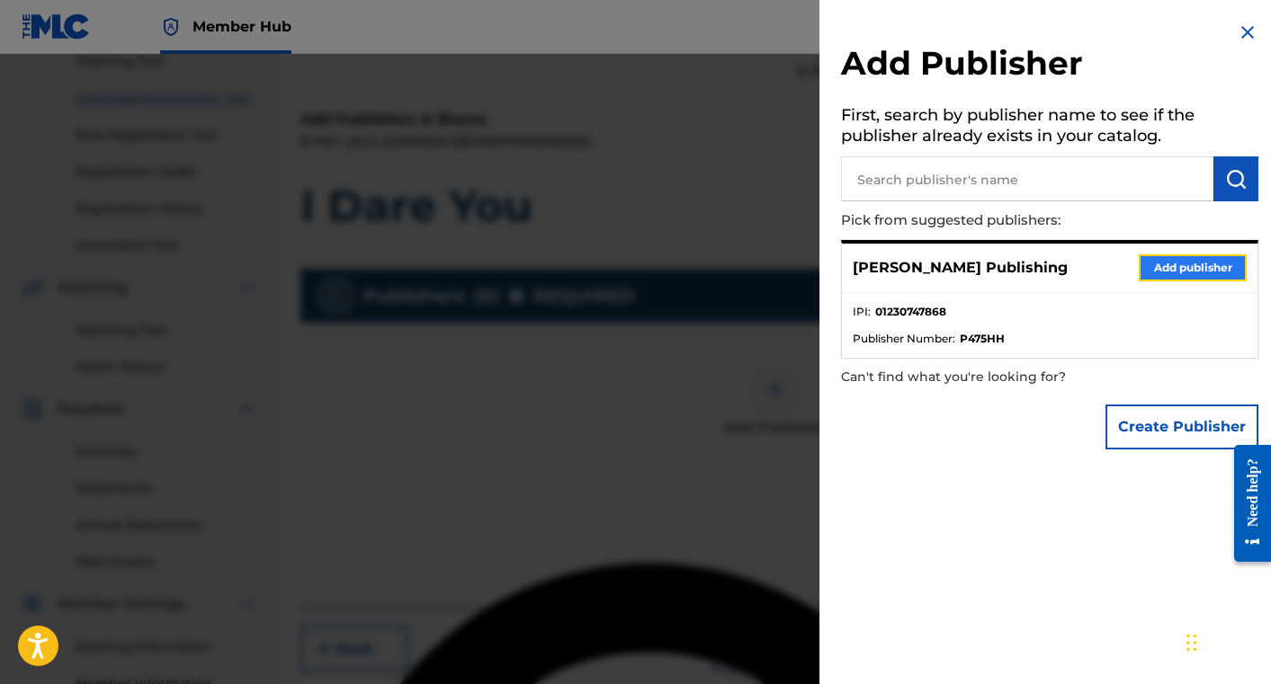
click at [1159, 265] on button "Add publisher" at bounding box center [1193, 268] width 108 height 27
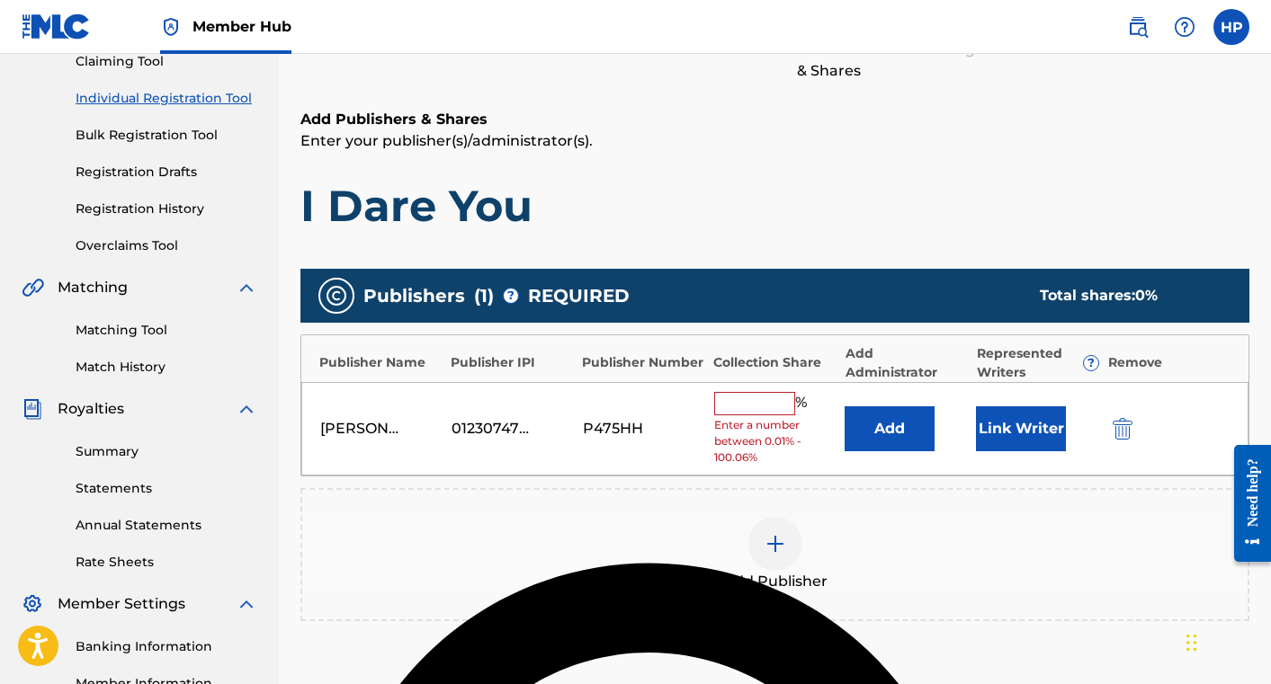
click at [750, 401] on input "text" at bounding box center [754, 403] width 81 height 23
click at [684, 453] on div "[PERSON_NAME] Publishing 01230747868 P475HH % Enter a number between 0.01% - 10…" at bounding box center [774, 429] width 947 height 94
click at [756, 410] on input "text" at bounding box center [754, 403] width 81 height 23
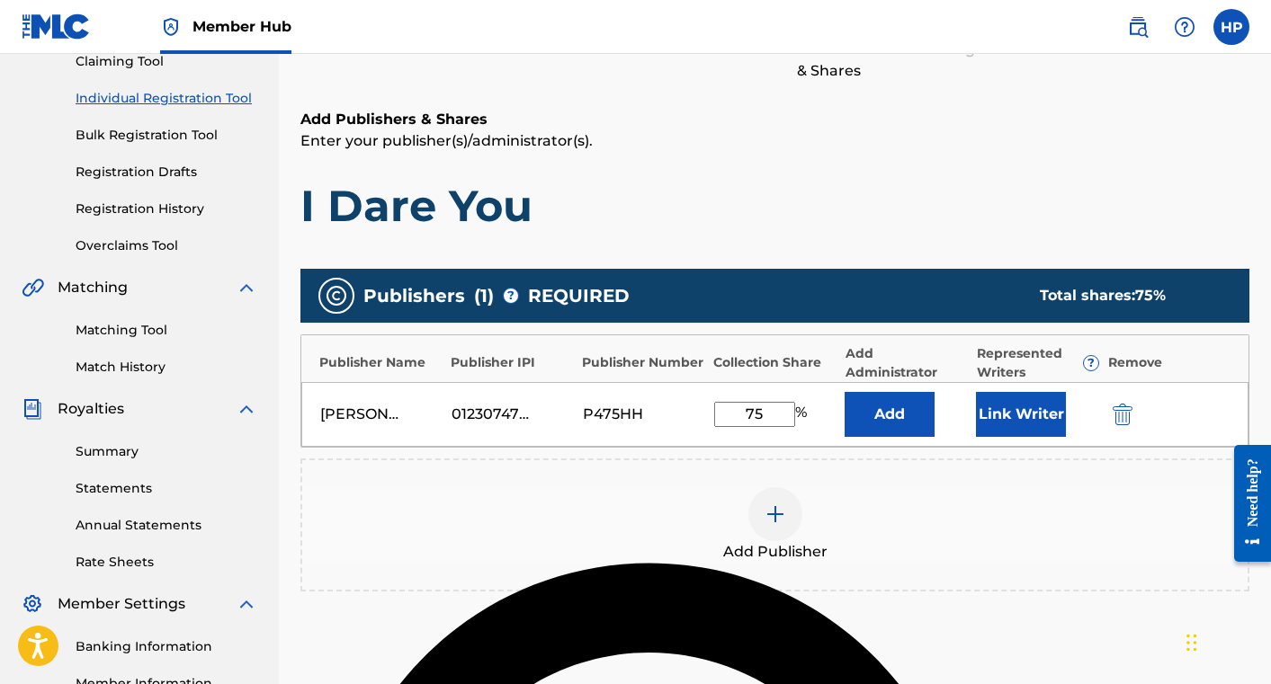
type input "75"
click at [926, 503] on div "Add Publisher" at bounding box center [774, 525] width 945 height 76
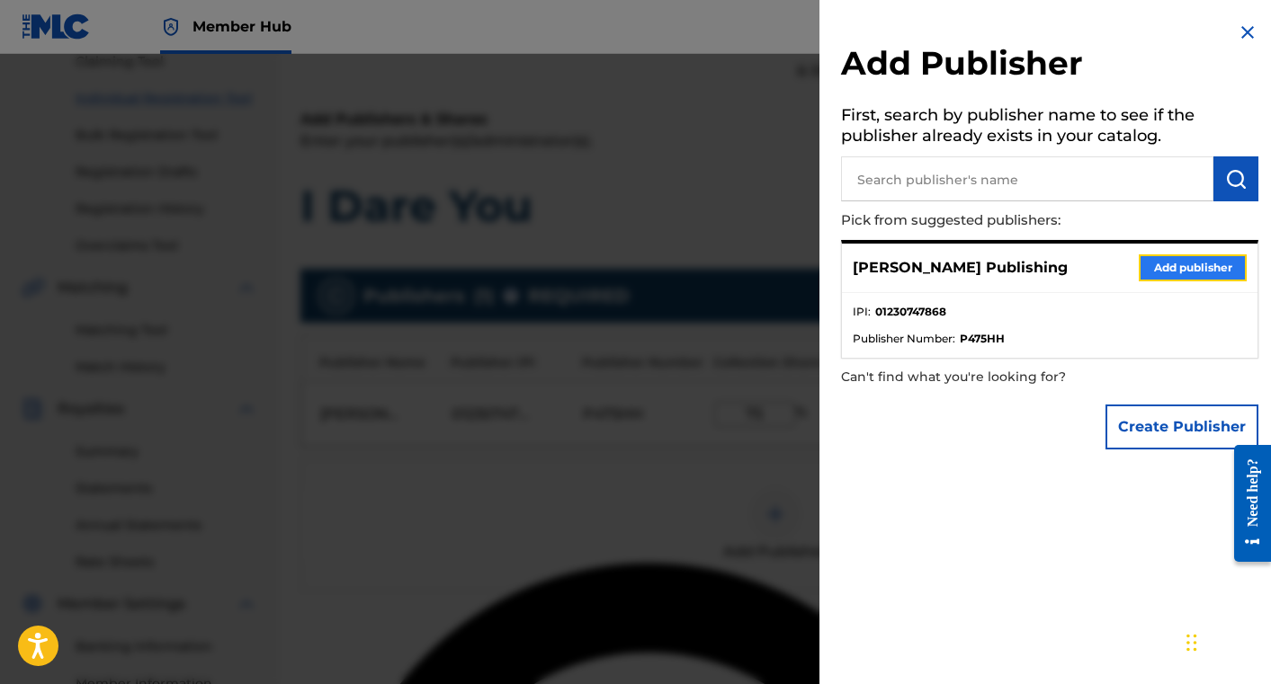
click at [1177, 267] on button "Add publisher" at bounding box center [1193, 268] width 108 height 27
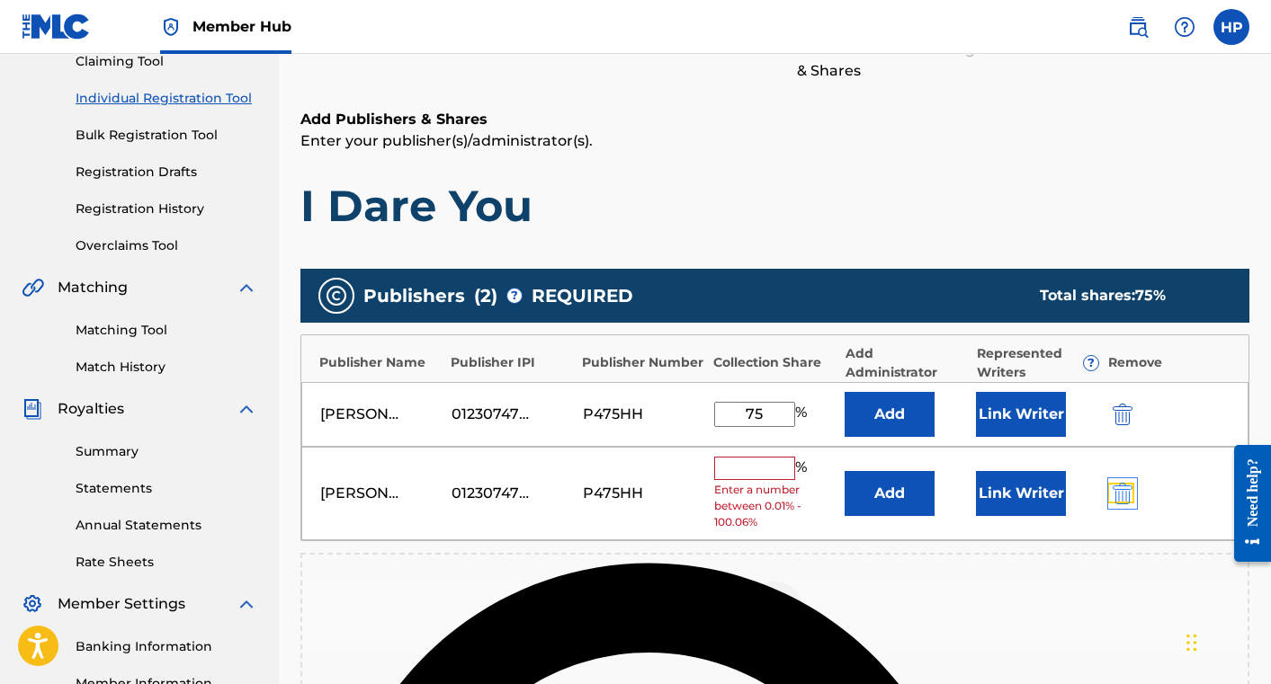
click at [1130, 489] on img "submit" at bounding box center [1123, 494] width 20 height 22
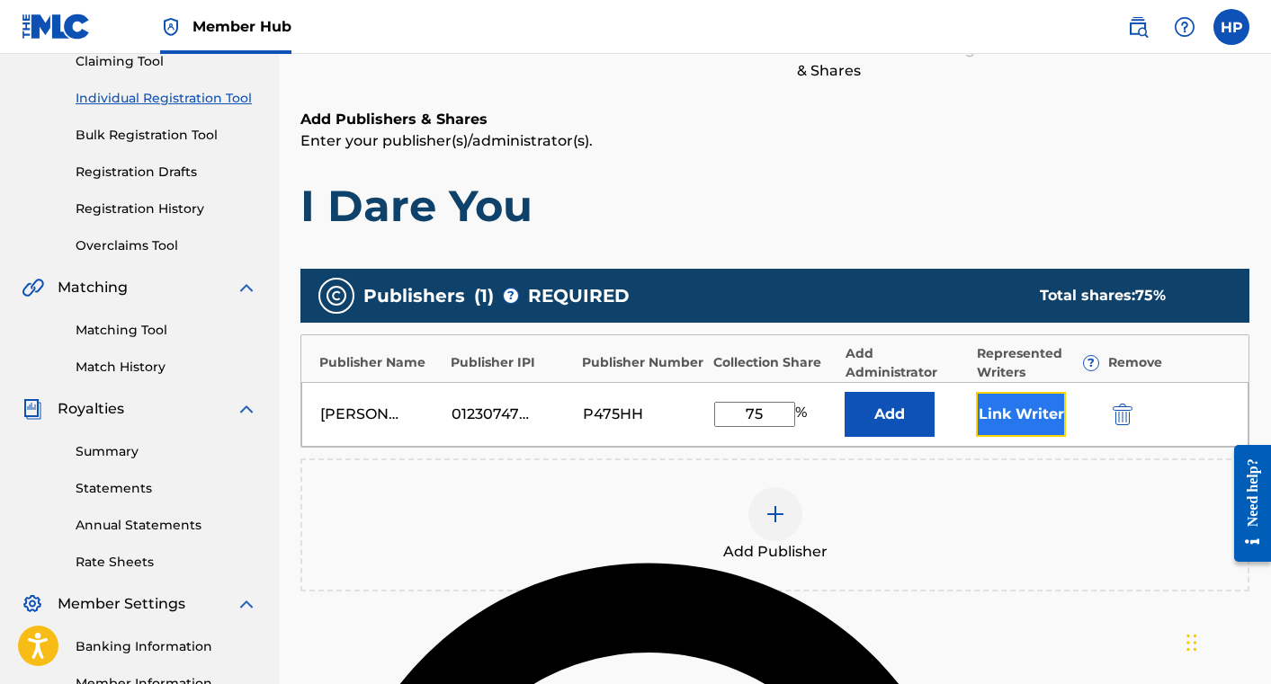
click at [1035, 416] on button "Link Writer" at bounding box center [1021, 414] width 90 height 45
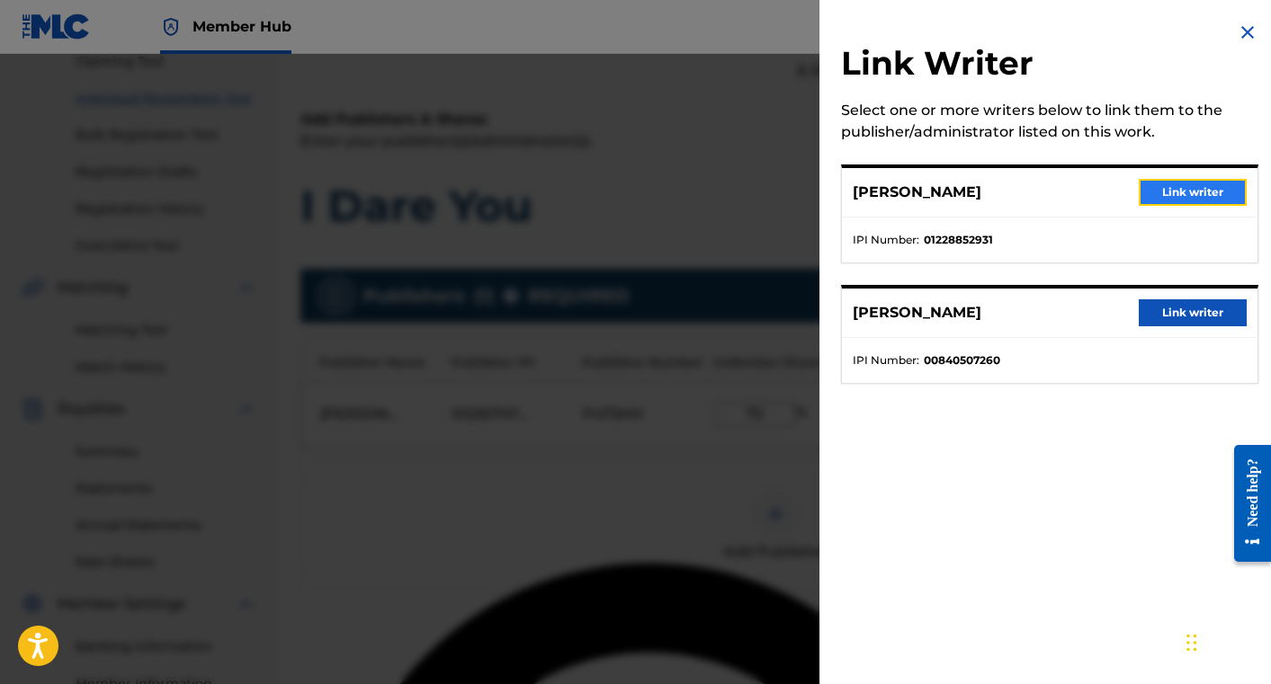
click at [1191, 185] on button "Link writer" at bounding box center [1193, 192] width 108 height 27
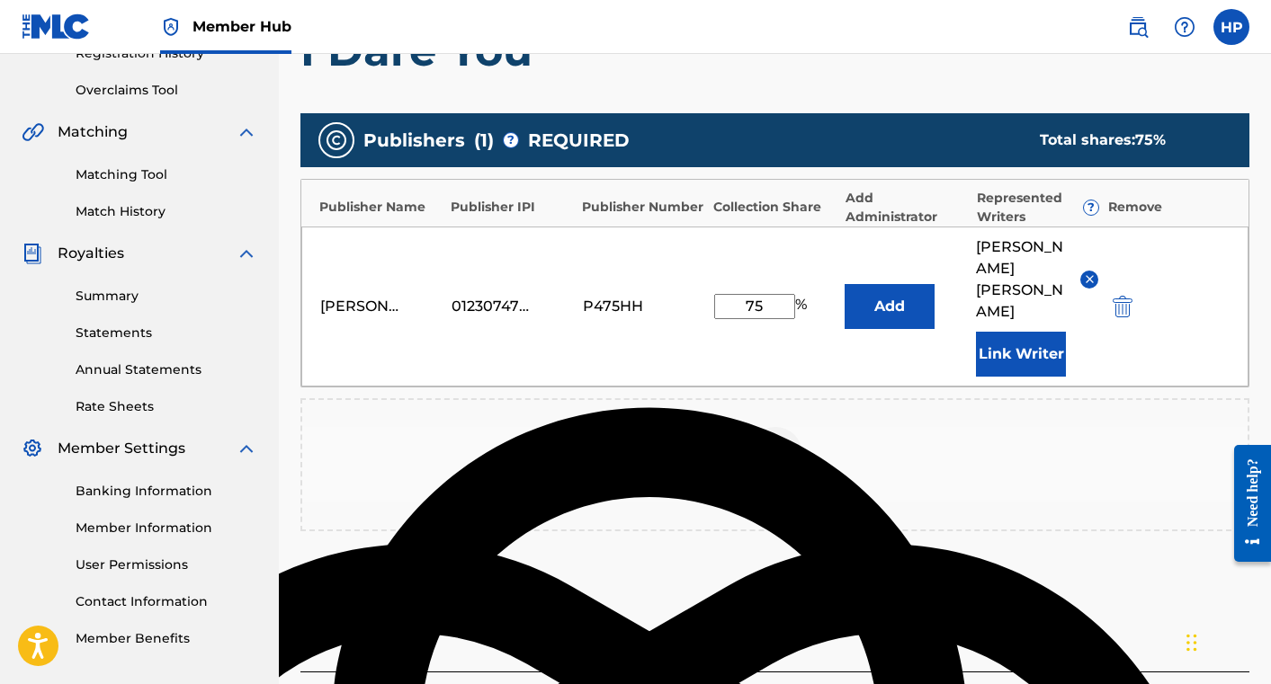
scroll to position [362, 0]
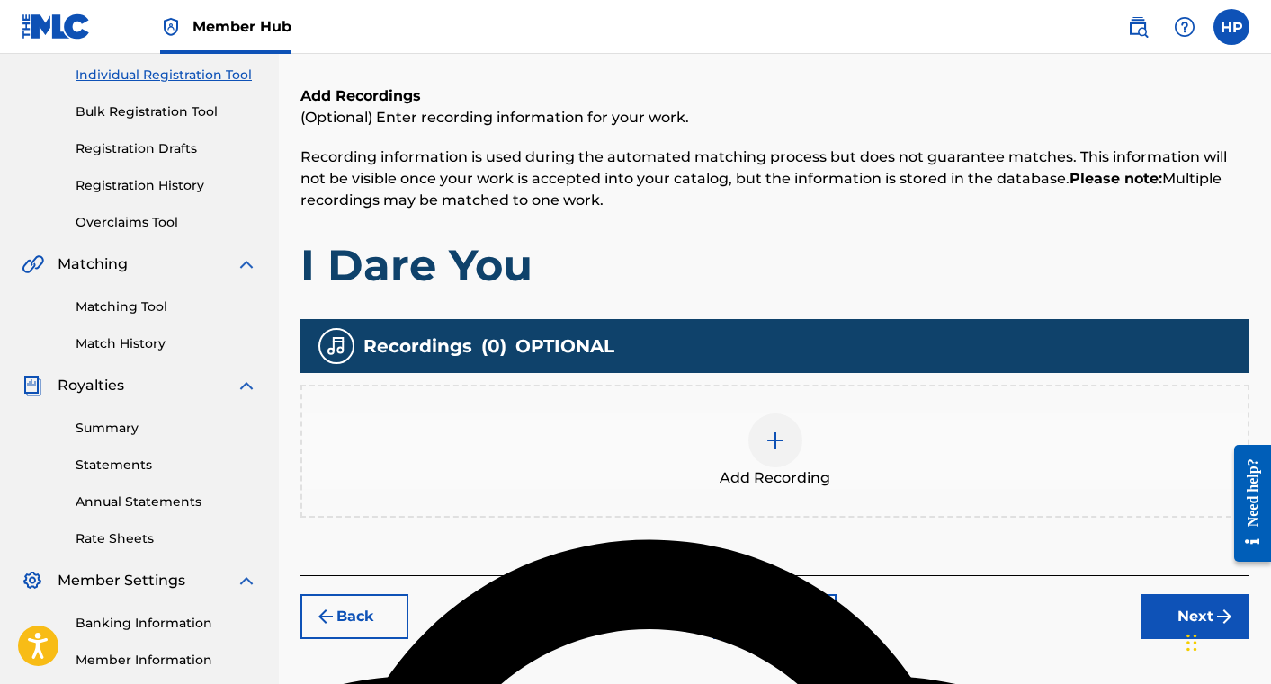
scroll to position [239, 0]
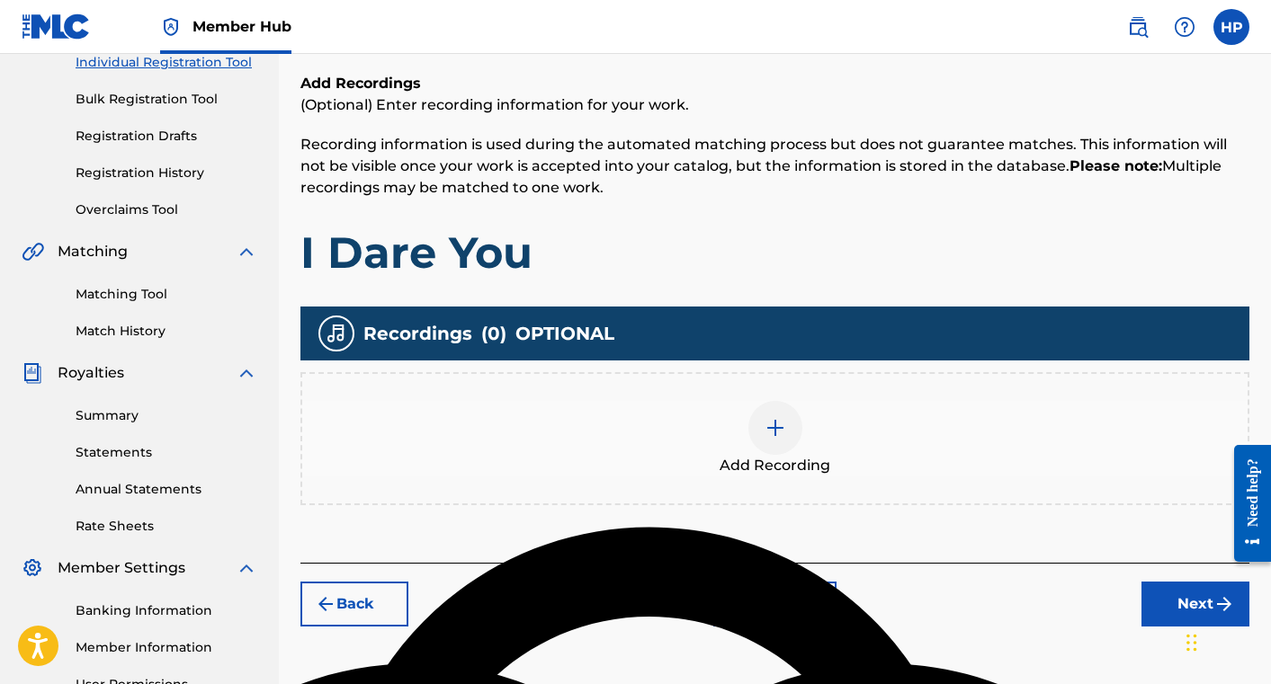
click at [773, 425] on img at bounding box center [775, 428] width 22 height 22
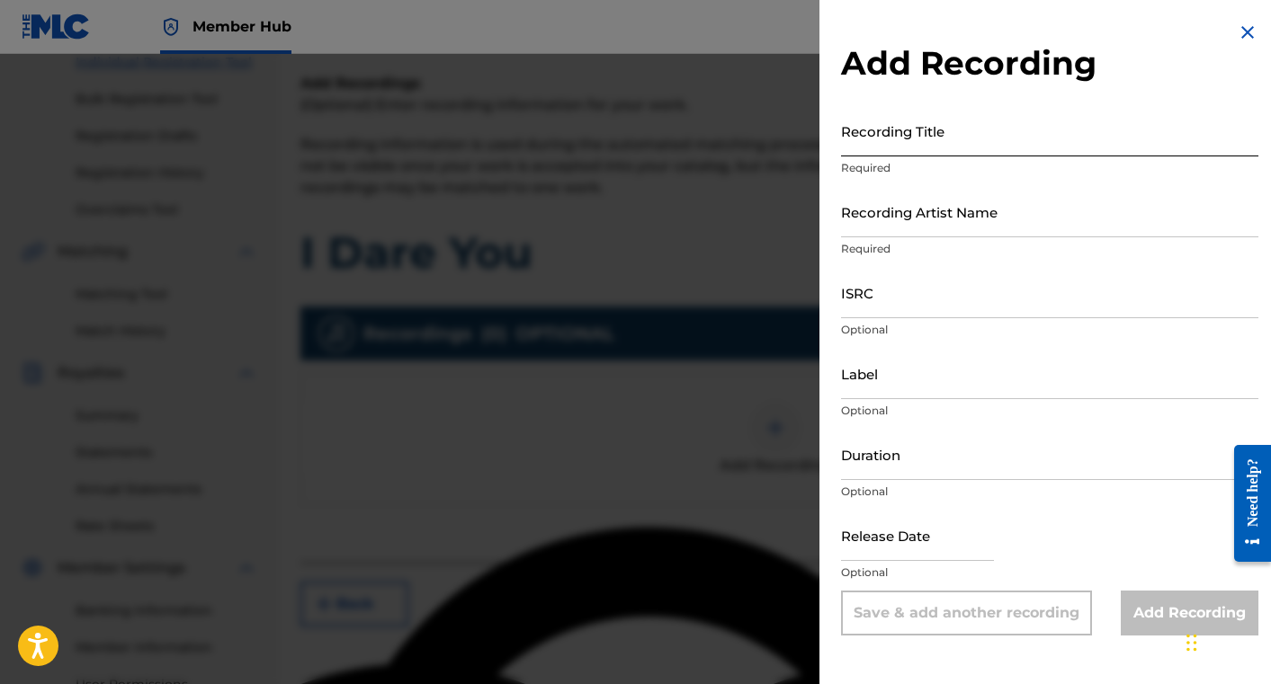
click at [912, 130] on input "Recording Title" at bounding box center [1049, 130] width 417 height 51
type input "I Dare You"
click at [939, 215] on input "Recording Artist Name" at bounding box center [1049, 211] width 417 height 51
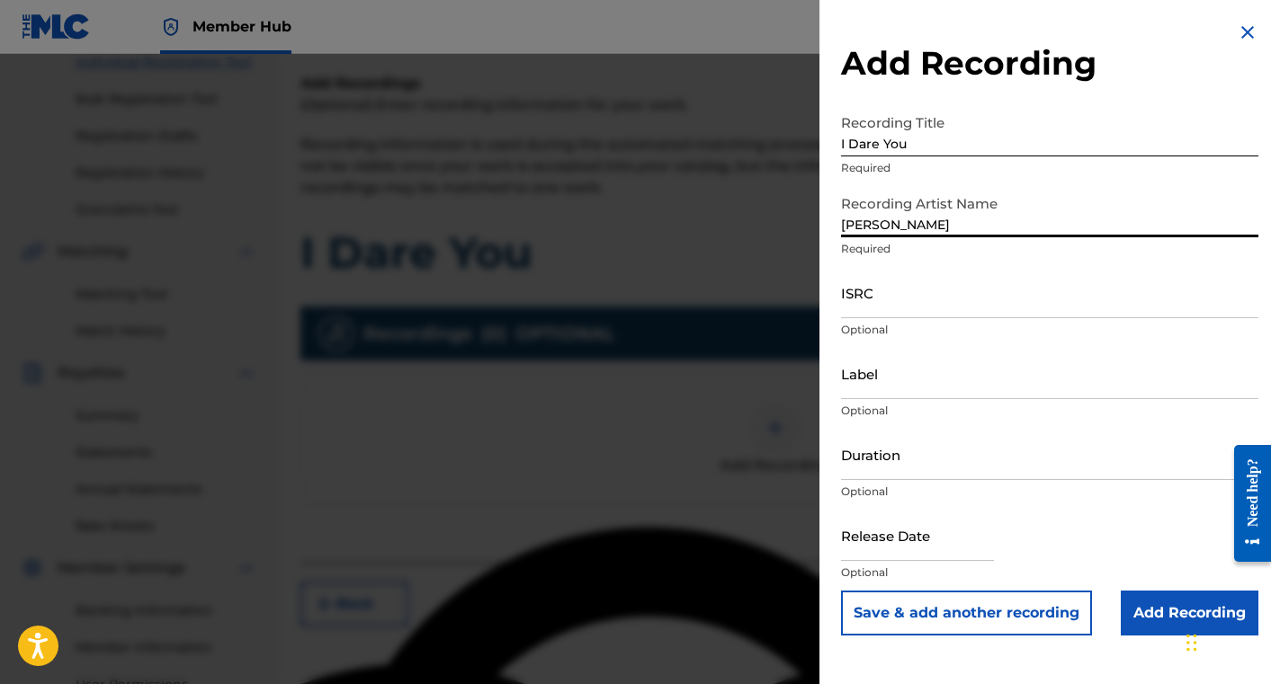
type input "[PERSON_NAME]"
click at [921, 296] on input "ISRC" at bounding box center [1049, 292] width 417 height 51
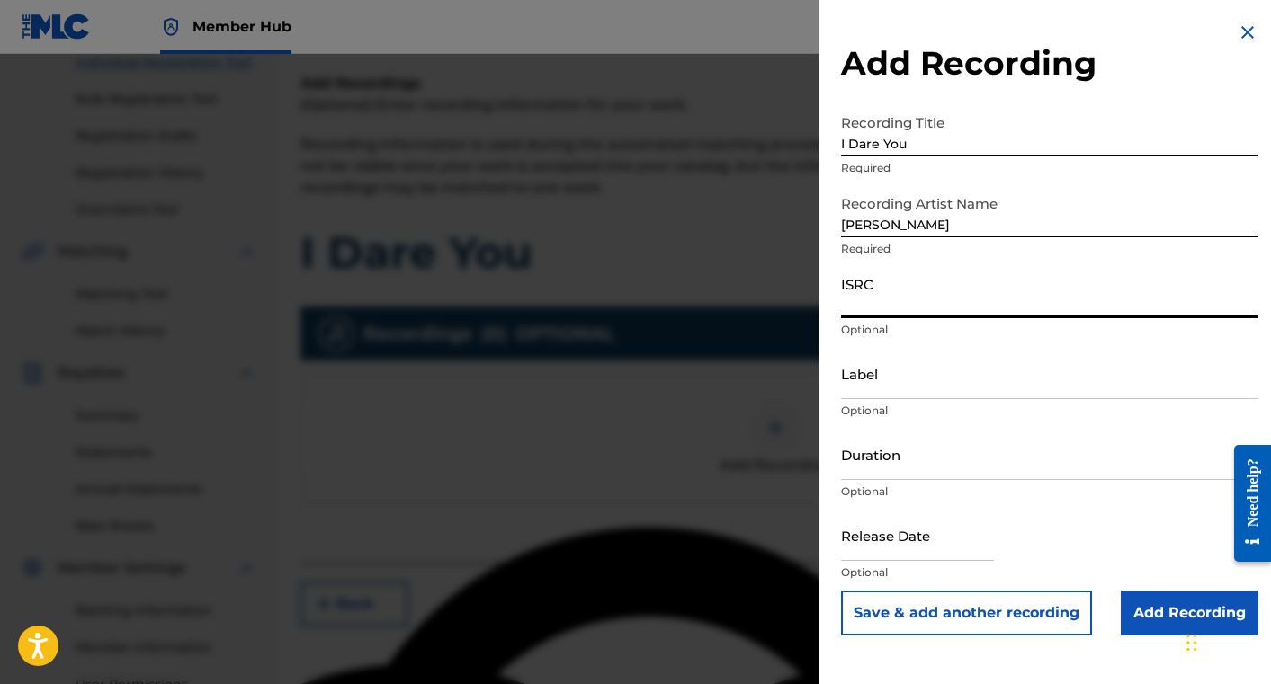
paste input "QZMEP2483404"
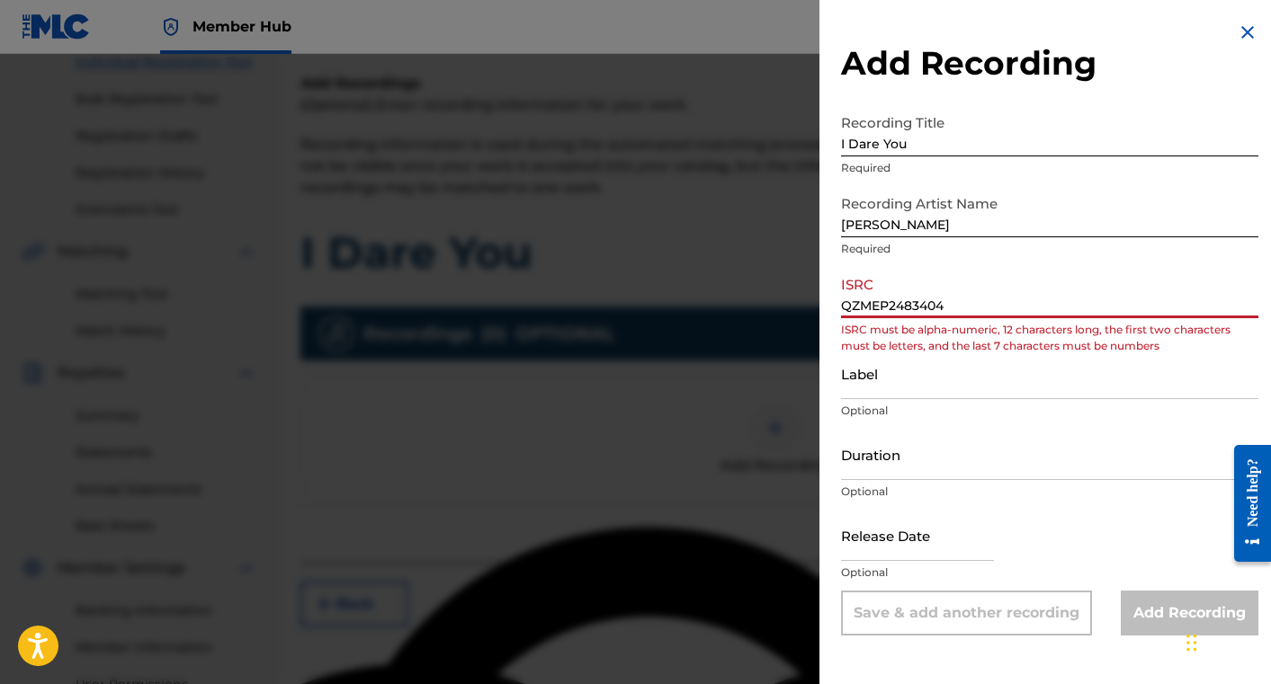
click at [846, 305] on input "QZMEP2483404" at bounding box center [1049, 292] width 417 height 51
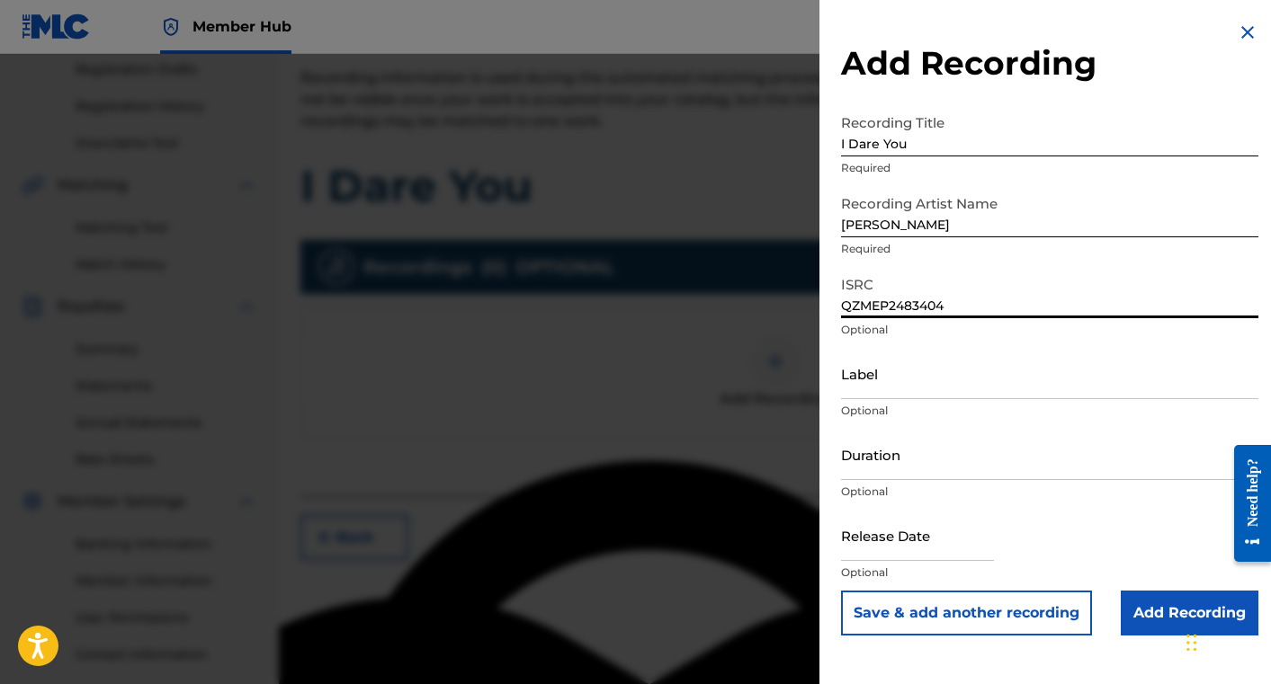
scroll to position [320, 0]
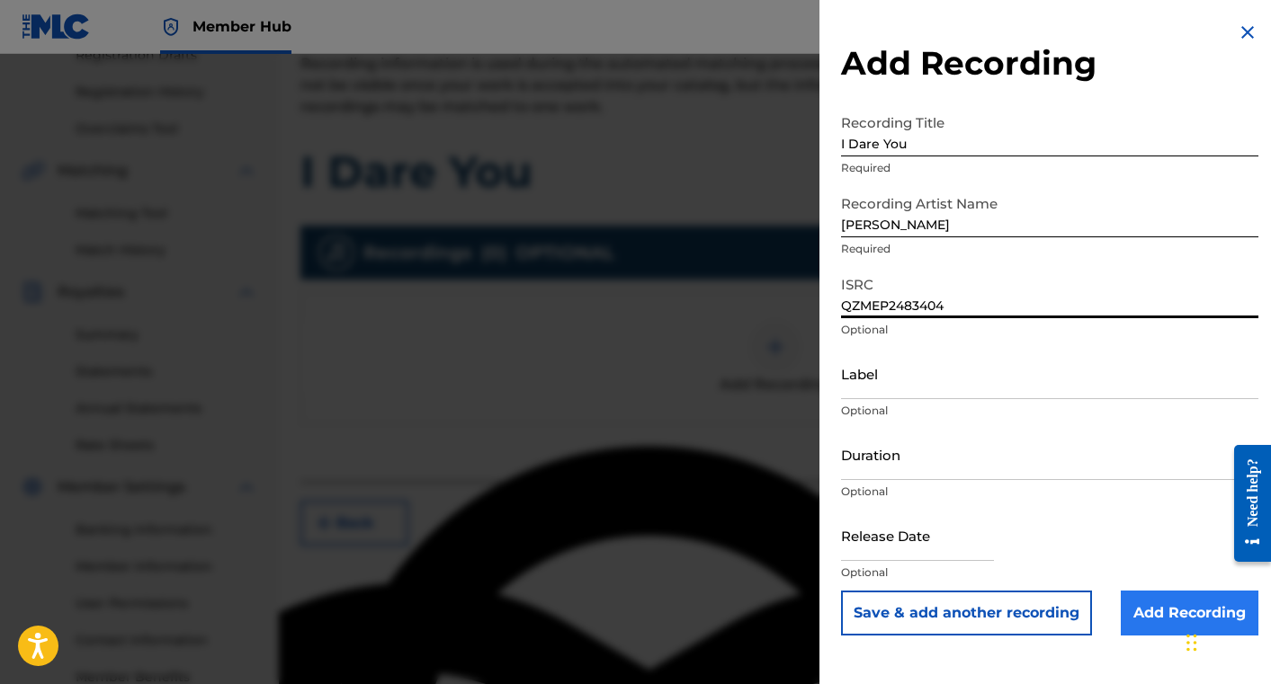
type input "QZMEP2483404"
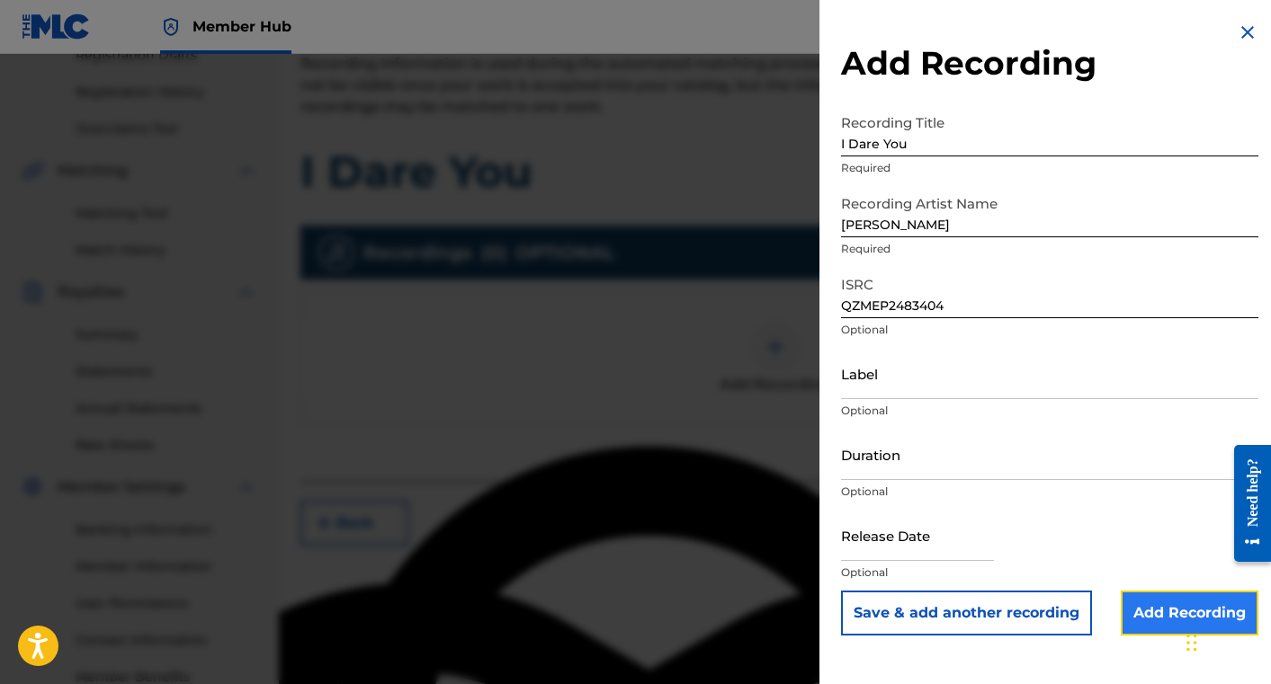
click at [1152, 607] on input "Add Recording" at bounding box center [1190, 613] width 138 height 45
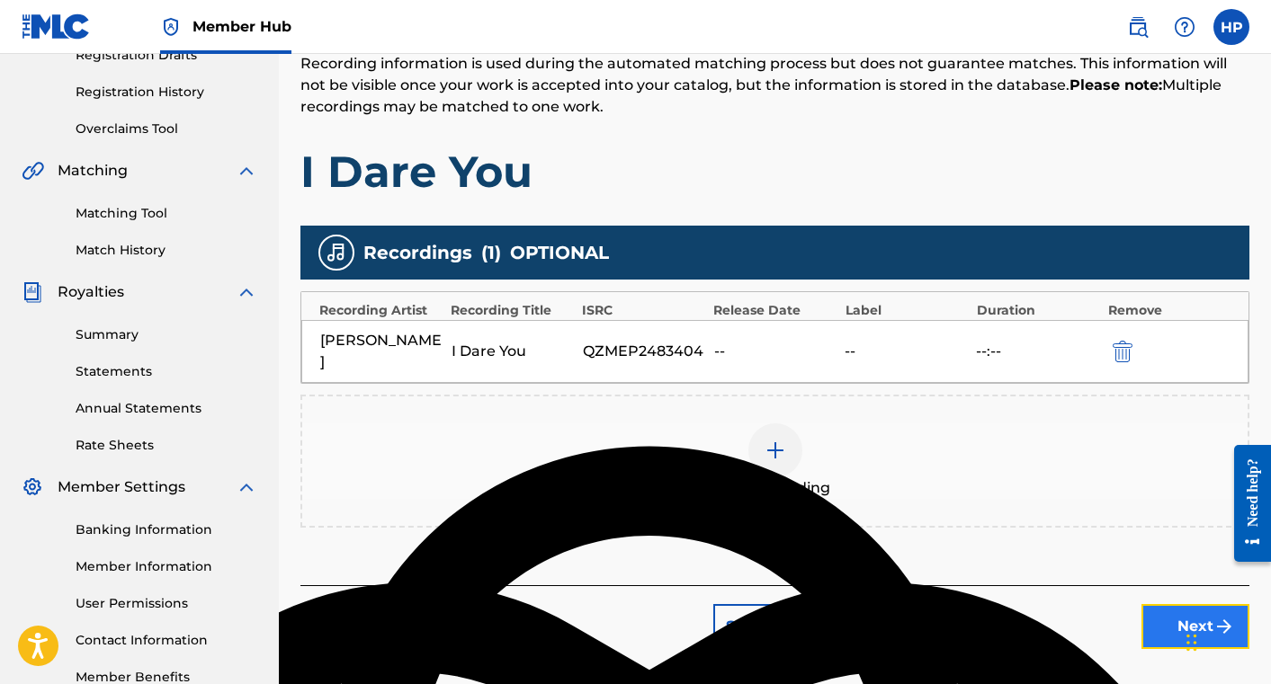
click at [1165, 604] on button "Next" at bounding box center [1195, 626] width 108 height 45
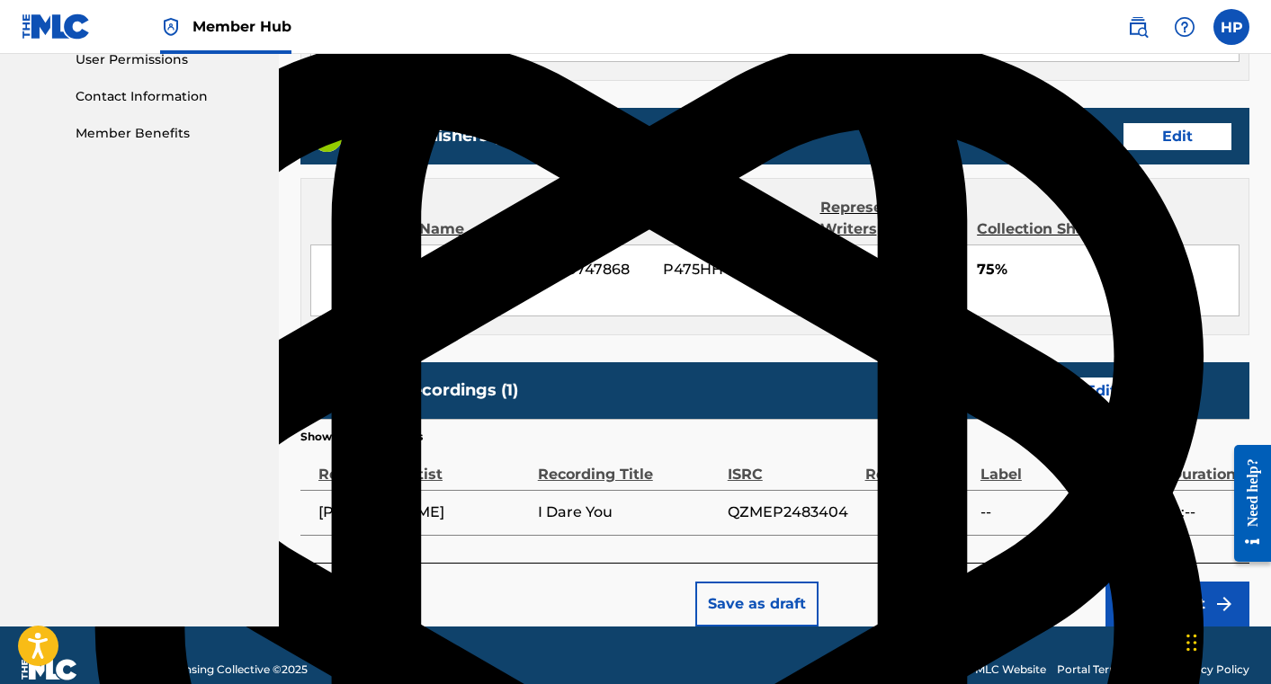
scroll to position [890, 0]
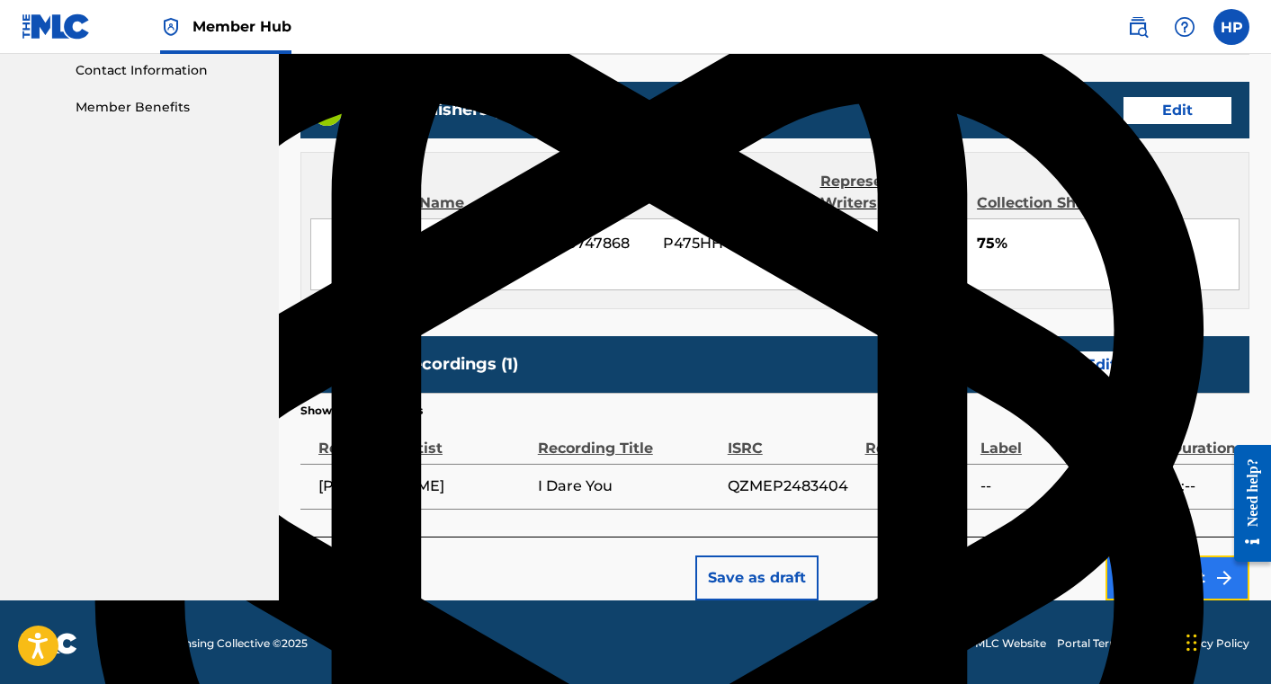
click at [1185, 568] on button "Submit" at bounding box center [1177, 578] width 144 height 45
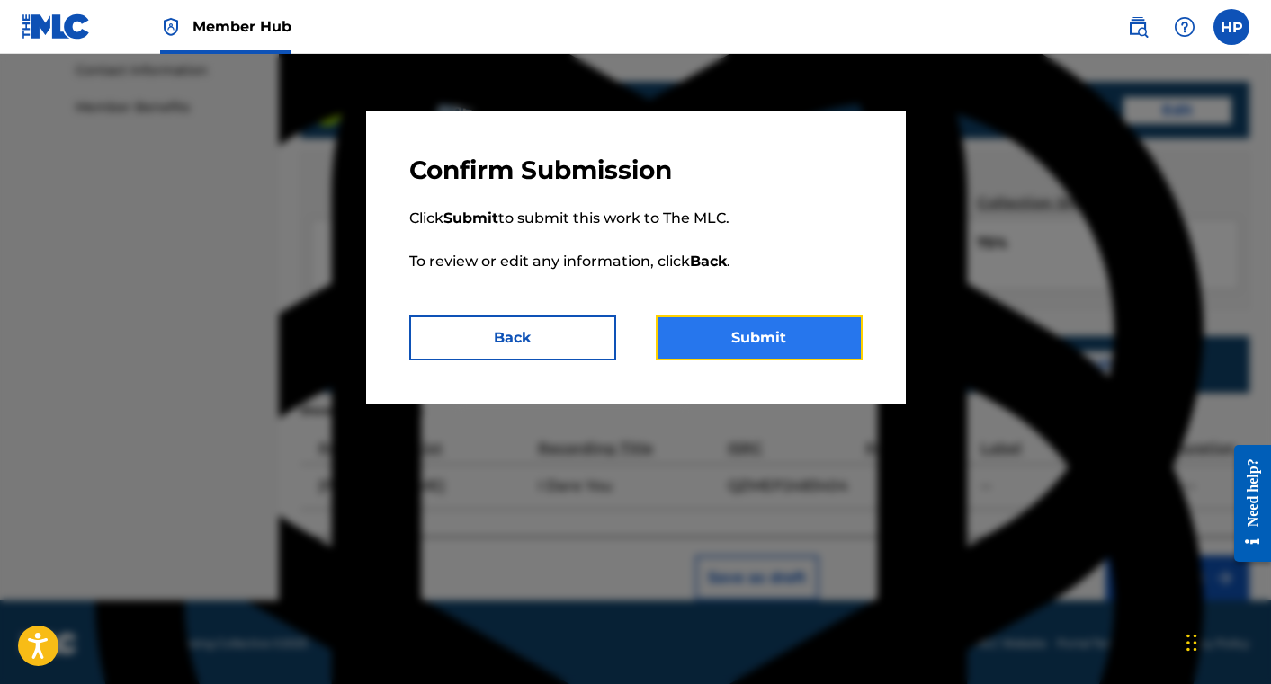
click at [759, 338] on button "Submit" at bounding box center [759, 338] width 207 height 45
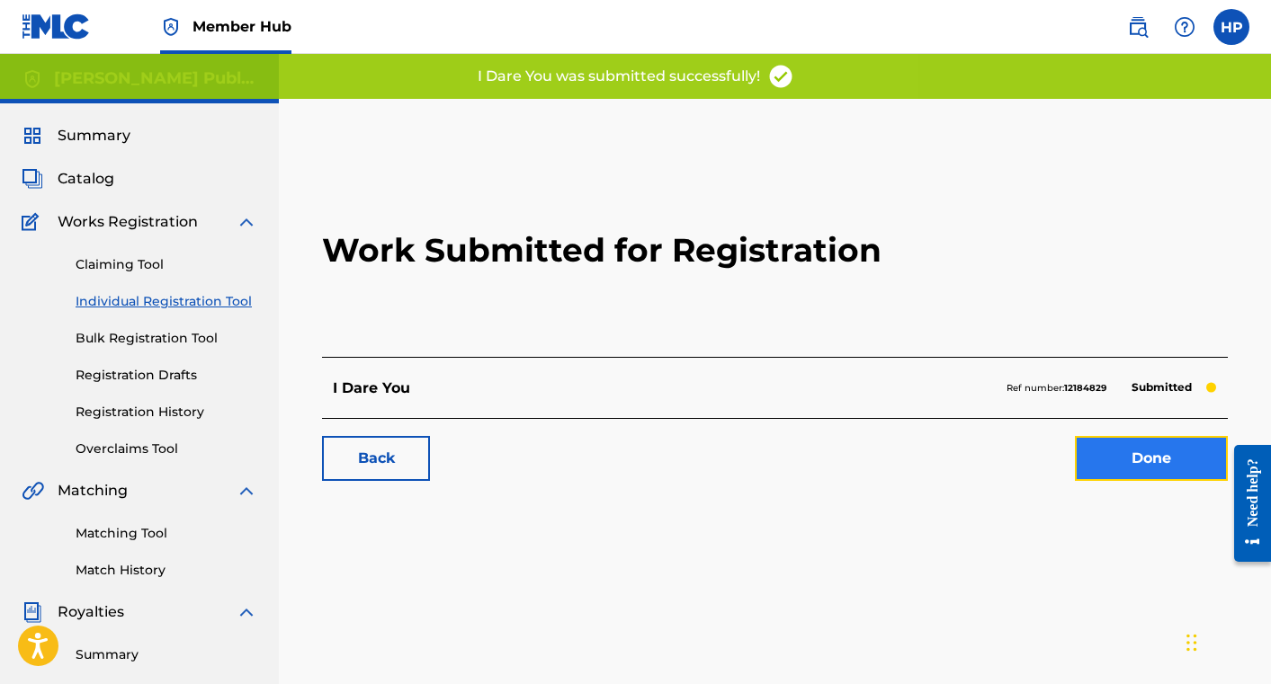
click at [1104, 463] on link "Done" at bounding box center [1151, 458] width 153 height 45
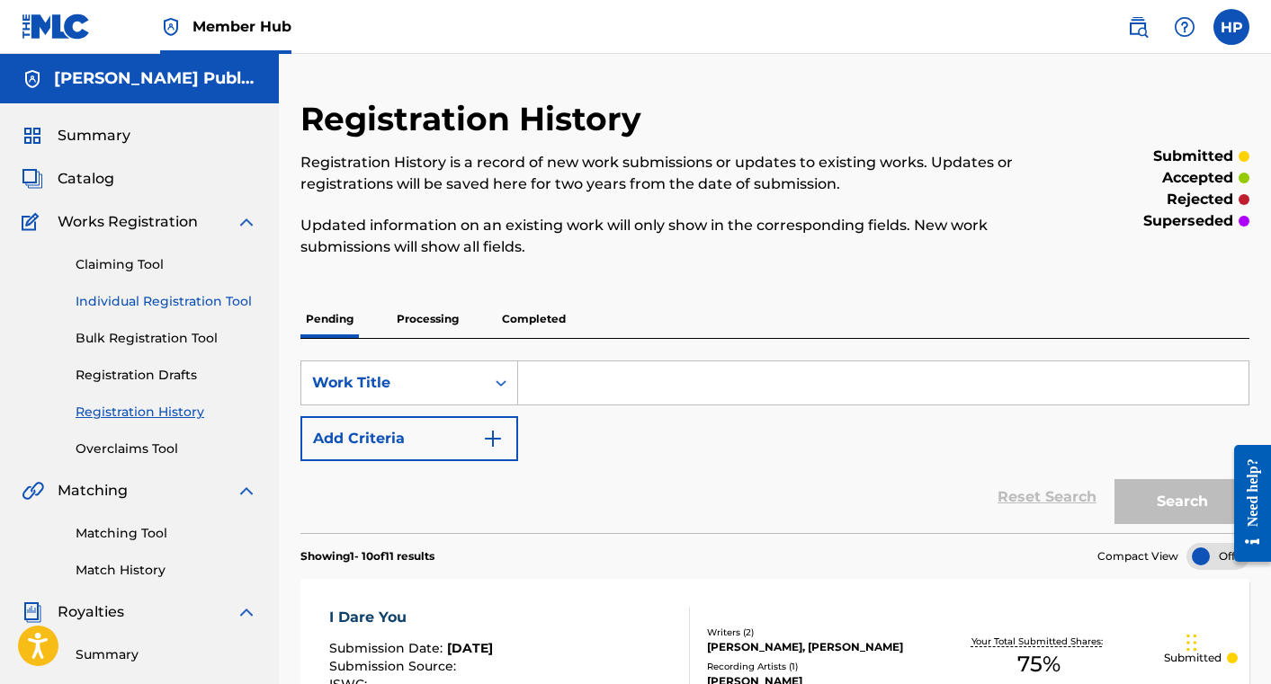
click at [151, 299] on link "Individual Registration Tool" at bounding box center [167, 301] width 182 height 19
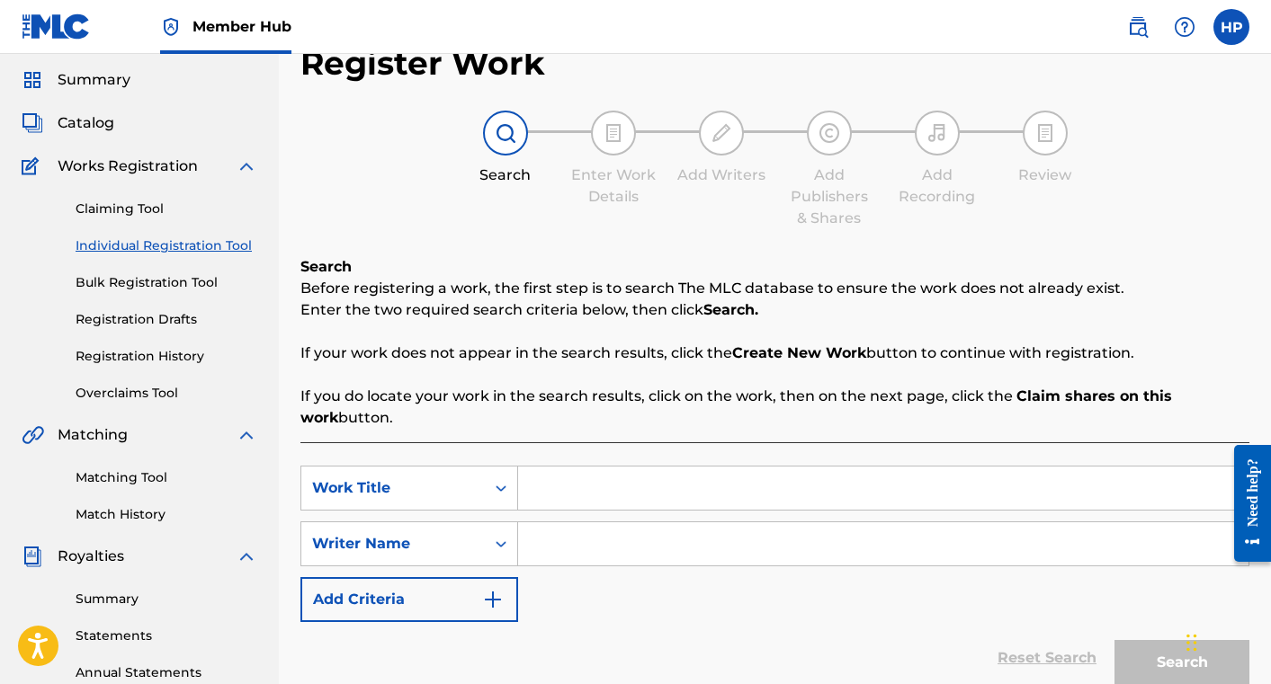
scroll to position [68, 0]
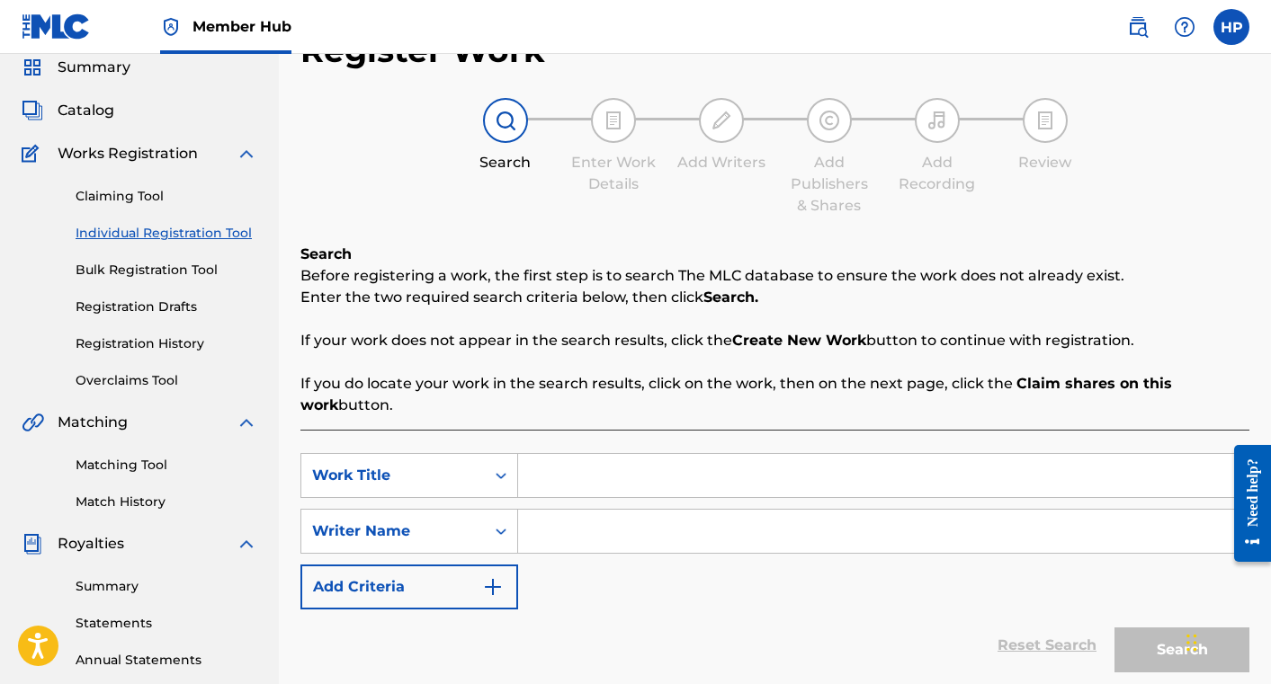
click at [573, 481] on input "Search Form" at bounding box center [883, 475] width 730 height 43
type input "Sneaking Around"
click at [579, 528] on input "Search Form" at bounding box center [883, 531] width 730 height 43
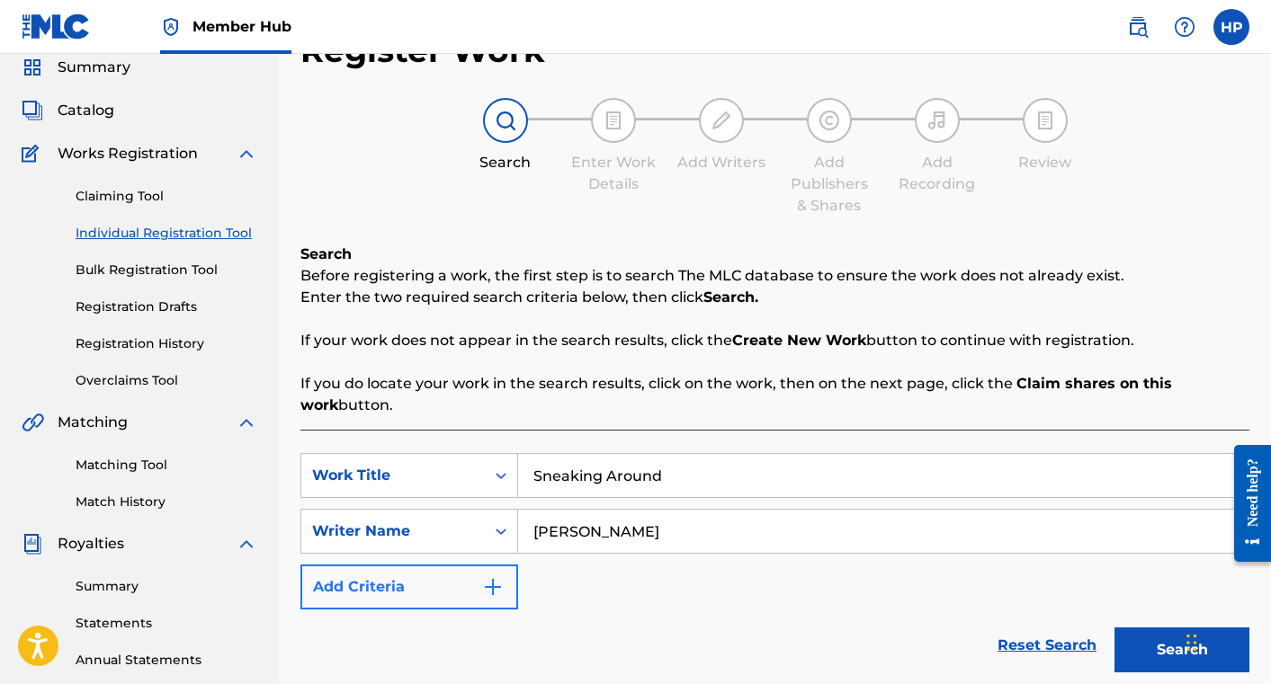
type input "[PERSON_NAME]"
click at [443, 600] on button "Add Criteria" at bounding box center [409, 587] width 218 height 45
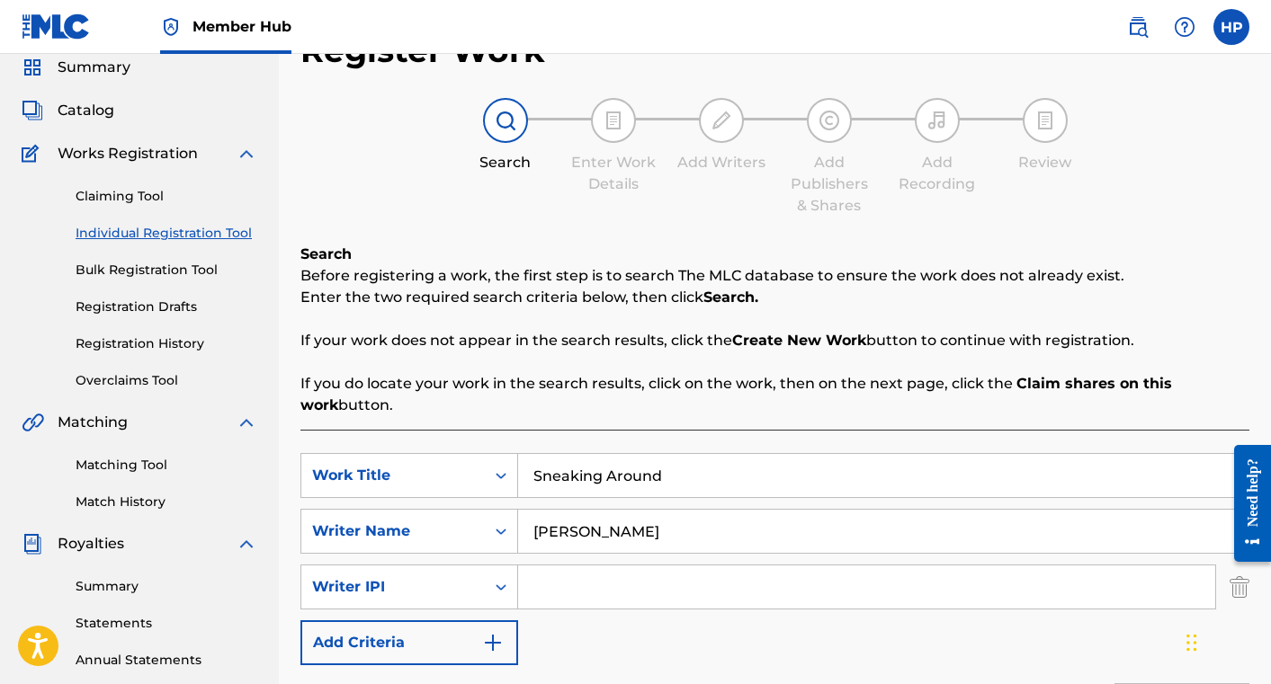
click at [566, 589] on input "Search Form" at bounding box center [866, 587] width 697 height 43
paste input "01228852931"
drag, startPoint x: 551, startPoint y: 587, endPoint x: 486, endPoint y: 587, distance: 65.7
click at [490, 587] on div "SearchWithCriteria73f8b2f9-627e-4197-b628-3203850b9e3b Writer IPI 01228852931" at bounding box center [774, 587] width 949 height 45
type input "01228852931"
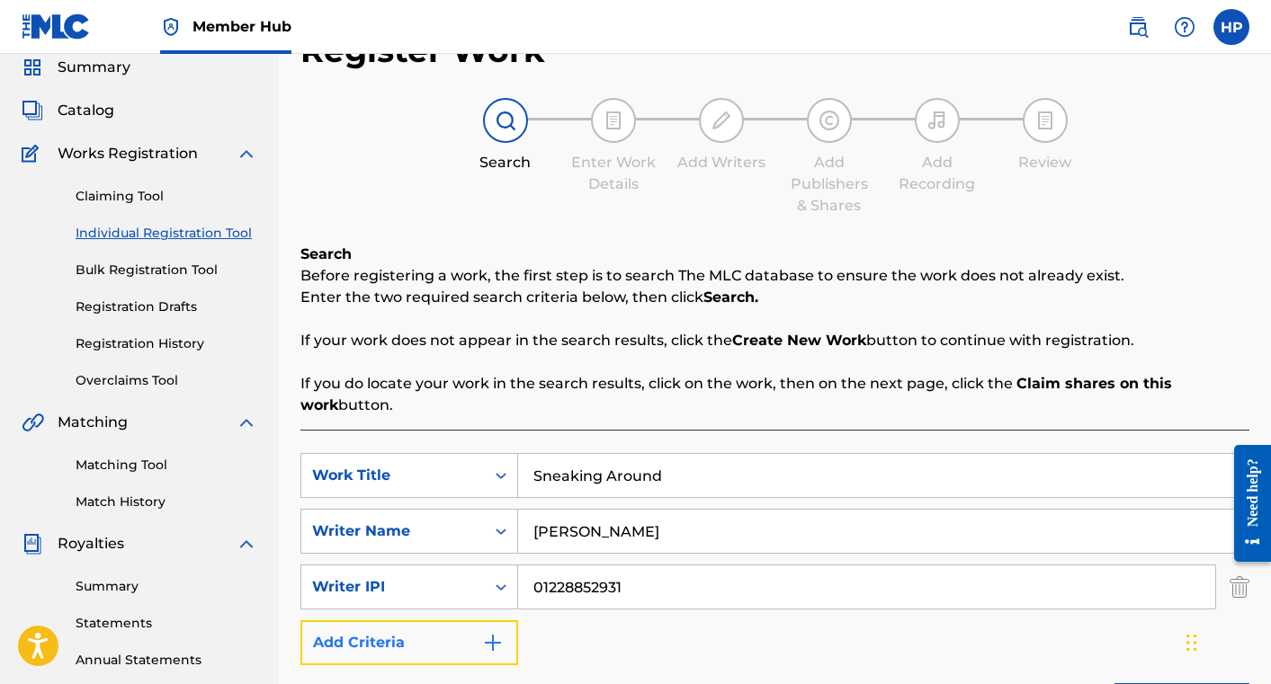
click at [469, 634] on button "Add Criteria" at bounding box center [409, 643] width 218 height 45
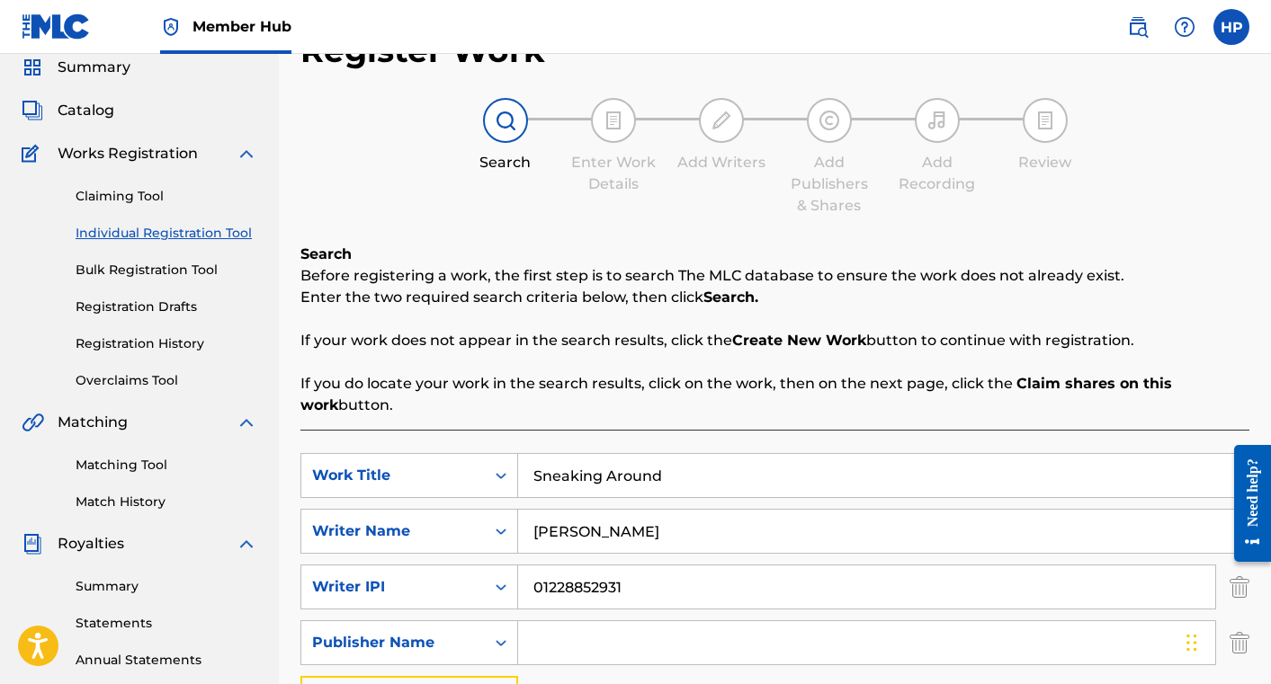
scroll to position [176, 0]
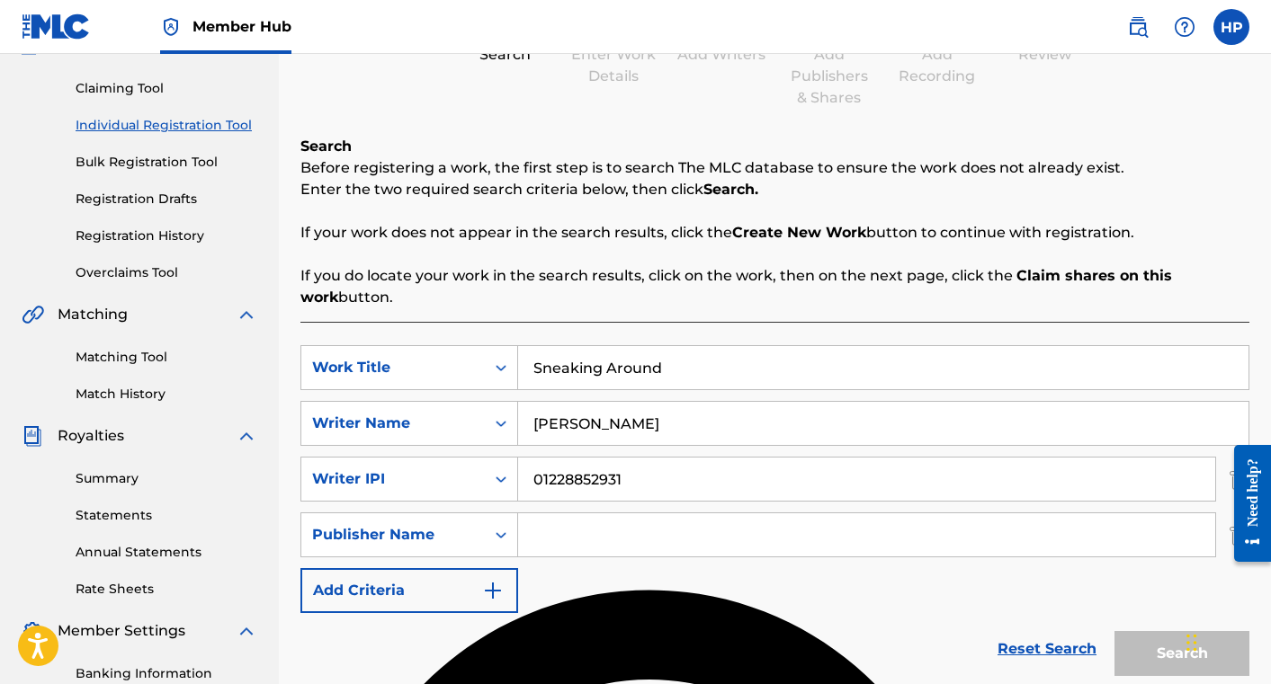
click at [568, 534] on input "Search Form" at bounding box center [866, 535] width 697 height 43
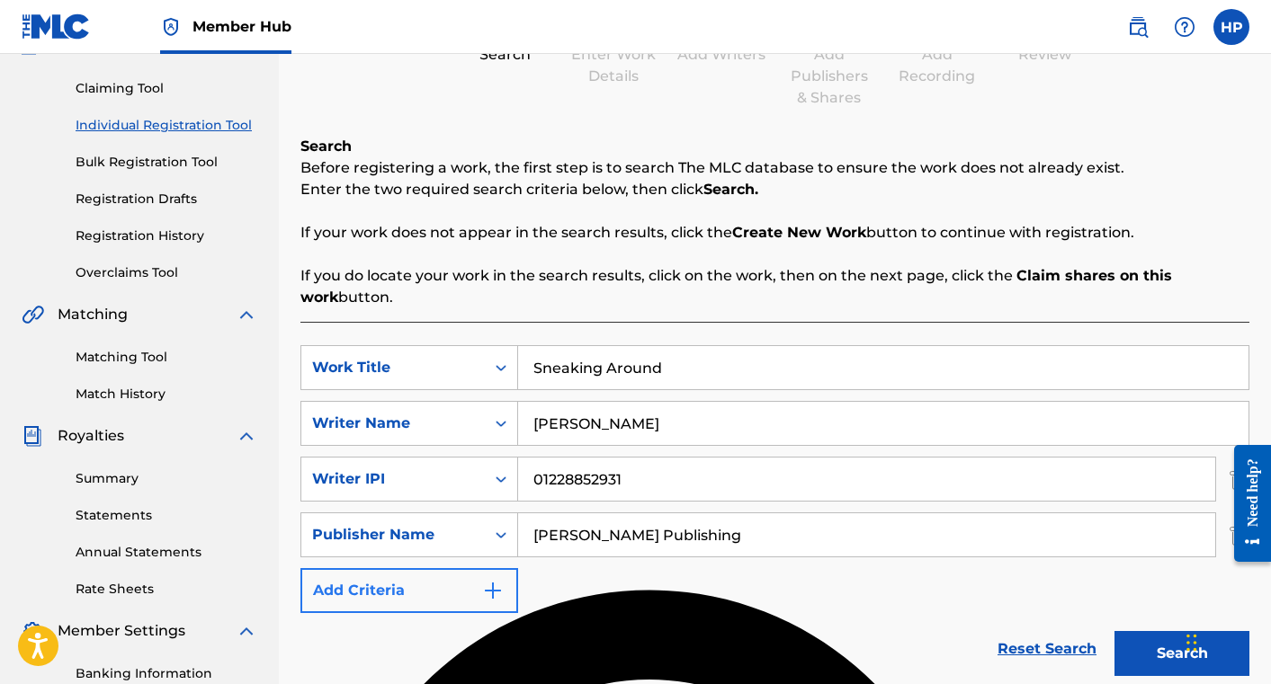
type input "[PERSON_NAME] Publishing"
click at [467, 590] on button "Add Criteria" at bounding box center [409, 590] width 218 height 45
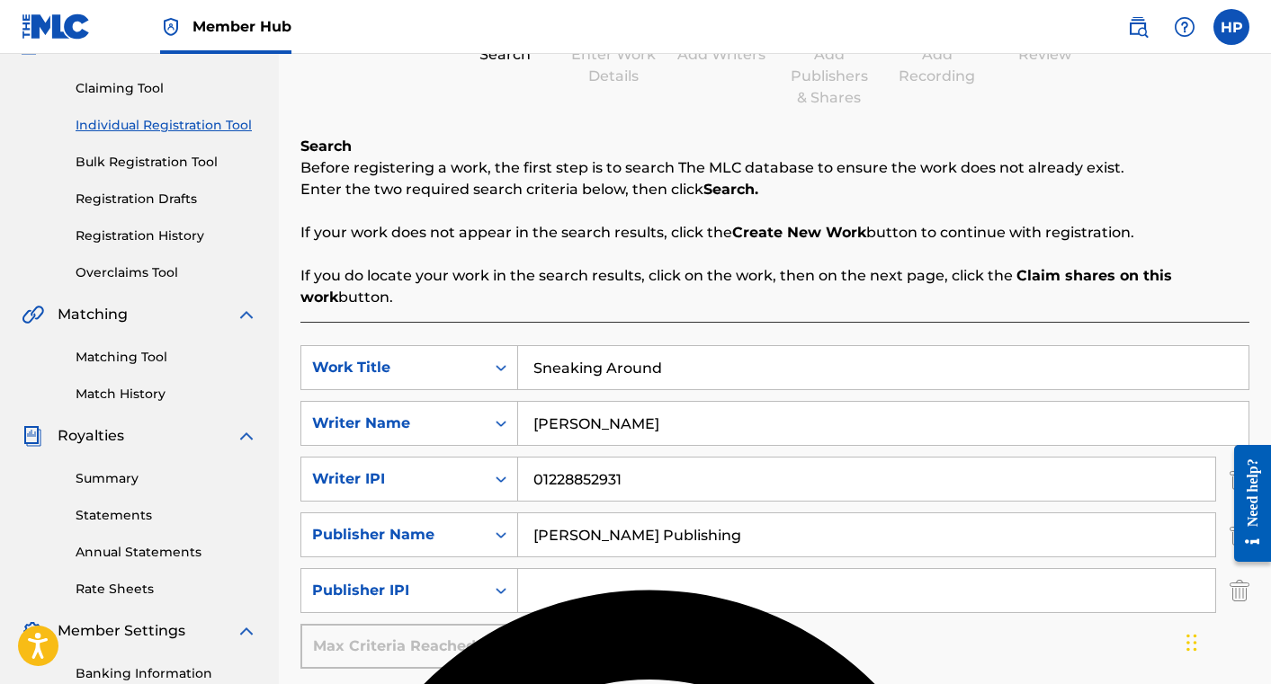
click at [594, 592] on input "Search Form" at bounding box center [866, 590] width 697 height 43
paste input "01230747868"
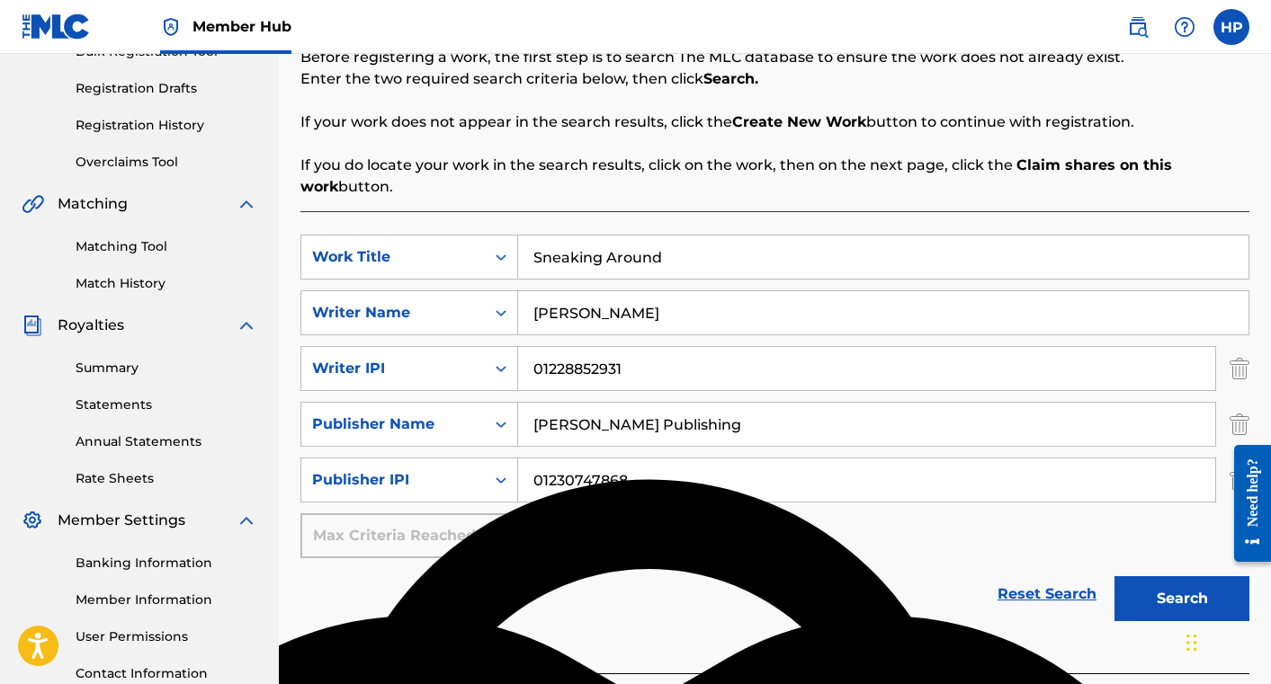
scroll to position [338, 0]
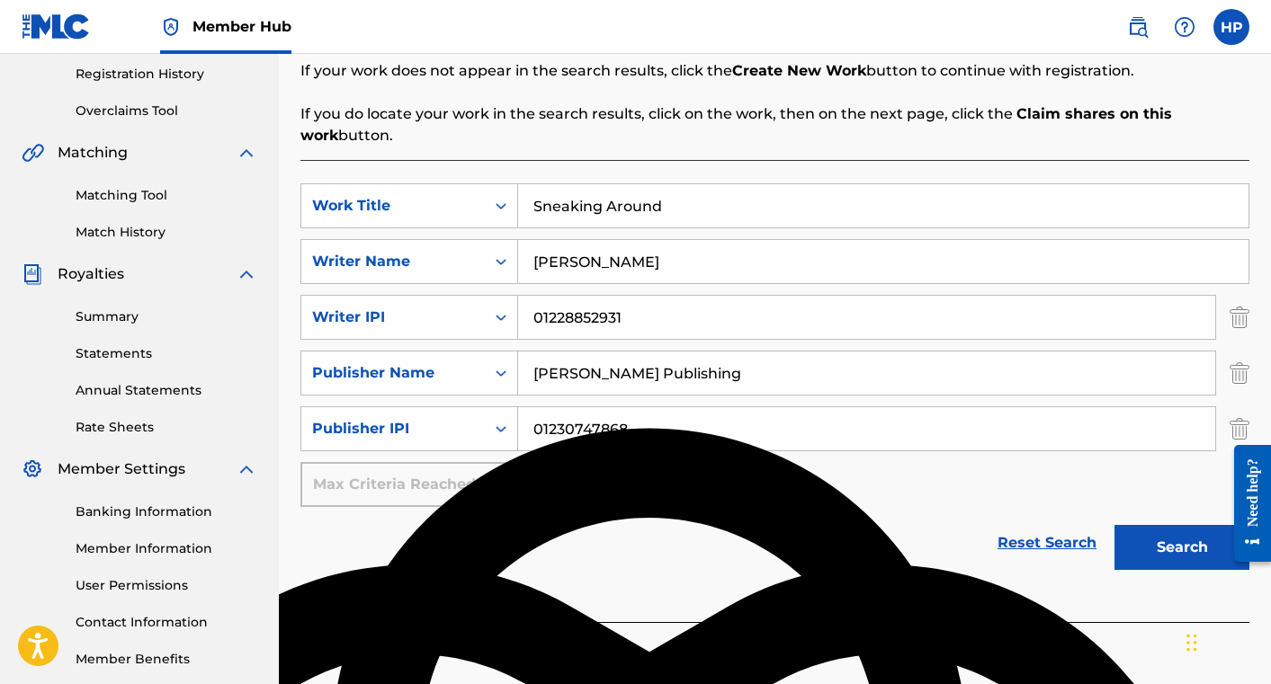
drag, startPoint x: 549, startPoint y: 429, endPoint x: 518, endPoint y: 429, distance: 30.6
click at [520, 429] on input "01230747868" at bounding box center [866, 428] width 697 height 43
type input "01230747868"
click at [1199, 547] on button "Search" at bounding box center [1181, 547] width 135 height 45
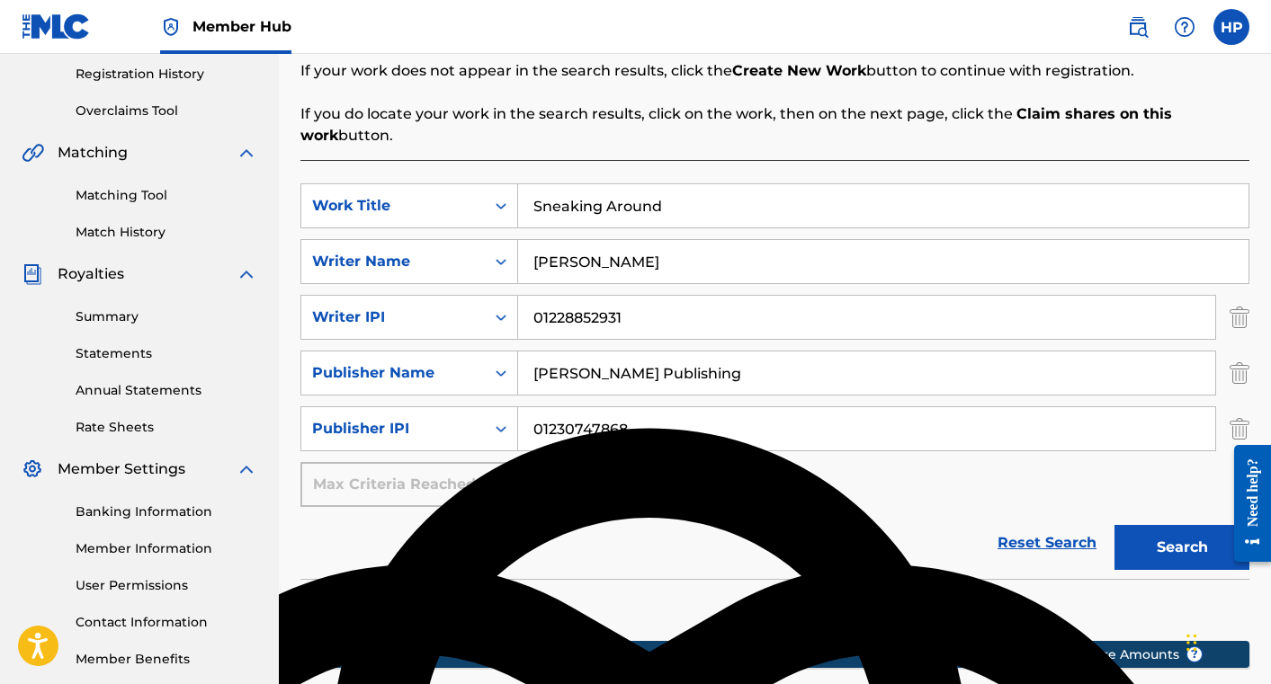
scroll to position [588, 0]
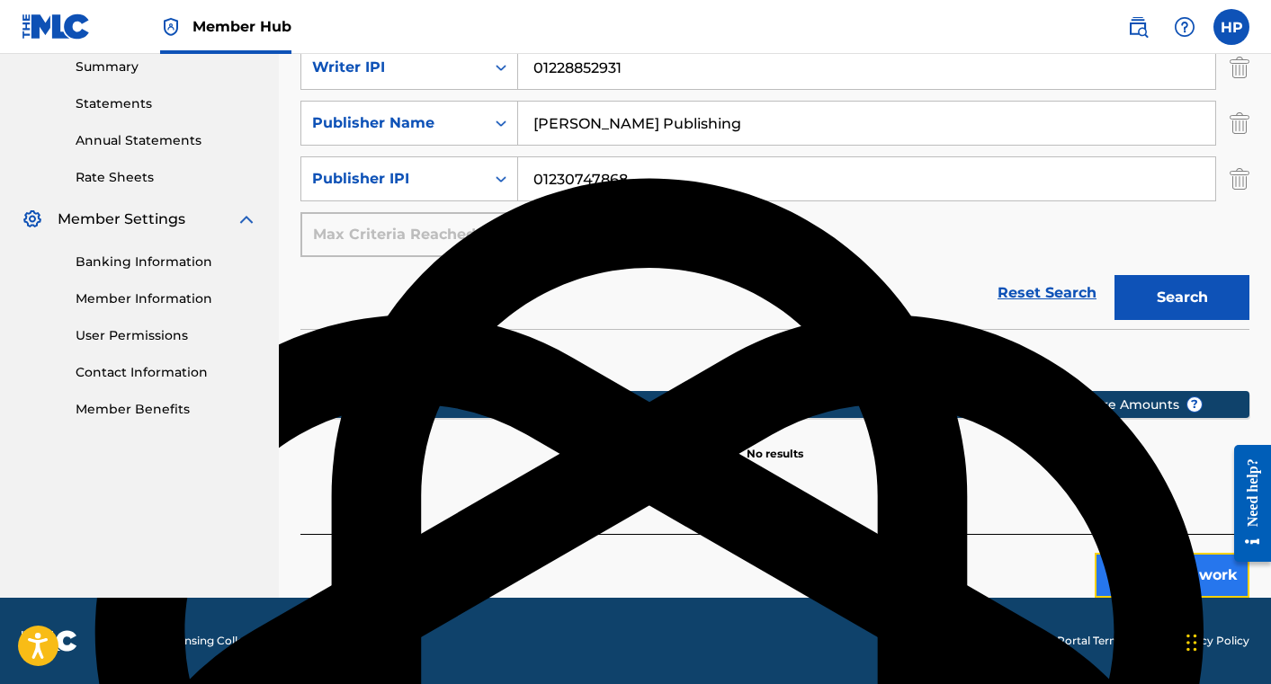
click at [1144, 573] on button "Create new work" at bounding box center [1172, 575] width 155 height 45
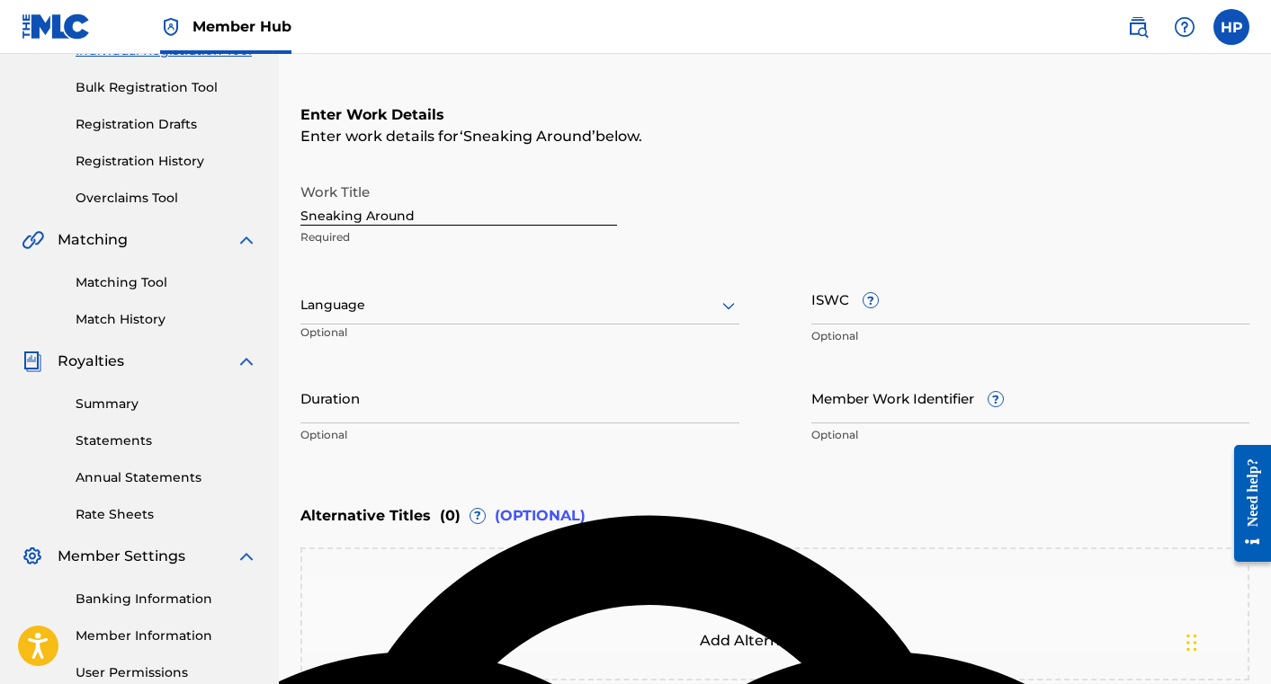
scroll to position [249, 0]
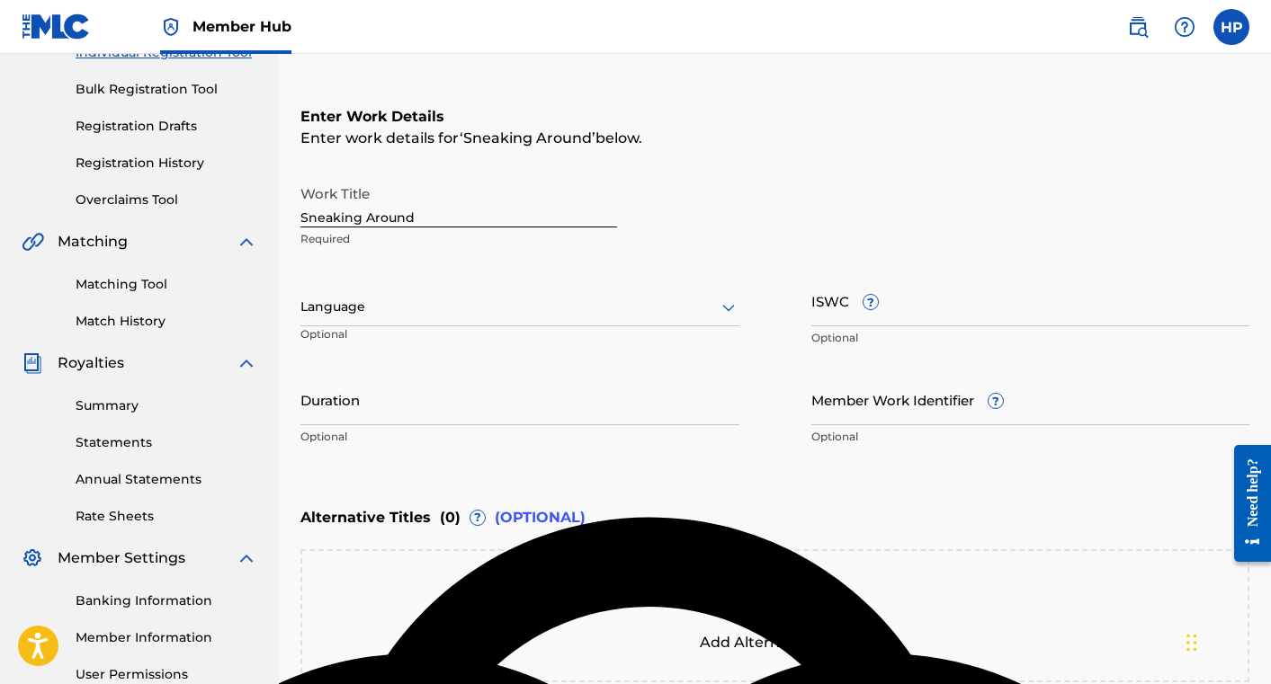
click at [509, 306] on div at bounding box center [519, 307] width 439 height 22
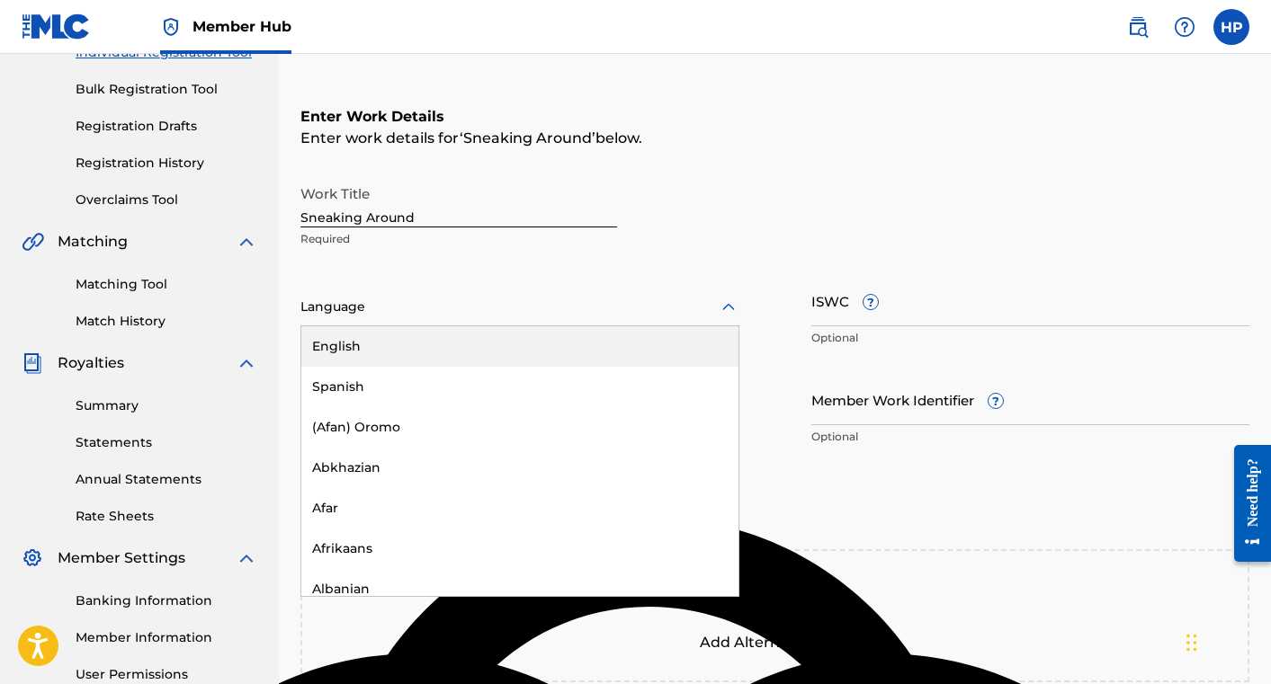
click at [479, 353] on div "English" at bounding box center [519, 346] width 437 height 40
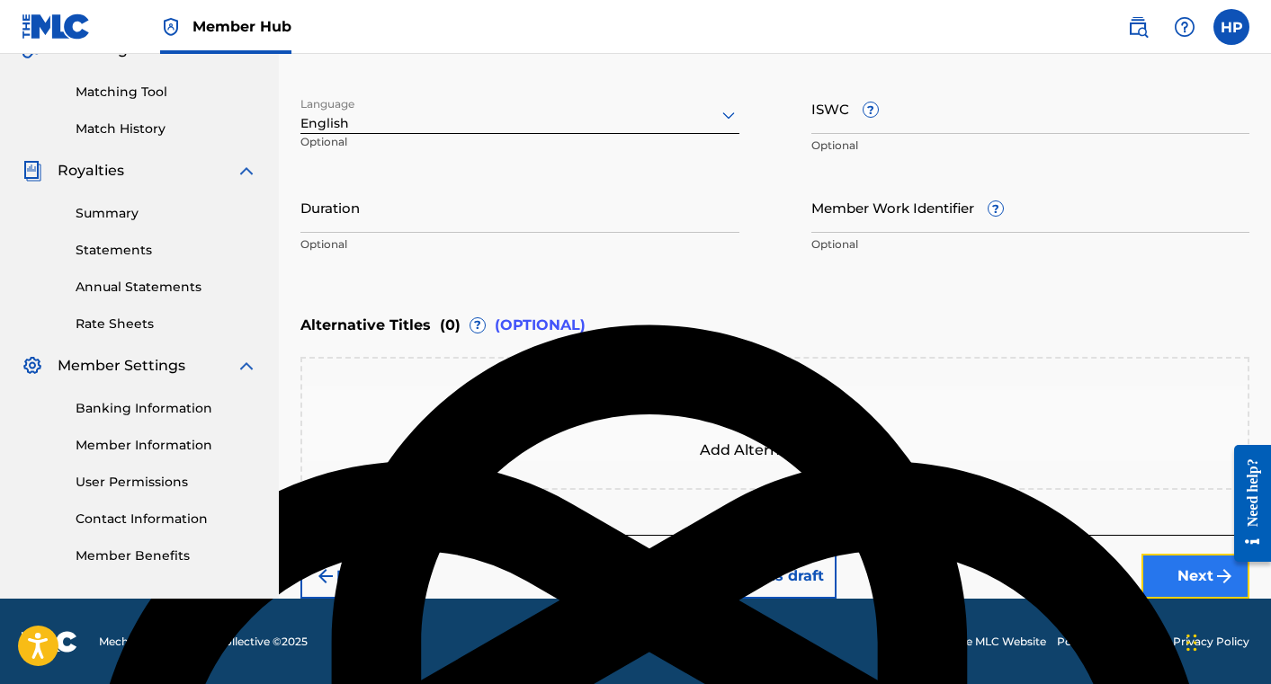
click at [1164, 585] on button "Next" at bounding box center [1195, 576] width 108 height 45
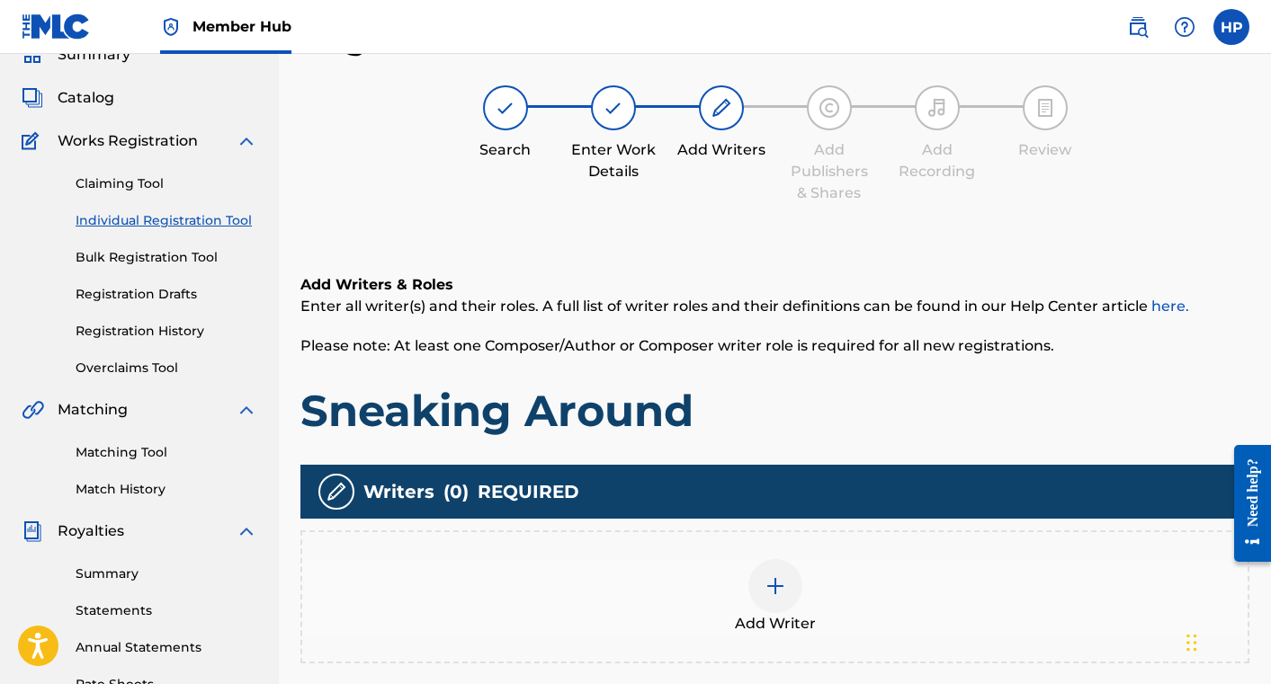
scroll to position [283, 0]
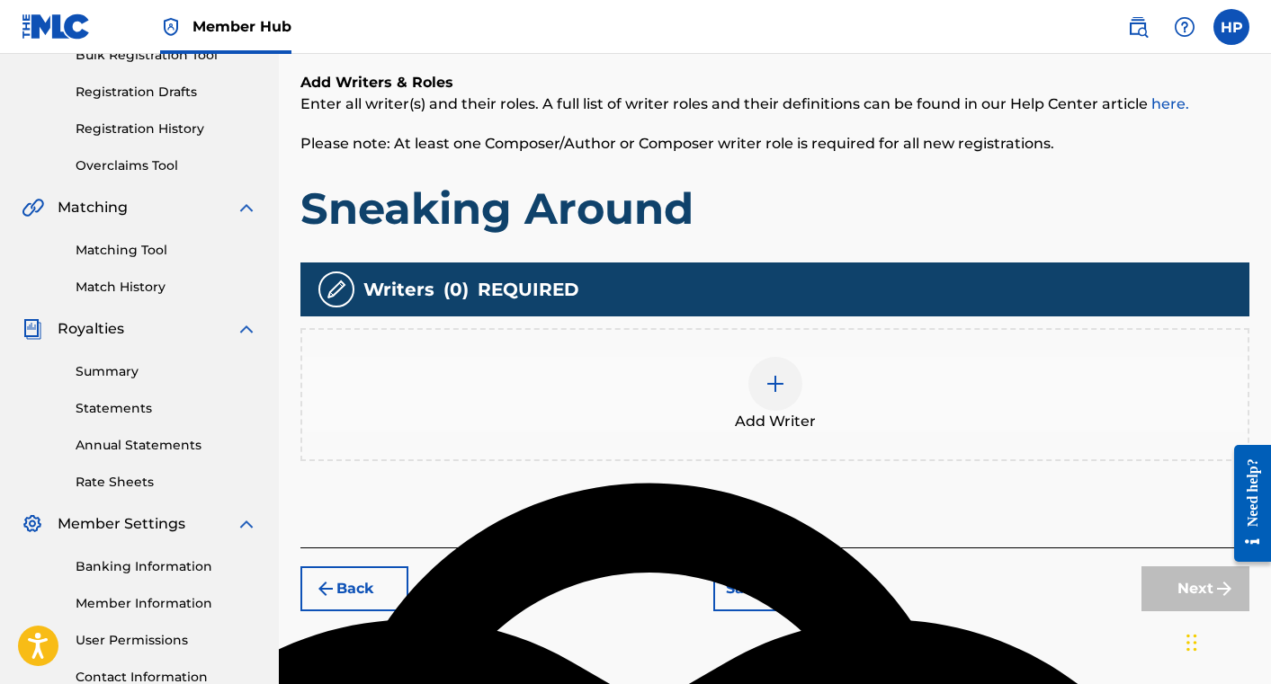
click at [781, 400] on div at bounding box center [775, 384] width 54 height 54
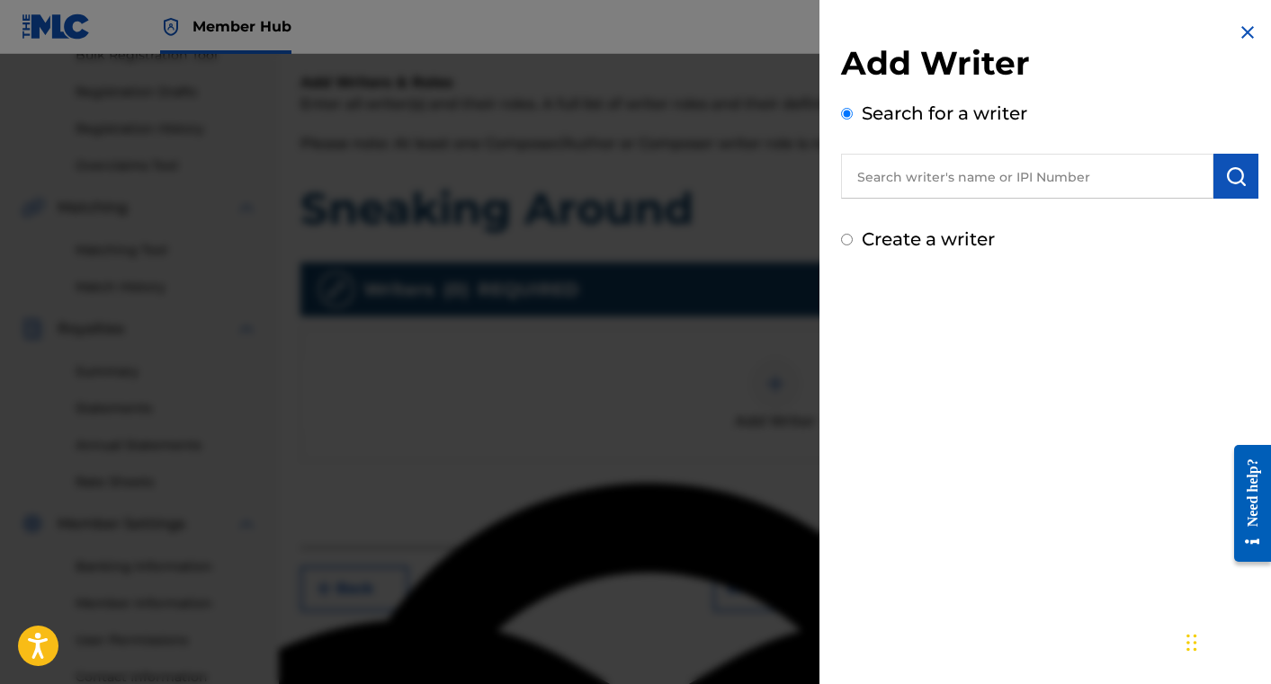
click at [942, 193] on input "text" at bounding box center [1027, 176] width 372 height 45
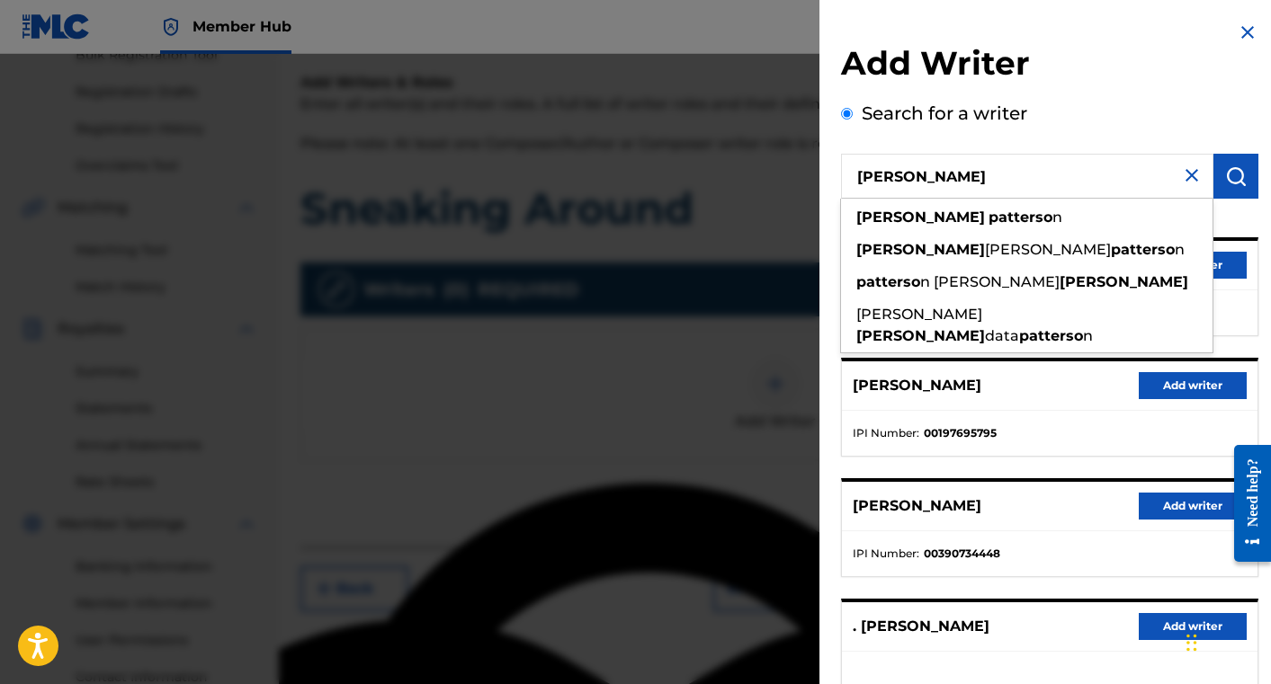
type input "[PERSON_NAME]"
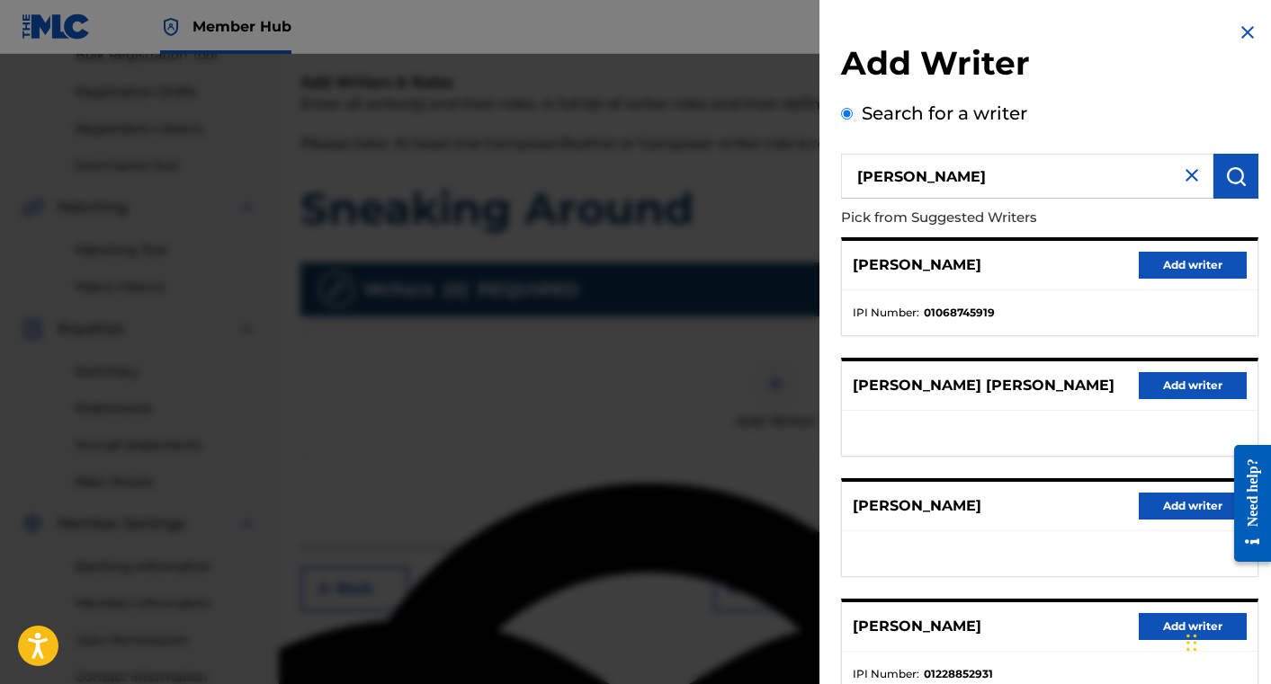
scroll to position [247, 0]
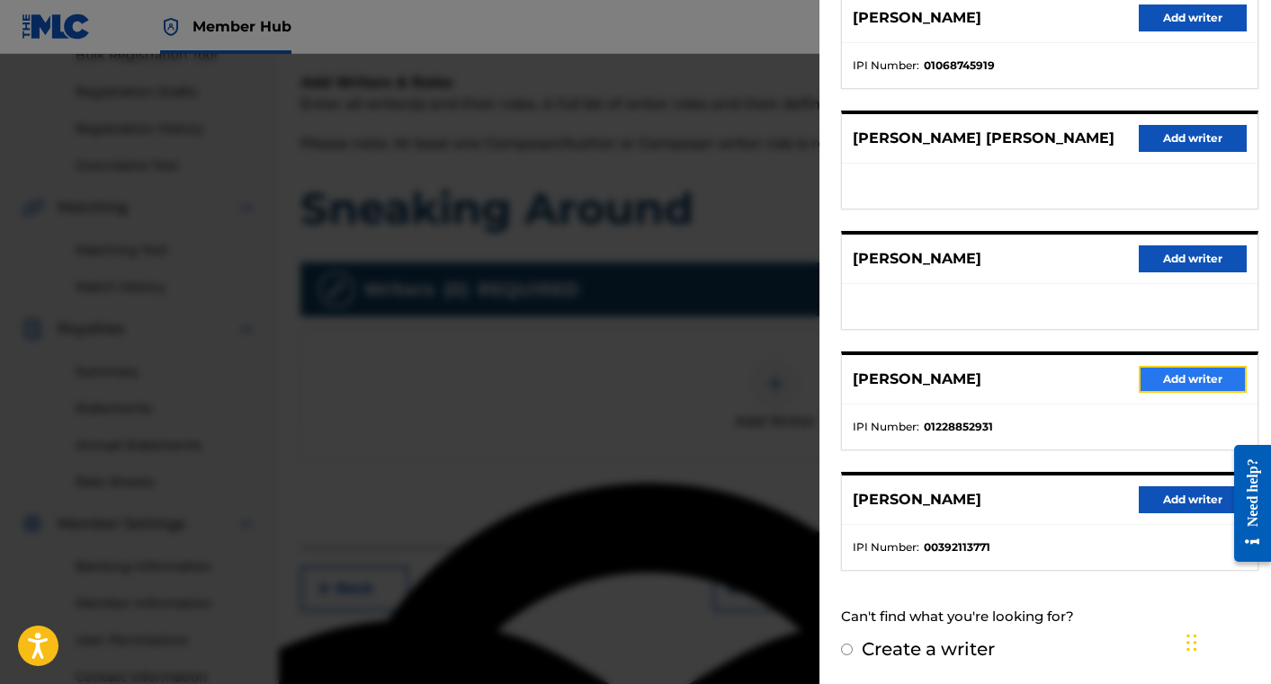
click at [1176, 371] on button "Add writer" at bounding box center [1193, 379] width 108 height 27
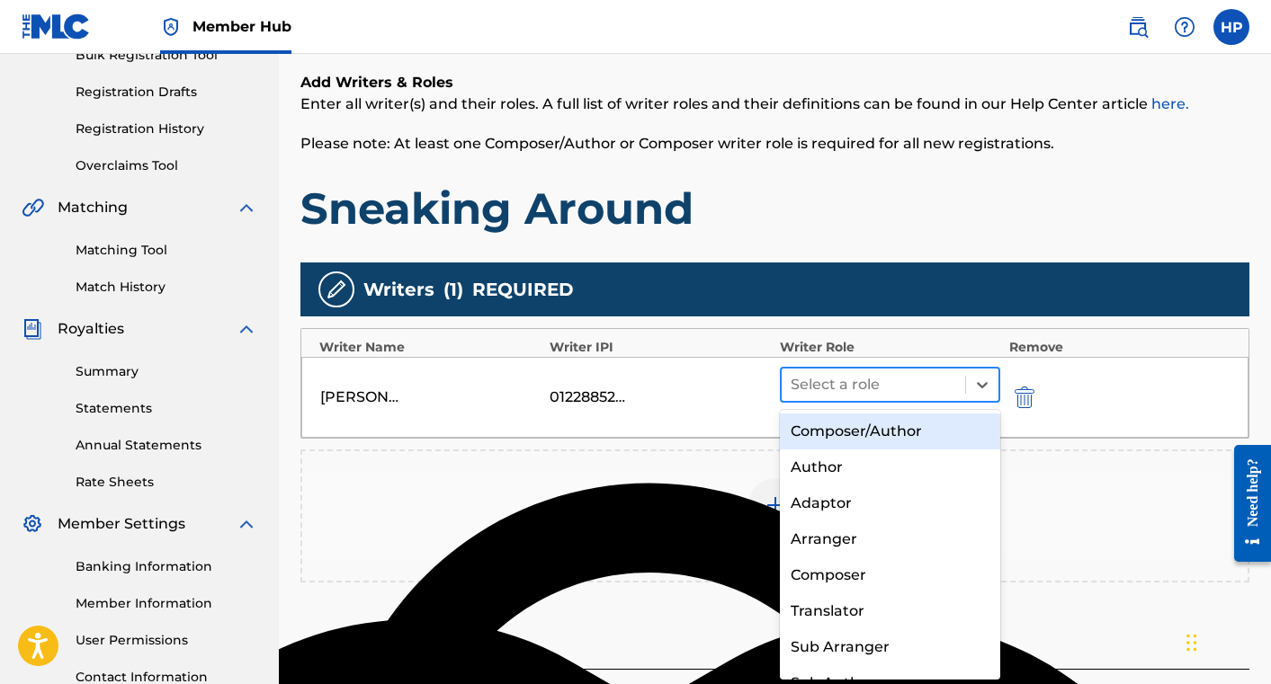
click at [865, 371] on div "Select a role" at bounding box center [873, 385] width 183 height 32
click at [868, 417] on div "Composer/Author" at bounding box center [890, 432] width 220 height 36
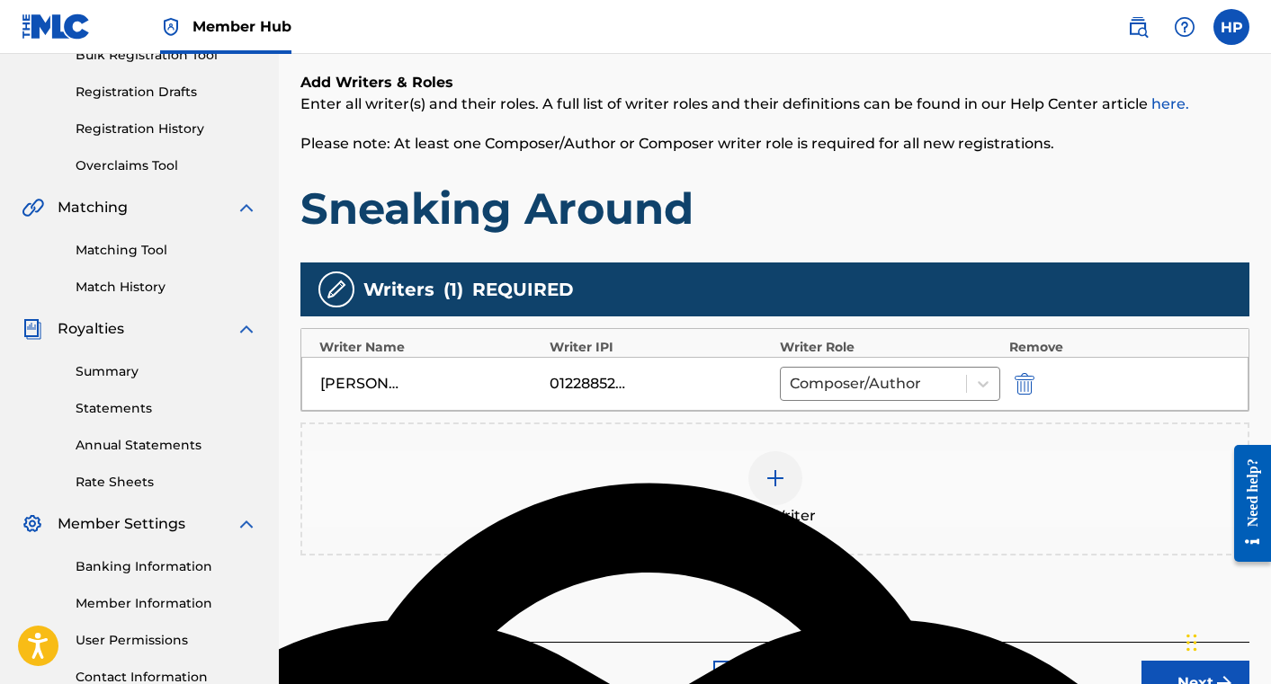
click at [770, 489] on div at bounding box center [775, 478] width 54 height 54
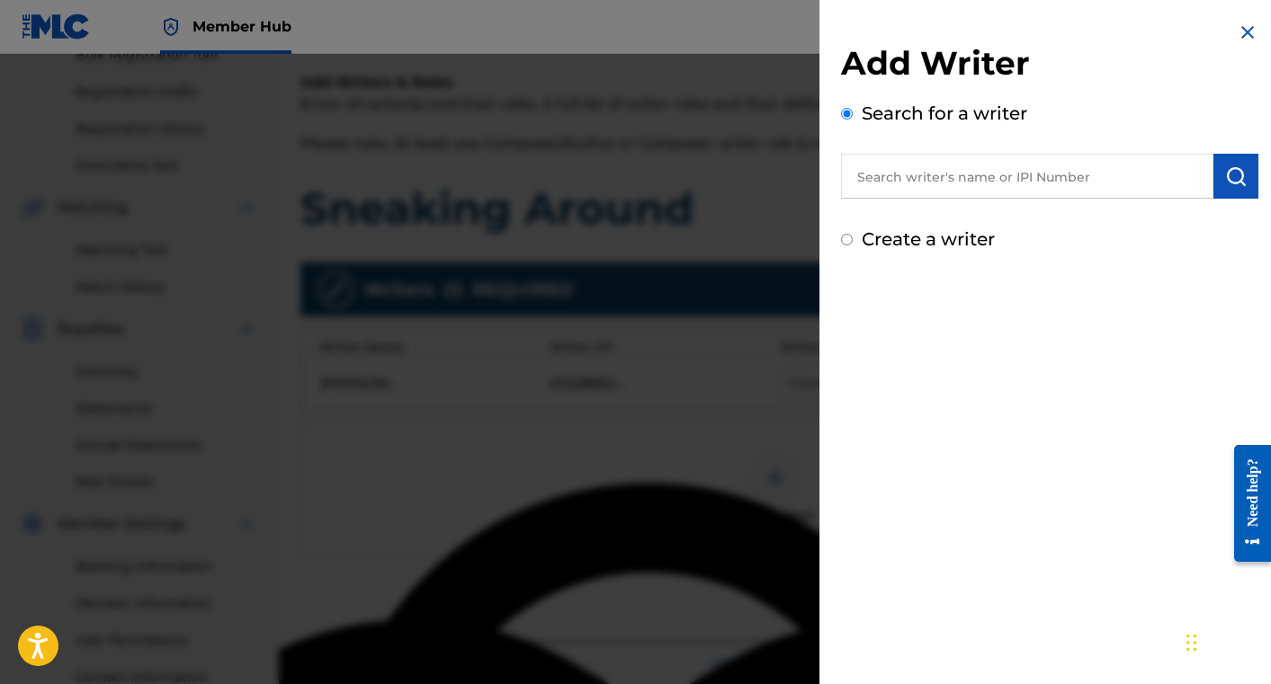
click at [913, 196] on input "text" at bounding box center [1027, 176] width 372 height 45
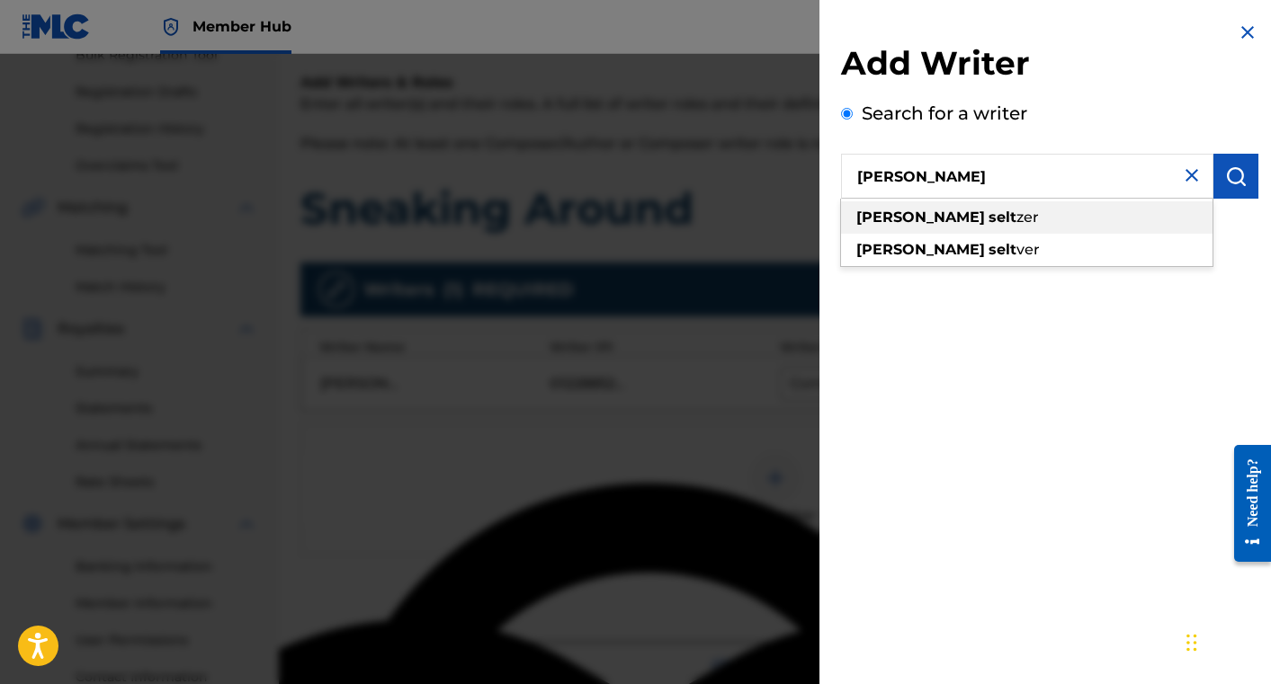
click at [960, 222] on div "[PERSON_NAME] zer" at bounding box center [1026, 217] width 371 height 32
type input "[PERSON_NAME]"
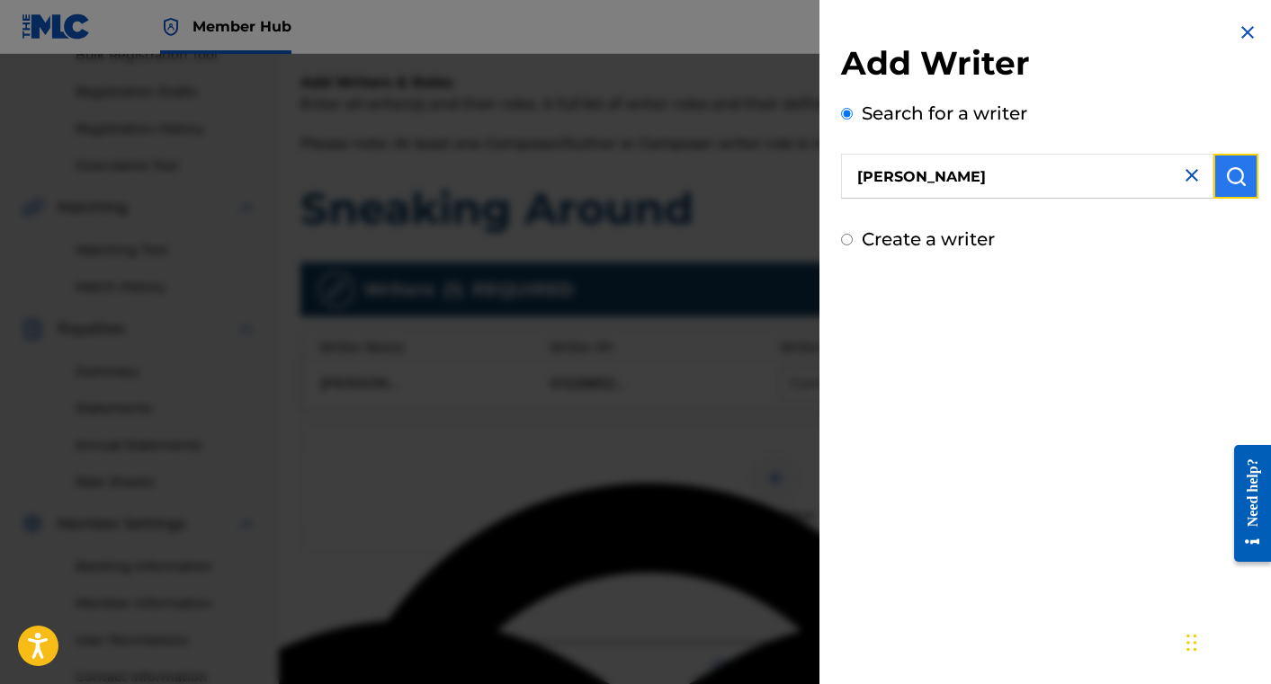
click at [1226, 186] on img "submit" at bounding box center [1236, 176] width 22 height 22
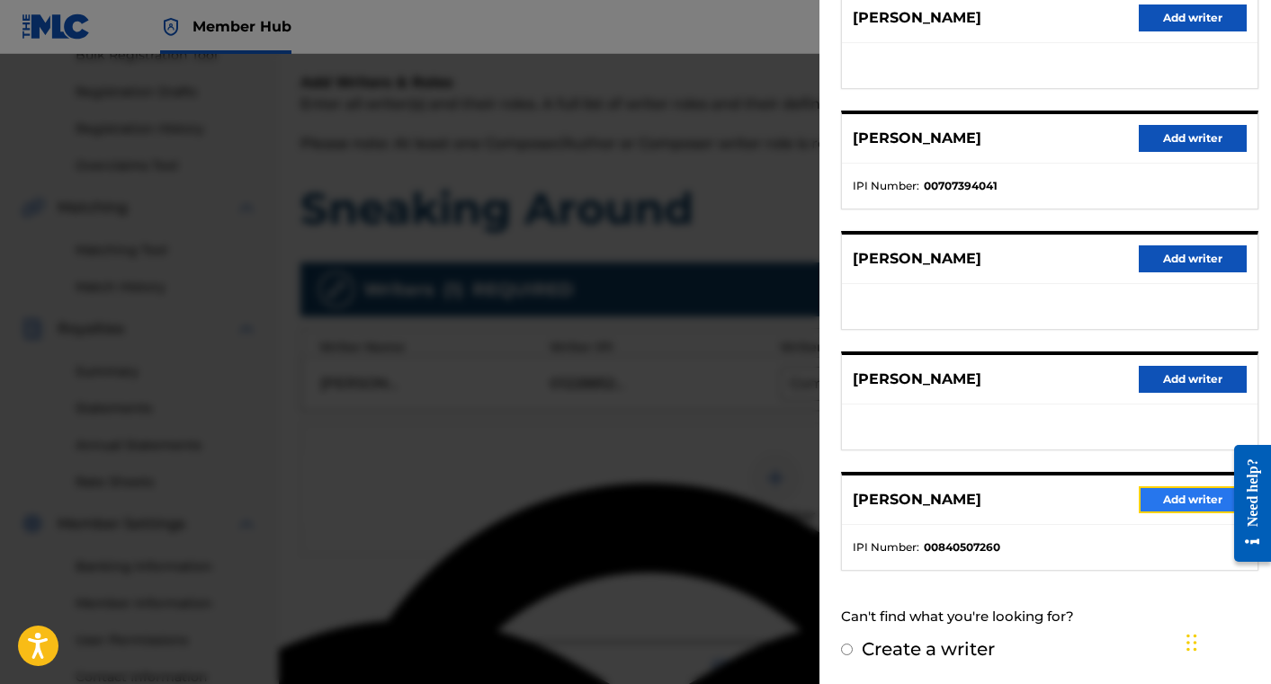
click at [1170, 504] on button "Add writer" at bounding box center [1193, 500] width 108 height 27
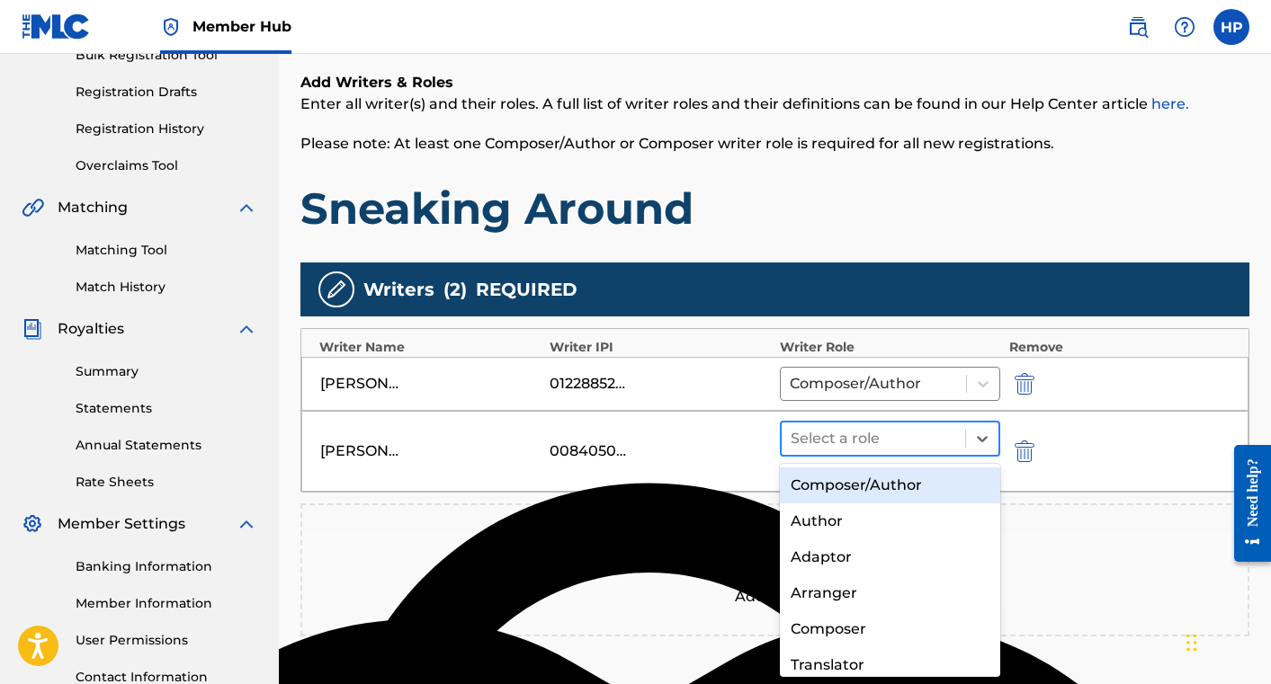
click at [934, 446] on div at bounding box center [873, 438] width 165 height 25
click at [932, 482] on div "Composer/Author" at bounding box center [890, 486] width 220 height 36
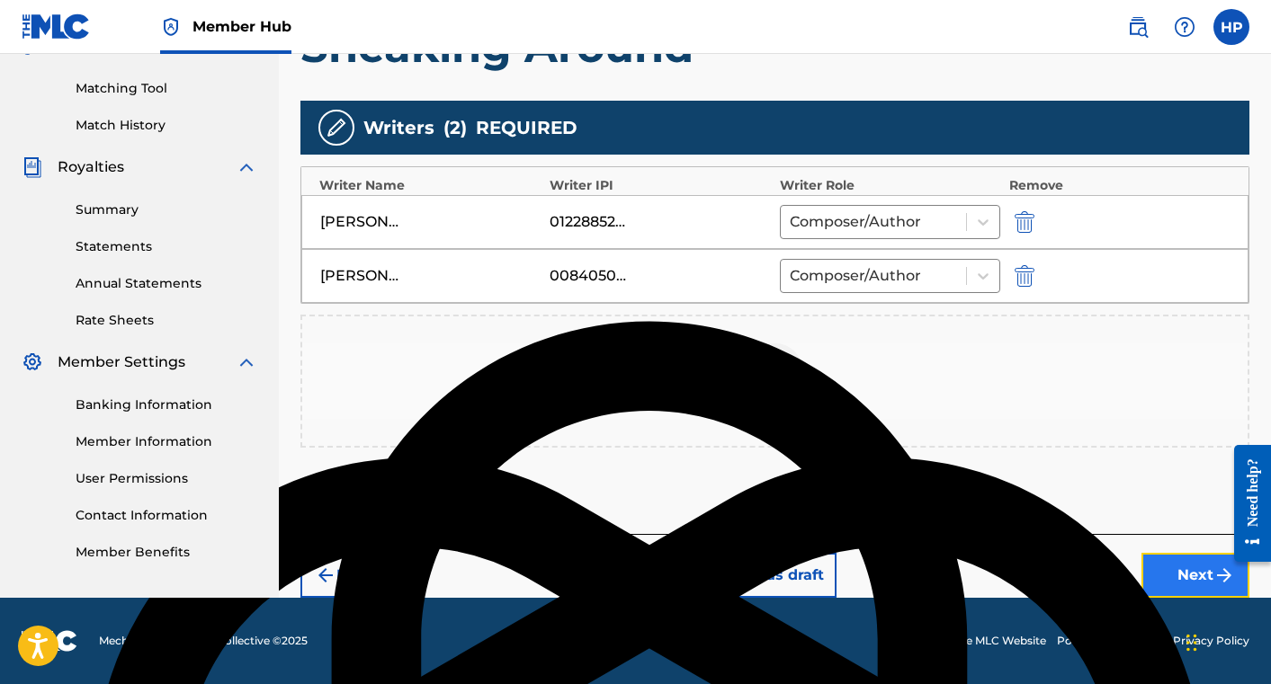
click at [1163, 566] on button "Next" at bounding box center [1195, 575] width 108 height 45
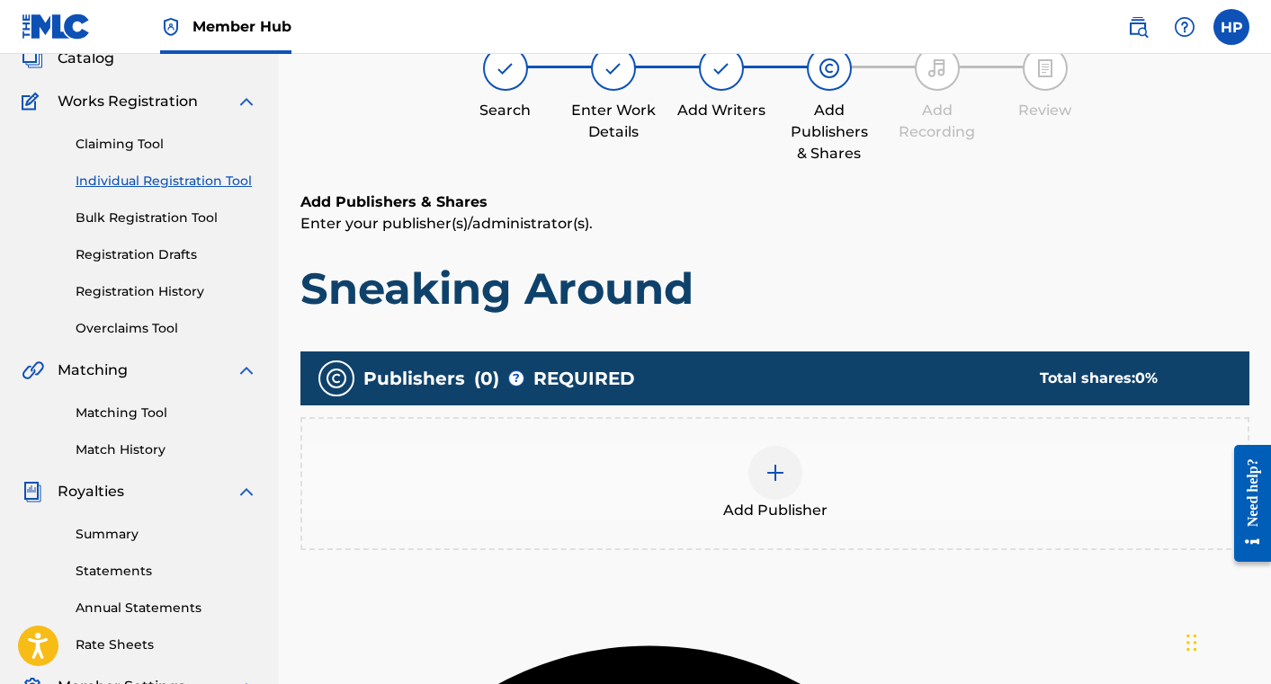
scroll to position [123, 0]
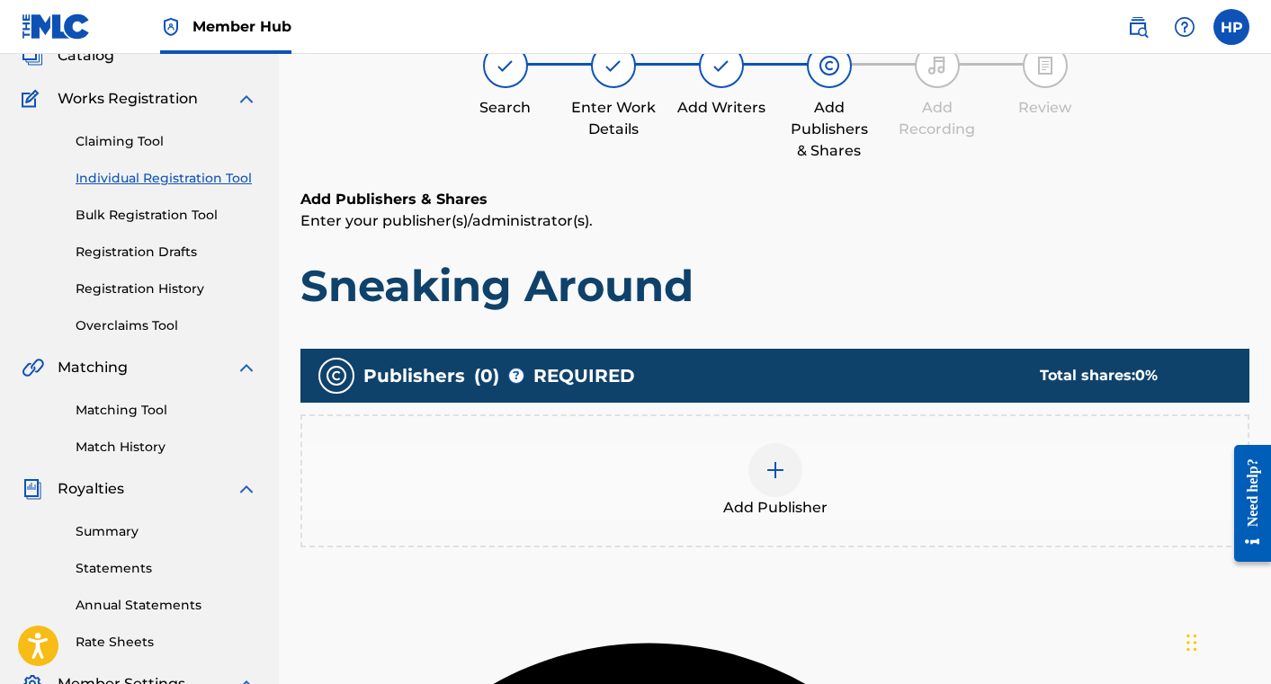
click at [782, 484] on div at bounding box center [775, 470] width 54 height 54
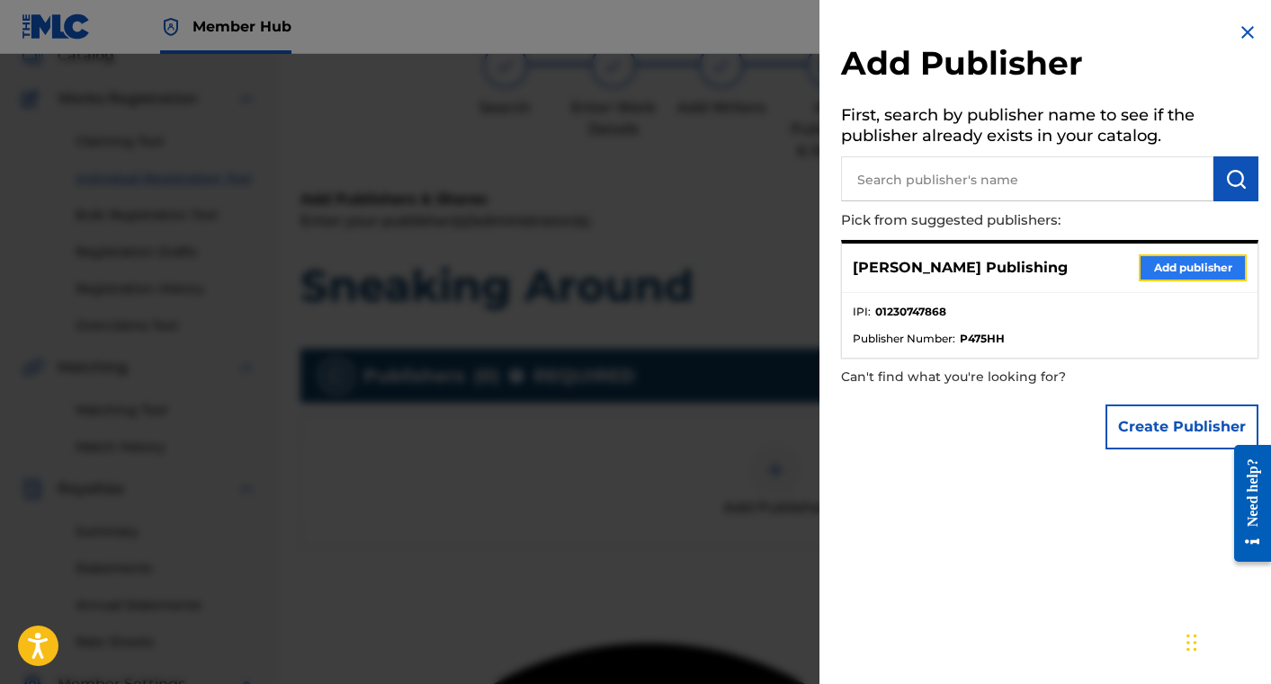
click at [1144, 263] on button "Add publisher" at bounding box center [1193, 268] width 108 height 27
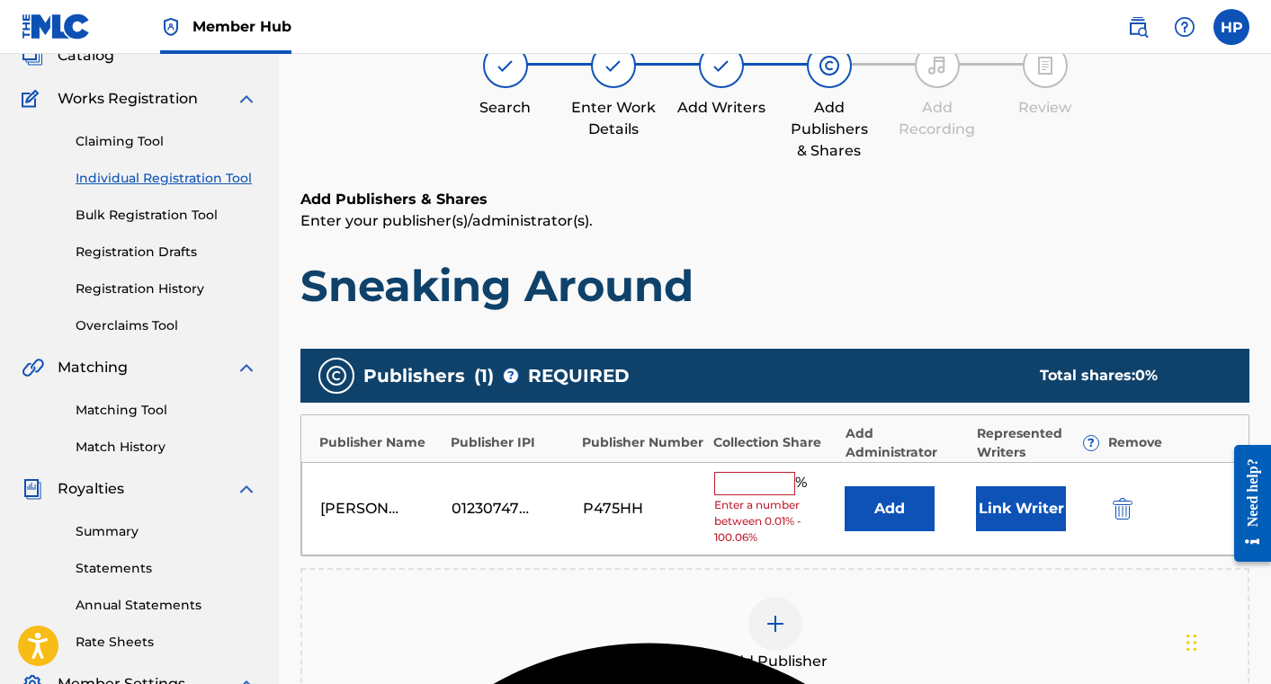
click at [743, 478] on input "text" at bounding box center [754, 483] width 81 height 23
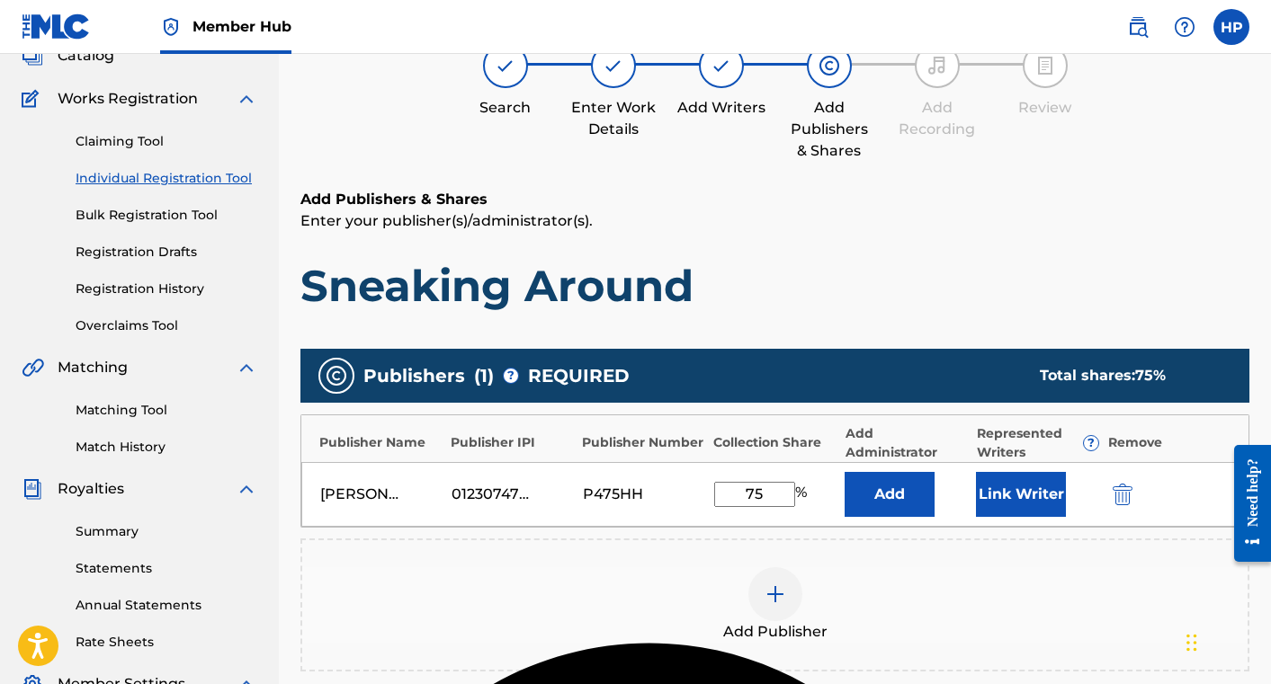
type input "75"
click at [907, 552] on div "Add Publisher" at bounding box center [774, 605] width 949 height 133
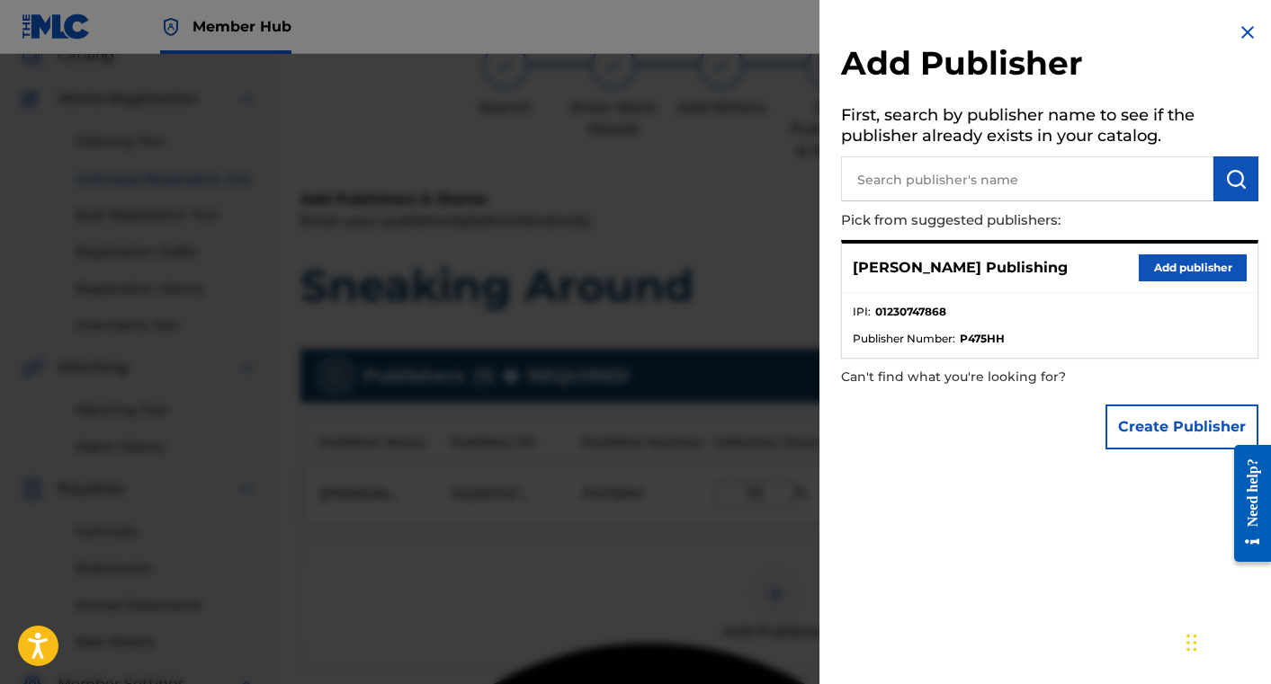
click at [1237, 29] on img at bounding box center [1248, 33] width 22 height 22
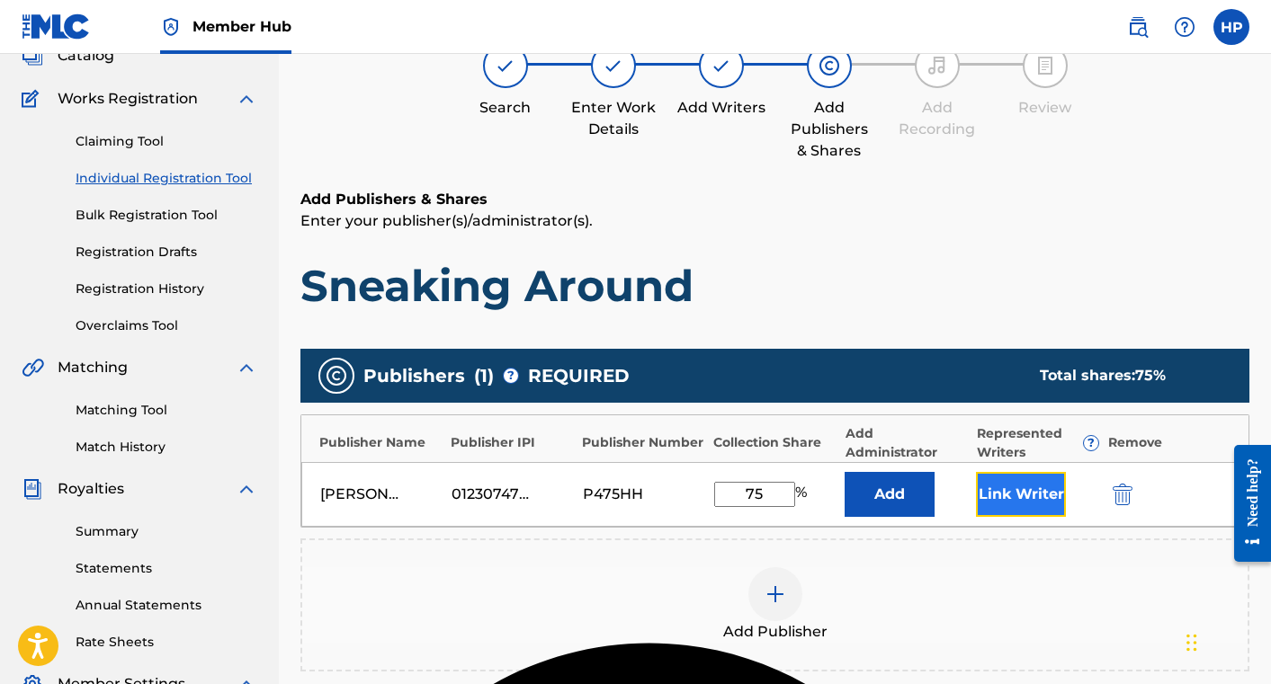
click at [1006, 501] on button "Link Writer" at bounding box center [1021, 494] width 90 height 45
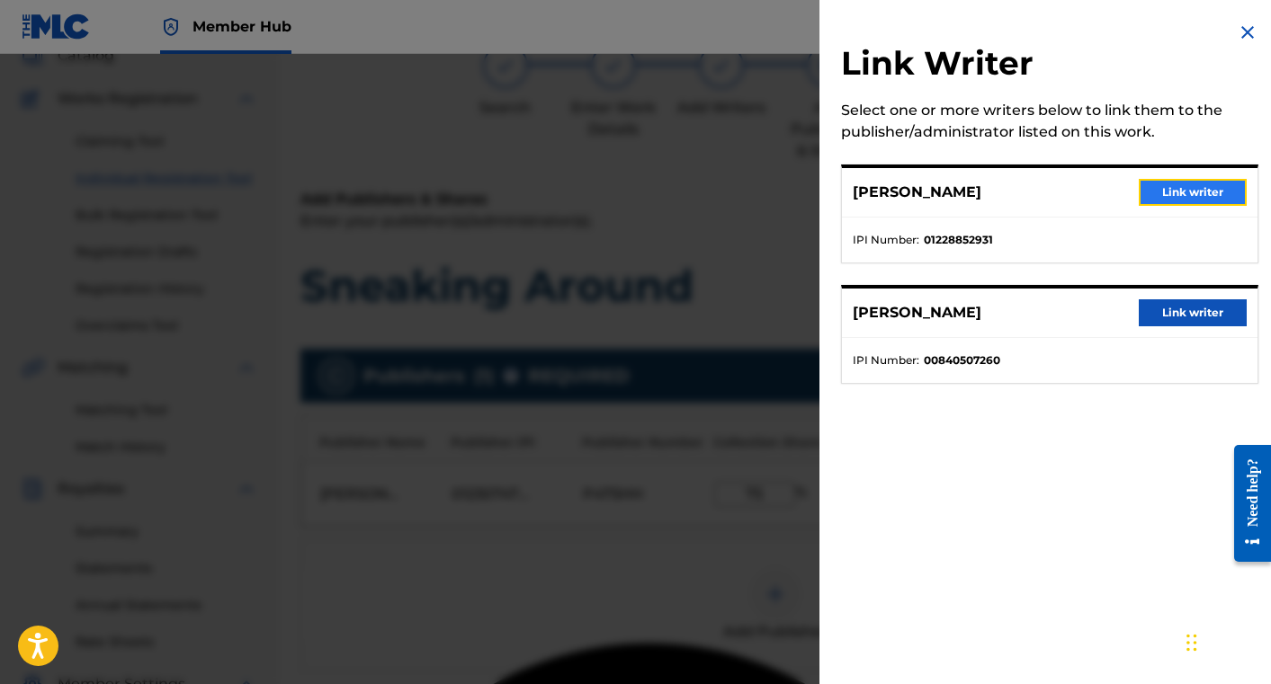
click at [1190, 193] on button "Link writer" at bounding box center [1193, 192] width 108 height 27
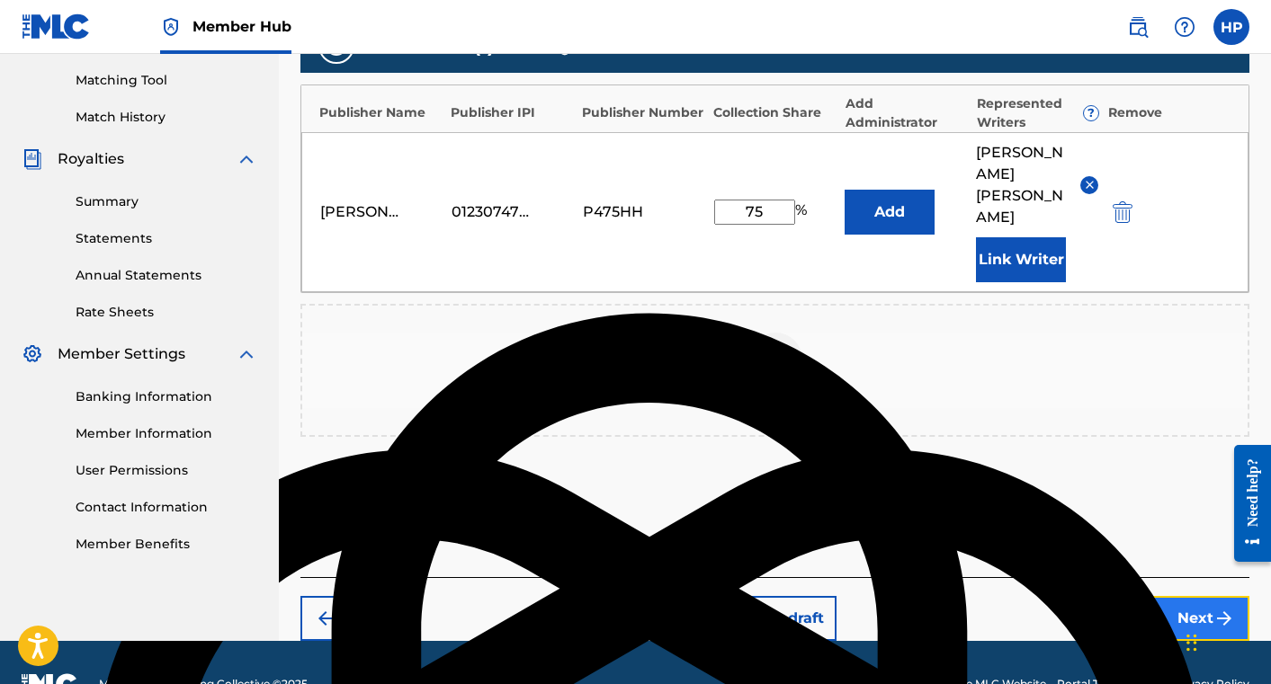
click at [1166, 596] on button "Next" at bounding box center [1195, 618] width 108 height 45
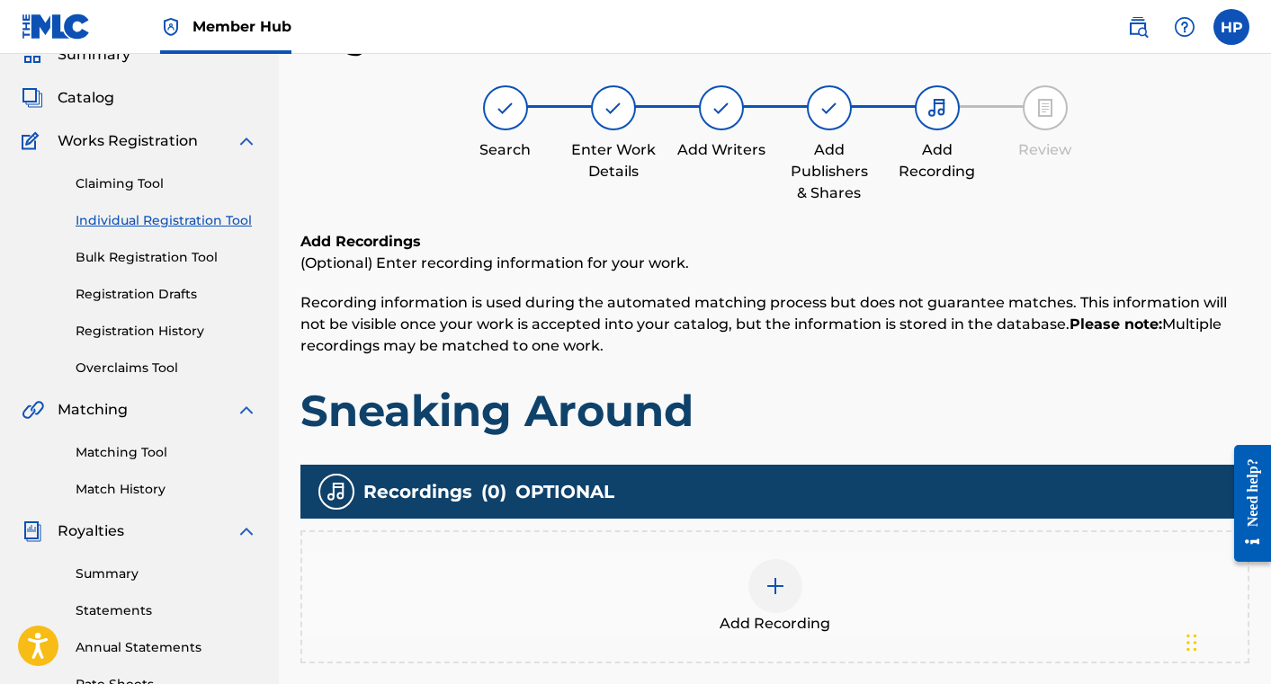
scroll to position [291, 0]
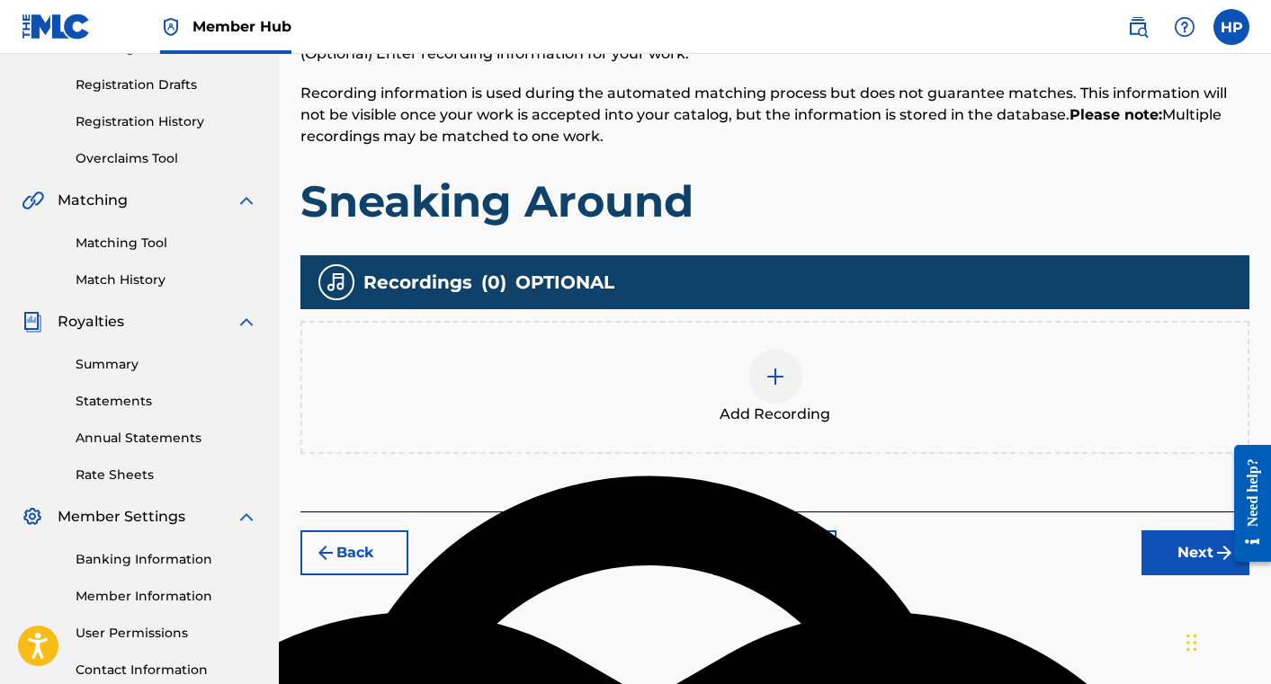
click at [787, 384] on div at bounding box center [775, 377] width 54 height 54
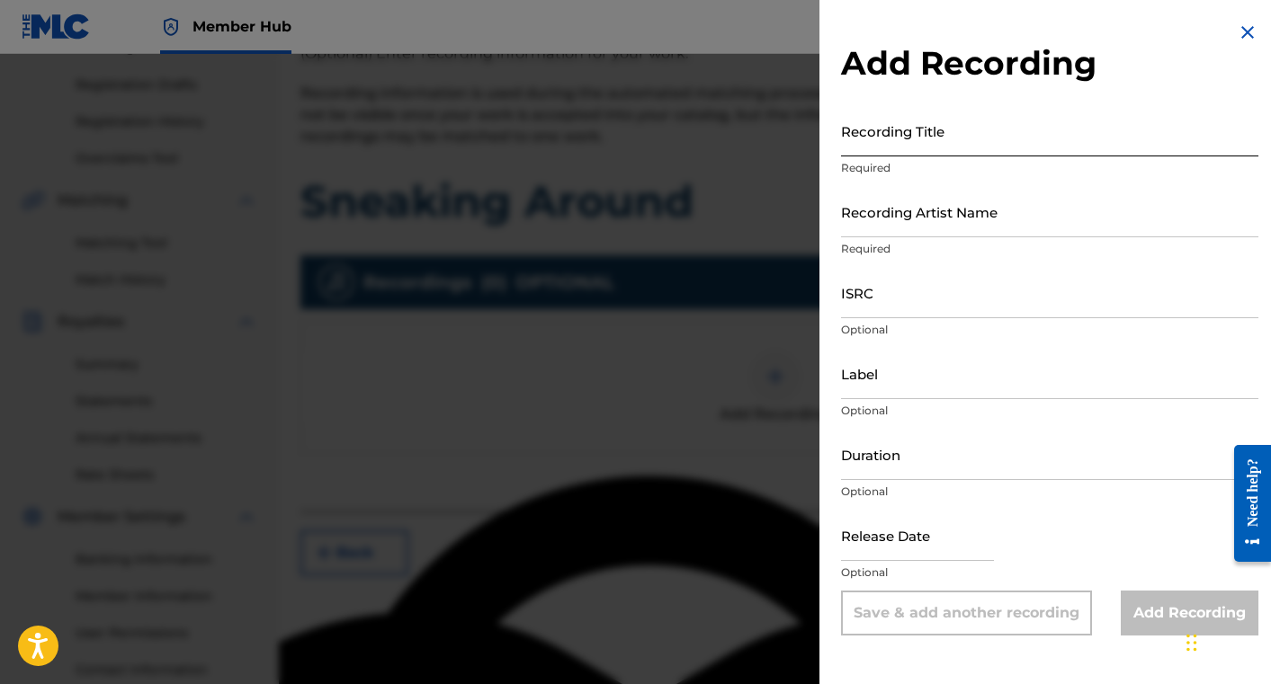
click at [941, 139] on input "Recording Title" at bounding box center [1049, 130] width 417 height 51
type input "Sneaking Around"
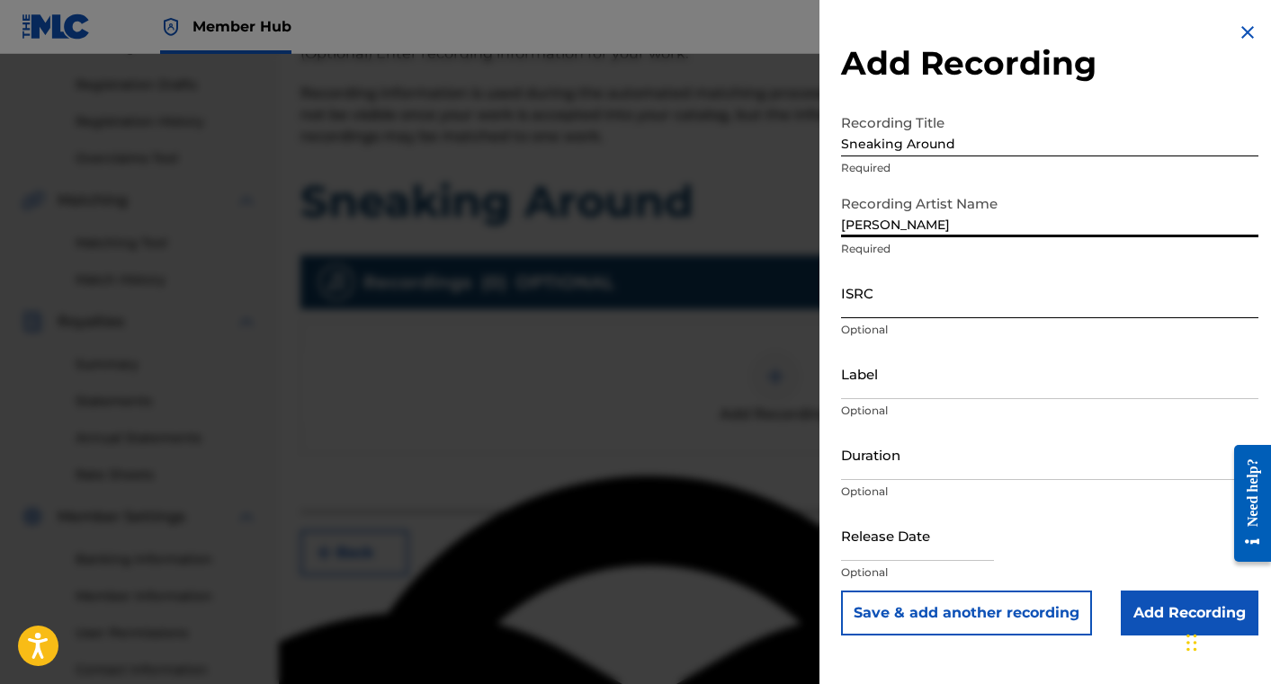
type input "[PERSON_NAME]"
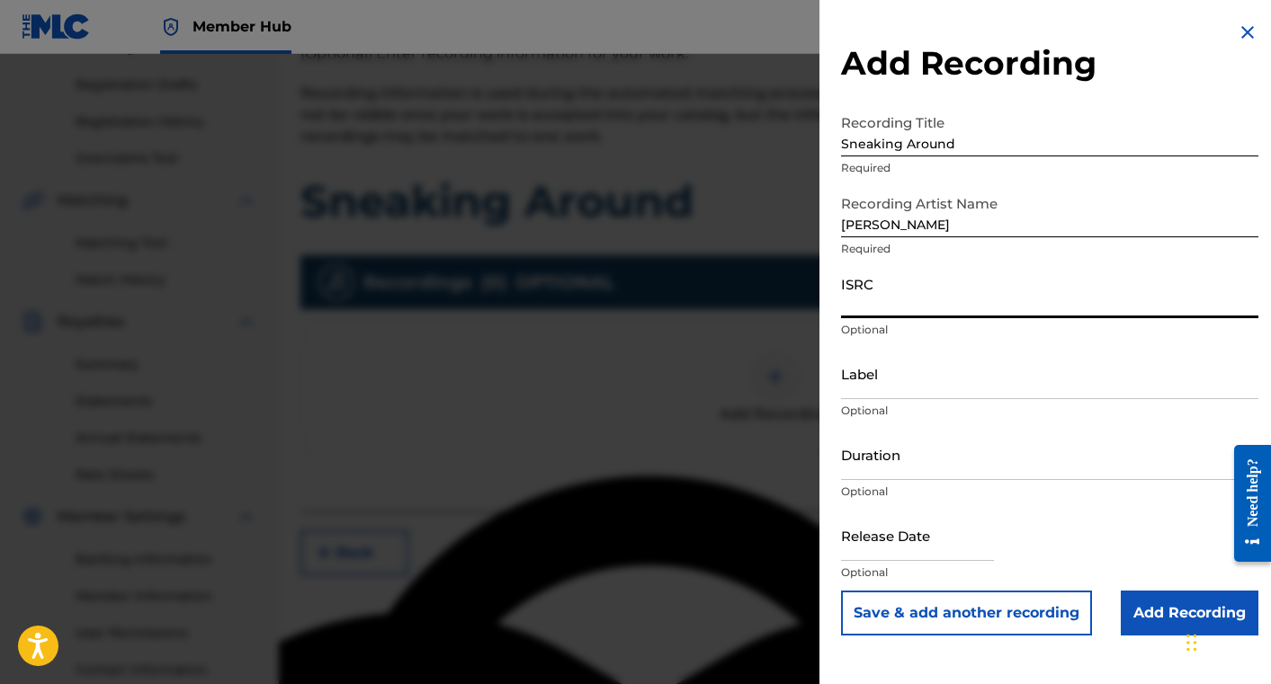
click at [880, 307] on input "ISRC" at bounding box center [1049, 292] width 417 height 51
paste input "QZHN92530387"
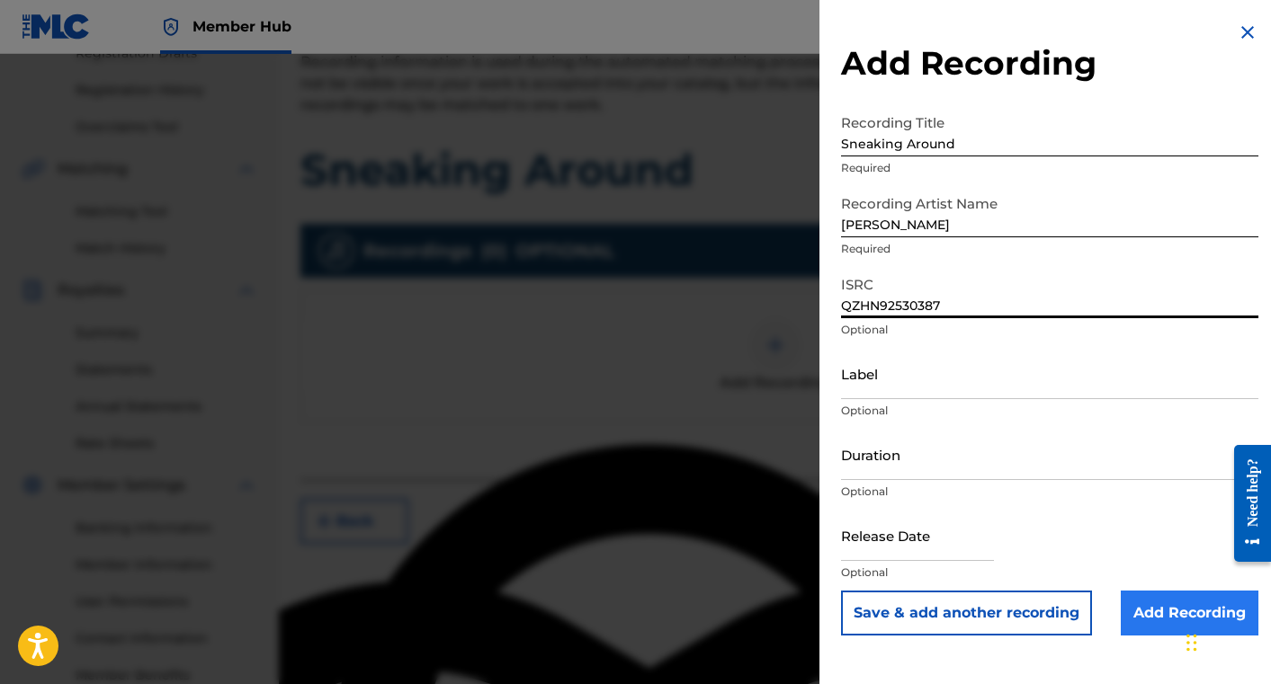
type input "QZHN92530387"
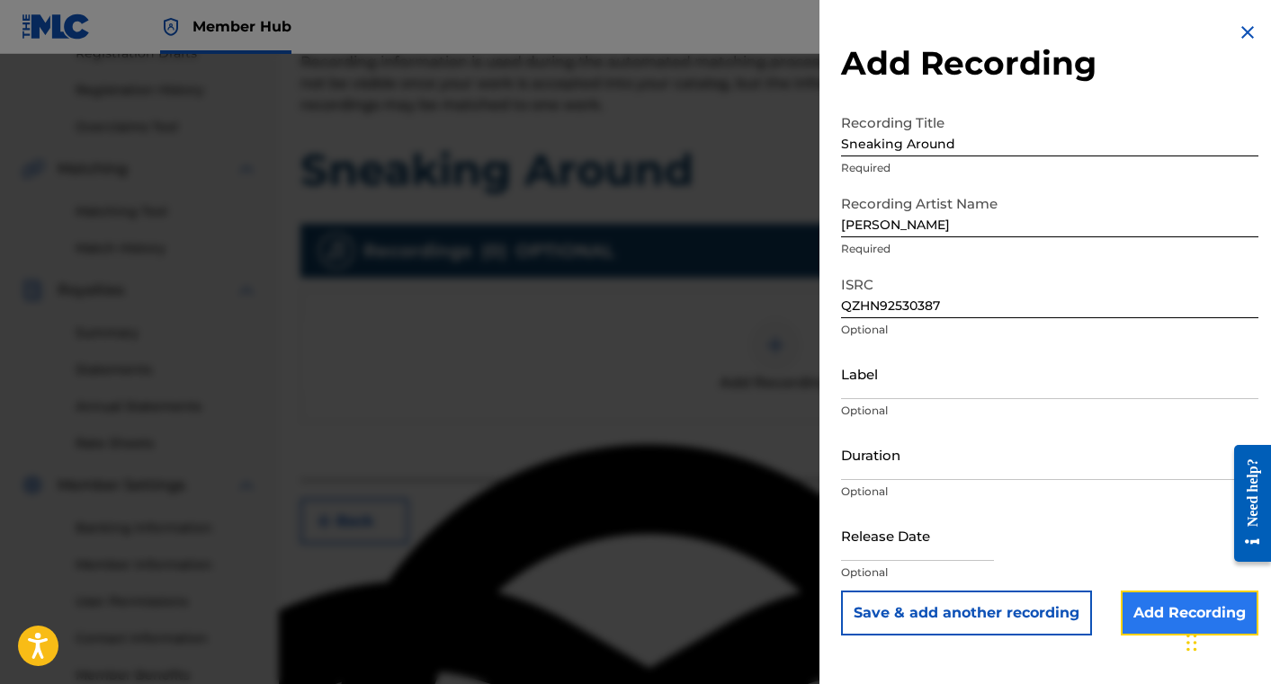
click at [1159, 614] on input "Add Recording" at bounding box center [1190, 613] width 138 height 45
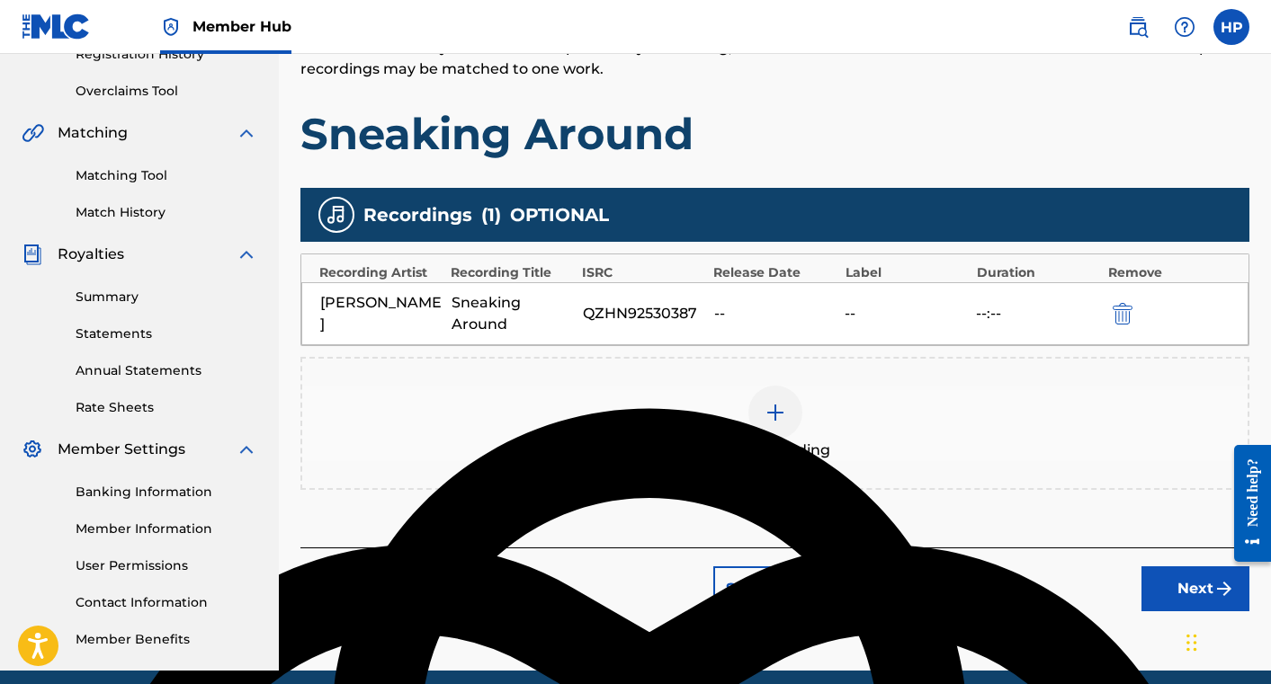
scroll to position [385, 0]
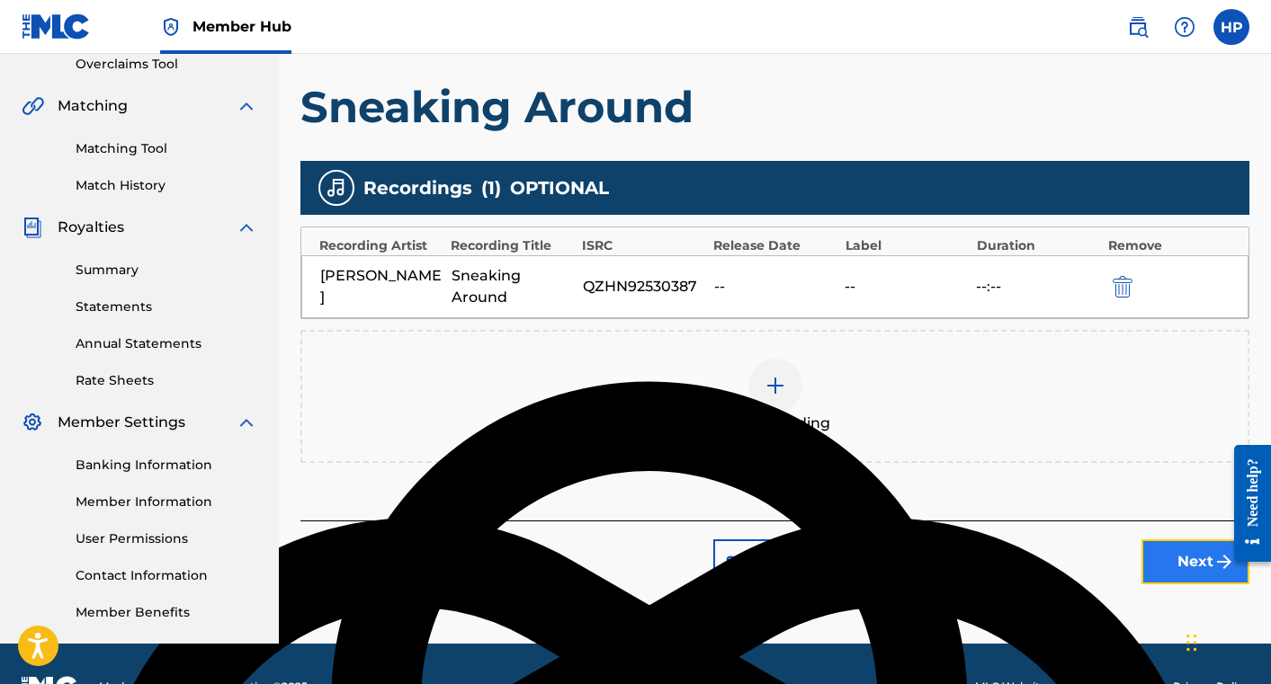
click at [1167, 556] on button "Next" at bounding box center [1195, 562] width 108 height 45
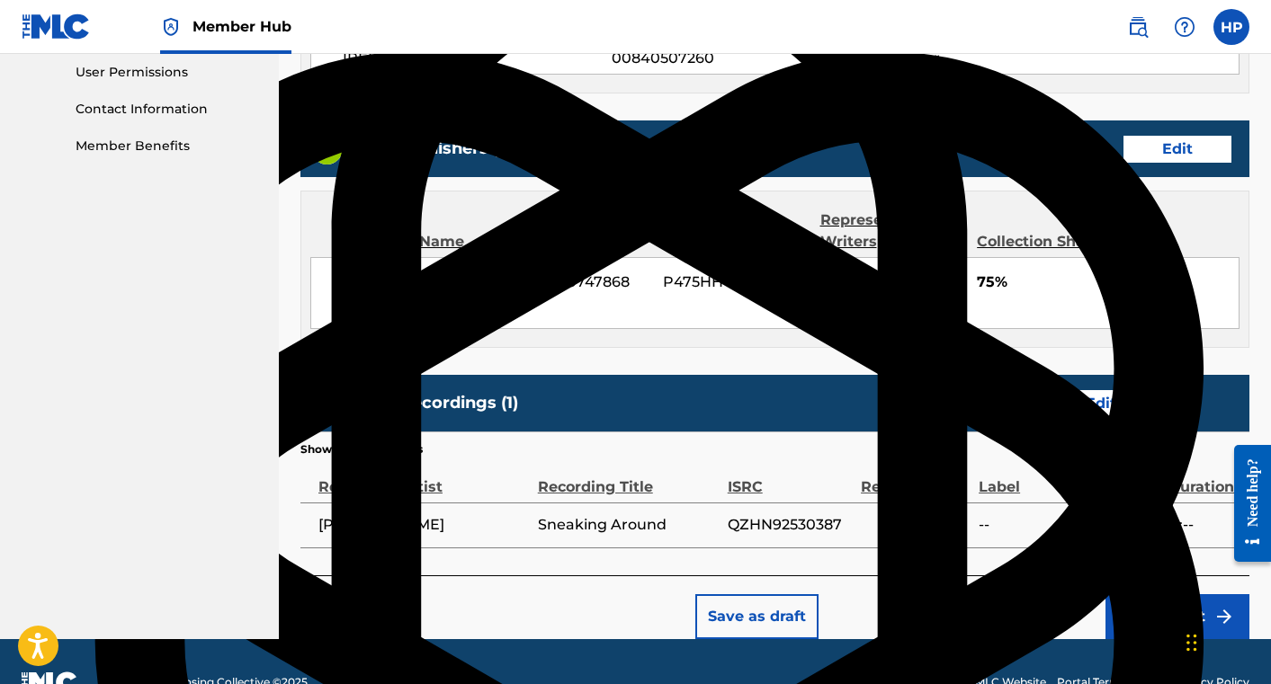
scroll to position [890, 0]
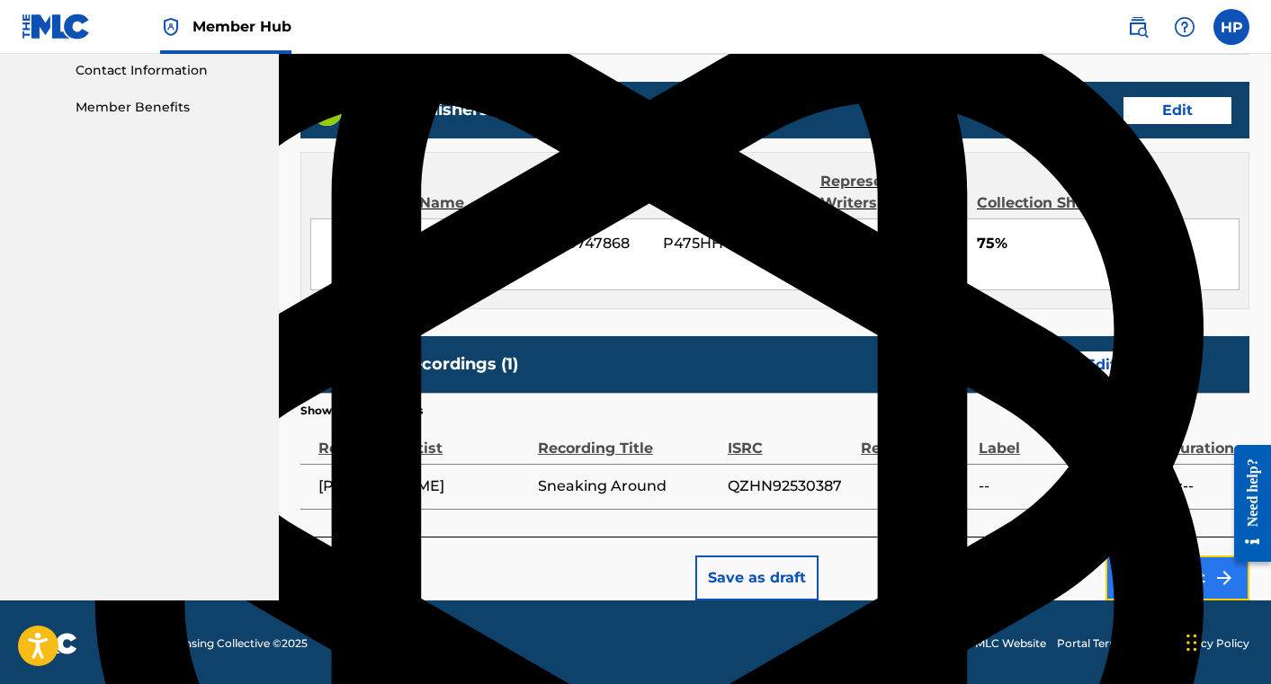
click at [1140, 575] on button "Submit" at bounding box center [1177, 578] width 144 height 45
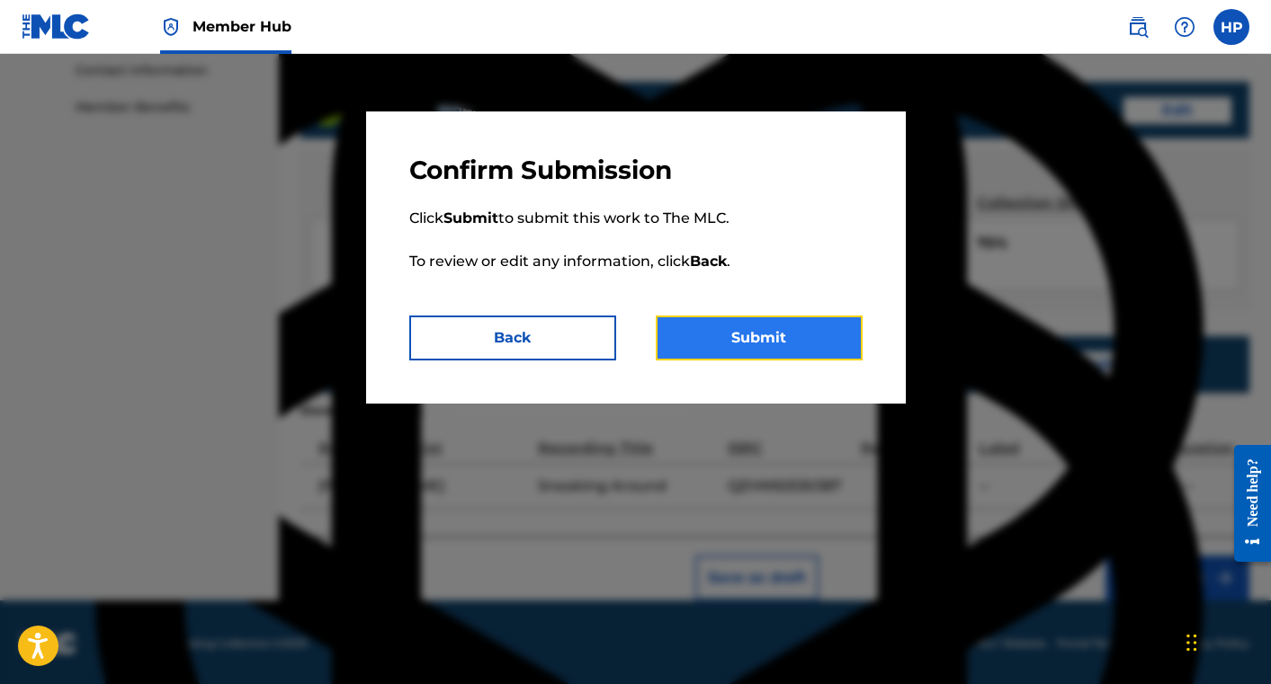
click at [763, 346] on button "Submit" at bounding box center [759, 338] width 207 height 45
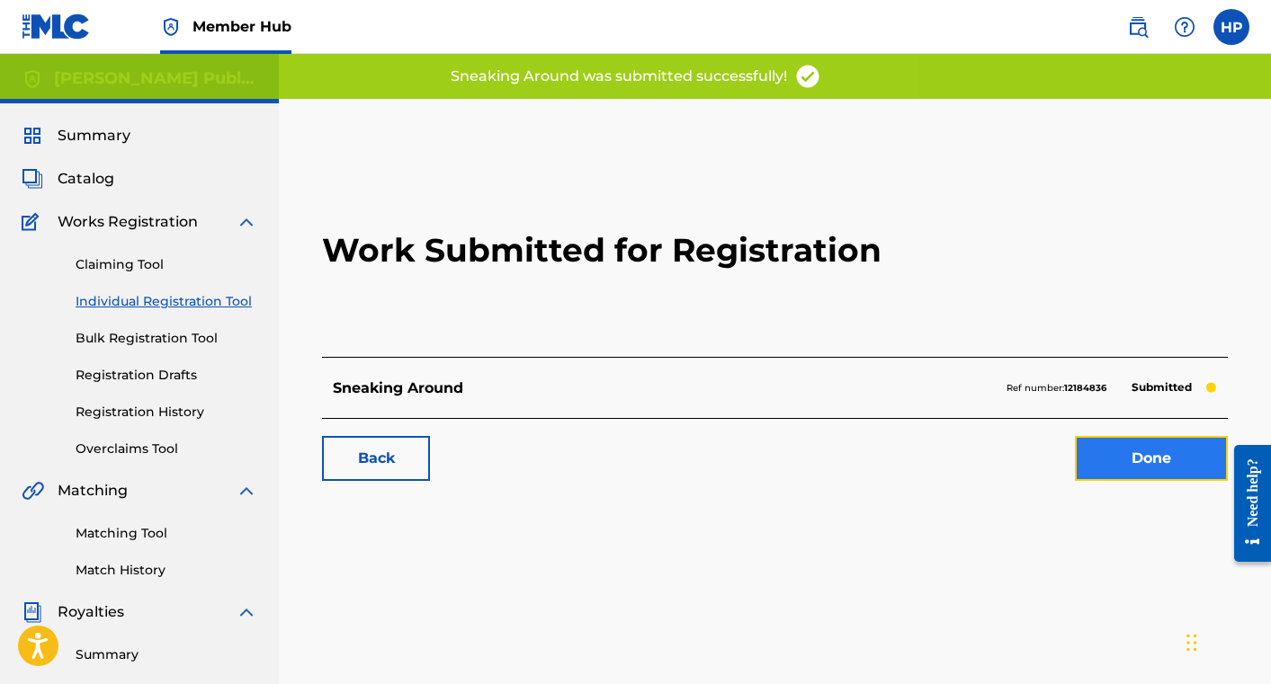
click at [1102, 448] on link "Done" at bounding box center [1151, 458] width 153 height 45
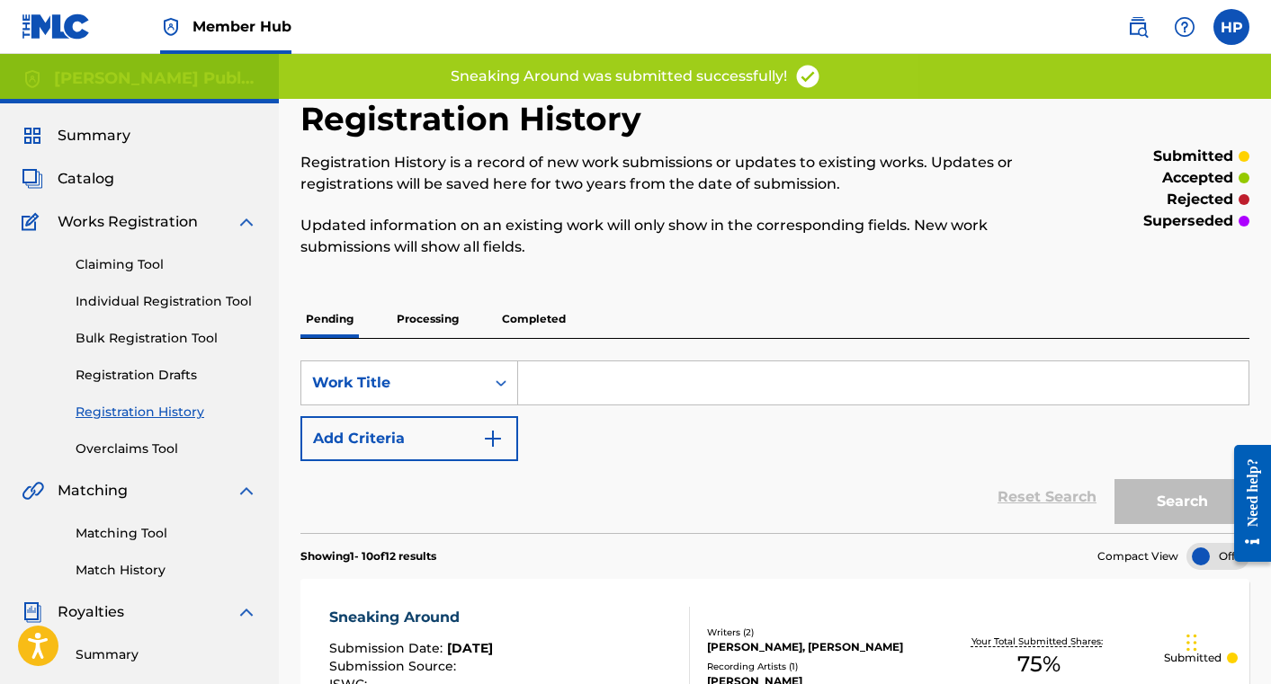
scroll to position [23, 0]
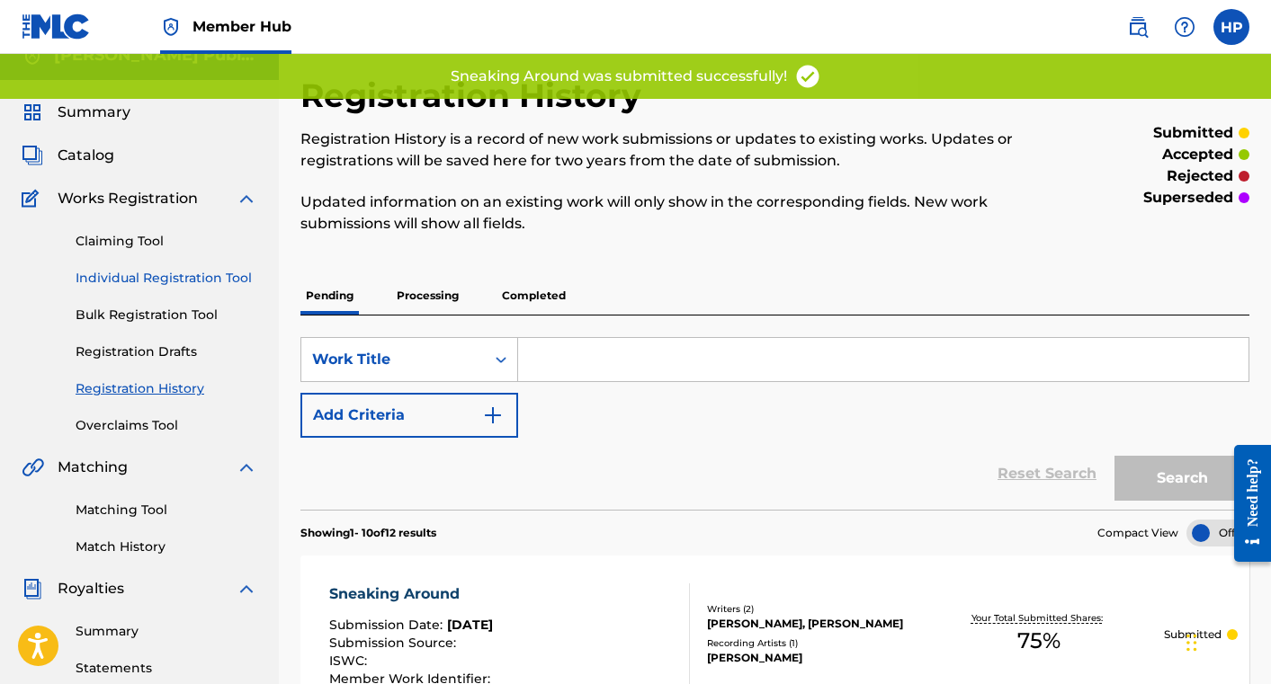
click at [162, 279] on link "Individual Registration Tool" at bounding box center [167, 278] width 182 height 19
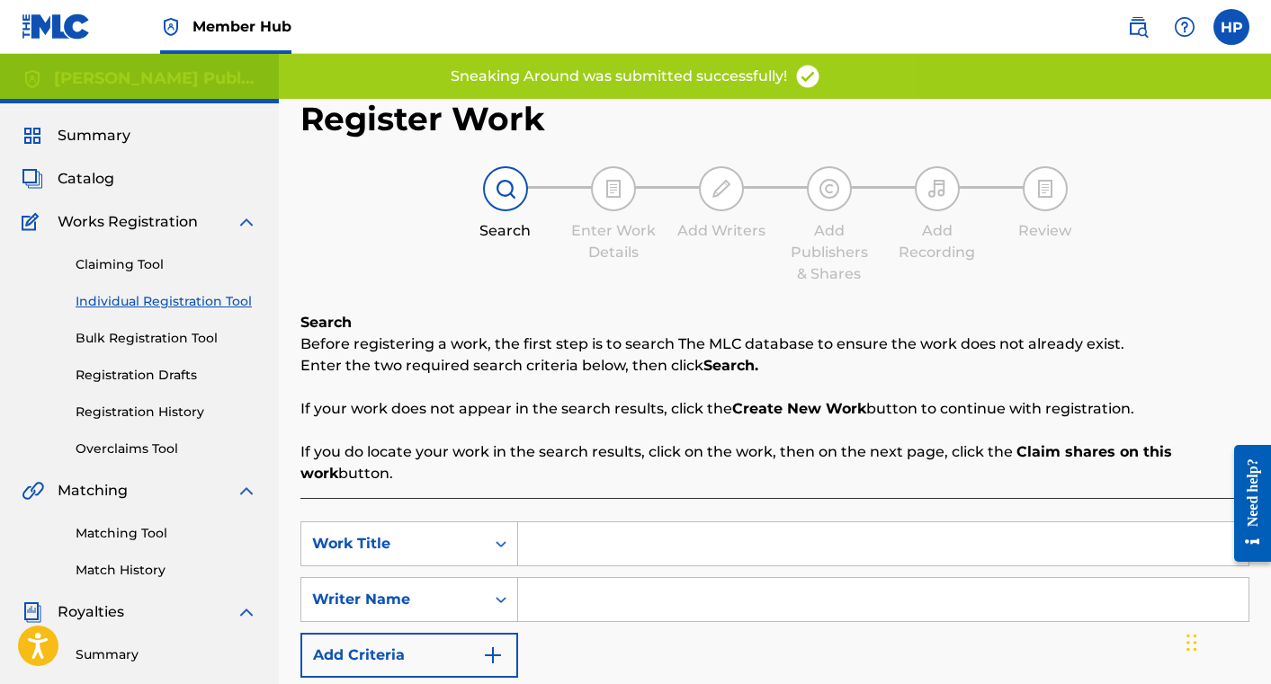
click at [538, 542] on input "Search Form" at bounding box center [883, 544] width 730 height 43
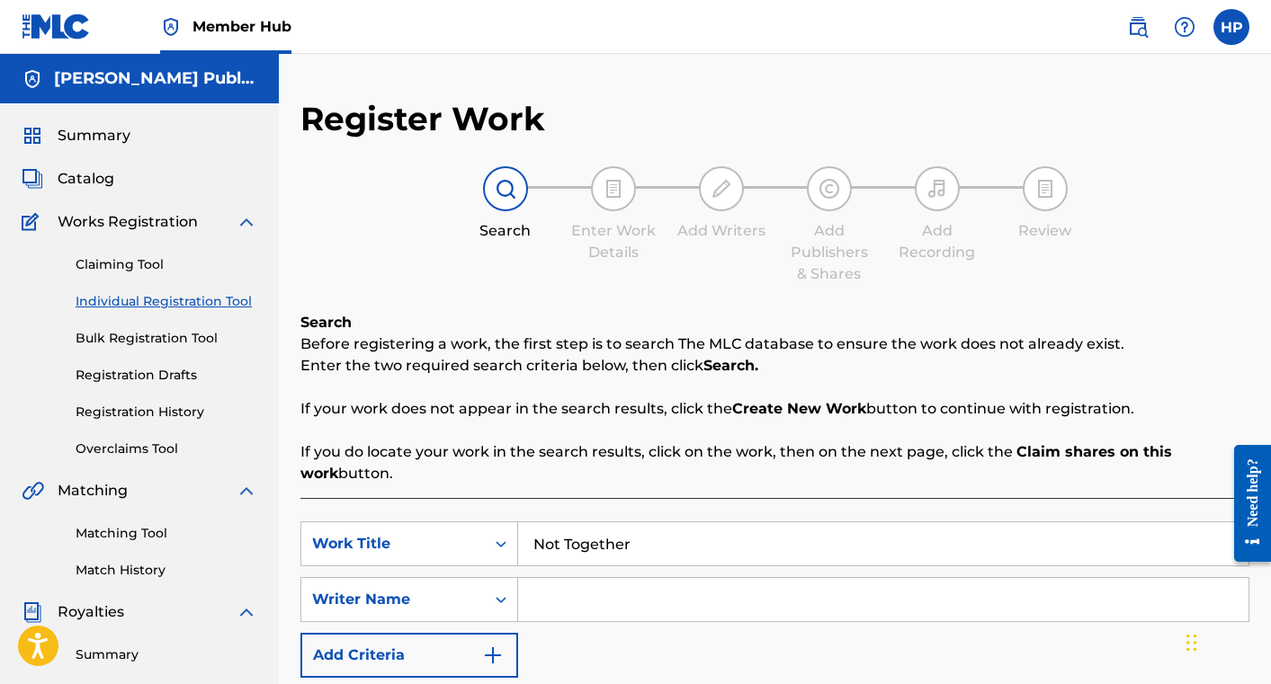
type input "Not Together"
click at [635, 603] on input "Search Form" at bounding box center [883, 599] width 730 height 43
type input "[PERSON_NAME]"
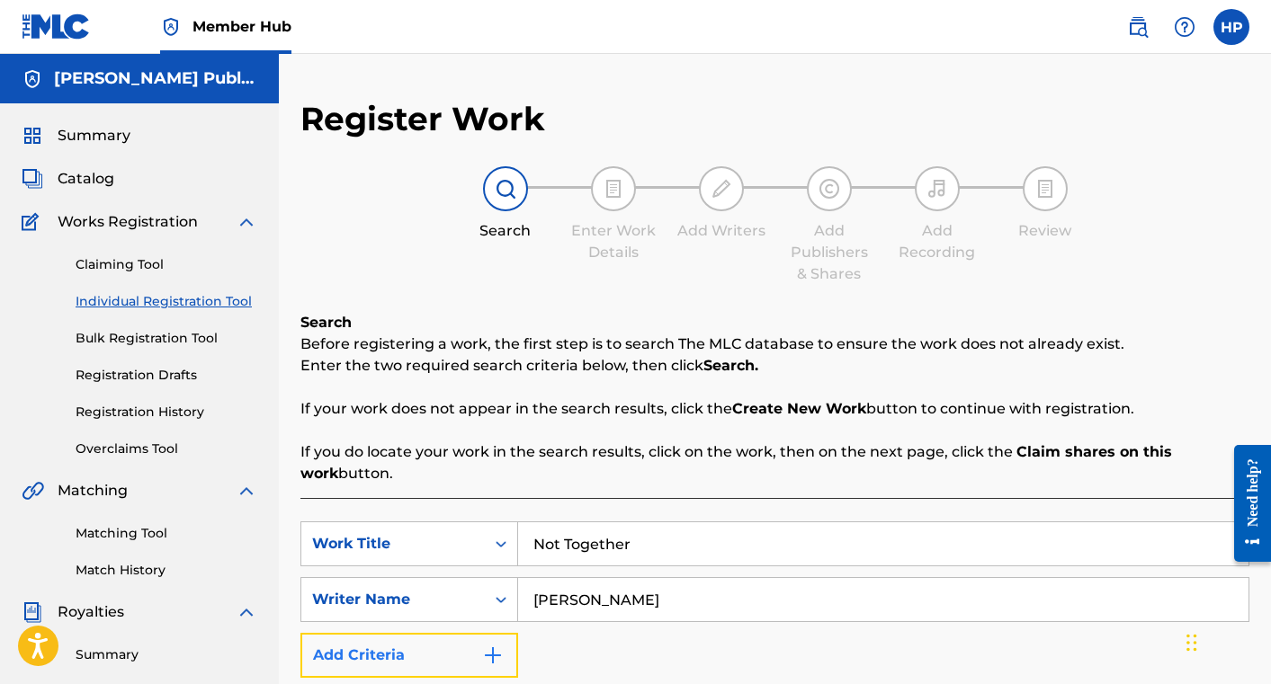
click at [462, 657] on button "Add Criteria" at bounding box center [409, 655] width 218 height 45
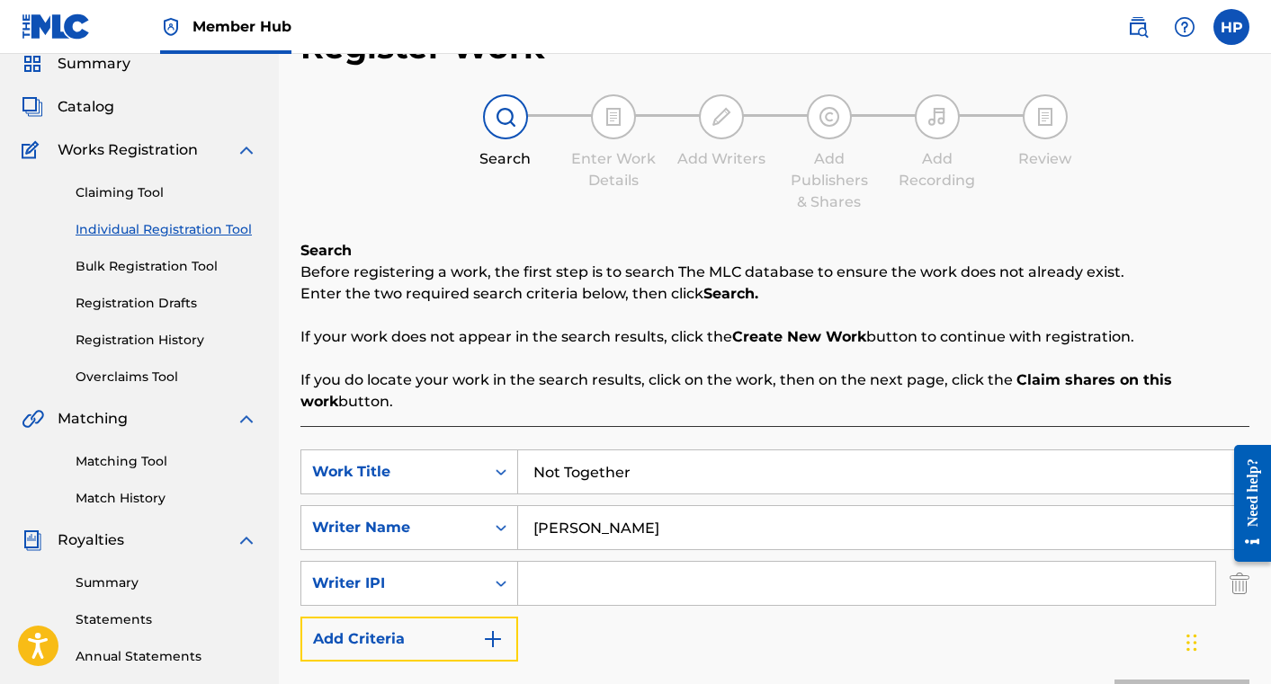
scroll to position [92, 0]
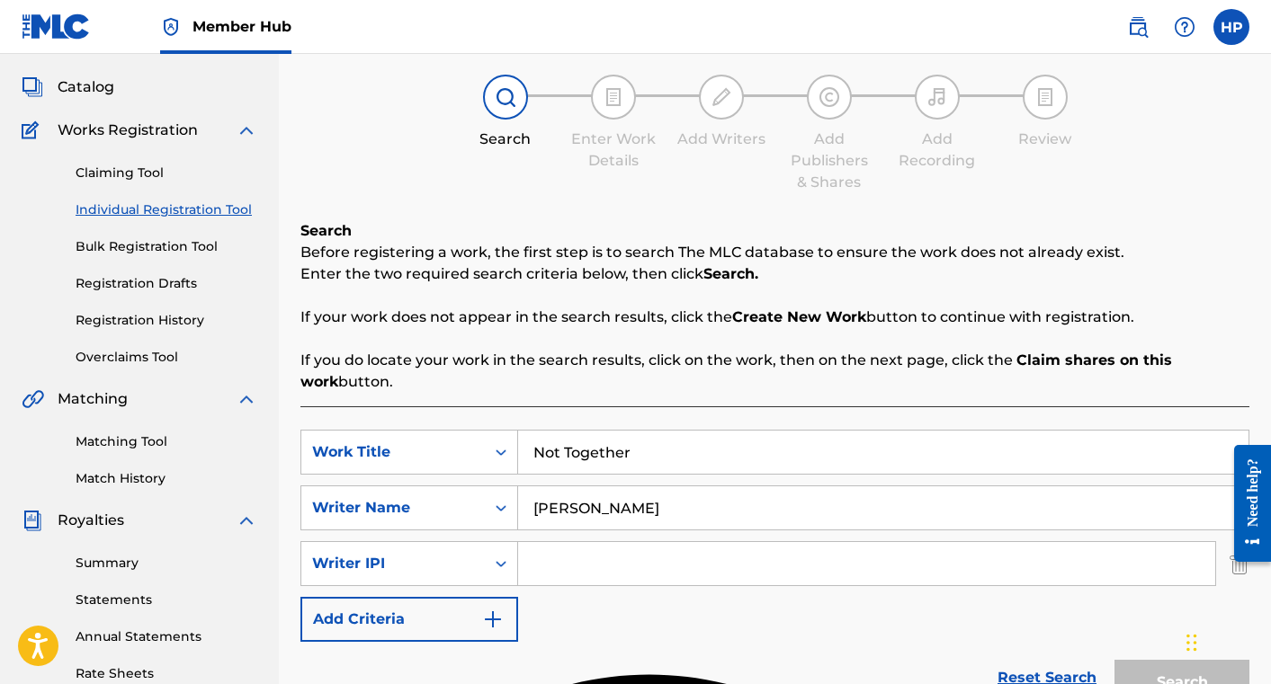
click at [553, 567] on input "Search Form" at bounding box center [866, 563] width 697 height 43
click at [478, 623] on button "Add Criteria" at bounding box center [409, 619] width 218 height 45
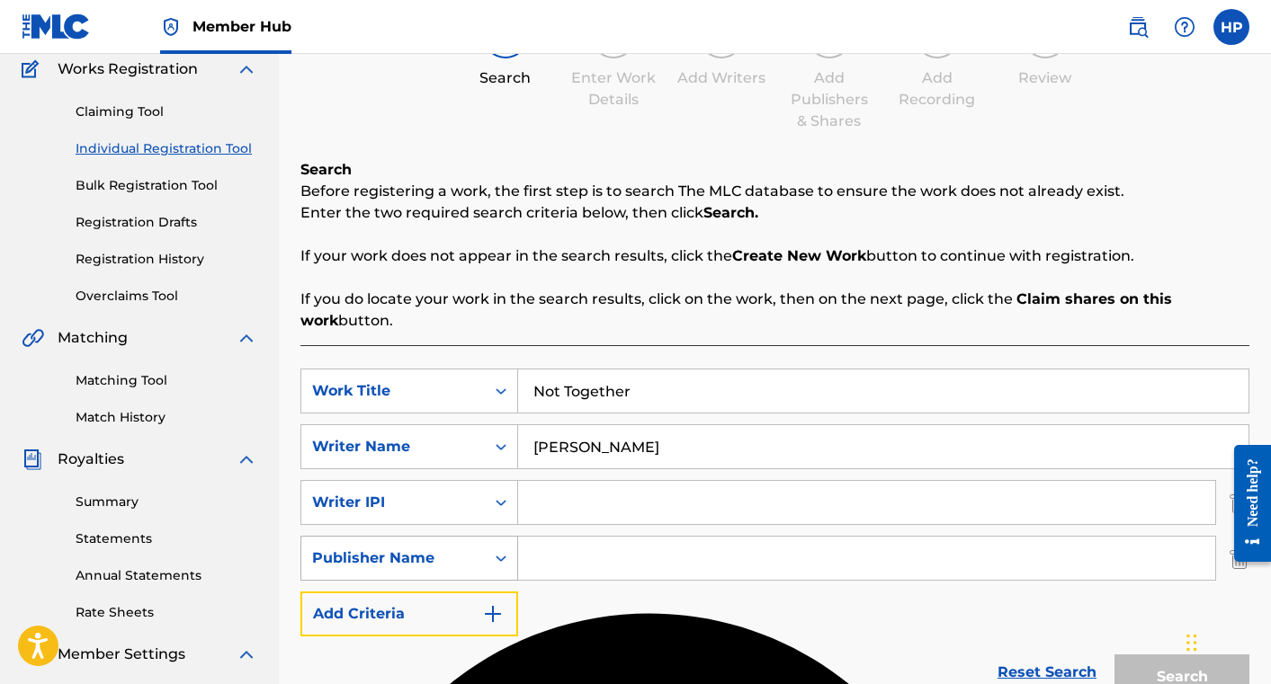
scroll to position [166, 0]
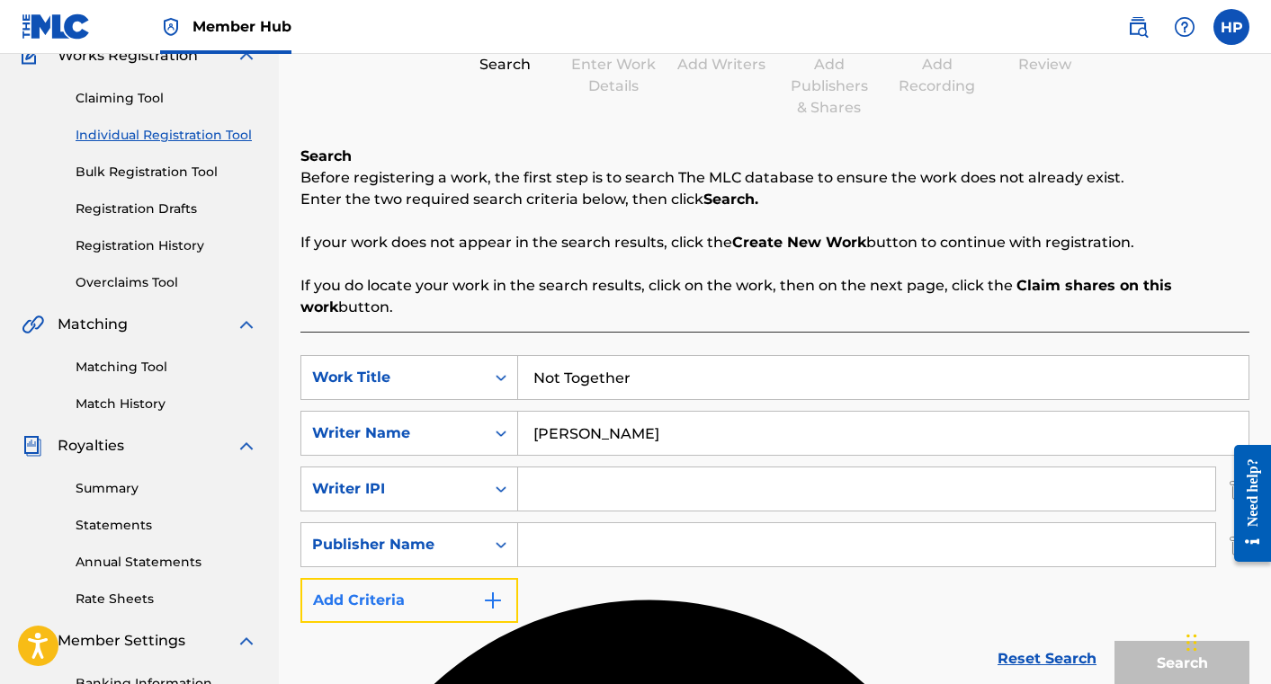
click at [496, 601] on img "Search Form" at bounding box center [493, 601] width 22 height 22
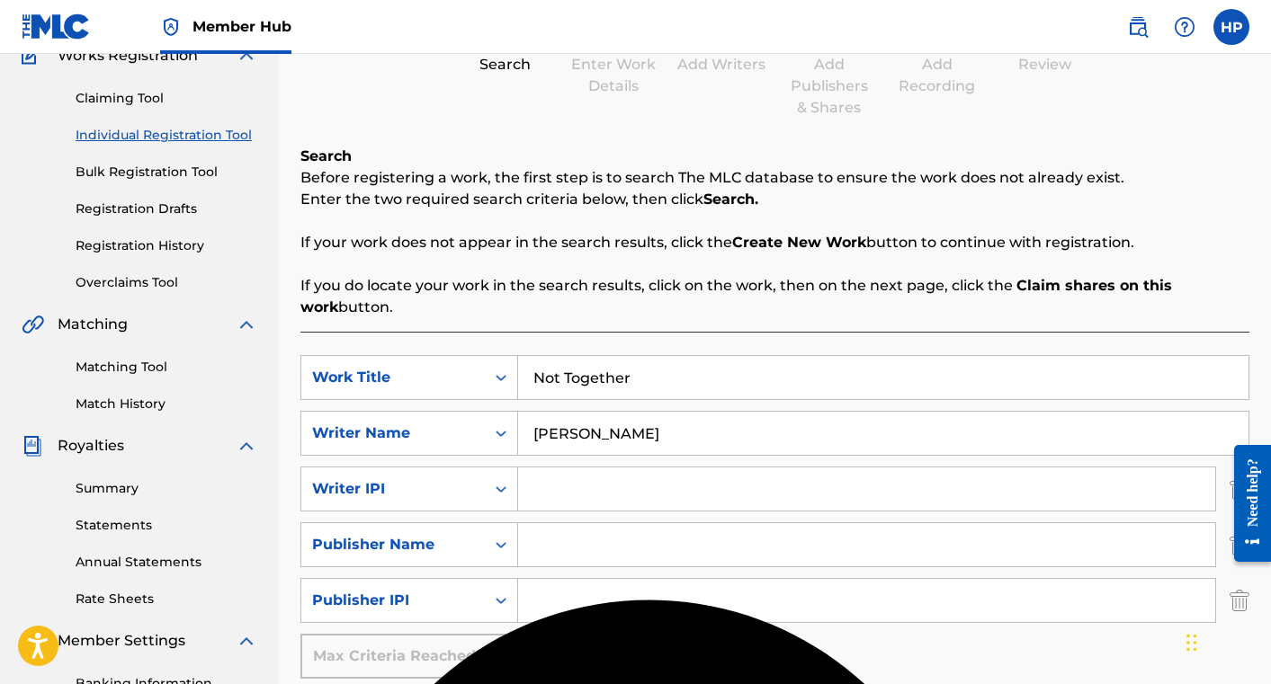
click at [568, 606] on input "Search Form" at bounding box center [866, 600] width 697 height 43
paste input "01230747868"
drag, startPoint x: 551, startPoint y: 605, endPoint x: 502, endPoint y: 605, distance: 49.5
click at [502, 605] on div "SearchWithCriteria8c909d59-9e0b-4bf5-bbd5-59a26325a141 Publisher IPI 01230747868" at bounding box center [774, 600] width 949 height 45
type input "01230747868"
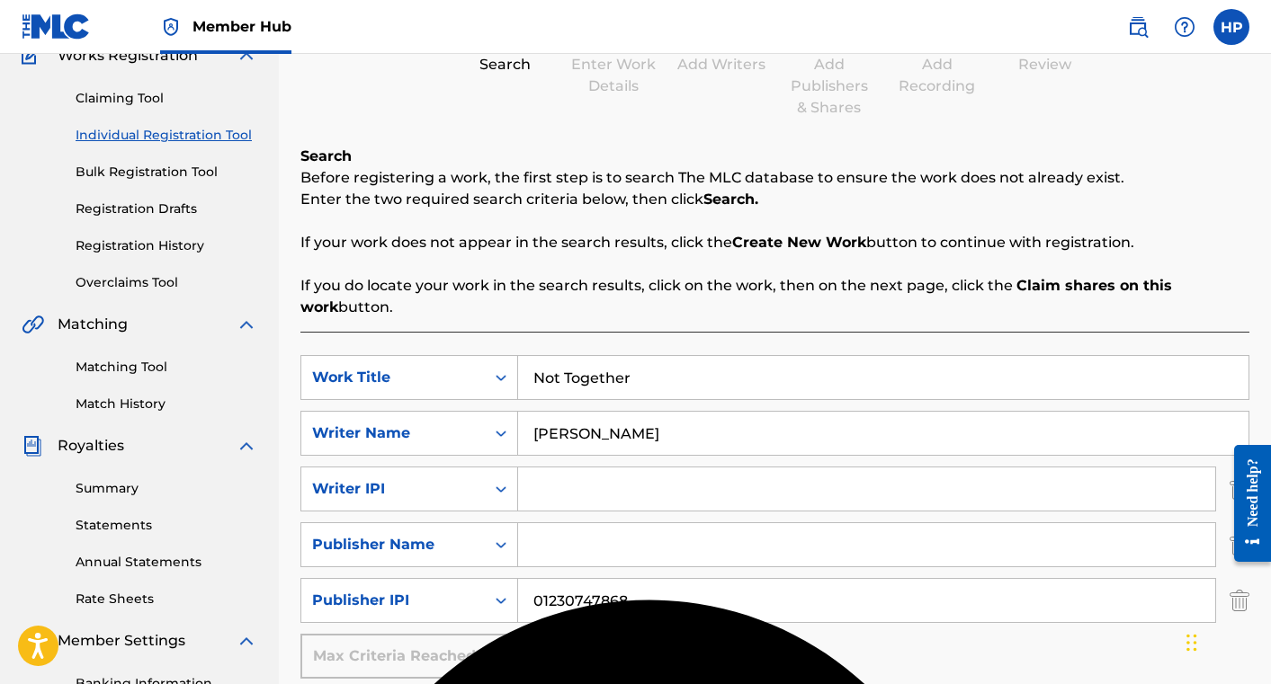
click at [568, 544] on input "Search Form" at bounding box center [866, 544] width 697 height 43
type input "[PERSON_NAME] Publishing"
click at [559, 489] on input "Search Form" at bounding box center [866, 489] width 697 height 43
paste input "01228852931"
click at [535, 492] on input "01228852931" at bounding box center [866, 489] width 697 height 43
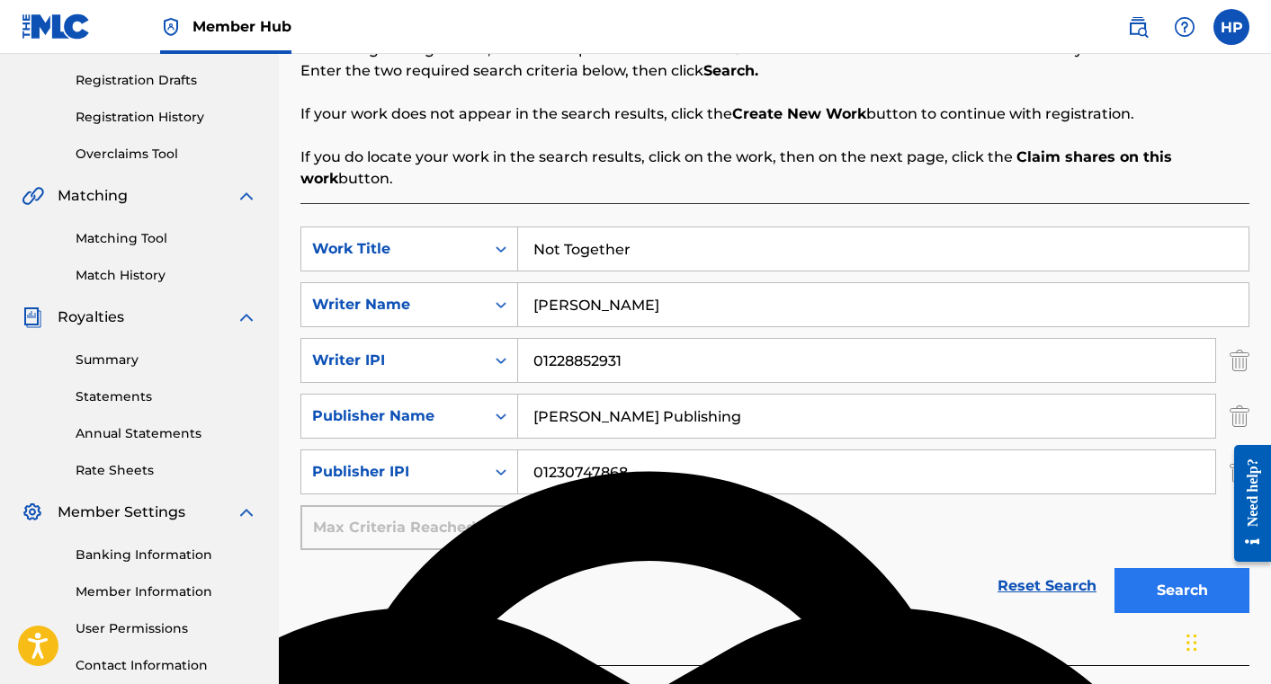
type input "01228852931"
click at [1162, 590] on button "Search" at bounding box center [1181, 590] width 135 height 45
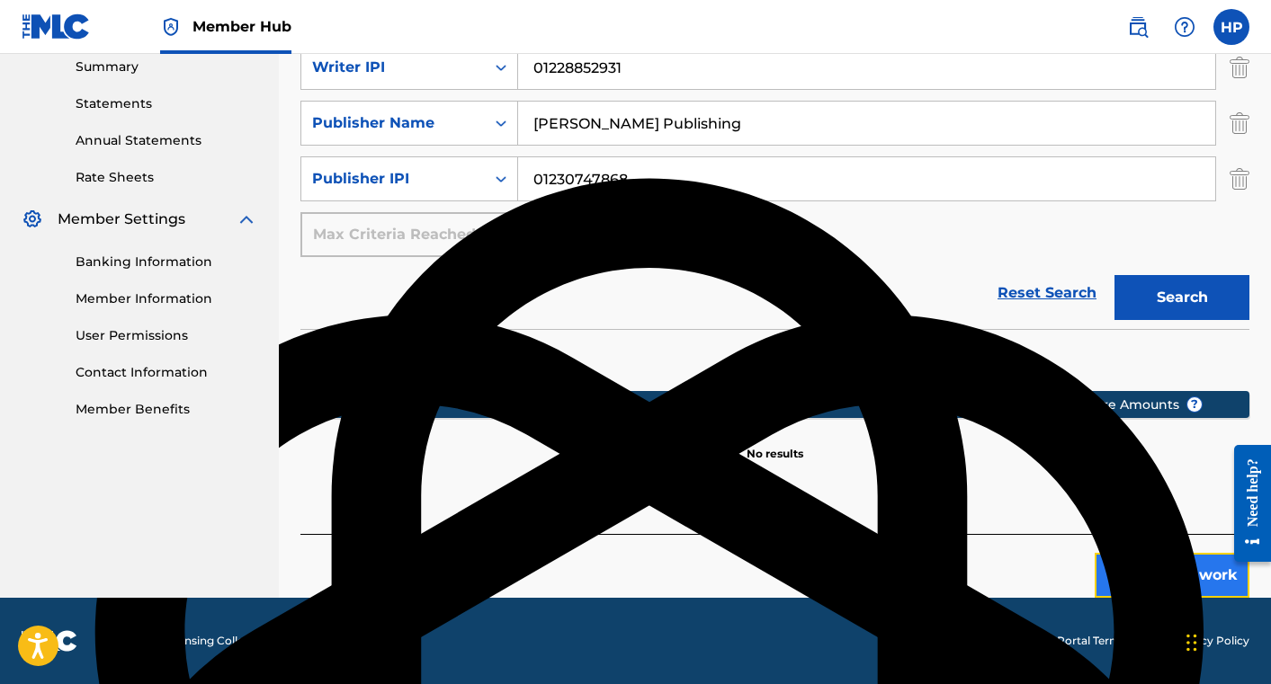
click at [1168, 562] on button "Create new work" at bounding box center [1172, 575] width 155 height 45
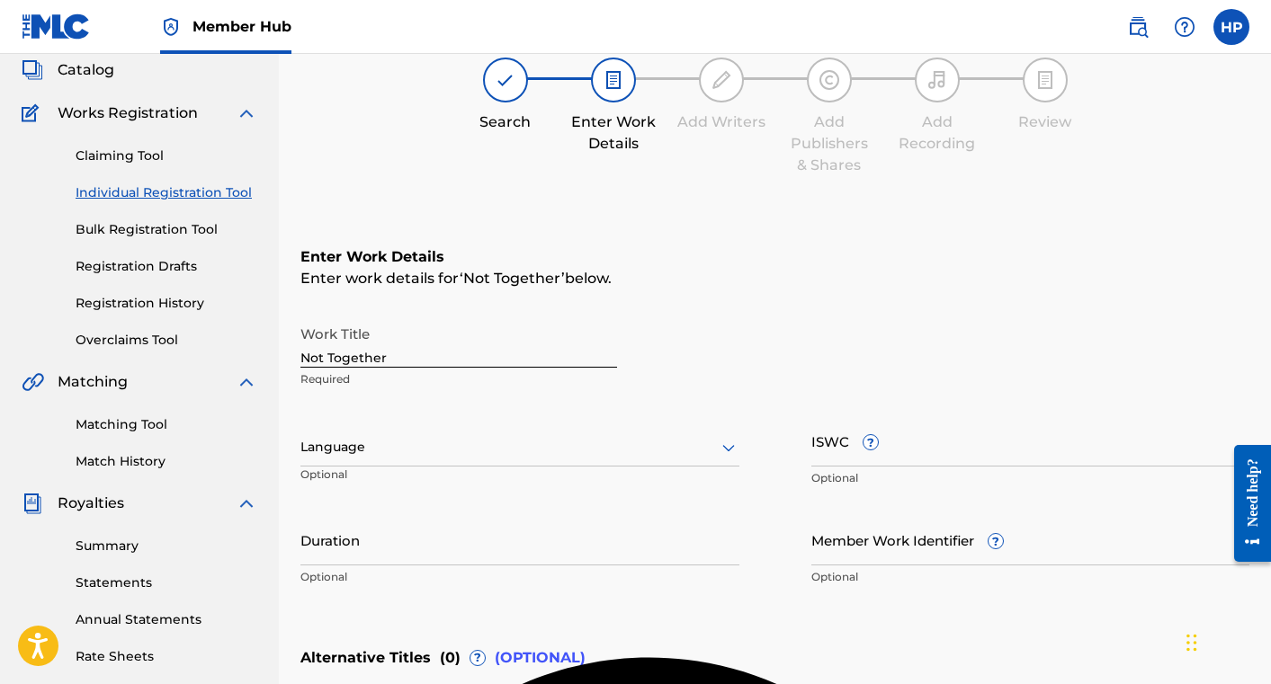
scroll to position [78, 0]
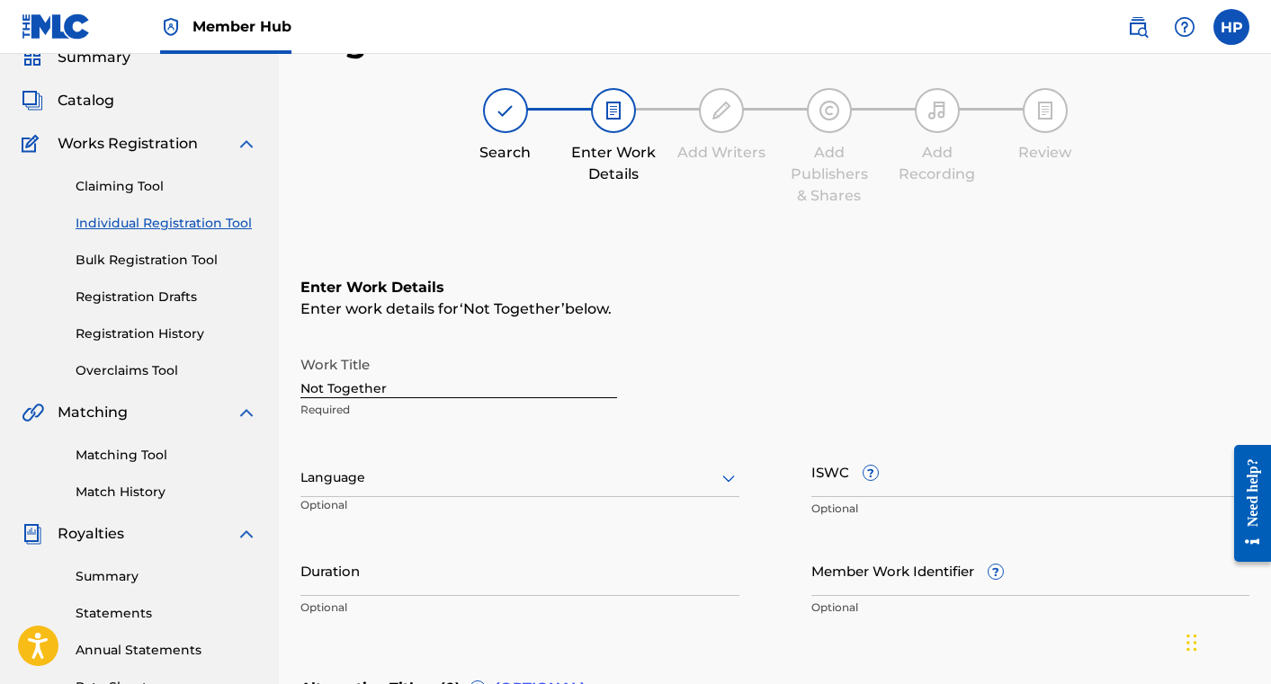
click at [493, 487] on div at bounding box center [519, 478] width 439 height 22
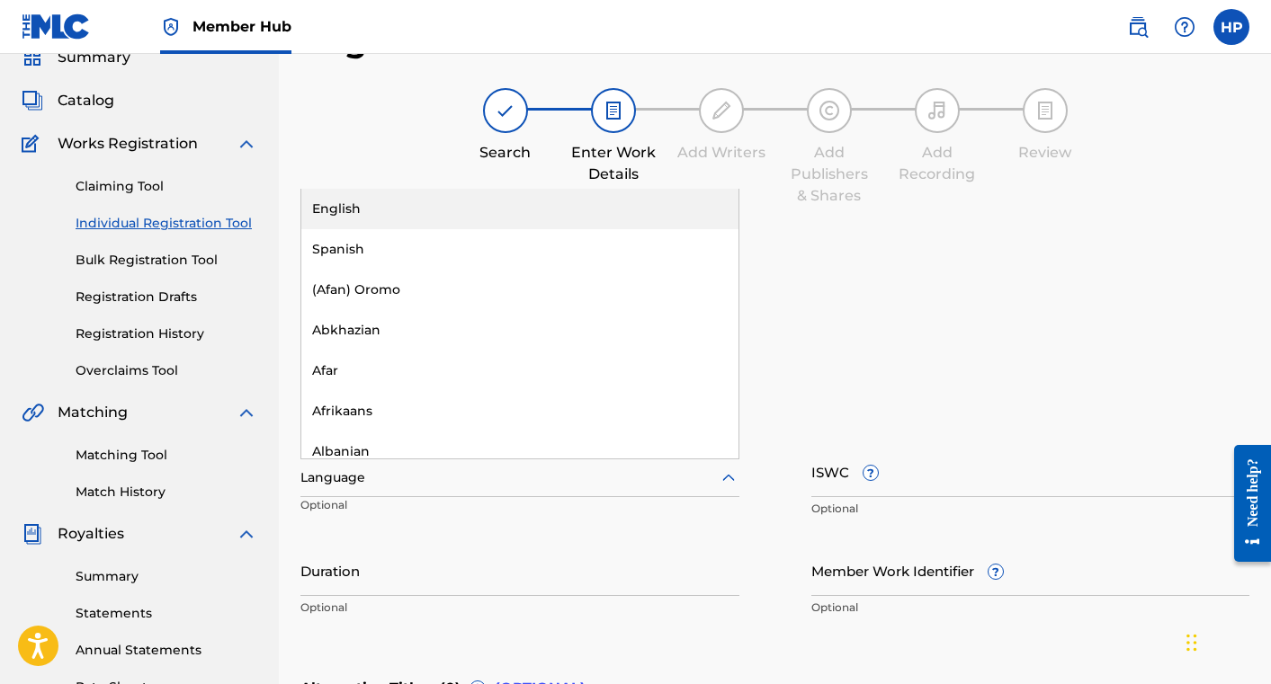
click at [440, 218] on div "English" at bounding box center [519, 209] width 437 height 40
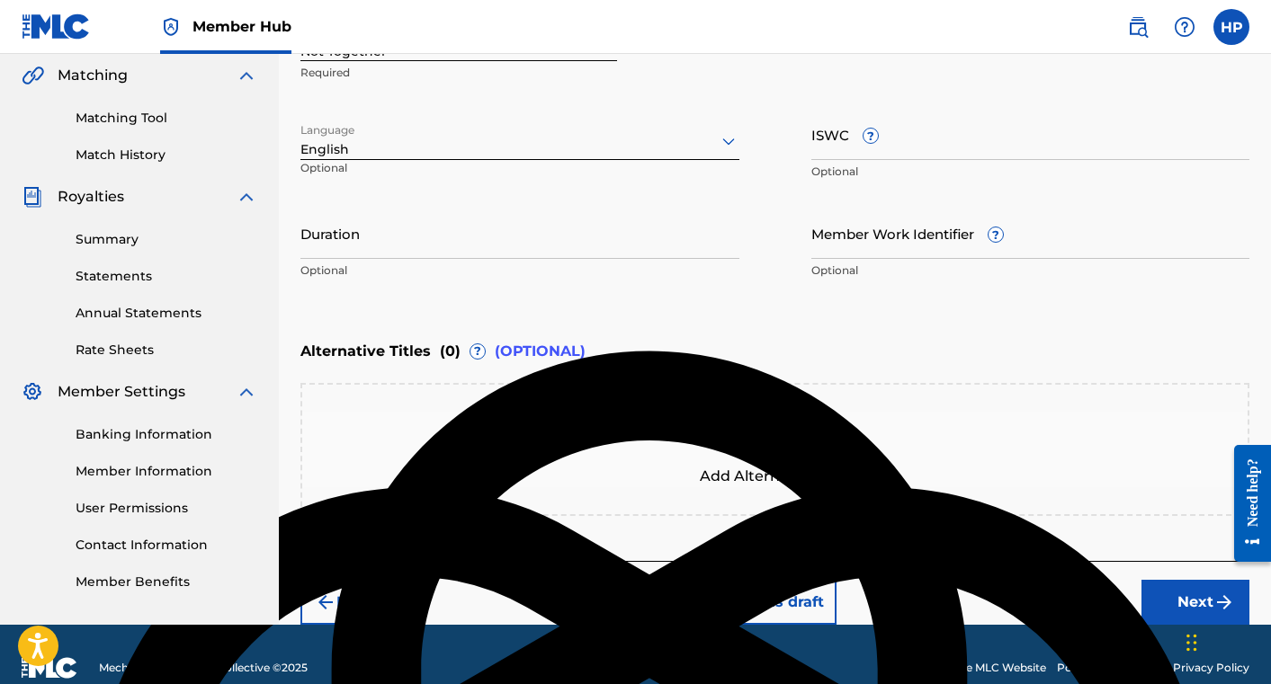
scroll to position [442, 0]
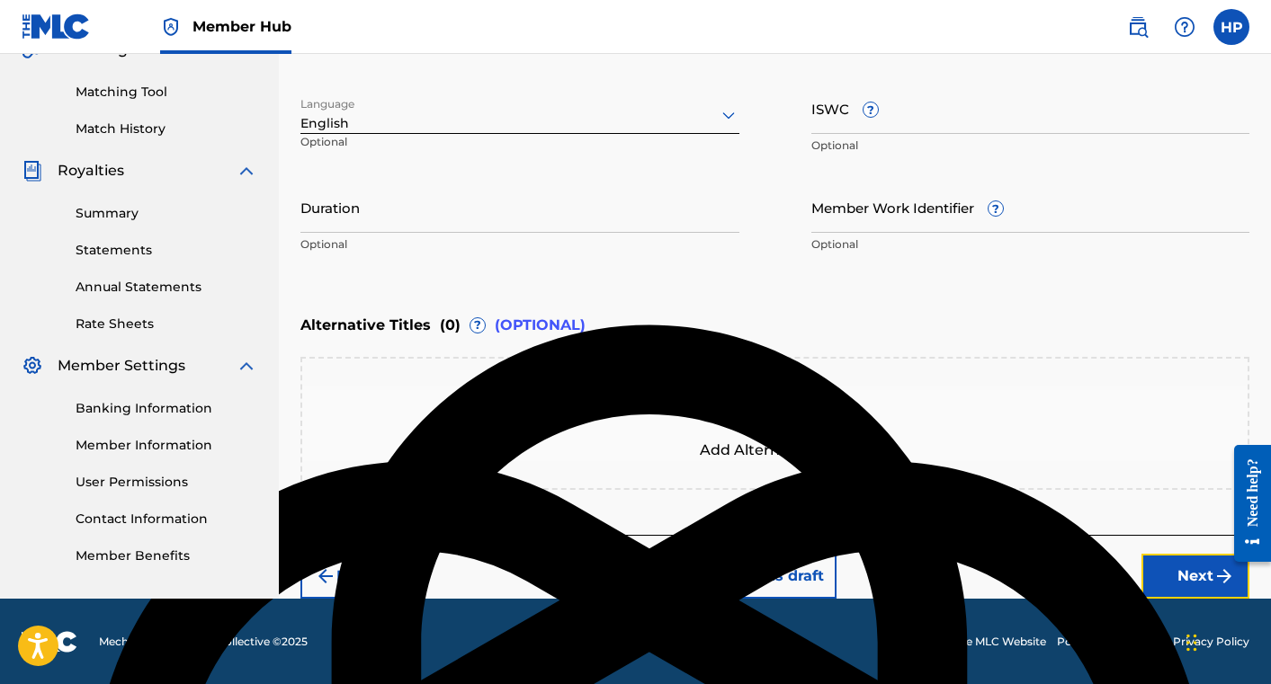
click at [1159, 568] on button "Next" at bounding box center [1195, 576] width 108 height 45
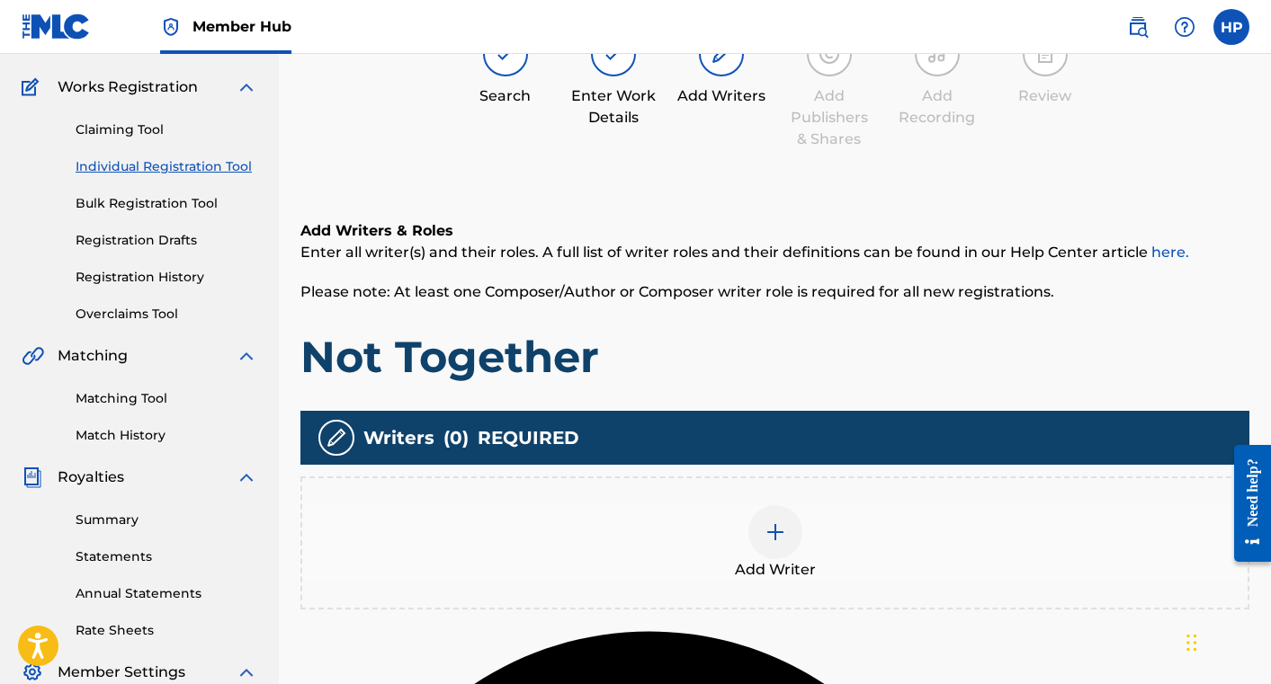
scroll to position [148, 0]
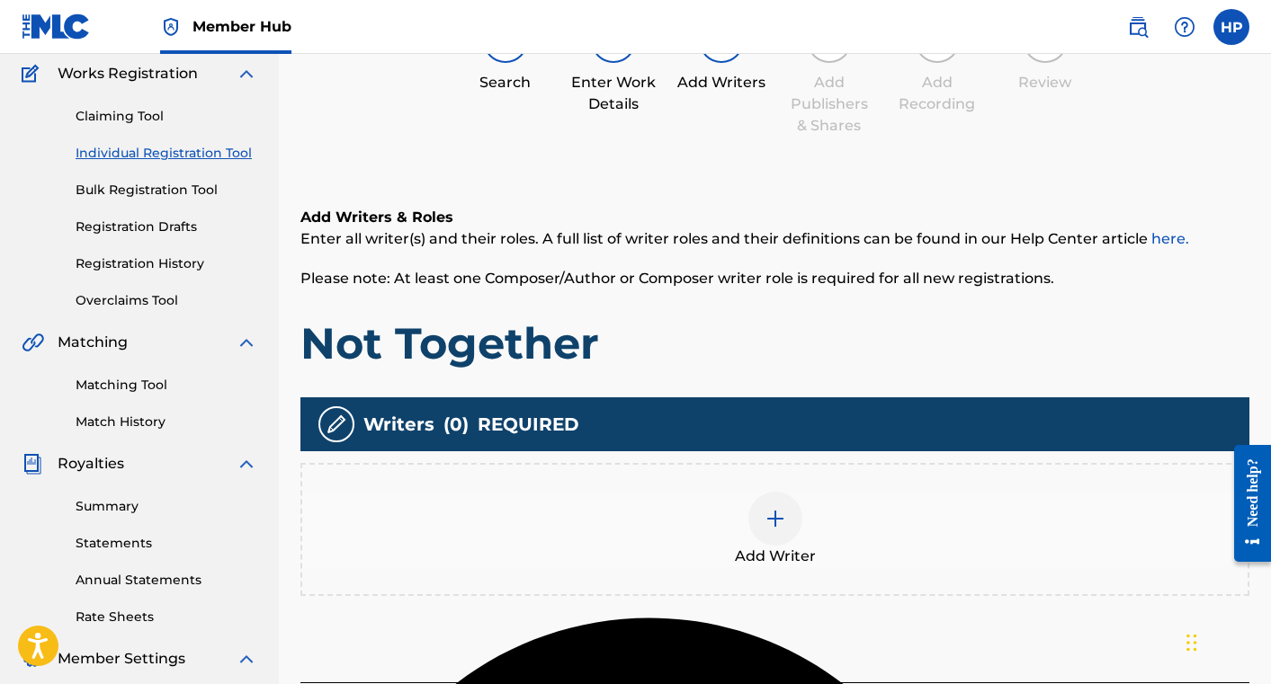
click at [791, 532] on div at bounding box center [775, 519] width 54 height 54
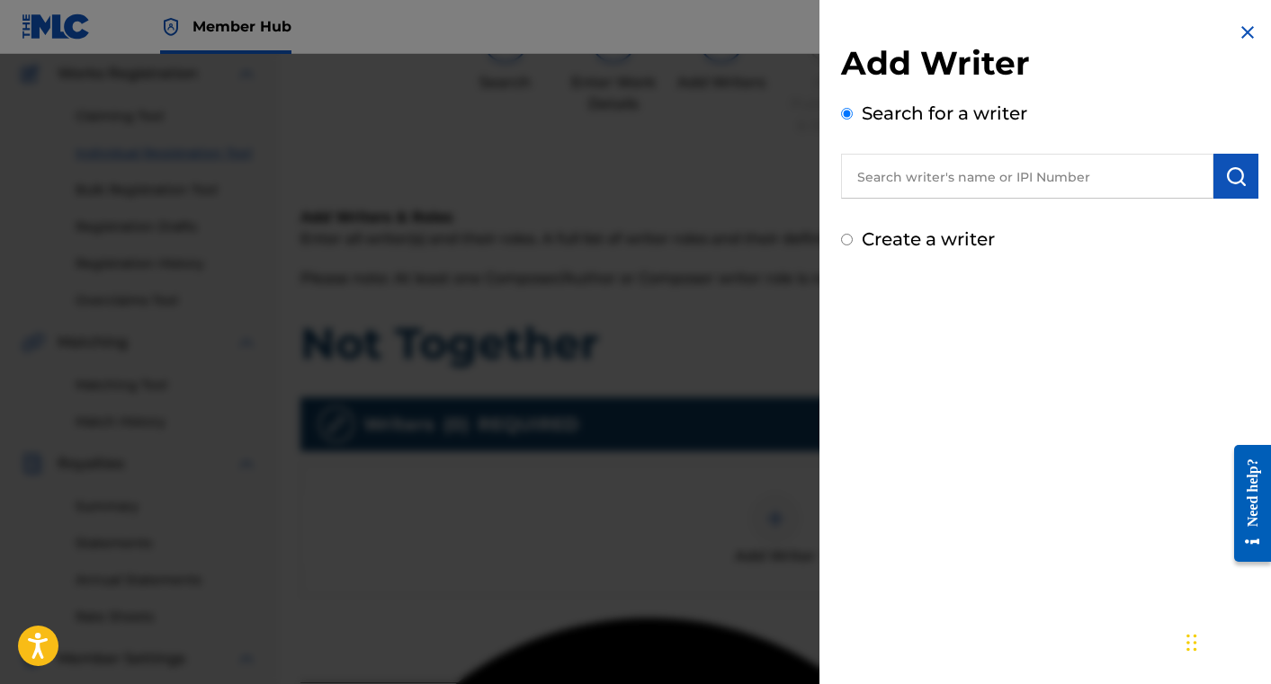
click at [925, 167] on input "text" at bounding box center [1027, 176] width 372 height 45
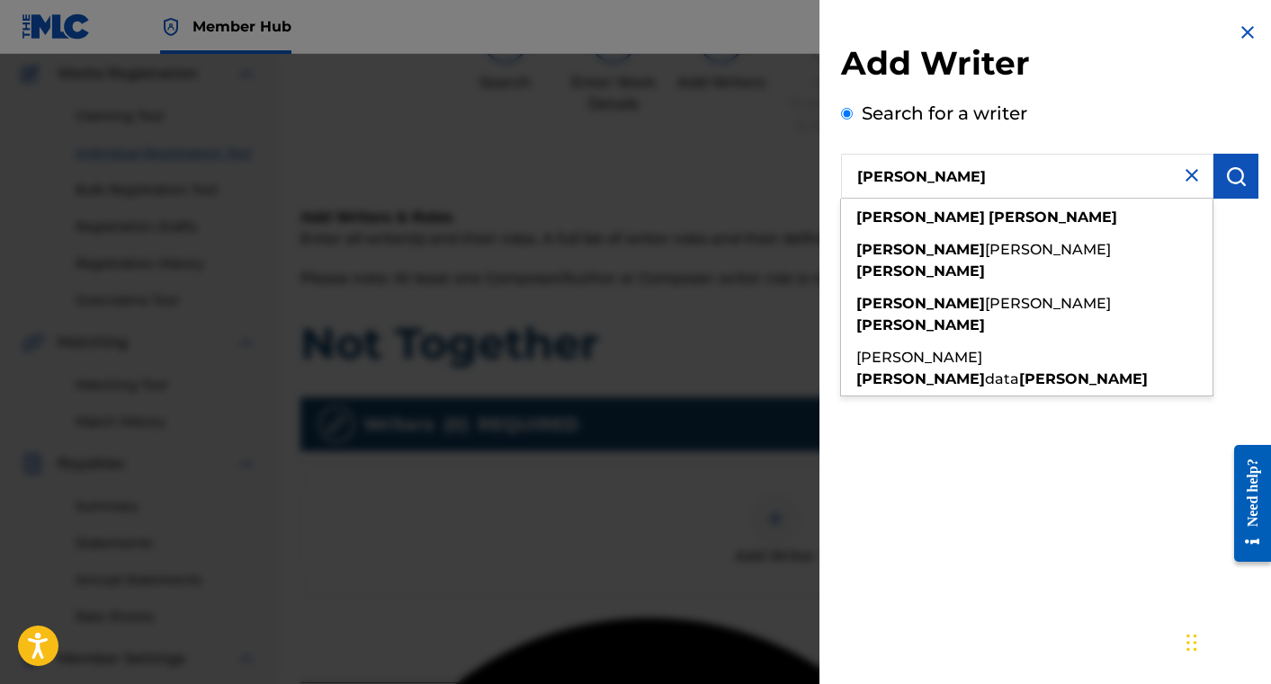
type input "[PERSON_NAME]"
click at [988, 218] on strong "[PERSON_NAME]" at bounding box center [1052, 217] width 129 height 17
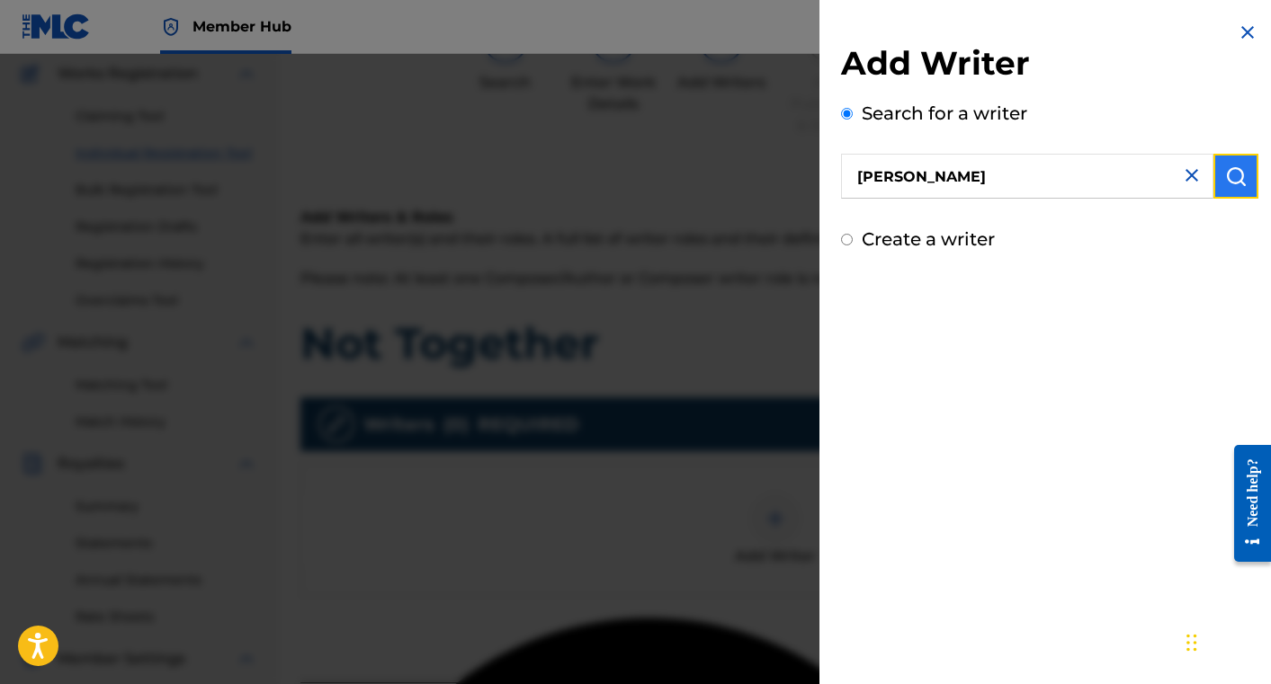
click at [1229, 181] on img "submit" at bounding box center [1236, 176] width 22 height 22
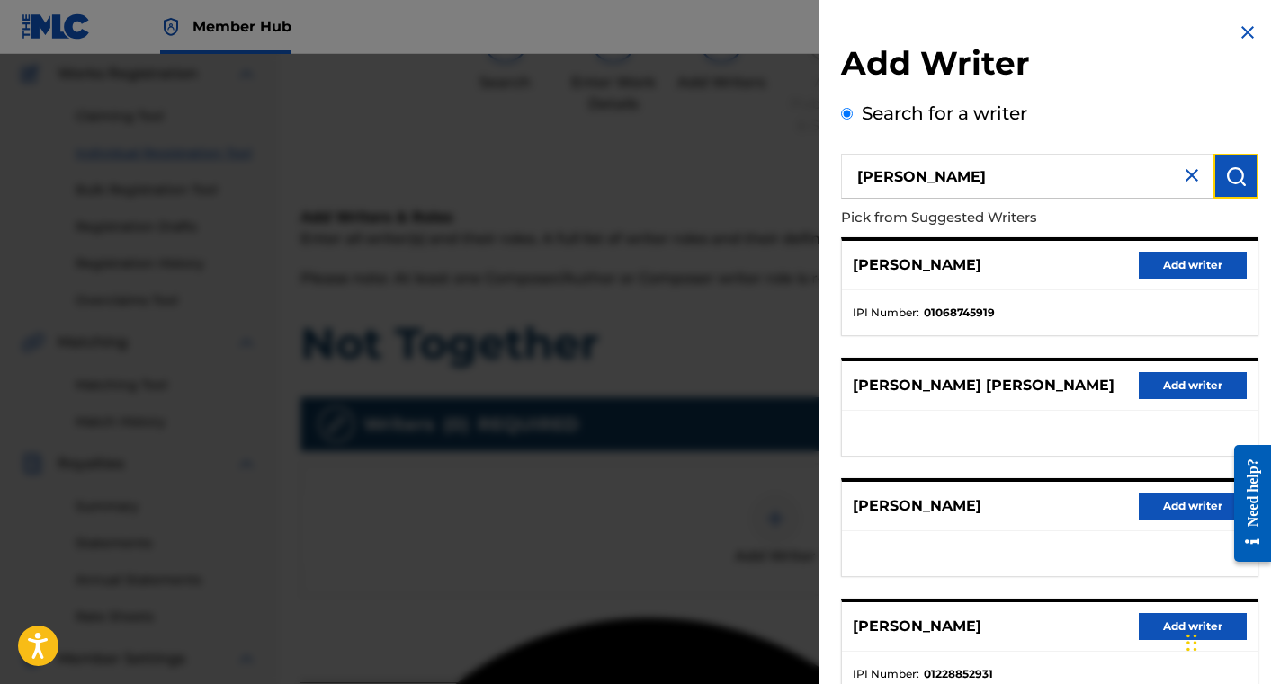
scroll to position [247, 0]
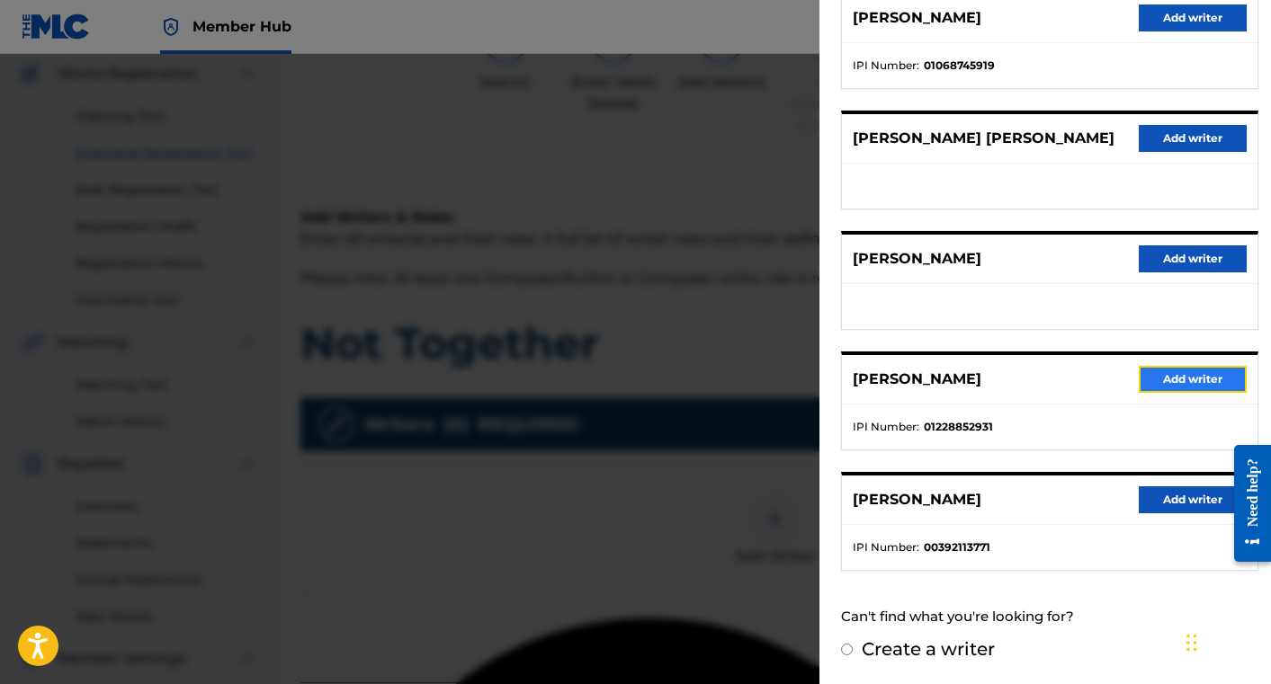
click at [1197, 381] on button "Add writer" at bounding box center [1193, 379] width 108 height 27
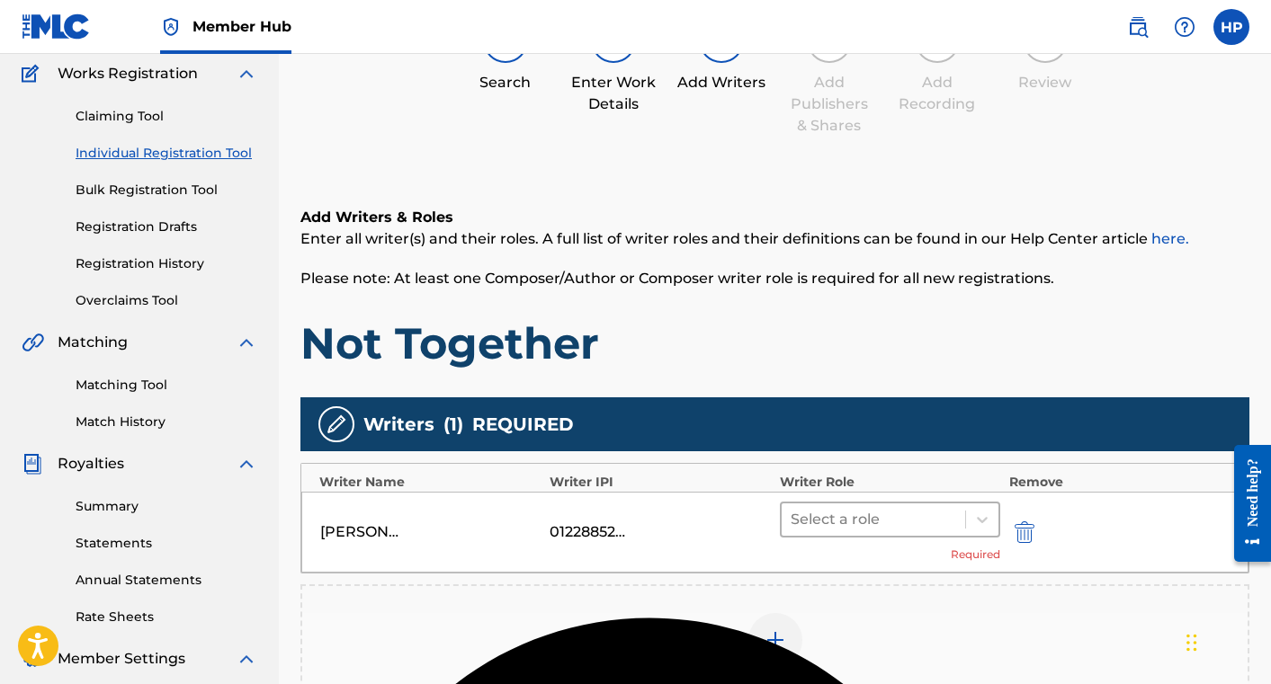
click at [934, 513] on div at bounding box center [873, 519] width 165 height 25
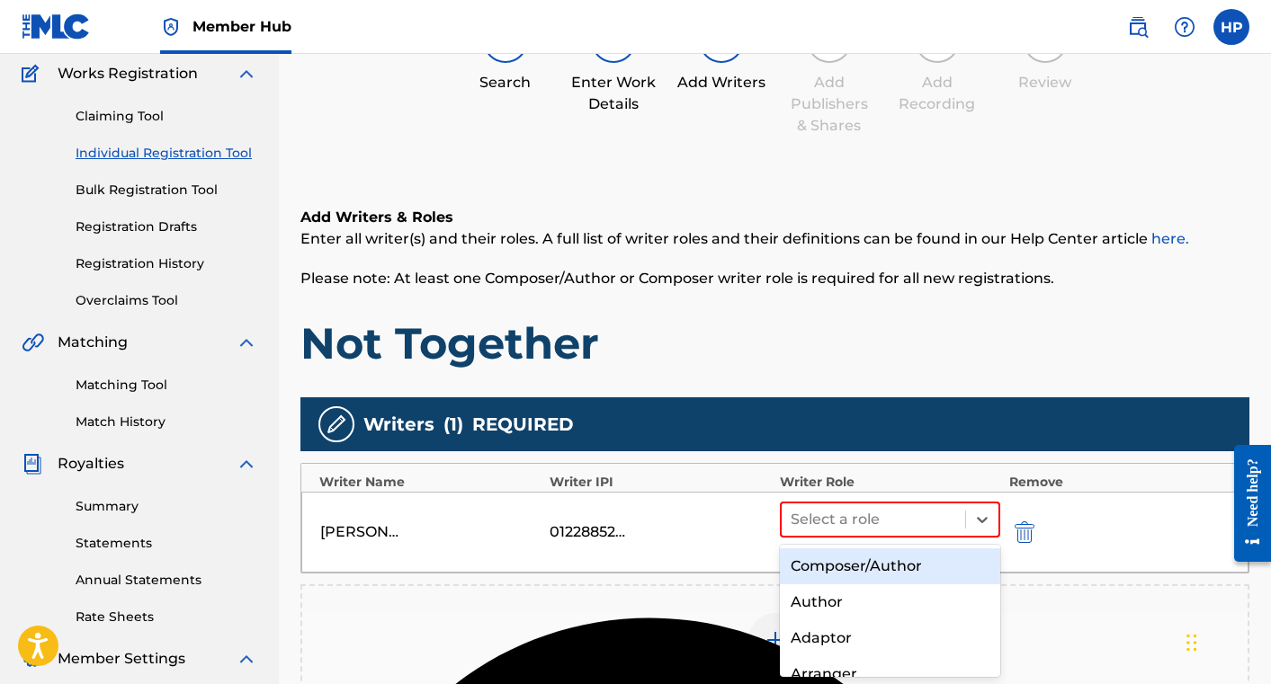
click at [907, 559] on div "Composer/Author" at bounding box center [890, 567] width 220 height 36
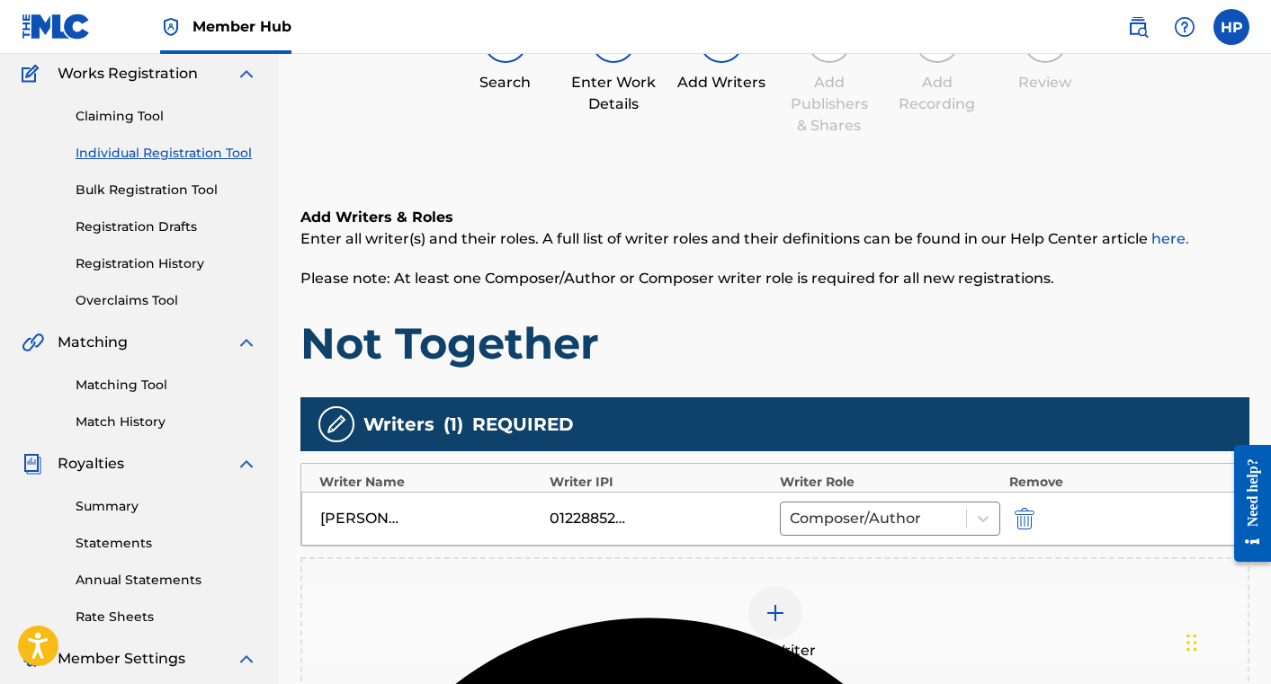
click at [759, 618] on div at bounding box center [775, 613] width 54 height 54
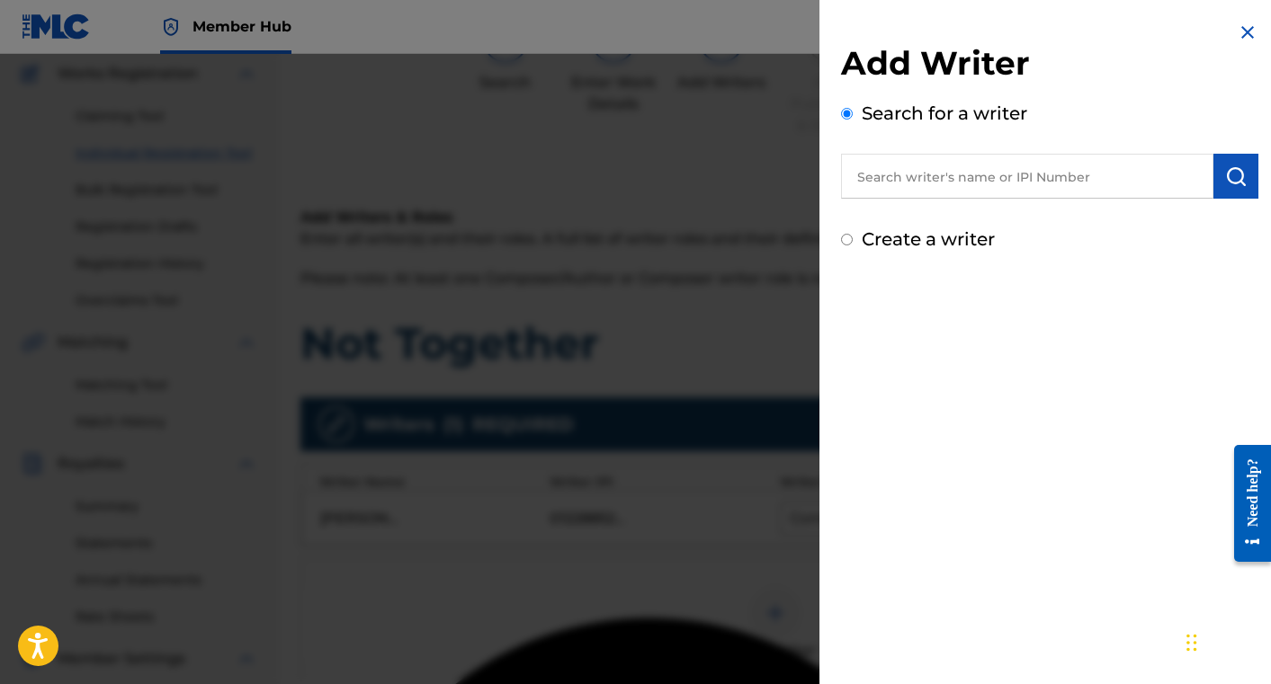
click at [943, 174] on input "text" at bounding box center [1027, 176] width 372 height 45
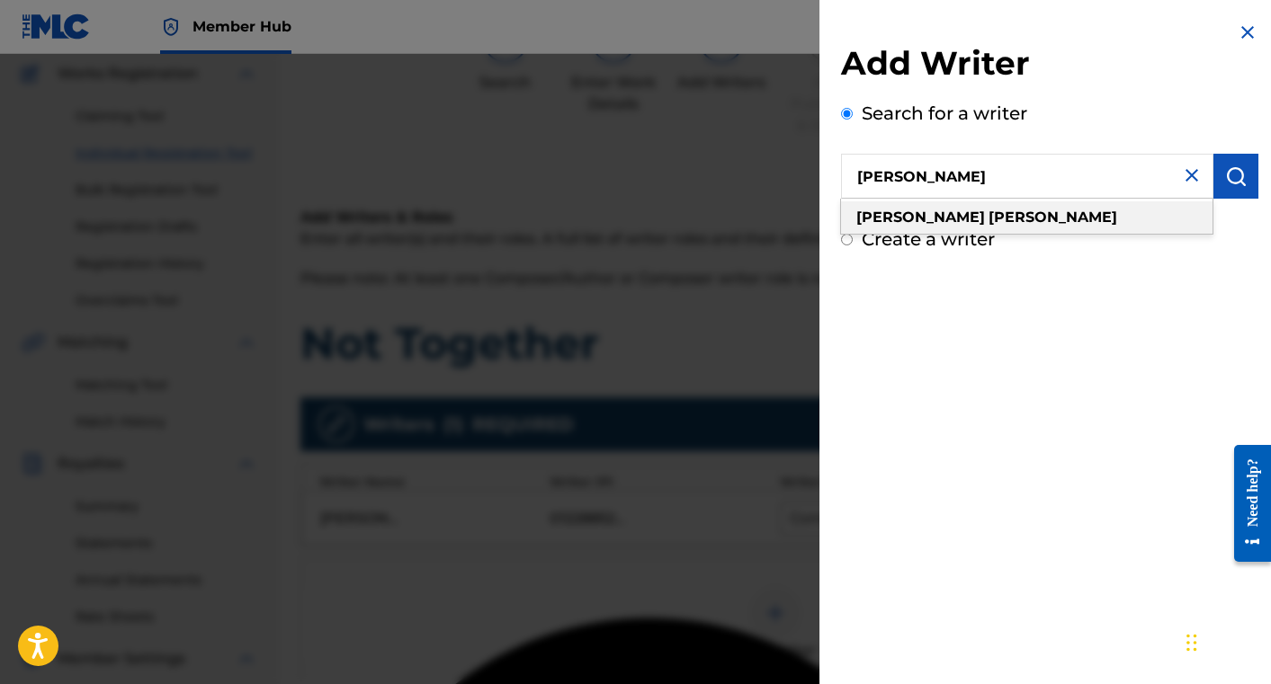
type input "[PERSON_NAME]"
click at [955, 219] on div "[PERSON_NAME]" at bounding box center [1026, 217] width 371 height 32
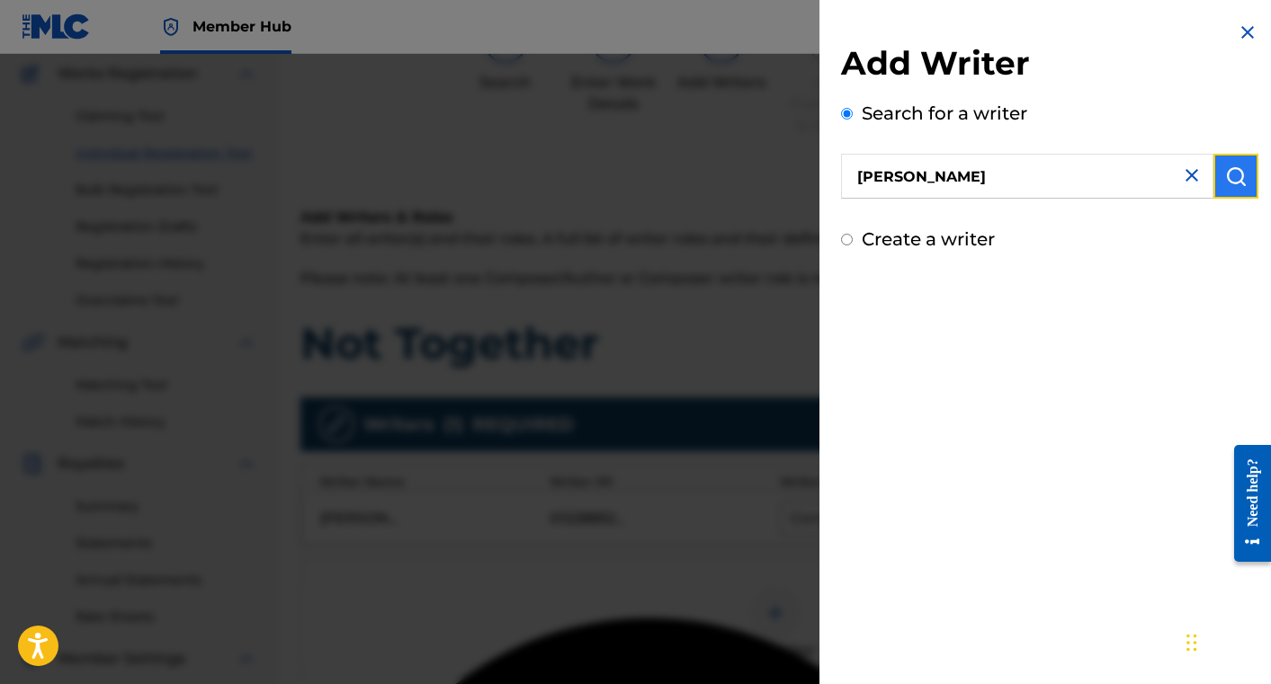
click at [1225, 169] on img "submit" at bounding box center [1236, 176] width 22 height 22
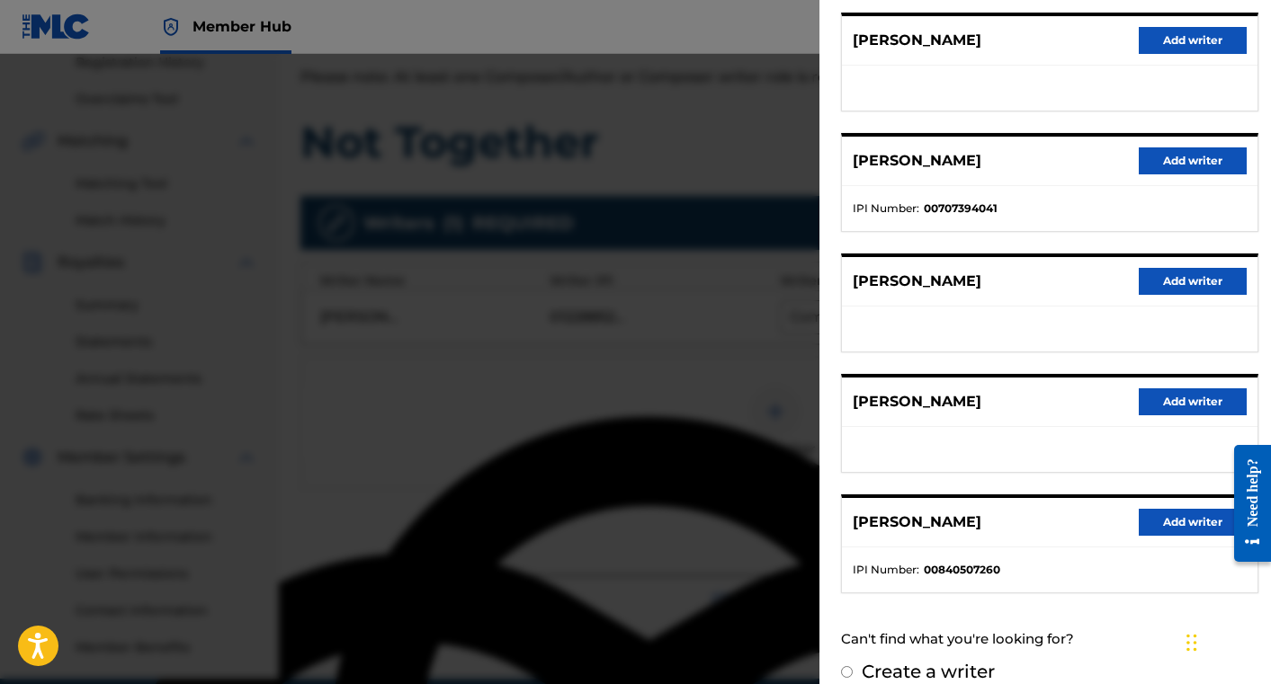
scroll to position [246, 0]
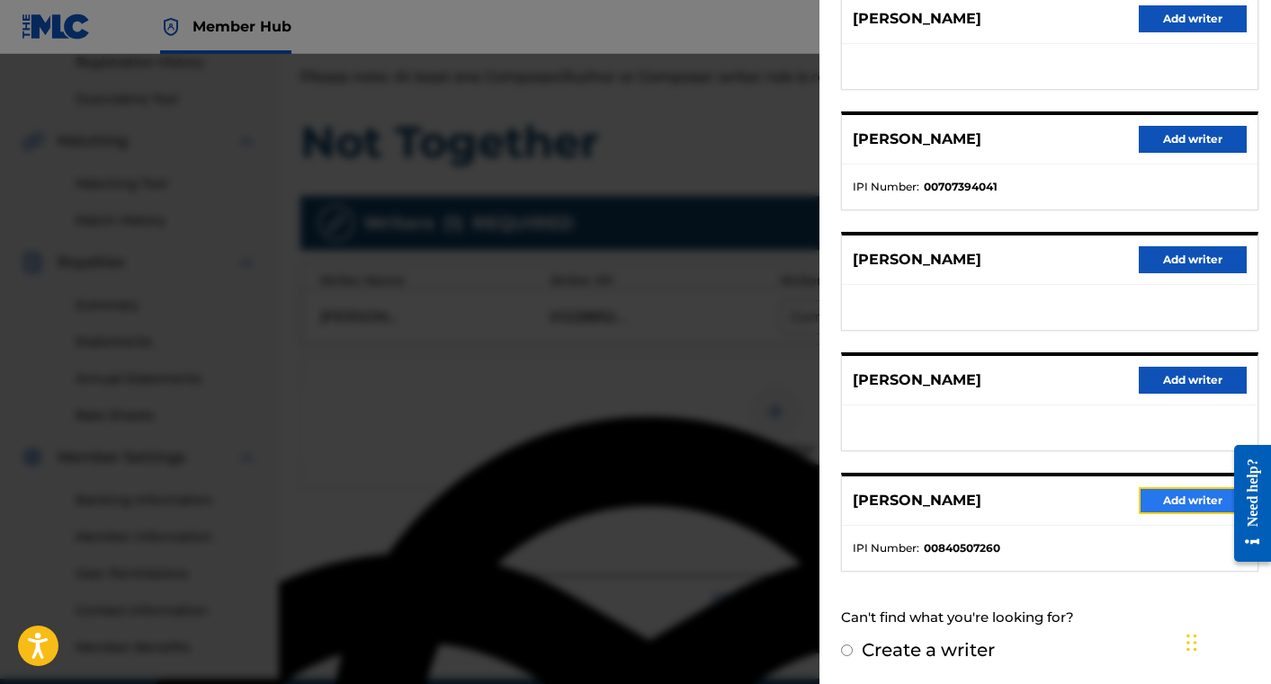
click at [1184, 505] on button "Add writer" at bounding box center [1193, 500] width 108 height 27
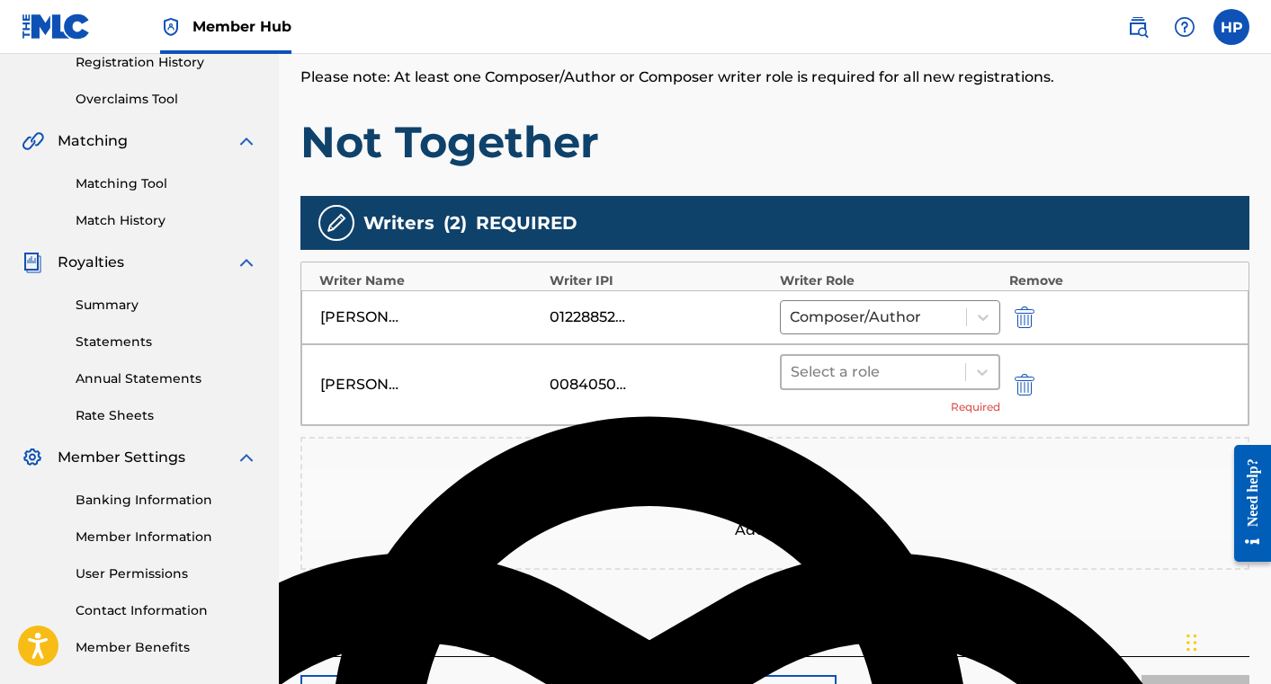
click at [947, 371] on div at bounding box center [873, 372] width 165 height 25
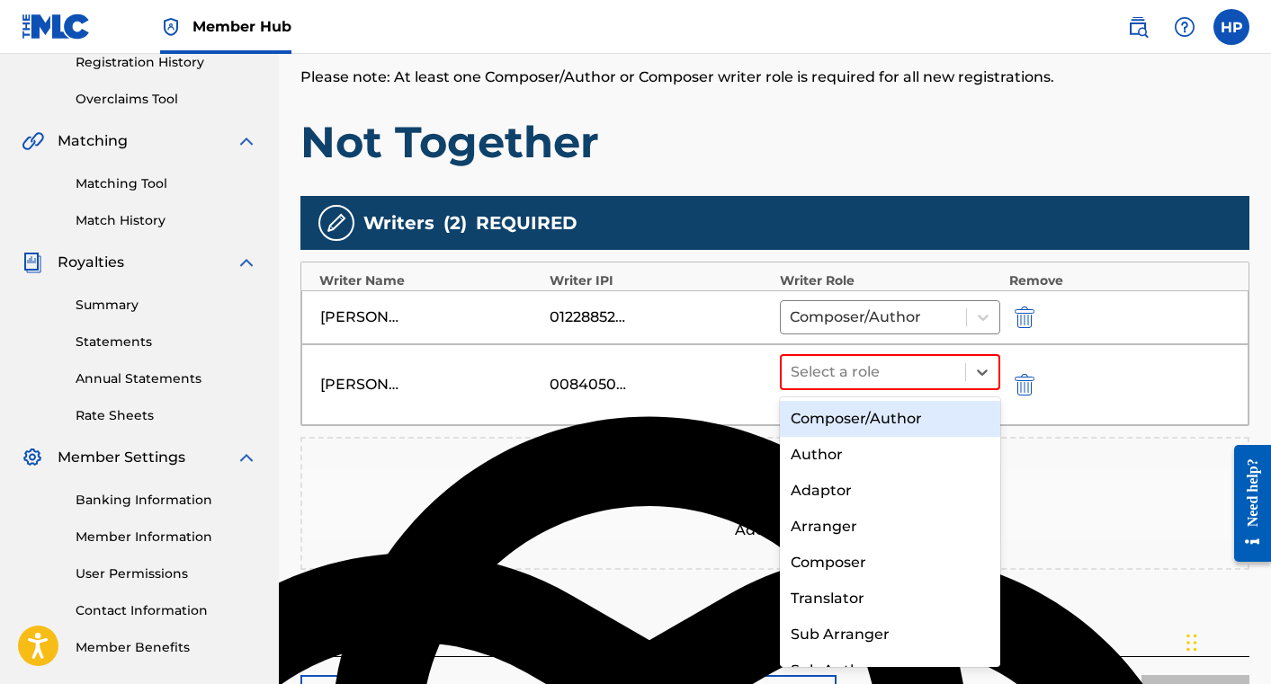
click at [936, 416] on div "Composer/Author" at bounding box center [890, 419] width 220 height 36
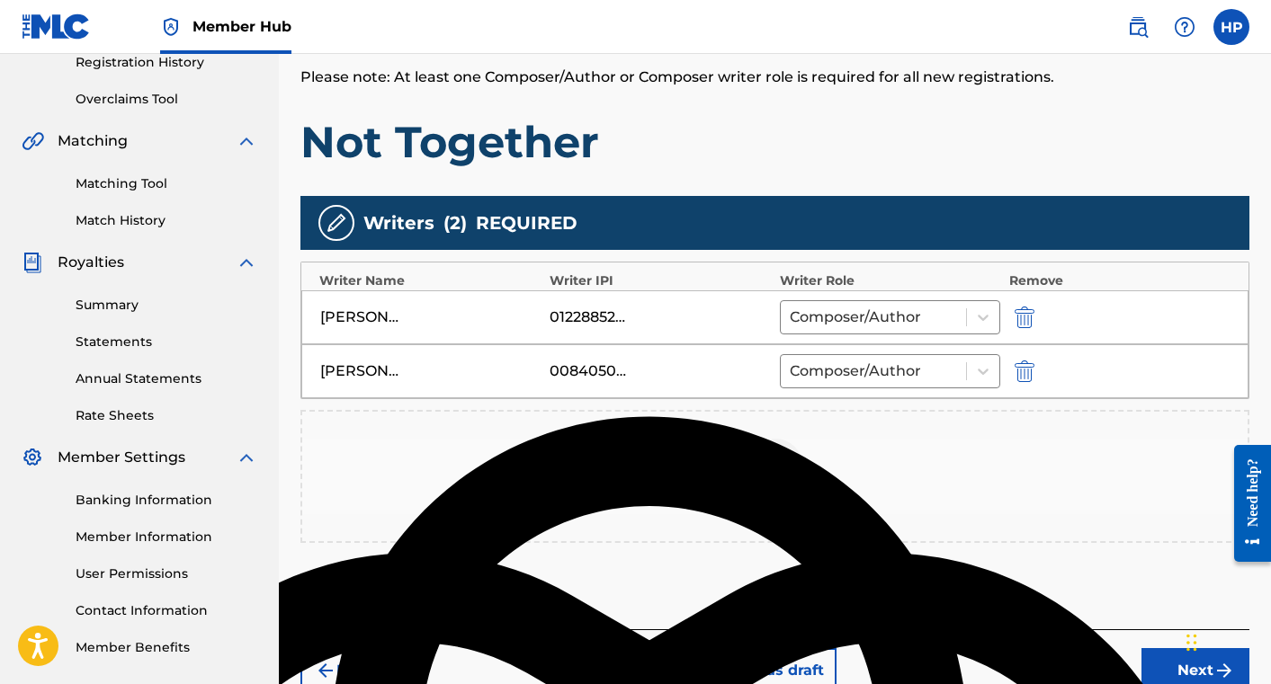
click at [776, 463] on img at bounding box center [775, 466] width 22 height 22
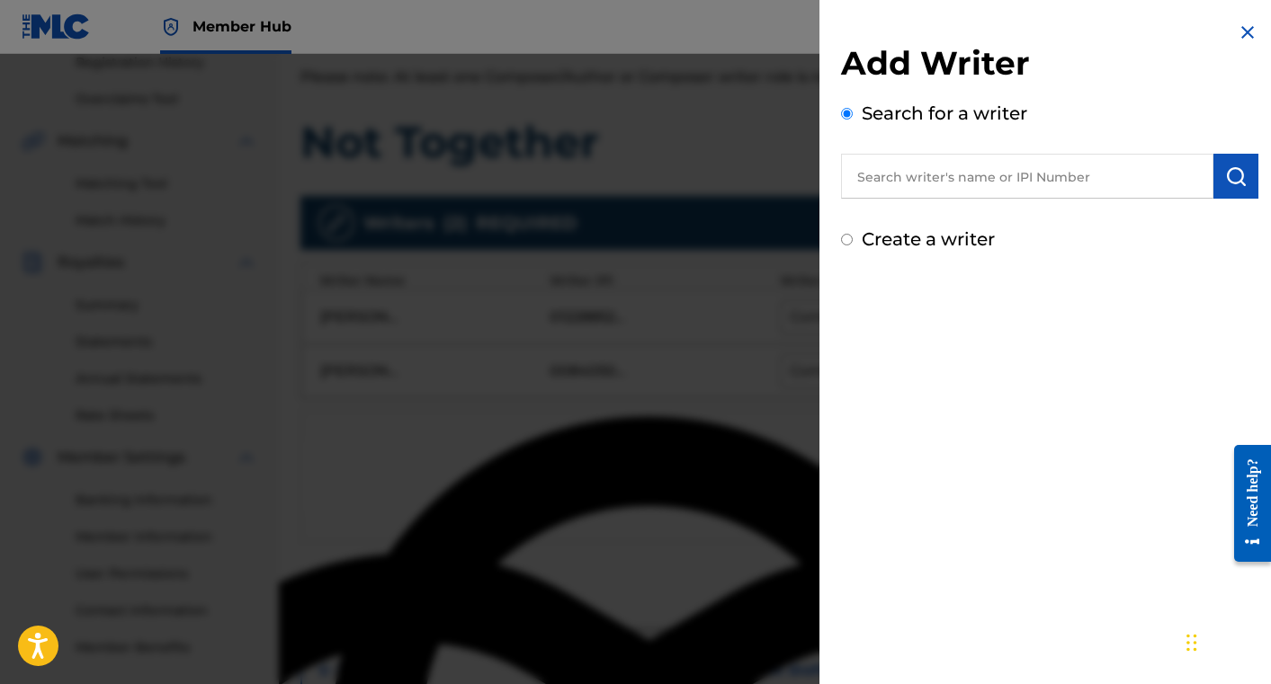
click at [964, 187] on input "text" at bounding box center [1027, 176] width 372 height 45
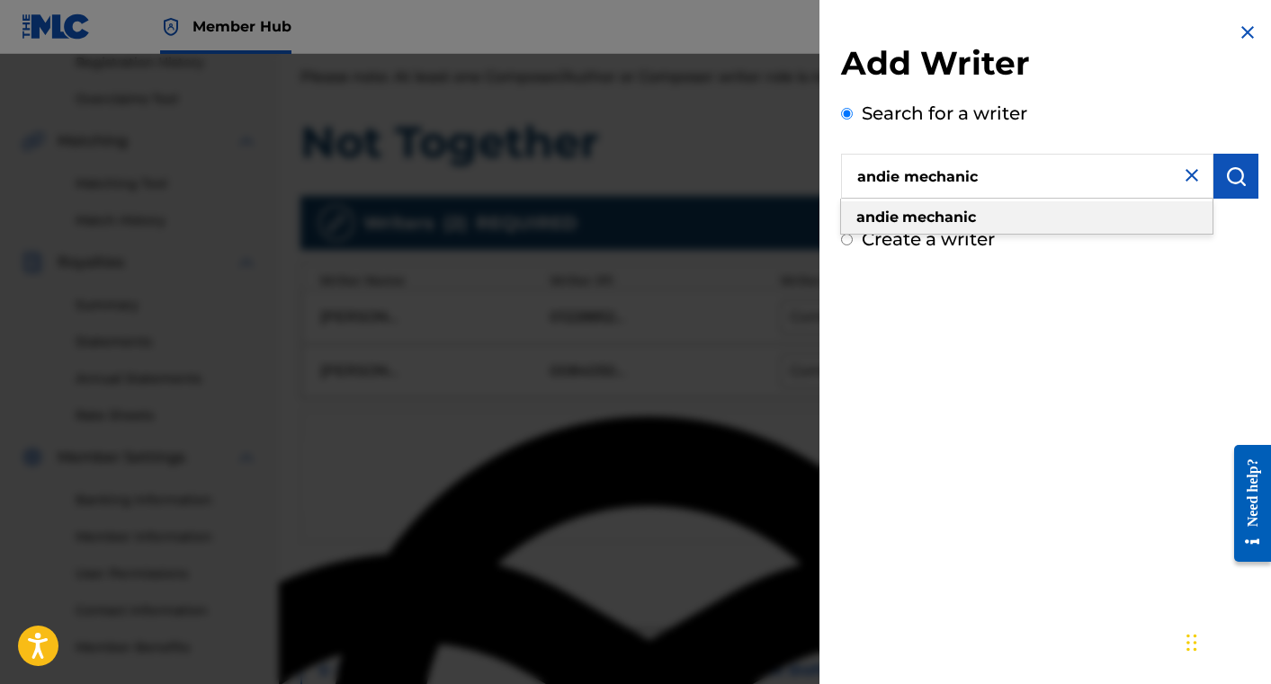
type input "andie mechanic"
click at [985, 210] on div "andie mechanic" at bounding box center [1026, 217] width 371 height 32
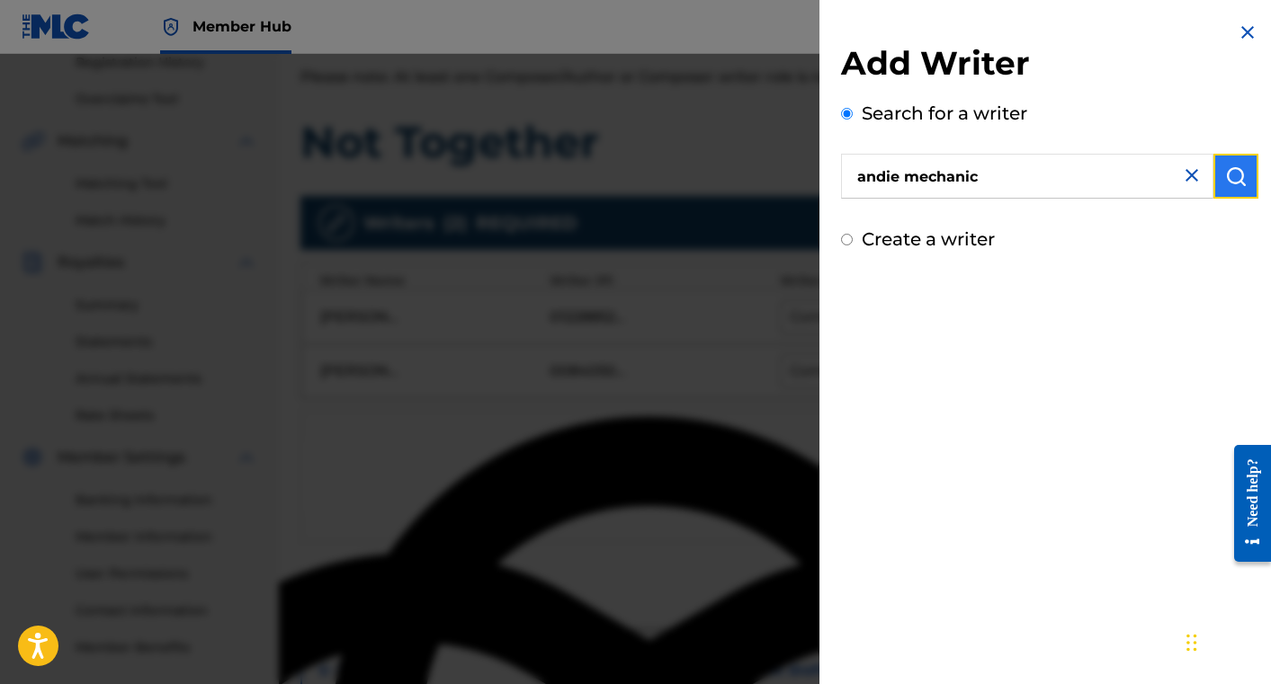
click at [1225, 165] on img "submit" at bounding box center [1236, 176] width 22 height 22
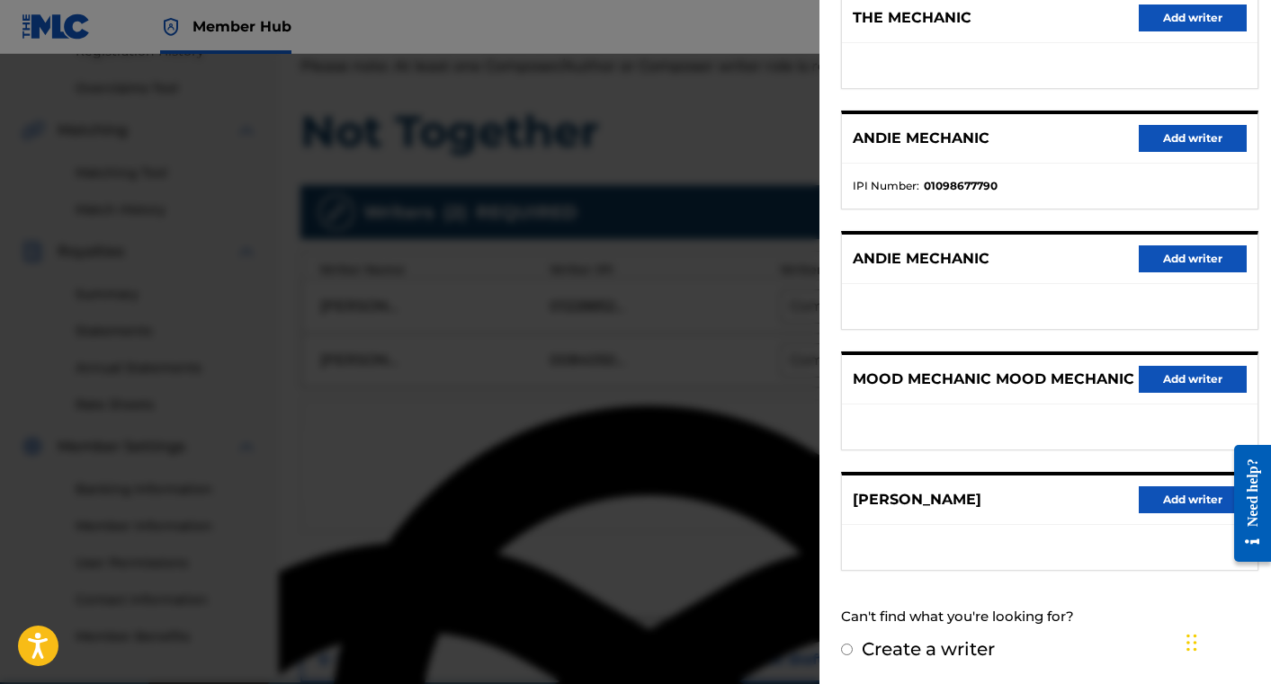
scroll to position [208, 0]
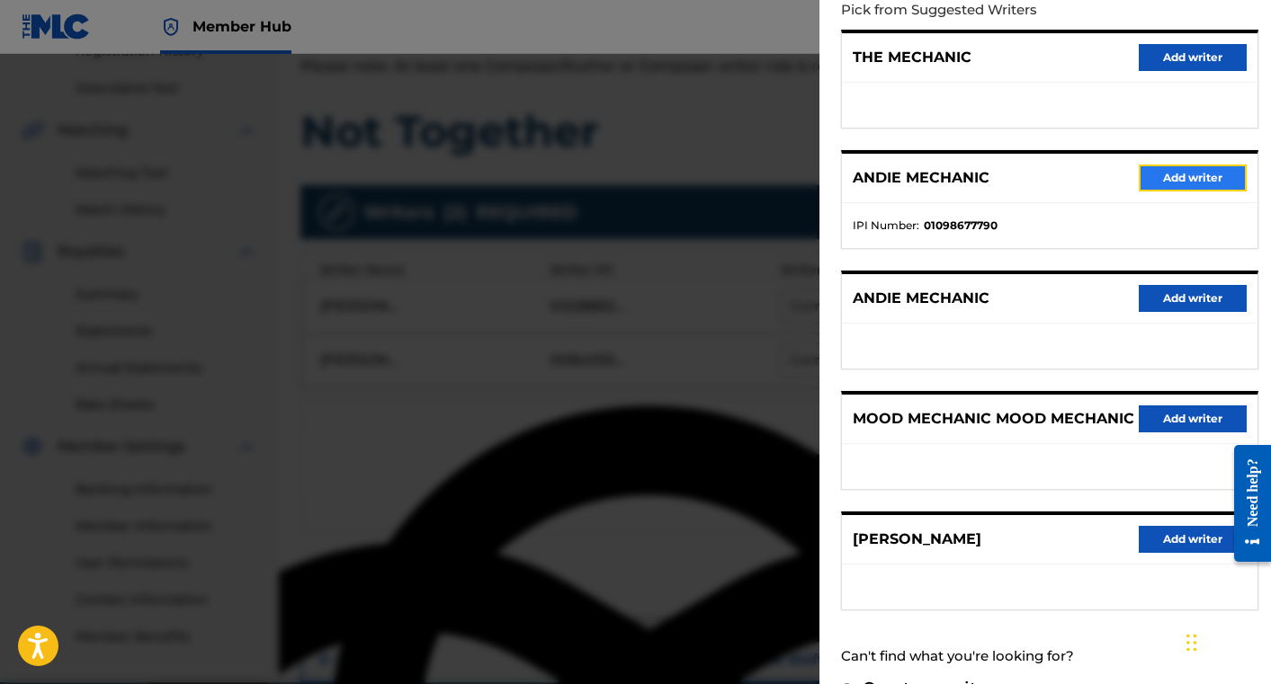
click at [1198, 174] on button "Add writer" at bounding box center [1193, 178] width 108 height 27
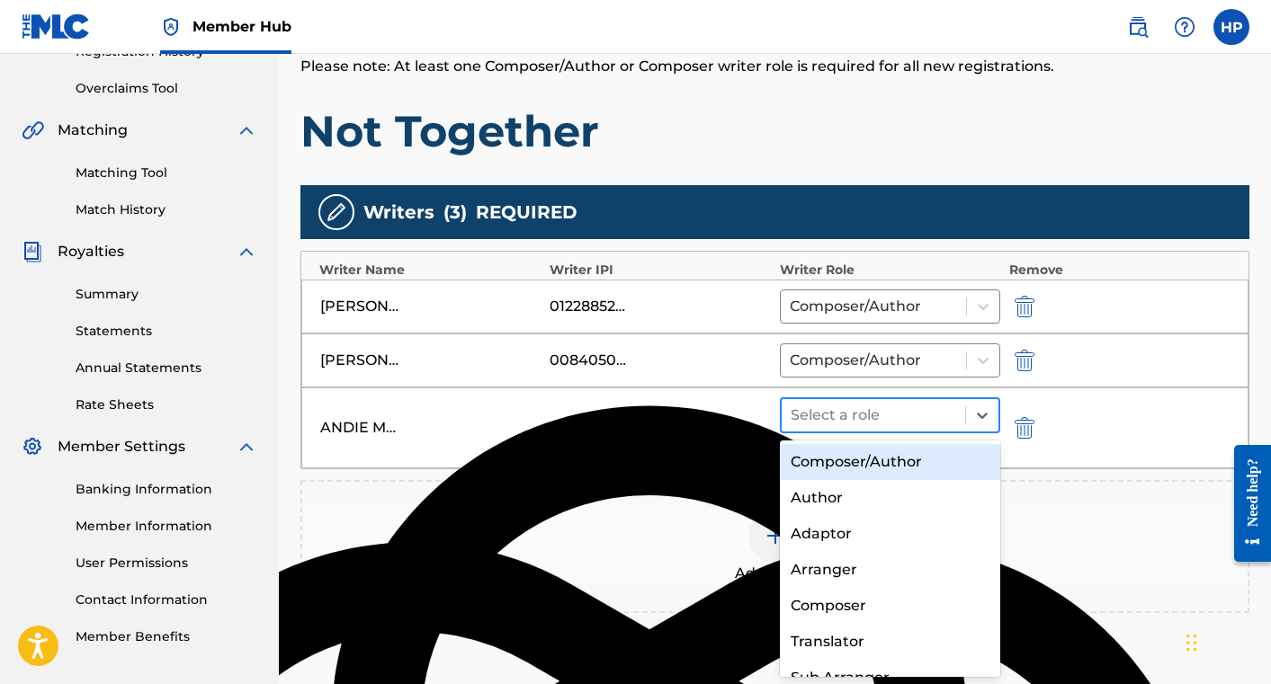
click at [921, 416] on div at bounding box center [873, 415] width 165 height 25
click at [898, 468] on div "Composer/Author" at bounding box center [890, 462] width 220 height 36
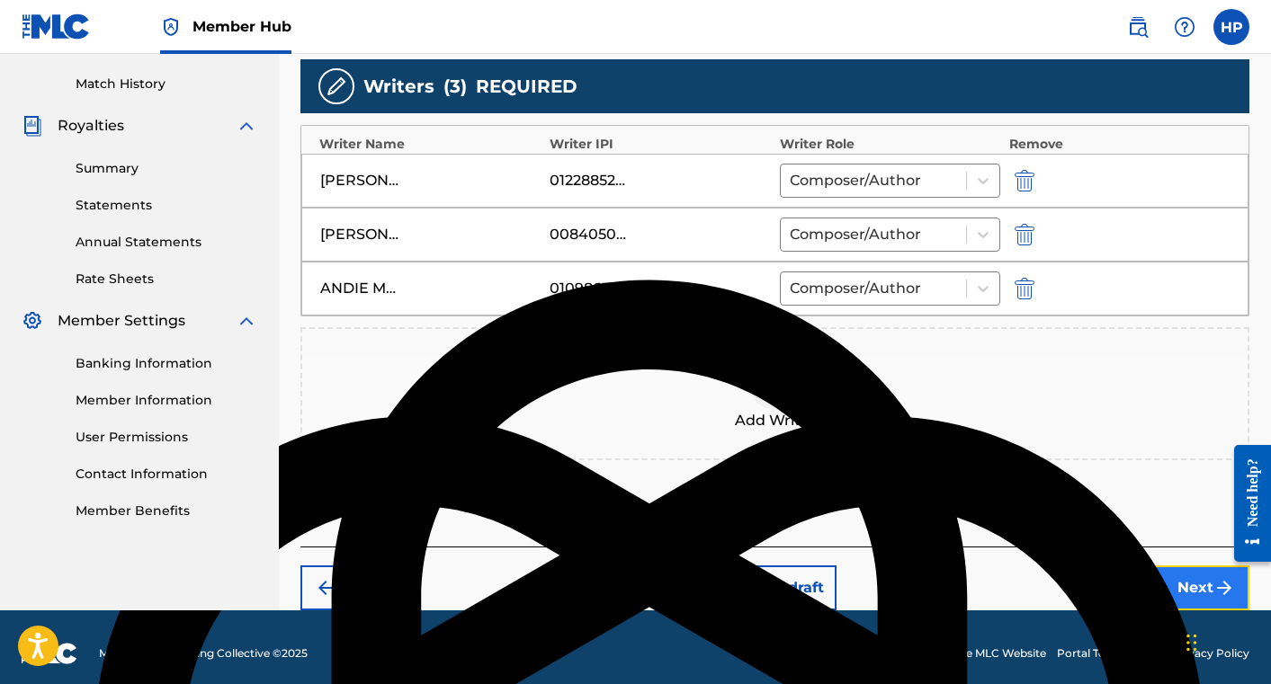
click at [1160, 578] on button "Next" at bounding box center [1195, 588] width 108 height 45
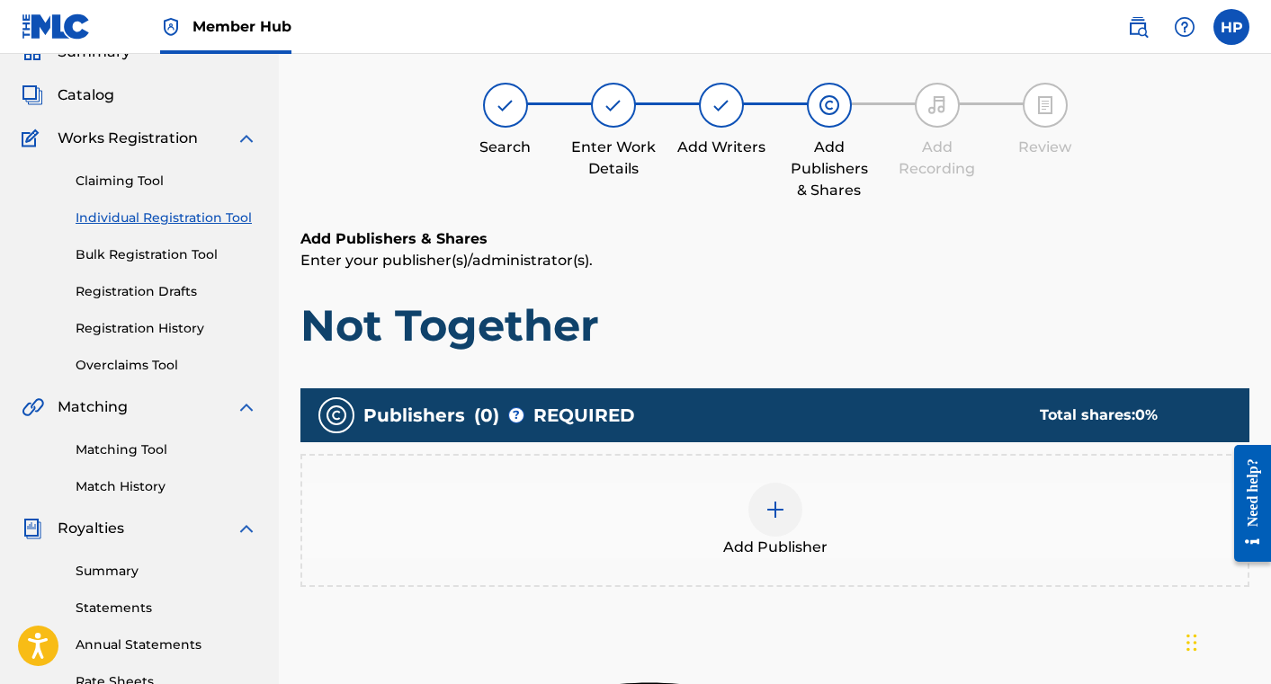
scroll to position [81, 0]
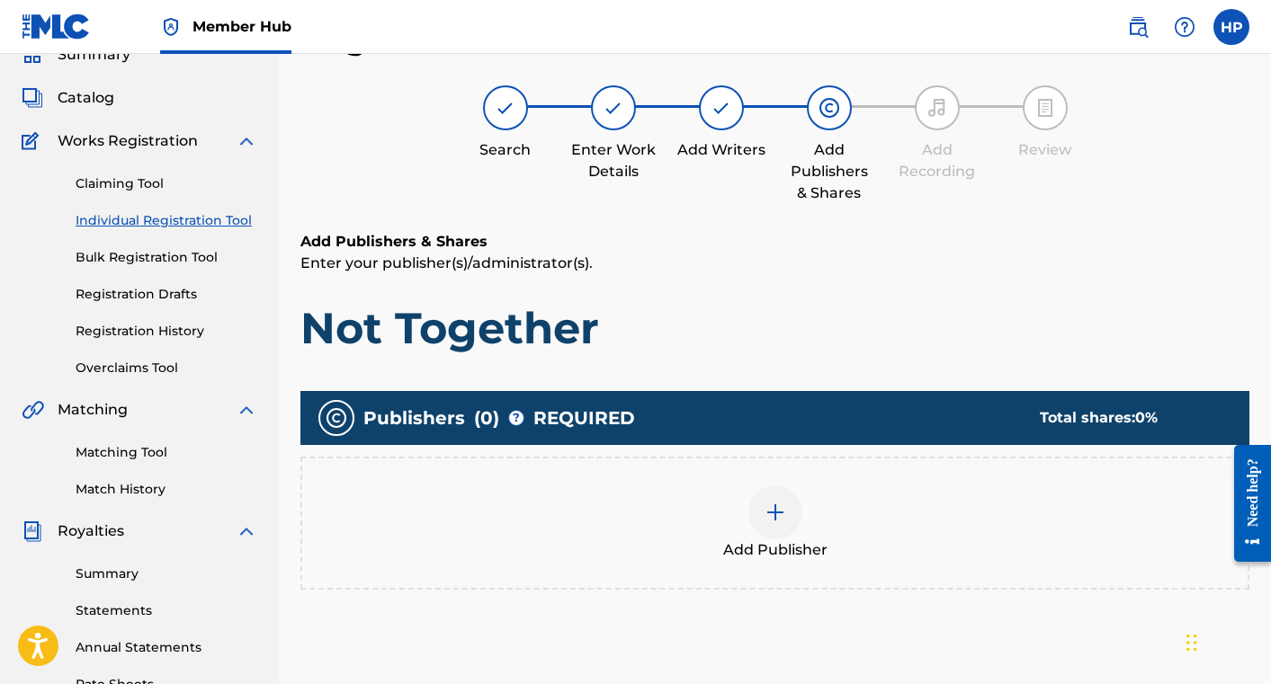
click at [788, 514] on div at bounding box center [775, 513] width 54 height 54
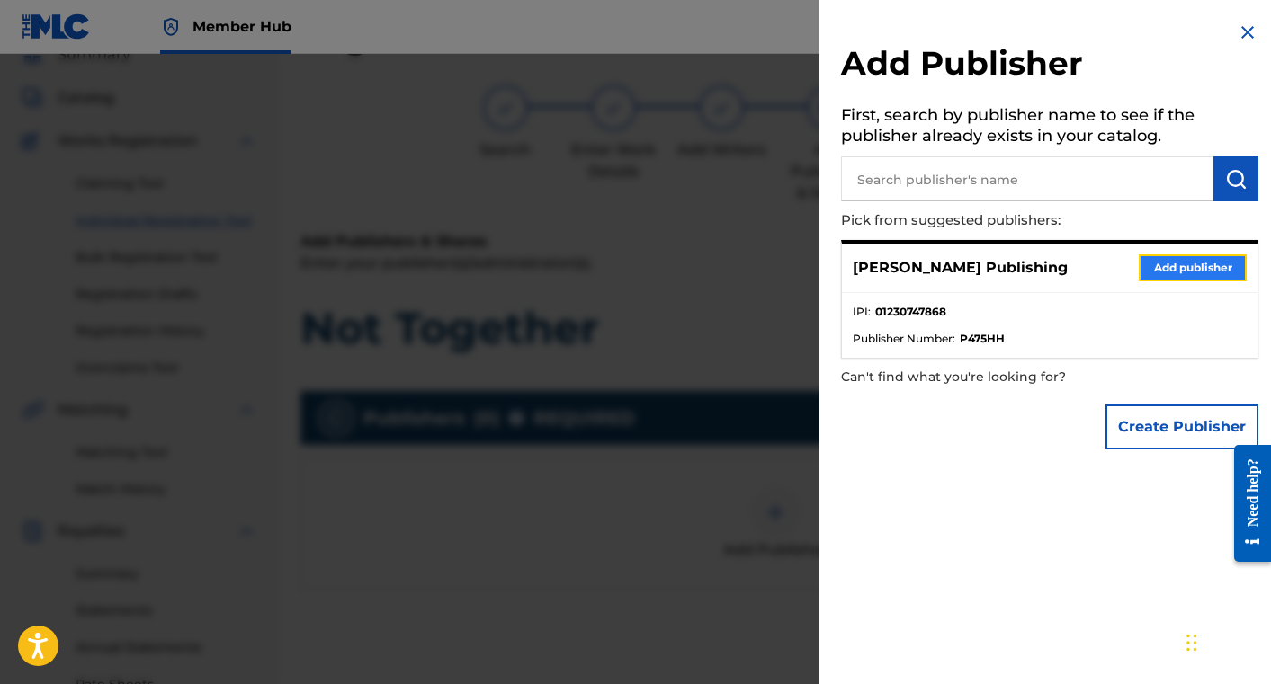
click at [1164, 270] on button "Add publisher" at bounding box center [1193, 268] width 108 height 27
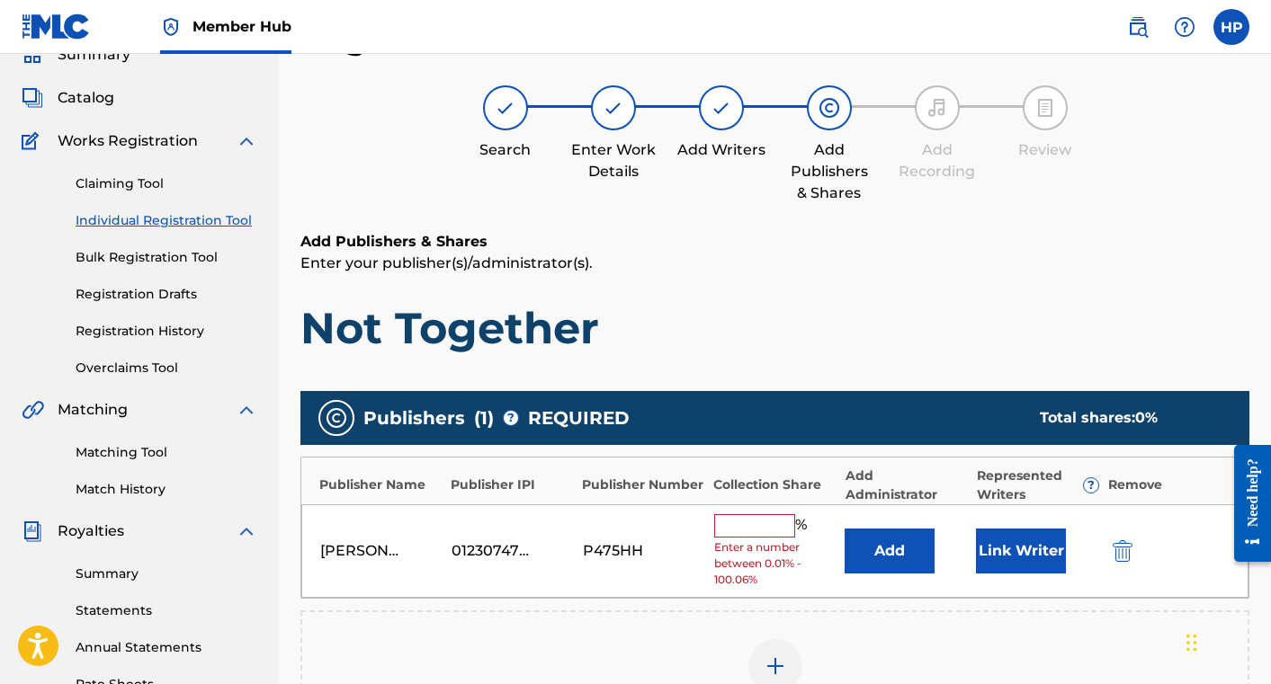
click at [745, 531] on input "text" at bounding box center [754, 525] width 81 height 23
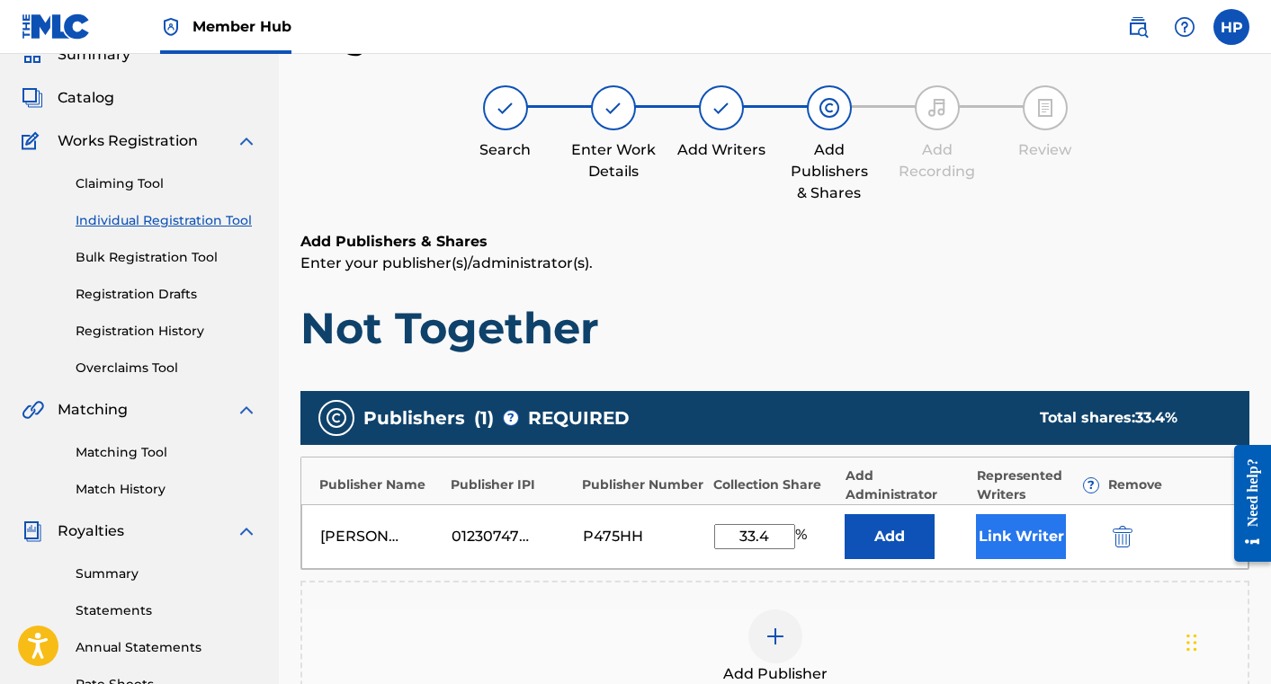
type input "33.4"
click at [1002, 530] on button "Link Writer" at bounding box center [1021, 536] width 90 height 45
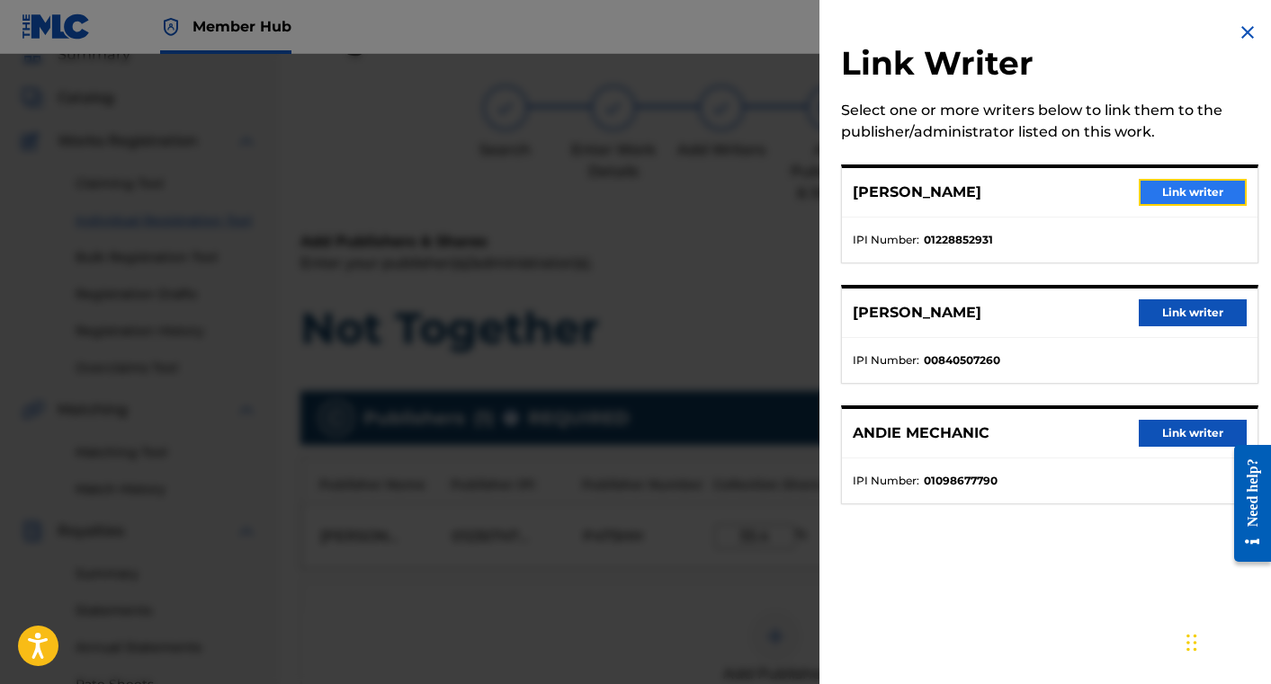
click at [1202, 194] on button "Link writer" at bounding box center [1193, 192] width 108 height 27
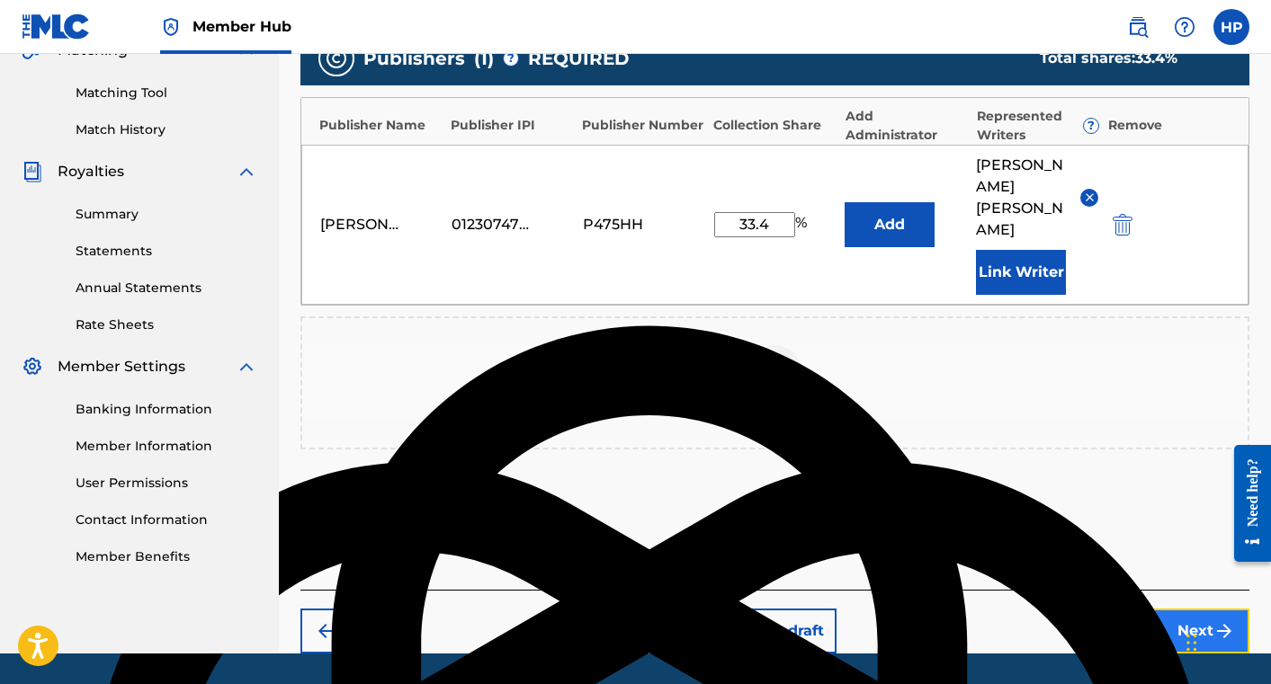
click at [1180, 609] on button "Next" at bounding box center [1195, 631] width 108 height 45
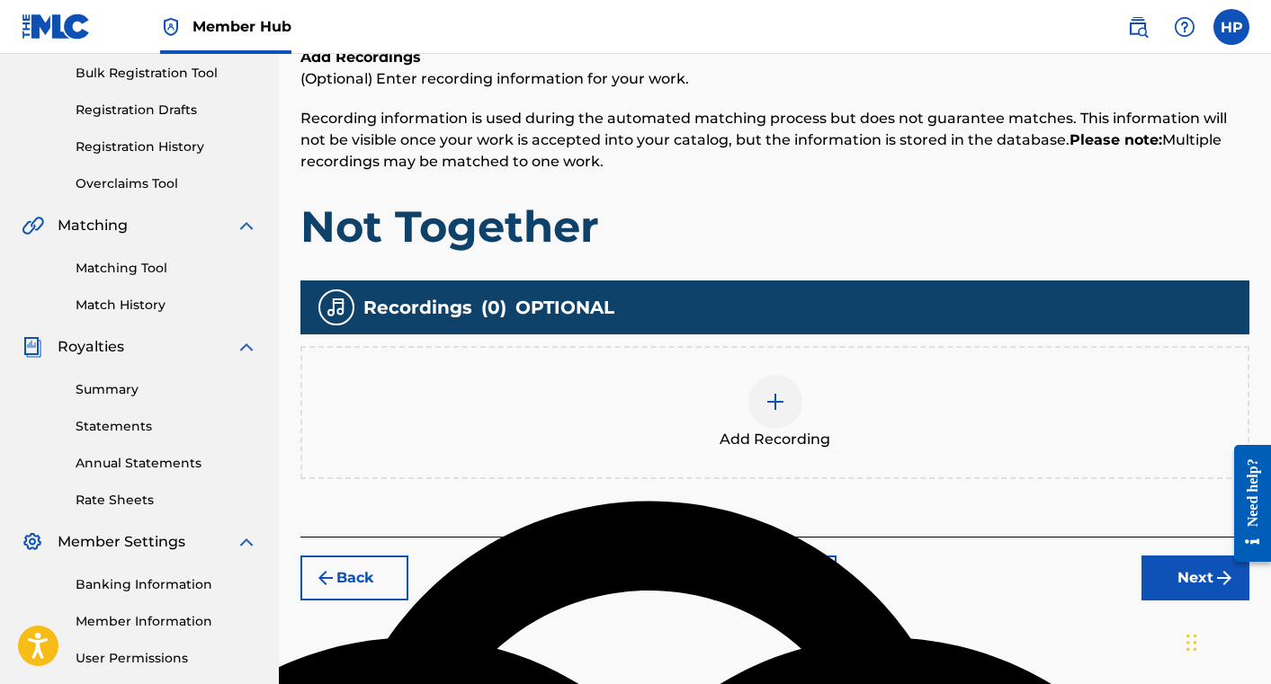
scroll to position [313, 0]
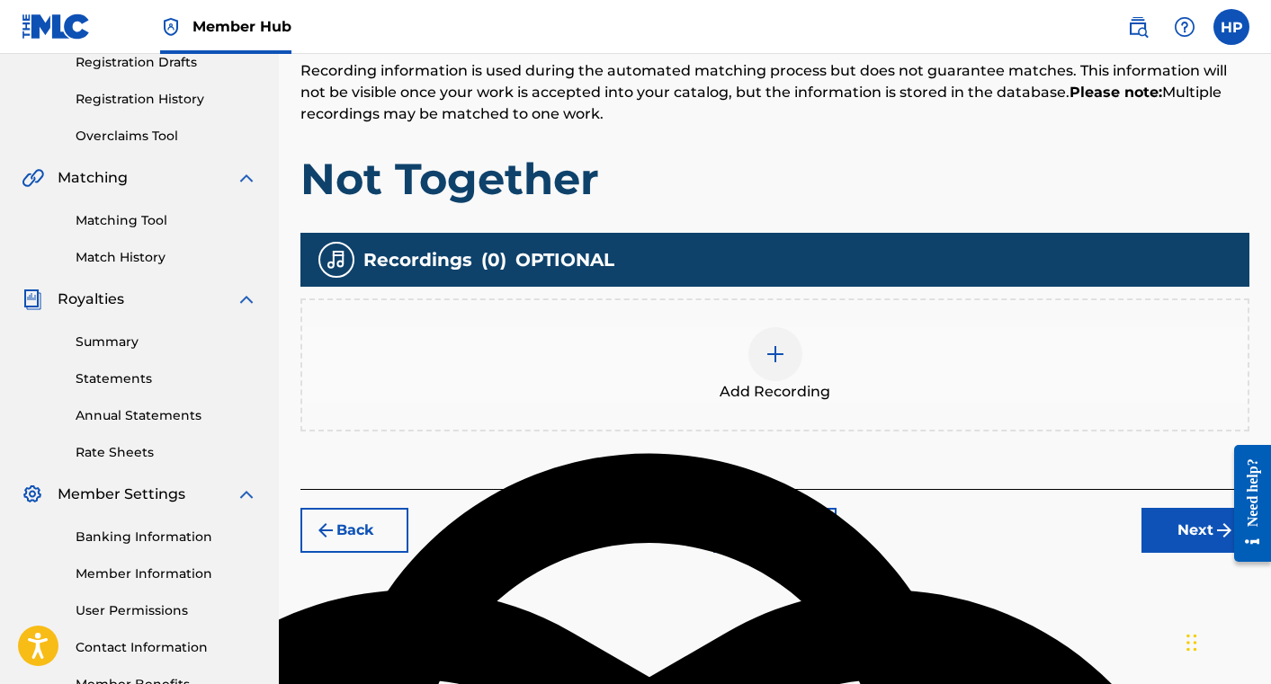
click at [784, 358] on img at bounding box center [775, 355] width 22 height 22
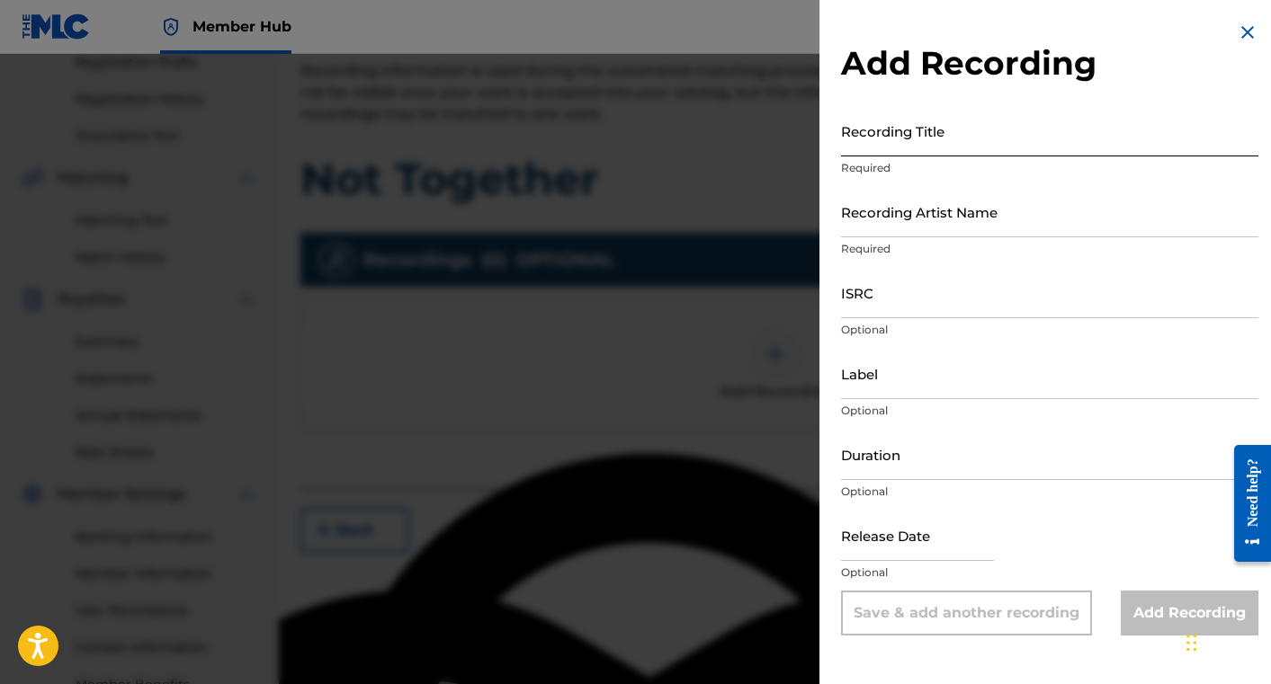
click at [932, 152] on input "Recording Title" at bounding box center [1049, 130] width 417 height 51
type input "Not Together"
click at [999, 203] on input "Recording Artist Name" at bounding box center [1049, 211] width 417 height 51
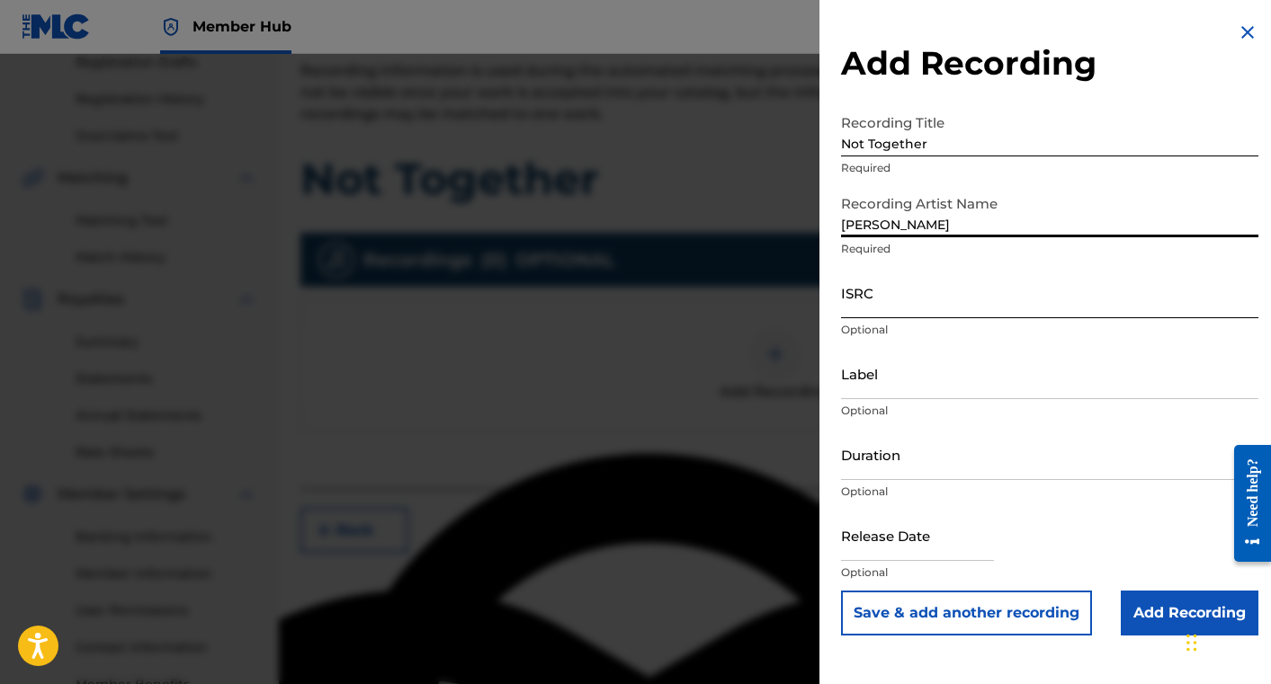
type input "[PERSON_NAME]"
click at [951, 301] on input "ISRC" at bounding box center [1049, 292] width 417 height 51
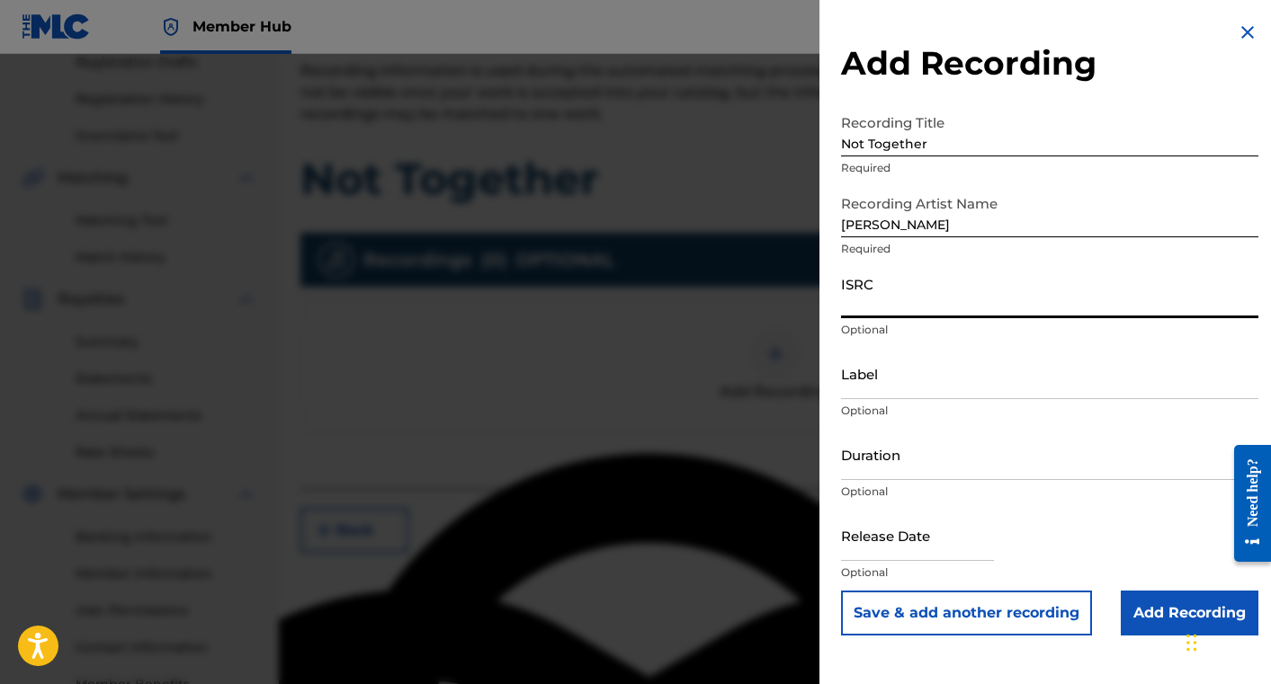
paste input "QZWFS2506087"
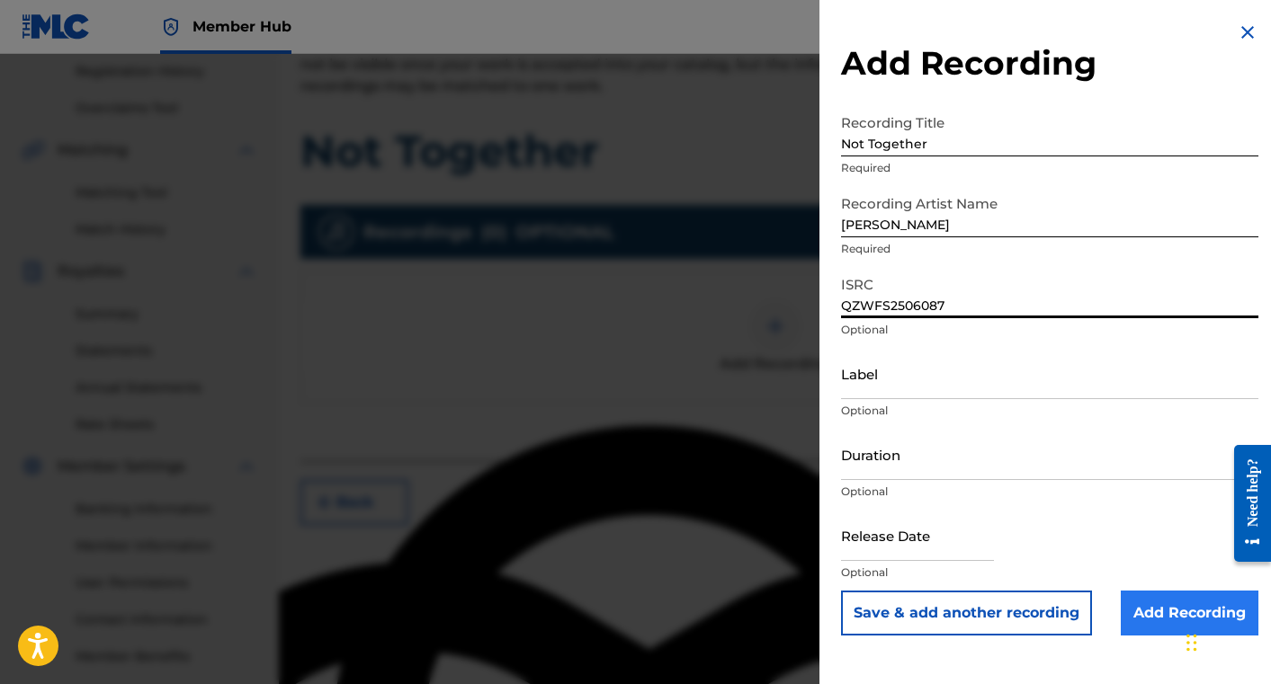
type input "QZWFS2506087"
click at [1176, 615] on input "Add Recording" at bounding box center [1190, 613] width 138 height 45
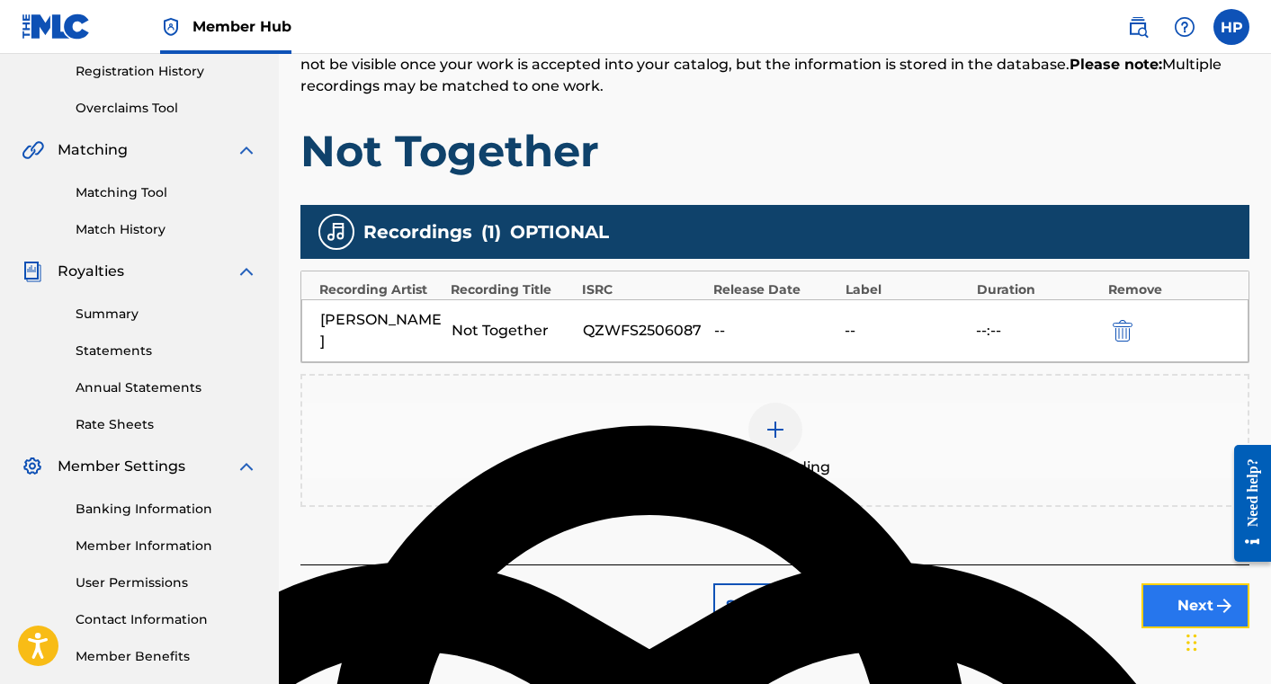
click at [1158, 586] on button "Next" at bounding box center [1195, 606] width 108 height 45
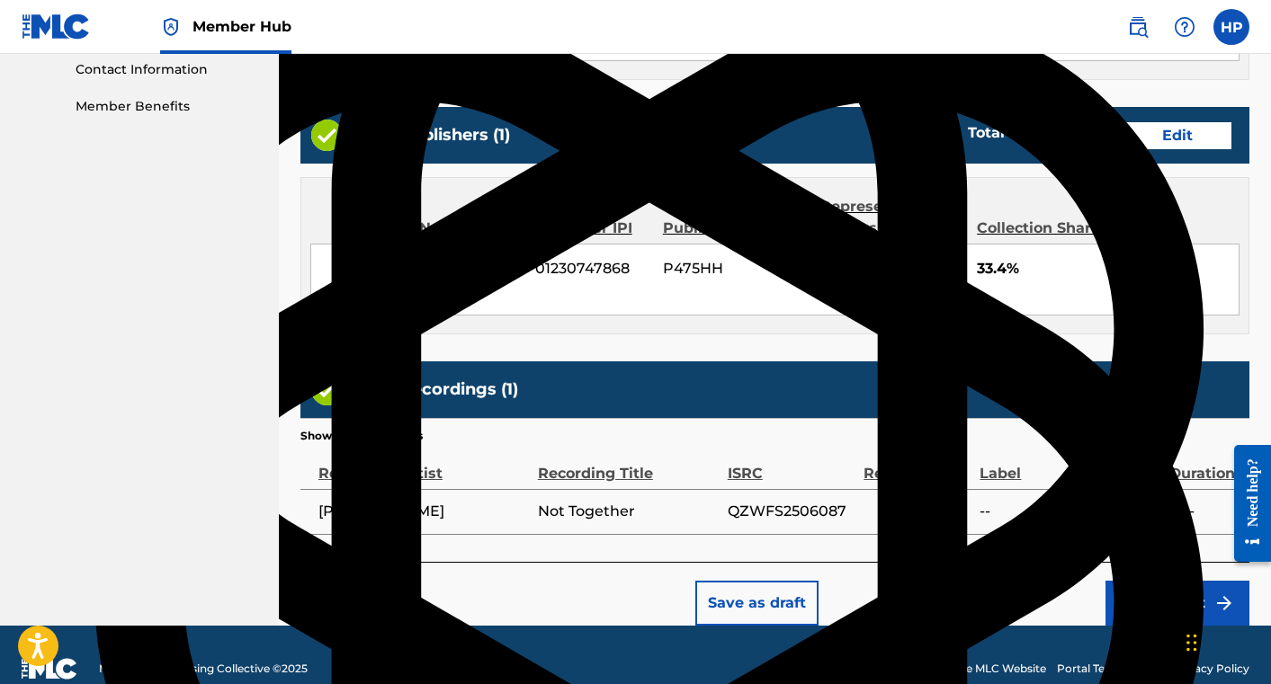
scroll to position [916, 0]
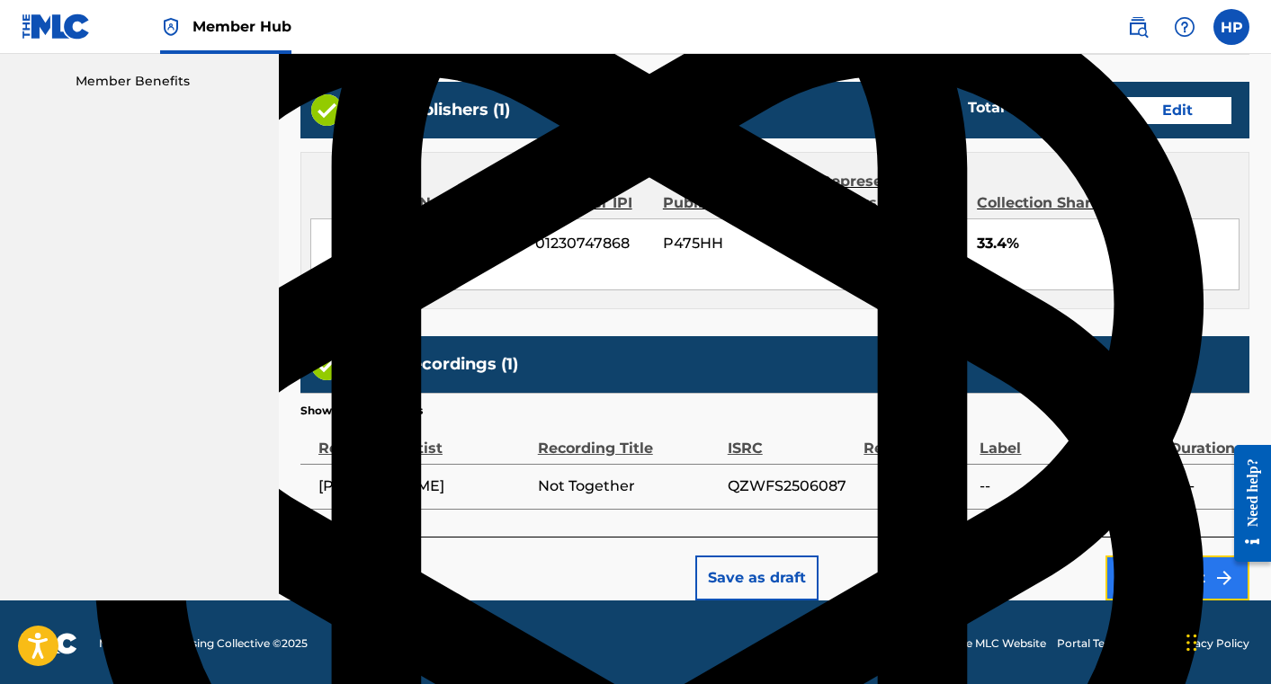
click at [1139, 568] on button "Submit" at bounding box center [1177, 578] width 144 height 45
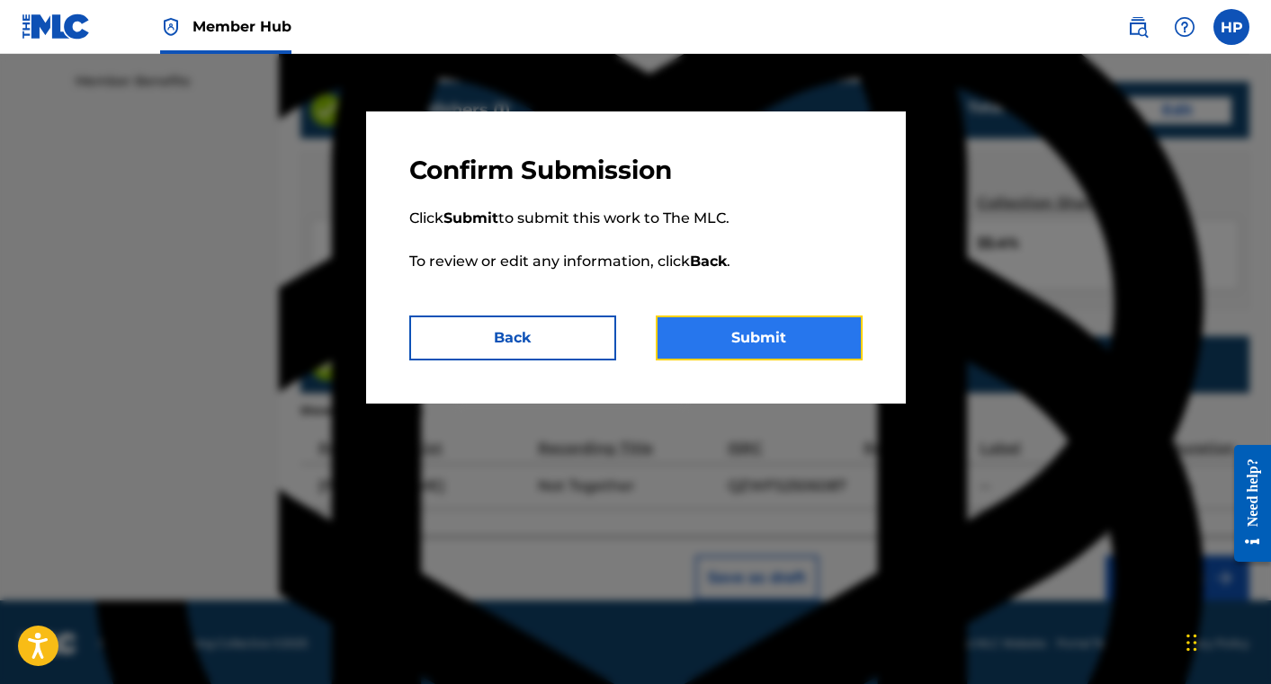
click at [790, 353] on button "Submit" at bounding box center [759, 338] width 207 height 45
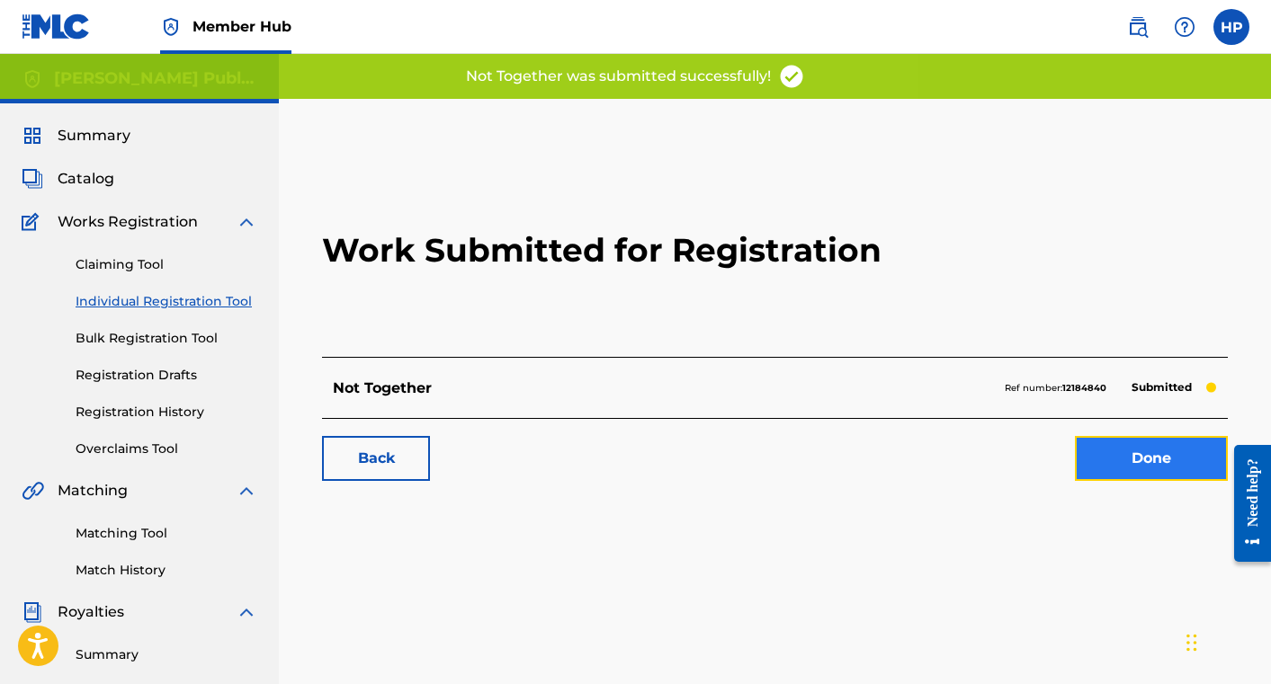
click at [1117, 461] on link "Done" at bounding box center [1151, 458] width 153 height 45
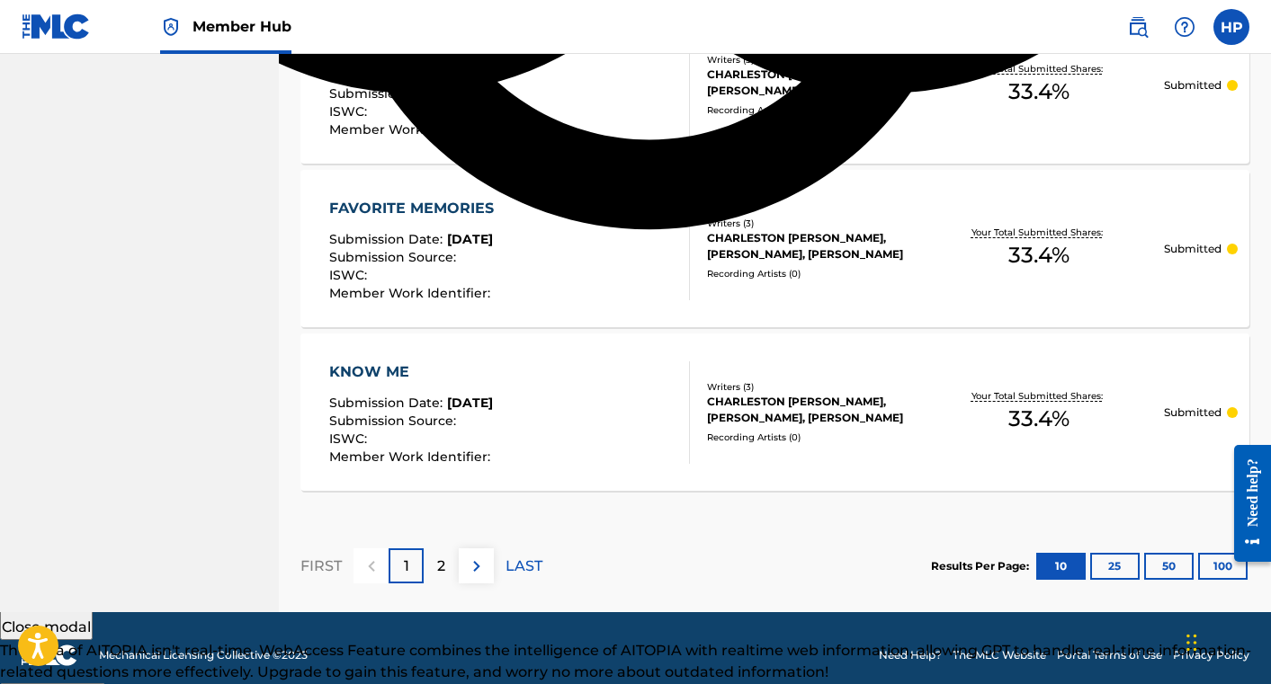
scroll to position [1733, 0]
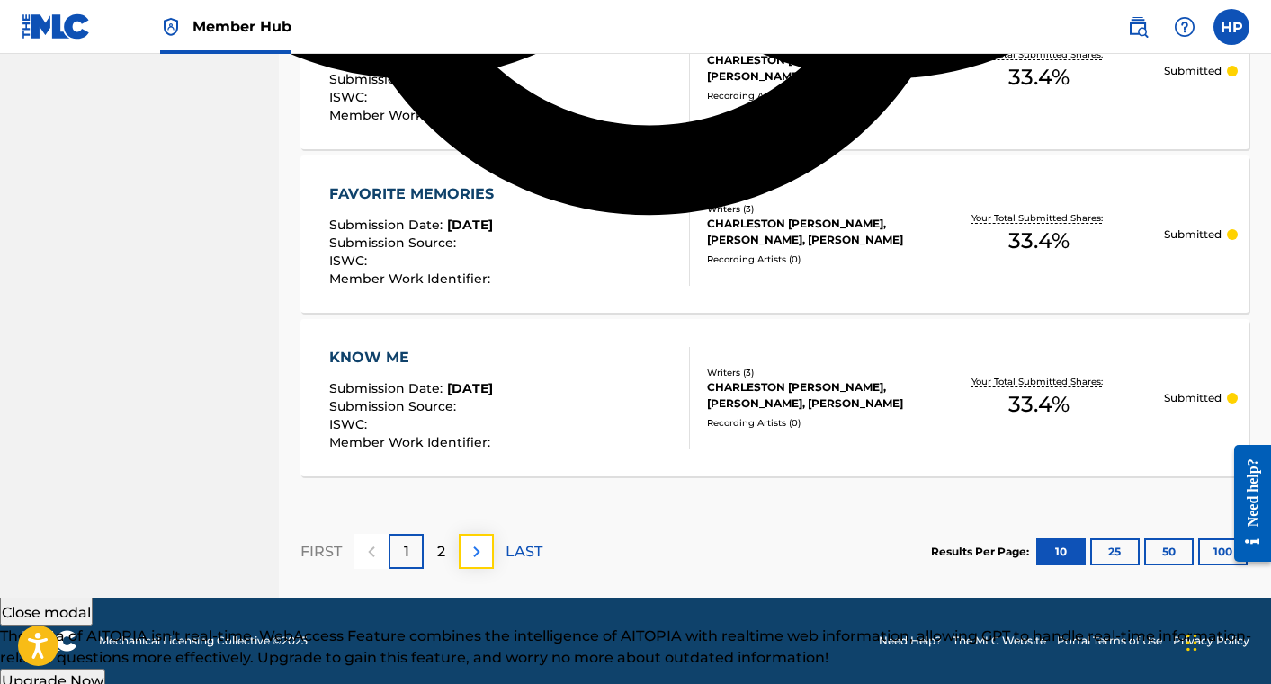
click at [480, 546] on img at bounding box center [477, 552] width 22 height 22
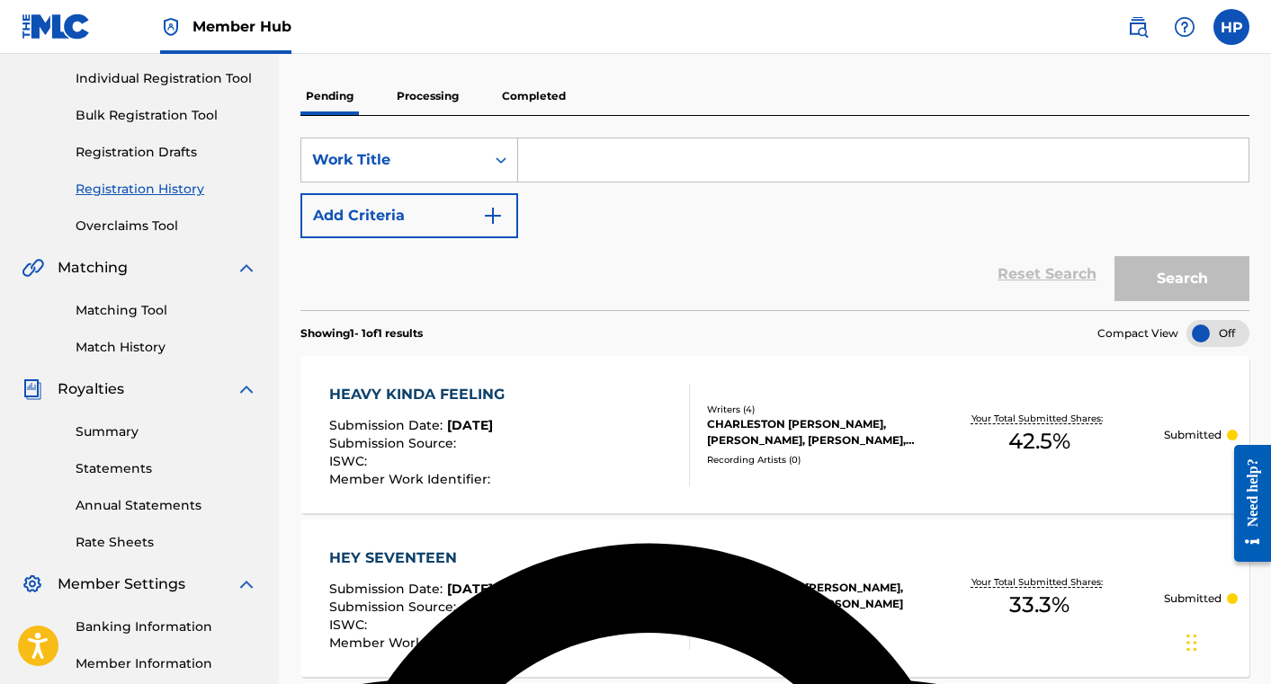
scroll to position [0, 0]
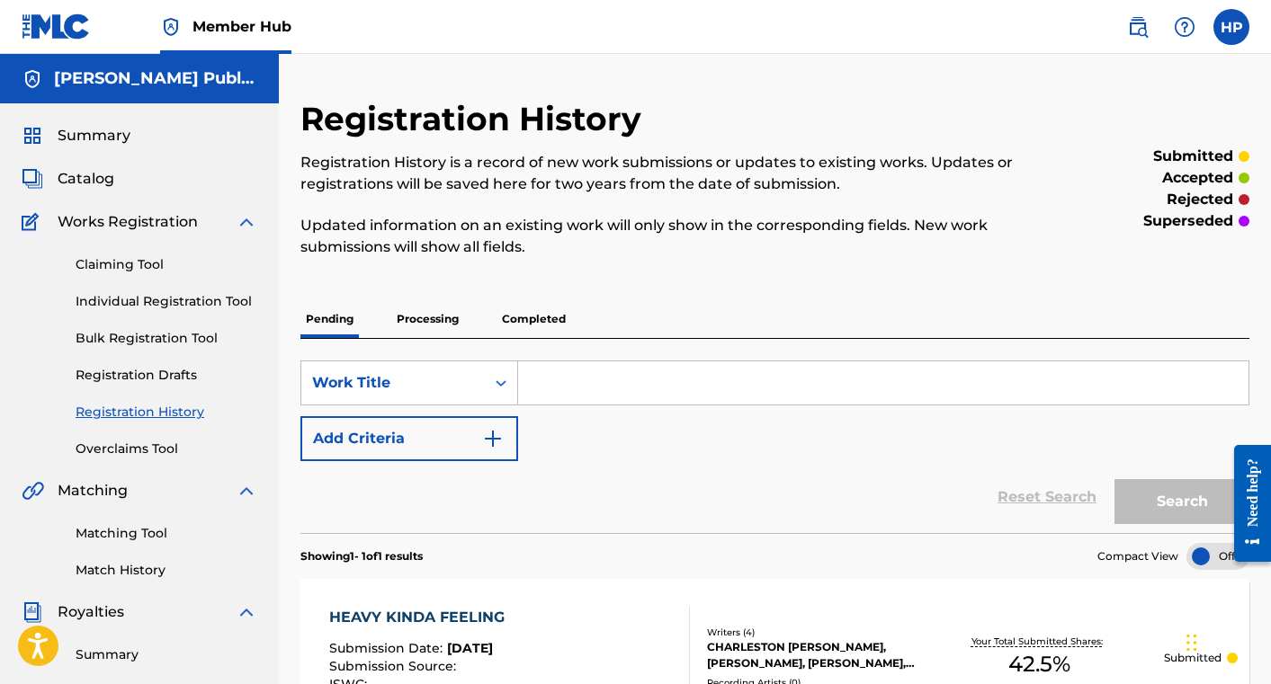
click at [159, 224] on span "Works Registration" at bounding box center [128, 222] width 140 height 22
